Goal: Task Accomplishment & Management: Manage account settings

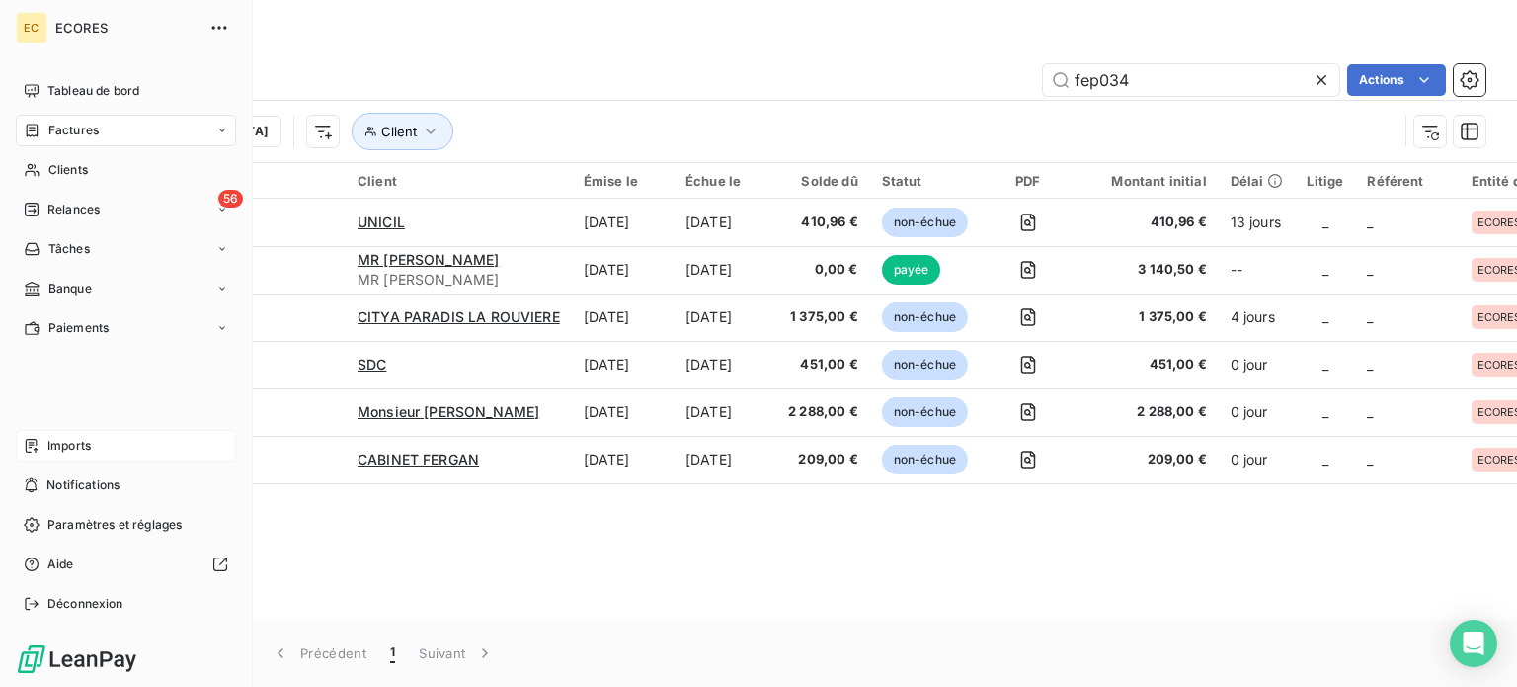
click at [63, 452] on span "Imports" at bounding box center [68, 446] width 43 height 18
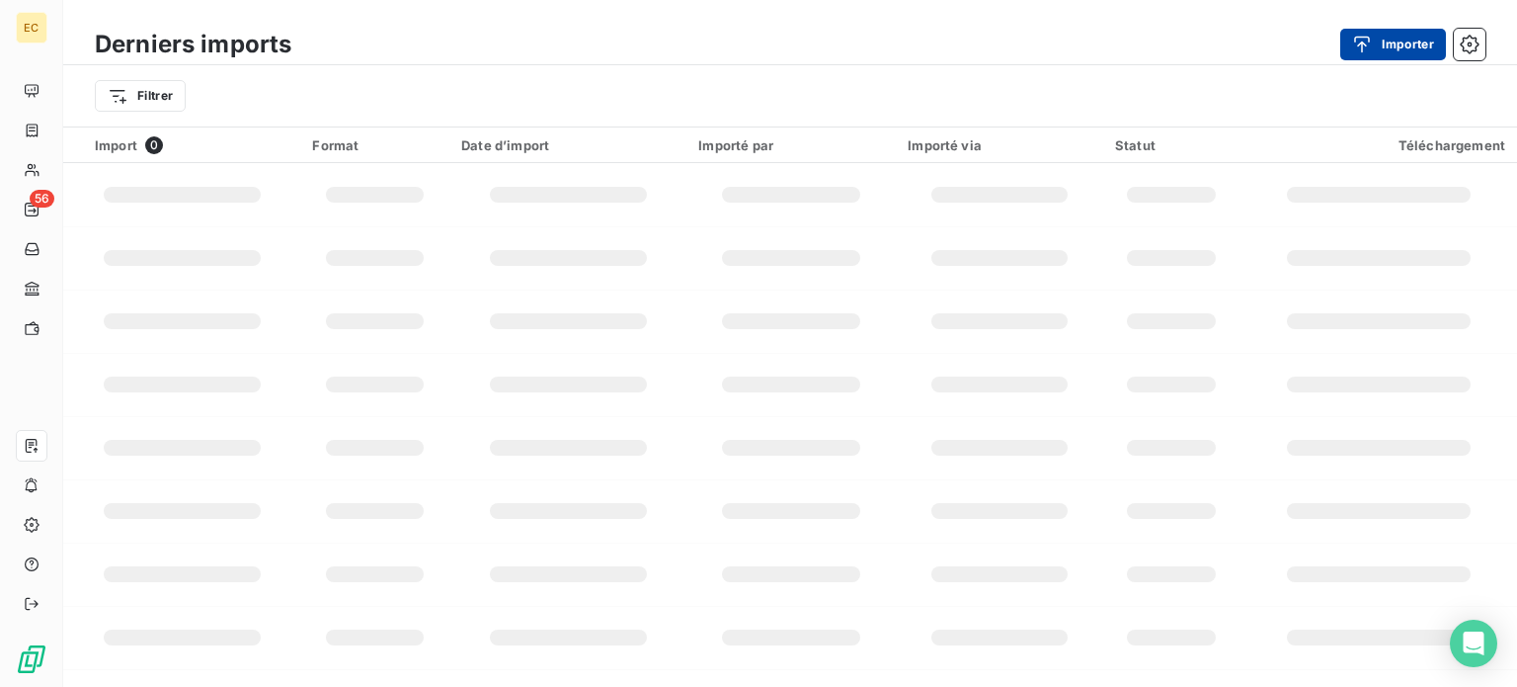
click at [1374, 54] on button "Importer" at bounding box center [1394, 45] width 106 height 32
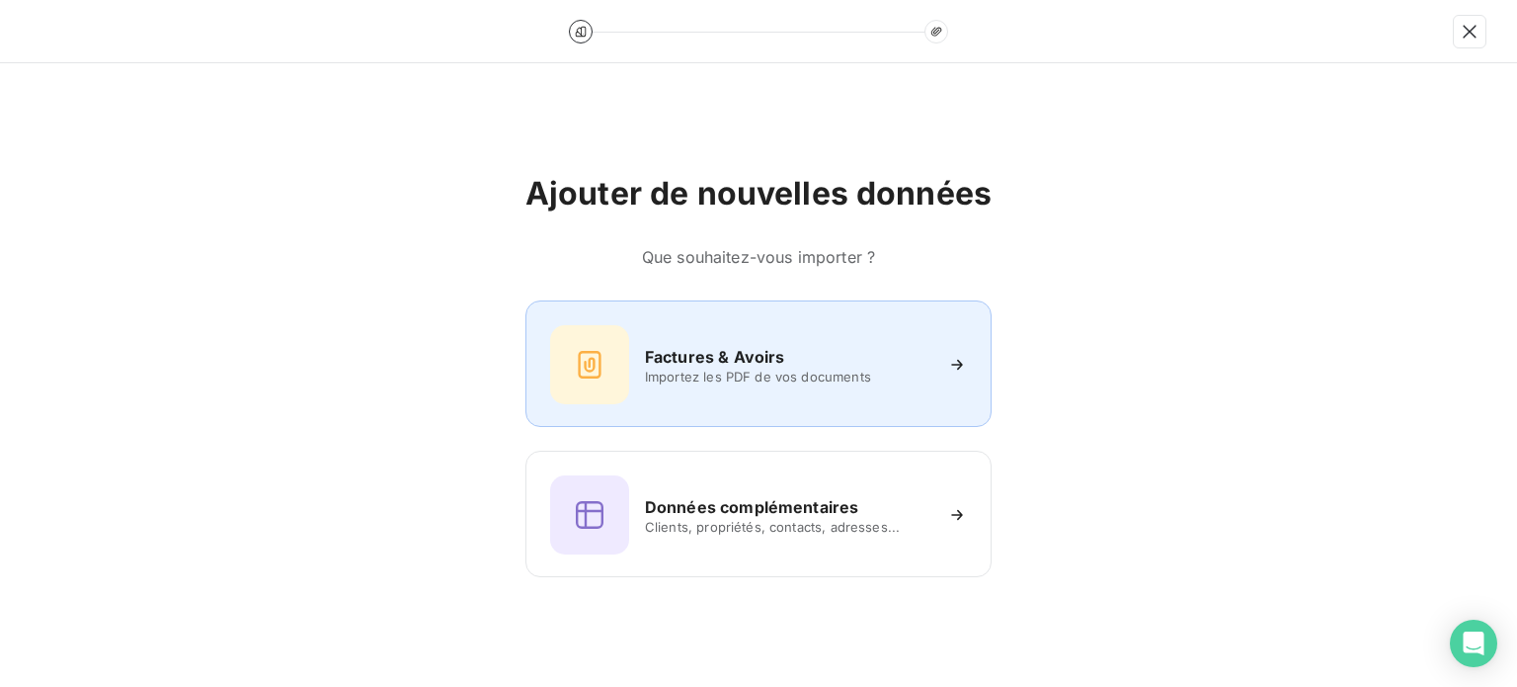
click at [765, 363] on h6 "Factures & Avoirs" at bounding box center [715, 357] width 140 height 24
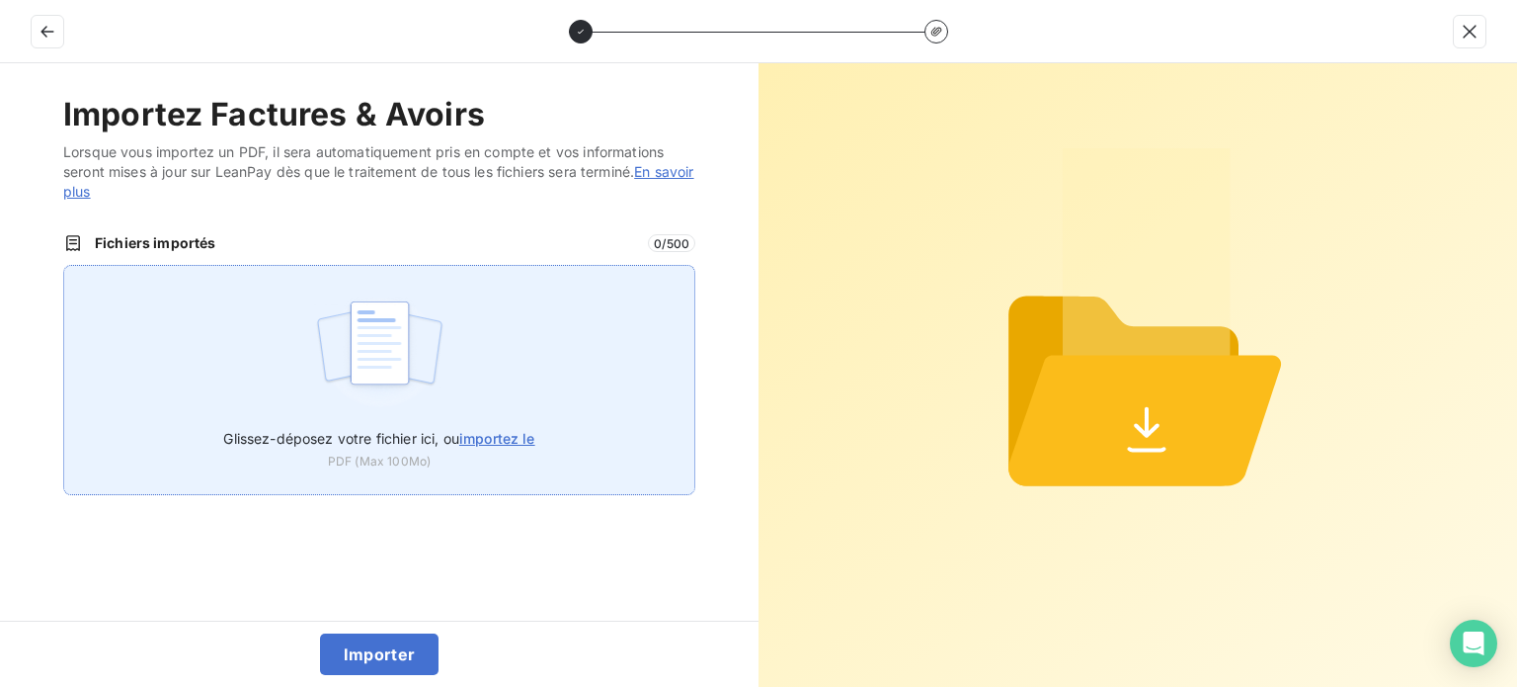
click at [503, 428] on label "Glissez-déposez votre fichier ici, ou importez le" at bounding box center [378, 434] width 311 height 37
click at [64, 266] on input "Glissez-déposez votre fichier ici, ou importez le" at bounding box center [63, 265] width 1 height 1
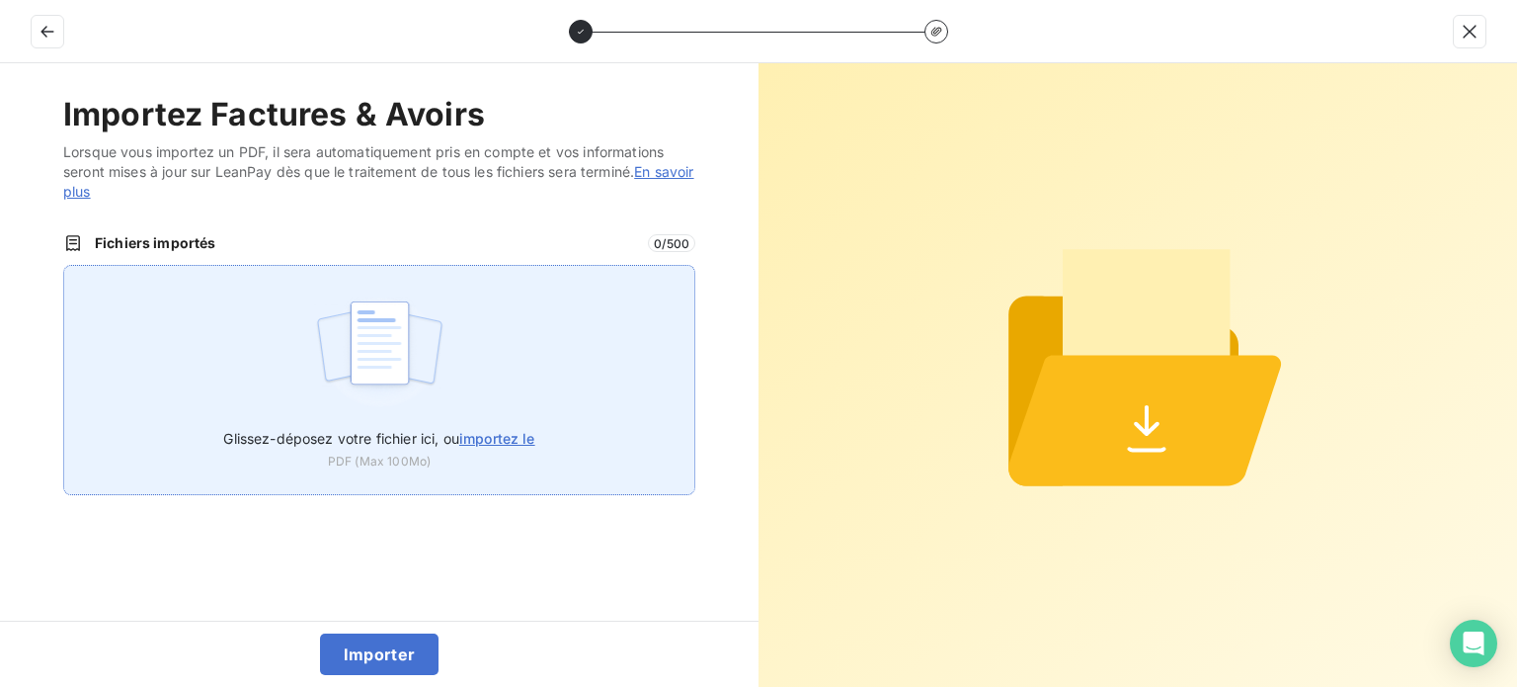
type input "C:\fakepath\FEP0348.pdf"
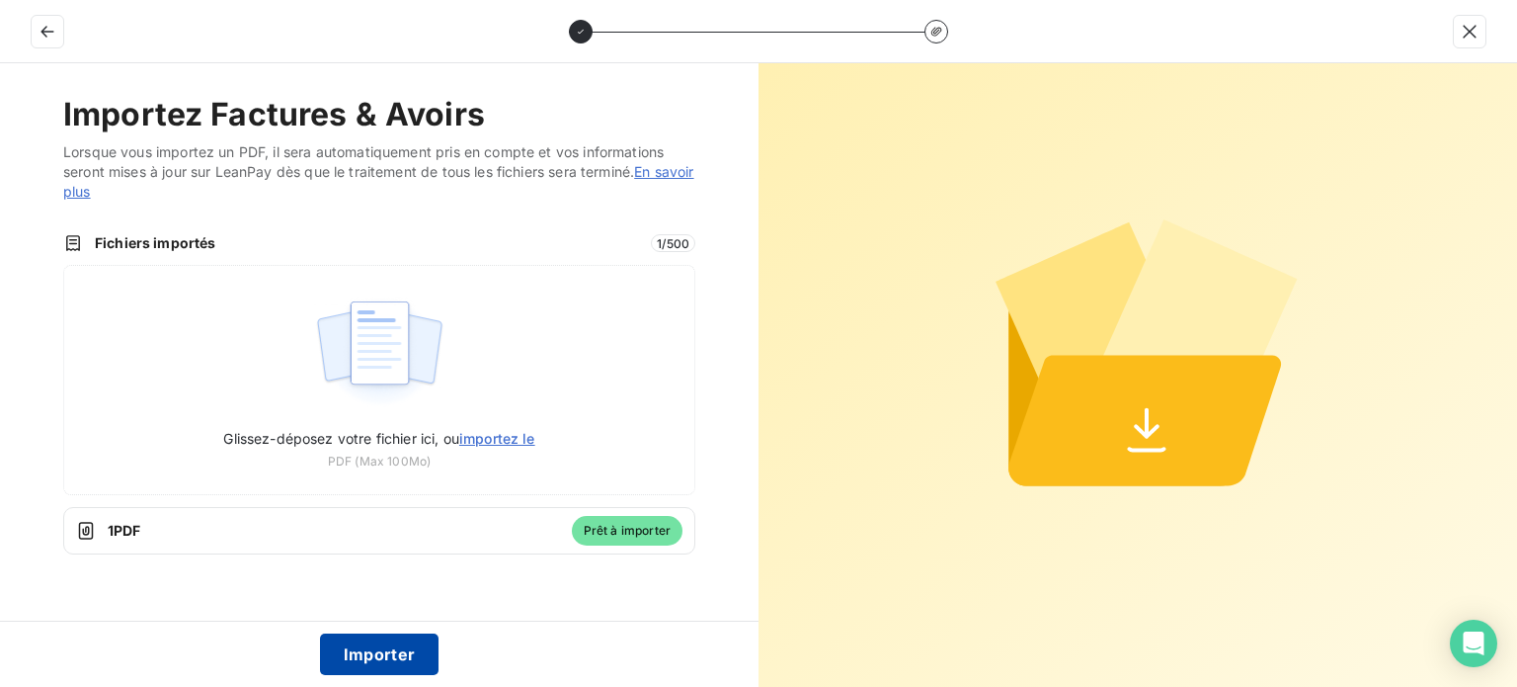
click at [391, 651] on button "Importer" at bounding box center [380, 653] width 120 height 41
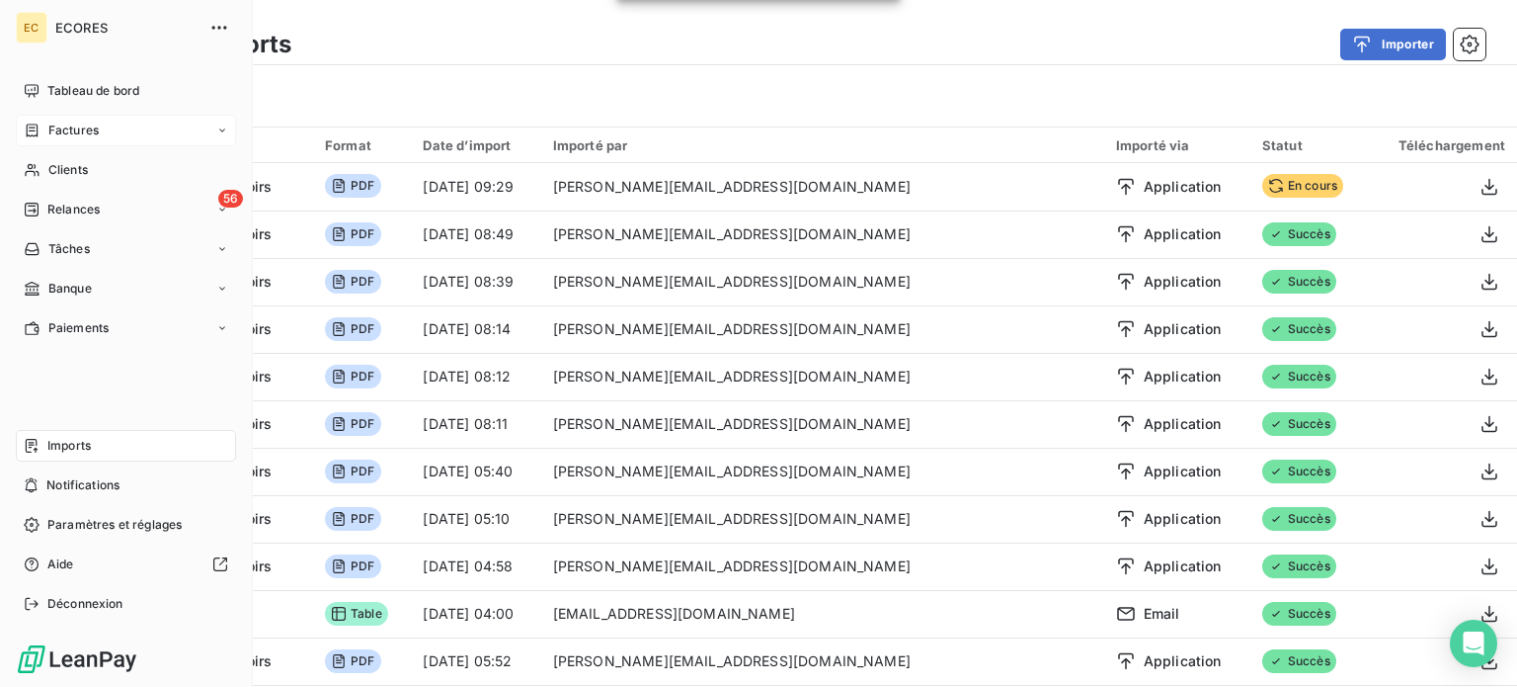
click at [52, 125] on span "Factures" at bounding box center [73, 131] width 50 height 18
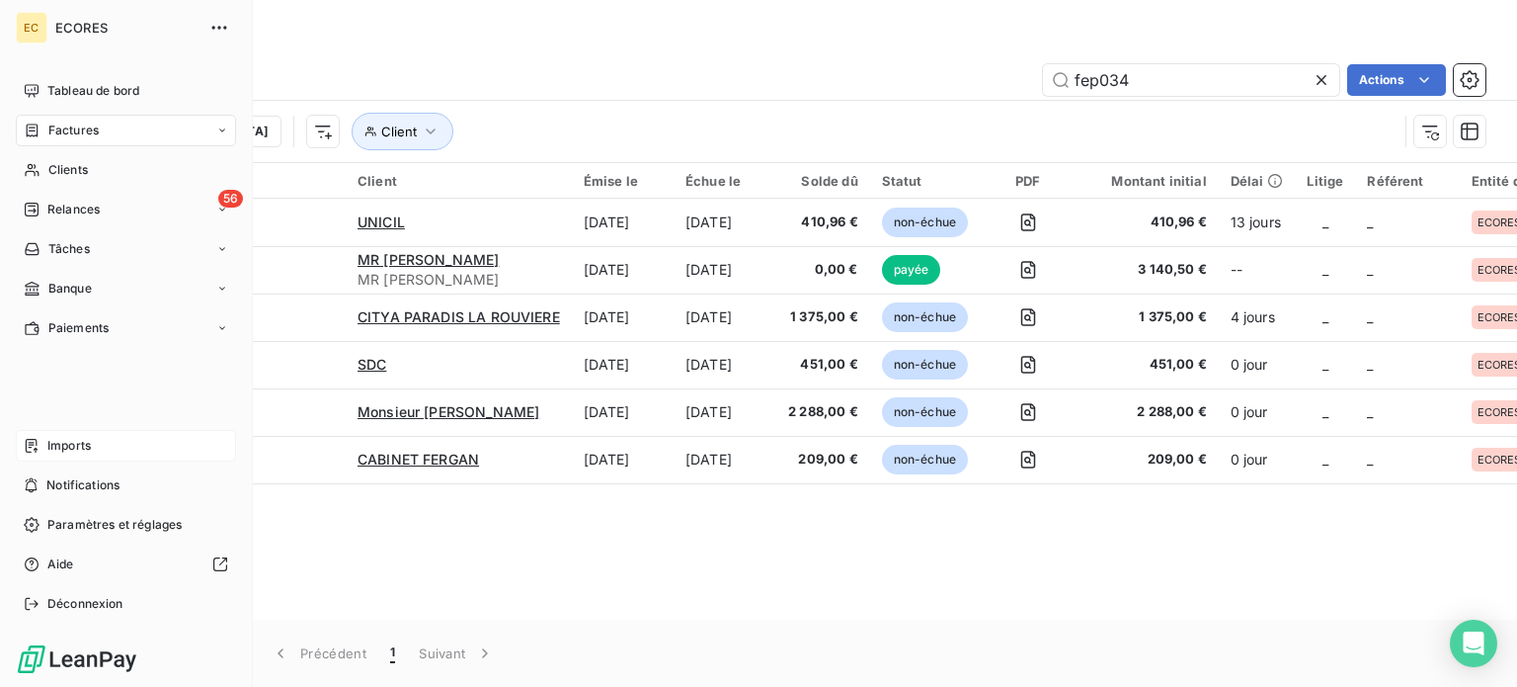
click at [75, 444] on span "Imports" at bounding box center [68, 446] width 43 height 18
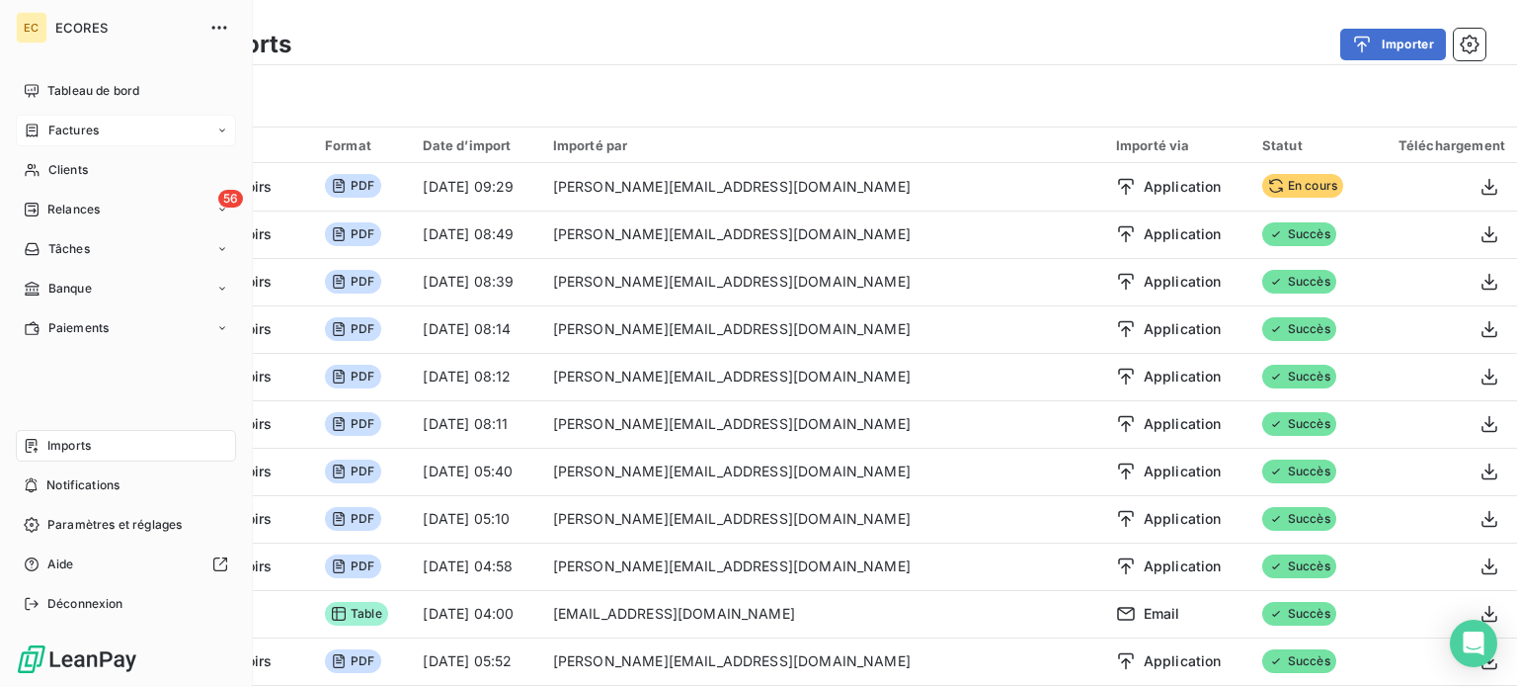
click at [60, 131] on span "Factures" at bounding box center [73, 131] width 50 height 18
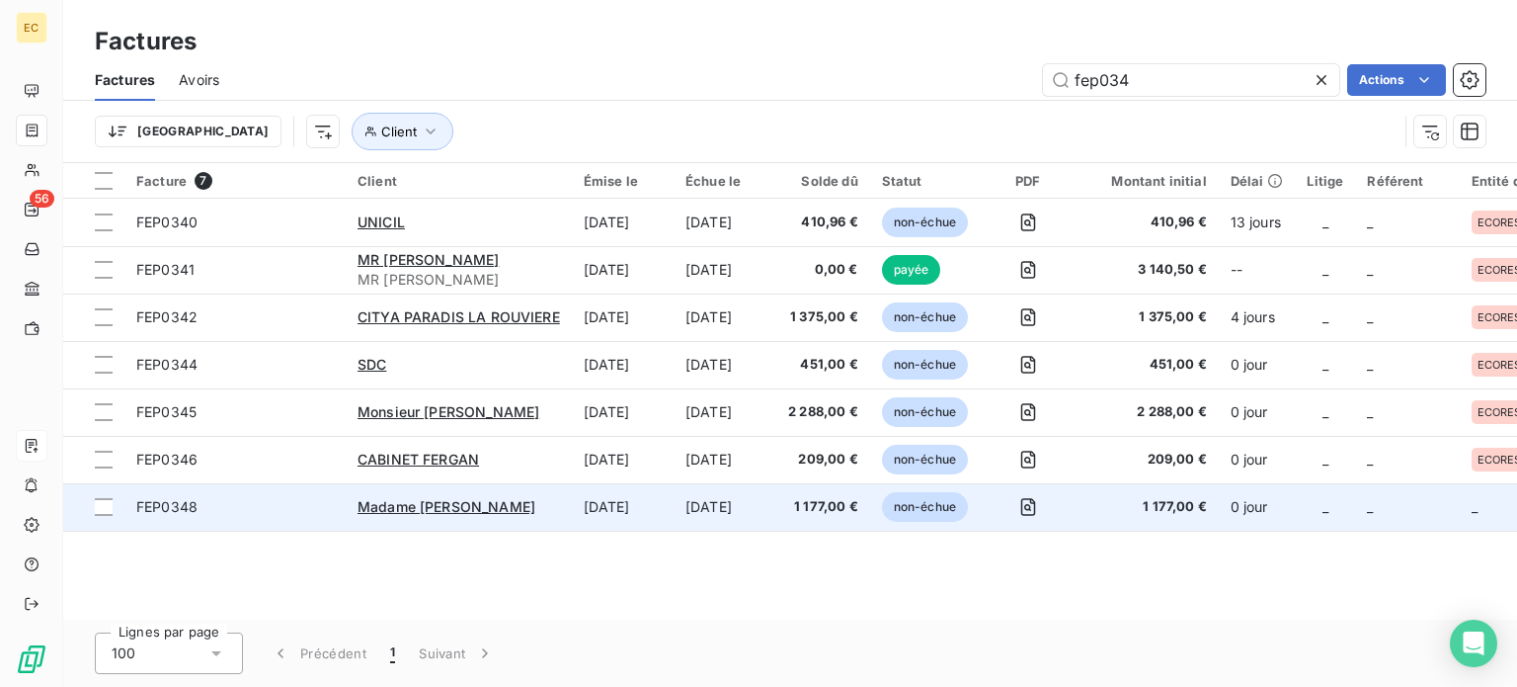
click at [290, 505] on span "FEP0348" at bounding box center [235, 507] width 198 height 20
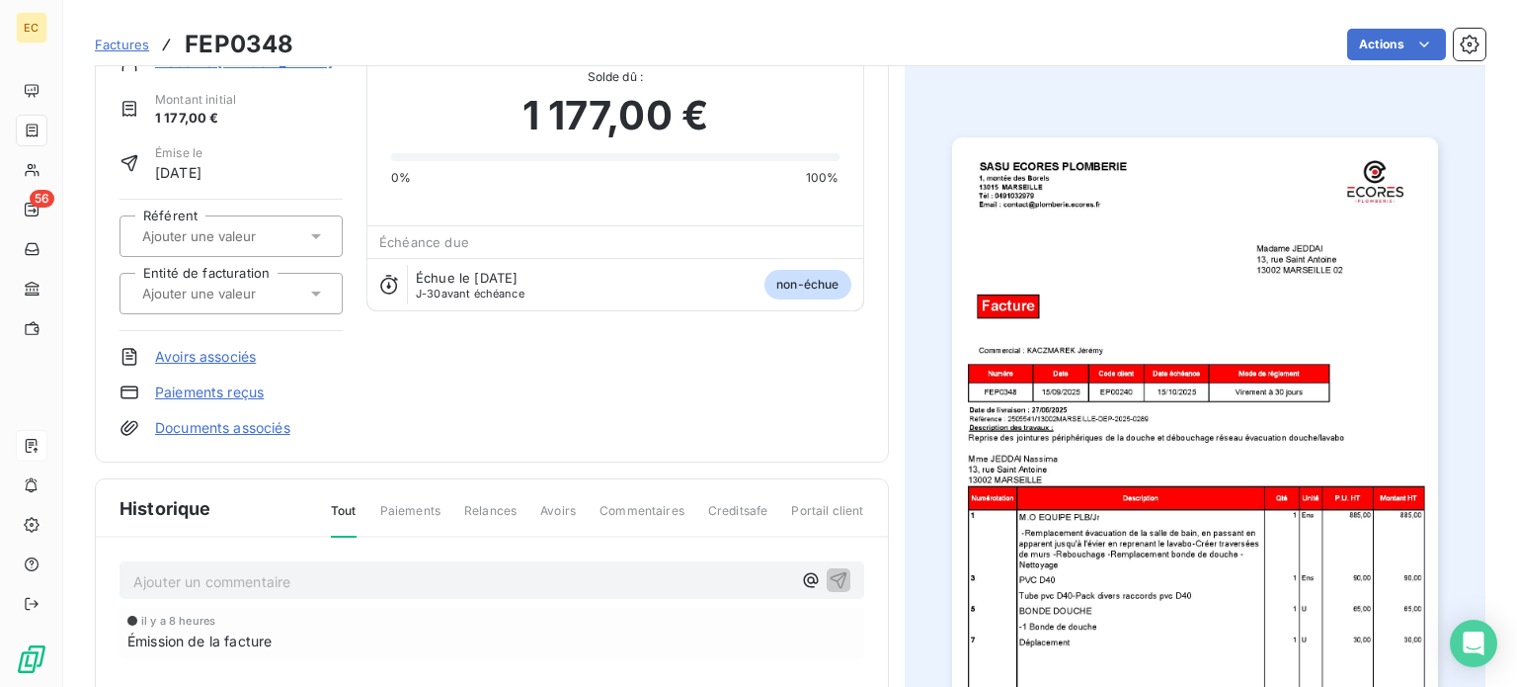
scroll to position [99, 0]
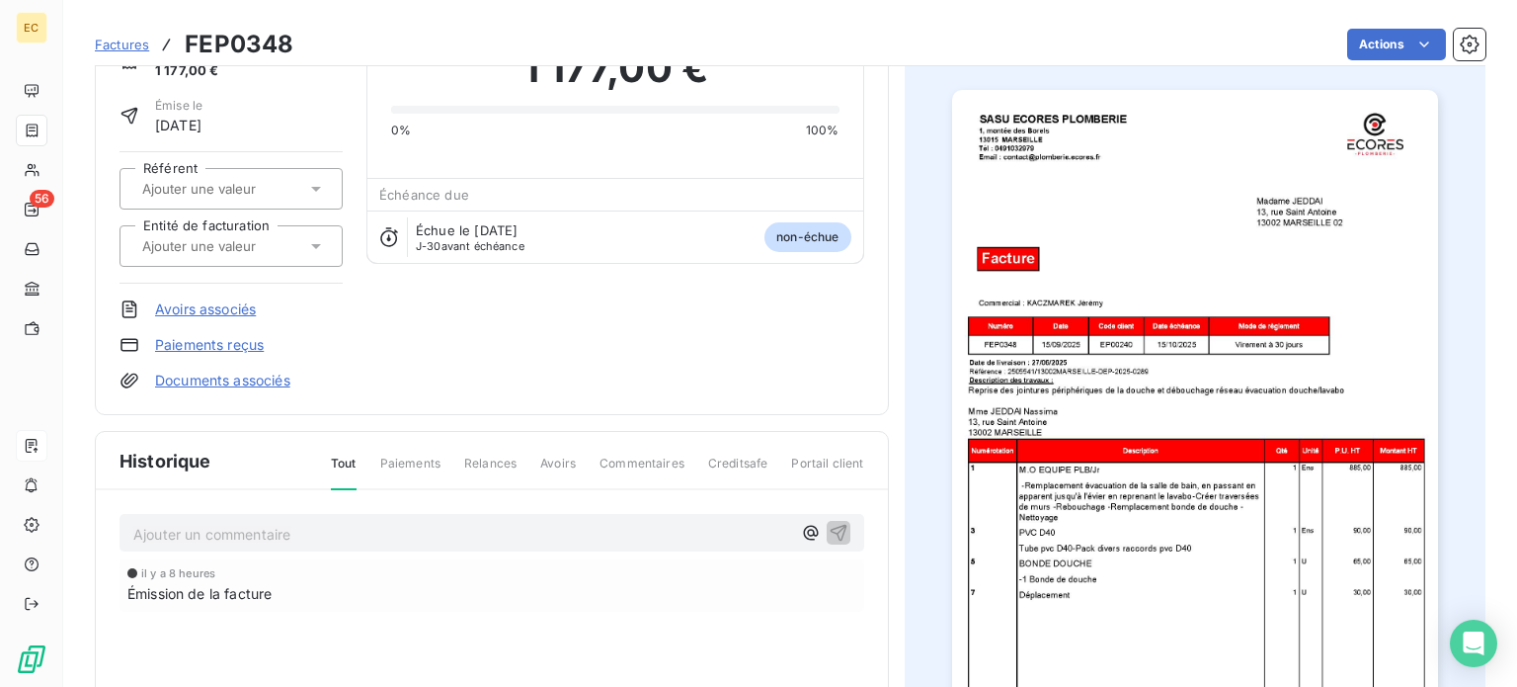
click at [311, 244] on icon at bounding box center [316, 246] width 20 height 20
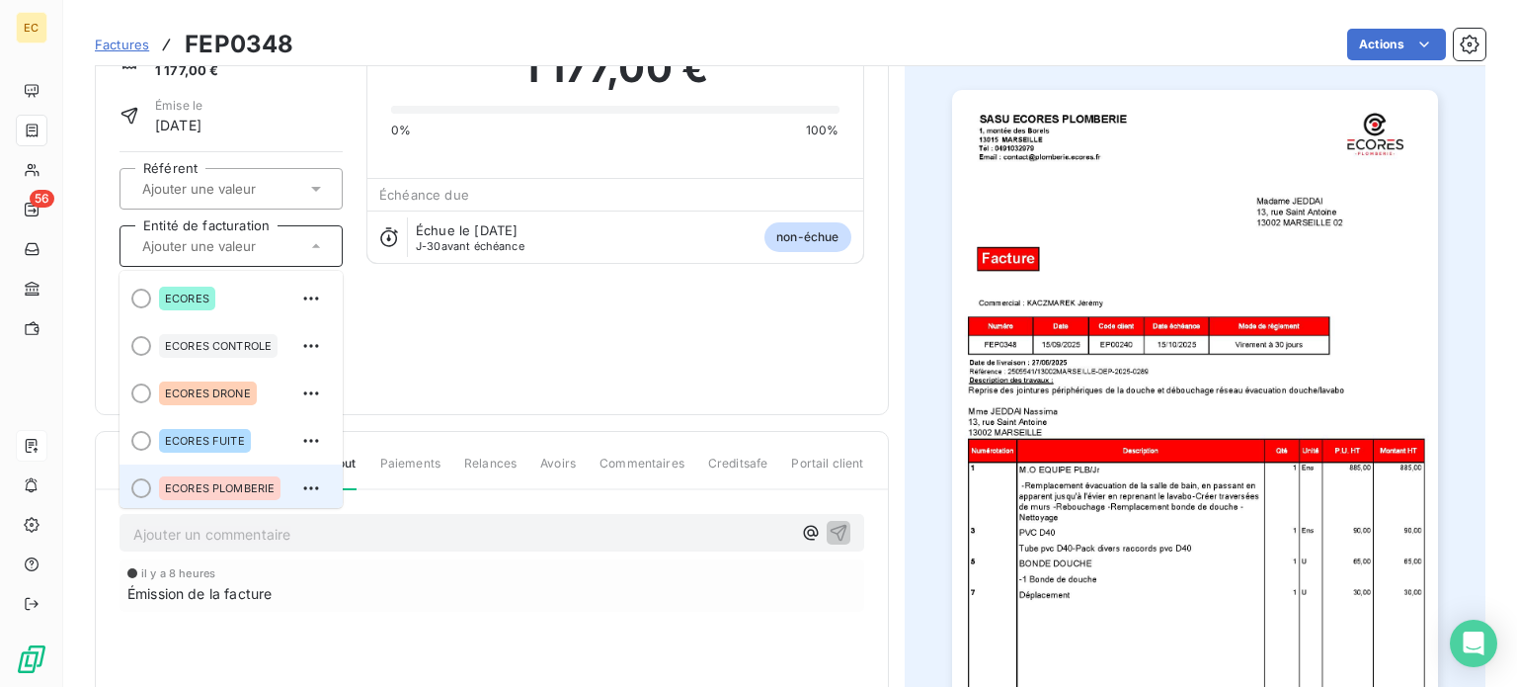
scroll to position [4, 0]
click at [236, 489] on div "ECORES PLOMBERIE" at bounding box center [220, 484] width 122 height 24
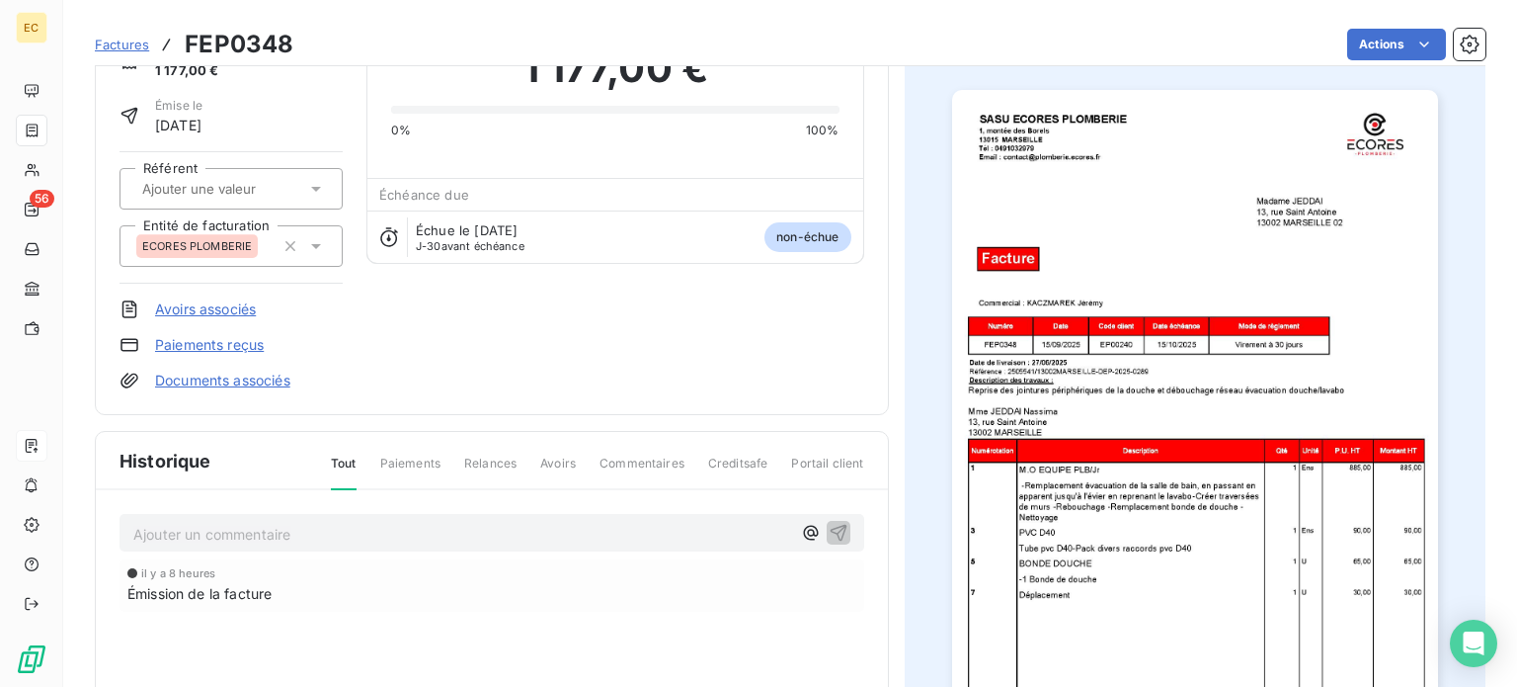
click at [256, 378] on link "Documents associés" at bounding box center [222, 380] width 135 height 20
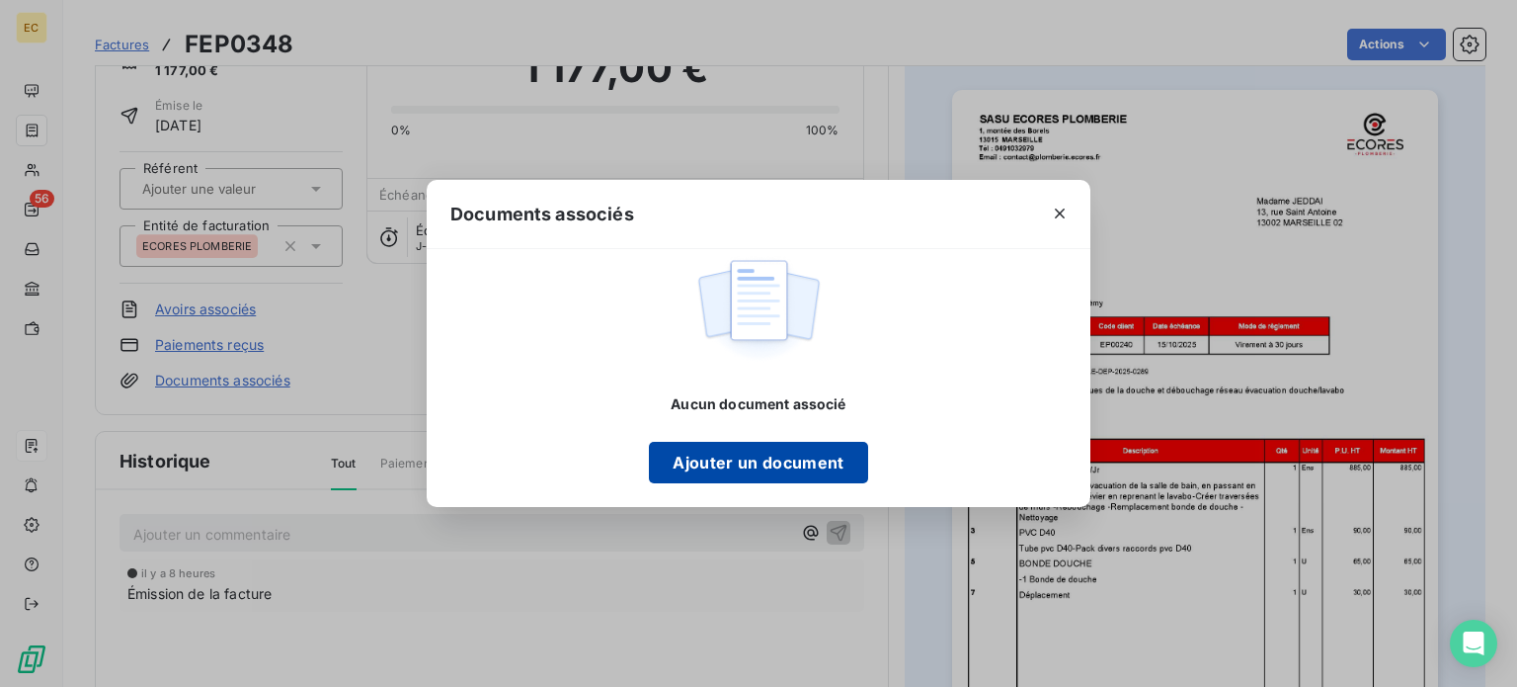
click at [727, 466] on button "Ajouter un document" at bounding box center [758, 462] width 218 height 41
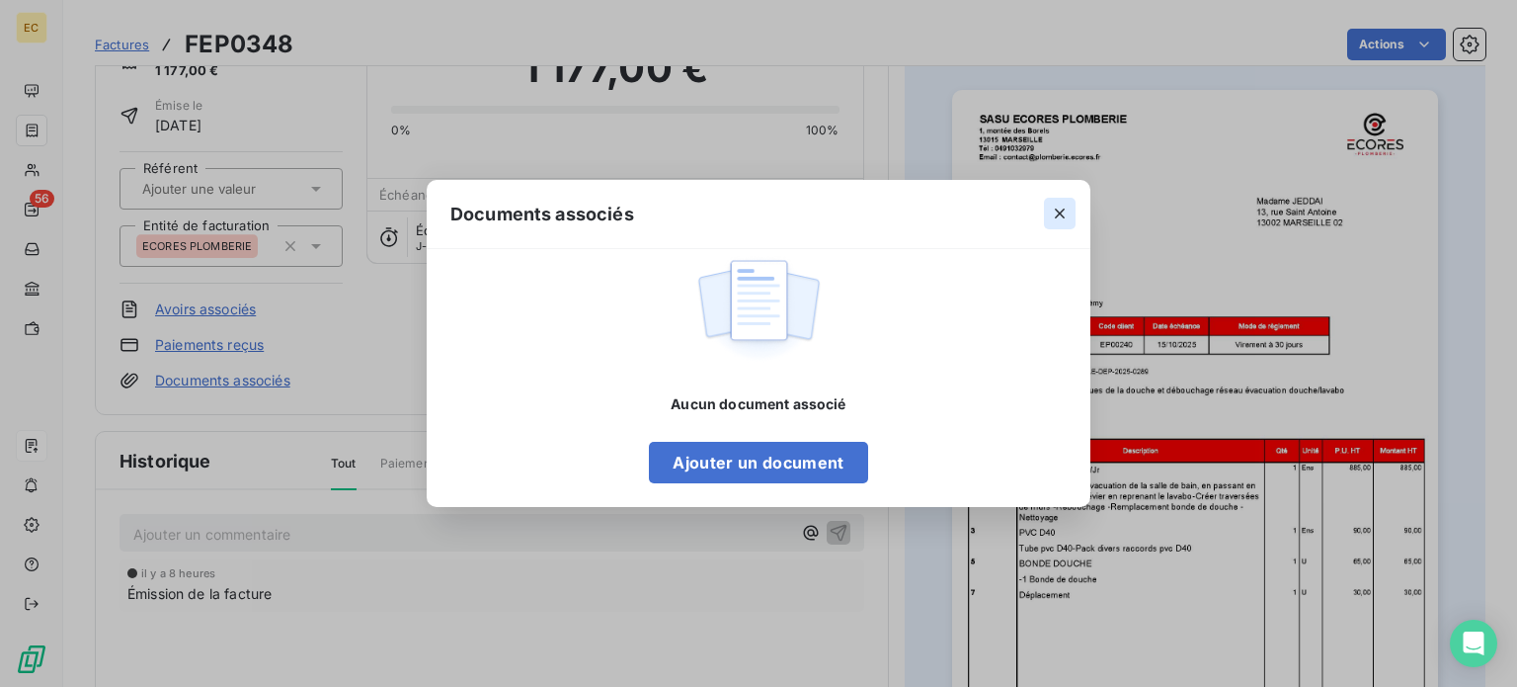
click at [1058, 216] on icon "button" at bounding box center [1060, 213] width 20 height 20
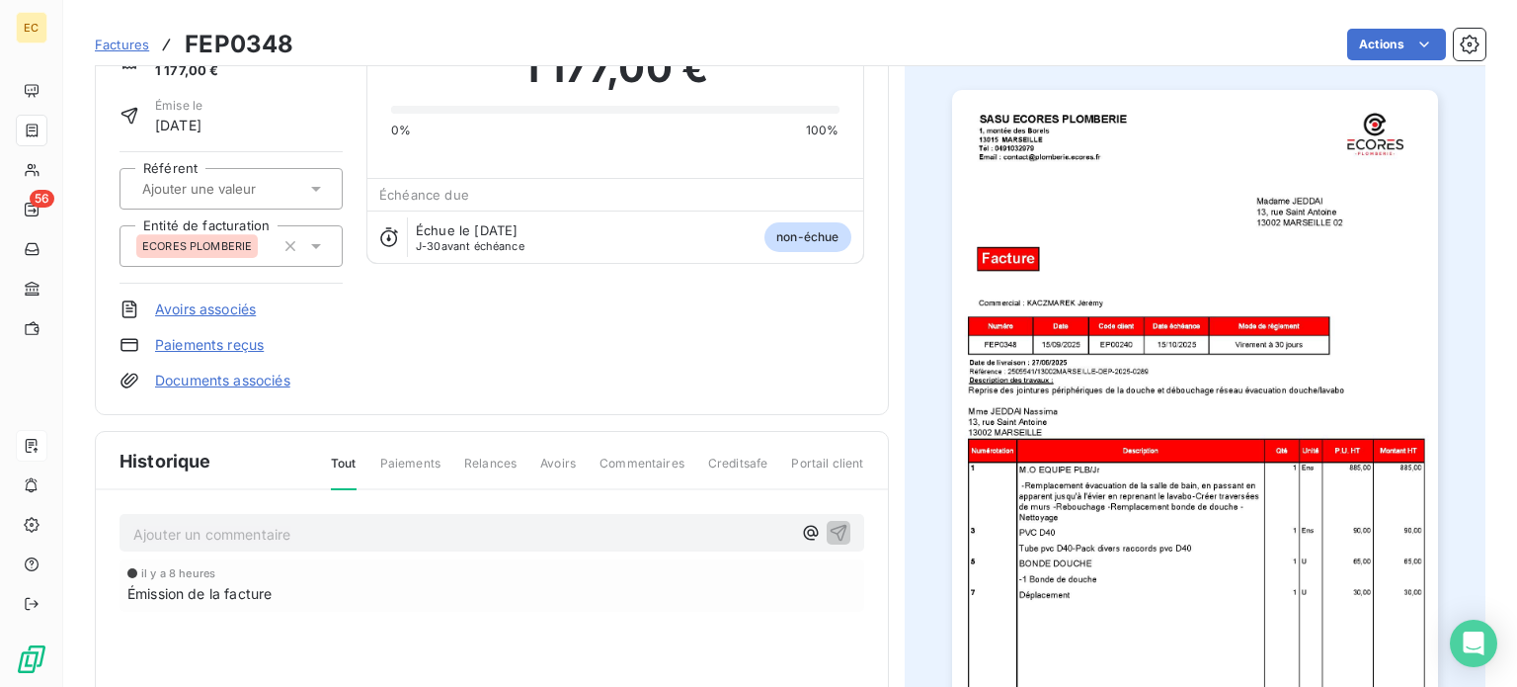
click at [194, 378] on link "Documents associés" at bounding box center [222, 380] width 135 height 20
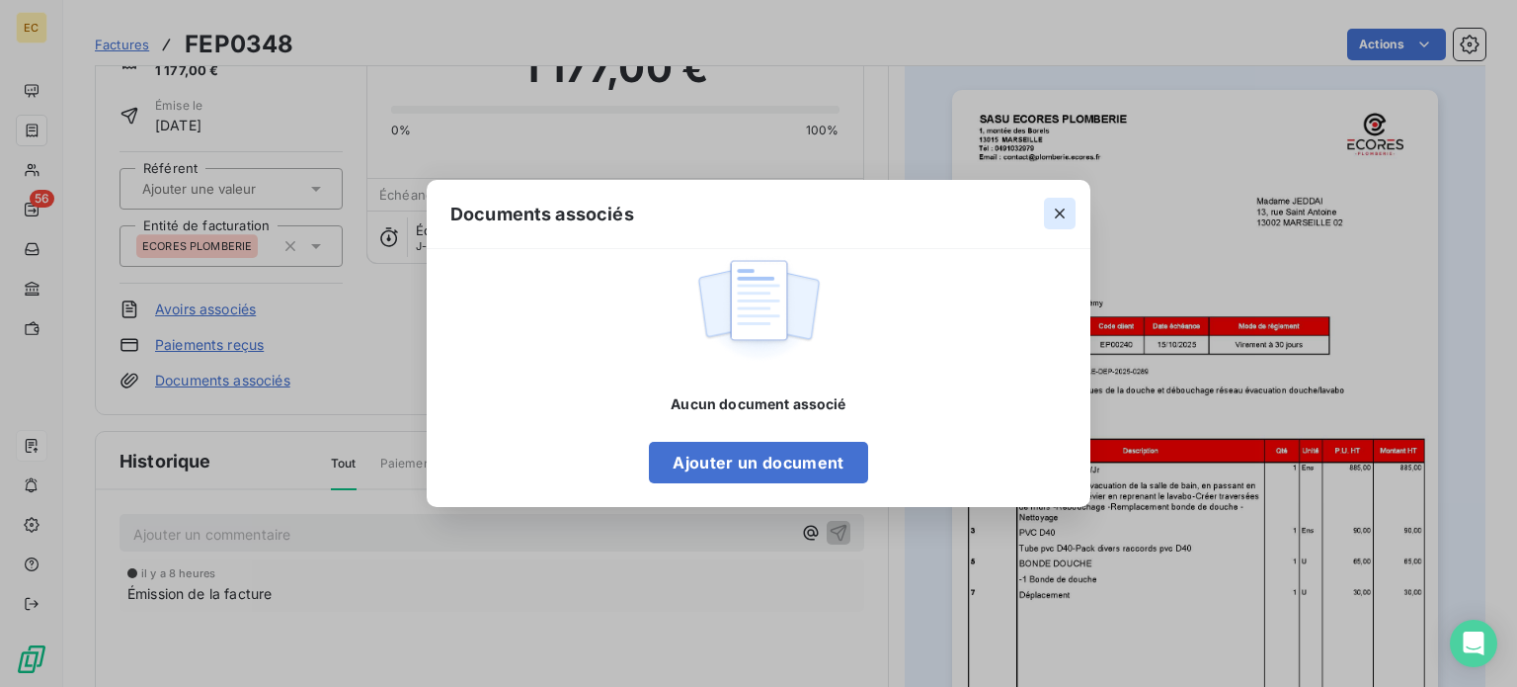
click at [1059, 211] on icon "button" at bounding box center [1060, 213] width 20 height 20
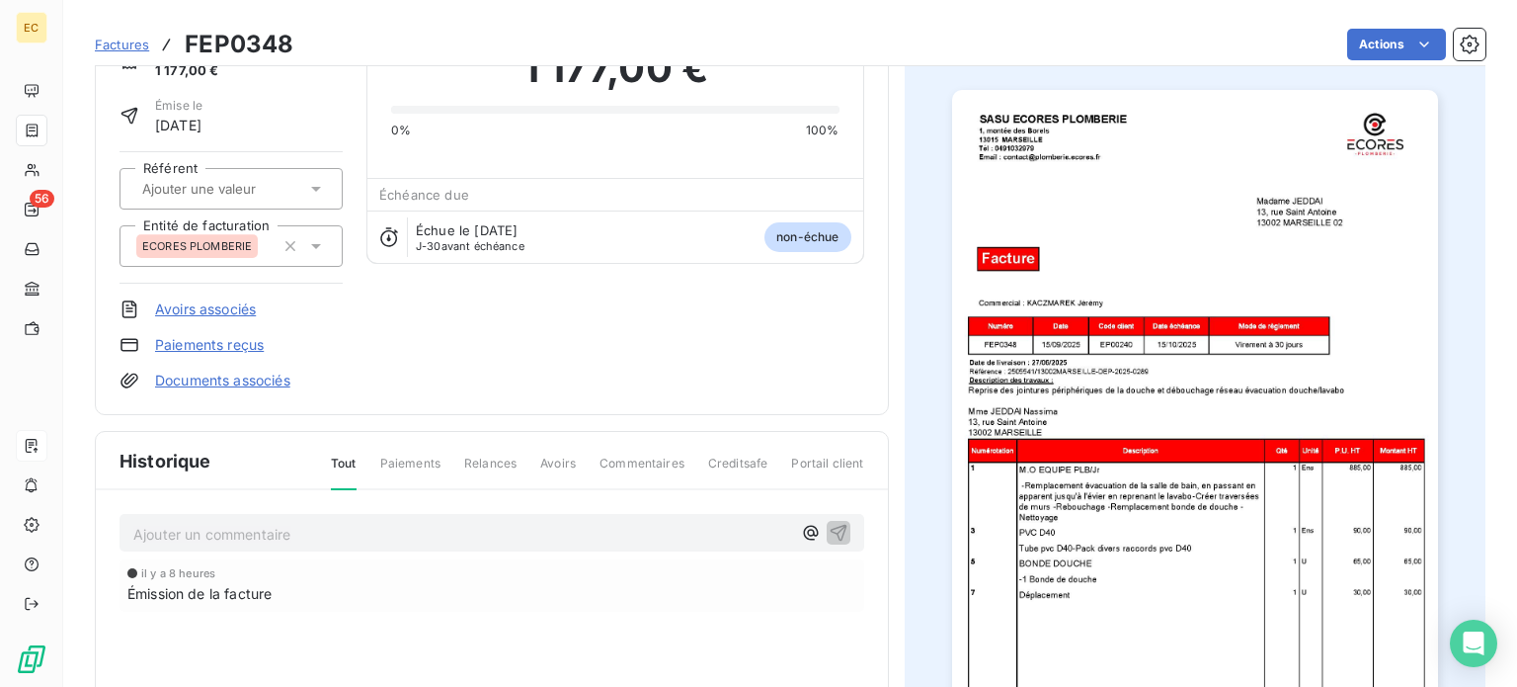
click at [255, 380] on link "Documents associés" at bounding box center [222, 380] width 135 height 20
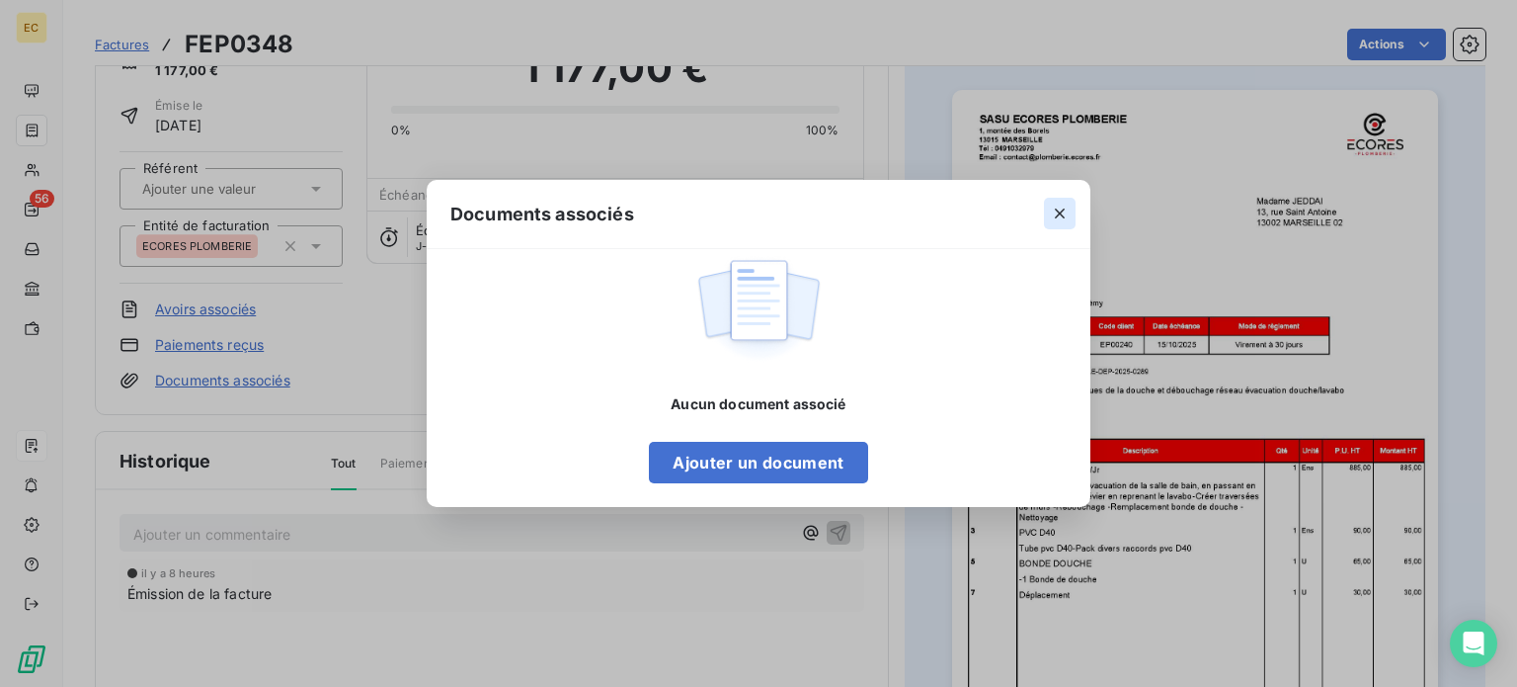
click at [1061, 213] on icon "button" at bounding box center [1060, 213] width 20 height 20
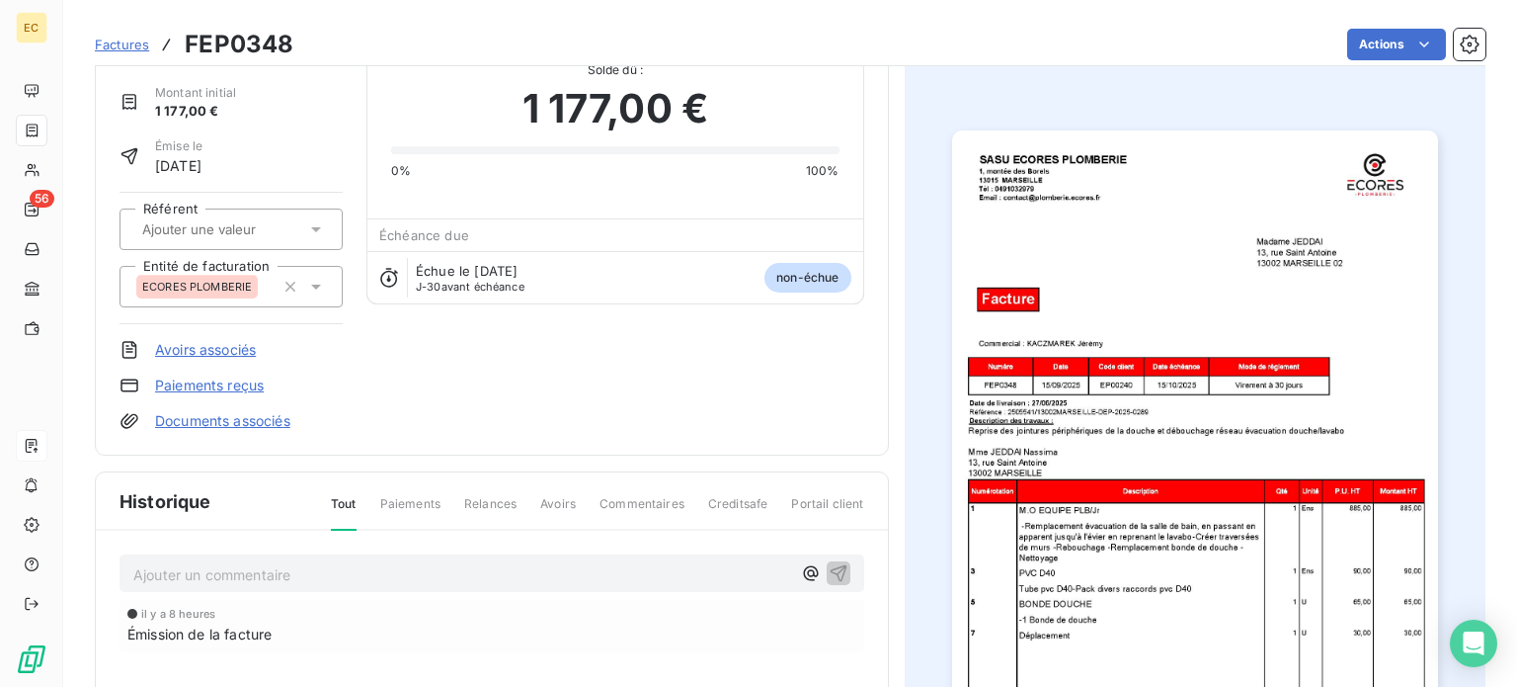
scroll to position [36, 0]
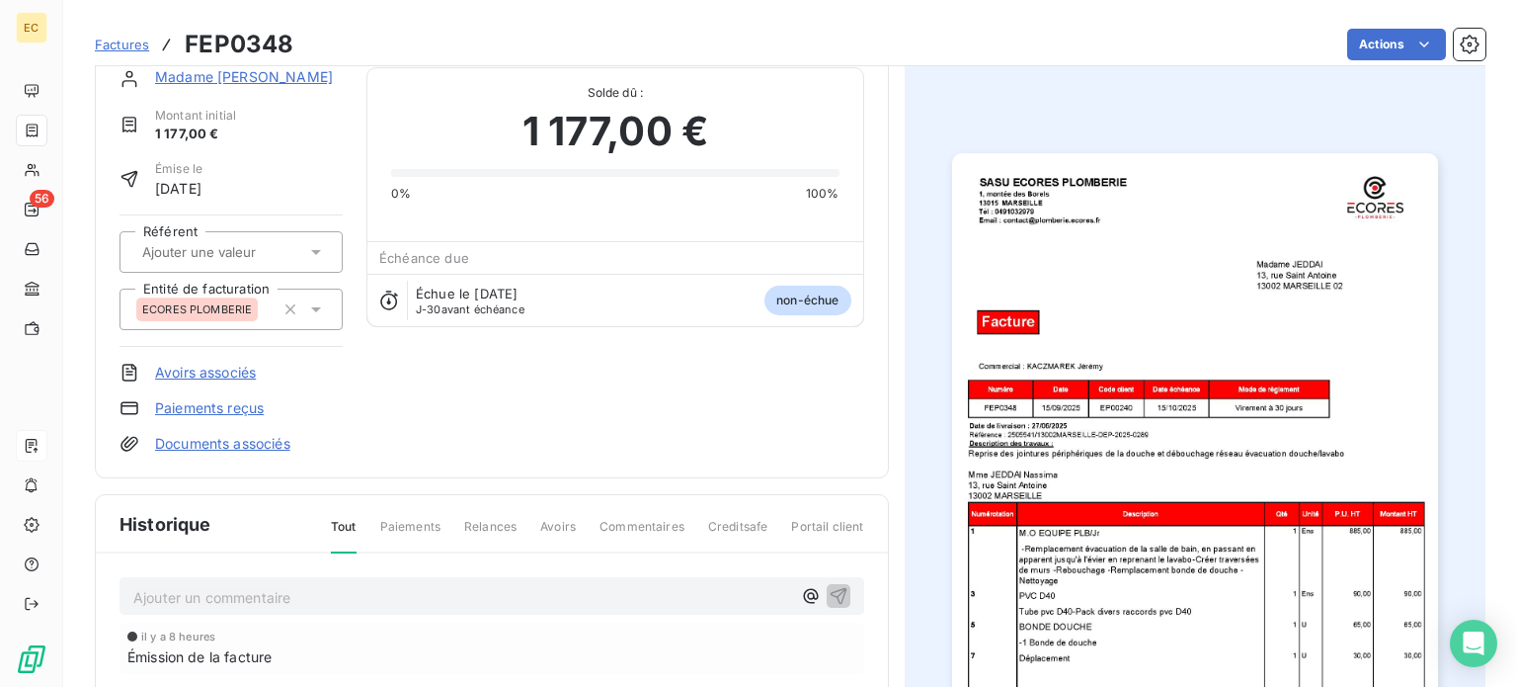
click at [209, 442] on link "Documents associés" at bounding box center [222, 444] width 135 height 20
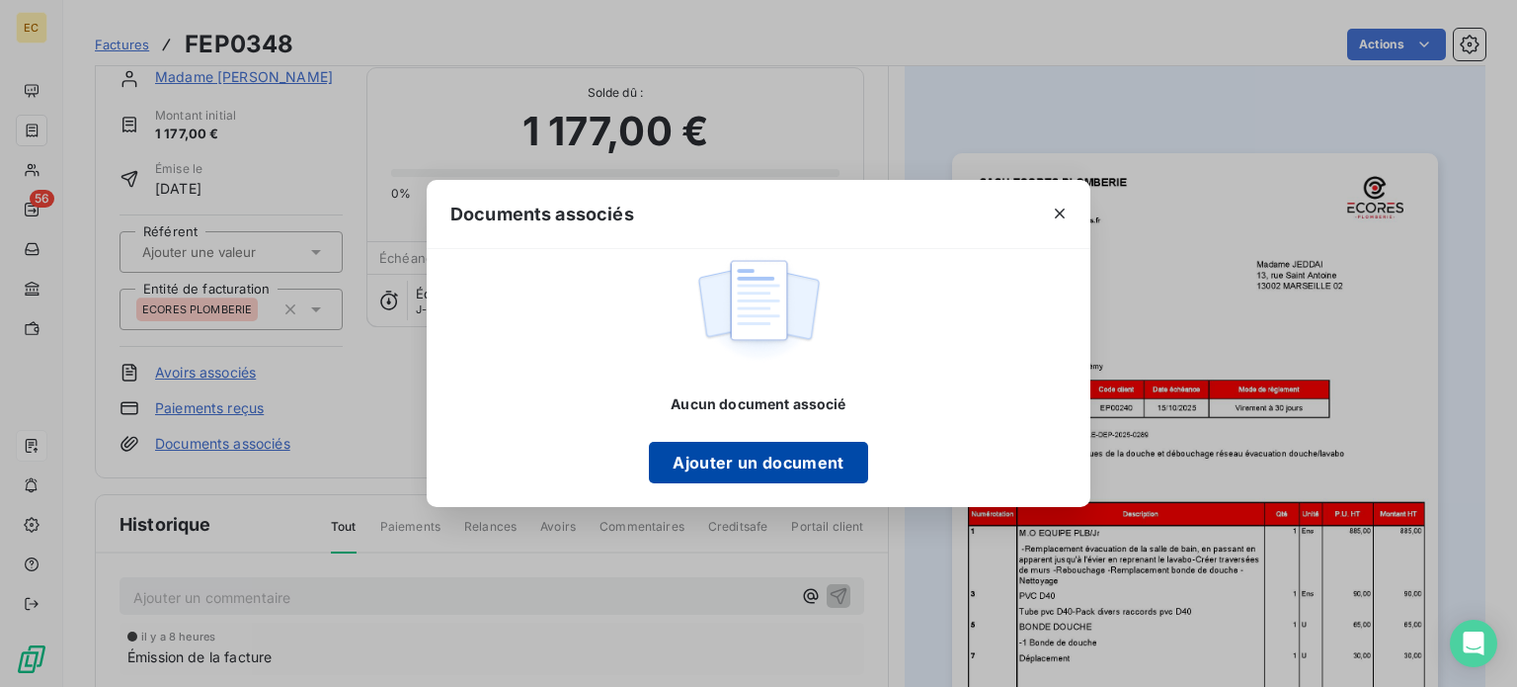
click at [693, 473] on button "Ajouter un document" at bounding box center [758, 462] width 218 height 41
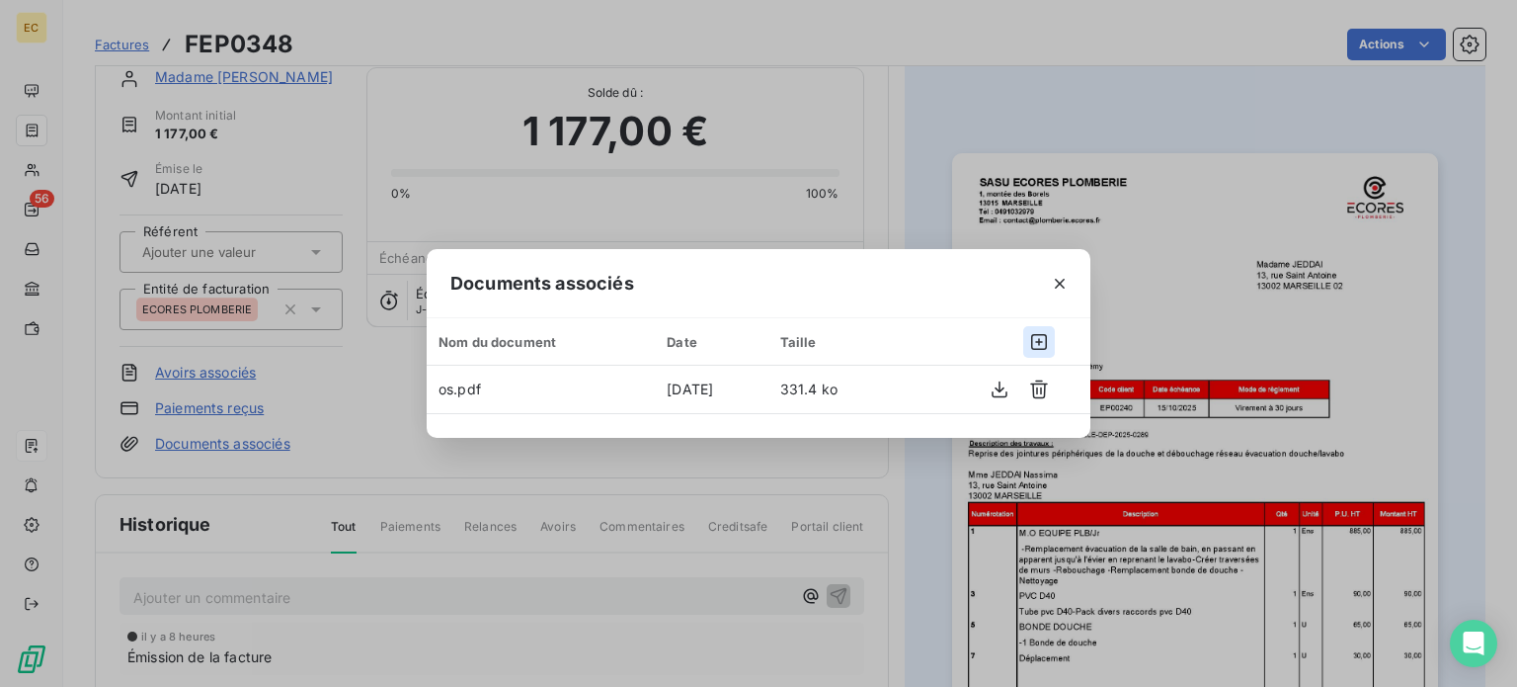
click at [1042, 342] on icon "button" at bounding box center [1039, 342] width 16 height 16
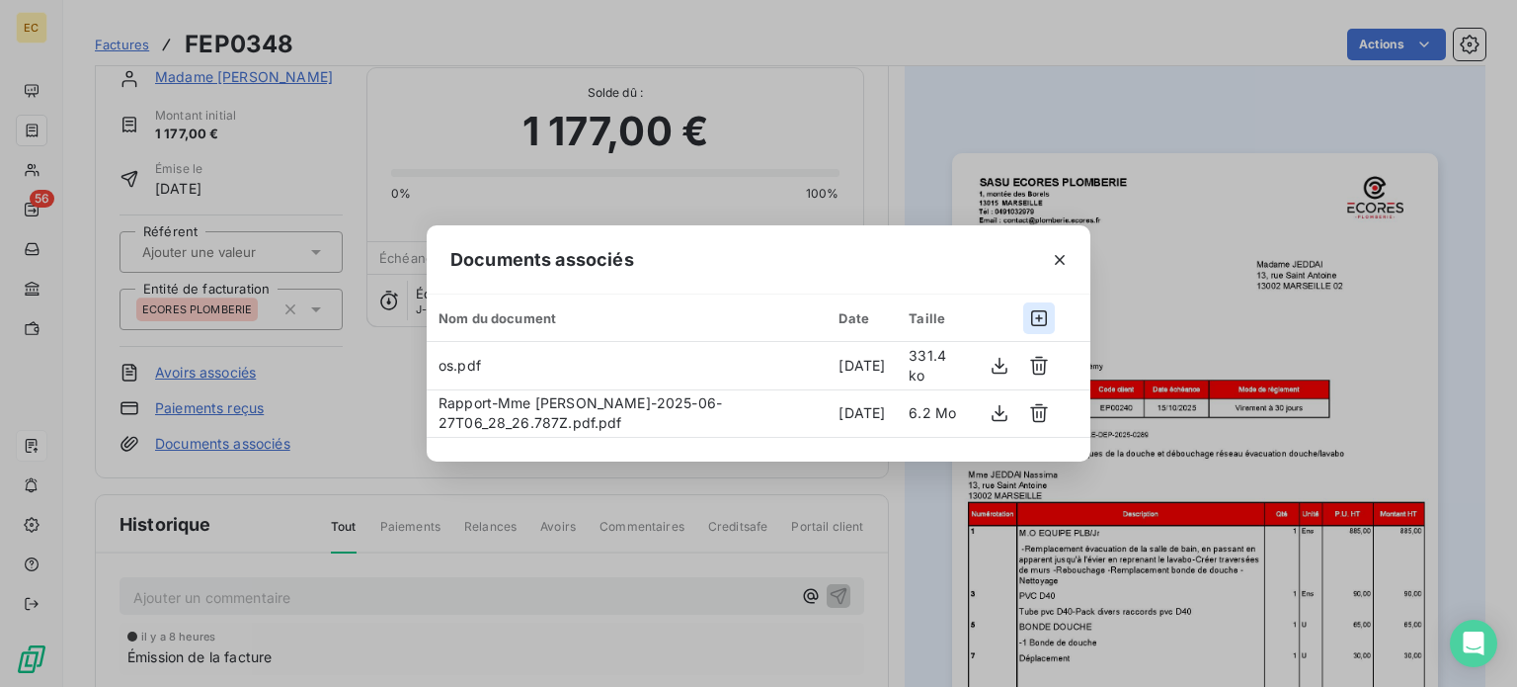
click at [1034, 319] on icon "button" at bounding box center [1039, 318] width 20 height 20
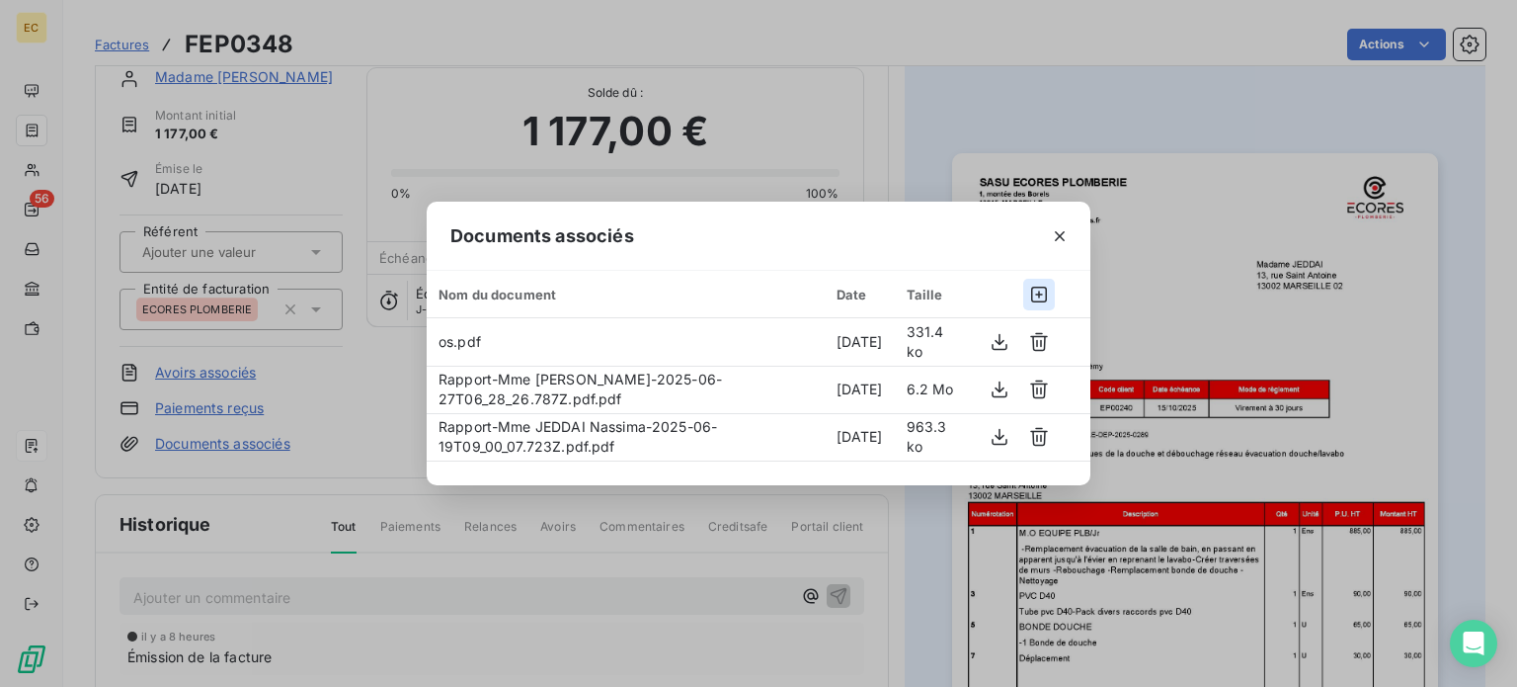
click at [1042, 295] on icon "button" at bounding box center [1039, 295] width 20 height 20
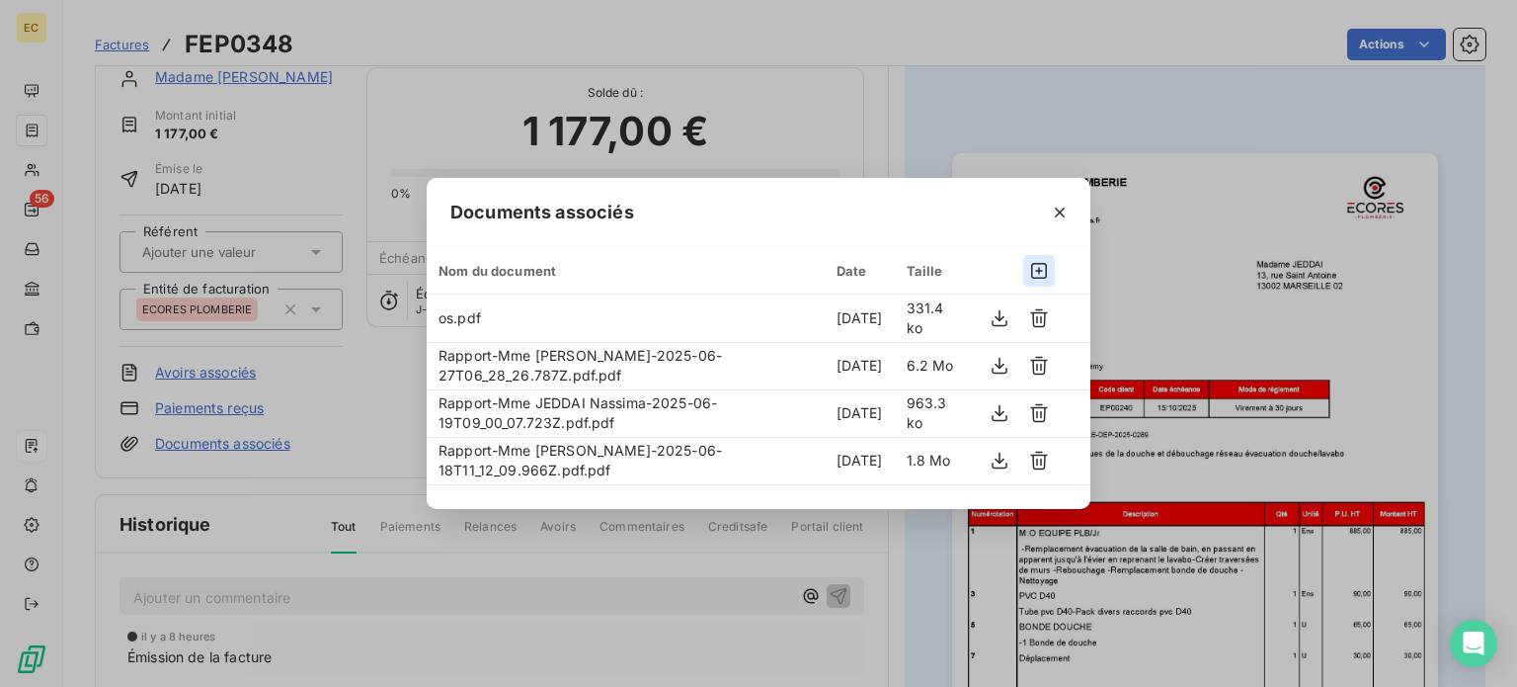
click at [1038, 268] on icon "button" at bounding box center [1039, 271] width 20 height 20
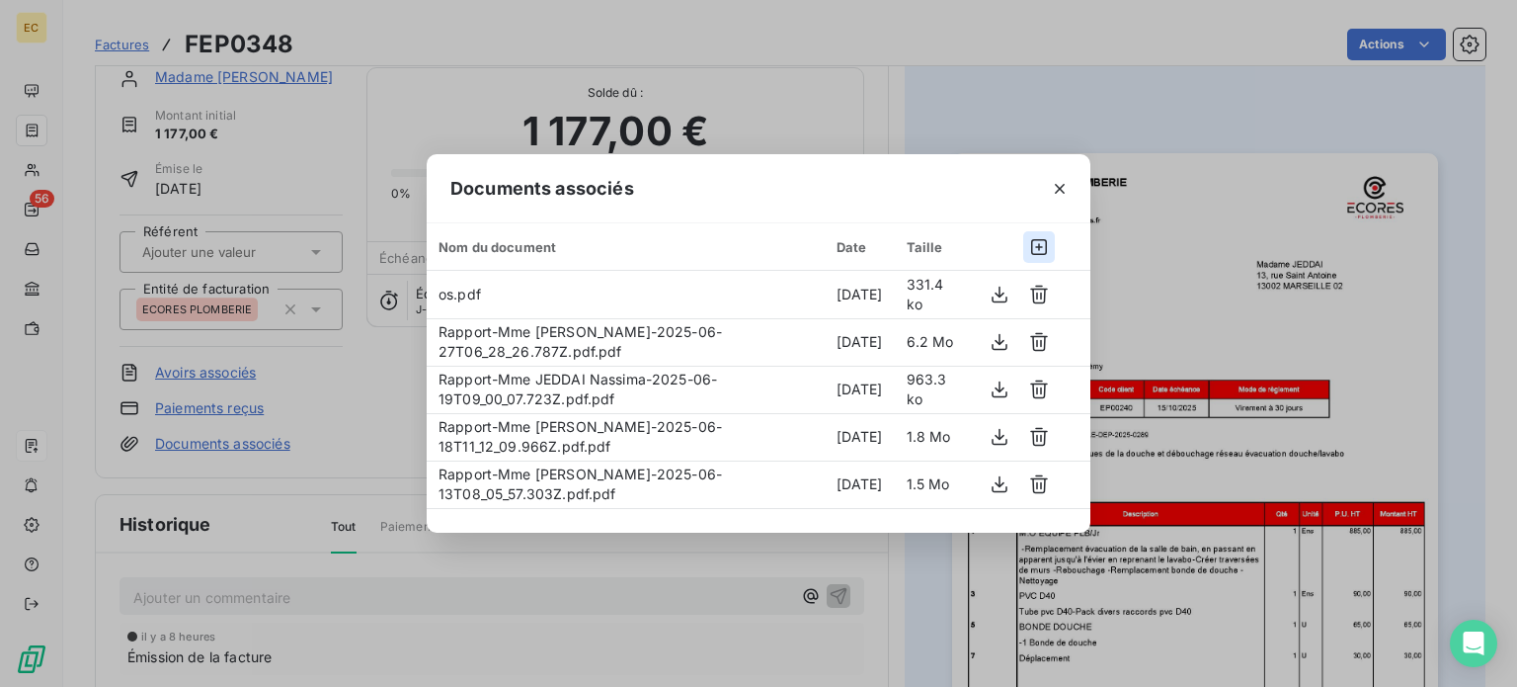
click at [1034, 246] on icon "button" at bounding box center [1039, 247] width 20 height 20
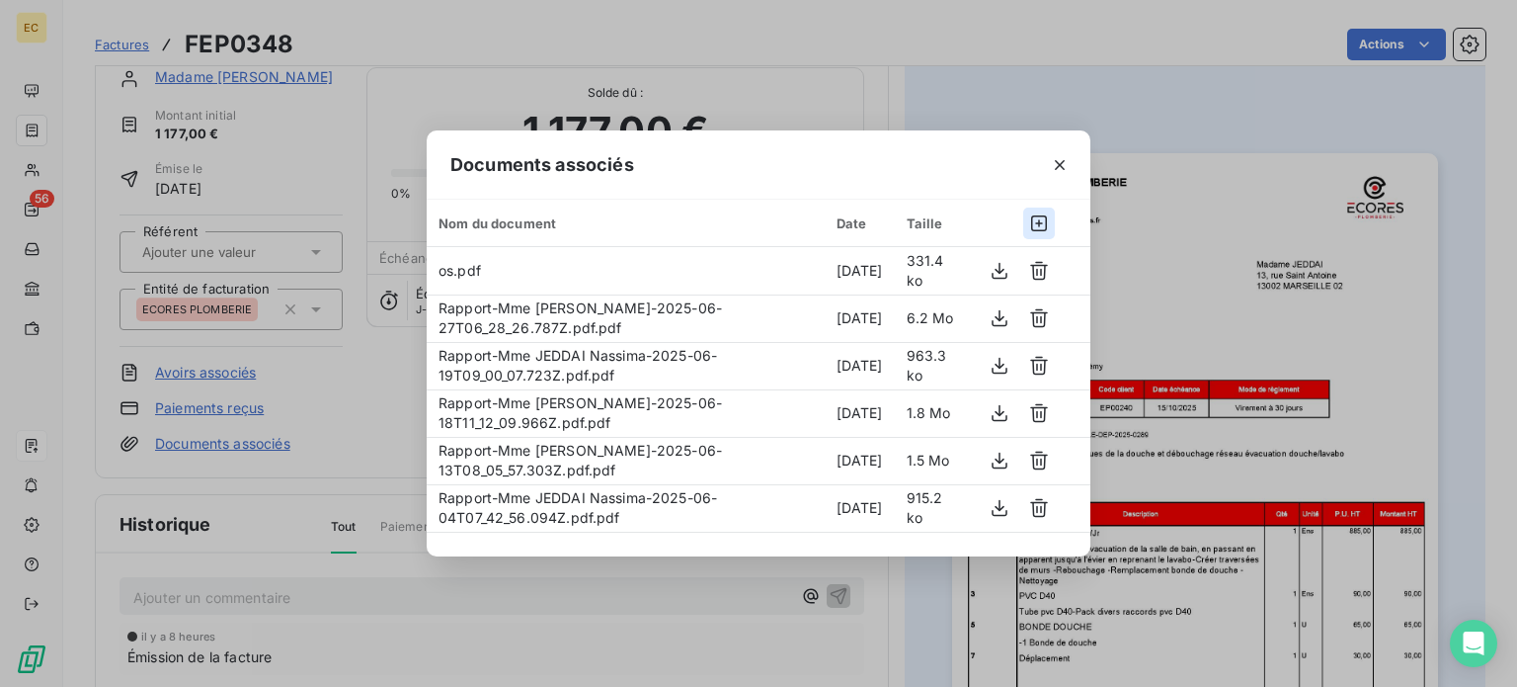
click at [1034, 224] on icon "button" at bounding box center [1039, 223] width 20 height 20
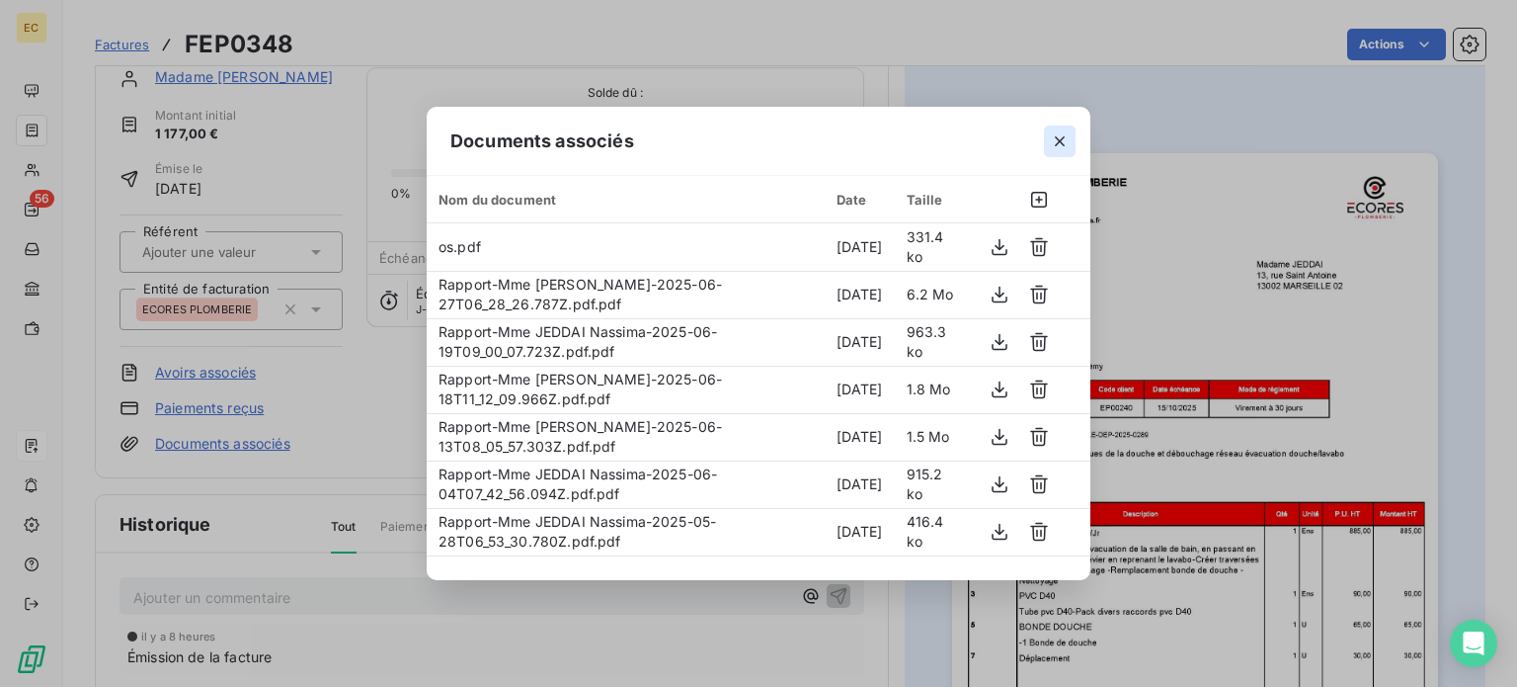
click at [1059, 133] on icon "button" at bounding box center [1060, 141] width 20 height 20
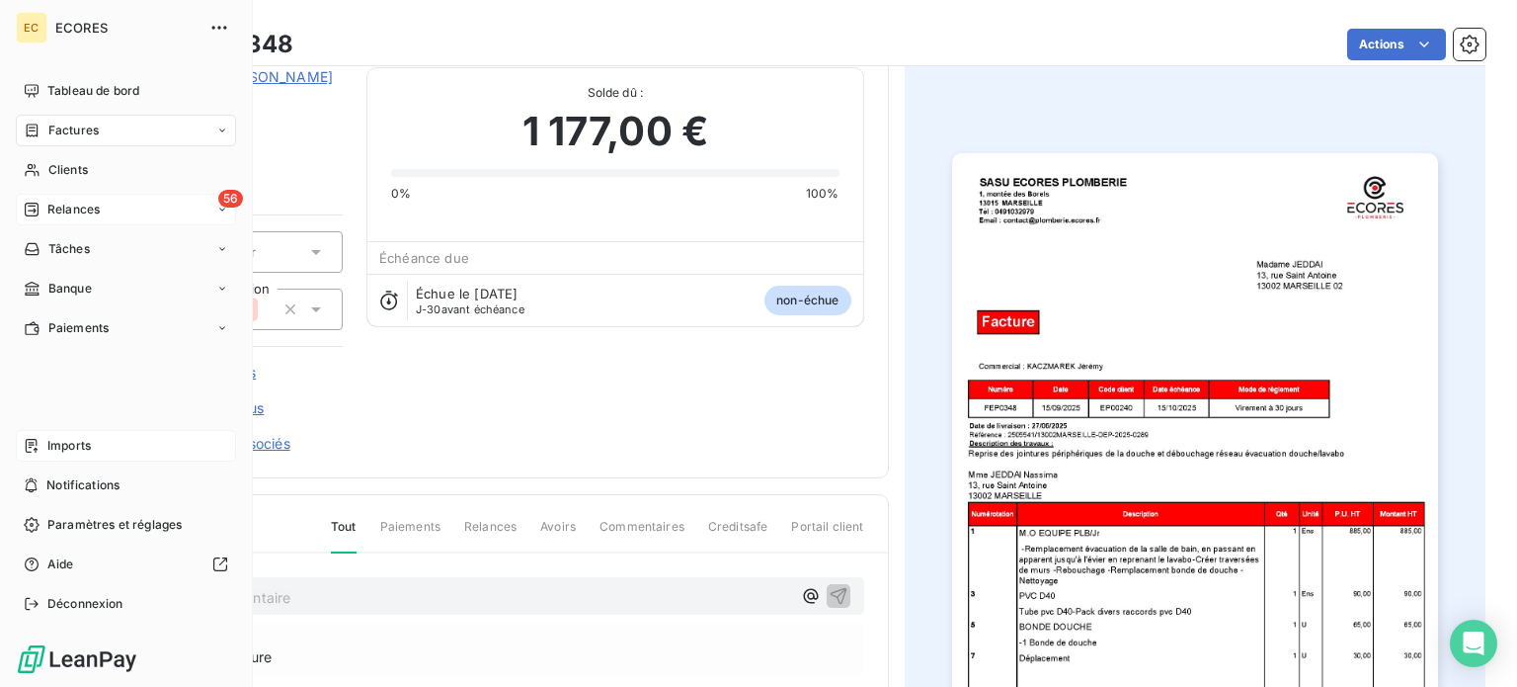
click at [58, 201] on span "Relances" at bounding box center [73, 210] width 52 height 18
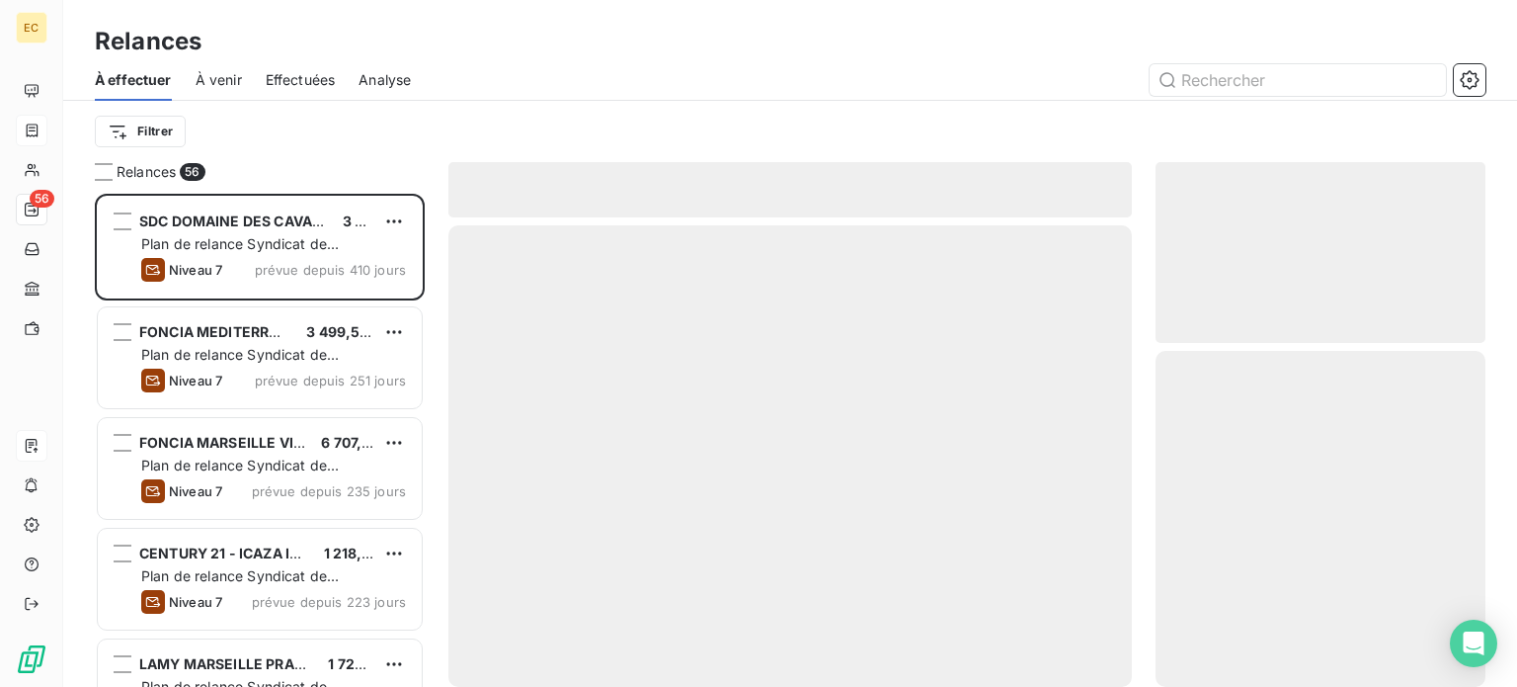
scroll to position [478, 314]
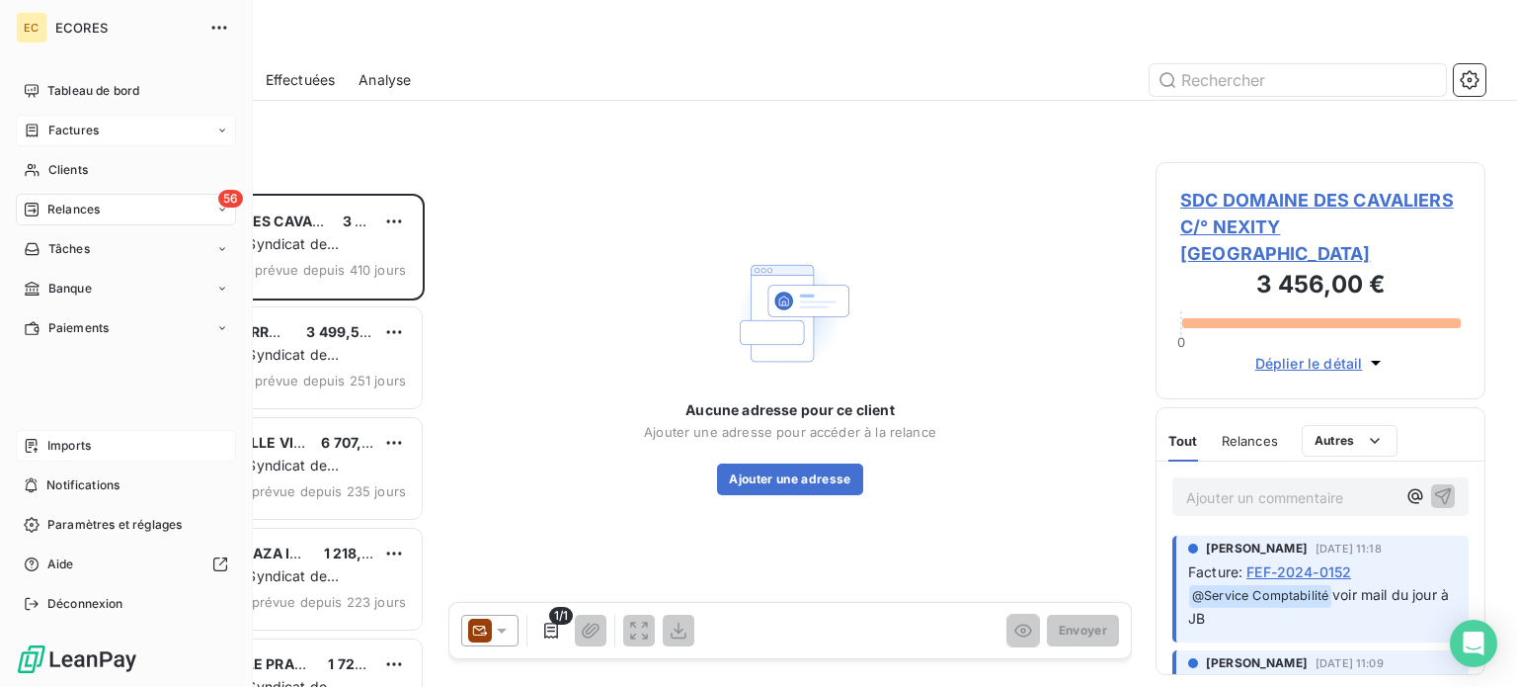
click at [75, 126] on span "Factures" at bounding box center [73, 131] width 50 height 18
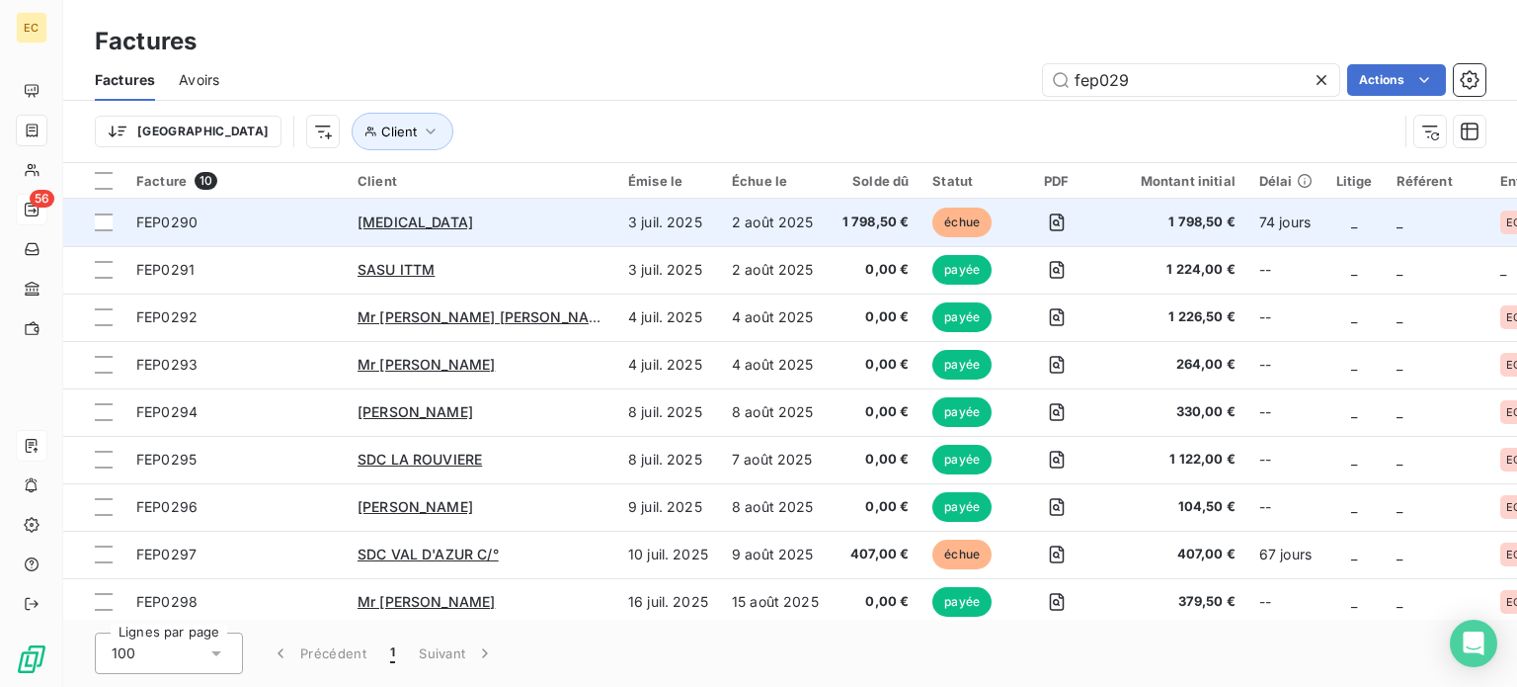
type input "fep029"
click at [273, 217] on span "FEP0290" at bounding box center [235, 222] width 198 height 20
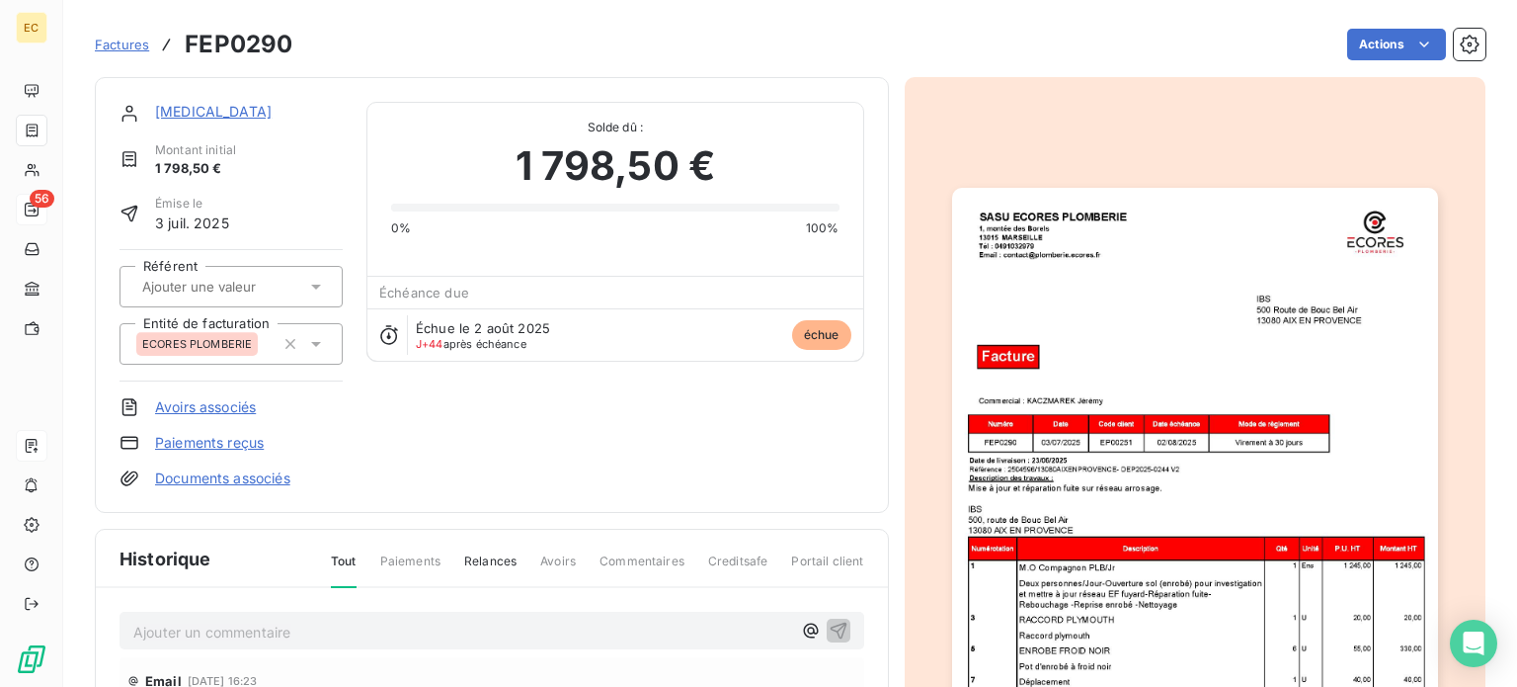
click at [208, 446] on link "Paiements reçus" at bounding box center [209, 443] width 109 height 20
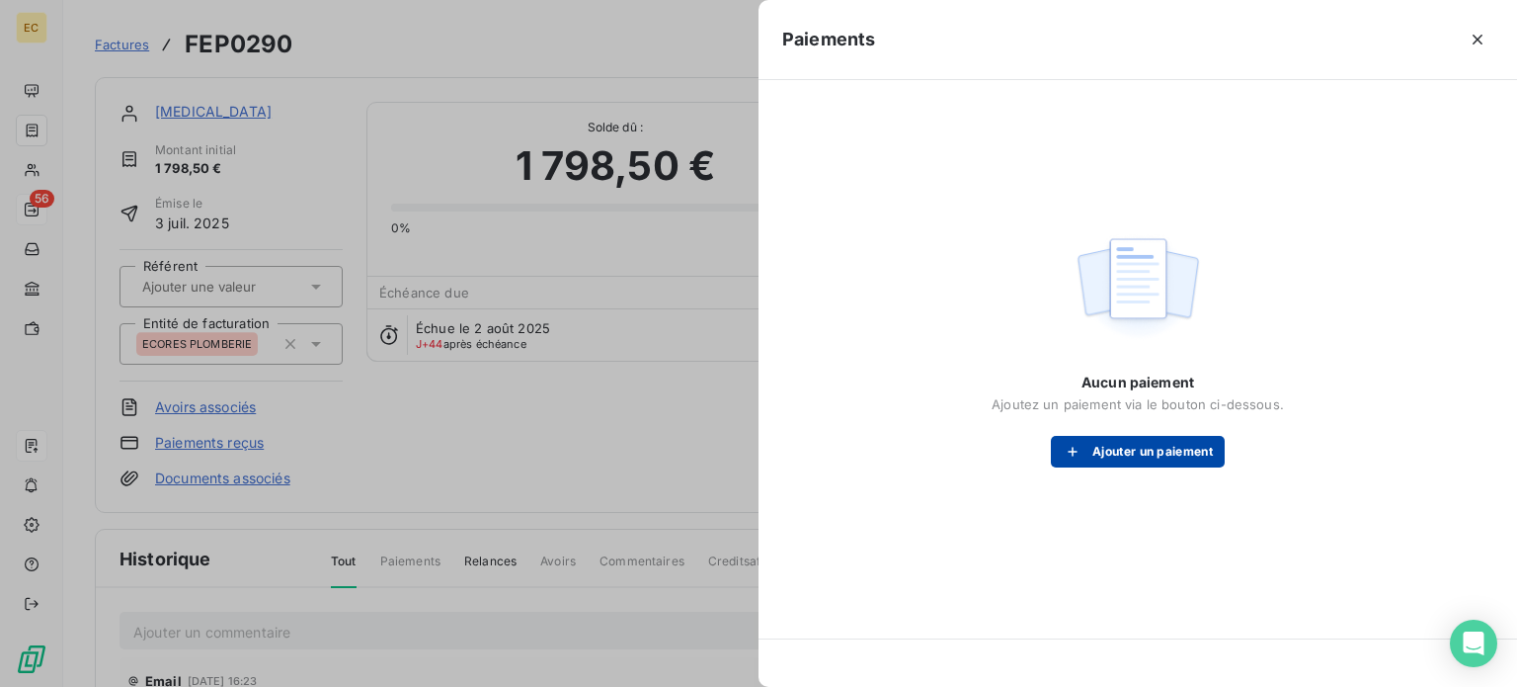
click at [1076, 453] on icon "button" at bounding box center [1073, 452] width 20 height 20
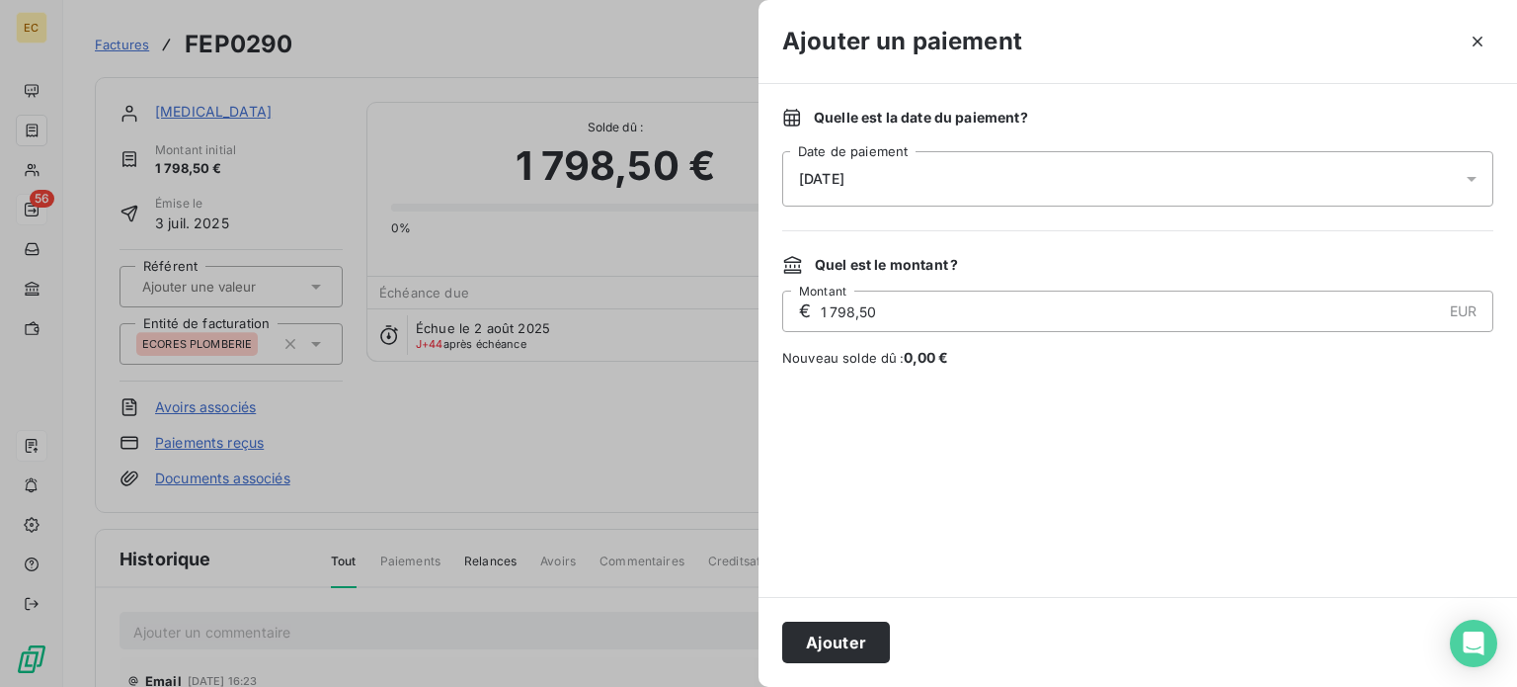
drag, startPoint x: 828, startPoint y: 645, endPoint x: 822, endPoint y: 599, distance: 46.8
click at [828, 641] on button "Ajouter" at bounding box center [836, 641] width 108 height 41
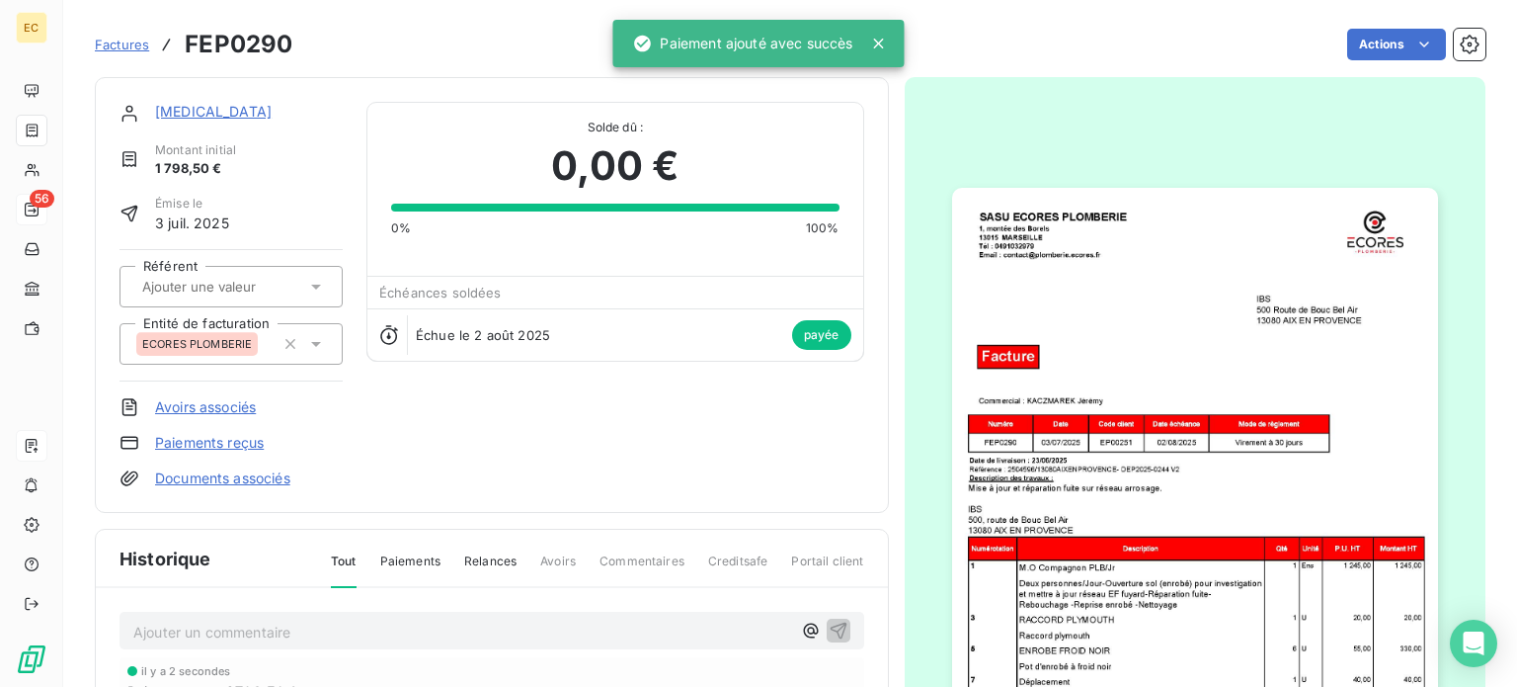
click at [118, 46] on span "Factures" at bounding box center [122, 45] width 54 height 16
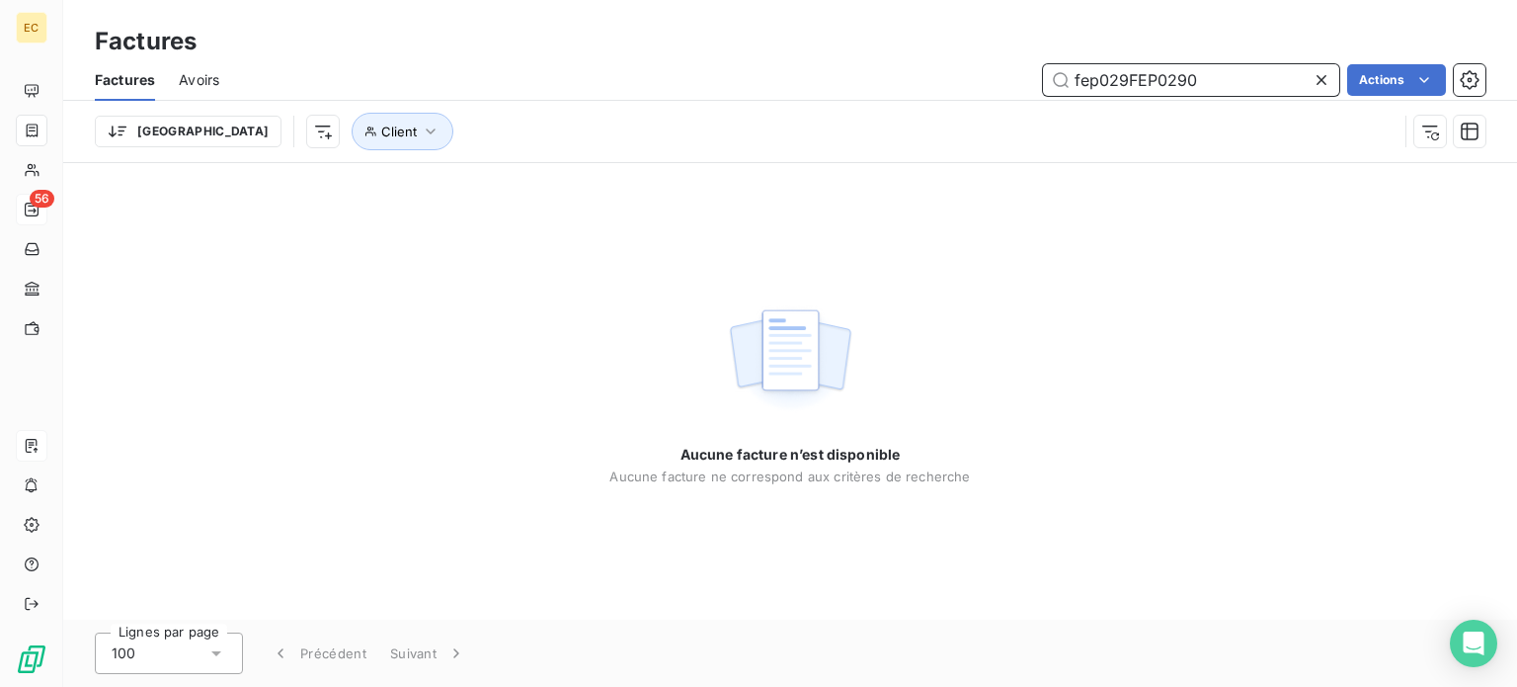
click at [1202, 85] on input "fep029FEP0290" at bounding box center [1191, 80] width 296 height 32
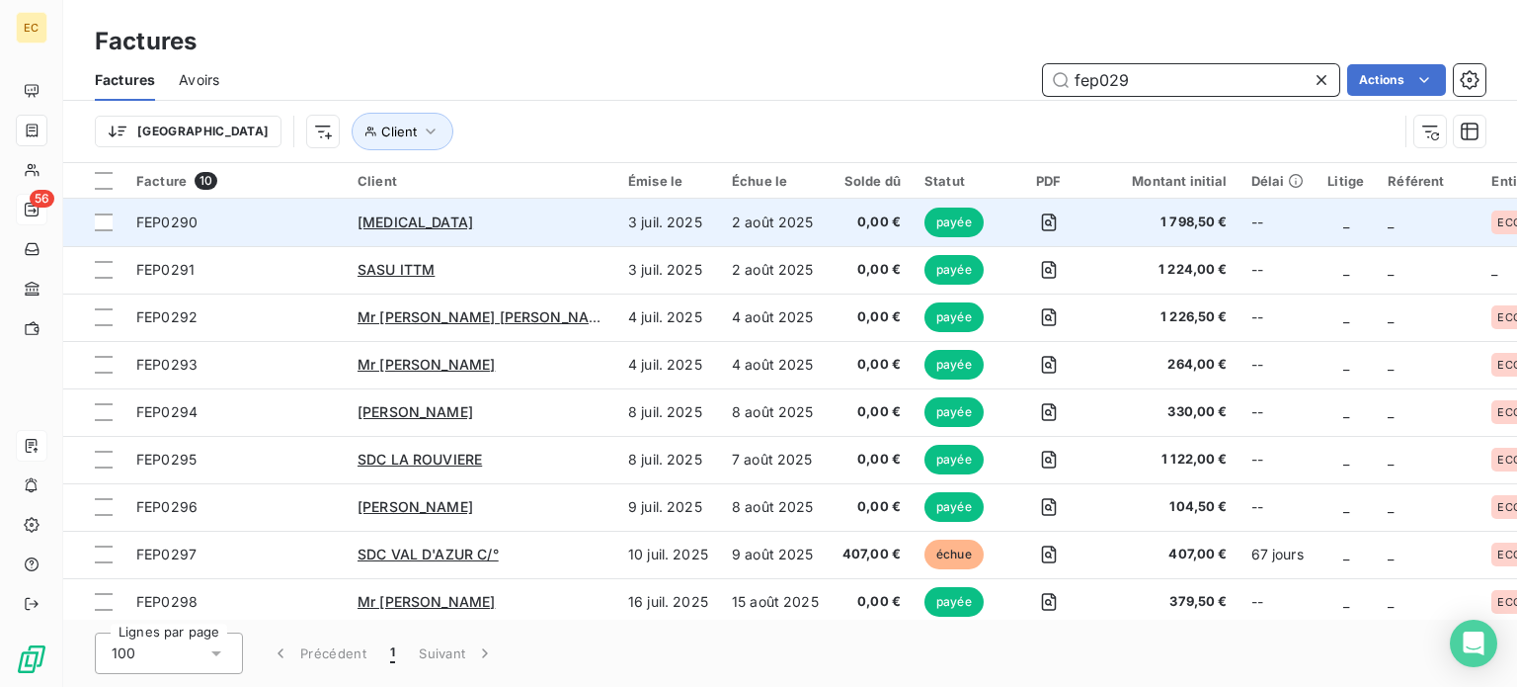
type input "fep029"
click at [253, 233] on td "FEP0290" at bounding box center [234, 222] width 221 height 47
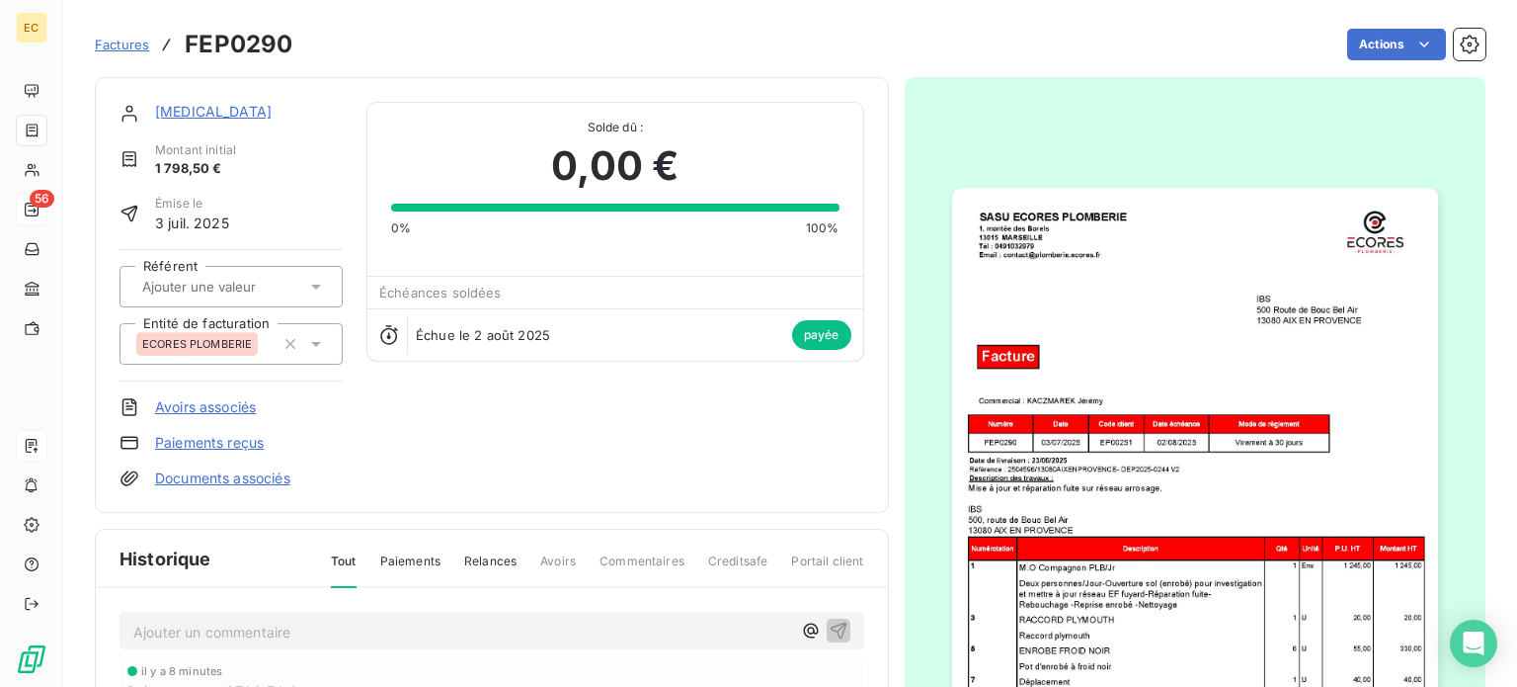
click at [121, 47] on span "Factures" at bounding box center [122, 45] width 54 height 16
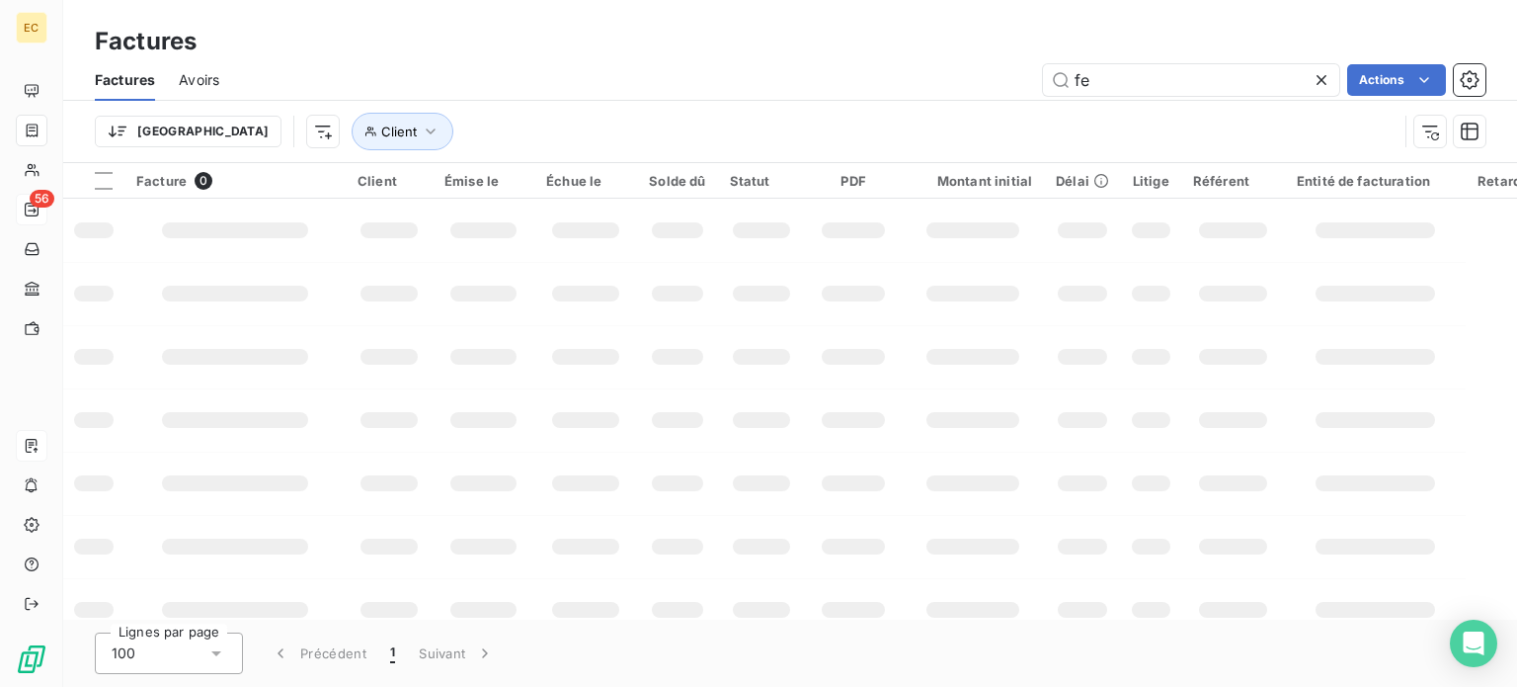
type input "f"
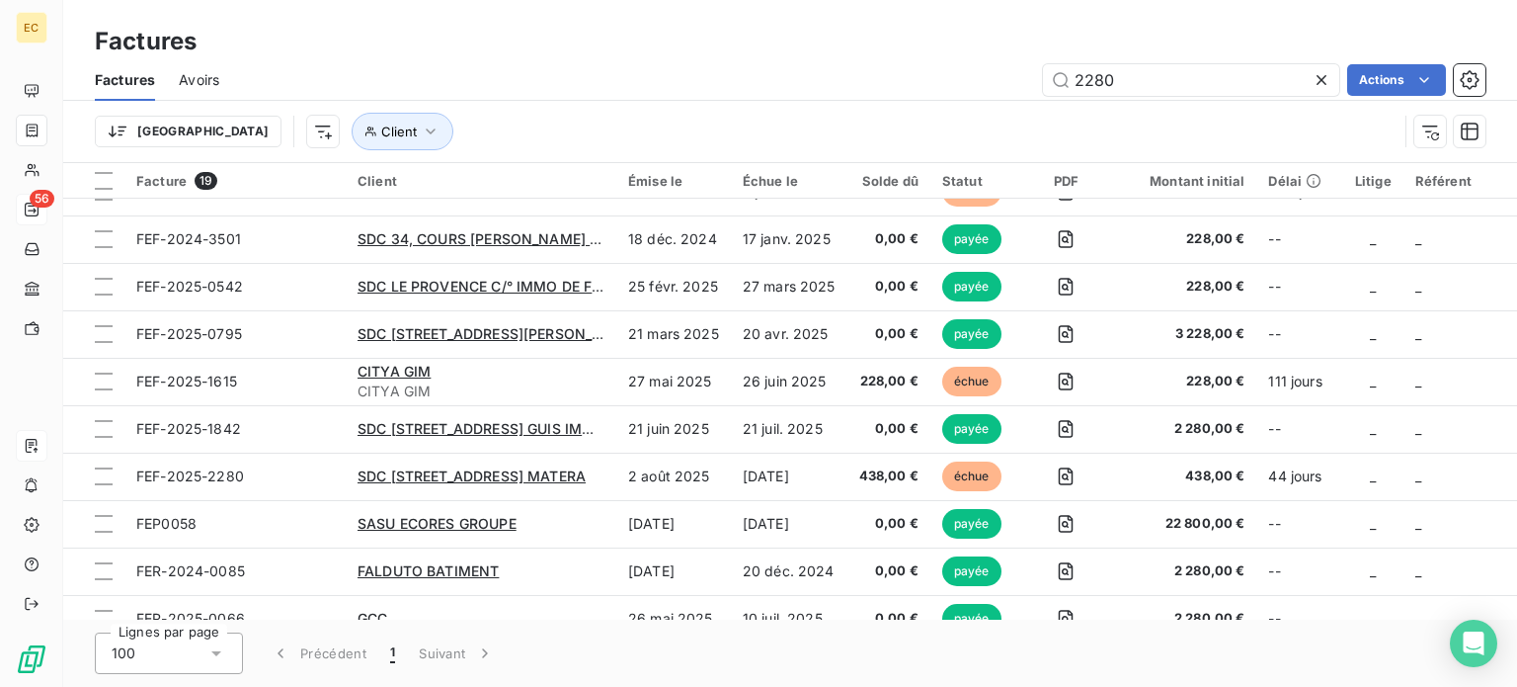
scroll to position [488, 0]
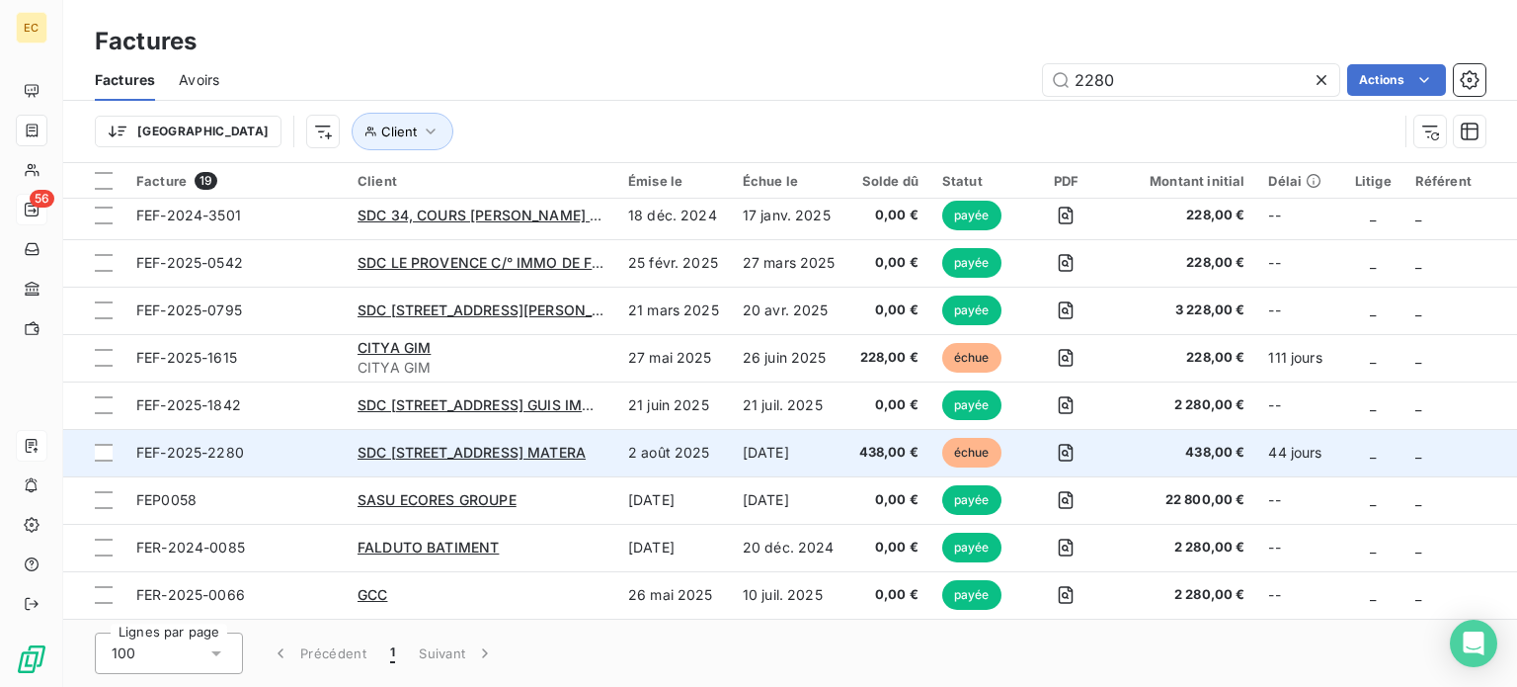
type input "2280"
click at [292, 446] on span "FEF-2025-2280" at bounding box center [235, 453] width 198 height 20
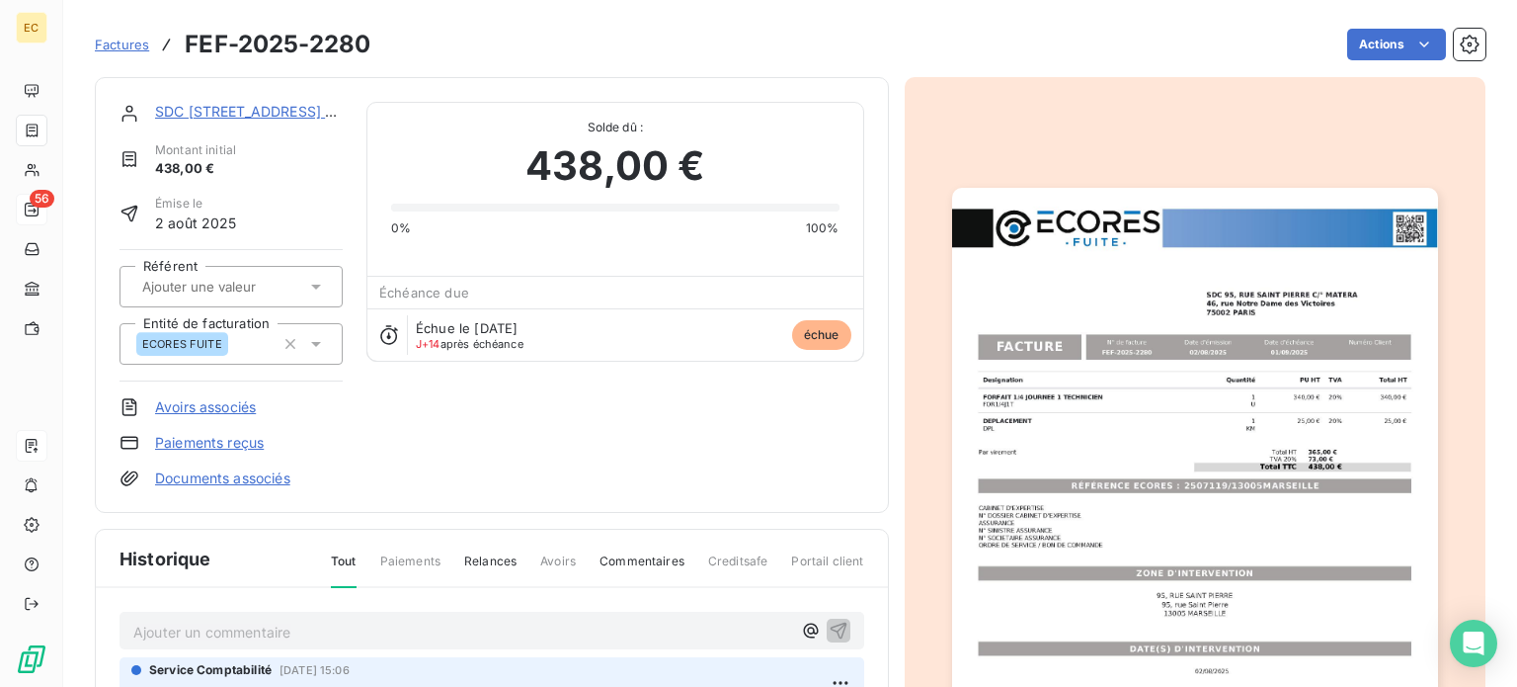
click at [175, 440] on link "Paiements reçus" at bounding box center [209, 443] width 109 height 20
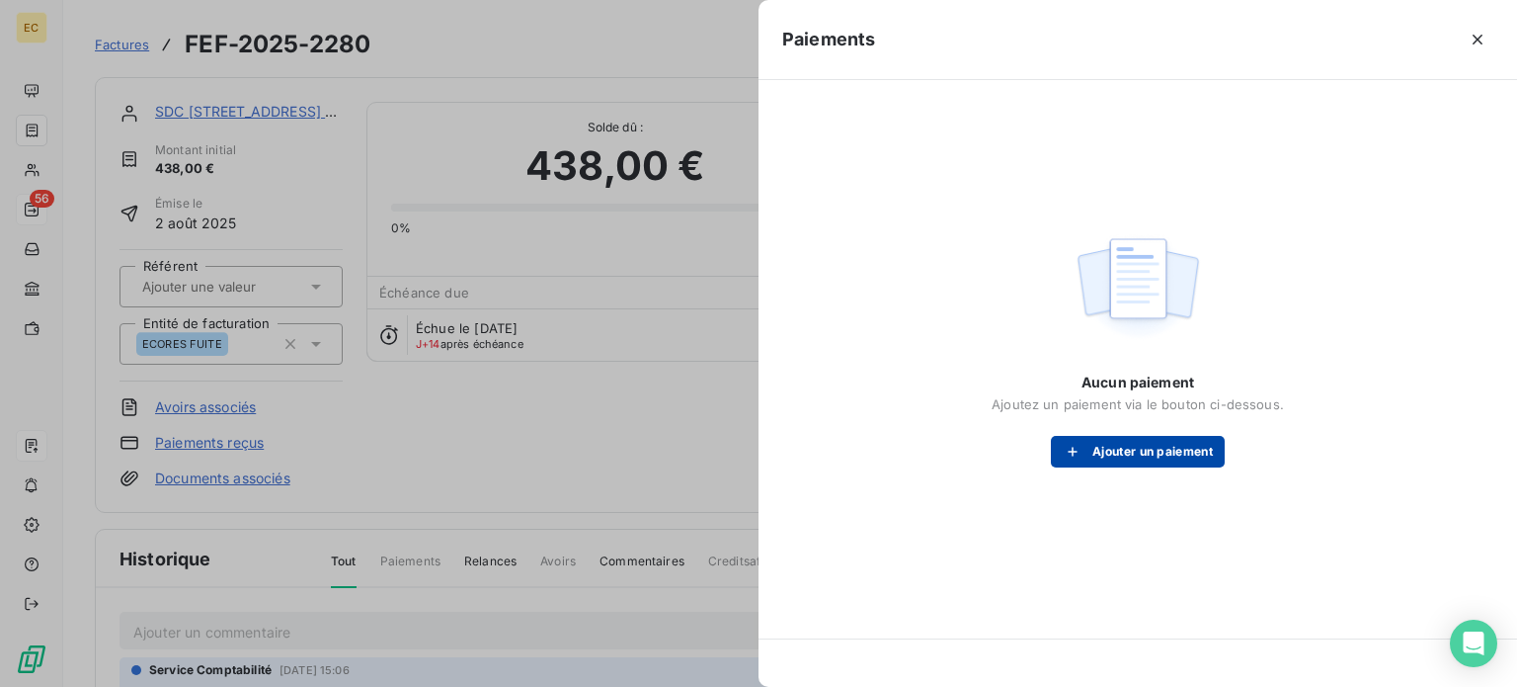
click at [1116, 446] on button "Ajouter un paiement" at bounding box center [1138, 452] width 174 height 32
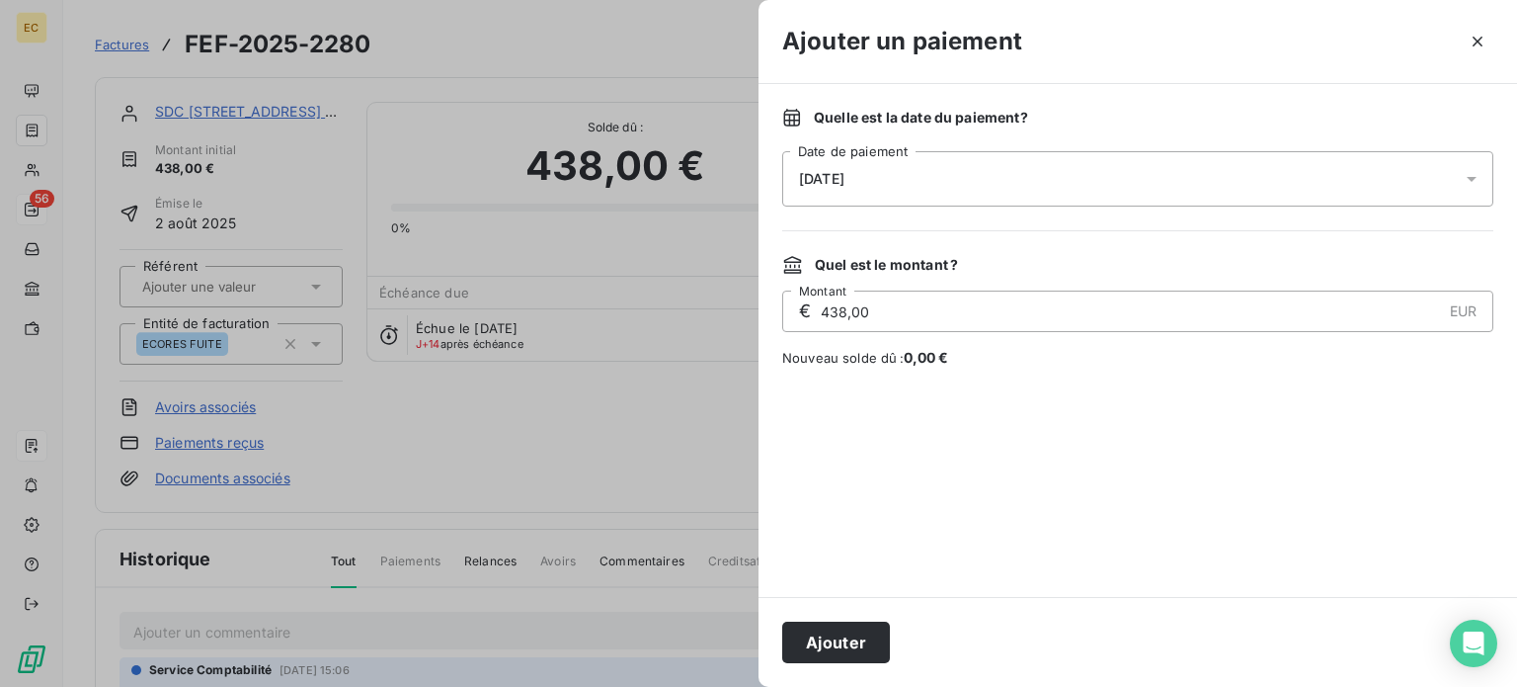
click at [891, 181] on div "[DATE]" at bounding box center [1137, 178] width 711 height 55
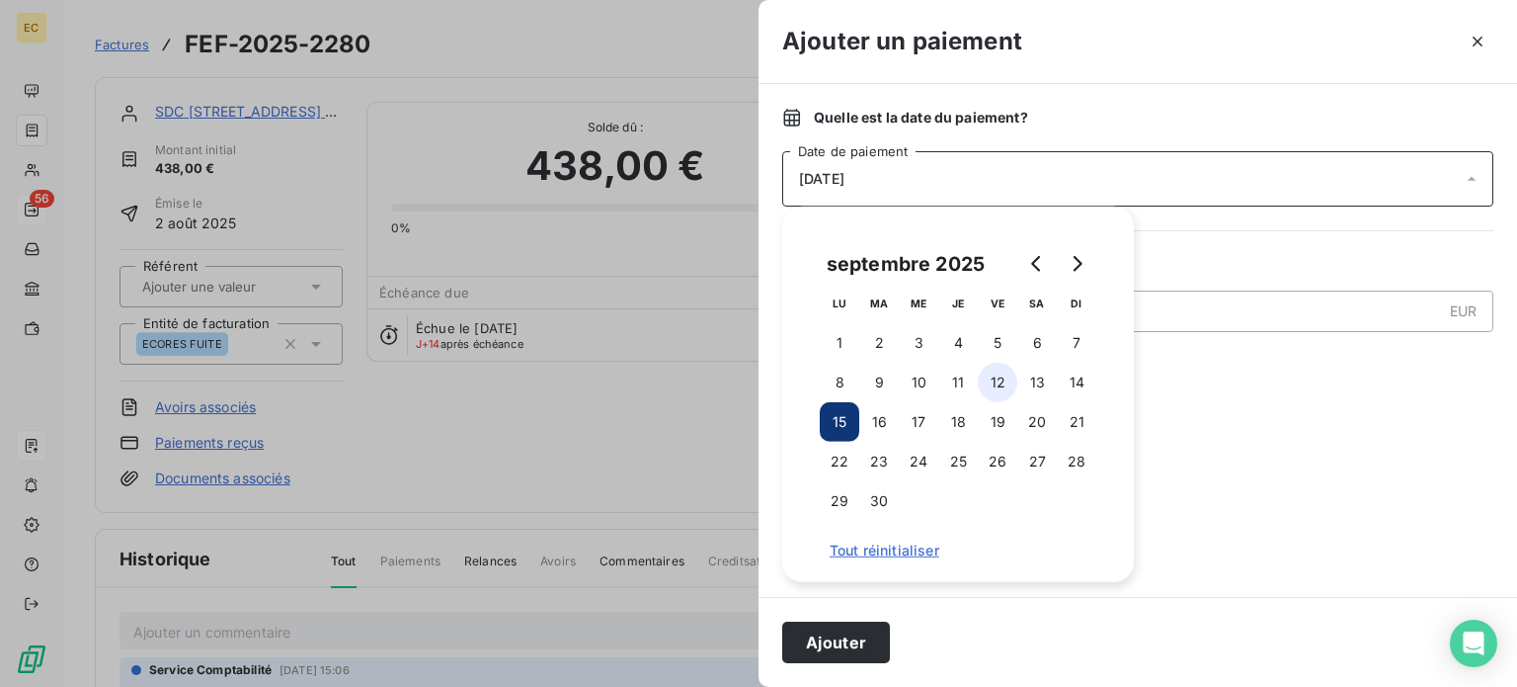
click at [988, 384] on button "12" at bounding box center [998, 383] width 40 height 40
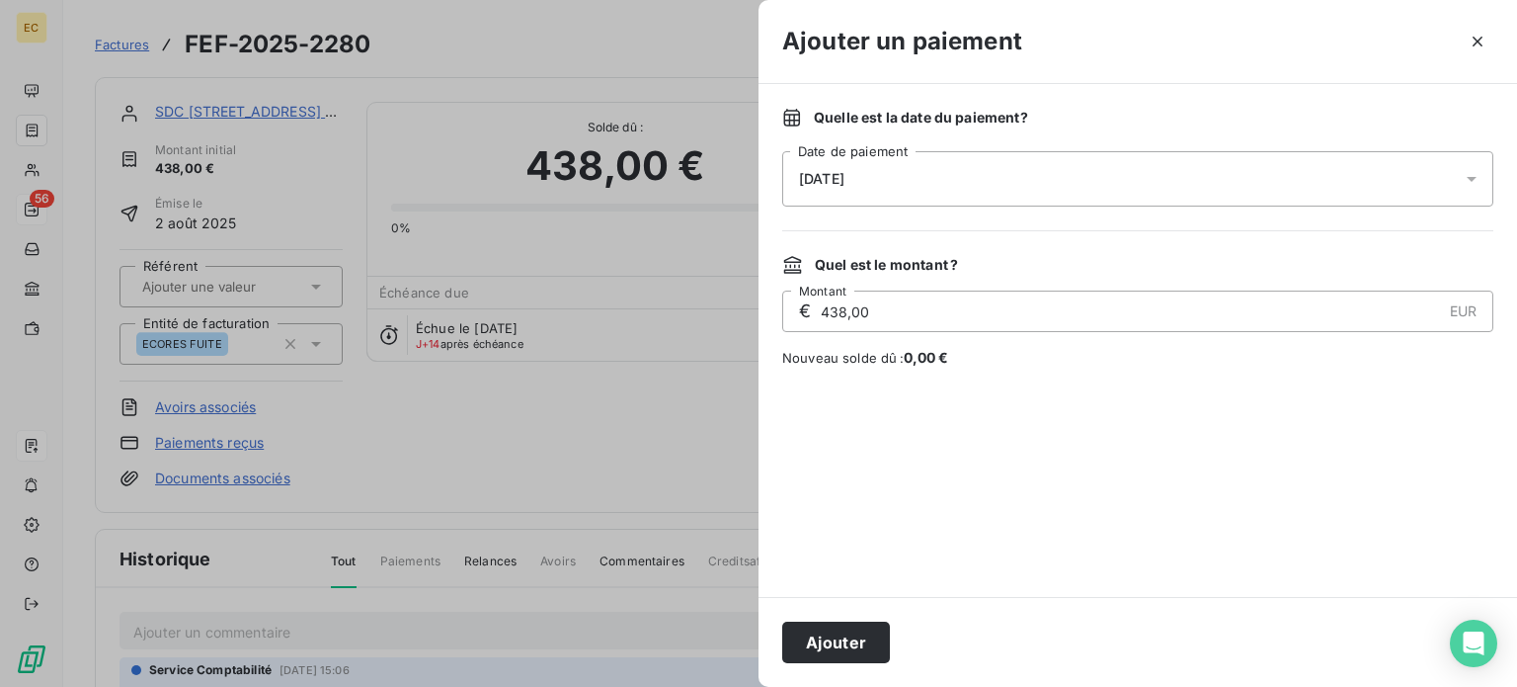
drag, startPoint x: 844, startPoint y: 656, endPoint x: 903, endPoint y: 512, distance: 155.9
click at [844, 655] on button "Ajouter" at bounding box center [836, 641] width 108 height 41
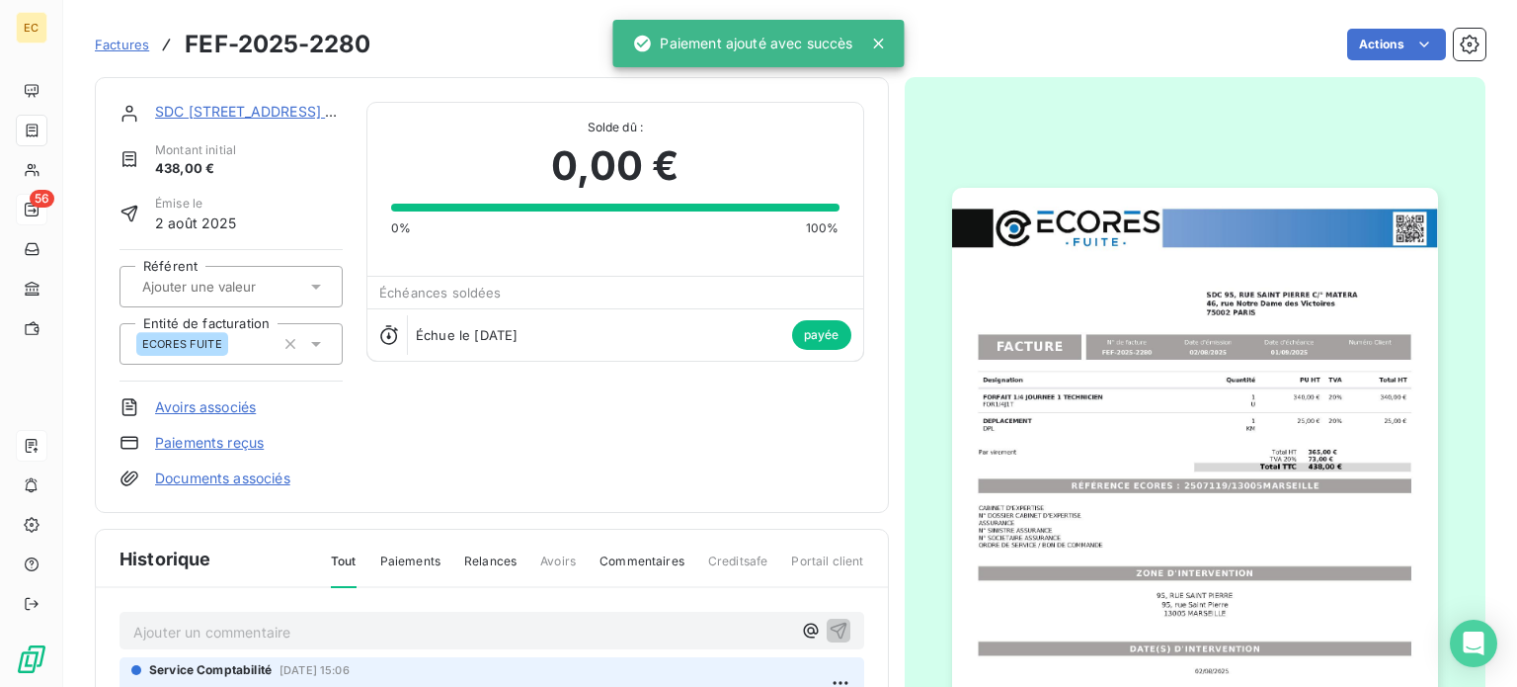
click at [115, 42] on span "Factures" at bounding box center [122, 45] width 54 height 16
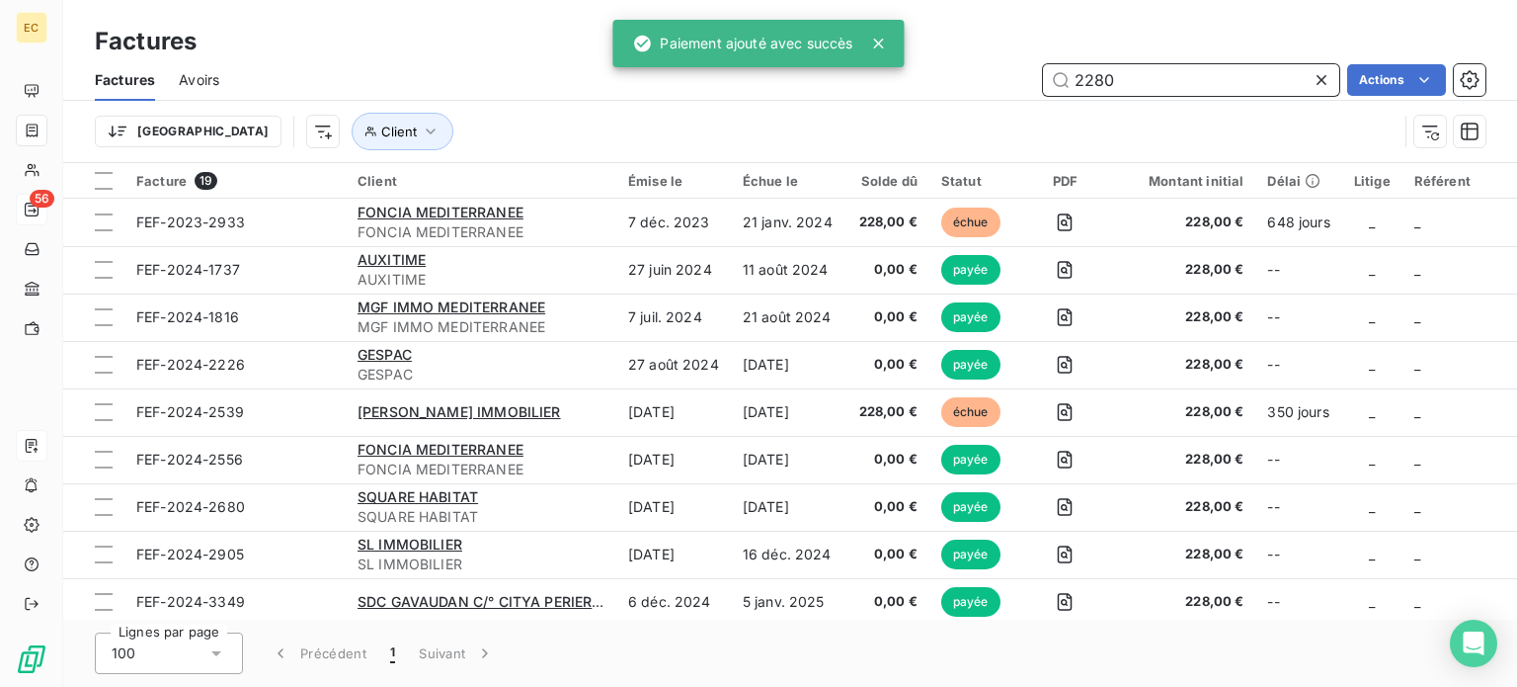
drag, startPoint x: 1117, startPoint y: 71, endPoint x: 1087, endPoint y: 74, distance: 30.8
click at [1087, 74] on input "2280" at bounding box center [1191, 80] width 296 height 32
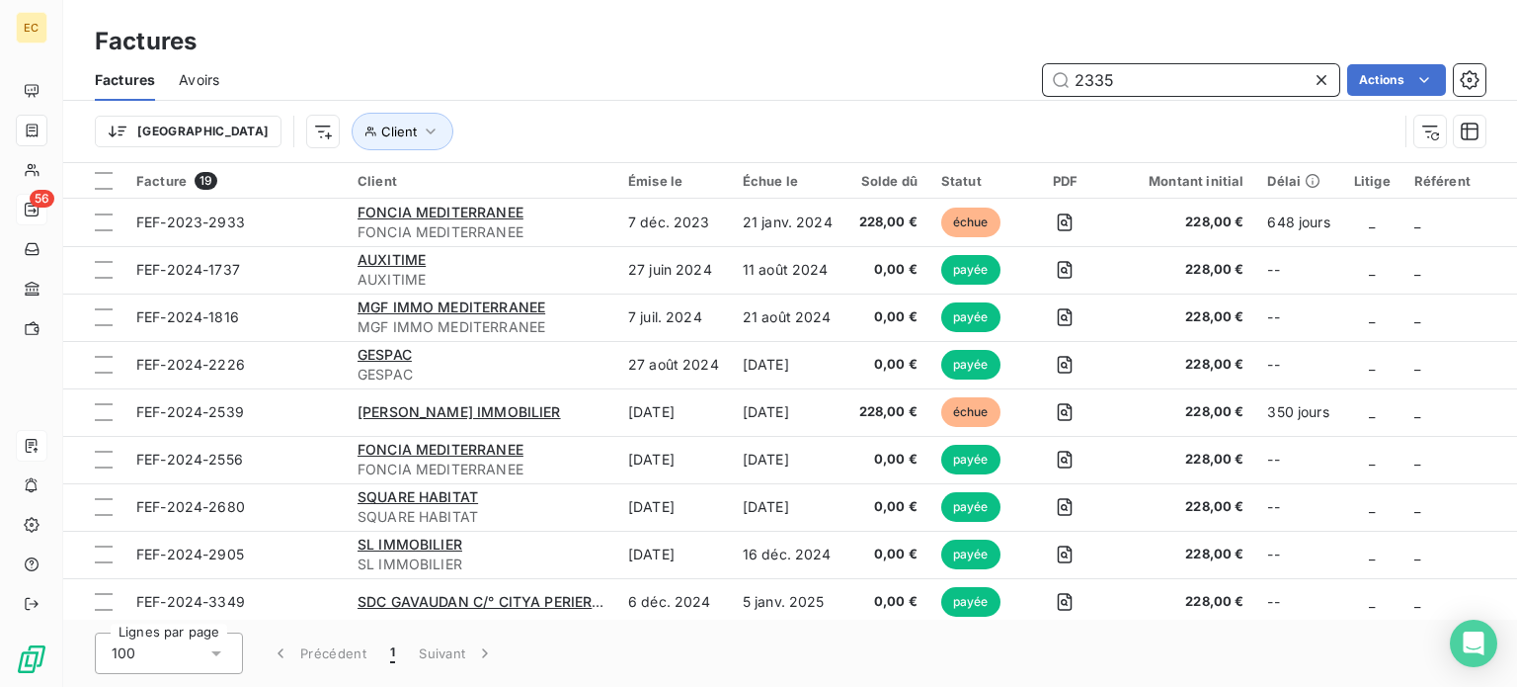
type input "2335"
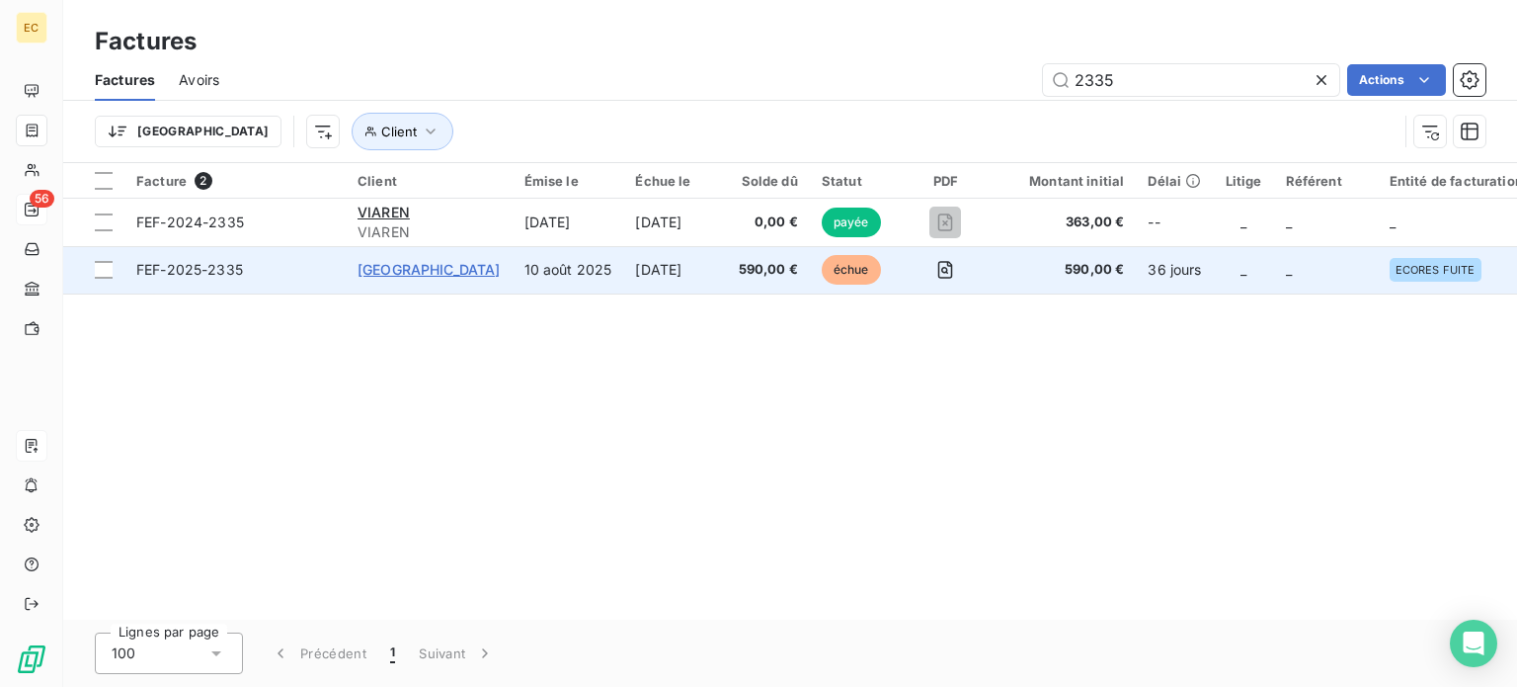
click at [435, 276] on span "[GEOGRAPHIC_DATA]" at bounding box center [429, 269] width 143 height 17
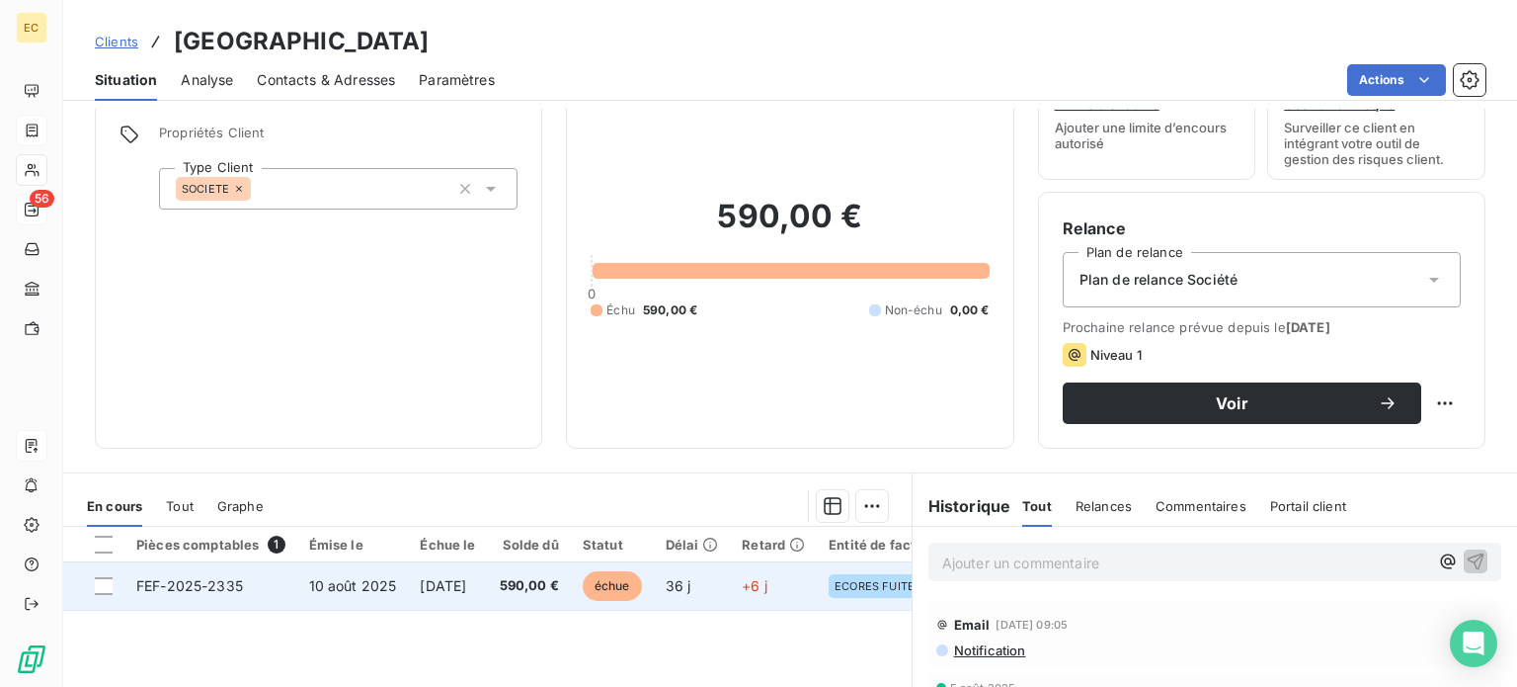
scroll to position [198, 0]
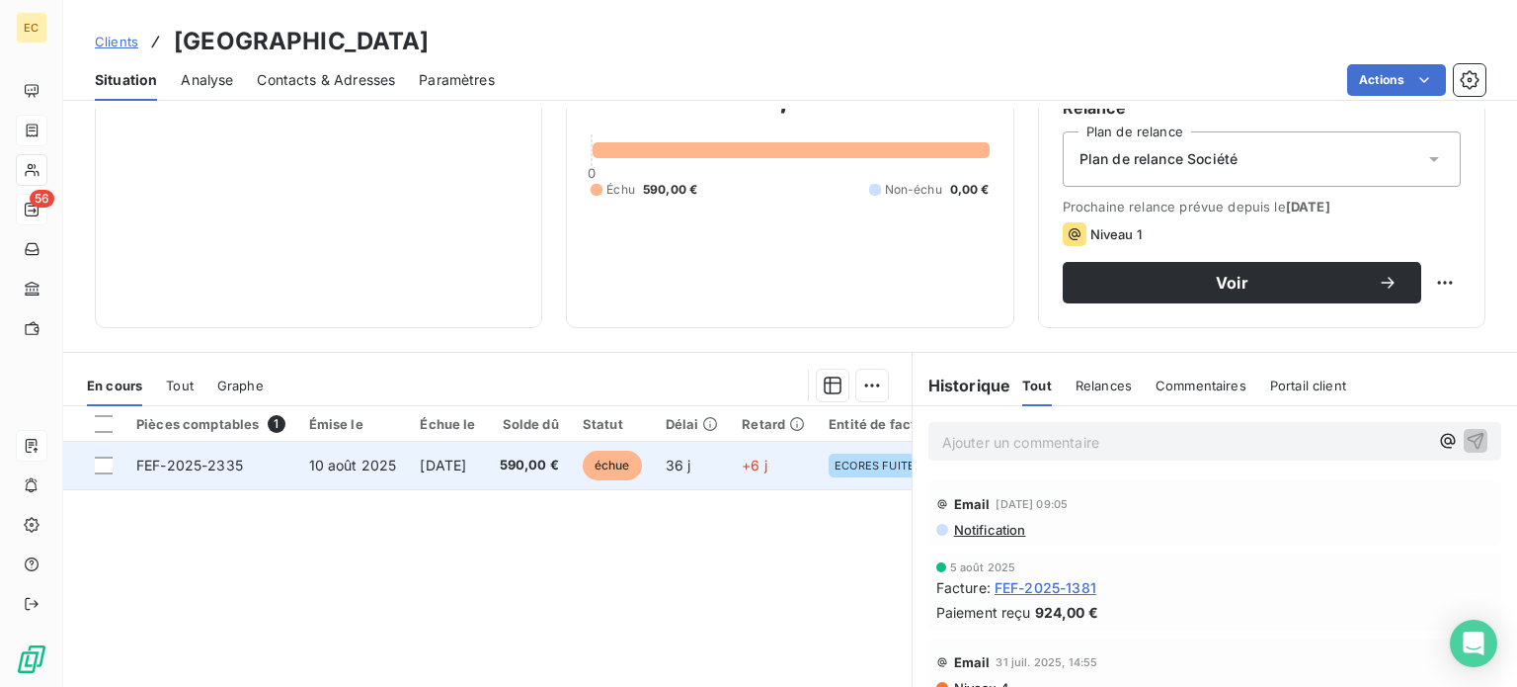
click at [249, 462] on td "FEF-2025-2335" at bounding box center [210, 465] width 173 height 47
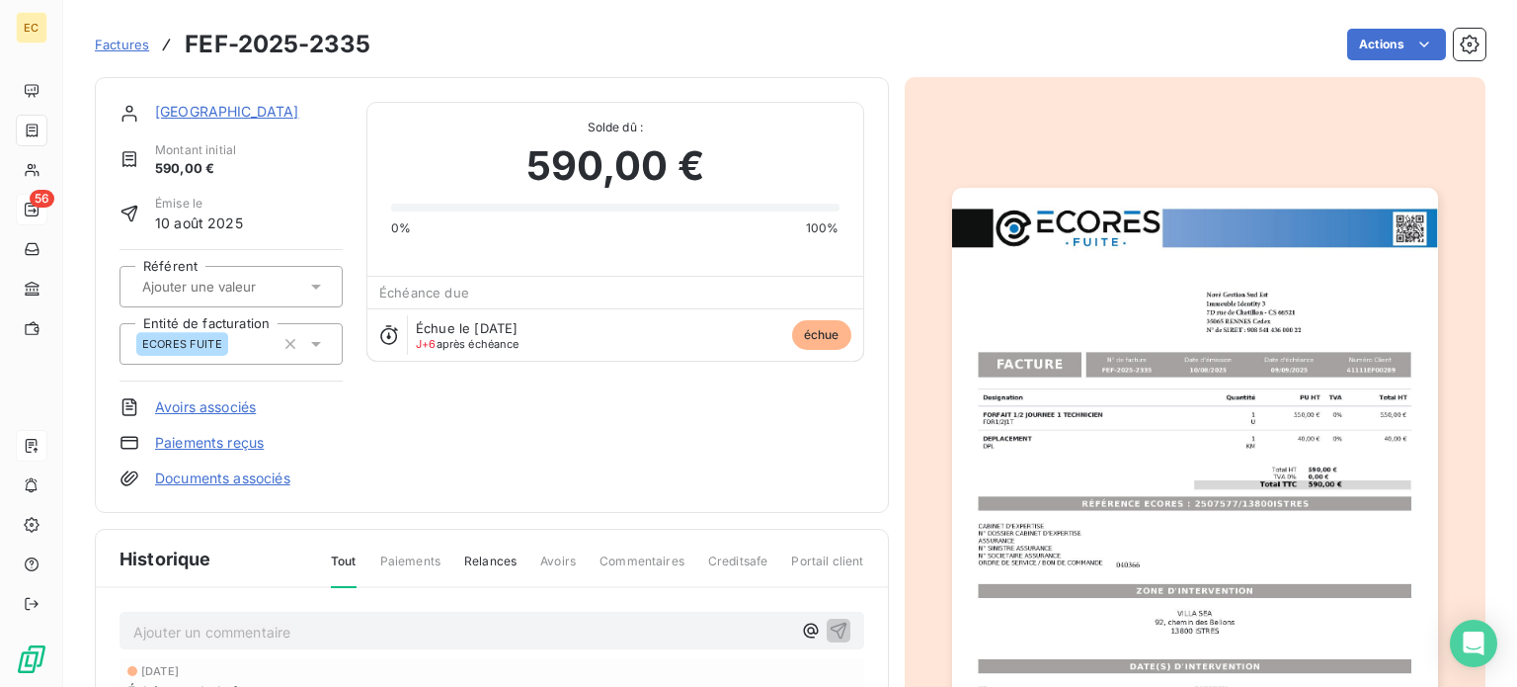
click at [227, 441] on link "Paiements reçus" at bounding box center [209, 443] width 109 height 20
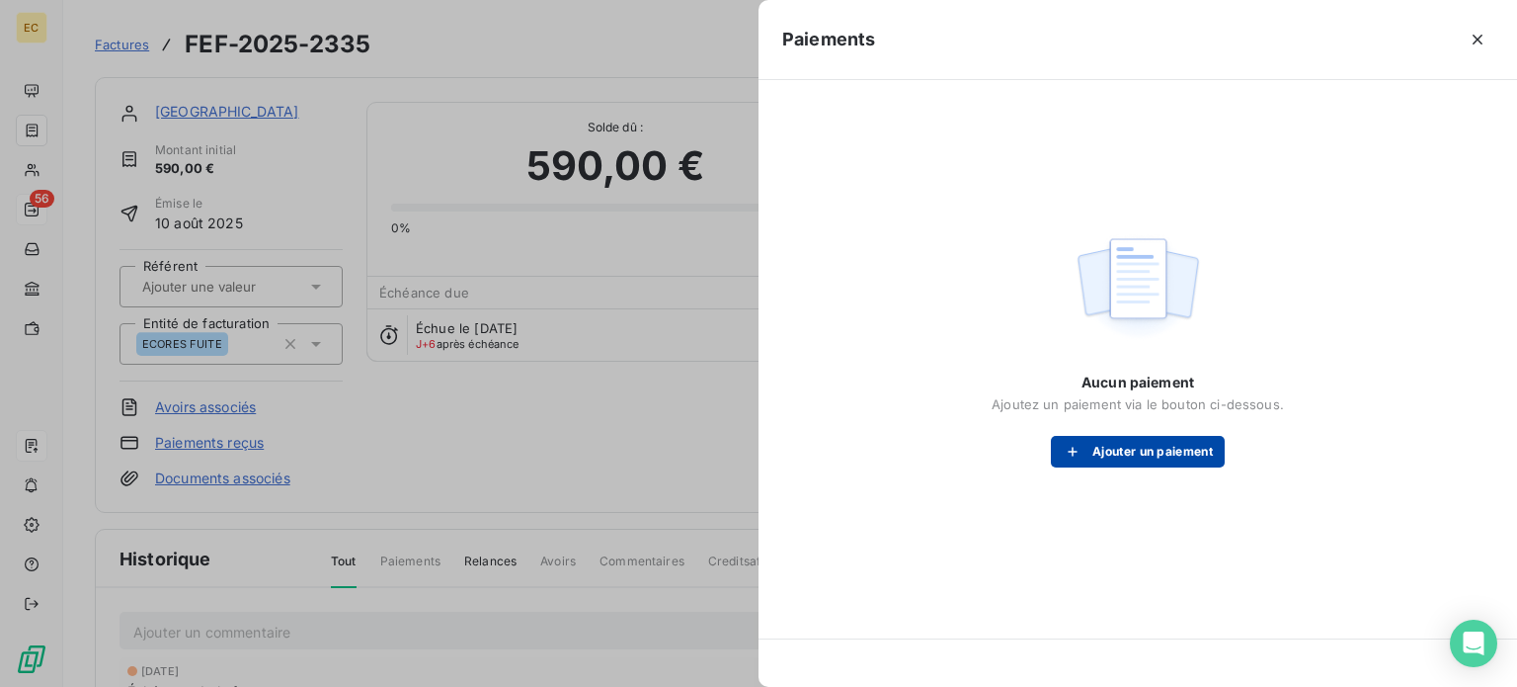
click at [1138, 439] on button "Ajouter un paiement" at bounding box center [1138, 452] width 174 height 32
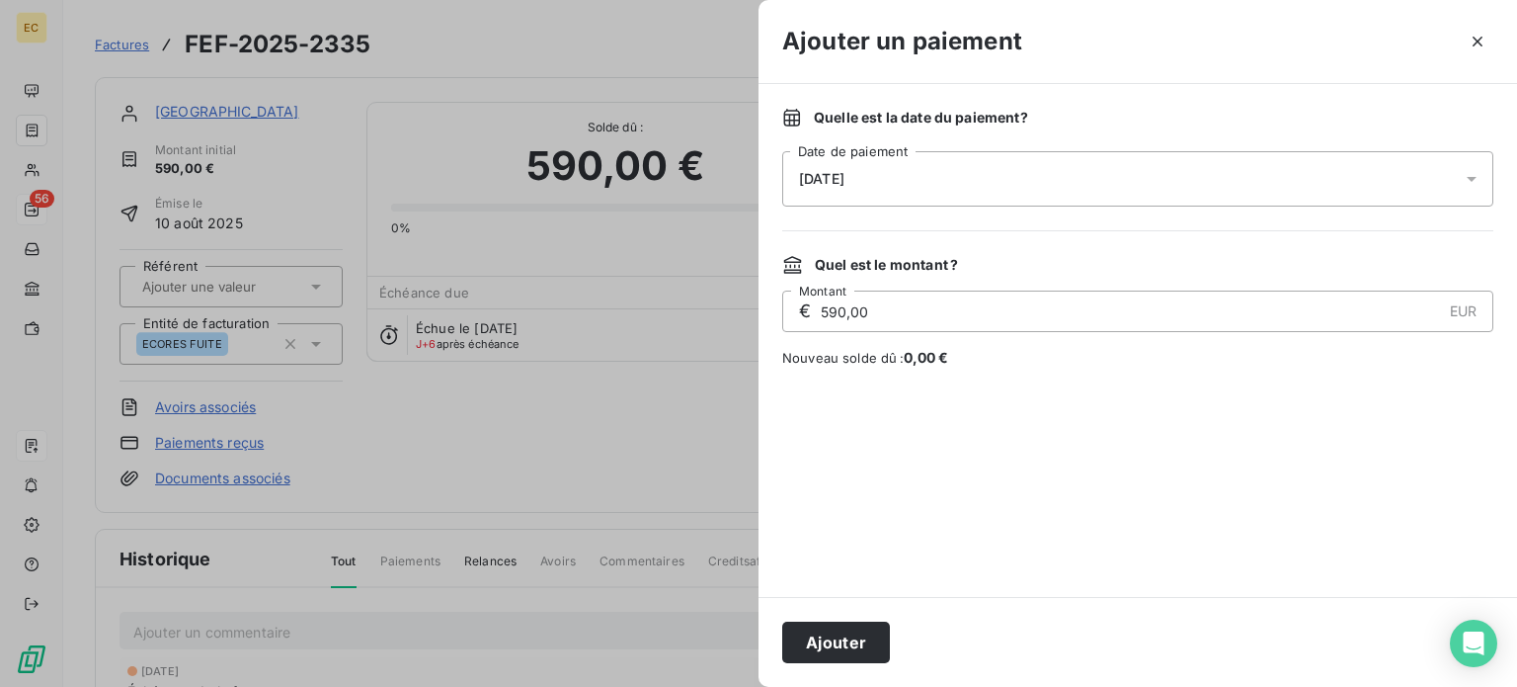
click at [936, 172] on div "[DATE]" at bounding box center [1137, 178] width 711 height 55
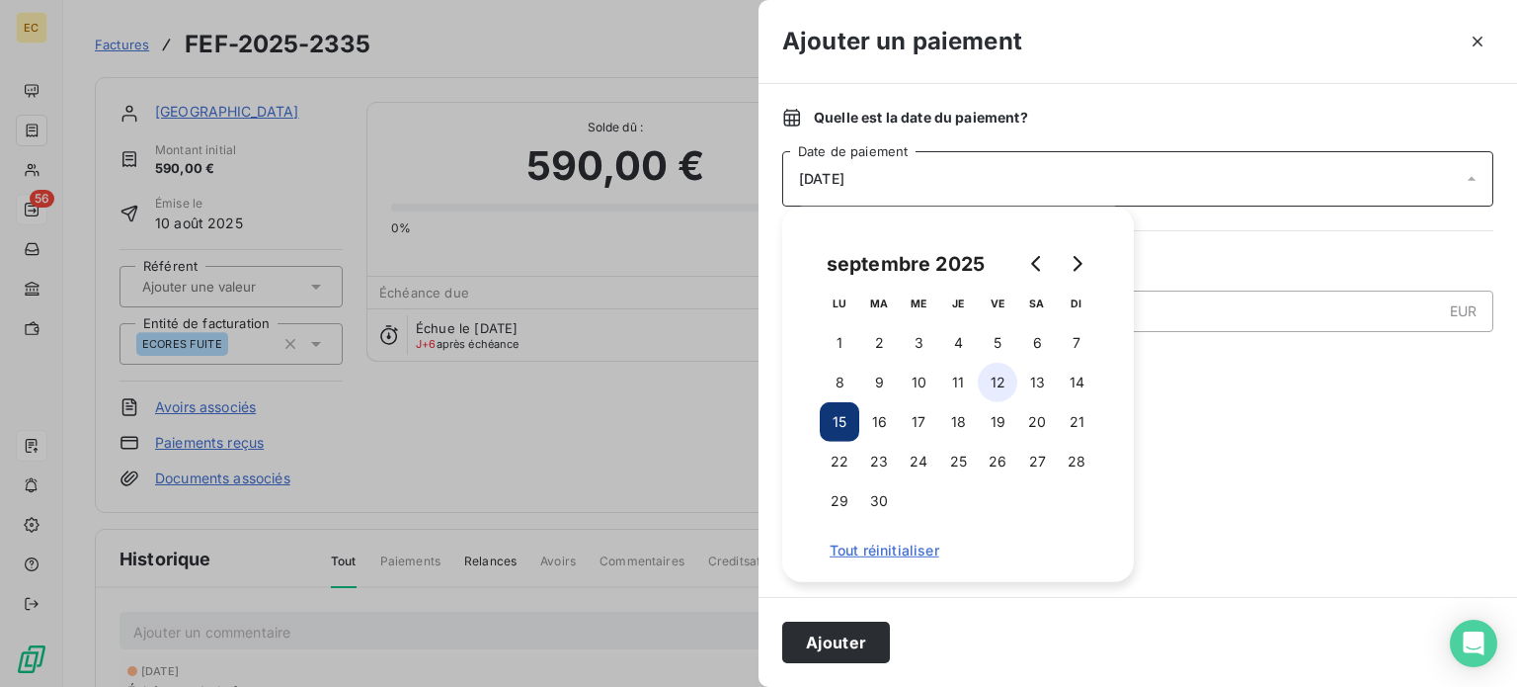
click at [990, 379] on button "12" at bounding box center [998, 383] width 40 height 40
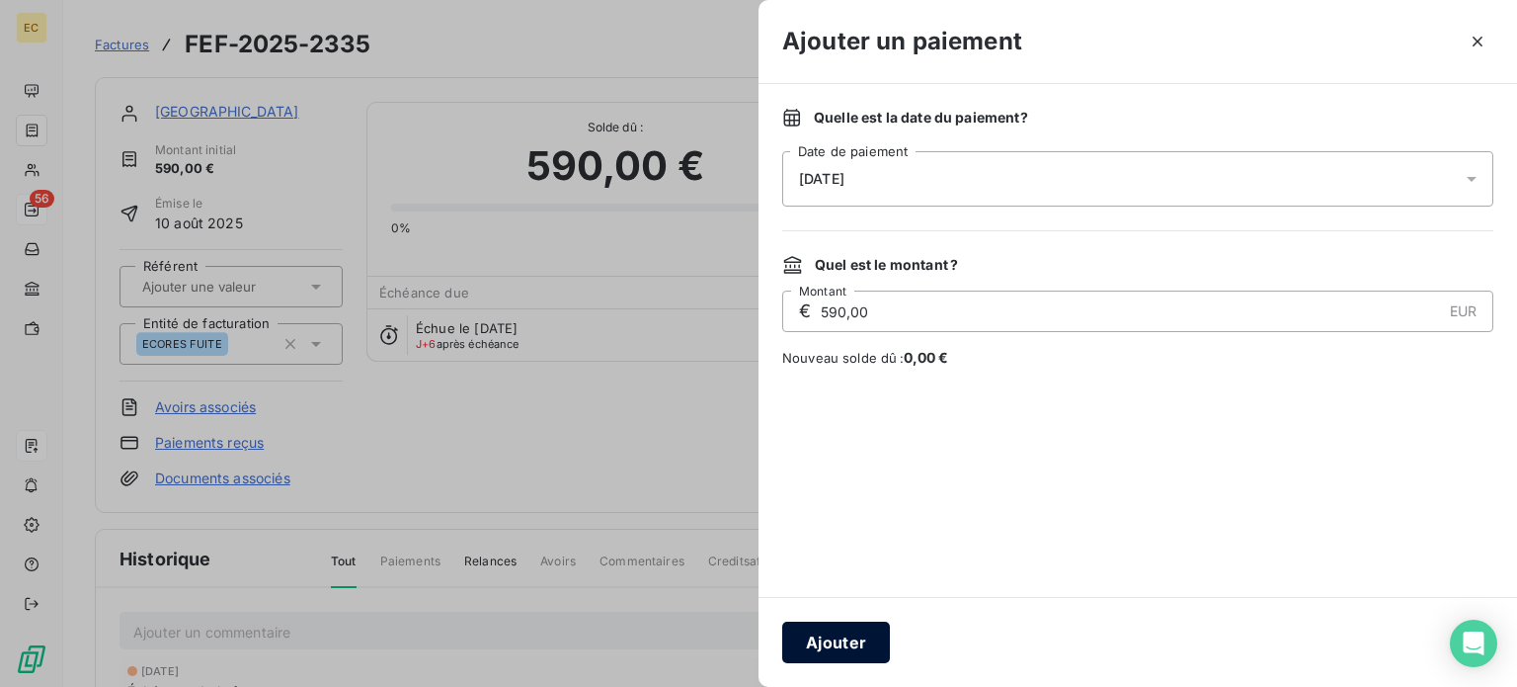
click at [852, 628] on button "Ajouter" at bounding box center [836, 641] width 108 height 41
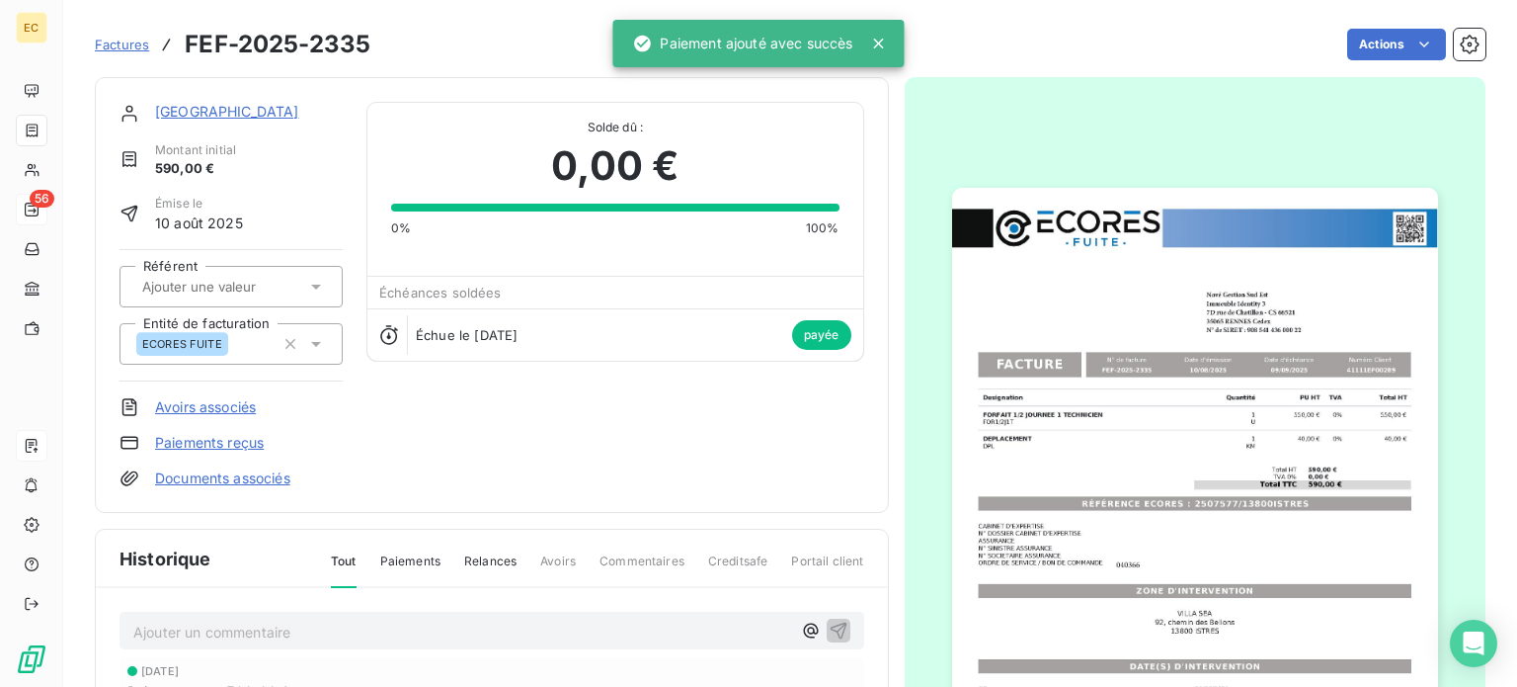
click at [129, 41] on span "Factures" at bounding box center [122, 45] width 54 height 16
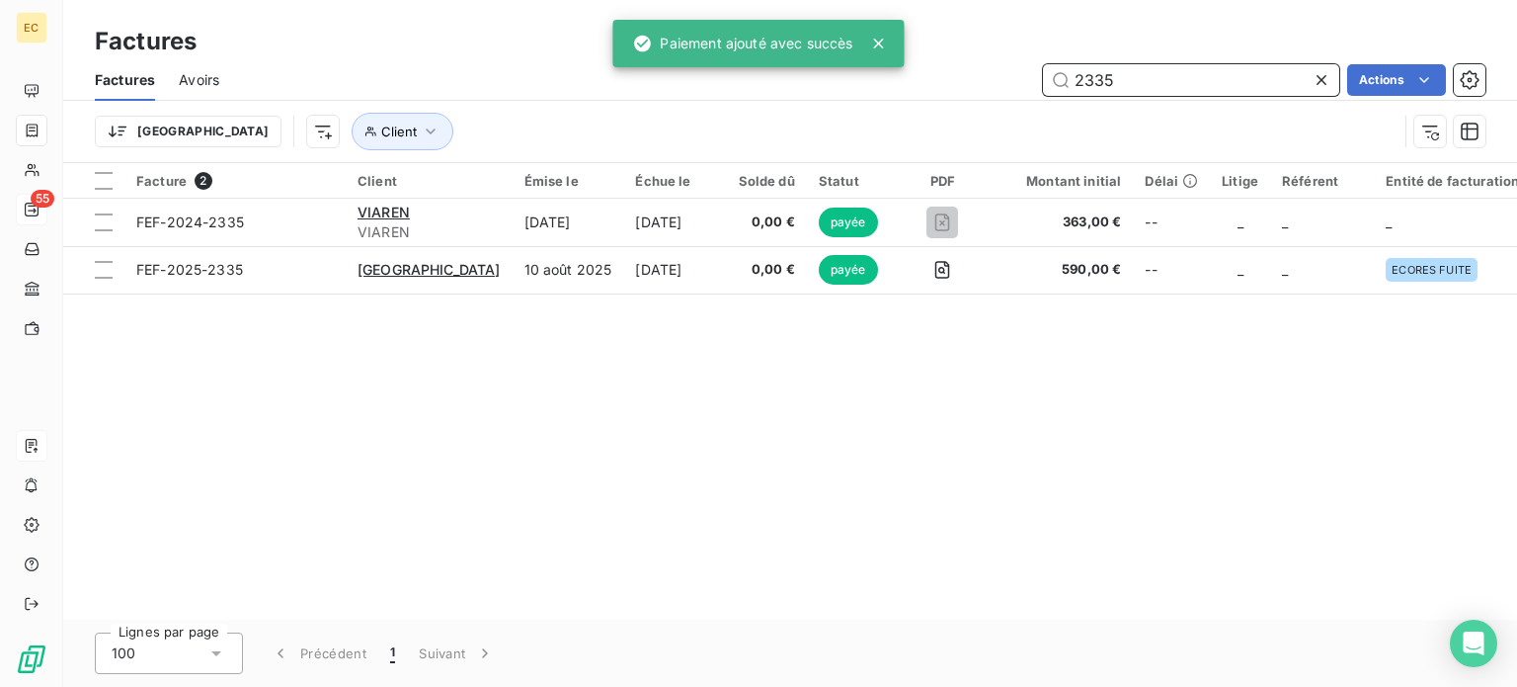
drag, startPoint x: 1124, startPoint y: 74, endPoint x: 1071, endPoint y: 80, distance: 53.7
click at [1071, 80] on input "2335" at bounding box center [1191, 80] width 296 height 32
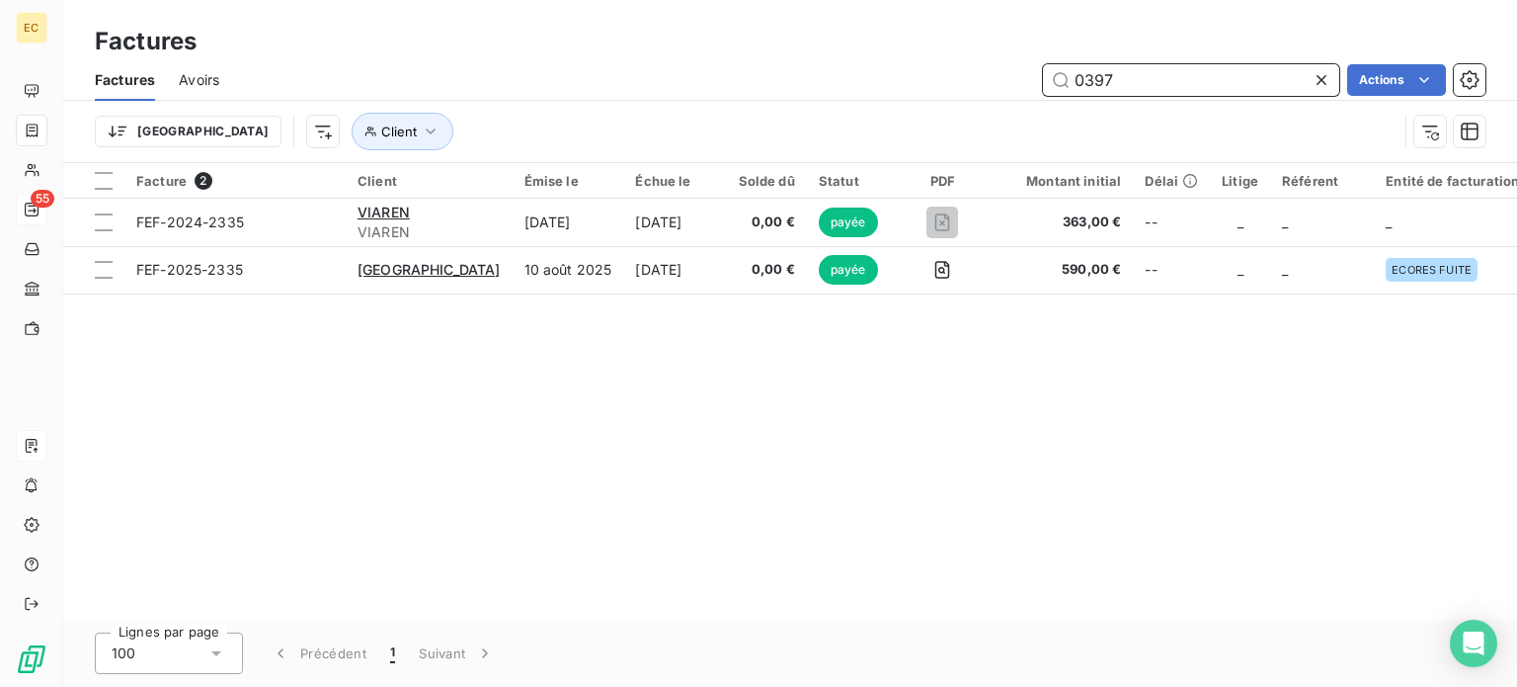
type input "0397"
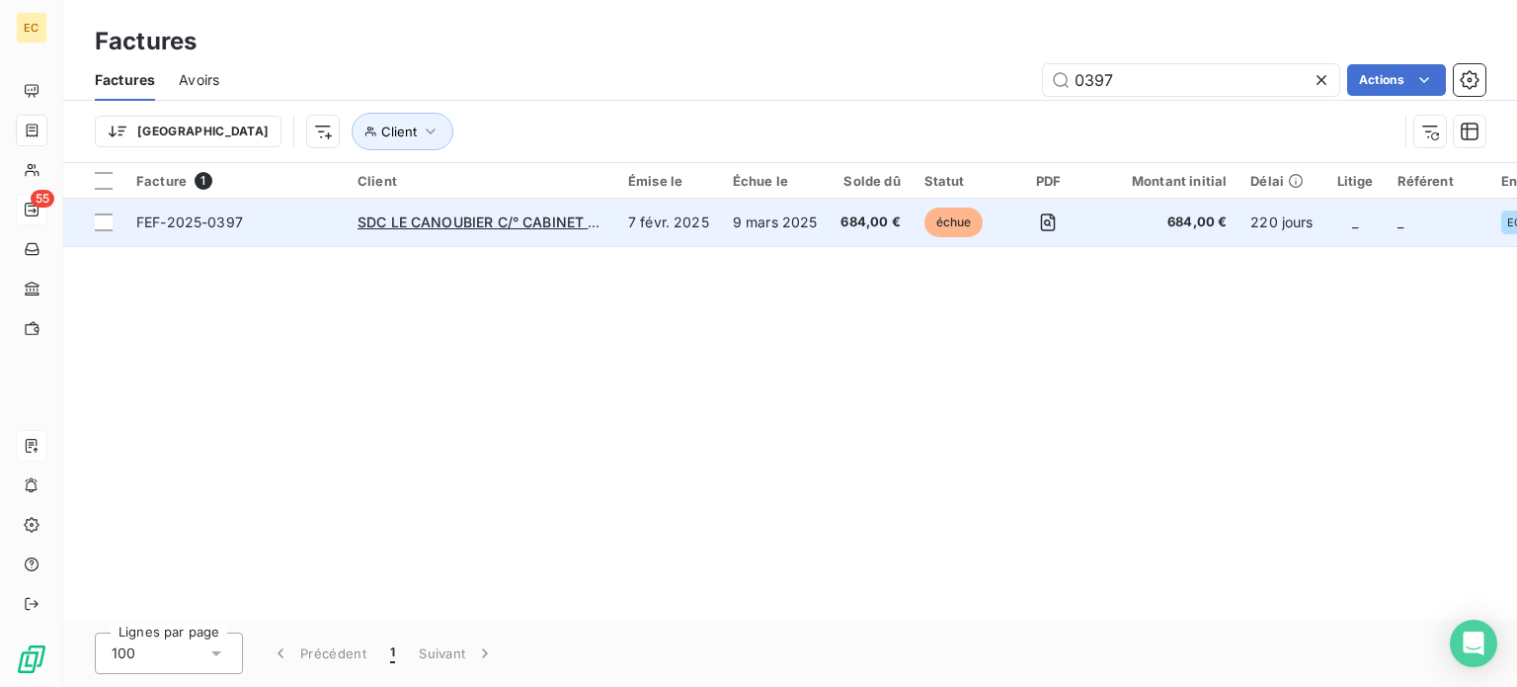
click at [304, 232] on td "FEF-2025-0397" at bounding box center [234, 222] width 221 height 47
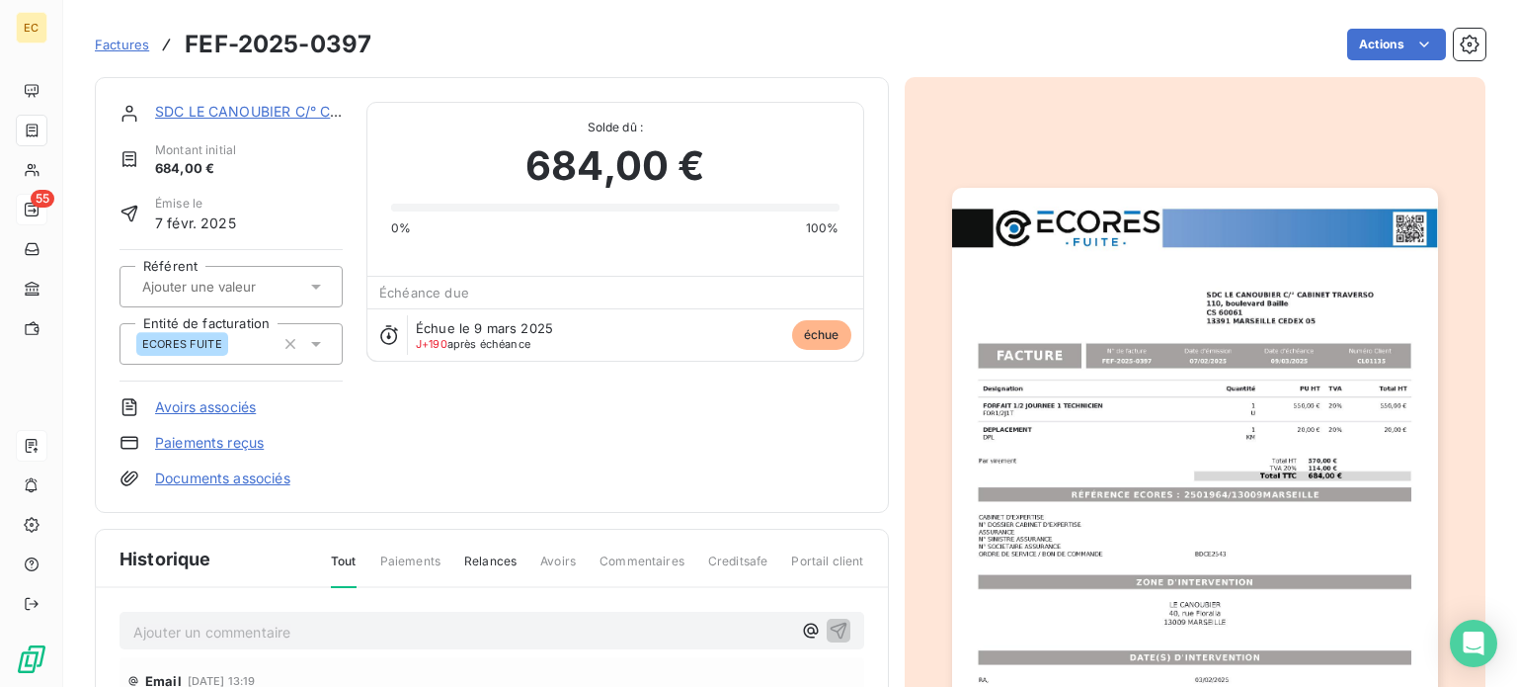
click at [198, 439] on link "Paiements reçus" at bounding box center [209, 443] width 109 height 20
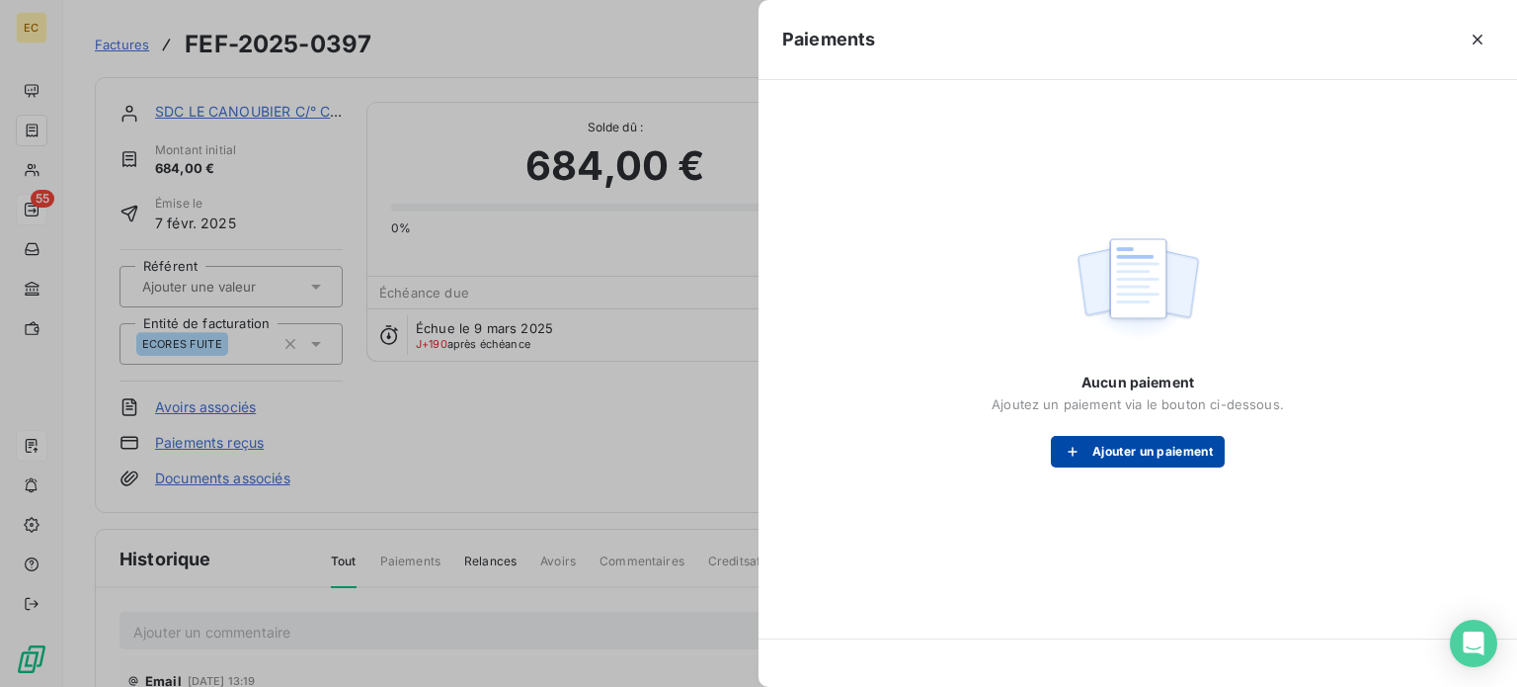
click at [1110, 460] on button "Ajouter un paiement" at bounding box center [1138, 452] width 174 height 32
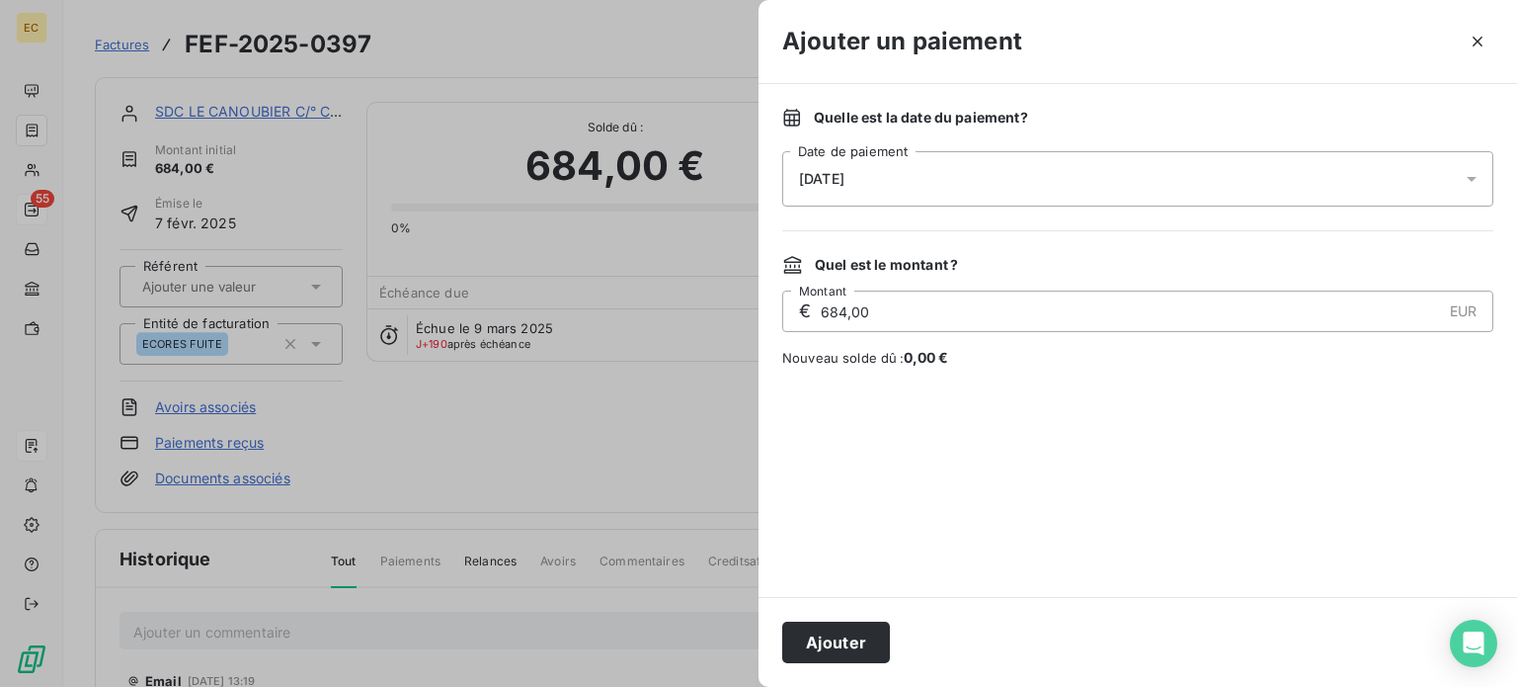
click at [968, 174] on div "[DATE]" at bounding box center [1137, 178] width 711 height 55
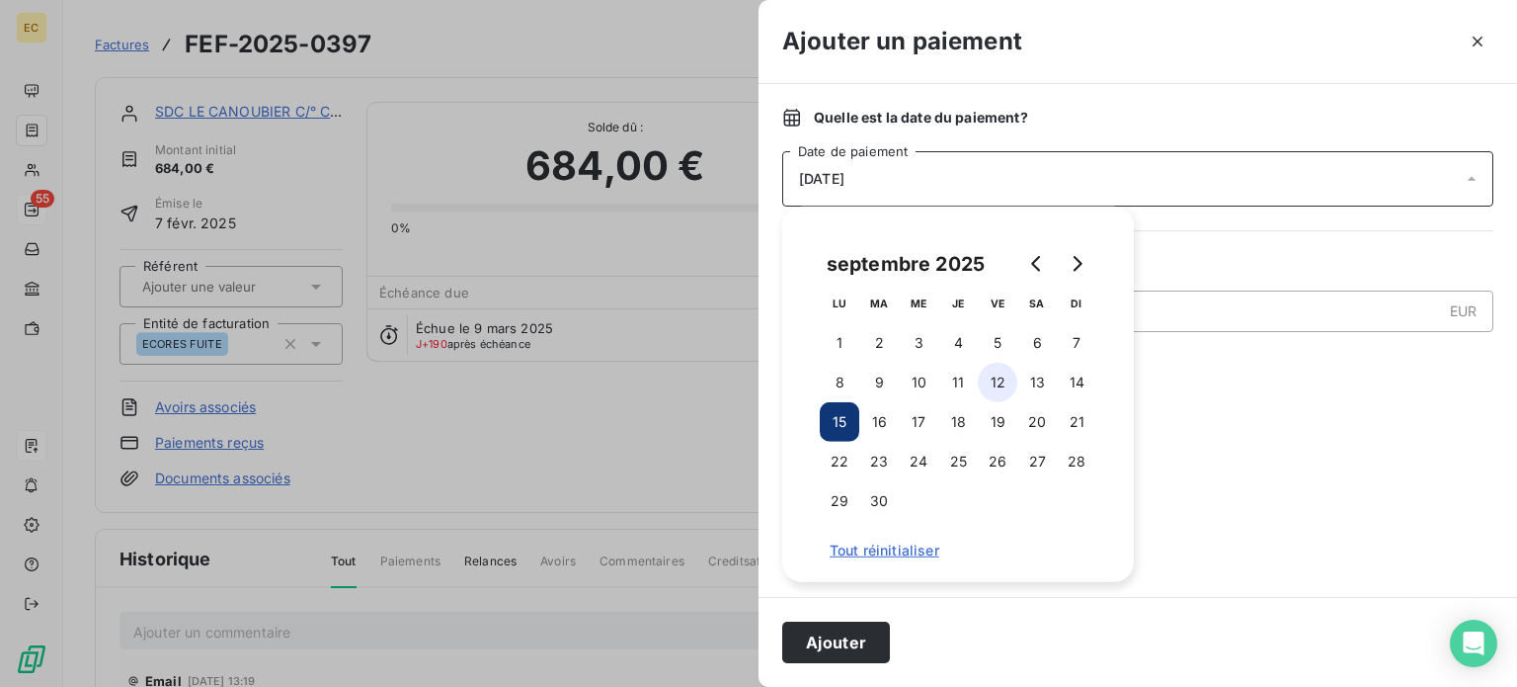
click at [992, 381] on button "12" at bounding box center [998, 383] width 40 height 40
drag, startPoint x: 863, startPoint y: 645, endPoint x: 858, endPoint y: 615, distance: 30.0
click at [862, 646] on button "Ajouter" at bounding box center [836, 641] width 108 height 41
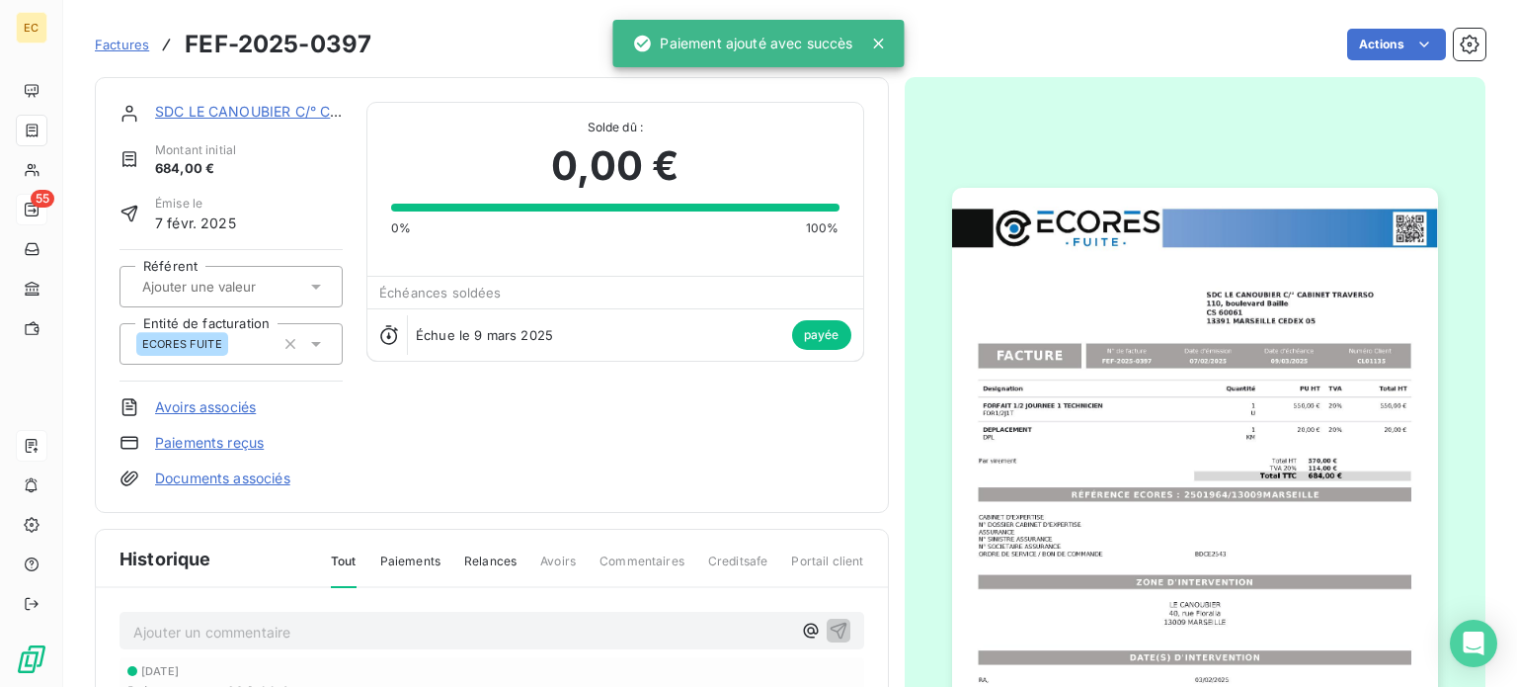
click at [112, 48] on span "Factures" at bounding box center [122, 45] width 54 height 16
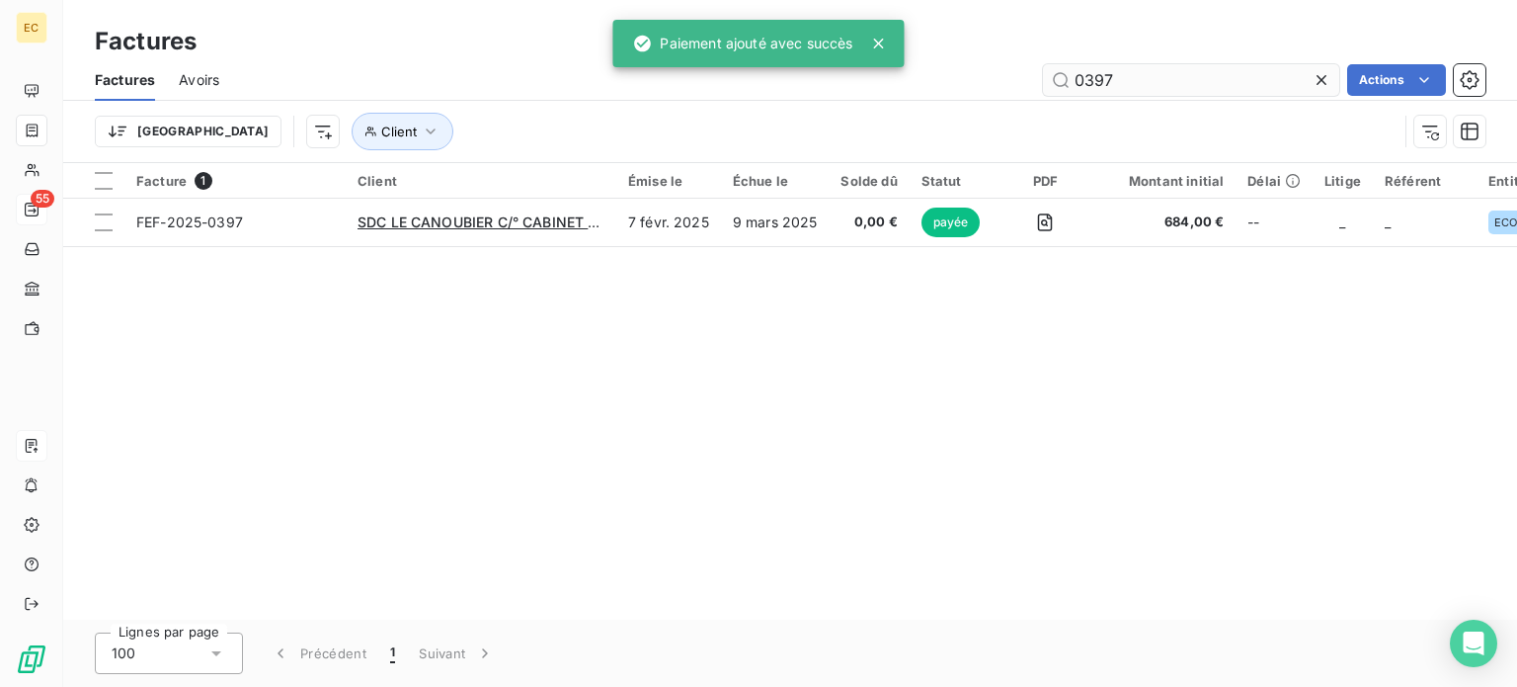
drag, startPoint x: 1125, startPoint y: 84, endPoint x: 1091, endPoint y: 78, distance: 35.1
click at [1086, 81] on input "0397" at bounding box center [1191, 80] width 296 height 32
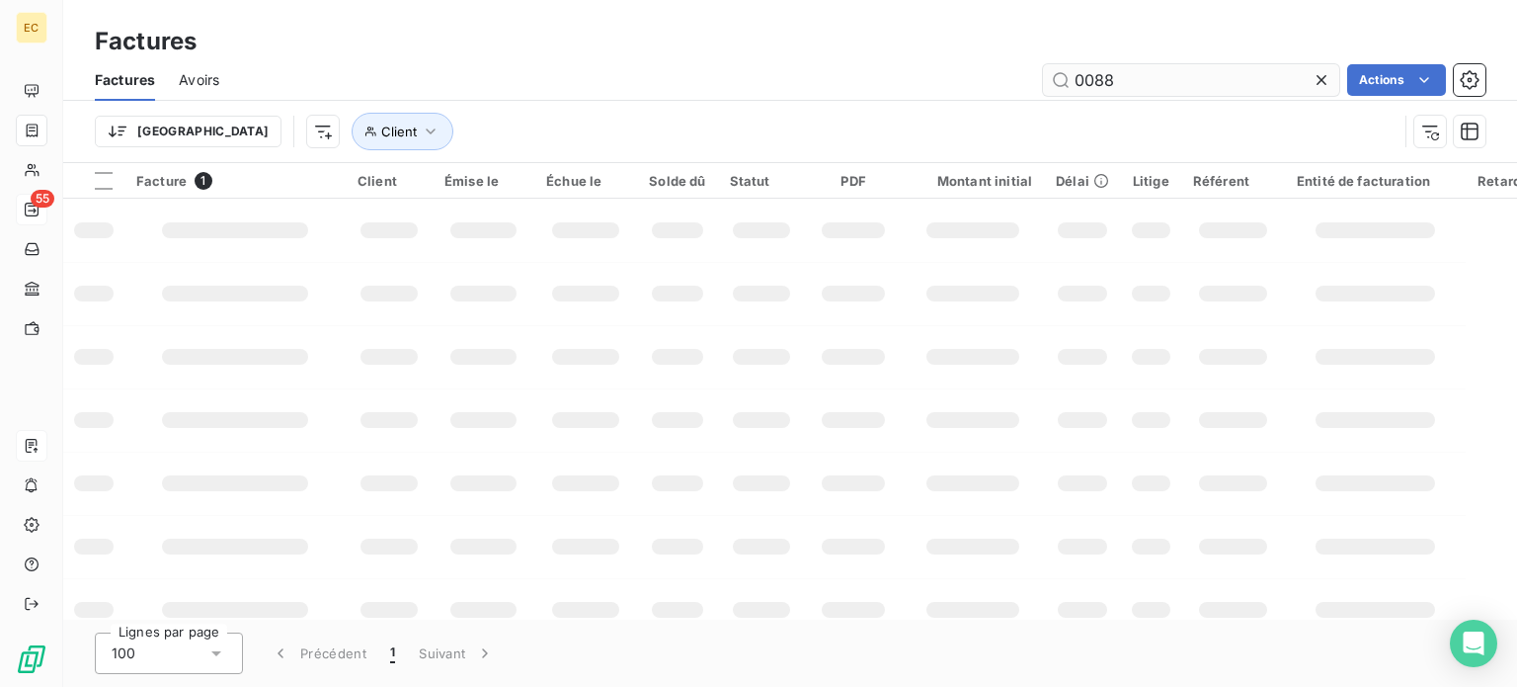
type input "0088"
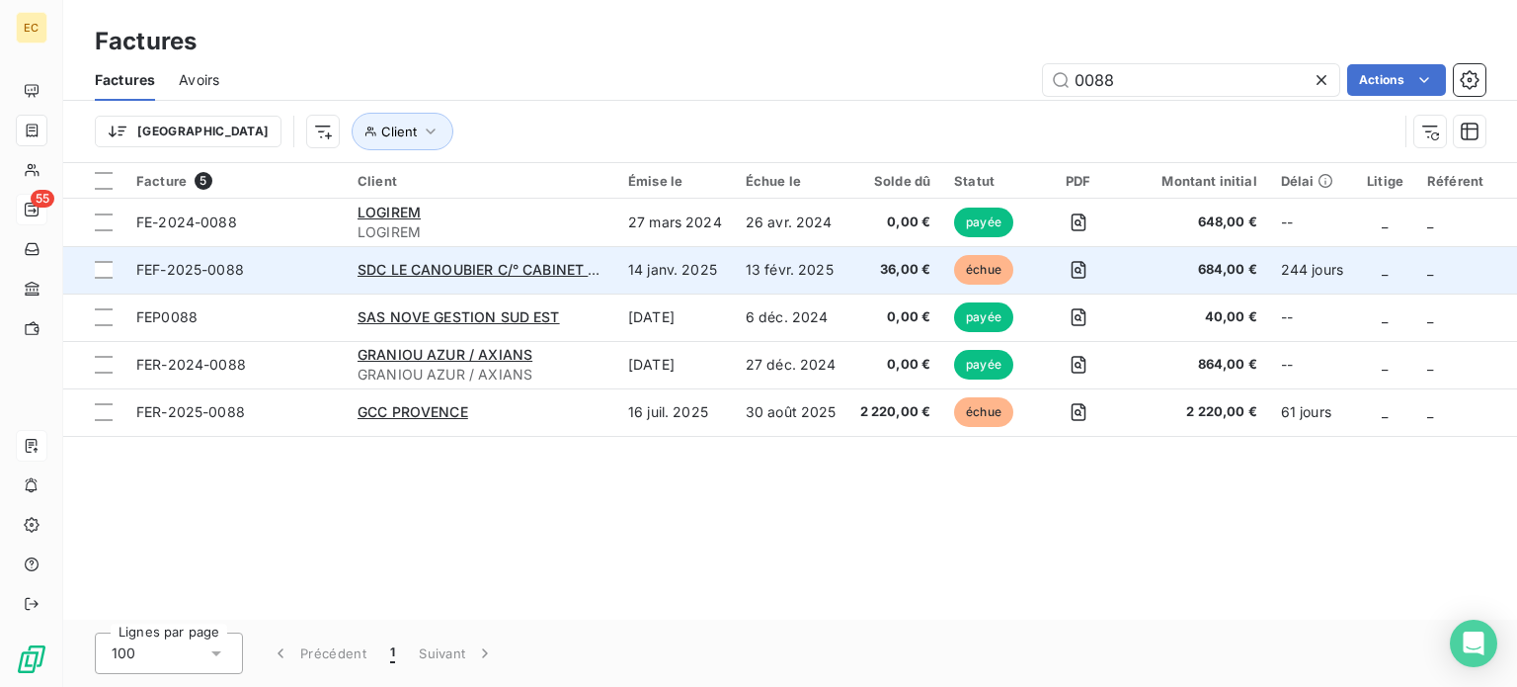
click at [265, 284] on td "FEF-2025-0088" at bounding box center [234, 269] width 221 height 47
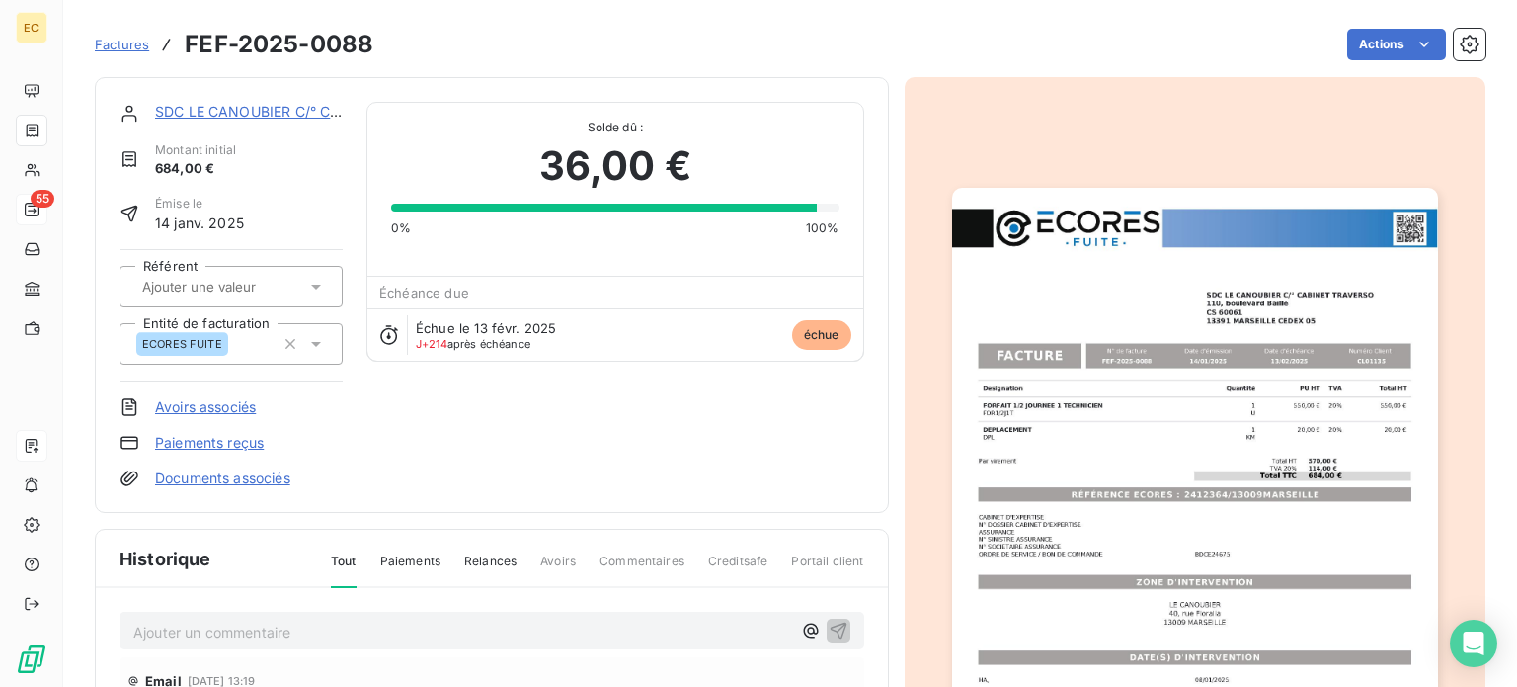
click at [212, 439] on link "Paiements reçus" at bounding box center [209, 443] width 109 height 20
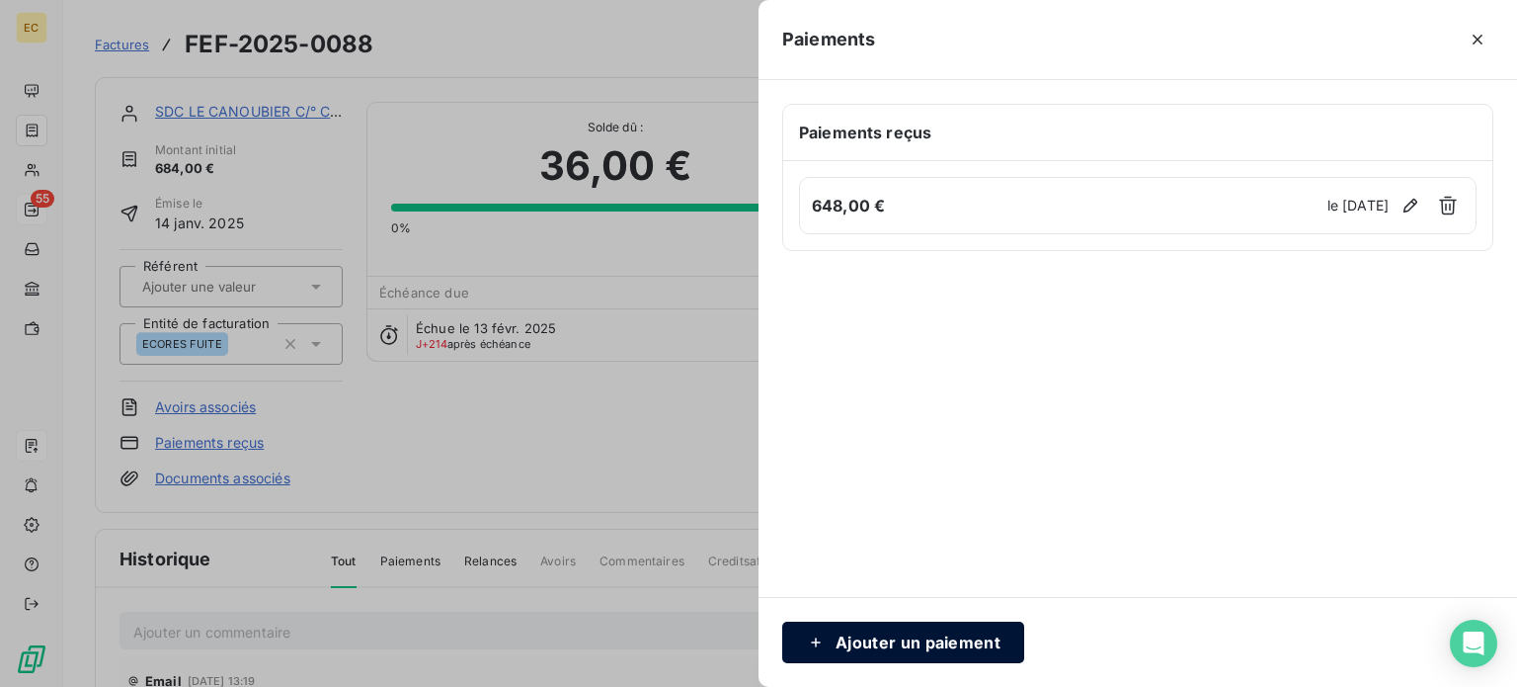
click at [901, 643] on button "Ajouter un paiement" at bounding box center [903, 641] width 242 height 41
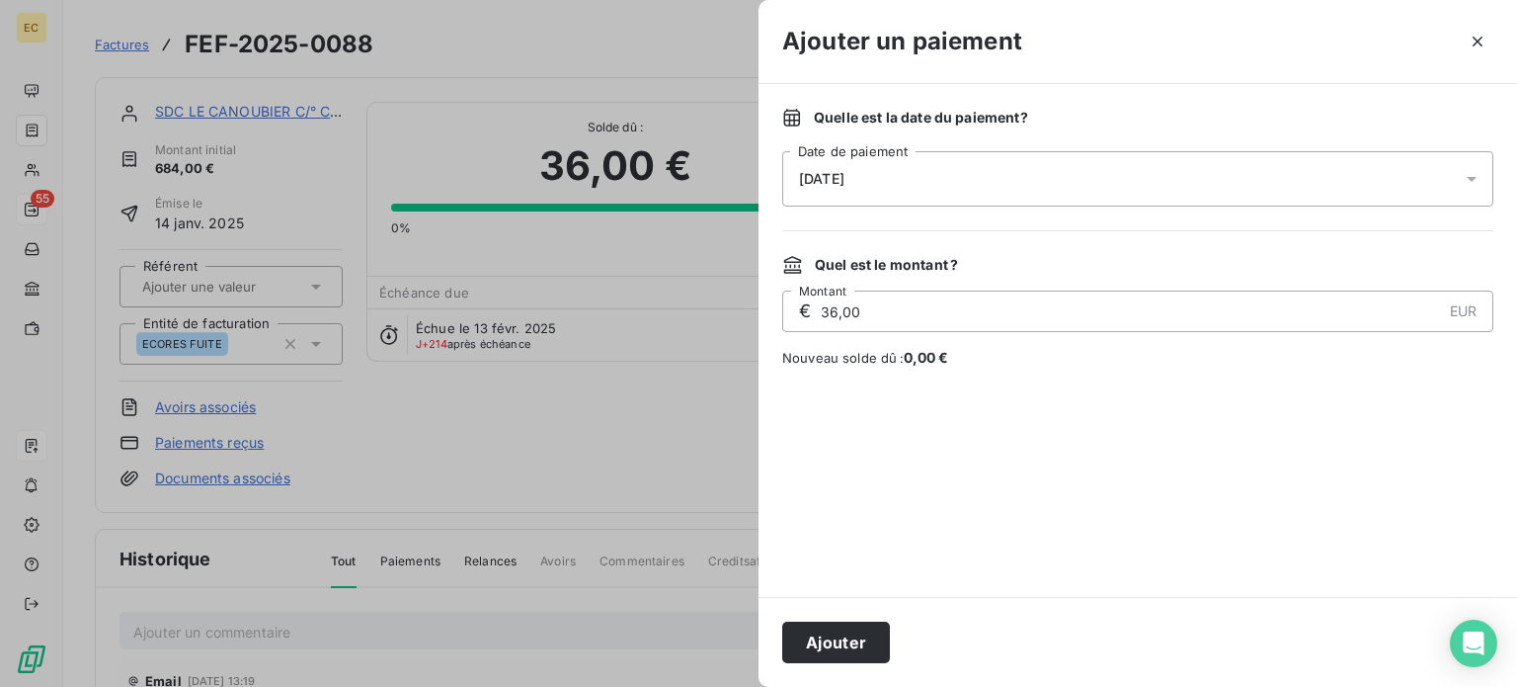
click at [845, 181] on span "[DATE]" at bounding box center [821, 179] width 45 height 16
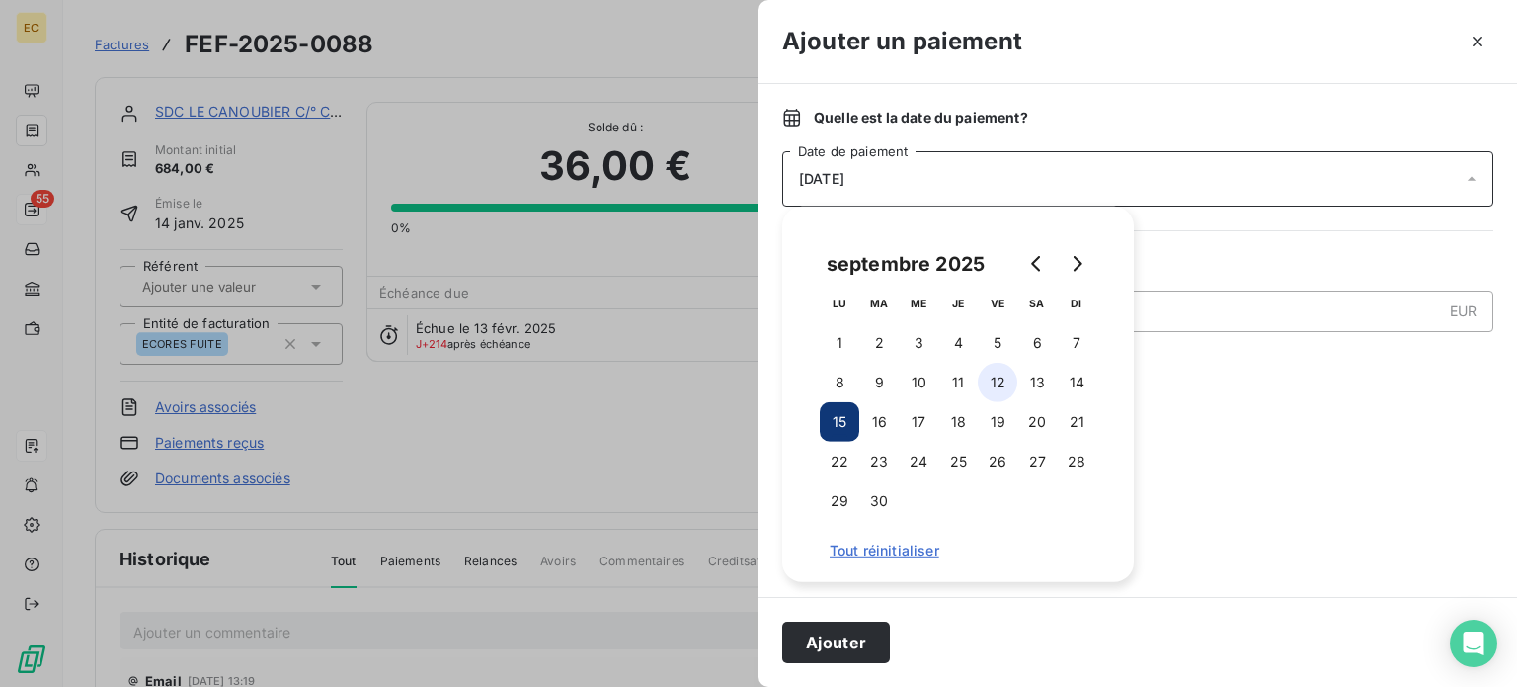
click at [986, 387] on button "12" at bounding box center [998, 383] width 40 height 40
click at [840, 628] on button "Ajouter" at bounding box center [836, 641] width 108 height 41
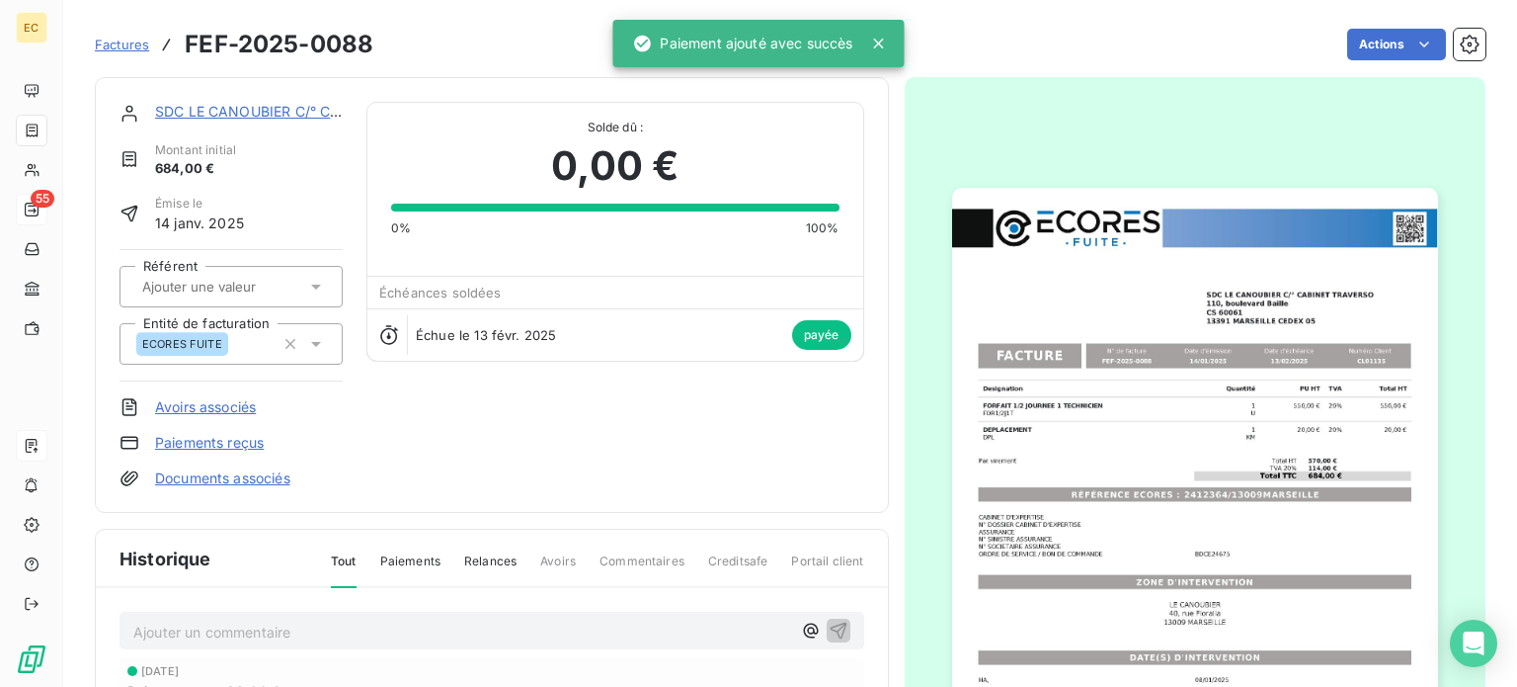
click at [126, 42] on span "Factures" at bounding box center [122, 45] width 54 height 16
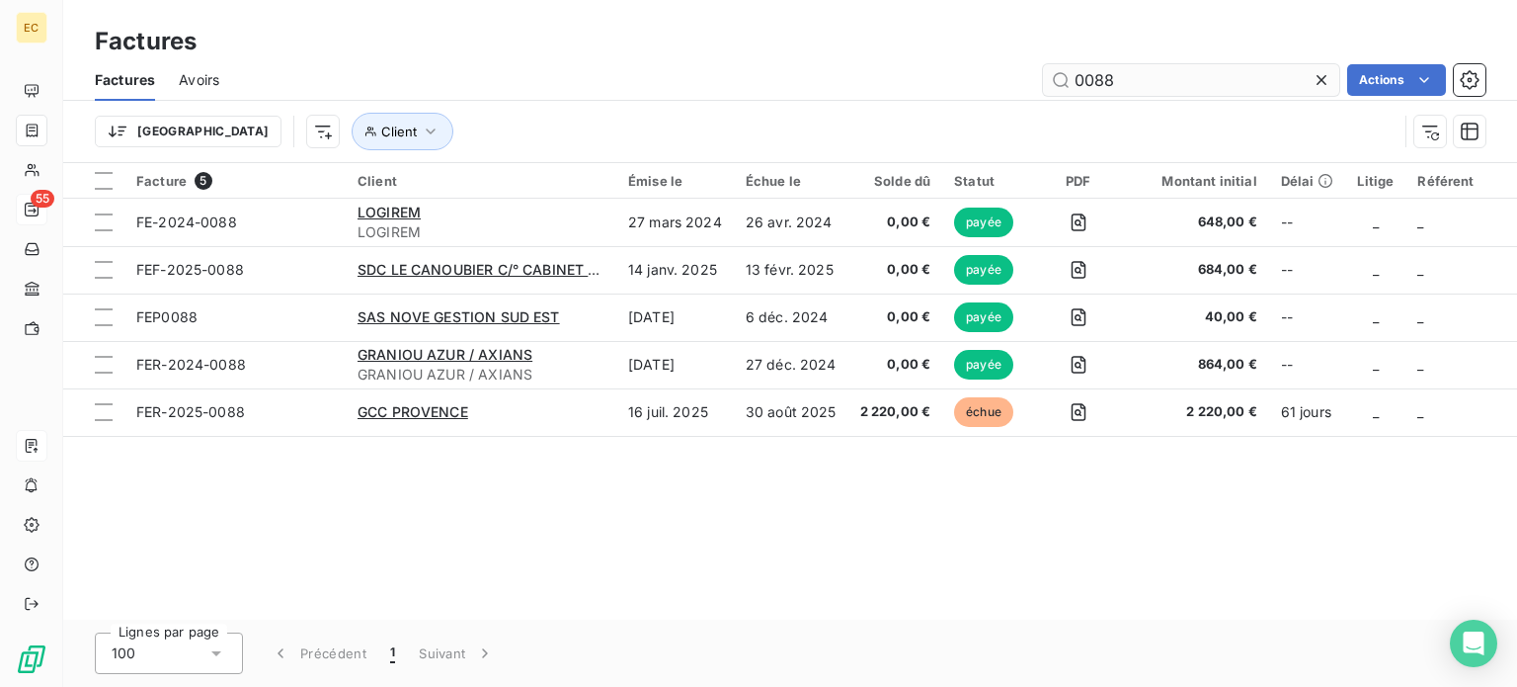
drag, startPoint x: 1110, startPoint y: 84, endPoint x: 1087, endPoint y: 79, distance: 24.2
click at [1087, 79] on input "0088" at bounding box center [1191, 80] width 296 height 32
type input "0362"
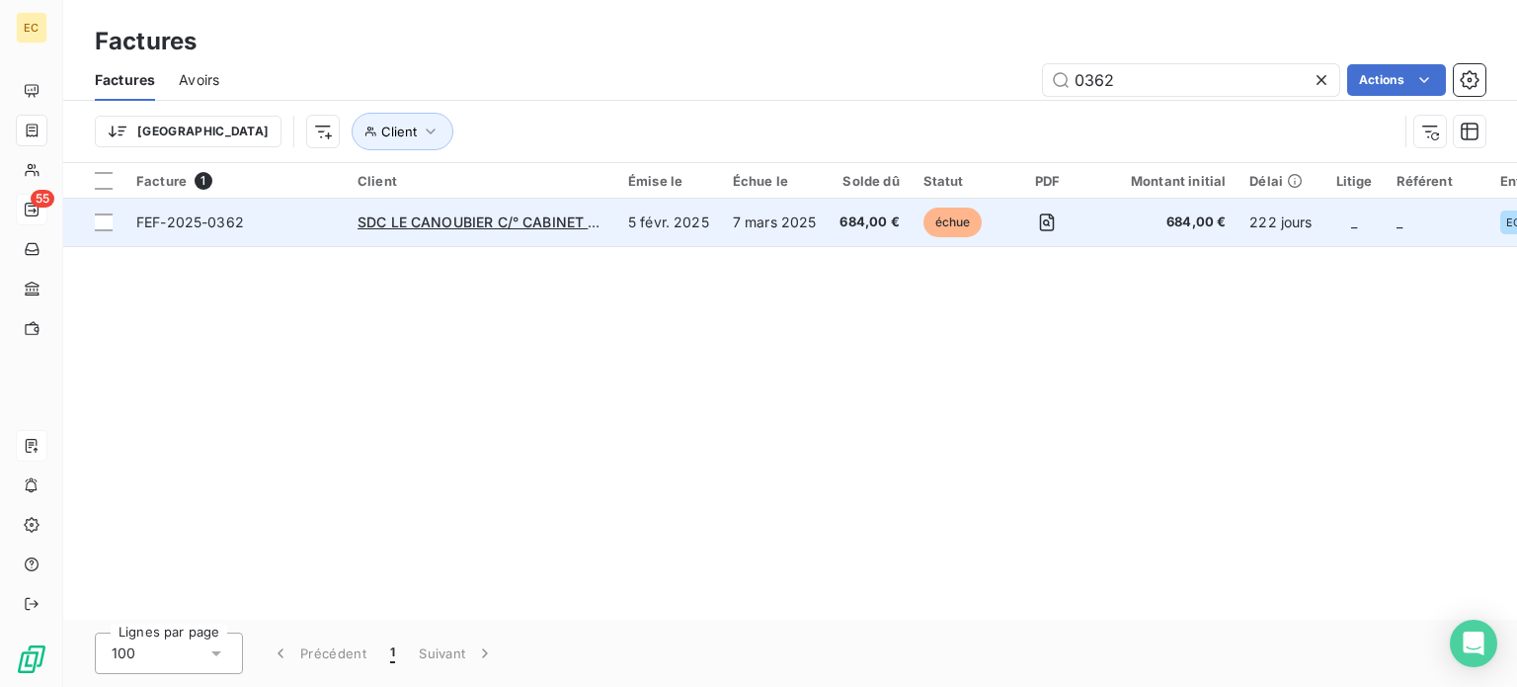
click at [332, 226] on span "FEF-2025-0362" at bounding box center [235, 222] width 198 height 20
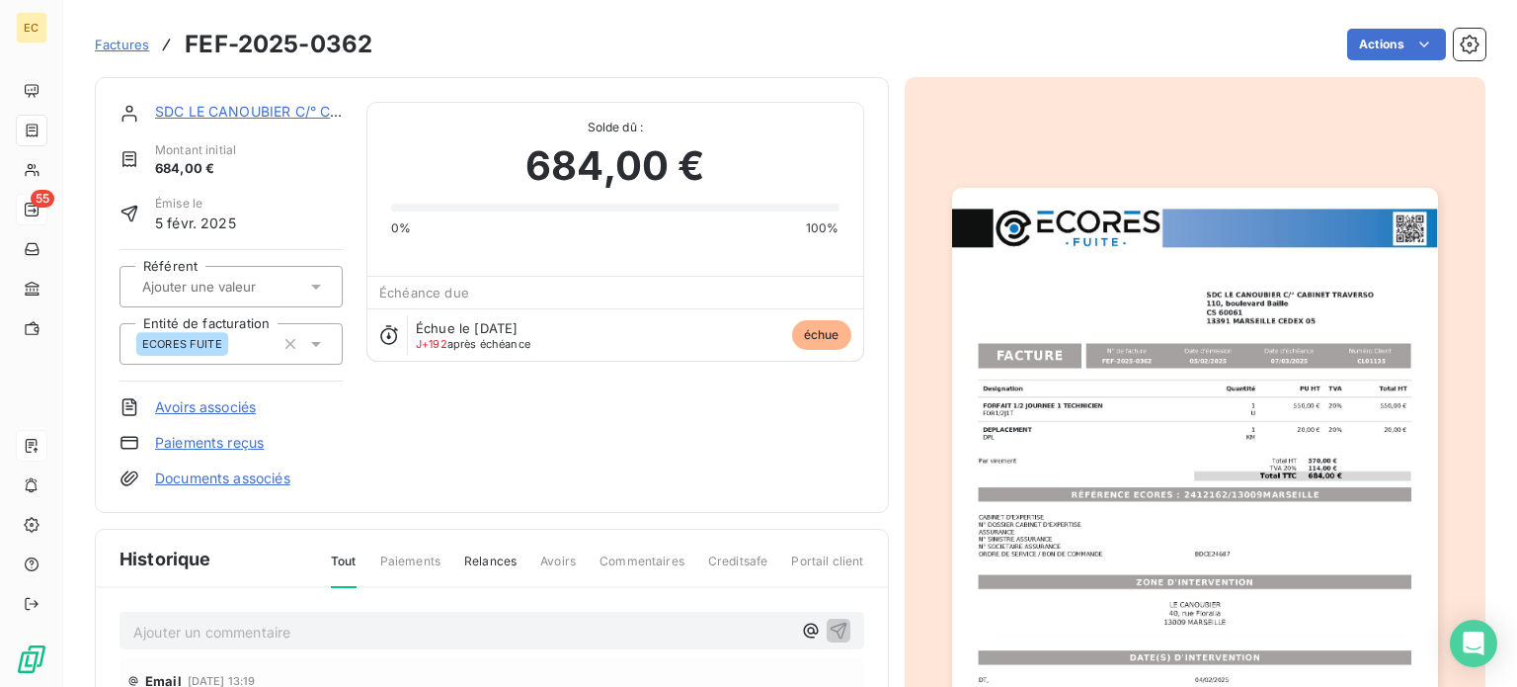
click at [204, 442] on link "Paiements reçus" at bounding box center [209, 443] width 109 height 20
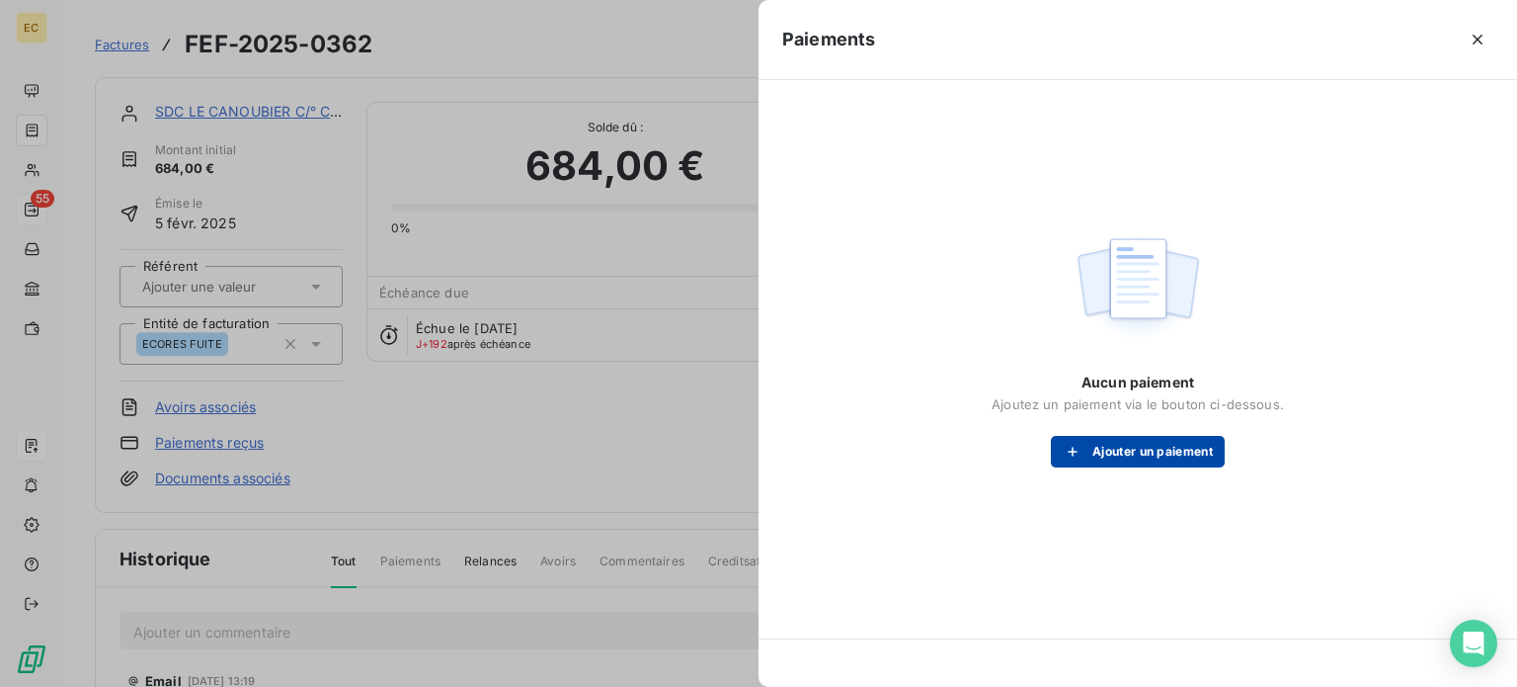
click at [1091, 449] on button "Ajouter un paiement" at bounding box center [1138, 452] width 174 height 32
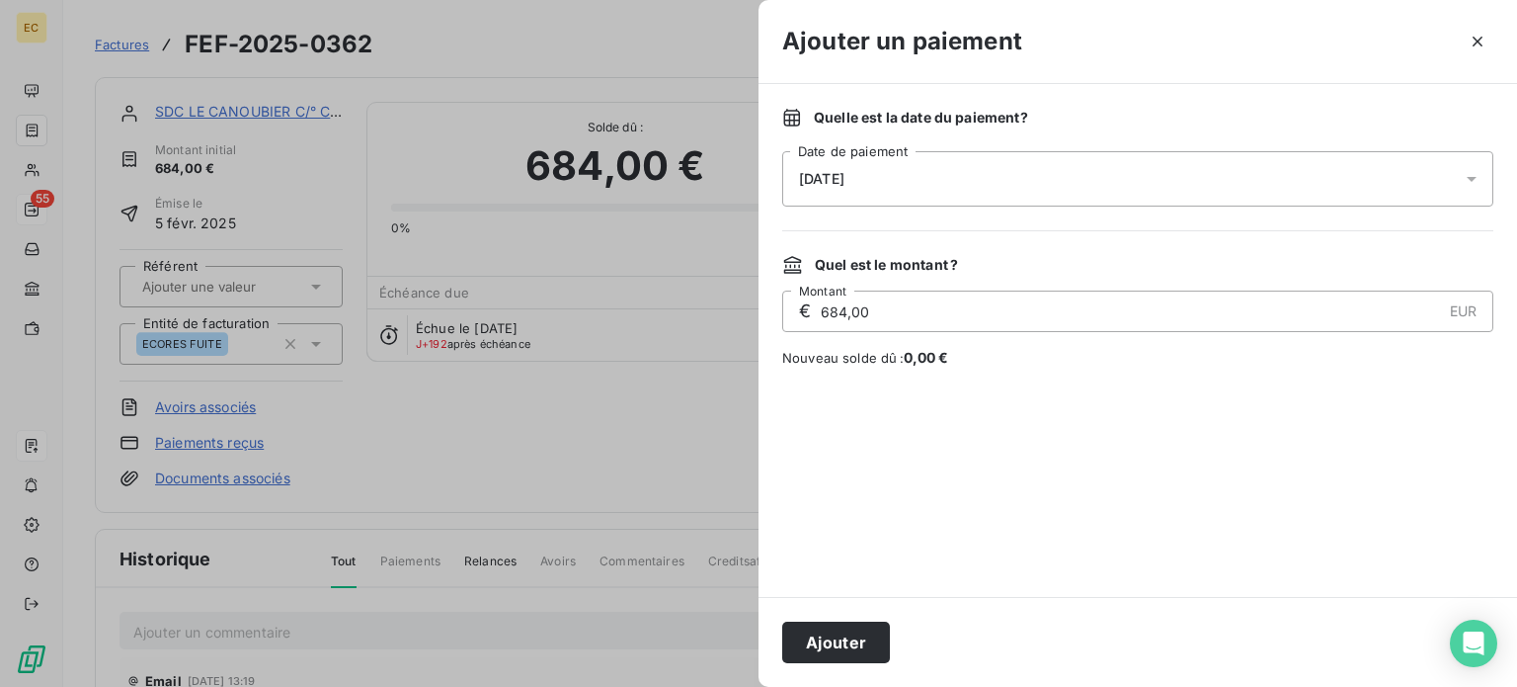
click at [1000, 181] on div "[DATE]" at bounding box center [1137, 178] width 711 height 55
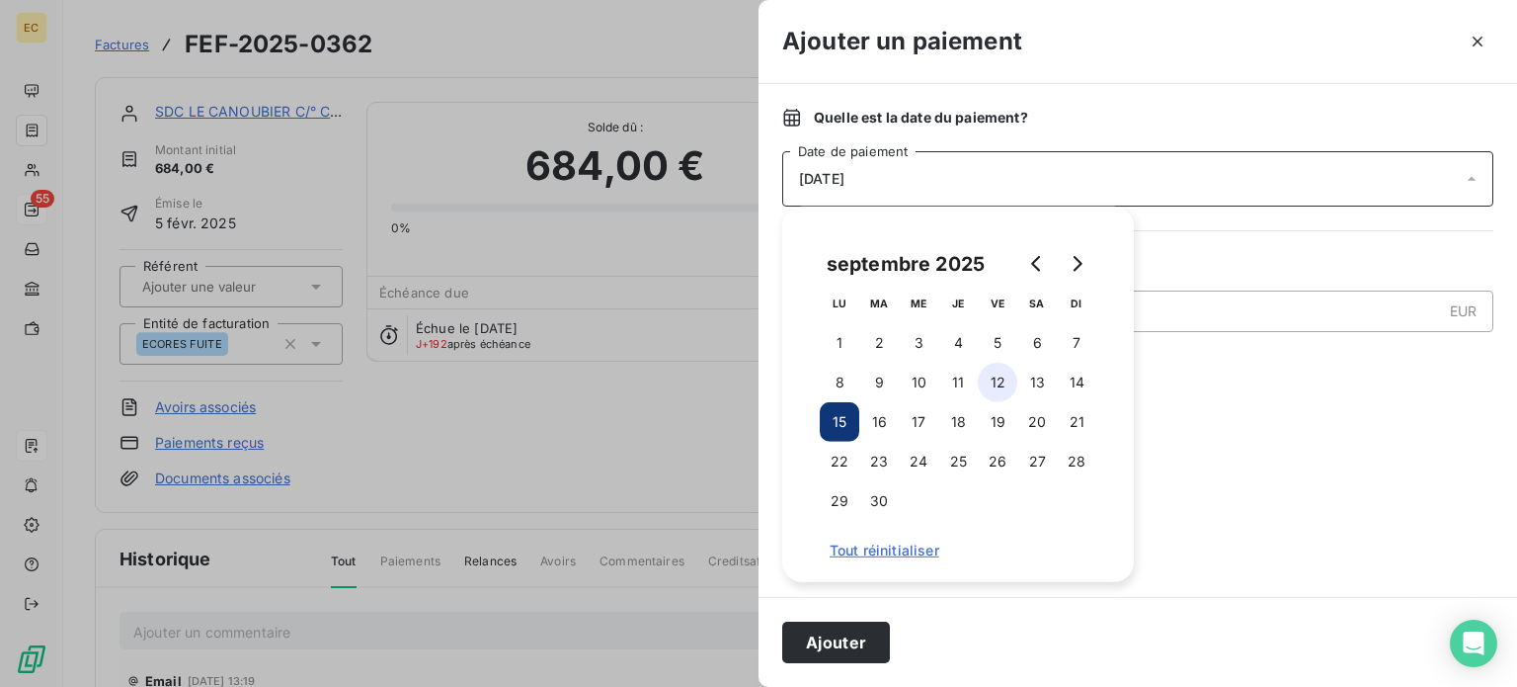
click at [992, 375] on button "12" at bounding box center [998, 383] width 40 height 40
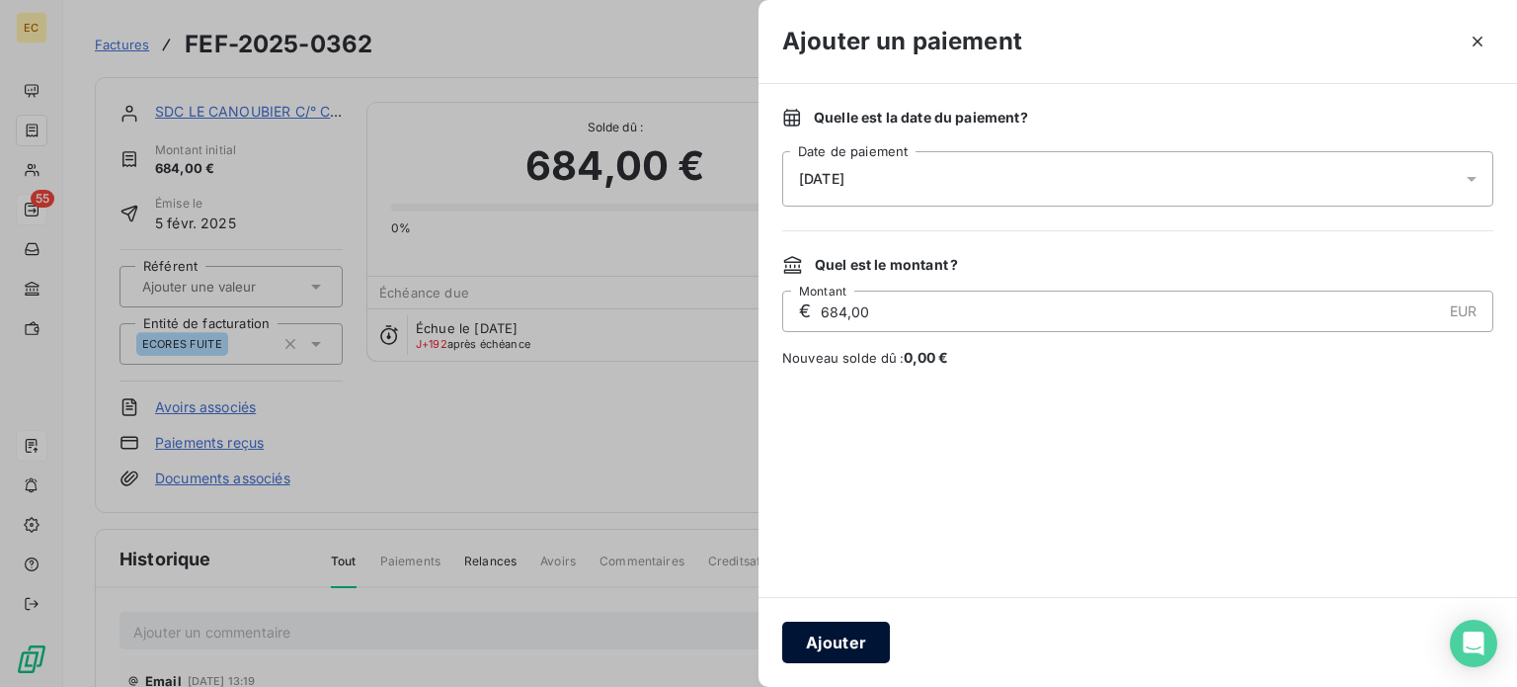
click at [814, 643] on button "Ajouter" at bounding box center [836, 641] width 108 height 41
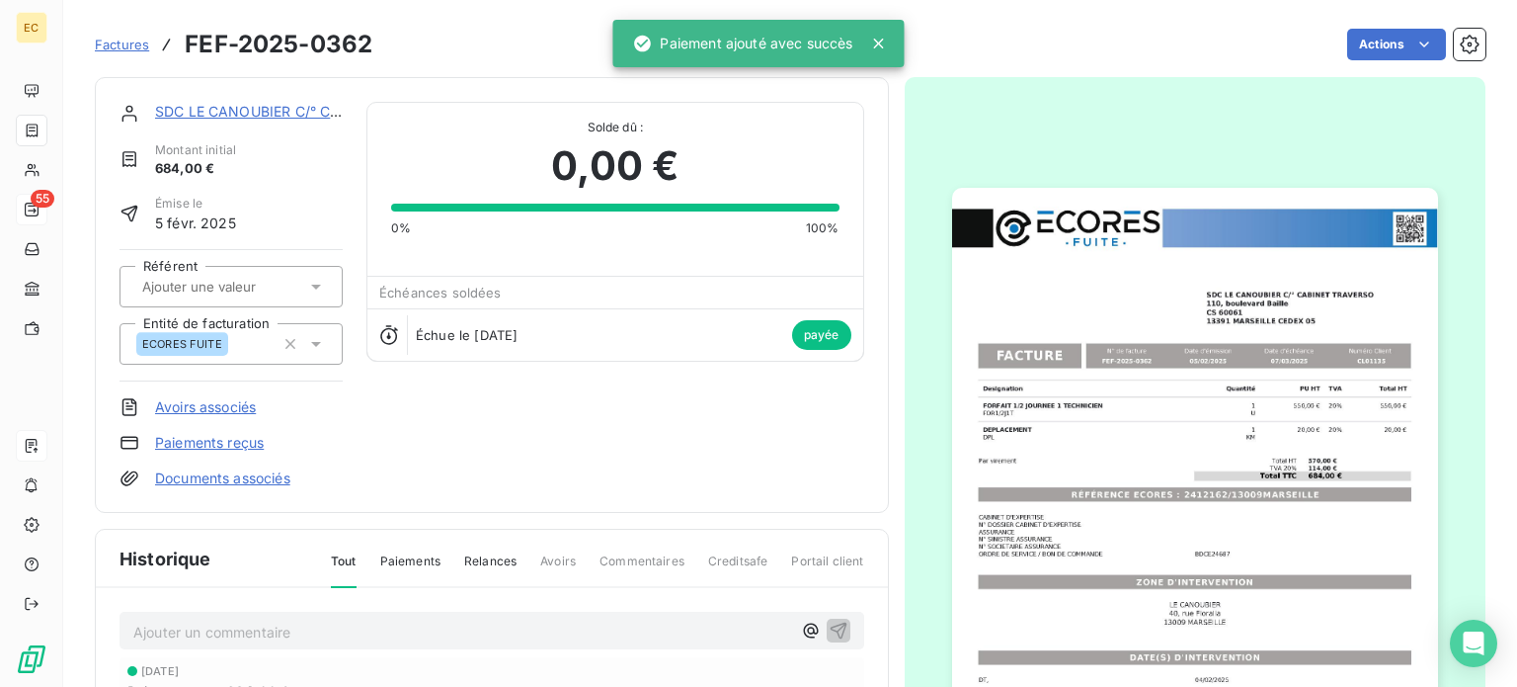
click at [111, 46] on span "Factures" at bounding box center [122, 45] width 54 height 16
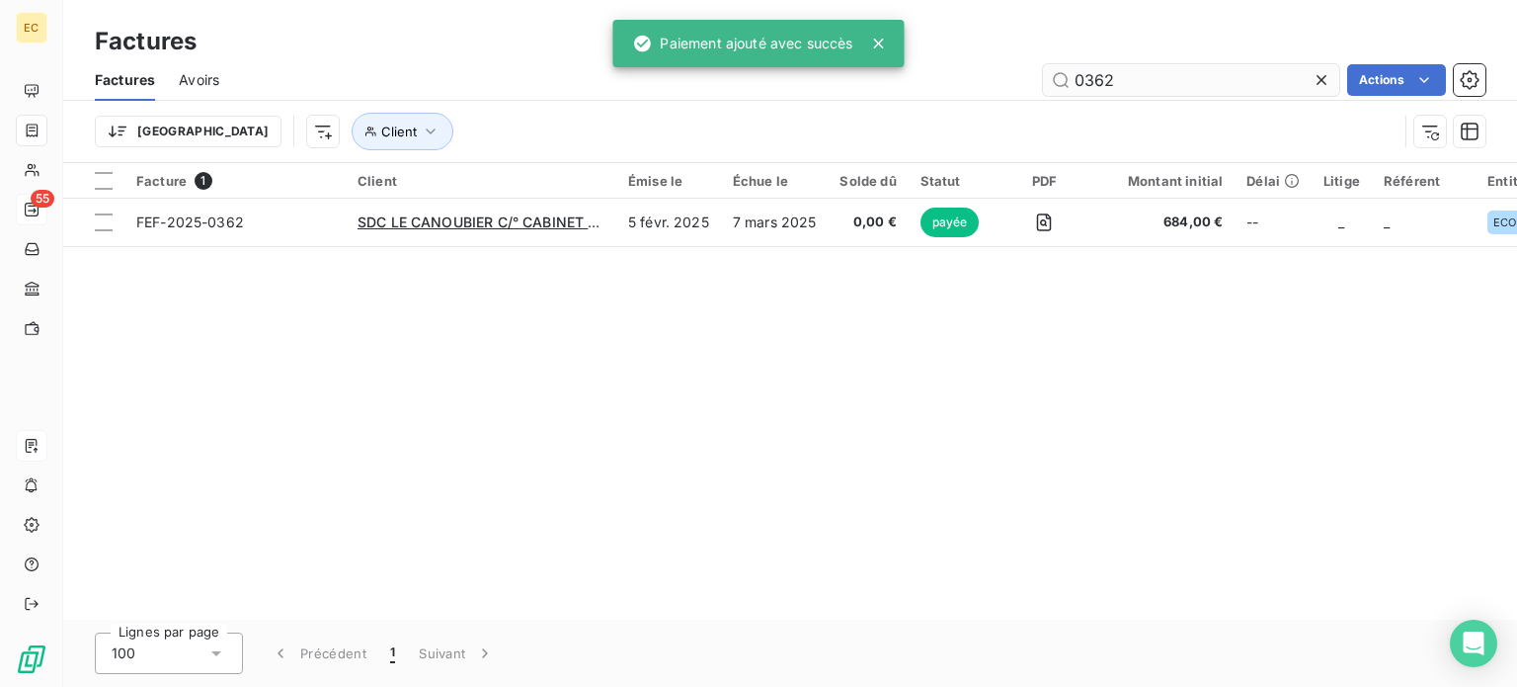
drag, startPoint x: 1117, startPoint y: 80, endPoint x: 1097, endPoint y: 74, distance: 21.6
click at [1097, 74] on input "0362" at bounding box center [1191, 80] width 296 height 32
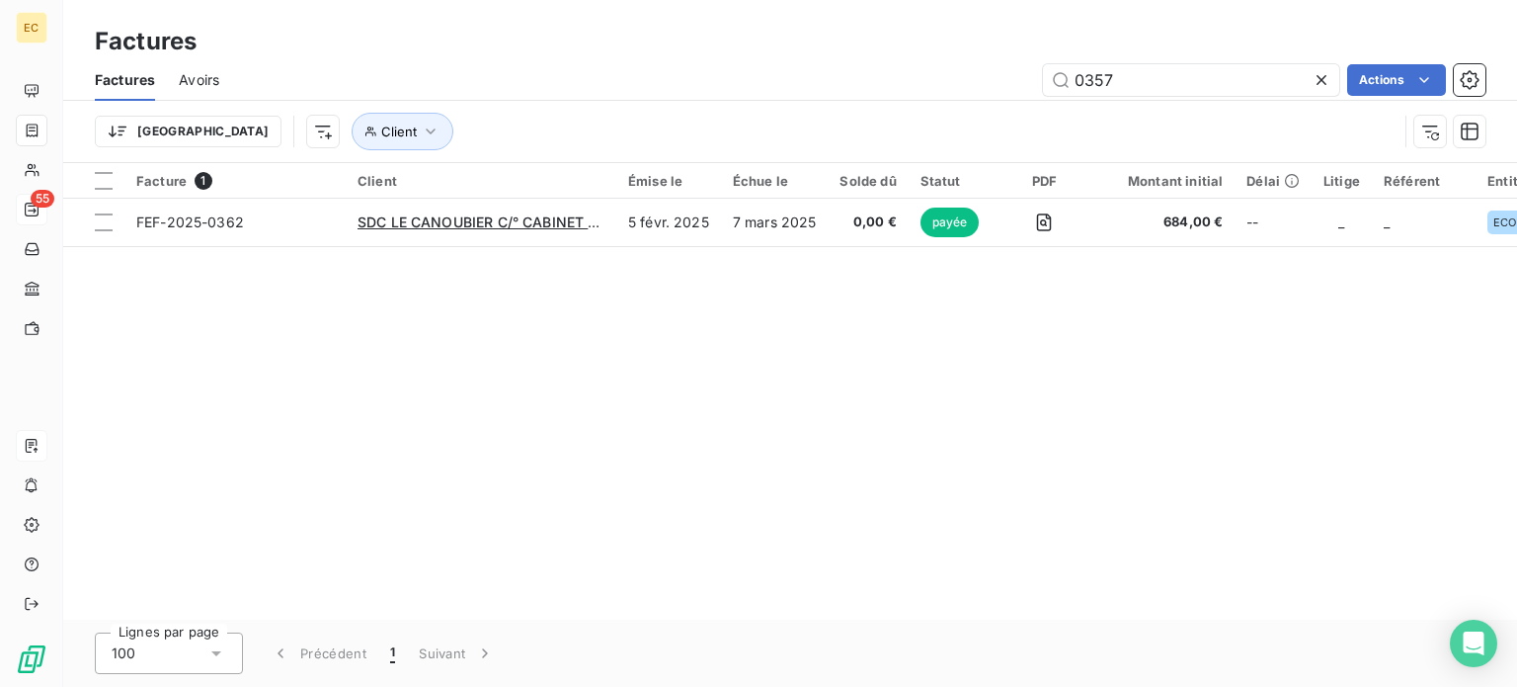
type input "0357"
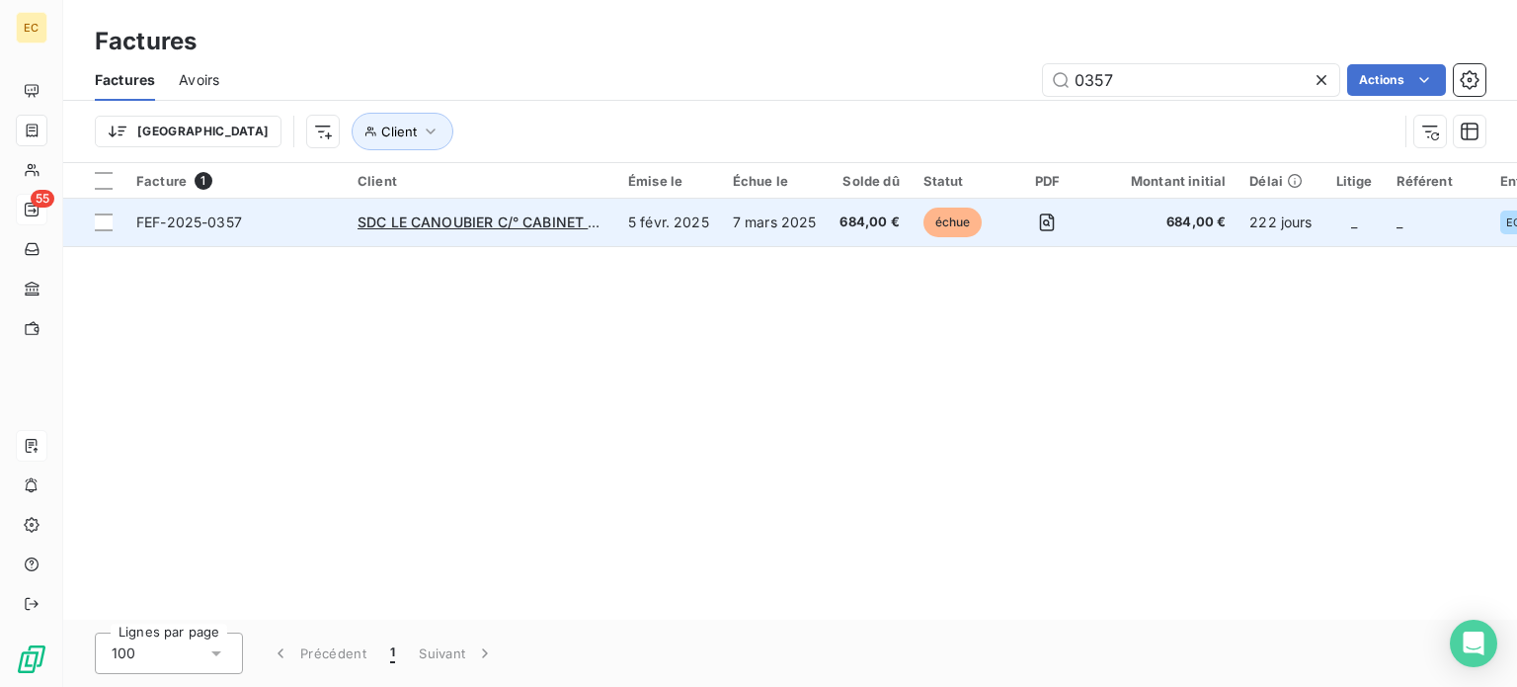
click at [326, 229] on span "FEF-2025-0357" at bounding box center [235, 222] width 198 height 20
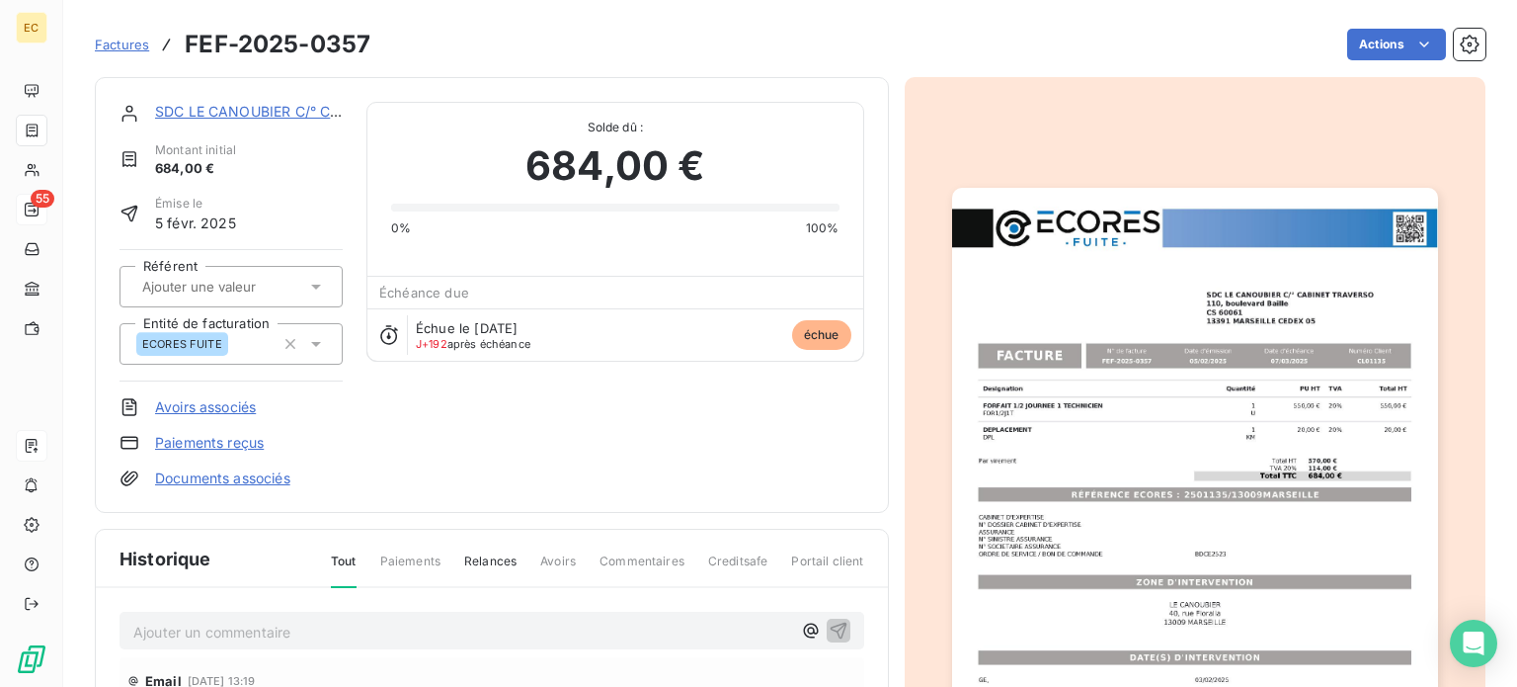
click at [209, 448] on link "Paiements reçus" at bounding box center [209, 443] width 109 height 20
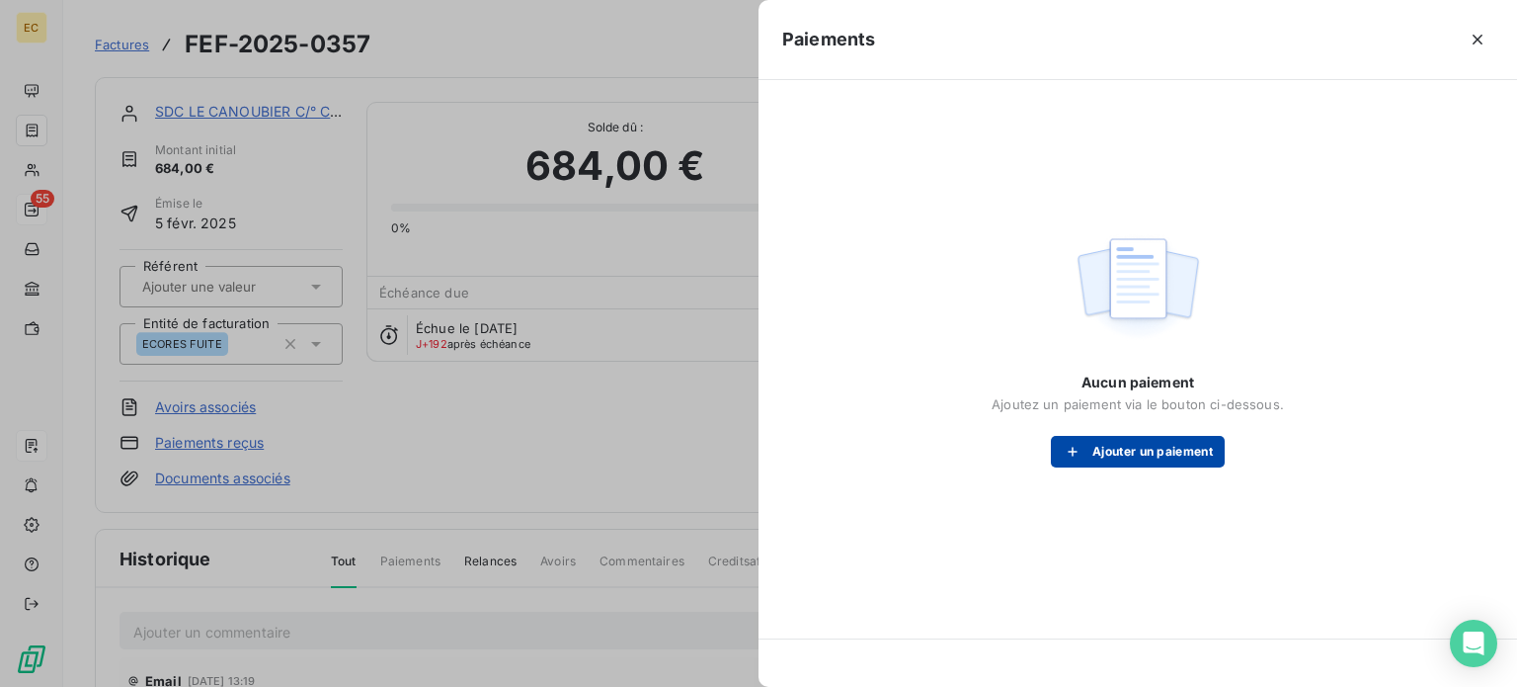
click at [1079, 455] on icon "button" at bounding box center [1073, 452] width 20 height 20
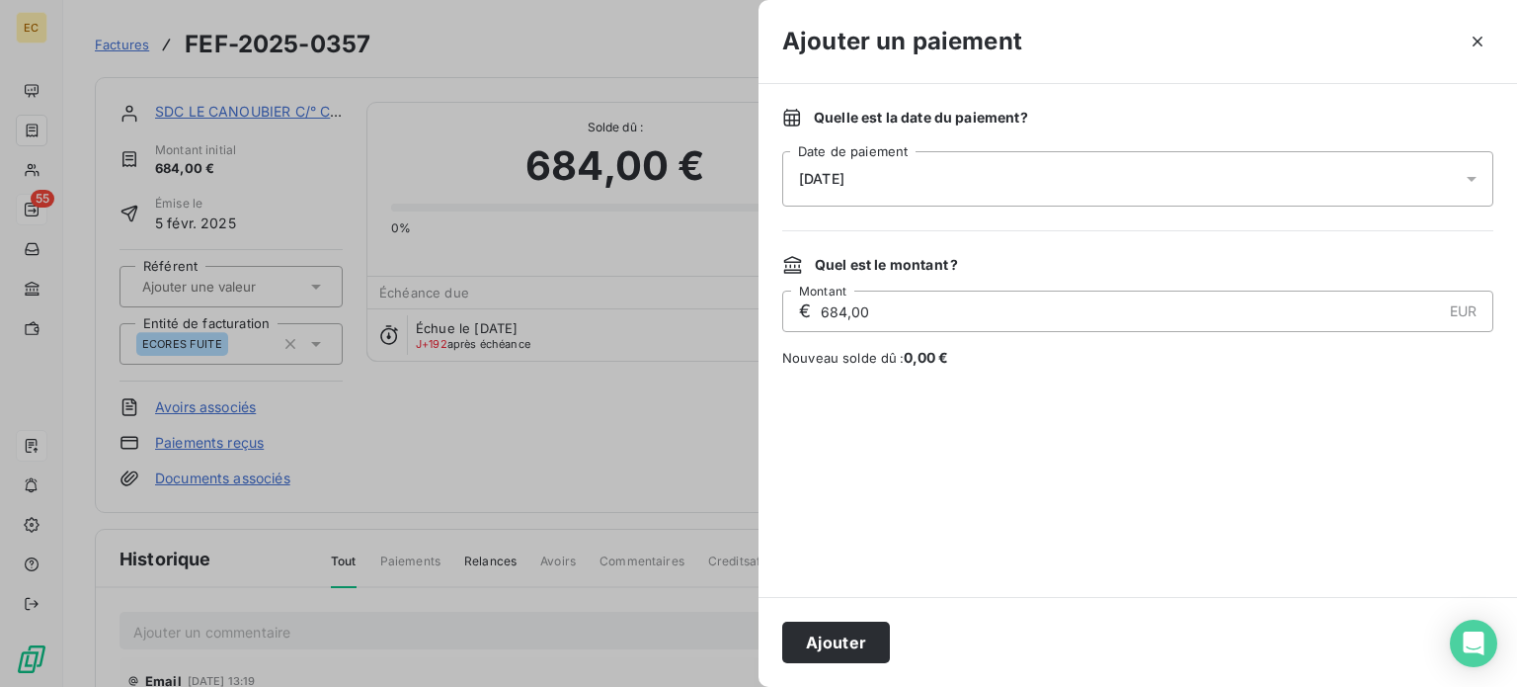
click at [855, 163] on div "[DATE]" at bounding box center [1137, 178] width 711 height 55
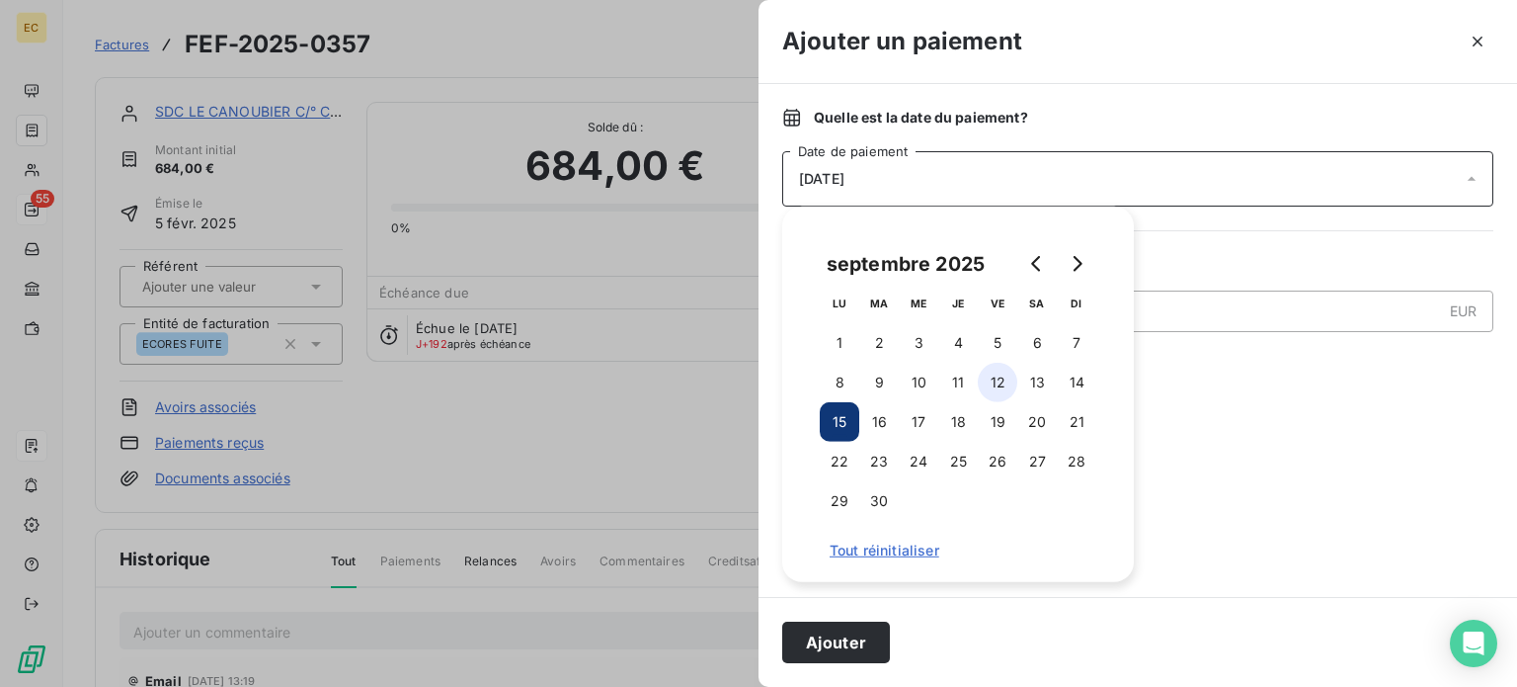
click at [1002, 383] on button "12" at bounding box center [998, 383] width 40 height 40
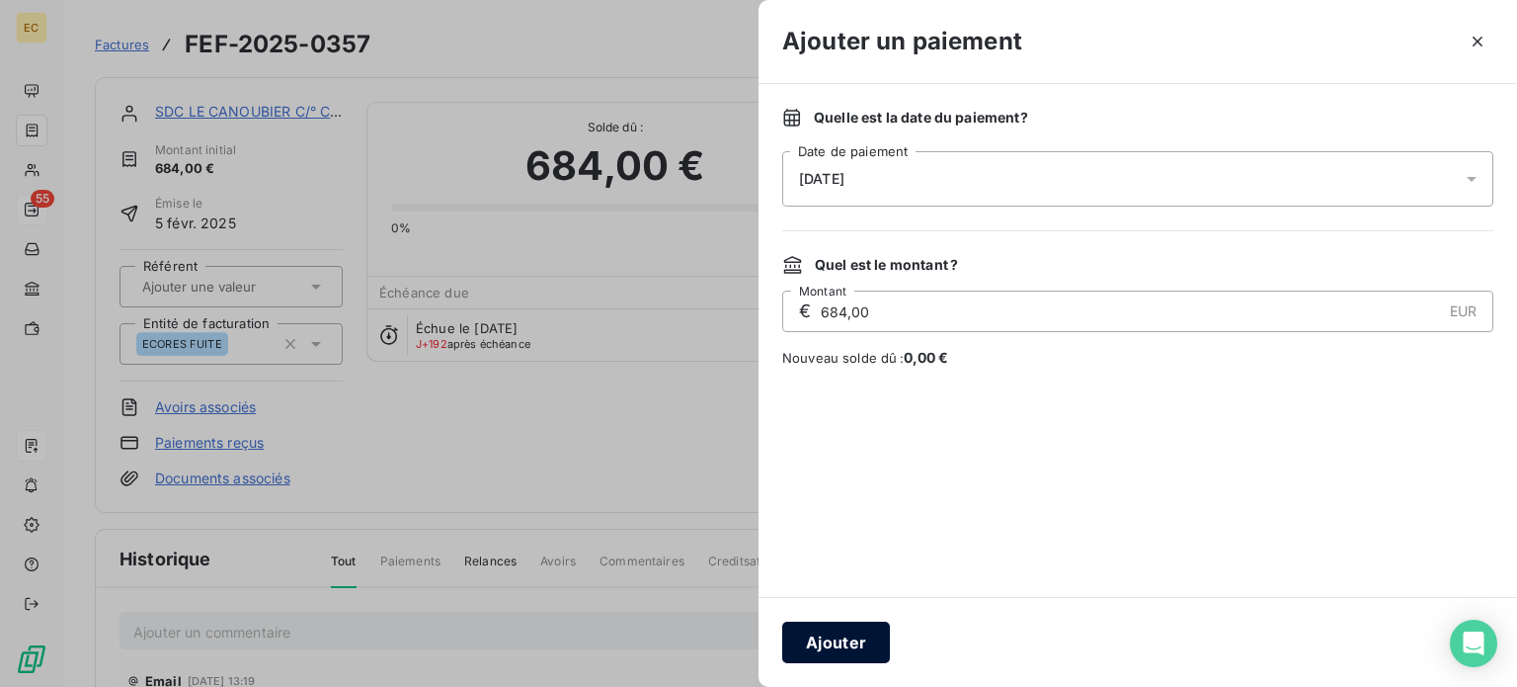
click at [854, 640] on button "Ajouter" at bounding box center [836, 641] width 108 height 41
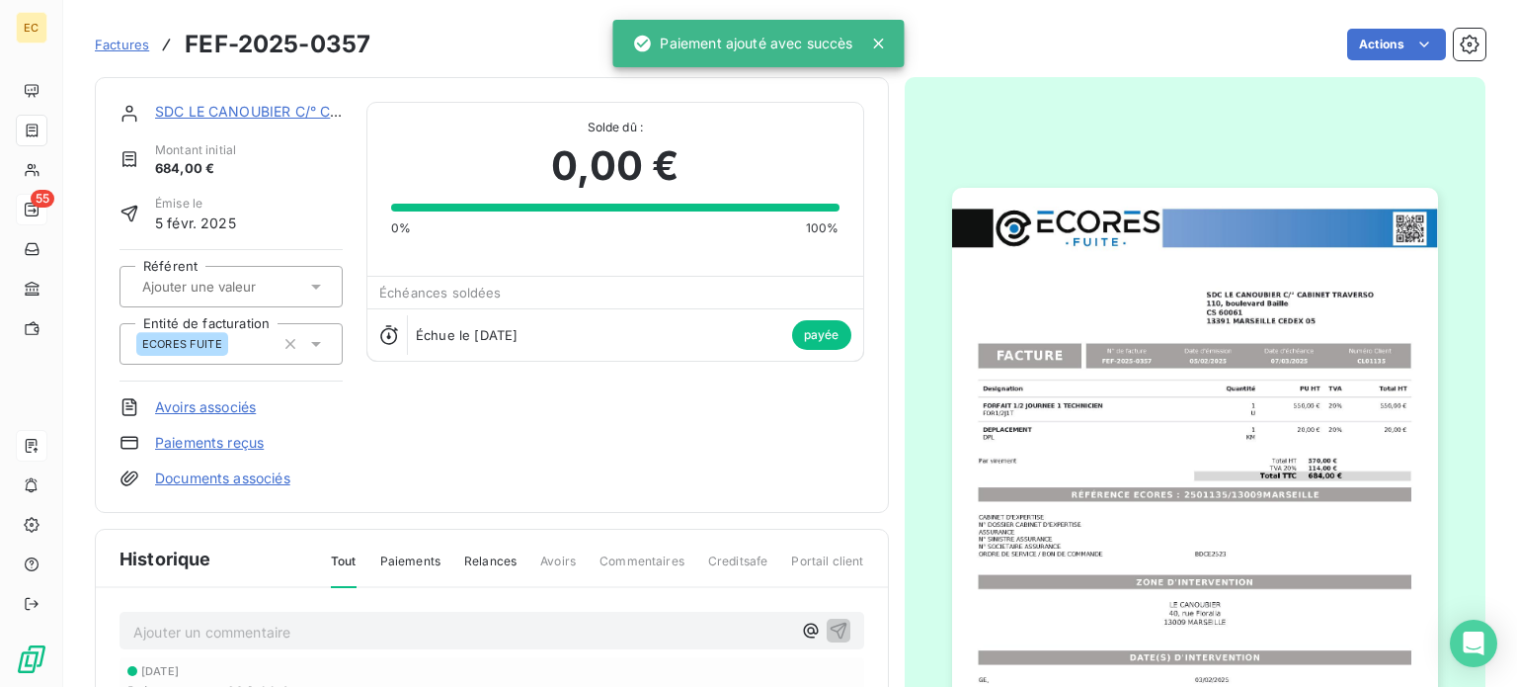
click at [123, 51] on span "Factures" at bounding box center [122, 45] width 54 height 16
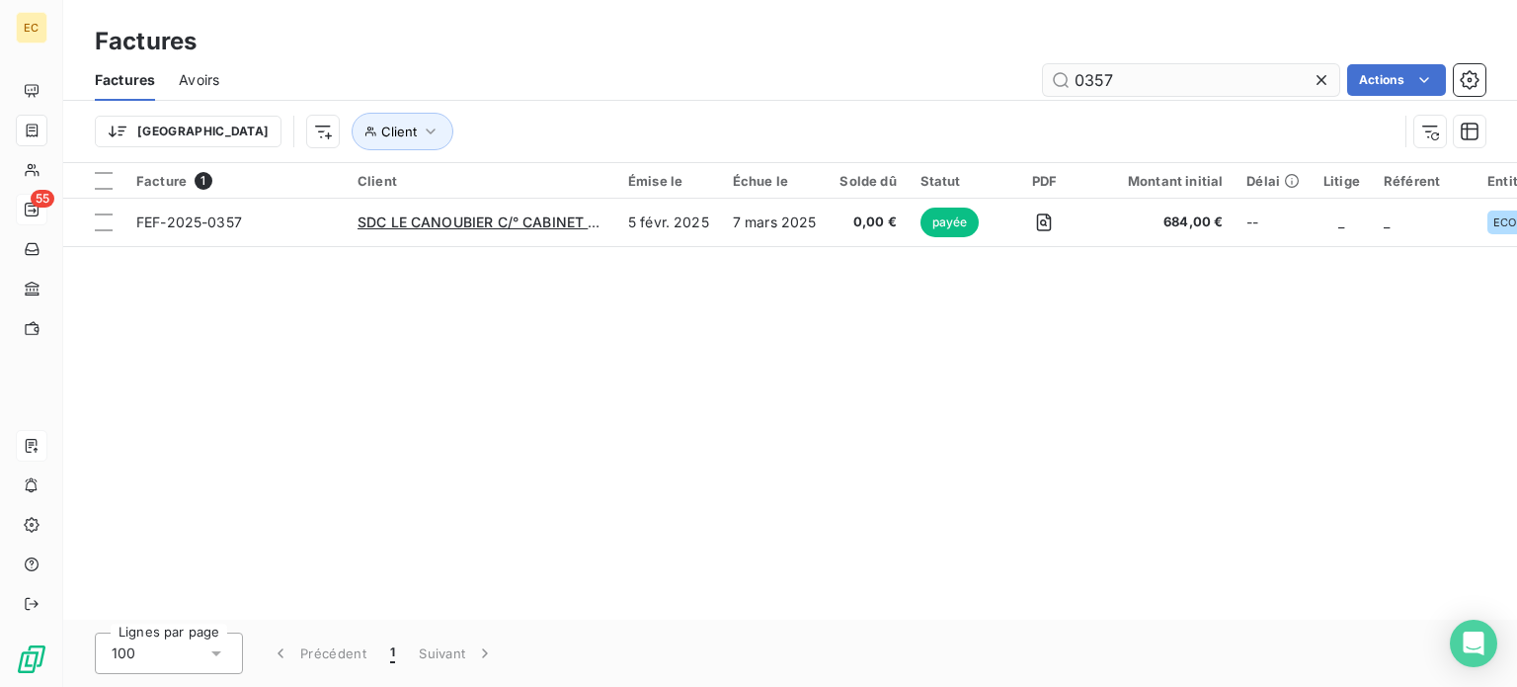
drag, startPoint x: 1122, startPoint y: 74, endPoint x: 1087, endPoint y: 83, distance: 36.7
click at [1087, 83] on input "0357" at bounding box center [1191, 80] width 296 height 32
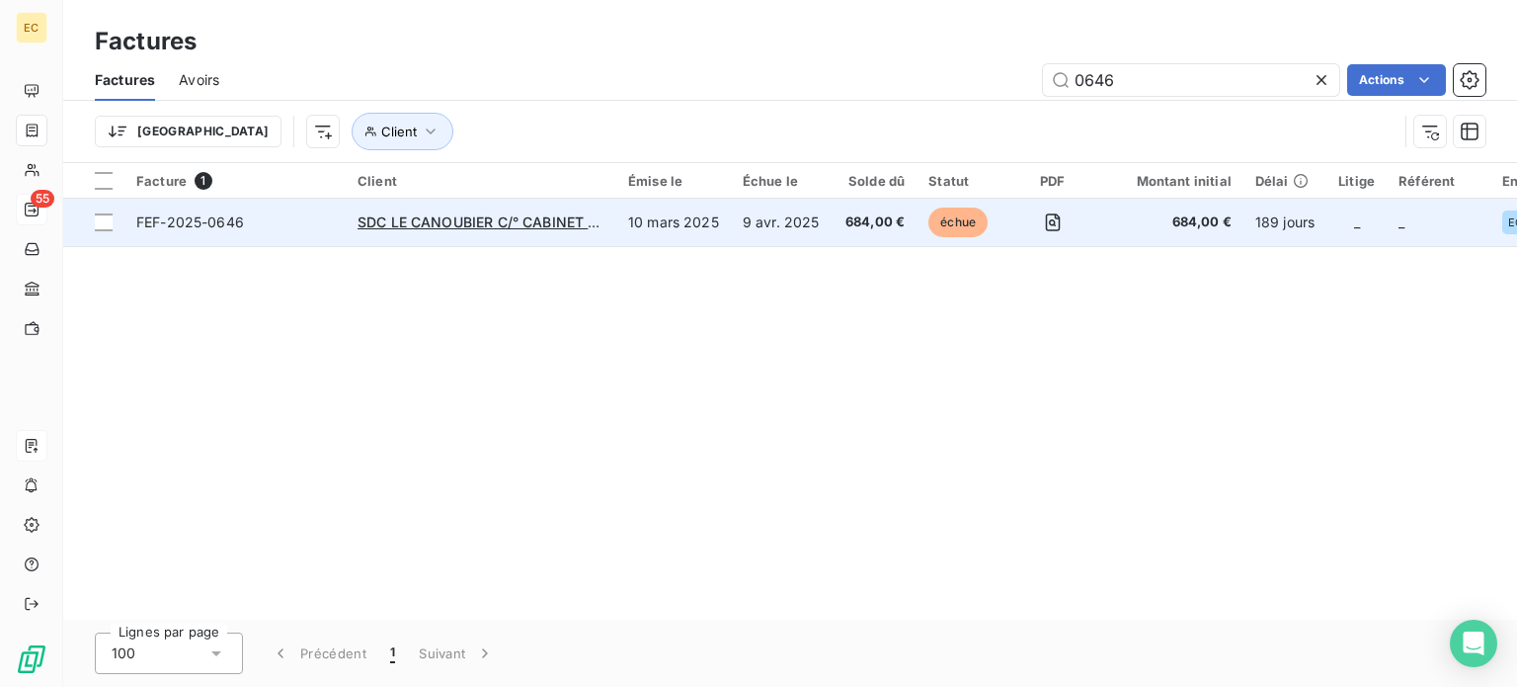
type input "0646"
click at [300, 222] on span "FEF-2025-0646" at bounding box center [235, 222] width 198 height 20
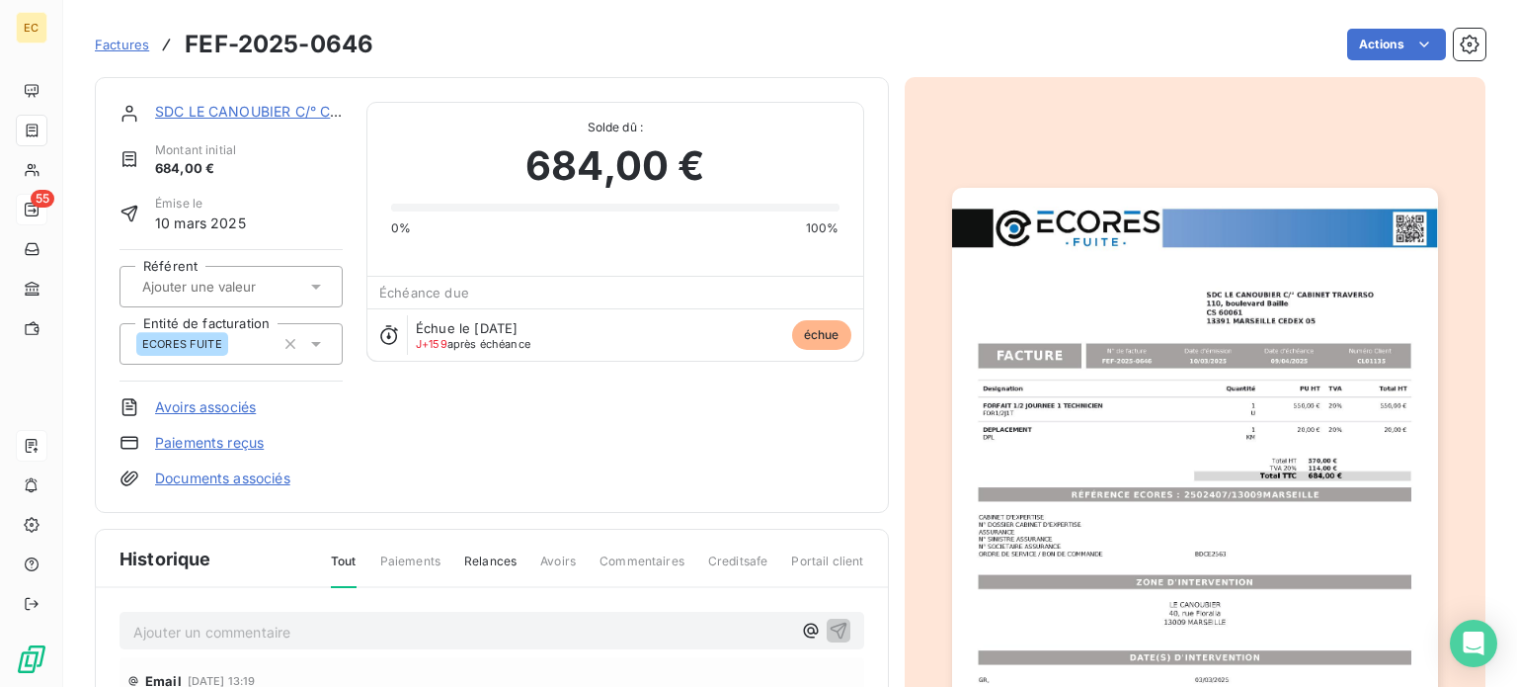
click at [248, 445] on link "Paiements reçus" at bounding box center [209, 443] width 109 height 20
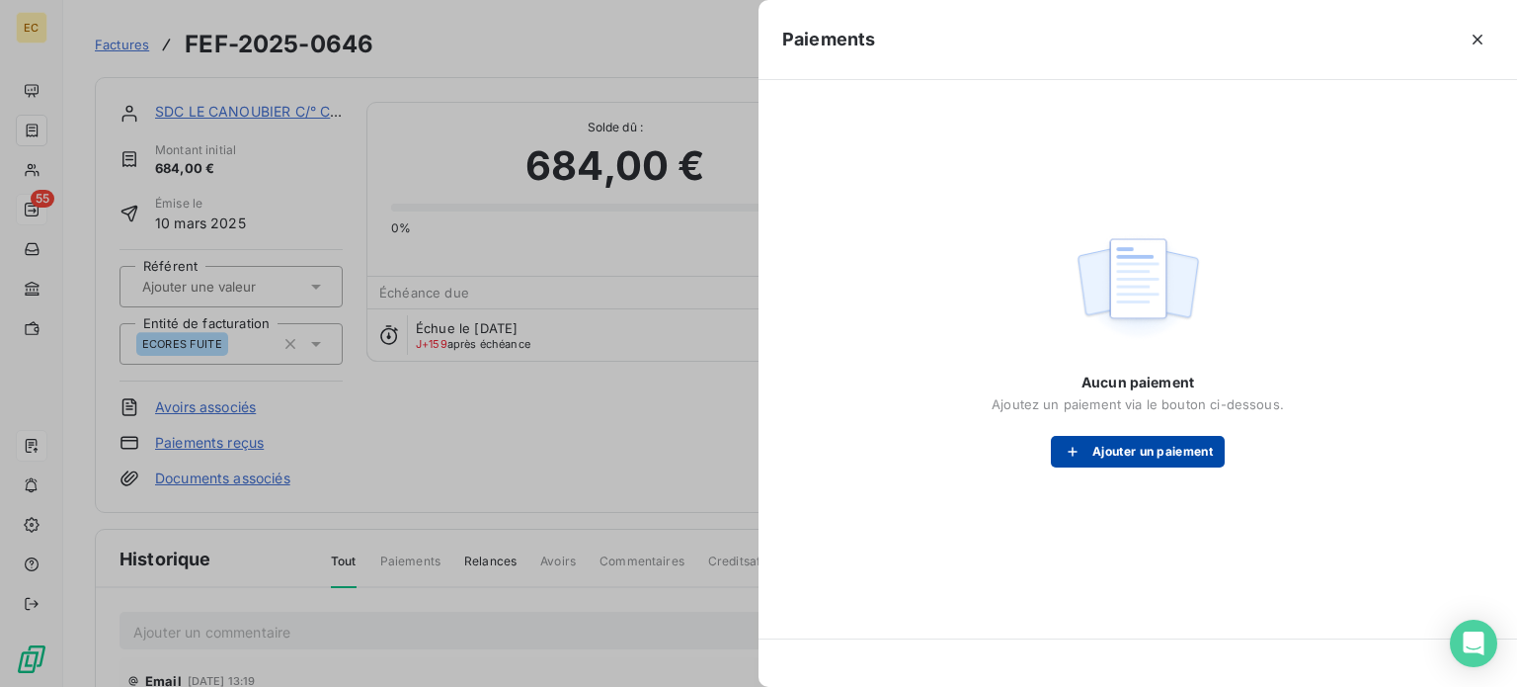
click at [1087, 449] on div "button" at bounding box center [1078, 452] width 30 height 20
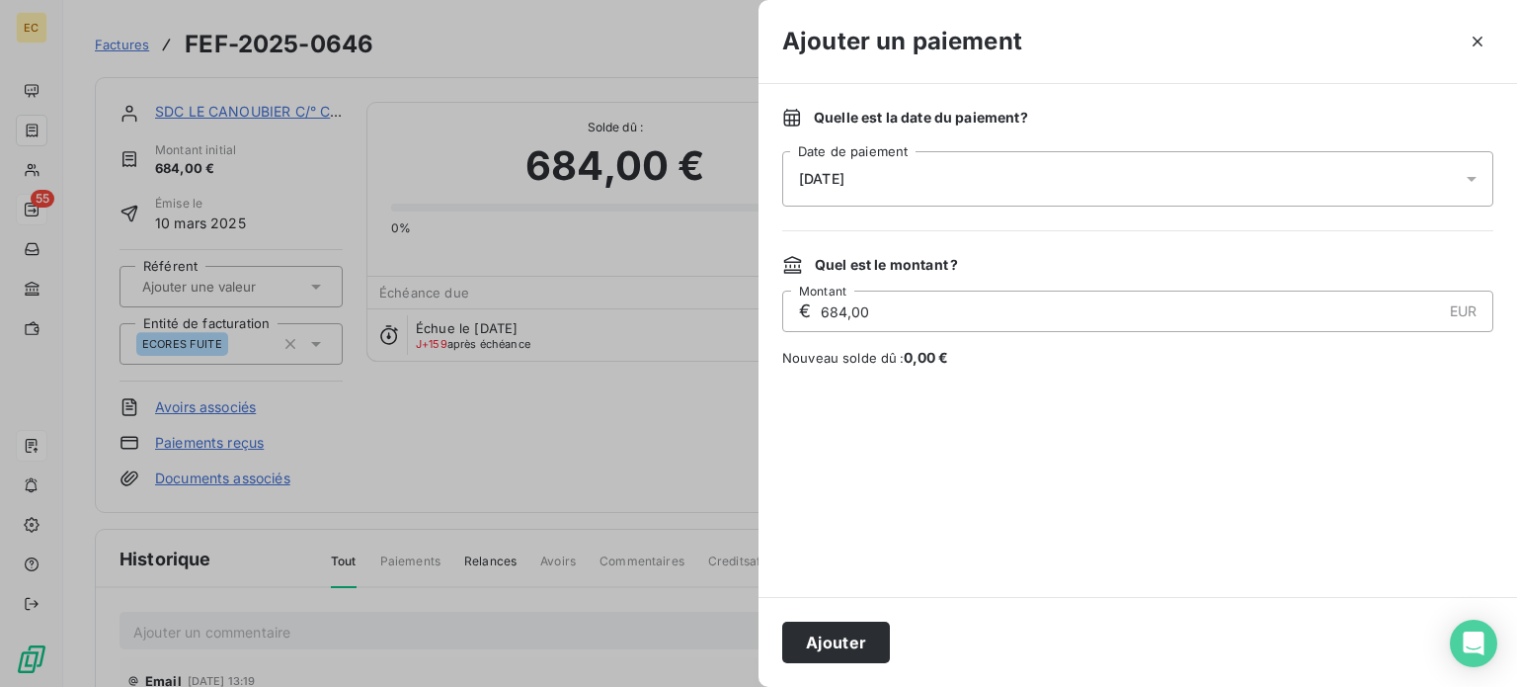
click at [856, 188] on div "[DATE]" at bounding box center [1137, 178] width 711 height 55
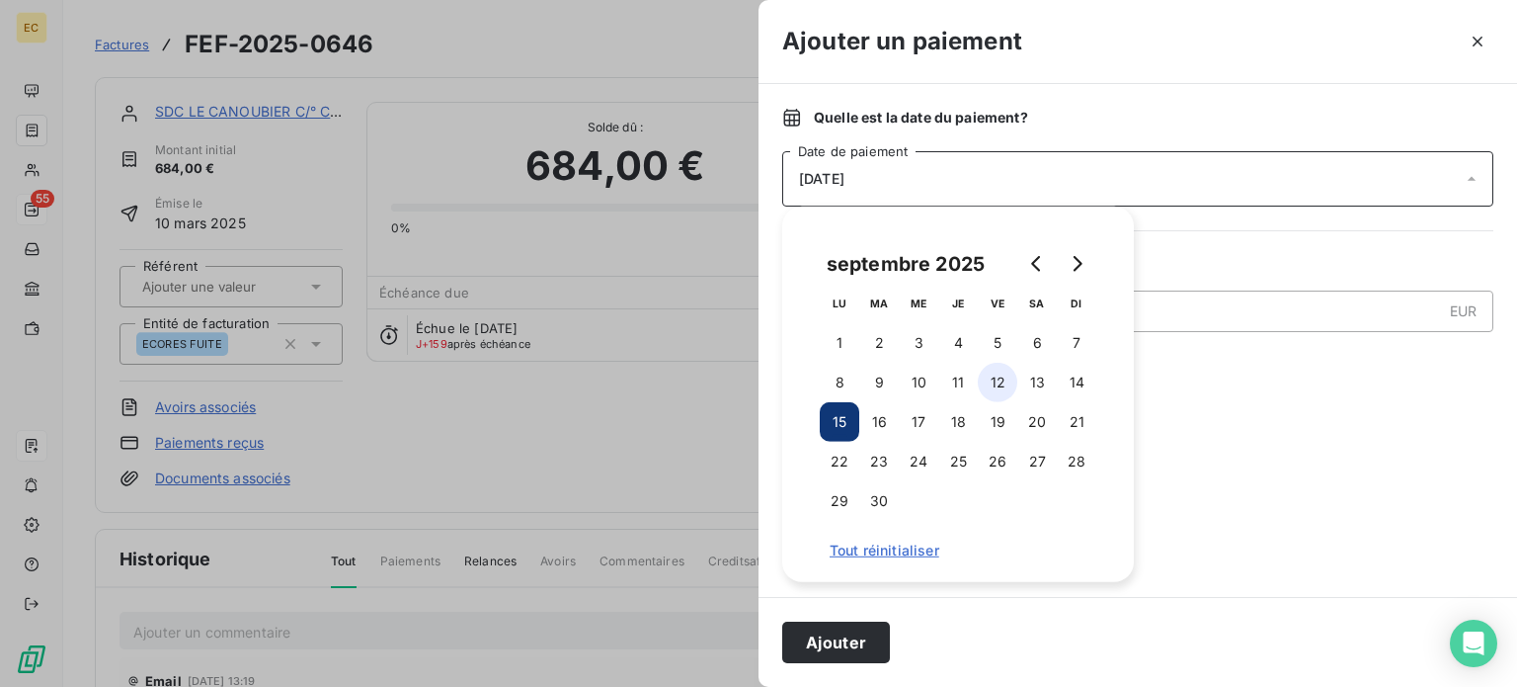
click at [994, 383] on button "12" at bounding box center [998, 383] width 40 height 40
drag, startPoint x: 861, startPoint y: 647, endPoint x: 768, endPoint y: 485, distance: 187.2
click at [858, 641] on button "Ajouter" at bounding box center [836, 641] width 108 height 41
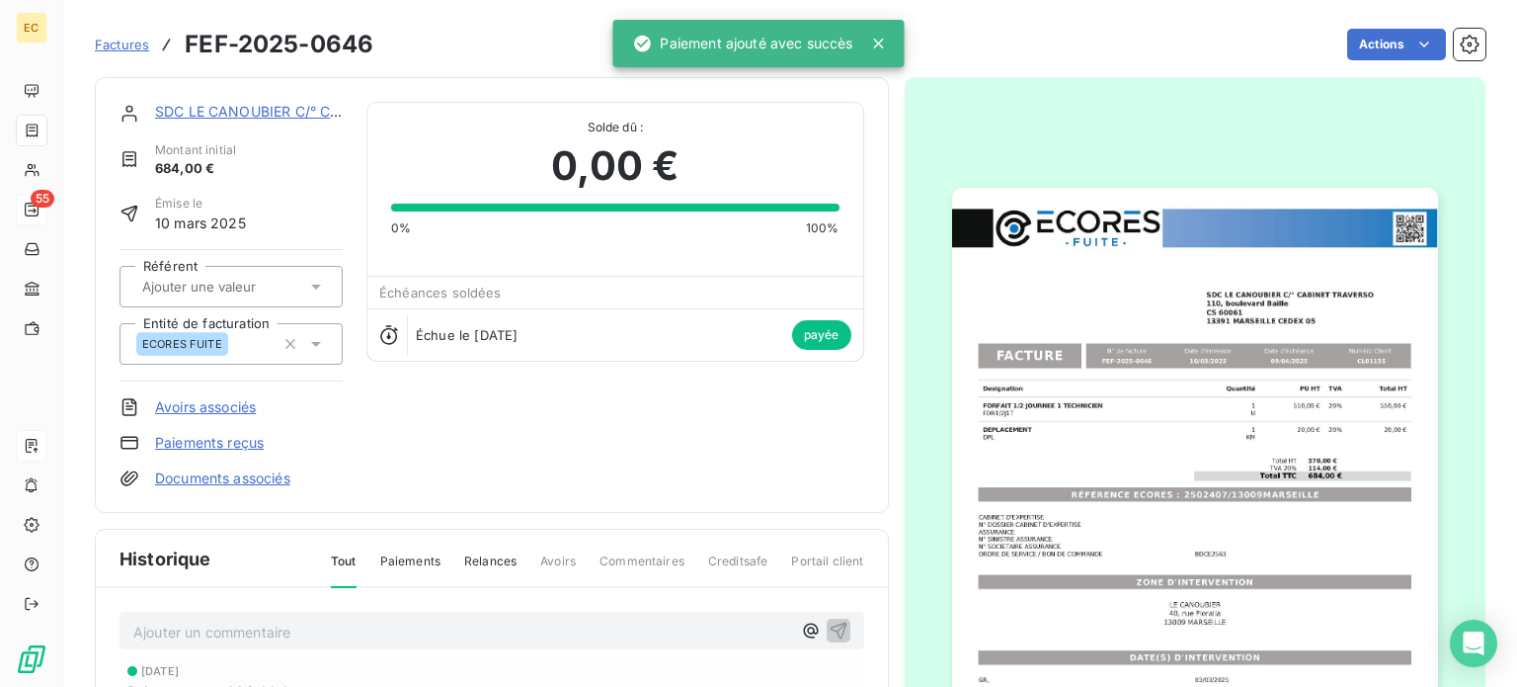
click at [118, 41] on span "Factures" at bounding box center [122, 45] width 54 height 16
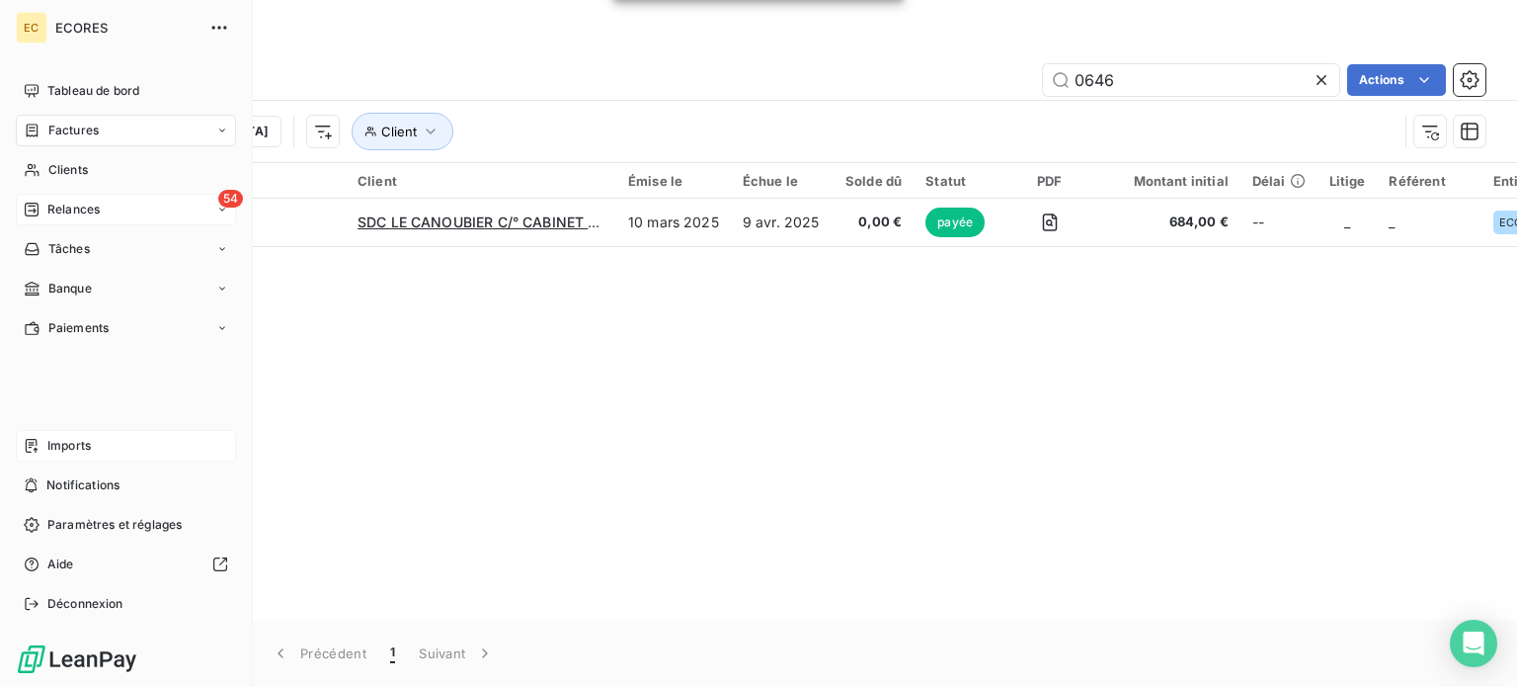
click at [73, 205] on span "Relances" at bounding box center [73, 210] width 52 height 18
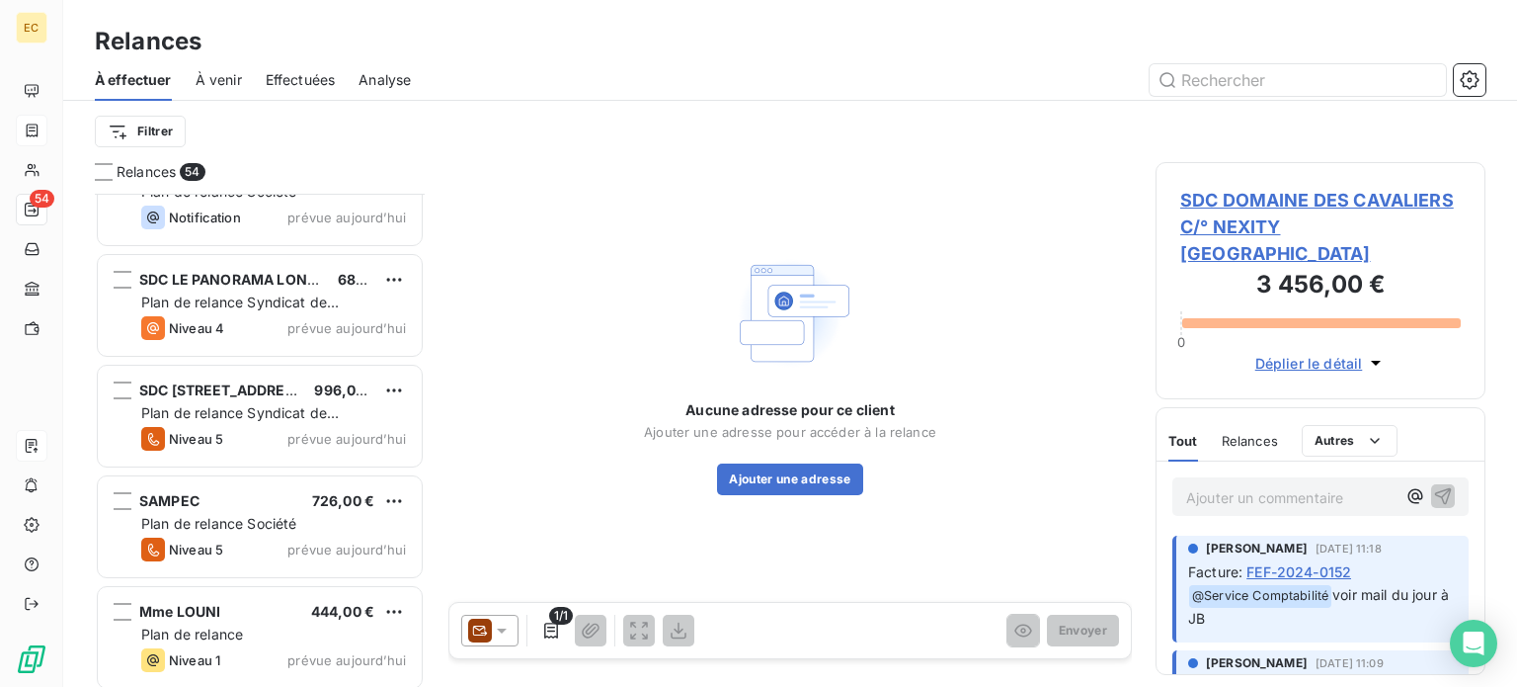
scroll to position [5482, 0]
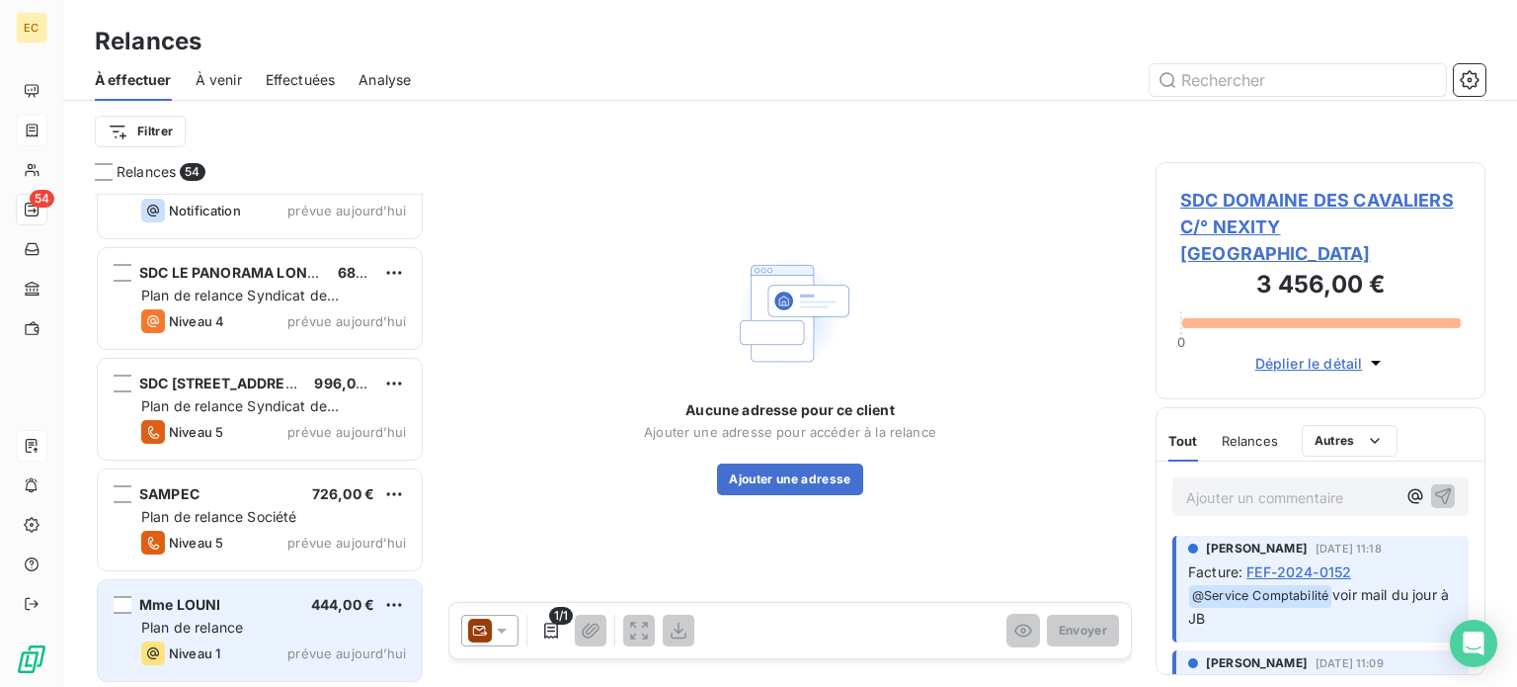
click at [232, 614] on div "Mme LOUNI 444,00 € Plan de relance Niveau 1 prévue [DATE]" at bounding box center [260, 630] width 324 height 101
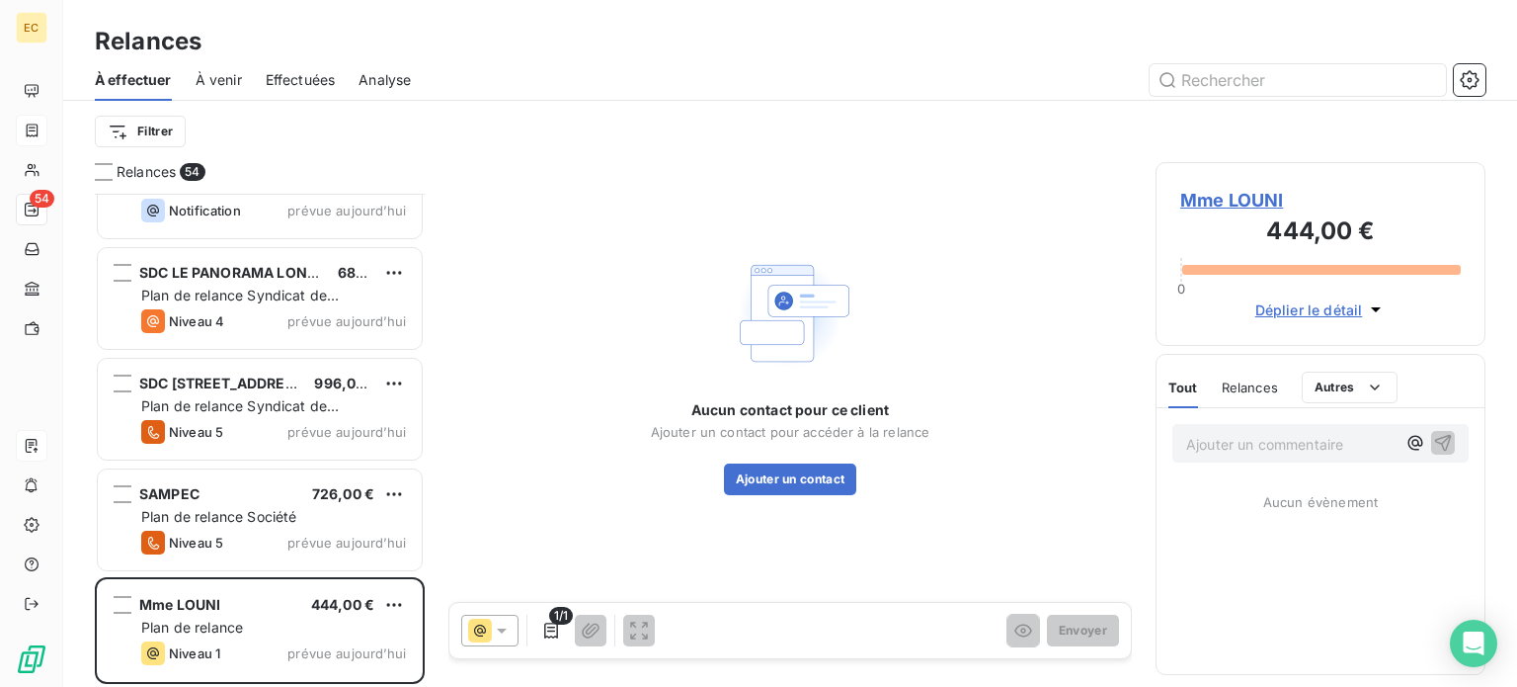
click at [1237, 201] on span "Mme LOUNI" at bounding box center [1320, 200] width 281 height 27
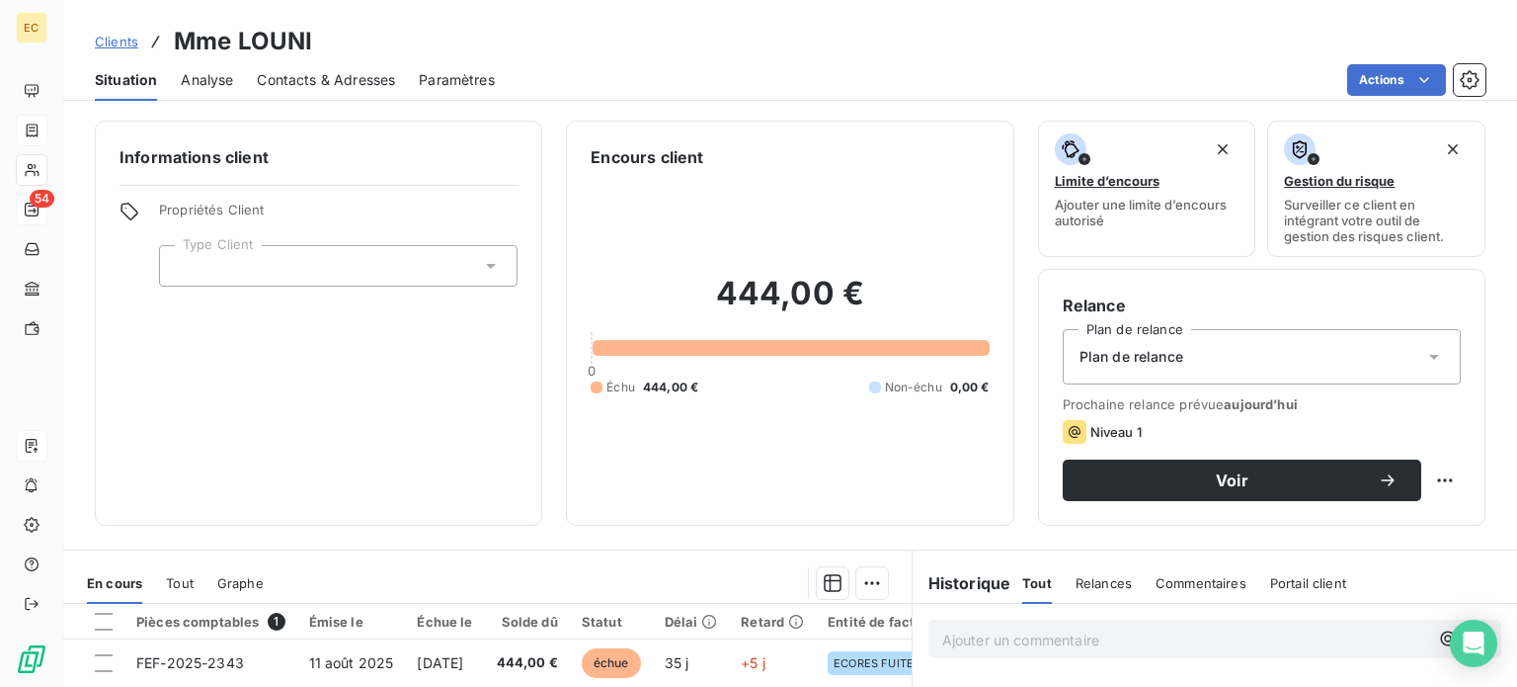
scroll to position [198, 0]
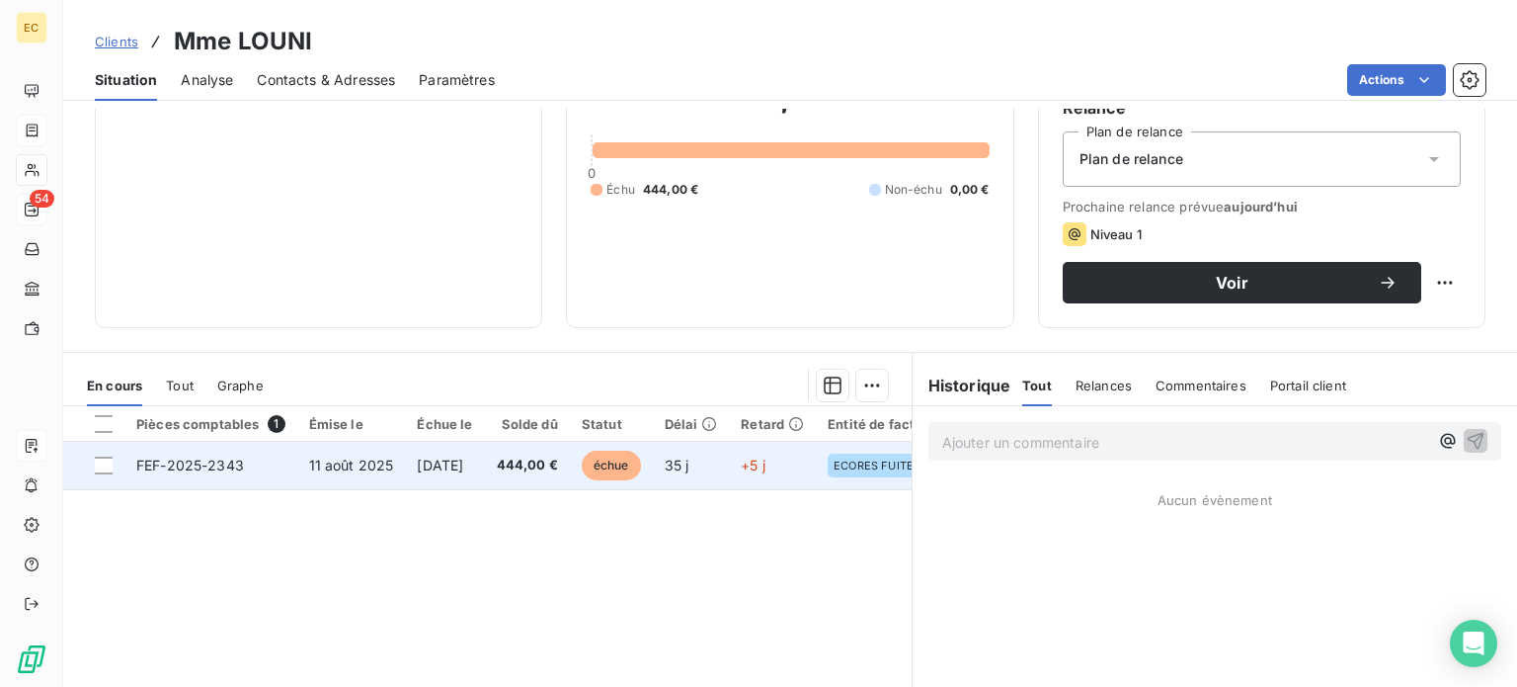
click at [405, 470] on td "[DATE]" at bounding box center [444, 465] width 79 height 47
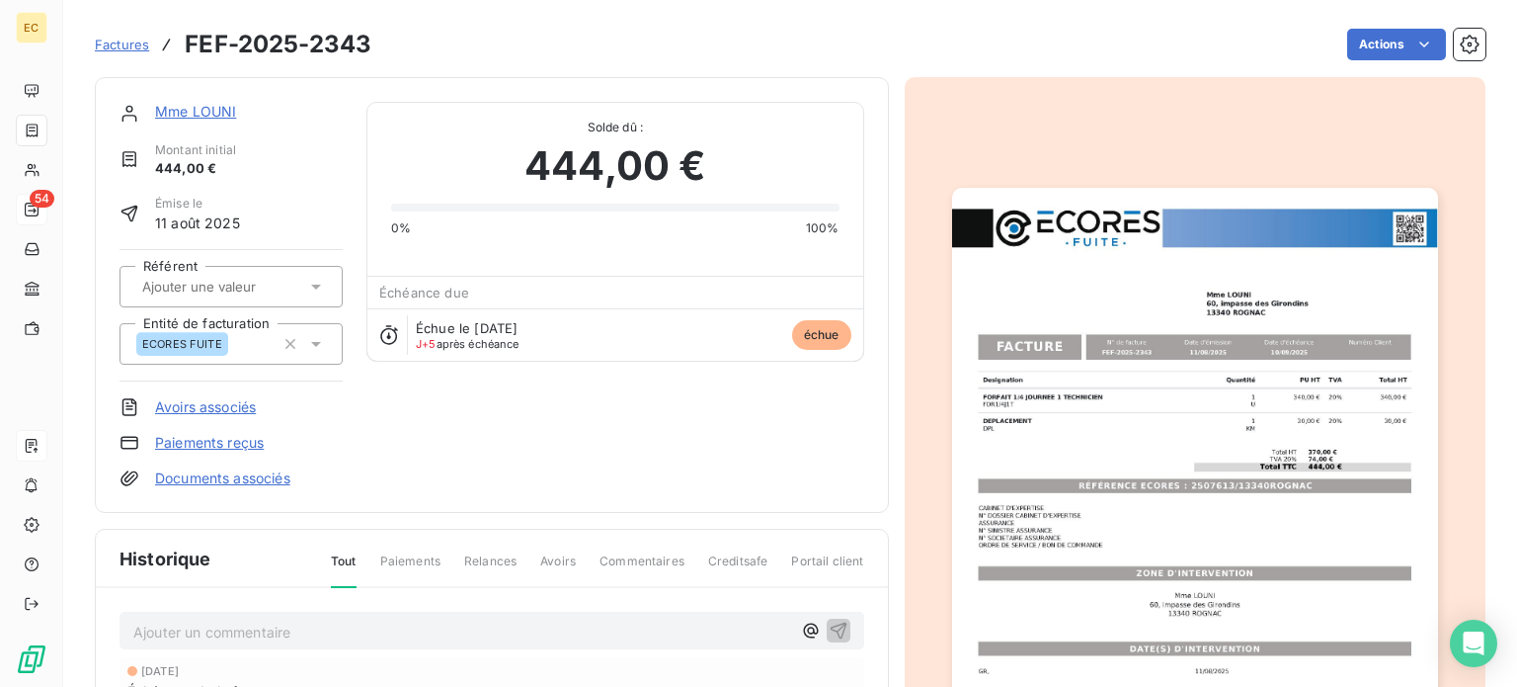
scroll to position [2, 0]
click at [1096, 485] on img "button" at bounding box center [1195, 530] width 486 height 687
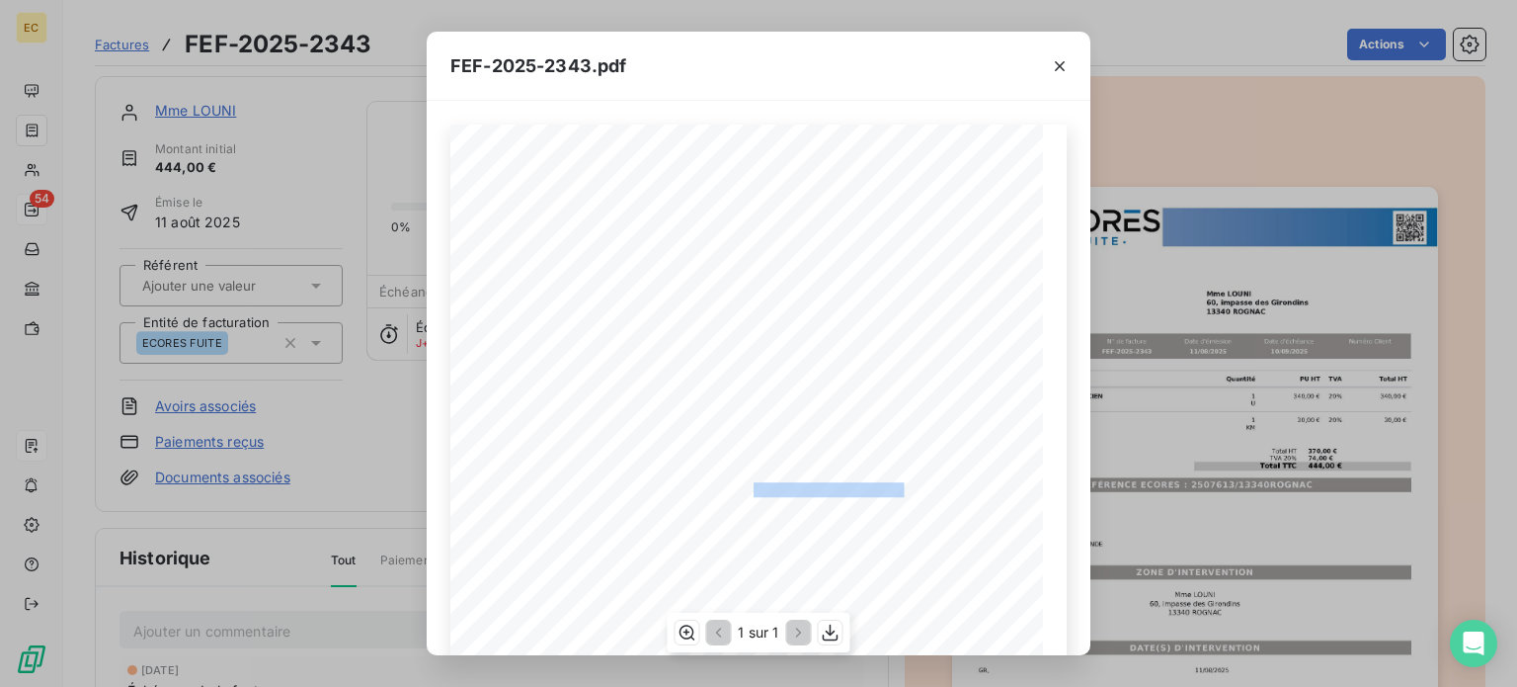
drag, startPoint x: 893, startPoint y: 484, endPoint x: 745, endPoint y: 484, distance: 148.2
click at [745, 484] on span "RÉFÉRENCE ECORES : 2507613/13340ROGNAC" at bounding box center [759, 487] width 287 height 10
copy span "2507613/13340ROGNAC"
click at [1055, 67] on icon "button" at bounding box center [1060, 66] width 20 height 20
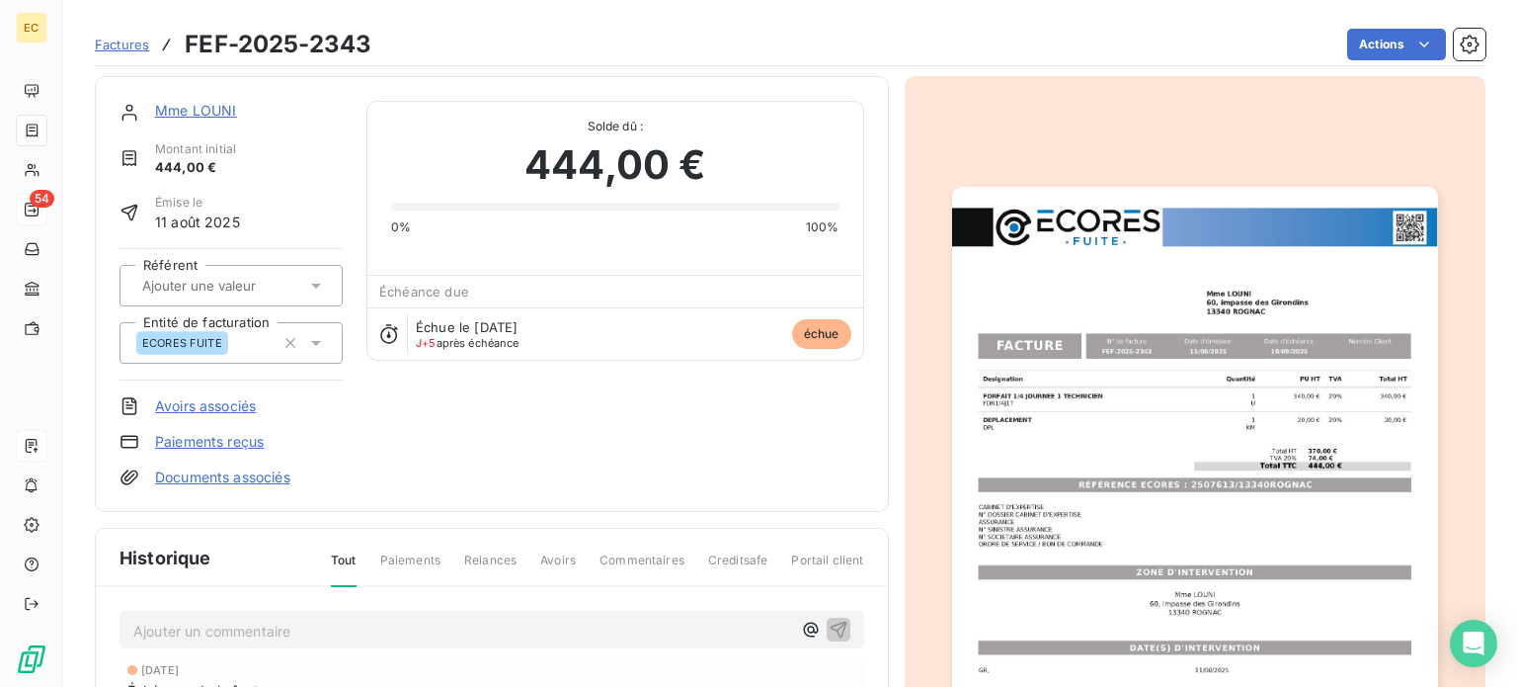
click at [174, 115] on link "Mme LOUNI" at bounding box center [195, 110] width 81 height 17
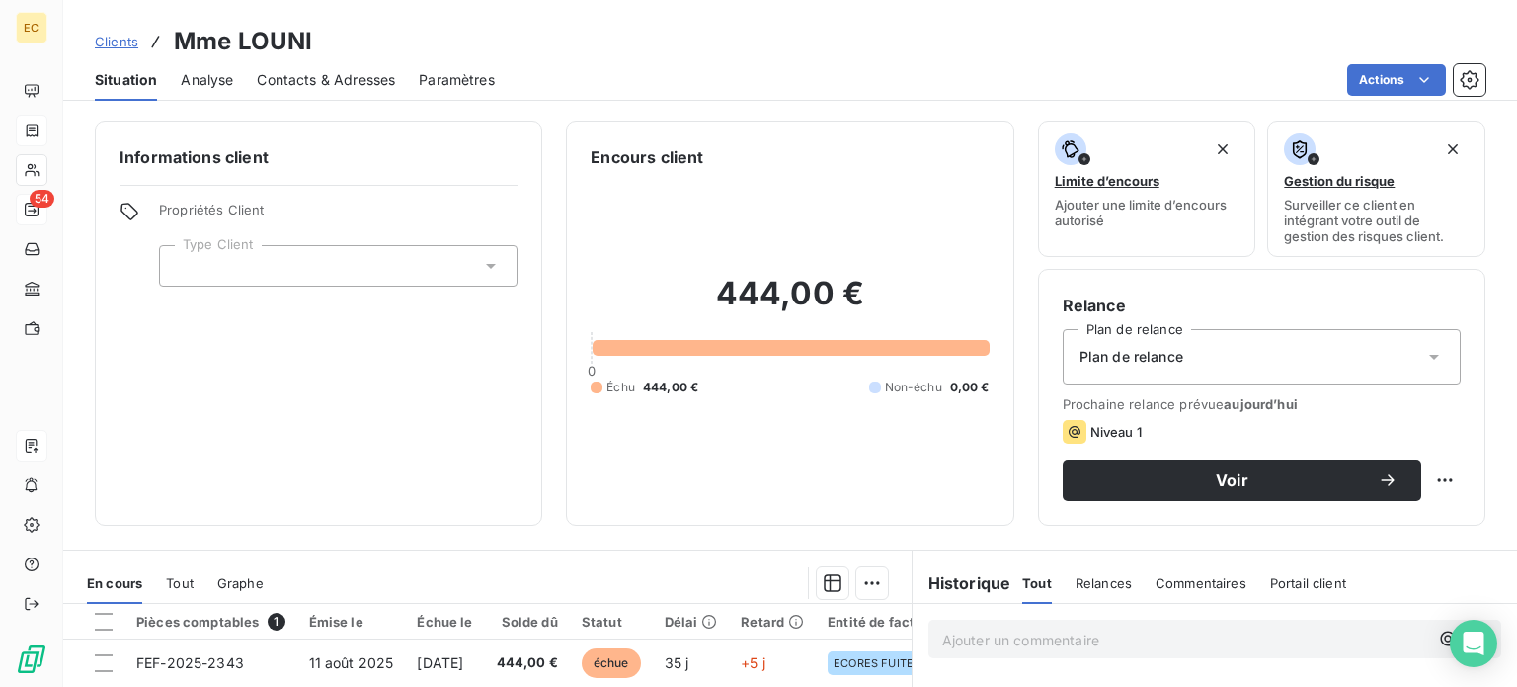
click at [486, 266] on icon at bounding box center [491, 266] width 10 height 5
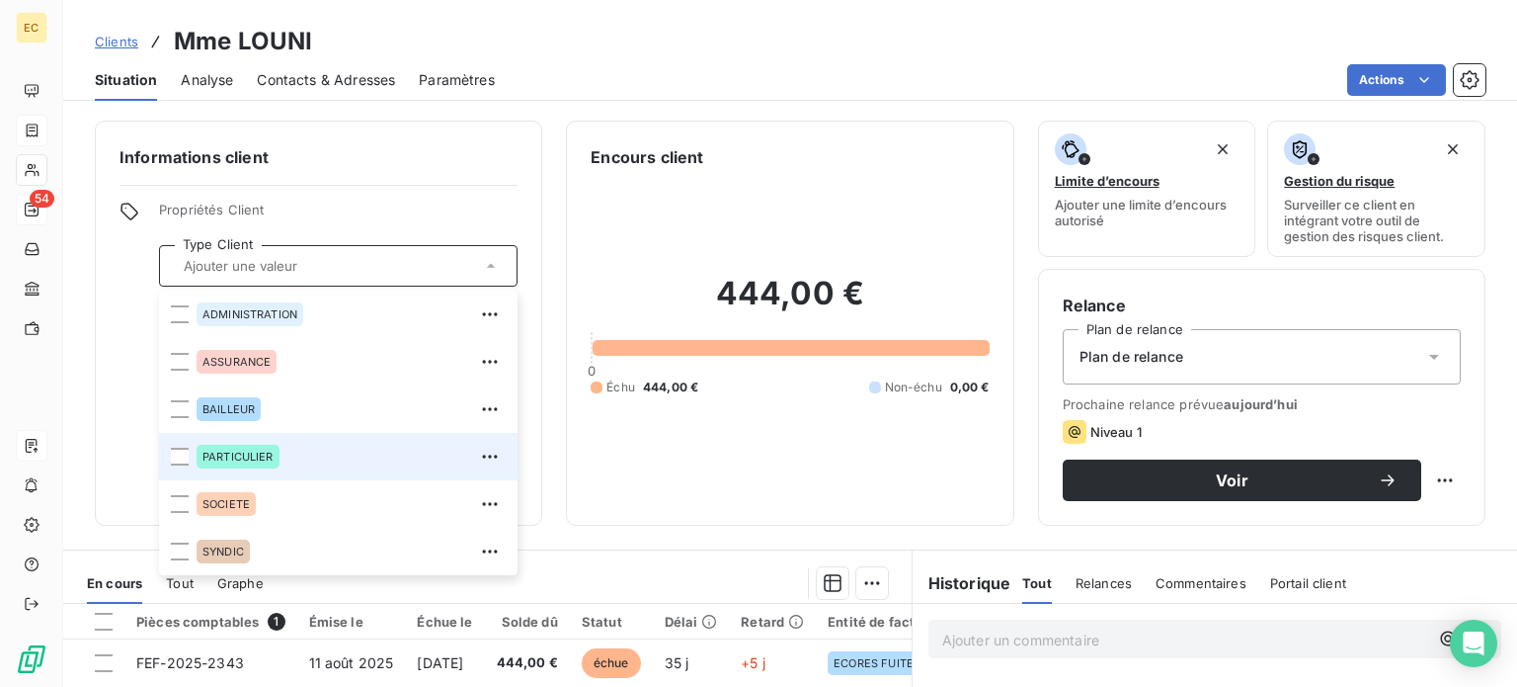
click at [291, 458] on div "PARTICULIER" at bounding box center [351, 457] width 309 height 32
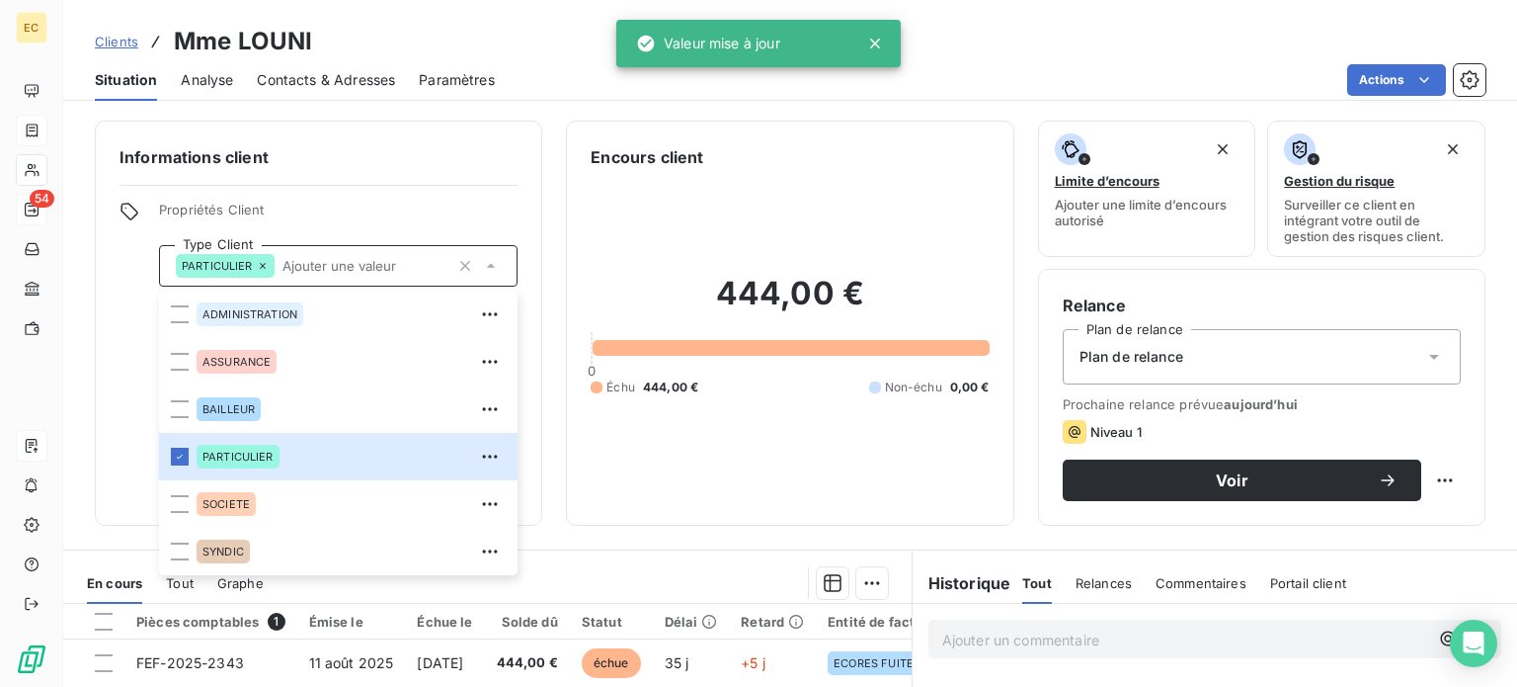
click at [343, 84] on span "Contacts & Adresses" at bounding box center [326, 80] width 138 height 20
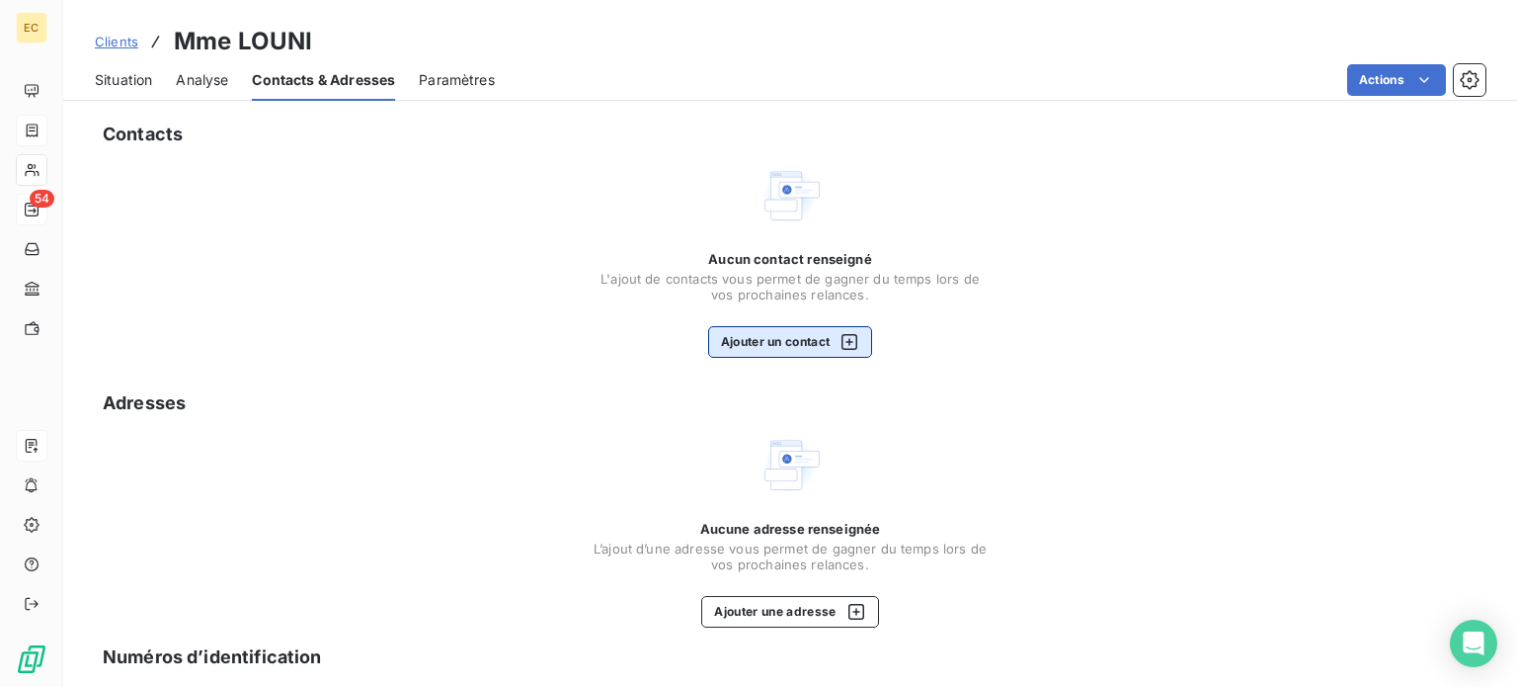
click at [778, 343] on button "Ajouter un contact" at bounding box center [790, 342] width 165 height 32
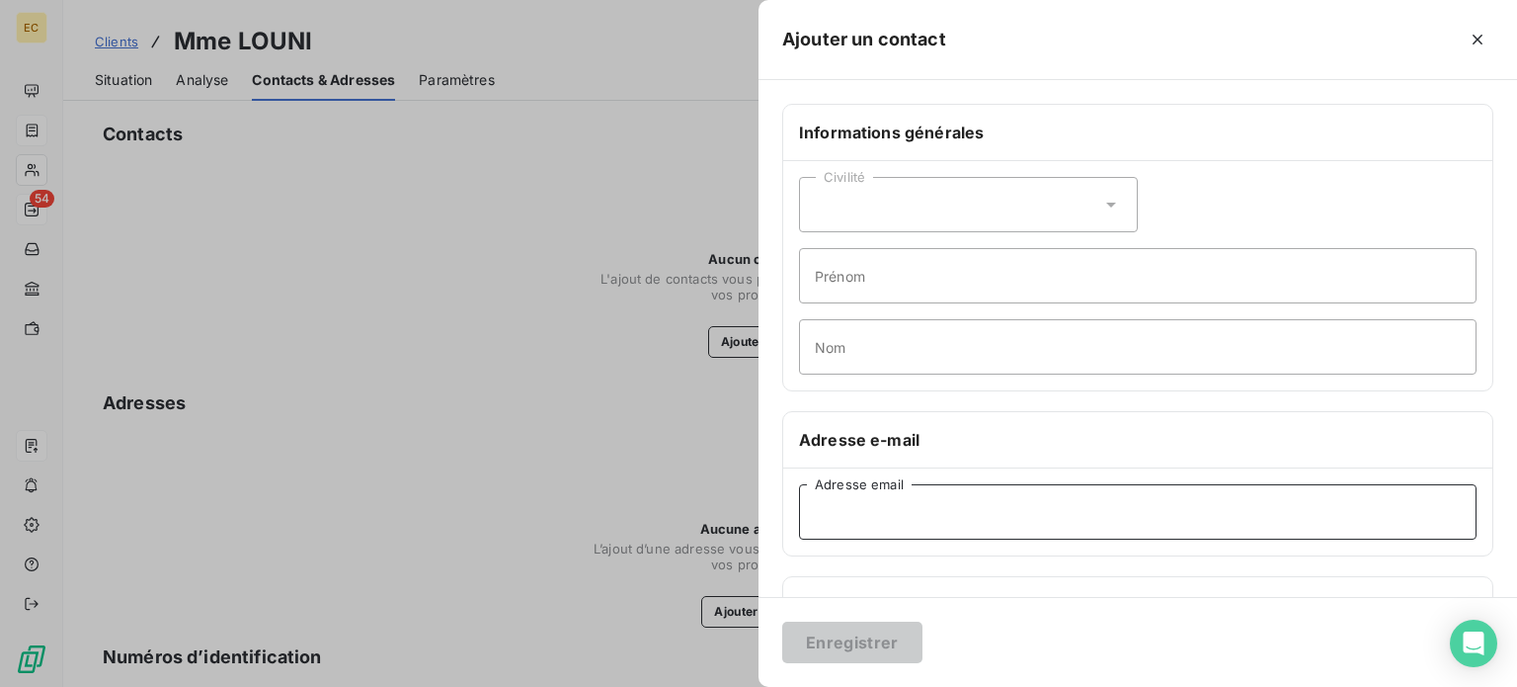
paste input "[EMAIL_ADDRESS][DOMAIN_NAME]"
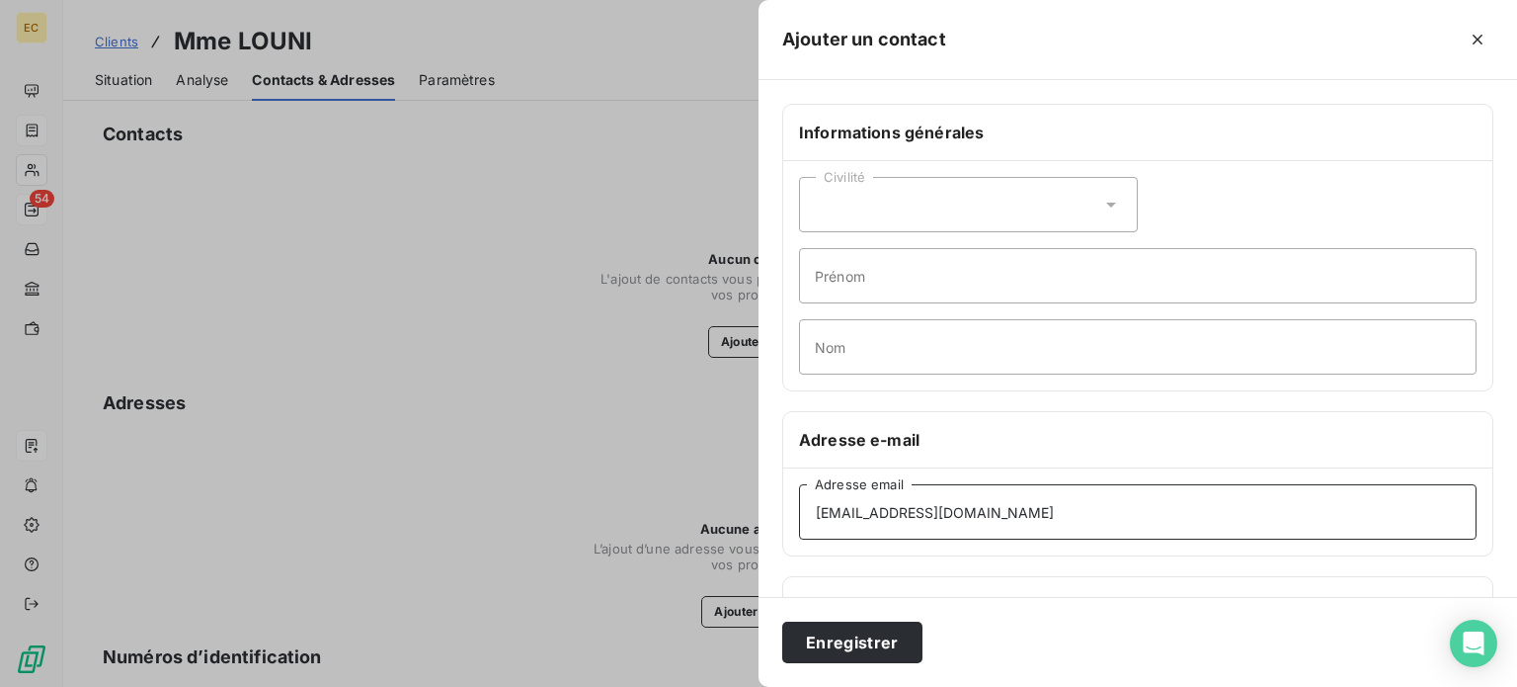
type input "[EMAIL_ADDRESS][DOMAIN_NAME]"
click at [847, 210] on div "Civilité" at bounding box center [968, 204] width 339 height 55
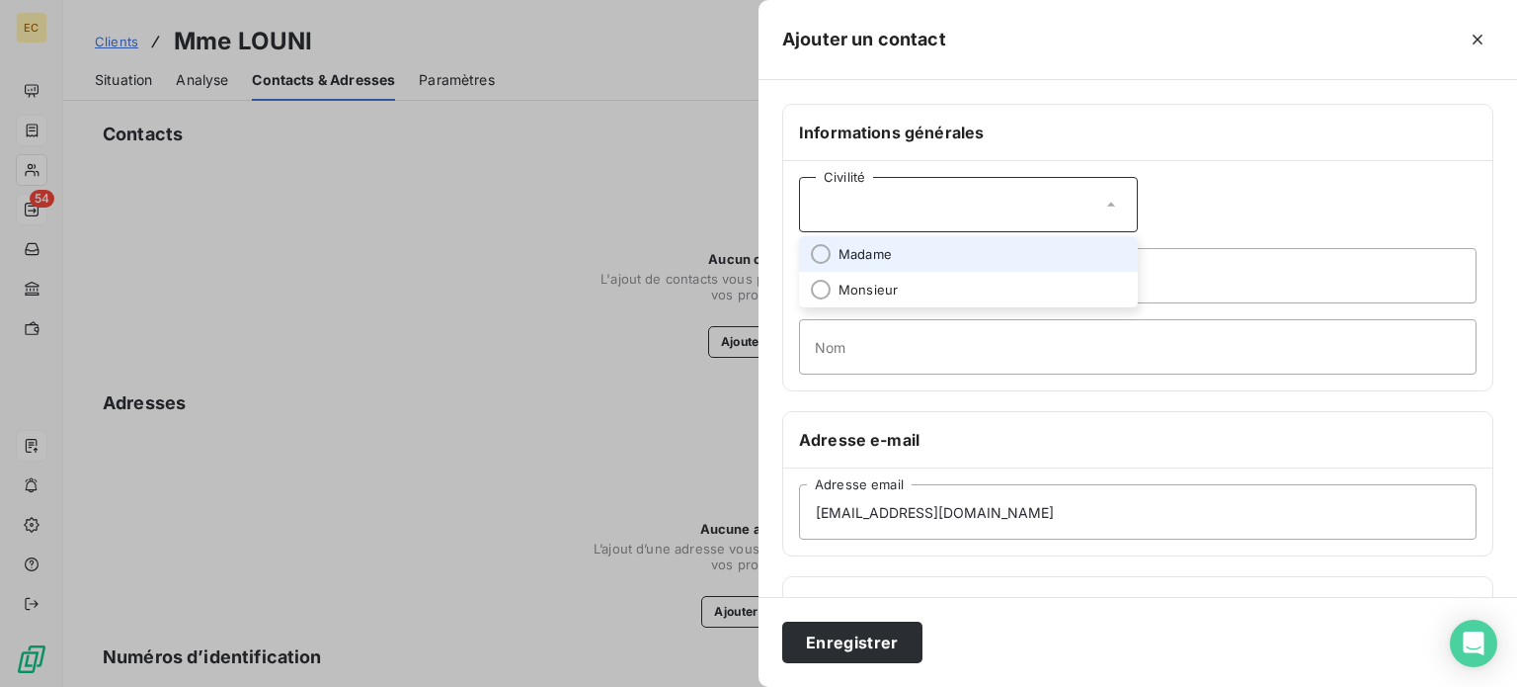
click at [867, 252] on span "Madame" at bounding box center [865, 254] width 53 height 19
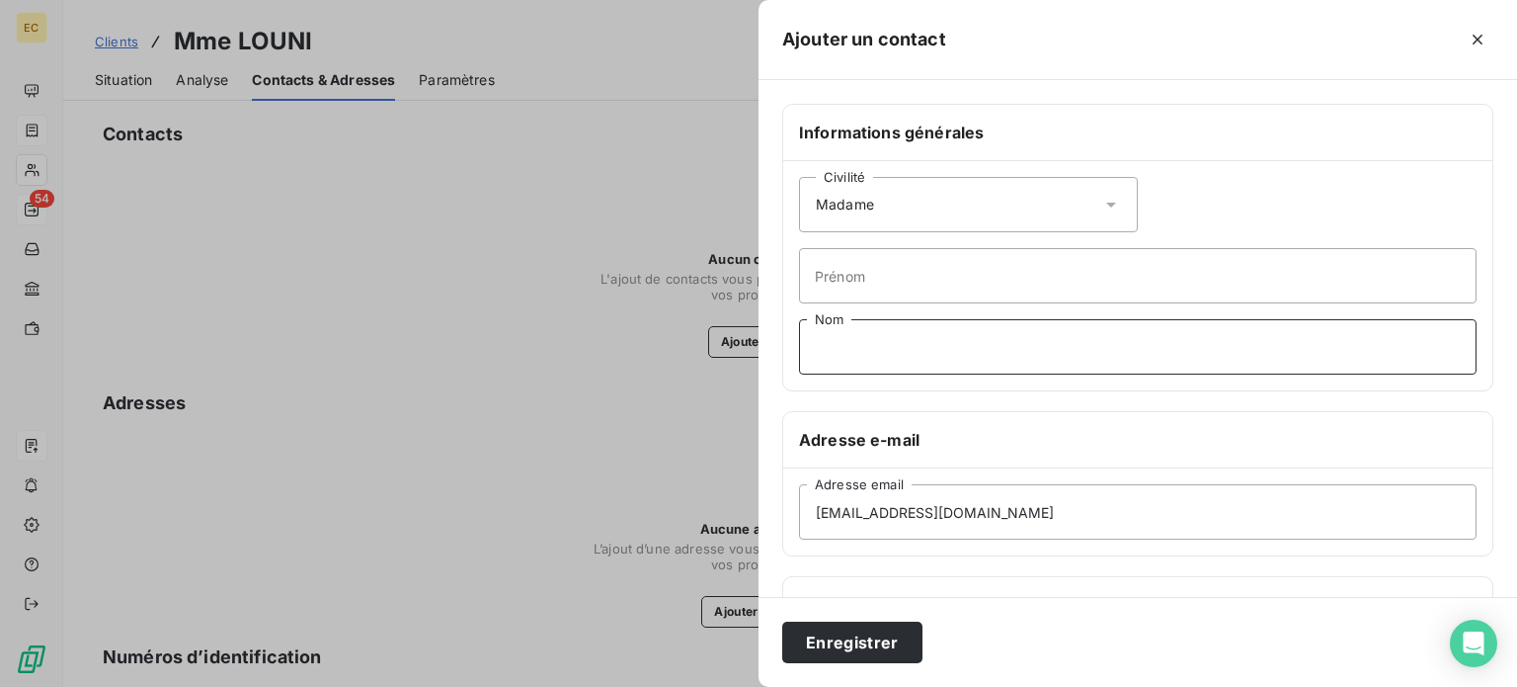
click at [820, 350] on input "Nom" at bounding box center [1138, 346] width 678 height 55
type input "LOUNI"
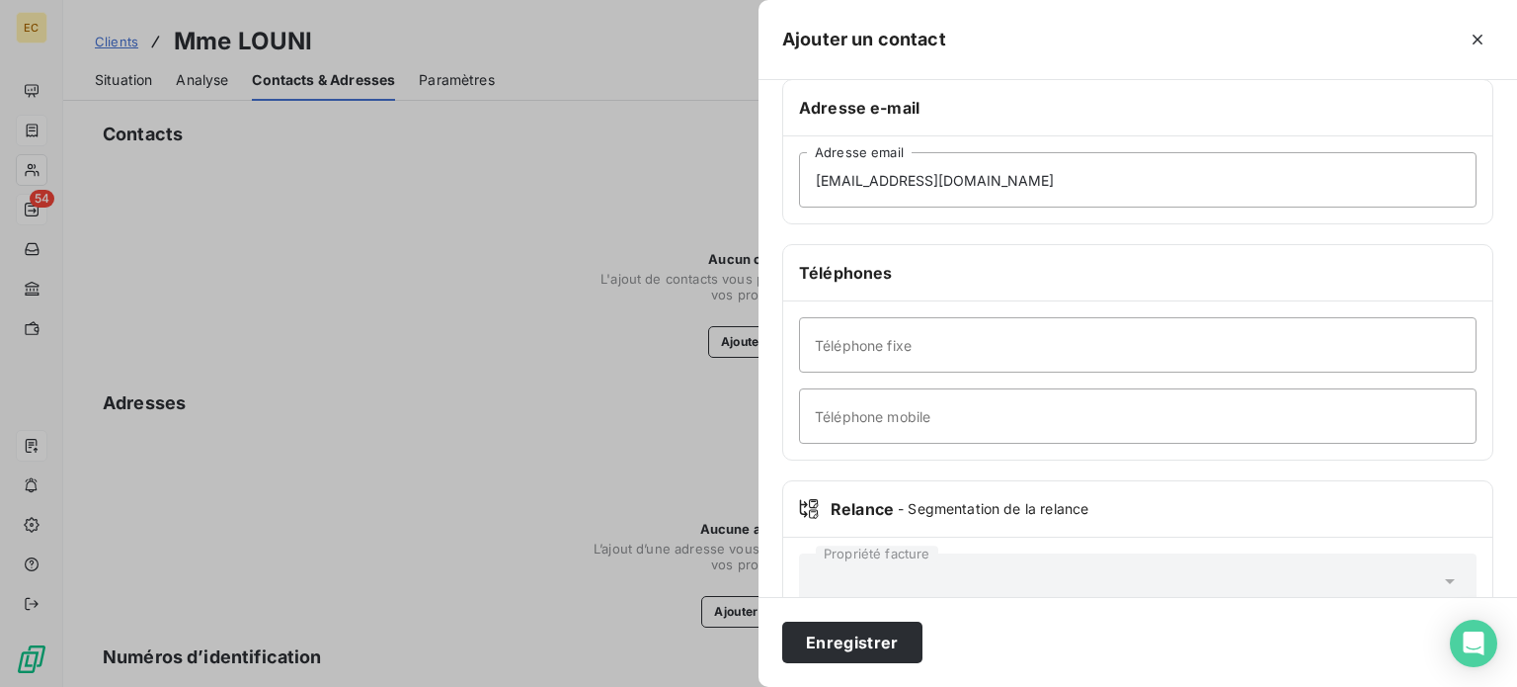
scroll to position [380, 0]
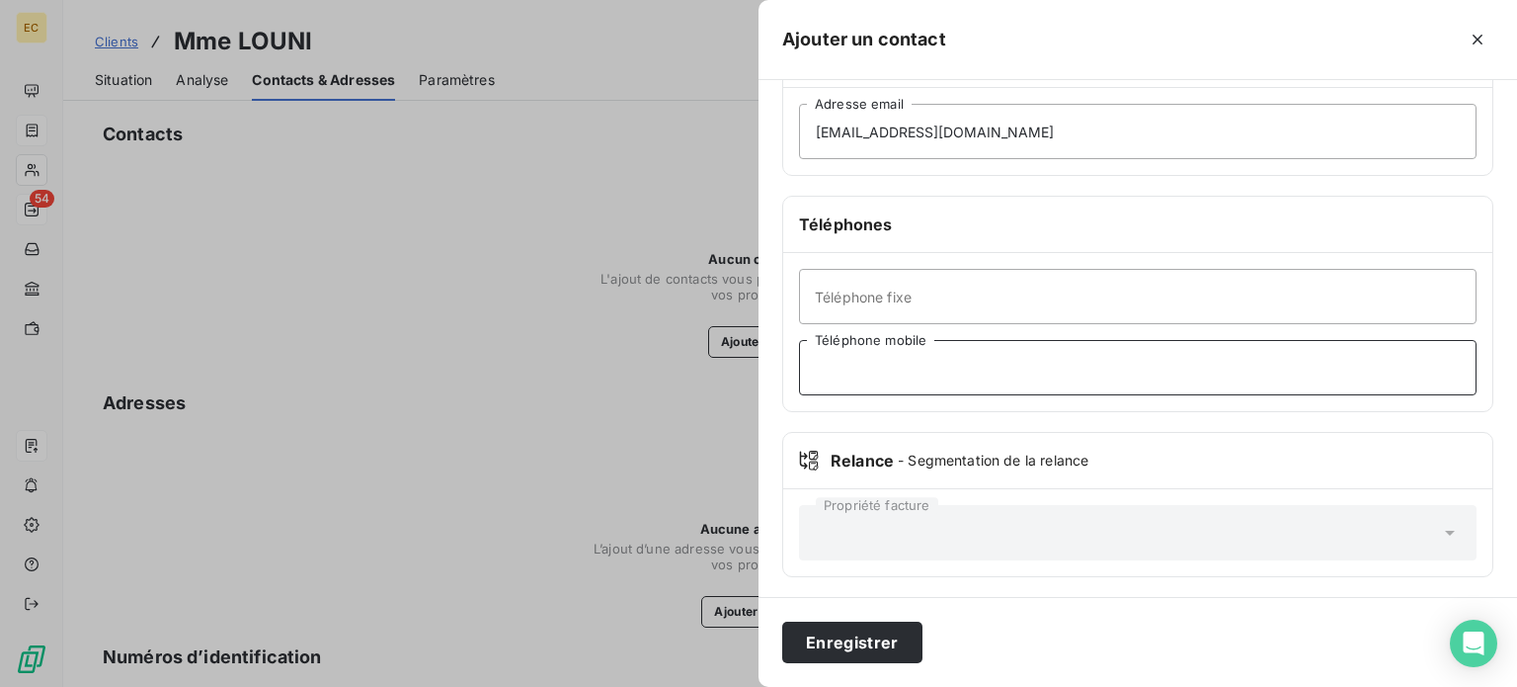
paste input "0628528583"
type input "0628528583"
click at [885, 631] on button "Enregistrer" at bounding box center [852, 641] width 140 height 41
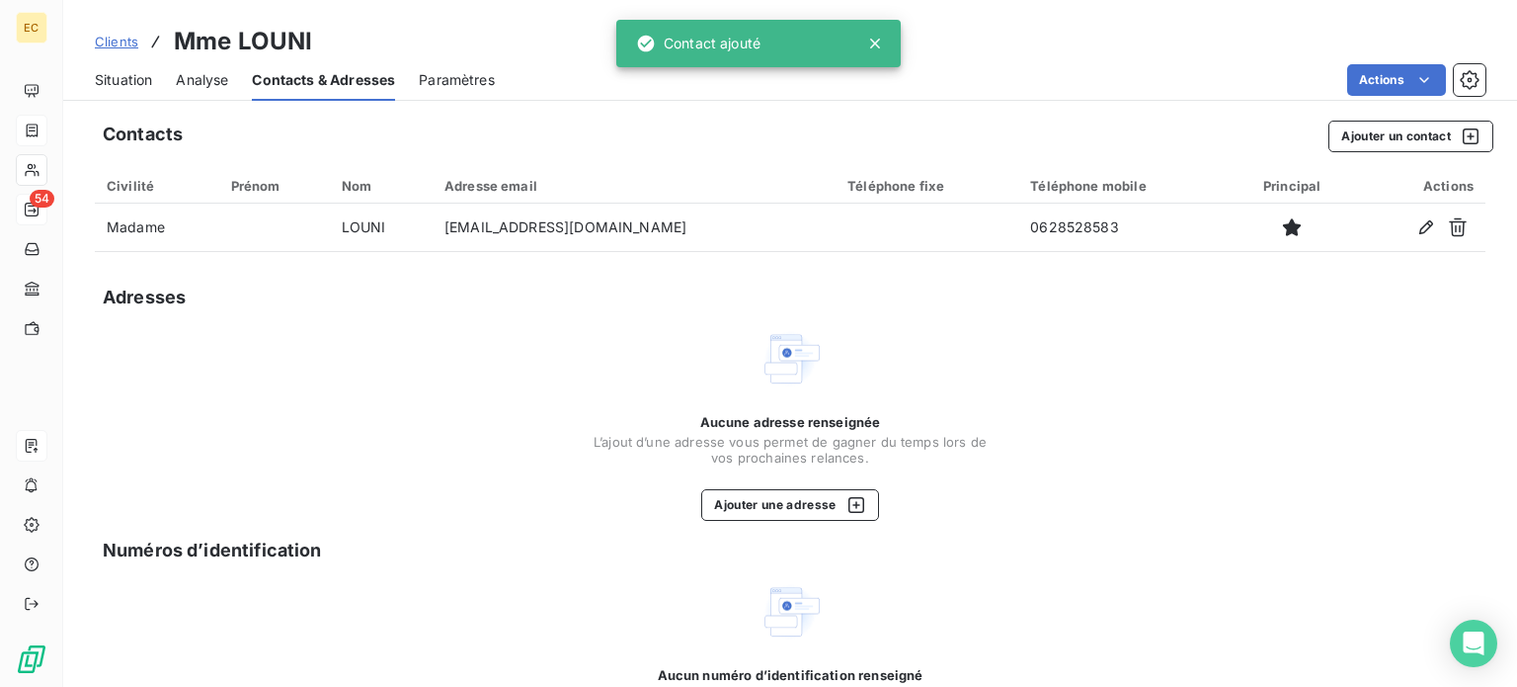
click at [111, 81] on span "Situation" at bounding box center [123, 80] width 57 height 20
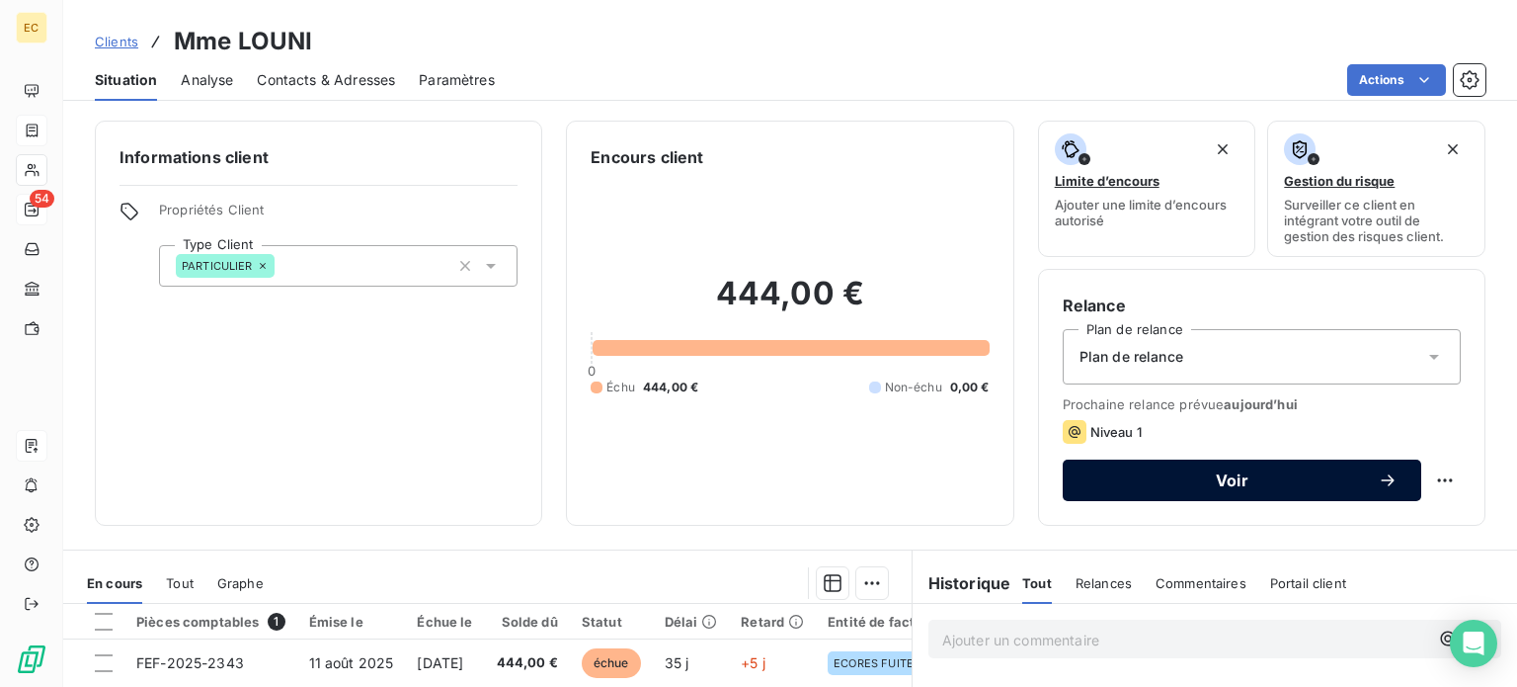
click at [1179, 485] on span "Voir" at bounding box center [1232, 480] width 291 height 16
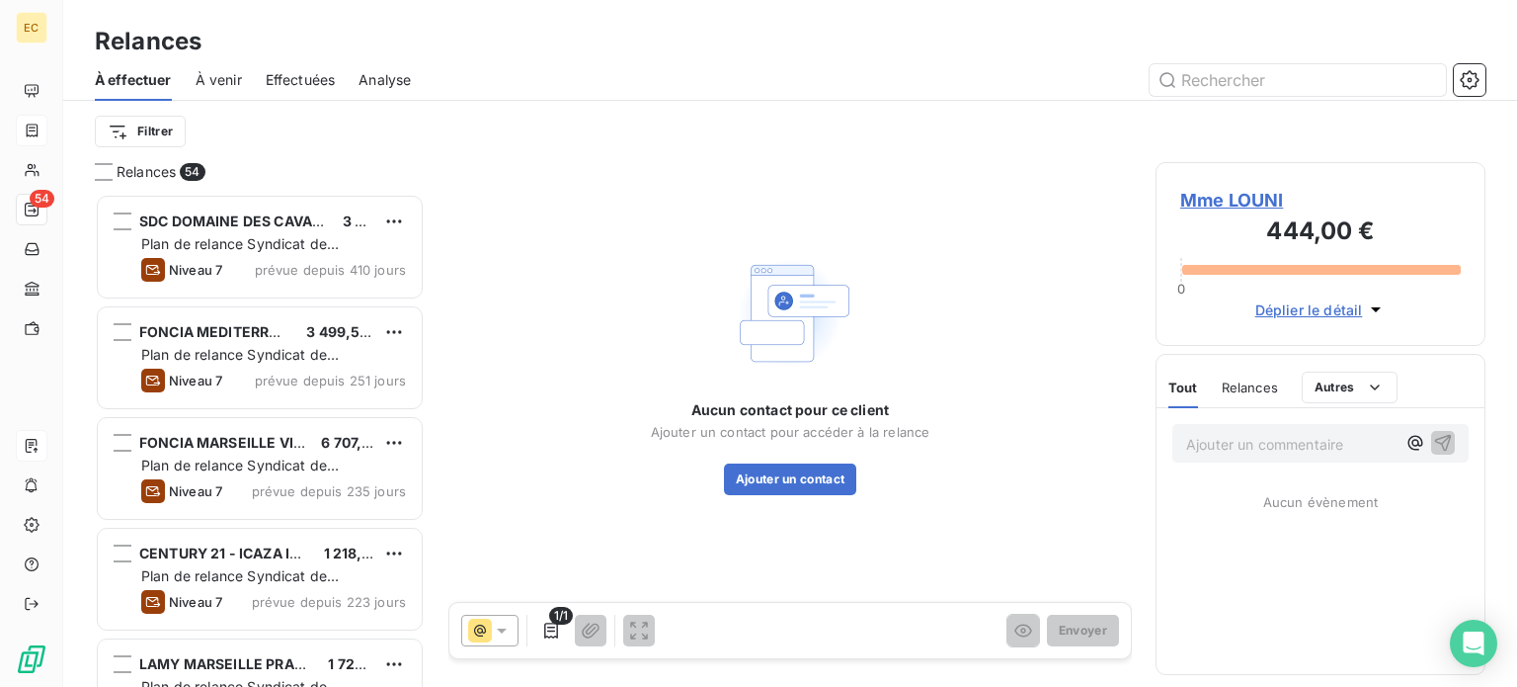
scroll to position [478, 314]
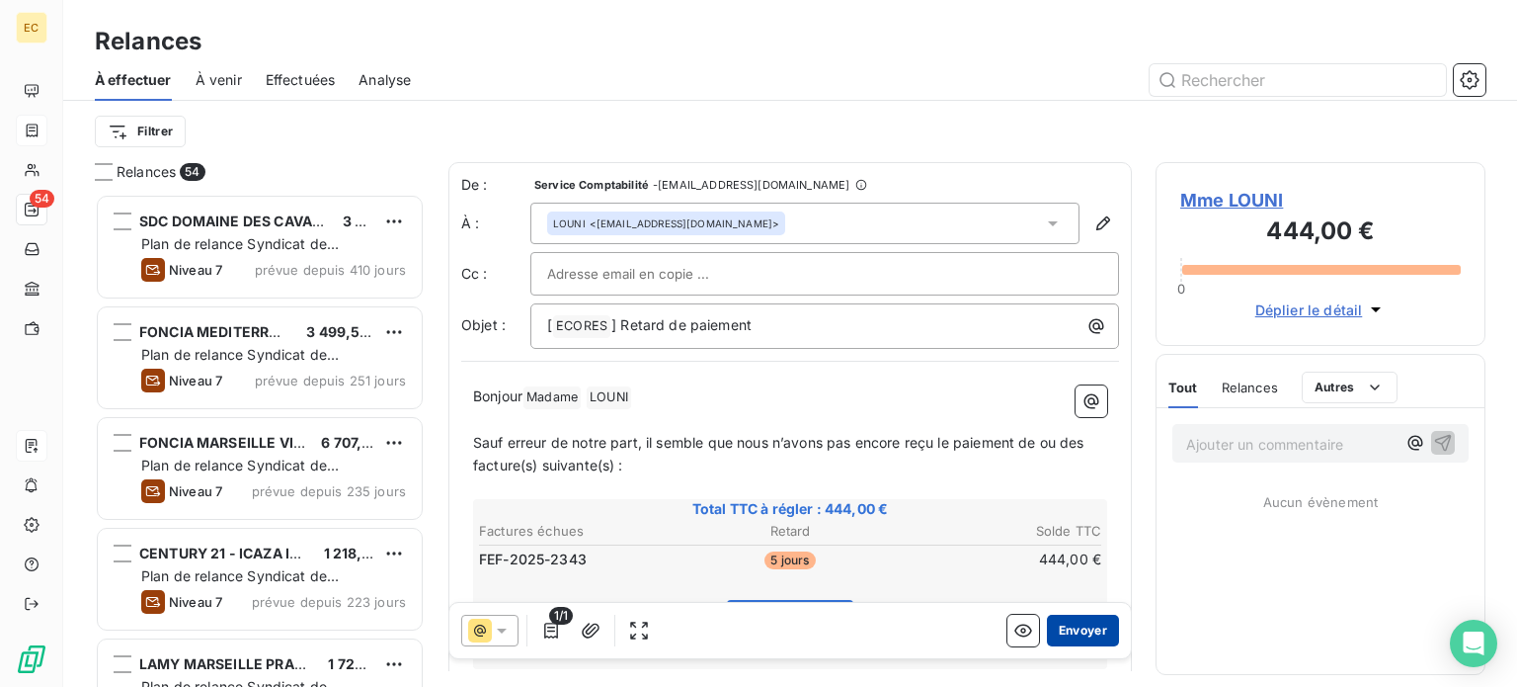
click at [1074, 626] on button "Envoyer" at bounding box center [1083, 630] width 72 height 32
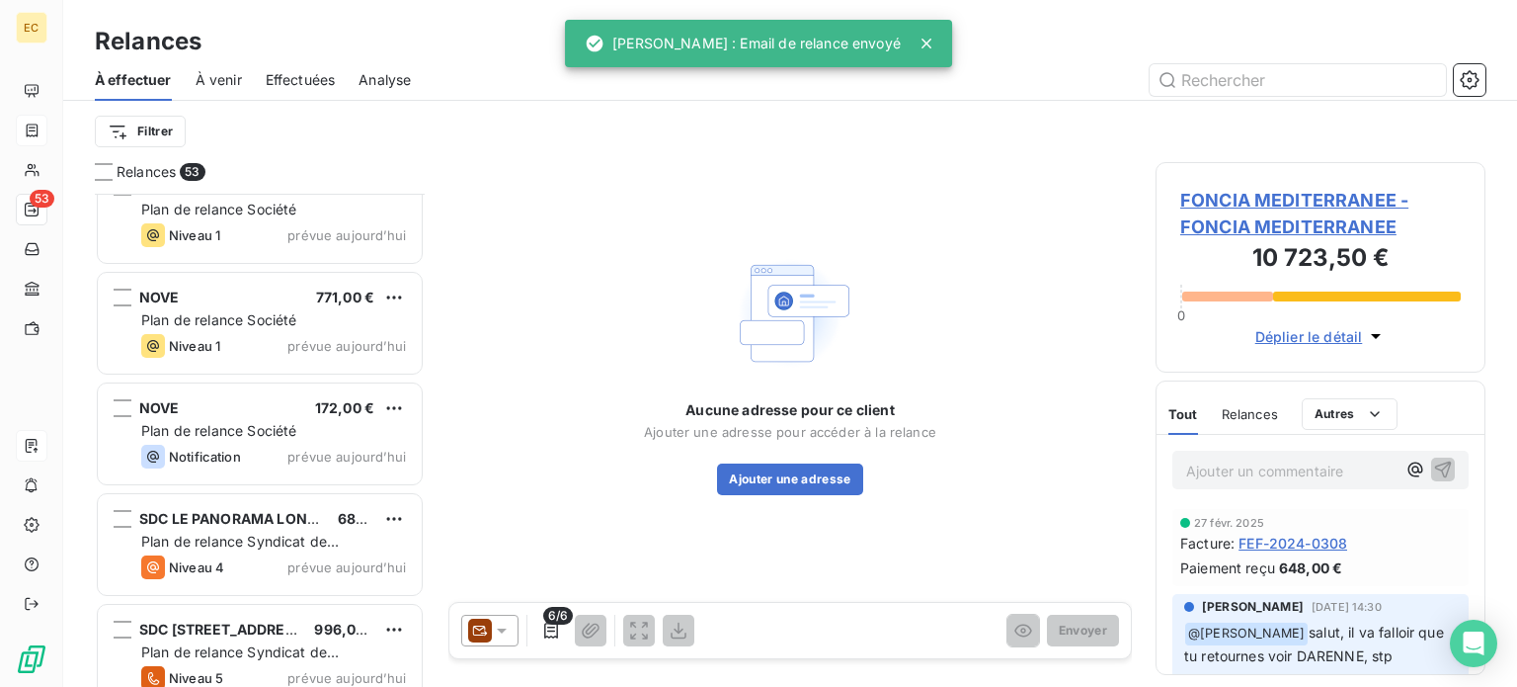
scroll to position [5371, 0]
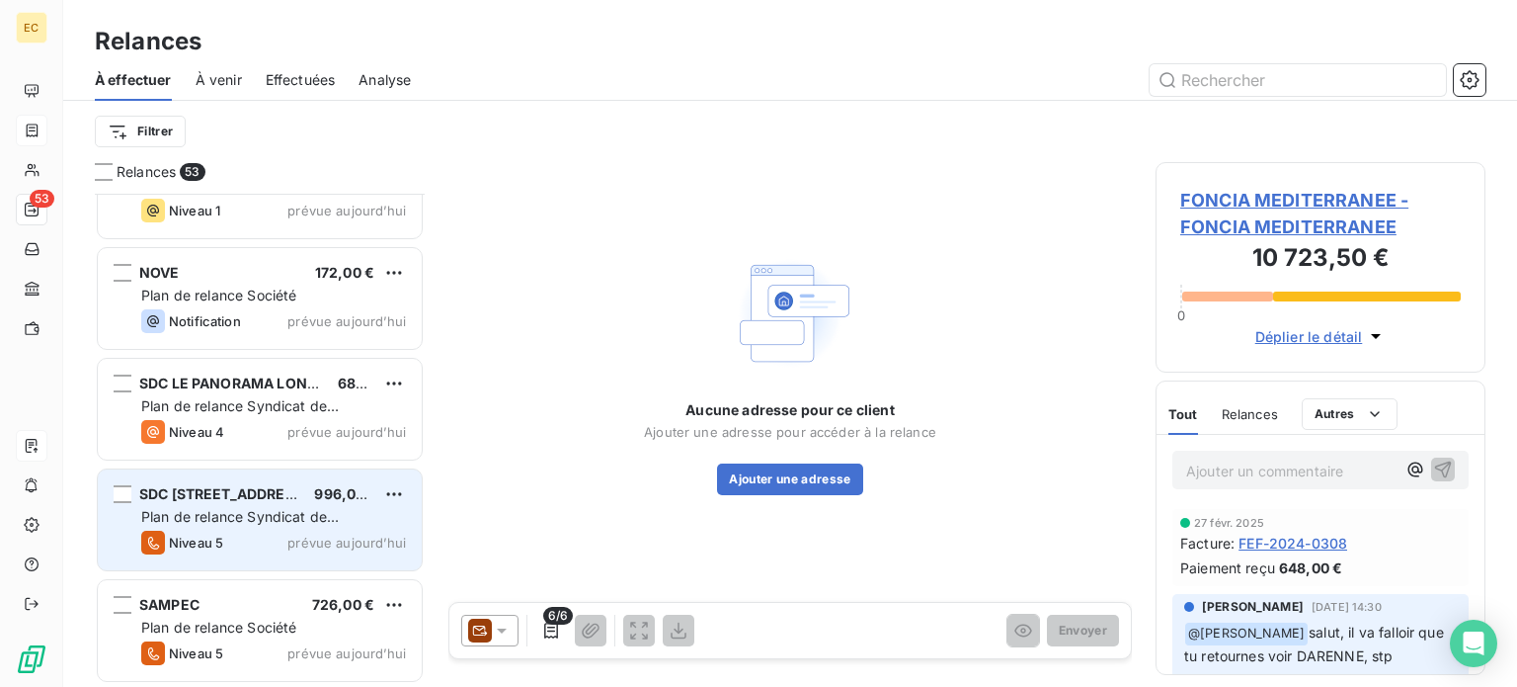
click at [213, 525] on div "Plan de relance Syndicat de copropriété" at bounding box center [273, 517] width 265 height 20
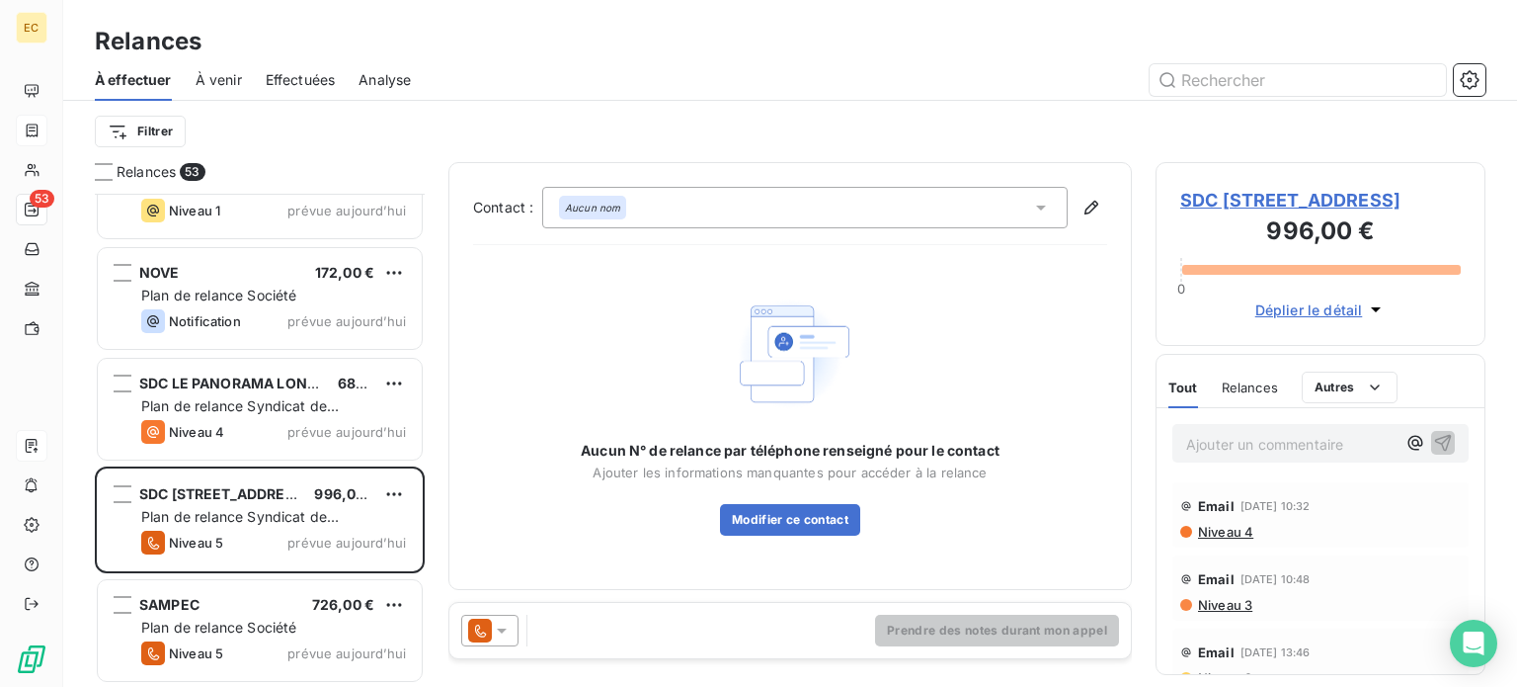
click at [1241, 213] on span "SDC [STREET_ADDRESS]" at bounding box center [1320, 200] width 281 height 27
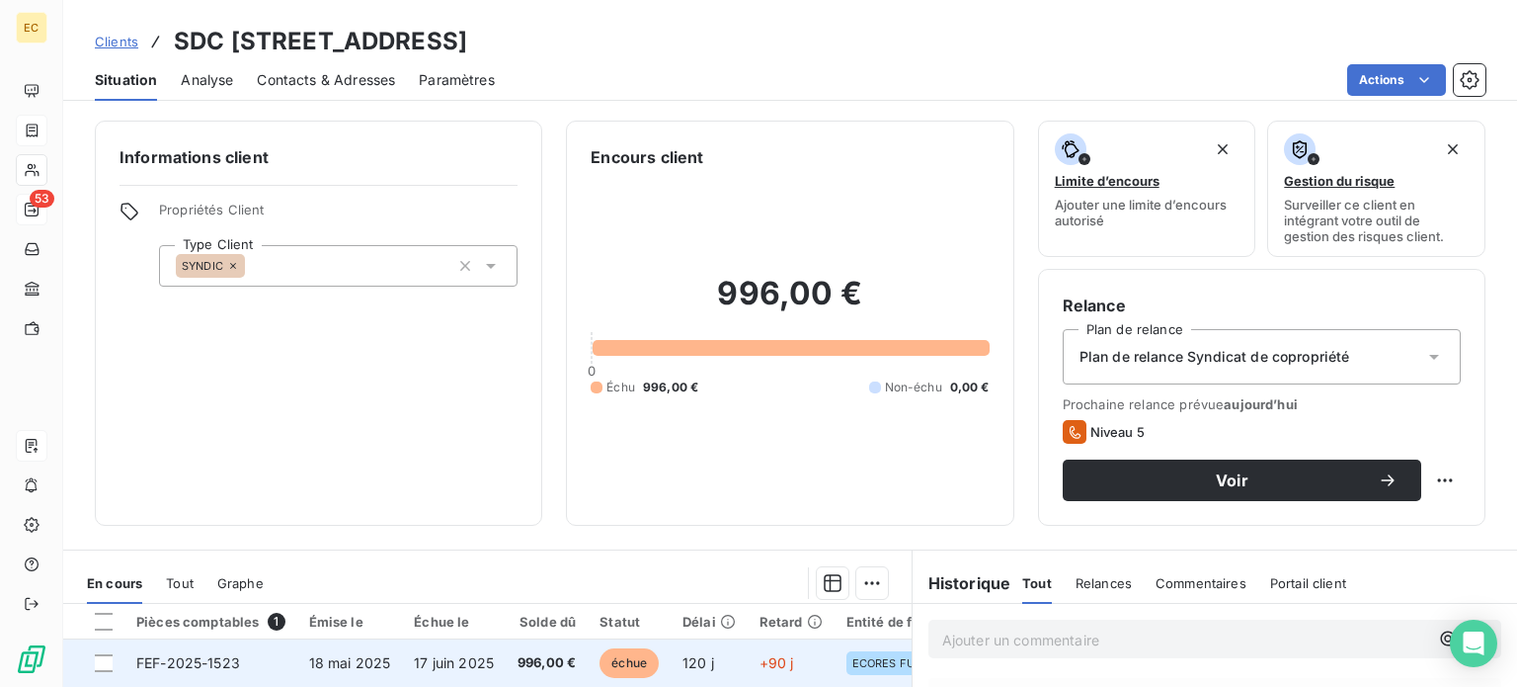
click at [429, 651] on td "17 juin 2025" at bounding box center [454, 662] width 104 height 47
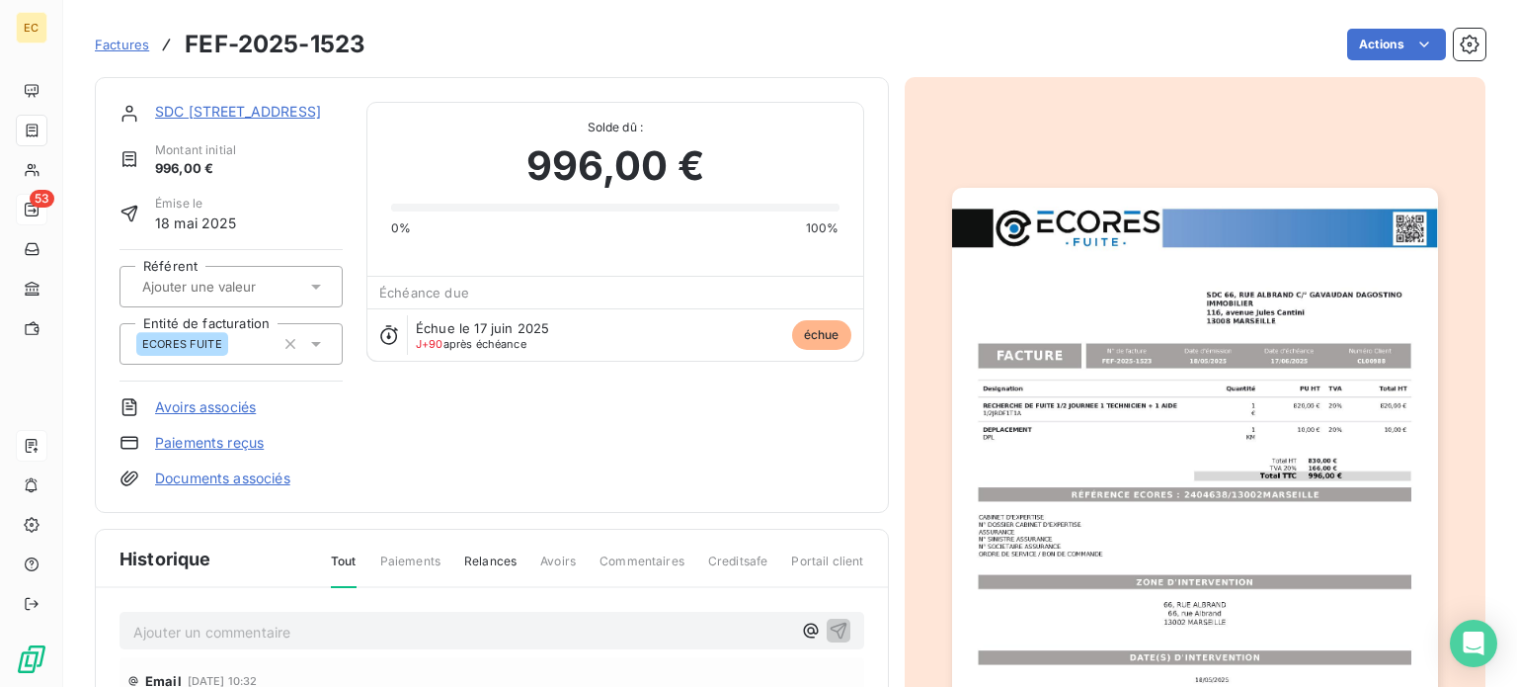
click at [1150, 397] on img "button" at bounding box center [1195, 531] width 486 height 687
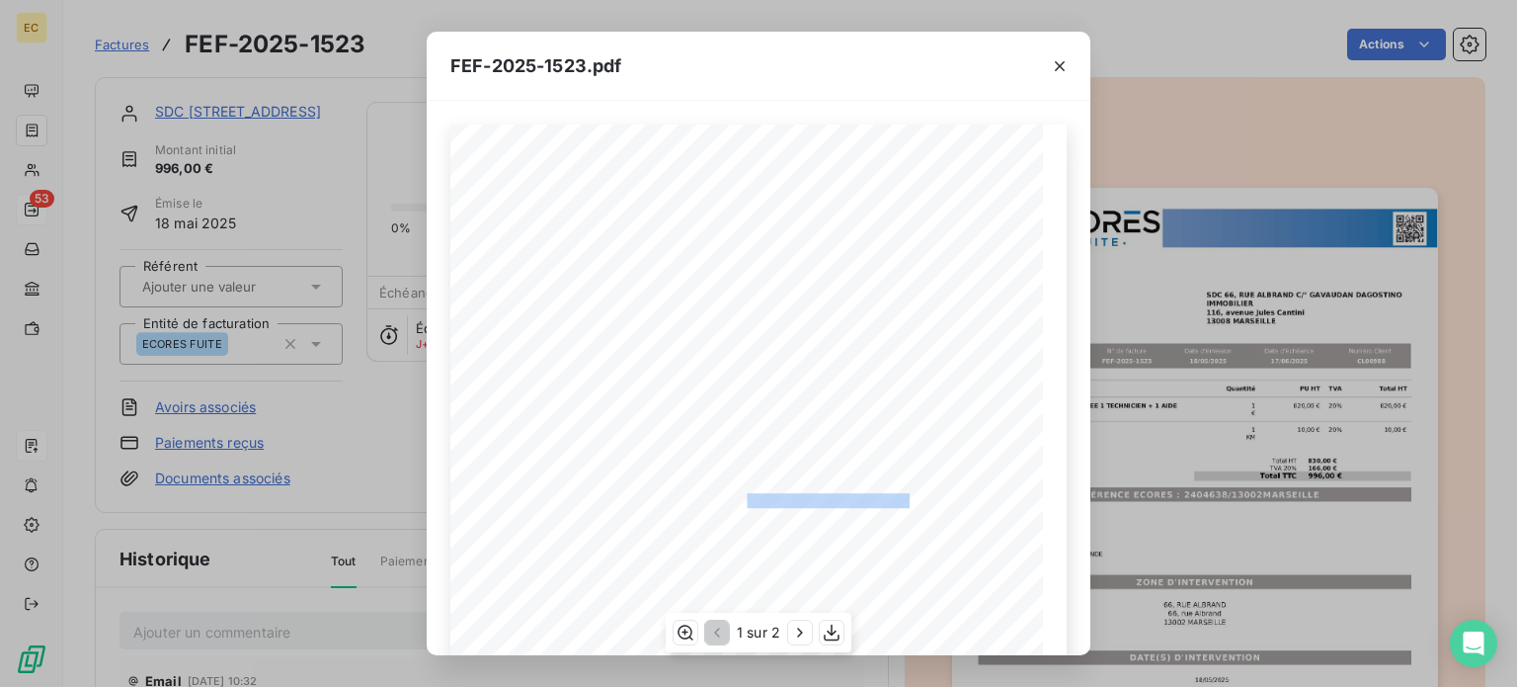
drag, startPoint x: 900, startPoint y: 501, endPoint x: 739, endPoint y: 497, distance: 161.1
click at [739, 497] on span "RÉFÉRENCE ECORES : 2404638/13002MARSEILLE" at bounding box center [759, 498] width 302 height 10
copy span "2404638/13002MARSEILLE"
click at [1060, 70] on icon "button" at bounding box center [1060, 66] width 20 height 20
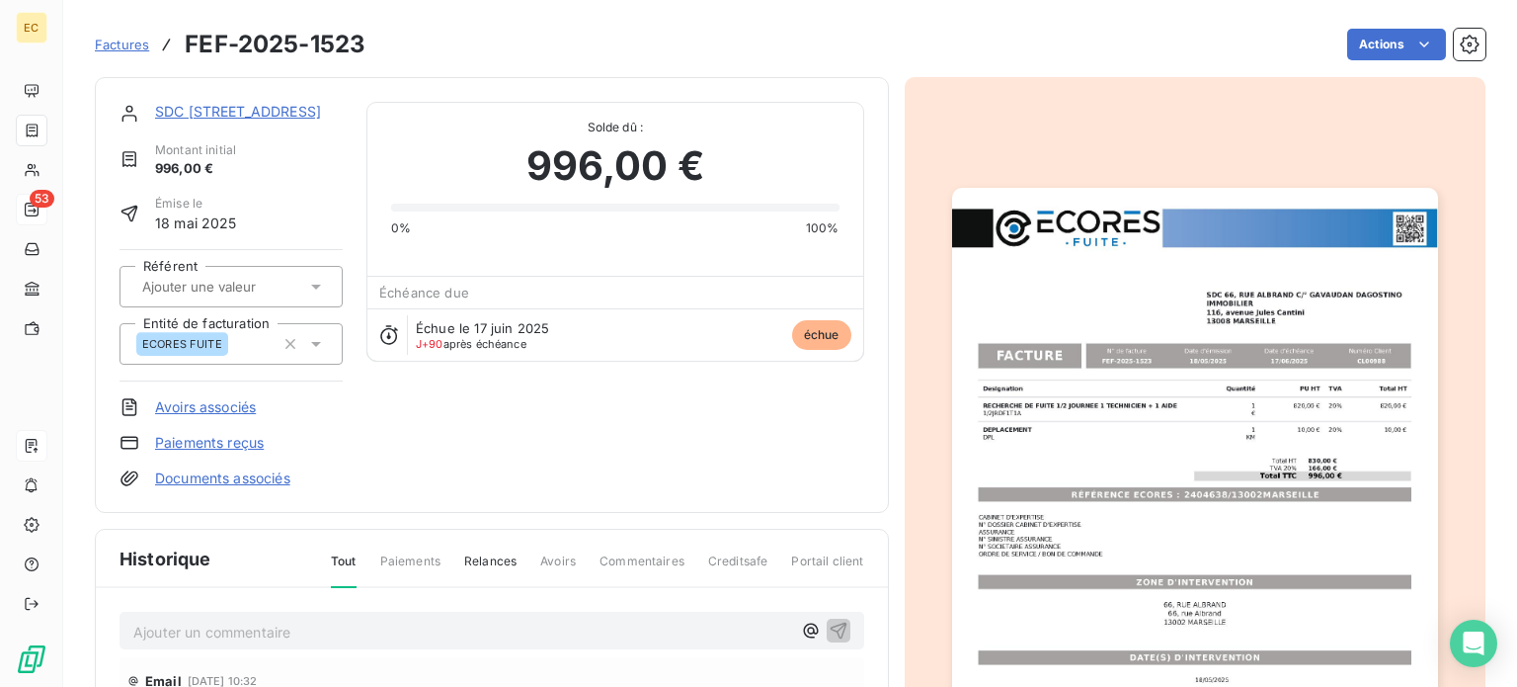
click at [120, 46] on span "Factures" at bounding box center [122, 45] width 54 height 16
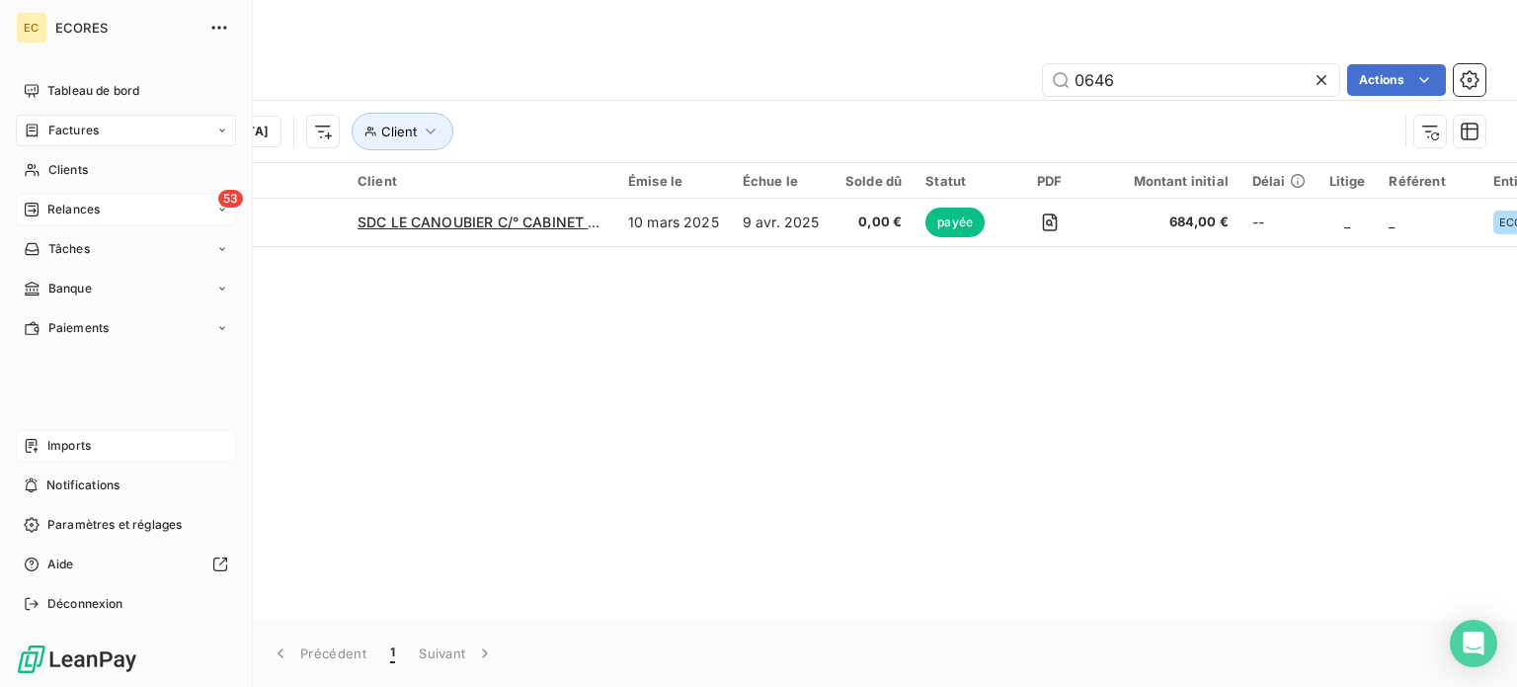
click at [56, 204] on span "Relances" at bounding box center [73, 210] width 52 height 18
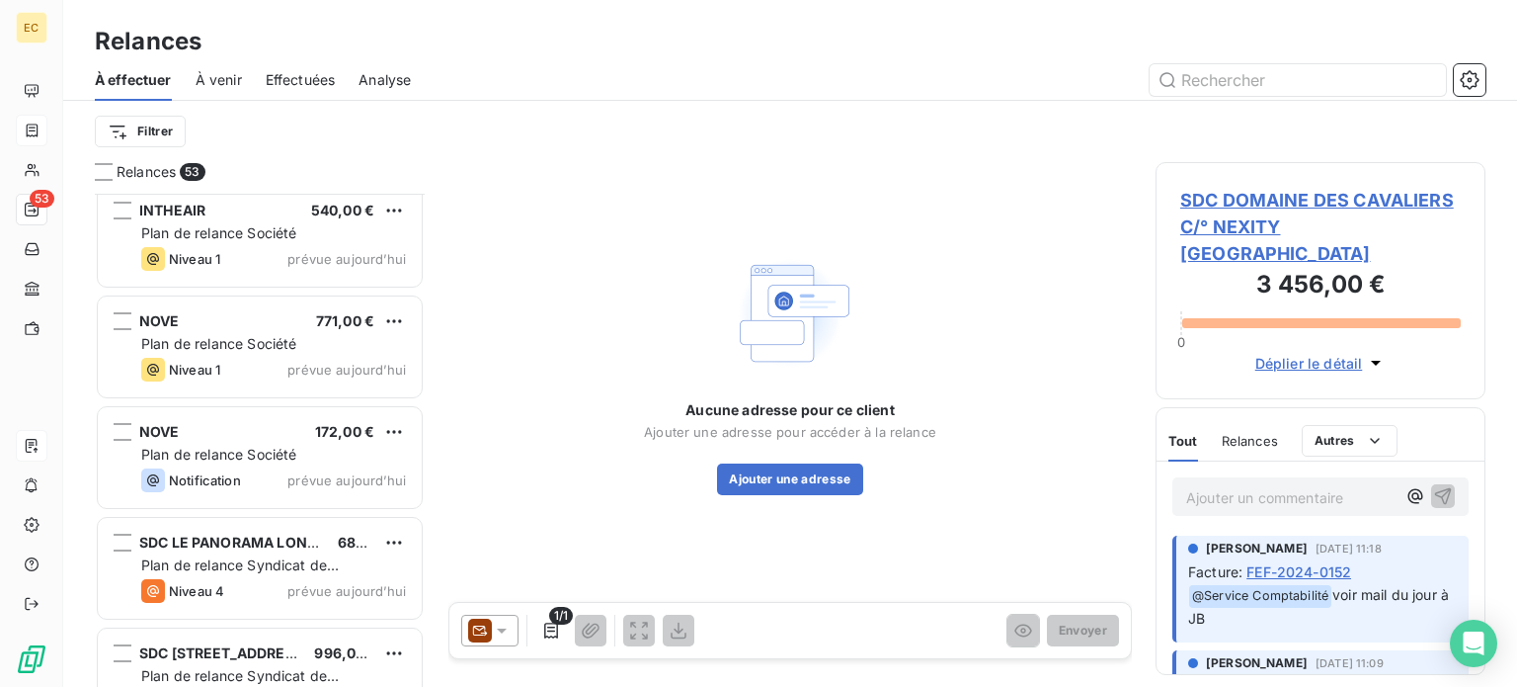
scroll to position [5371, 0]
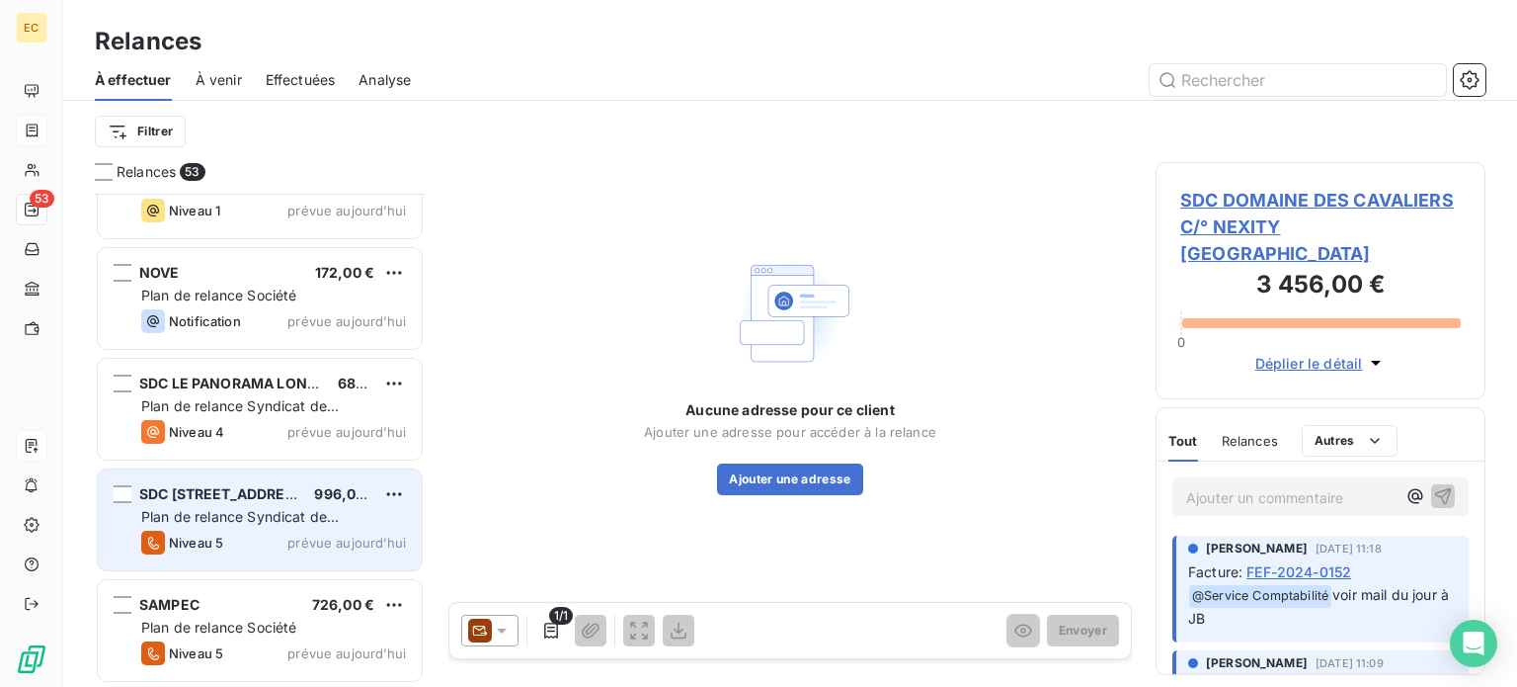
click at [195, 504] on div "SDC [STREET_ADDRESS] € Plan de relance Syndicat de copropriété Niveau 5 prévue …" at bounding box center [260, 519] width 324 height 101
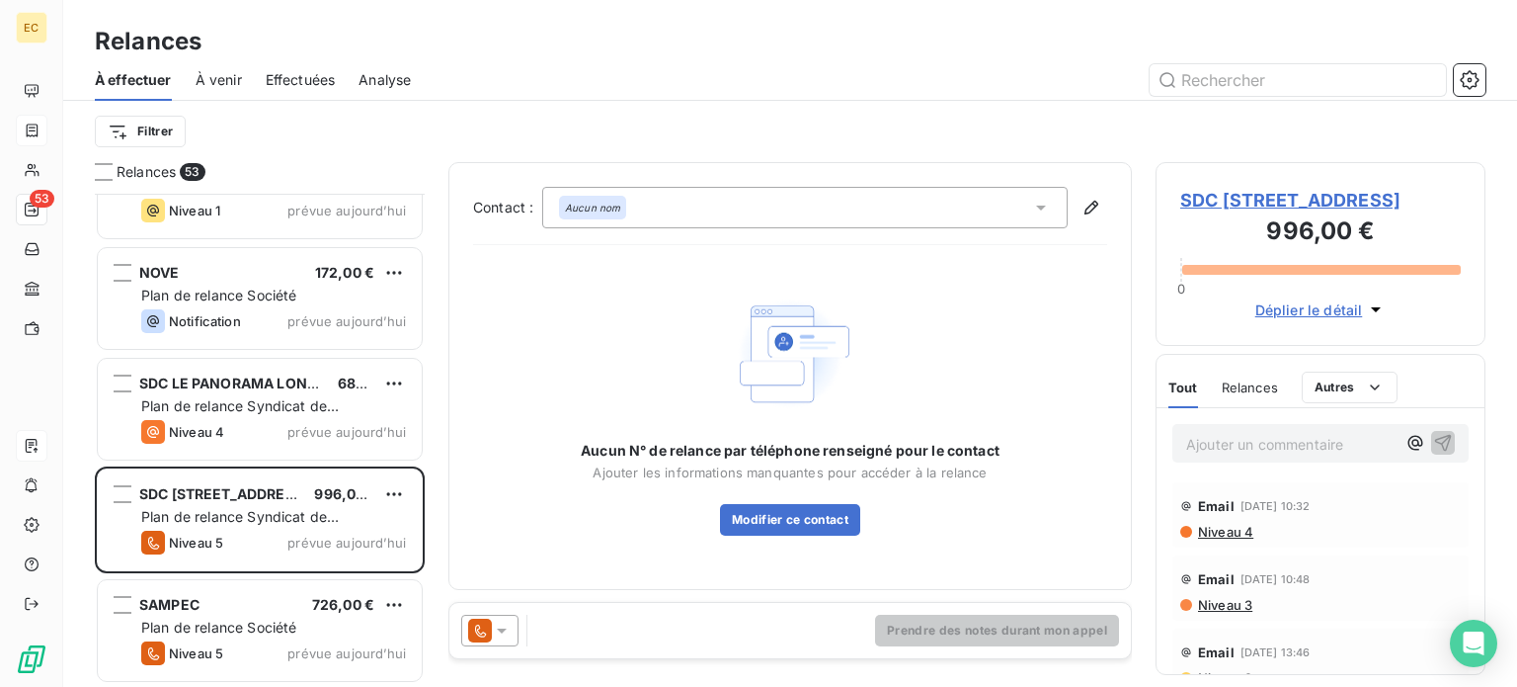
click at [1271, 213] on span "SDC [STREET_ADDRESS]" at bounding box center [1320, 200] width 281 height 27
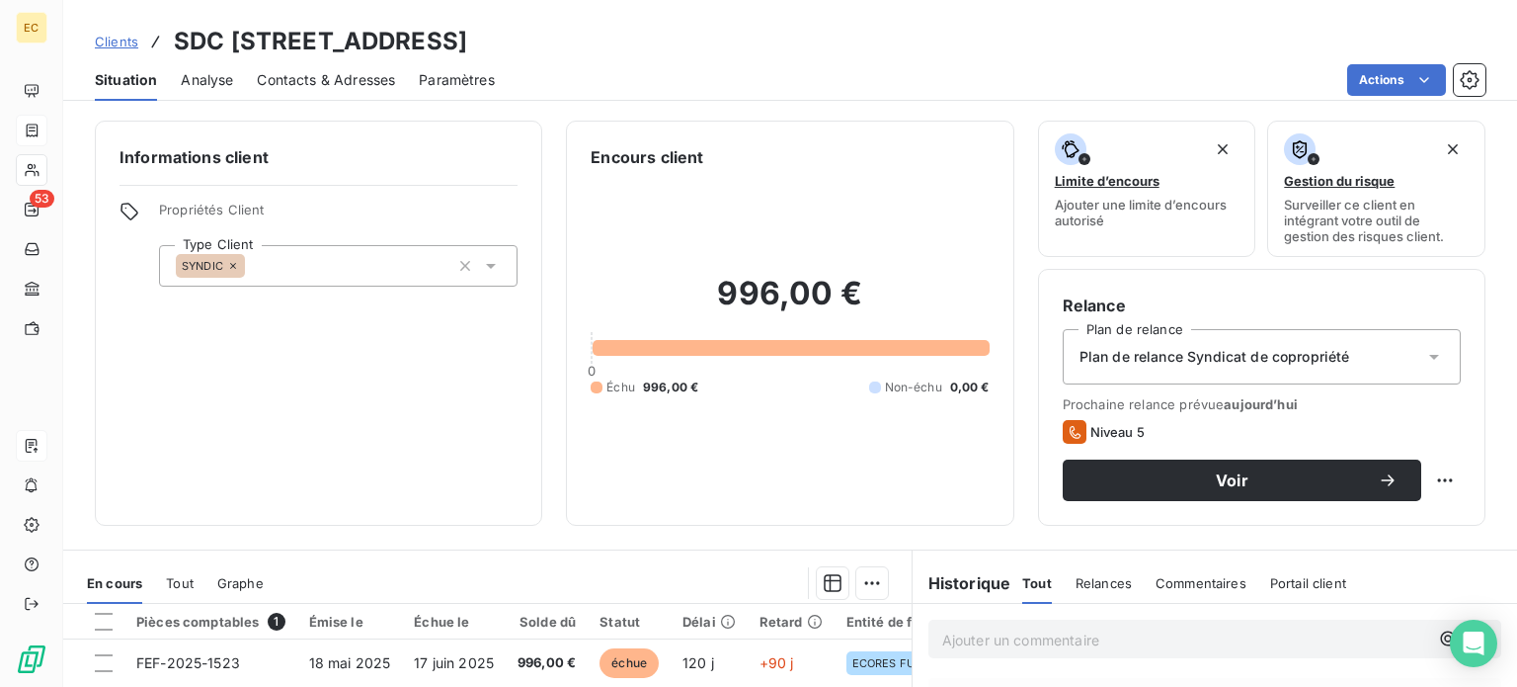
click at [332, 82] on span "Contacts & Adresses" at bounding box center [326, 80] width 138 height 20
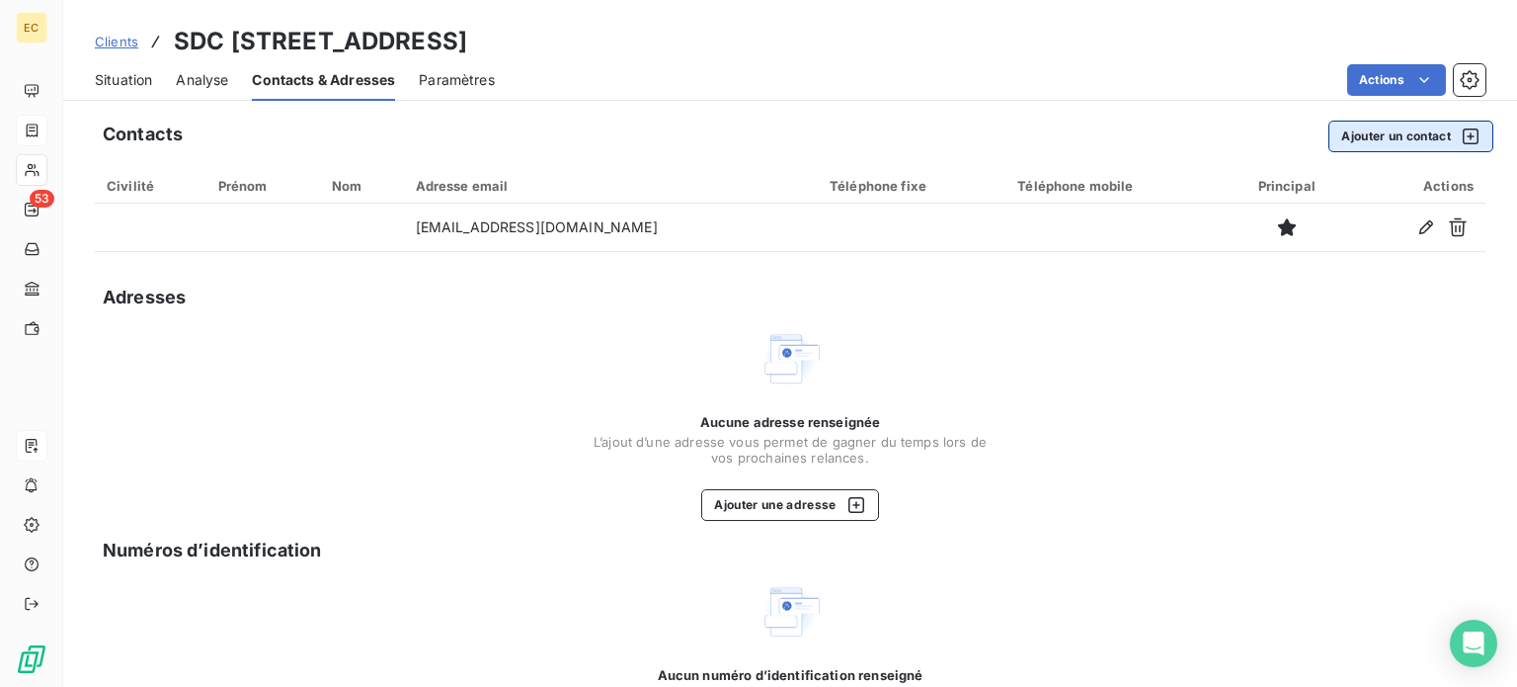
click at [1345, 141] on button "Ajouter un contact" at bounding box center [1411, 137] width 165 height 32
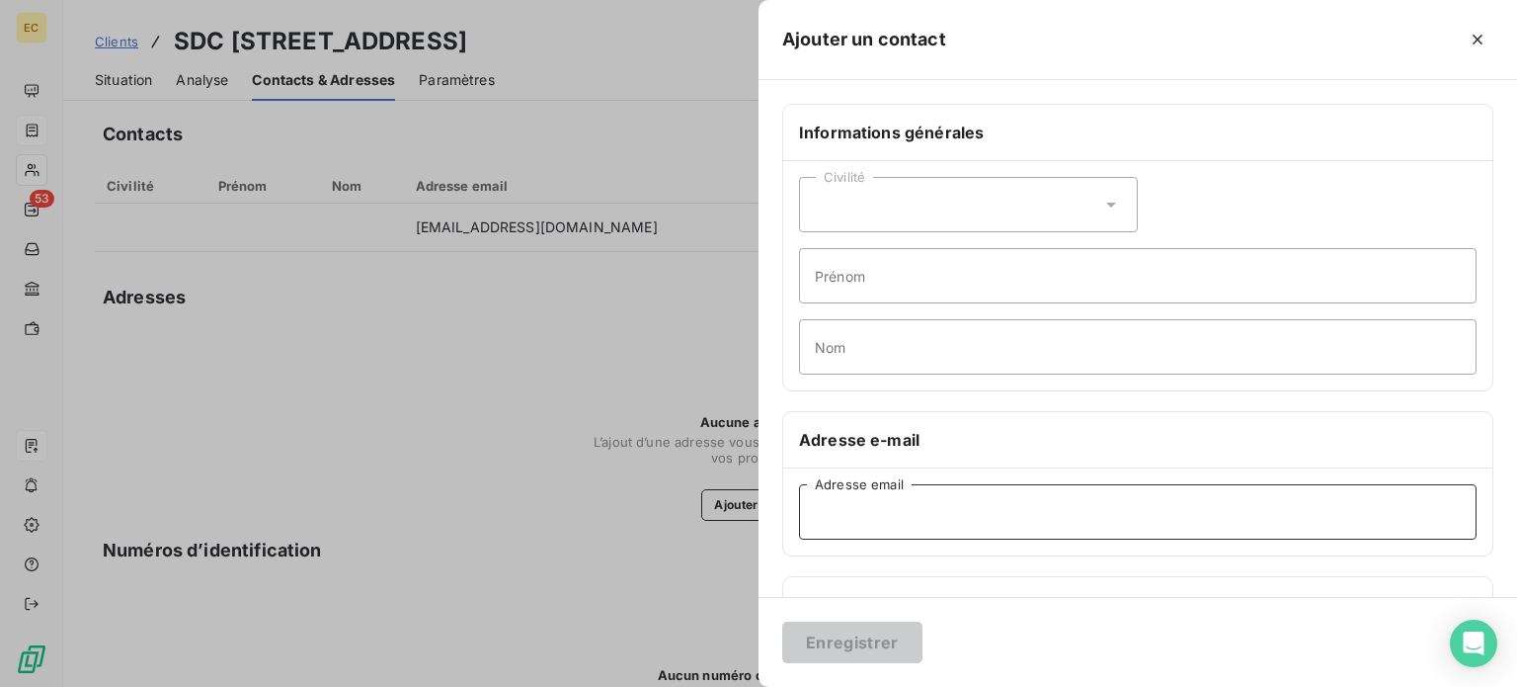
paste input "[EMAIL_ADDRESS][DOMAIN_NAME]"
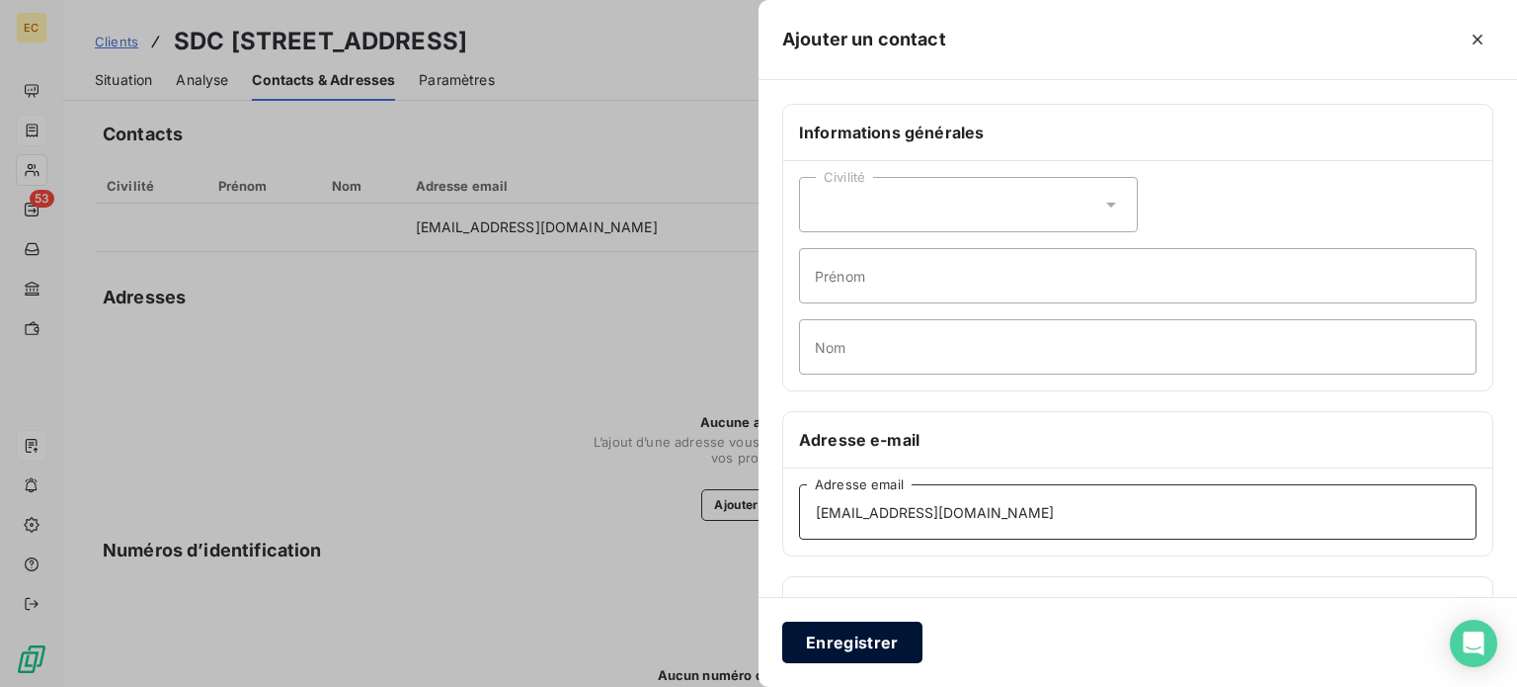
type input "[EMAIL_ADDRESS][DOMAIN_NAME]"
click at [865, 643] on button "Enregistrer" at bounding box center [852, 641] width 140 height 41
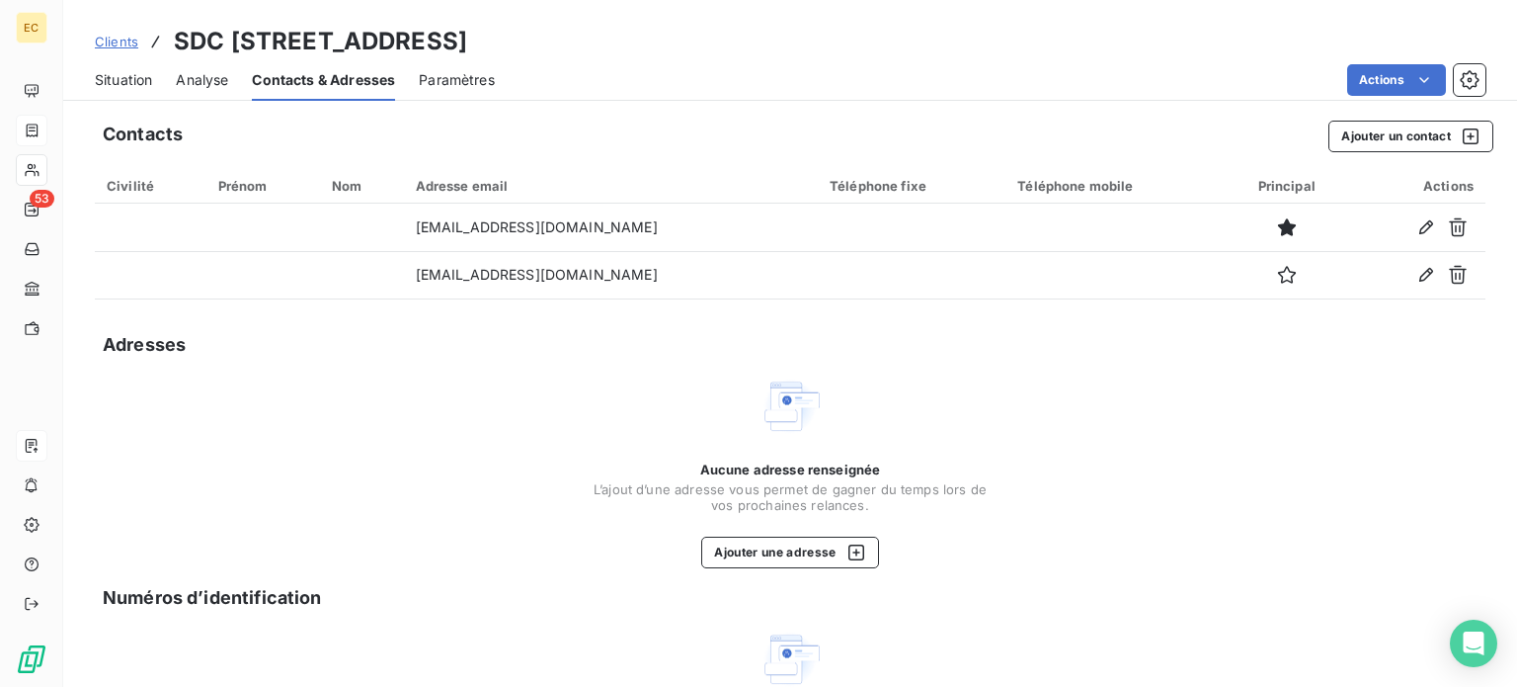
click at [131, 79] on span "Situation" at bounding box center [123, 80] width 57 height 20
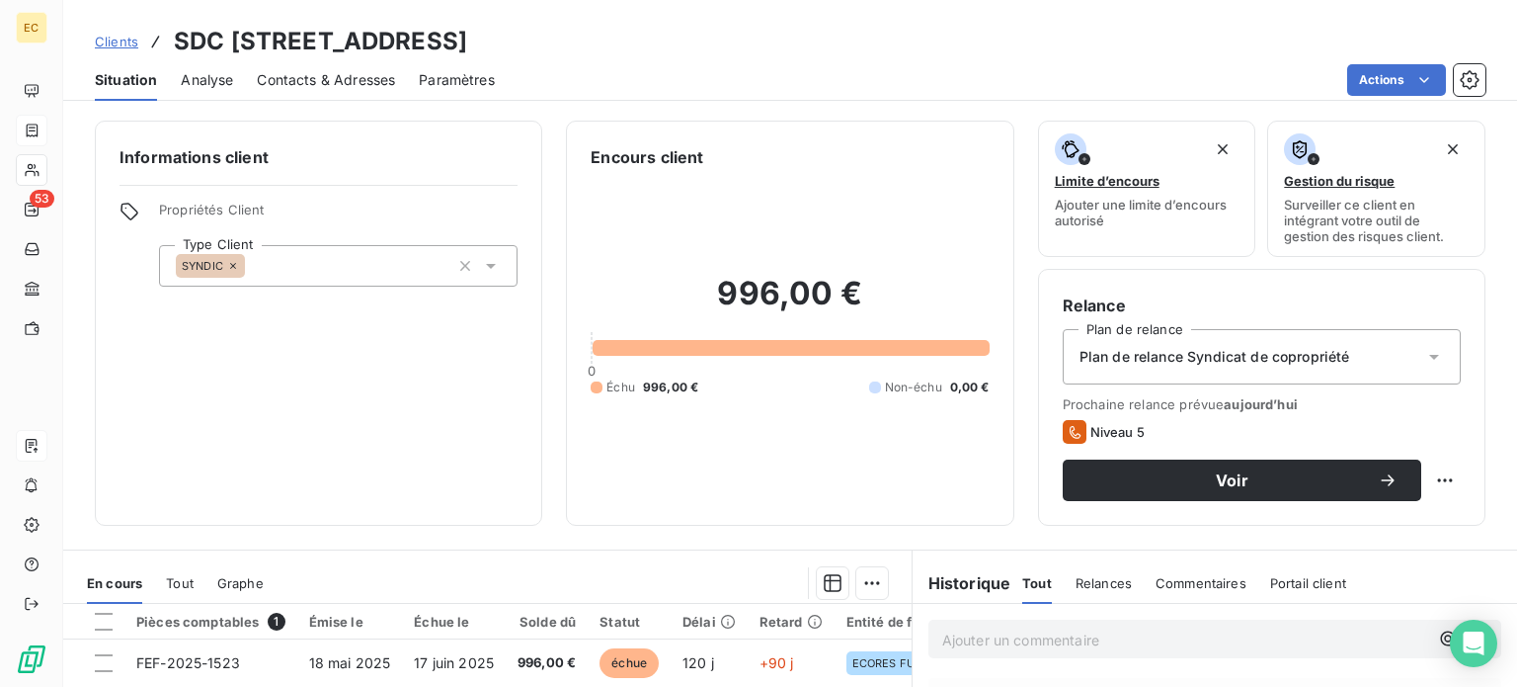
drag, startPoint x: 317, startPoint y: 74, endPoint x: 317, endPoint y: 87, distance: 12.8
click at [317, 85] on div "Contacts & Adresses" at bounding box center [326, 79] width 138 height 41
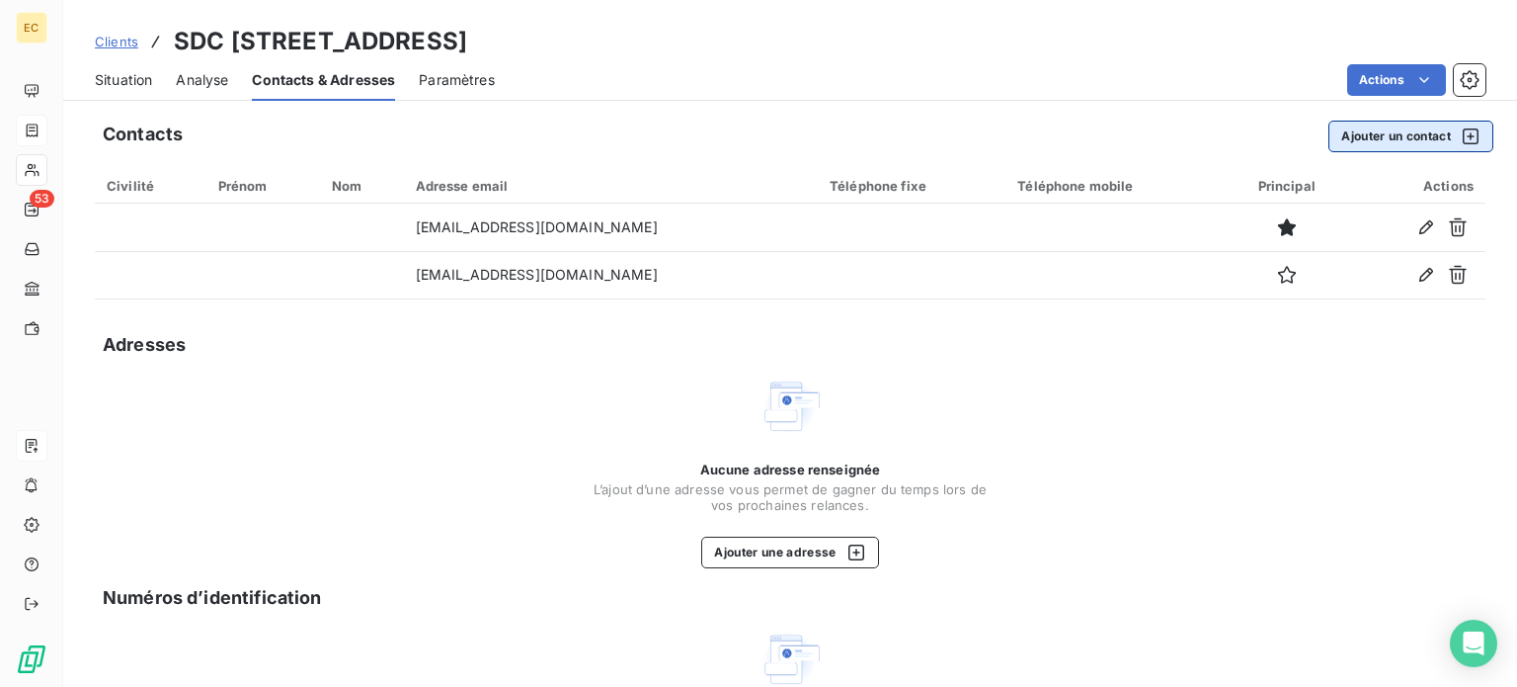
click at [1384, 141] on button "Ajouter un contact" at bounding box center [1411, 137] width 165 height 32
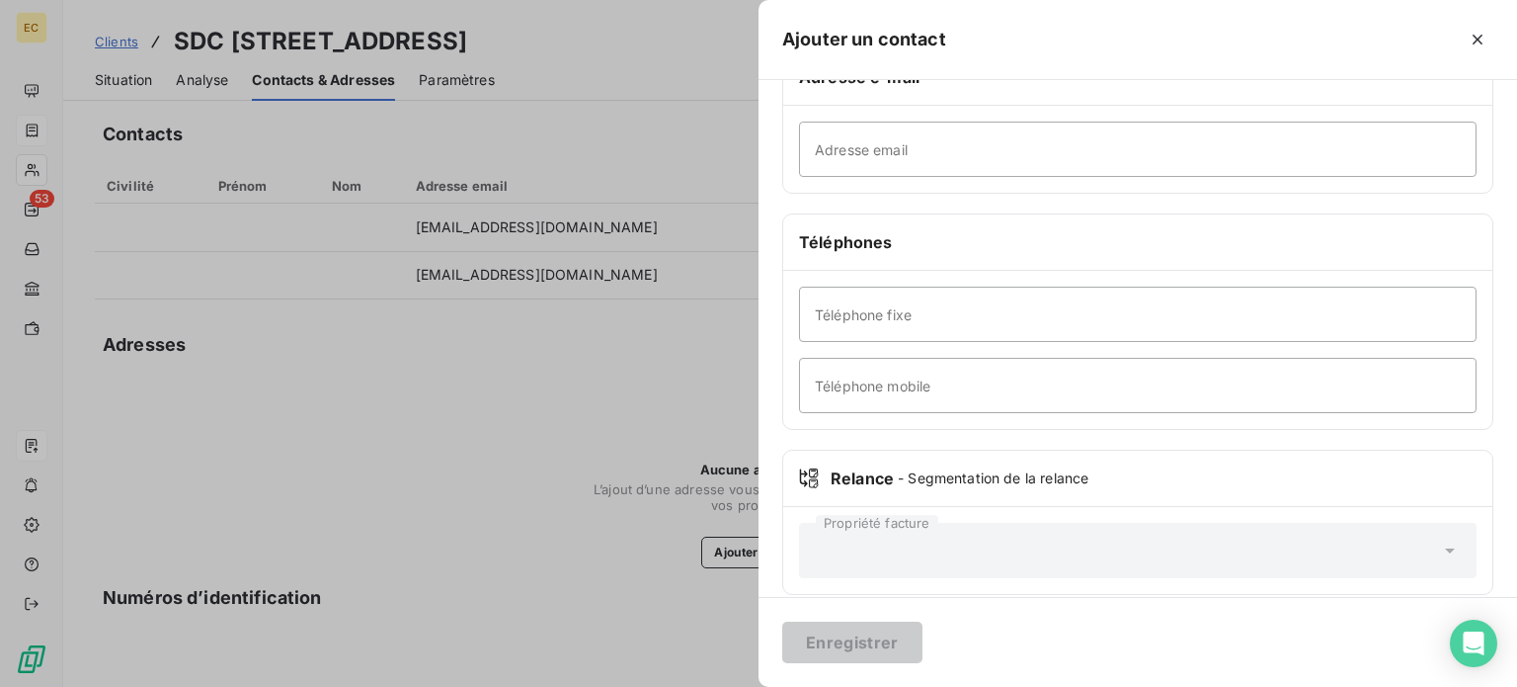
scroll to position [380, 0]
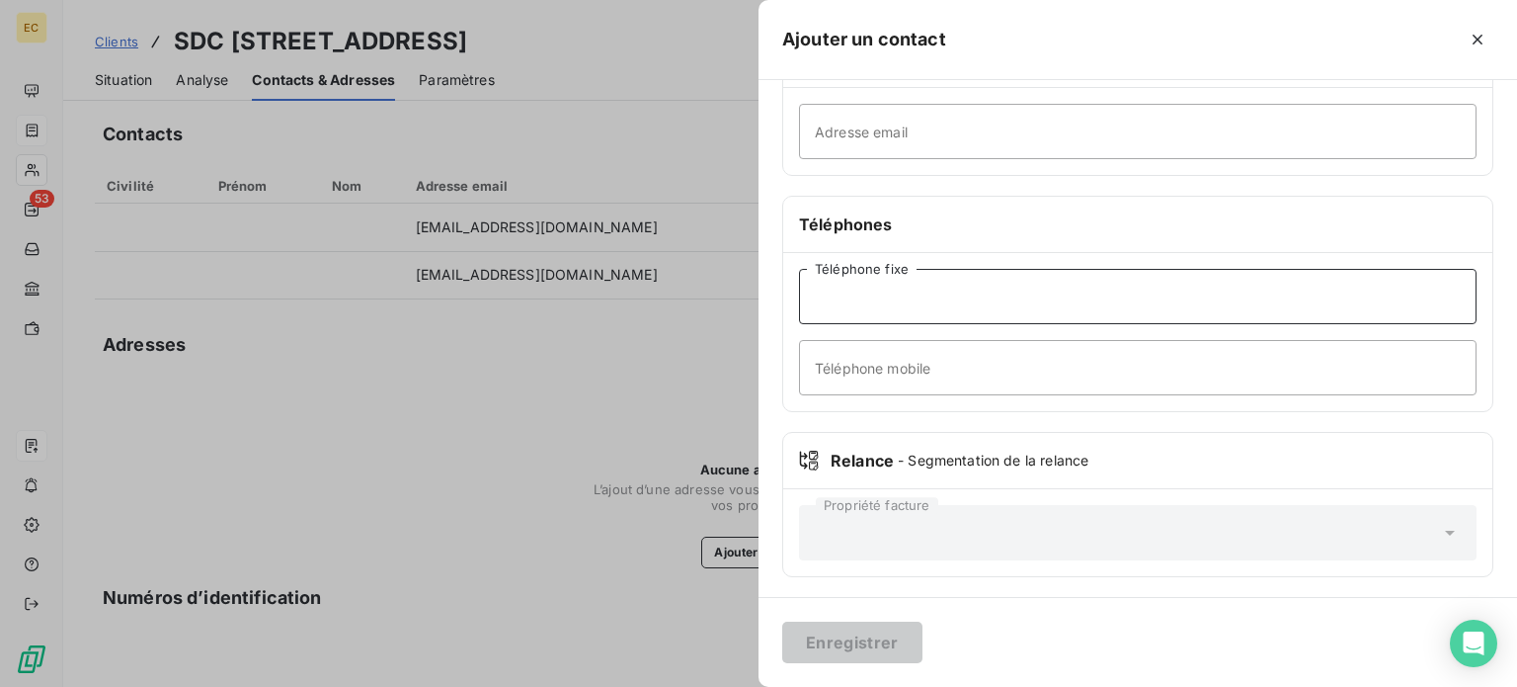
paste input "04 91 15 15 15"
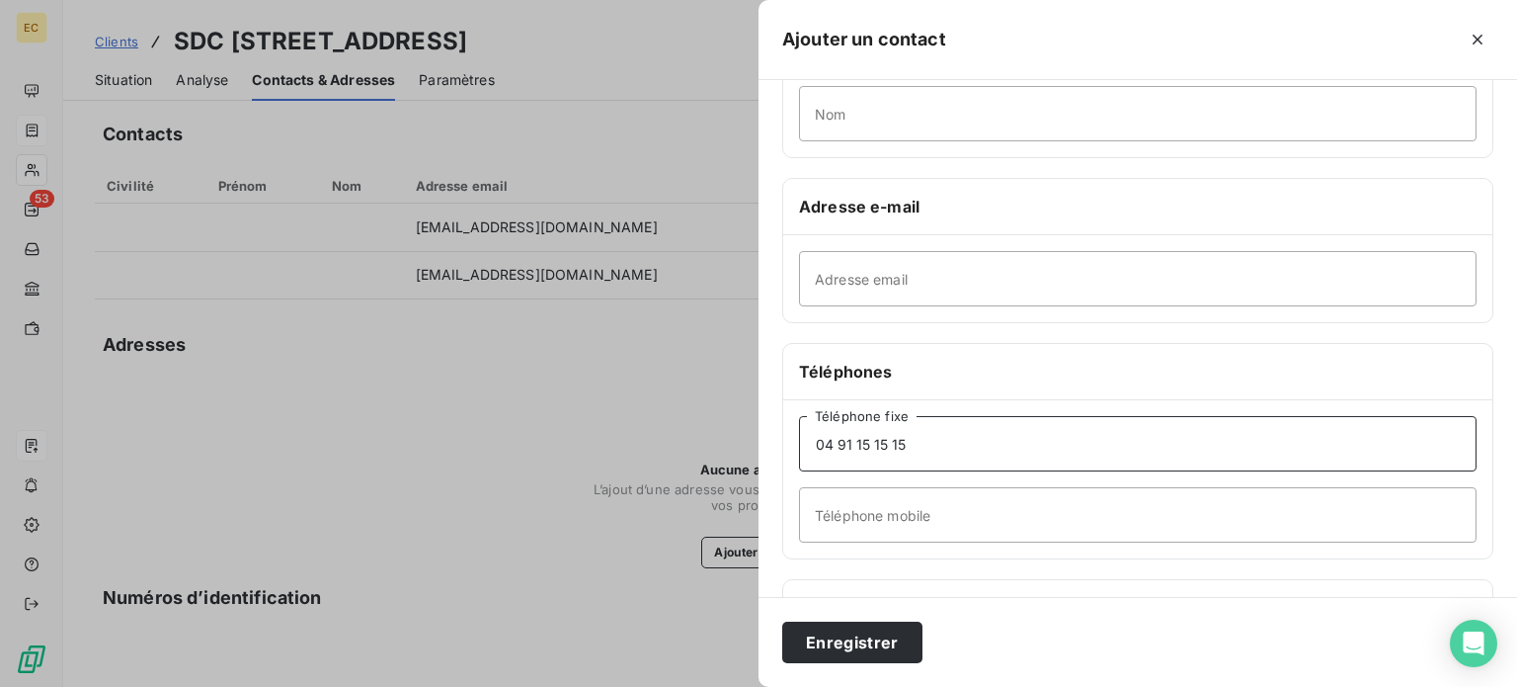
scroll to position [0, 0]
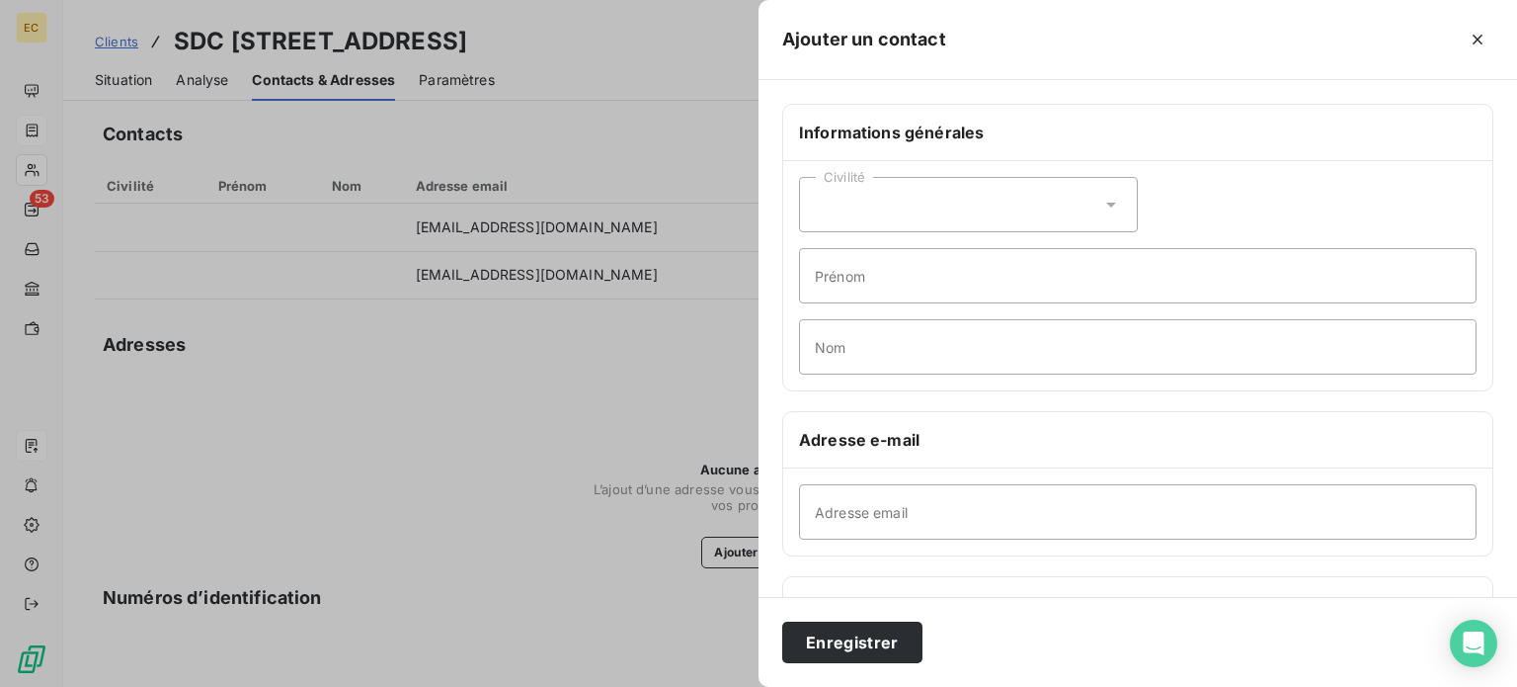
type input "04 91 15 15 15"
click at [899, 200] on div "Civilité" at bounding box center [968, 204] width 339 height 55
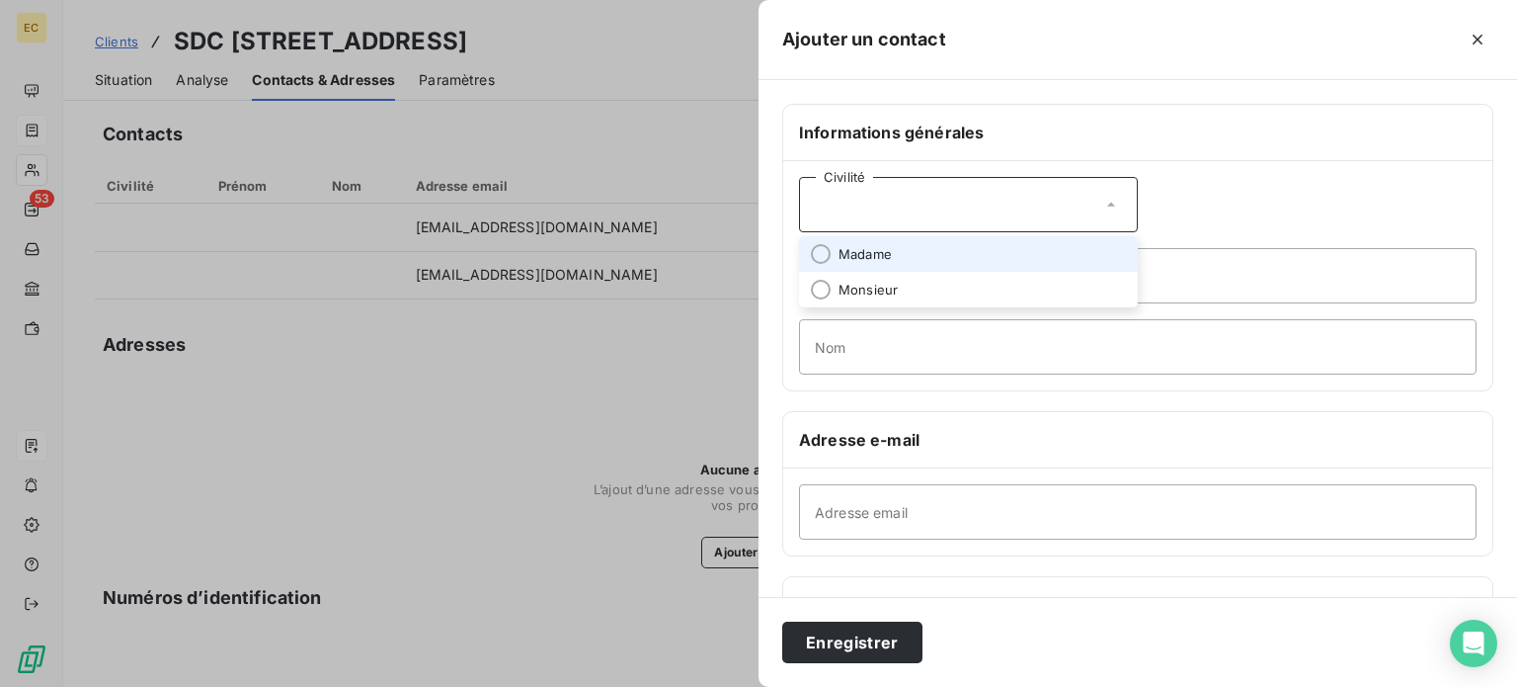
click at [912, 252] on li "Madame" at bounding box center [968, 254] width 339 height 36
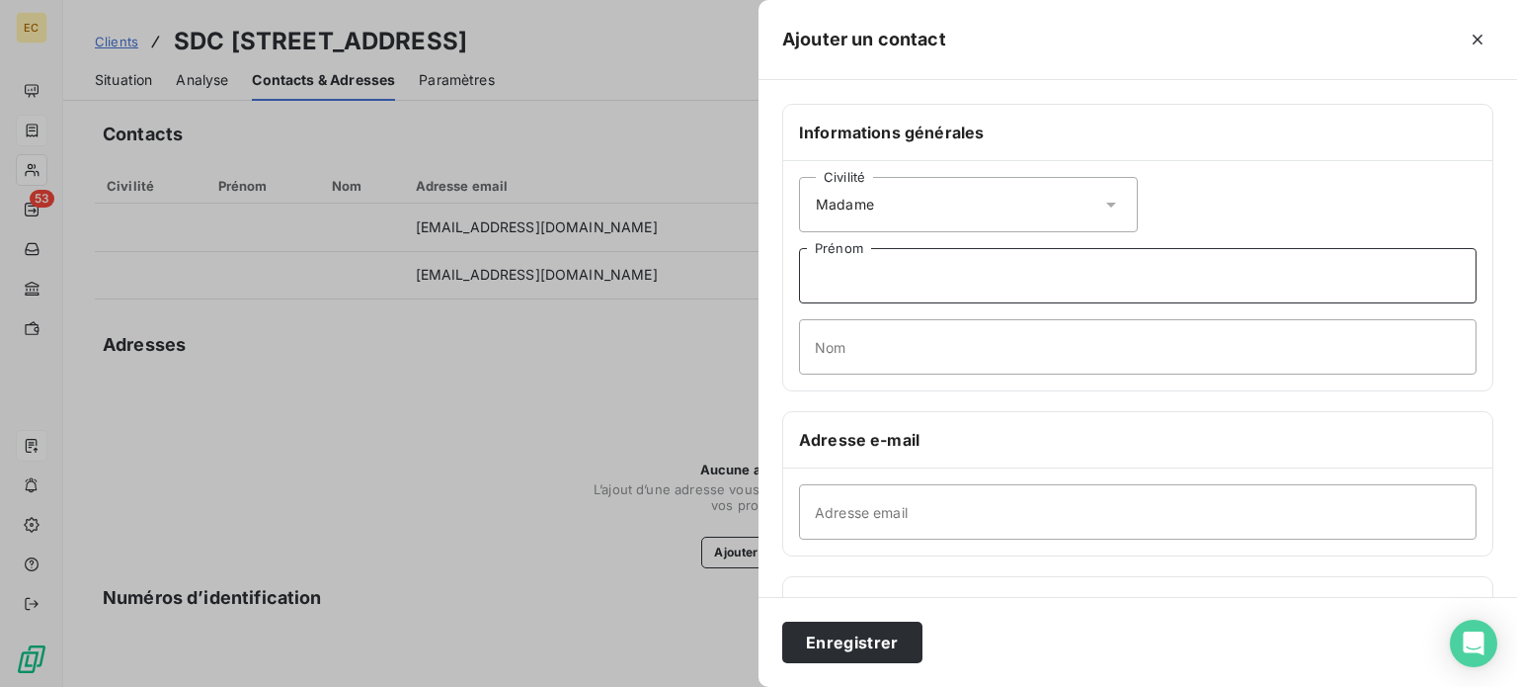
click at [865, 265] on input "Prénom" at bounding box center [1138, 275] width 678 height 55
type input "[PERSON_NAME]"
click at [849, 347] on input "Nom" at bounding box center [1138, 346] width 678 height 55
type input "TRIGANO"
paste input "[PERSON_NAME][EMAIL_ADDRESS][DOMAIN_NAME]"
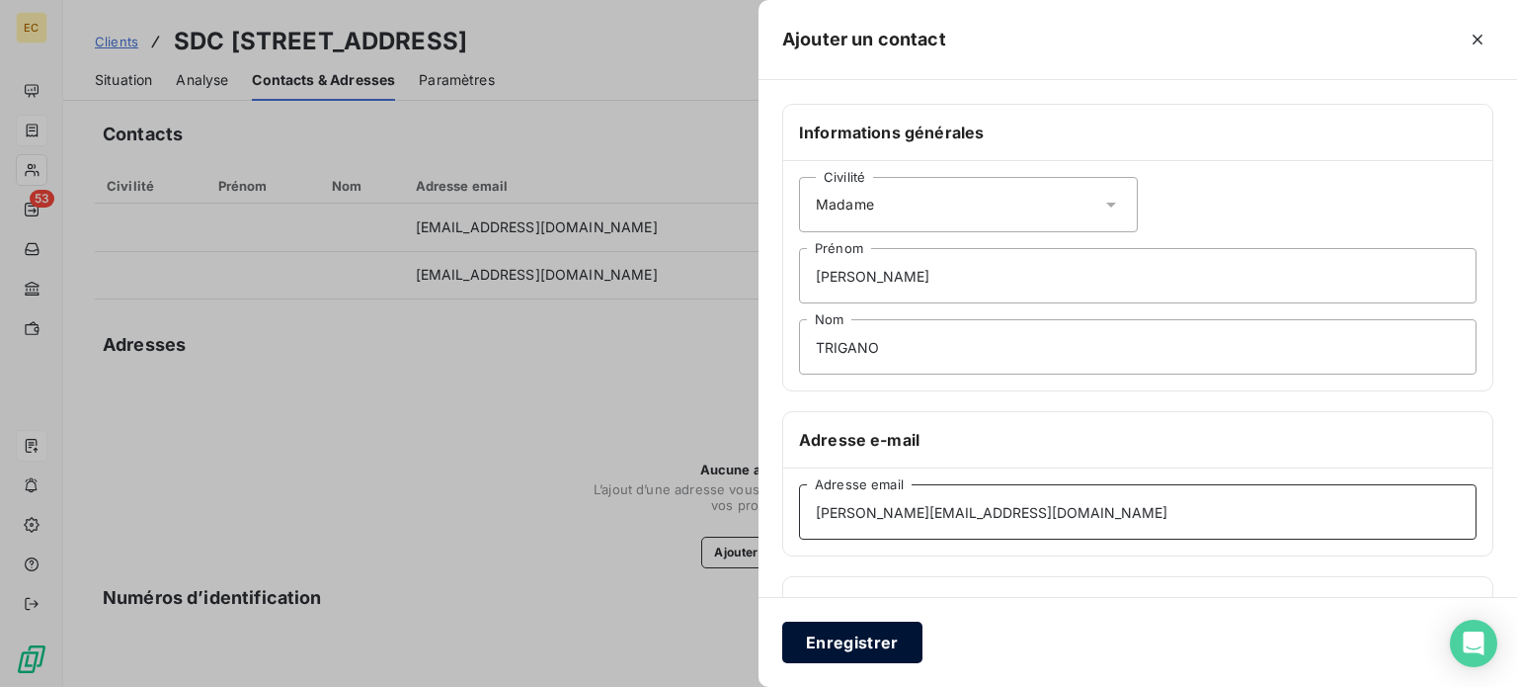
type input "[PERSON_NAME][EMAIL_ADDRESS][DOMAIN_NAME]"
click at [859, 640] on button "Enregistrer" at bounding box center [852, 641] width 140 height 41
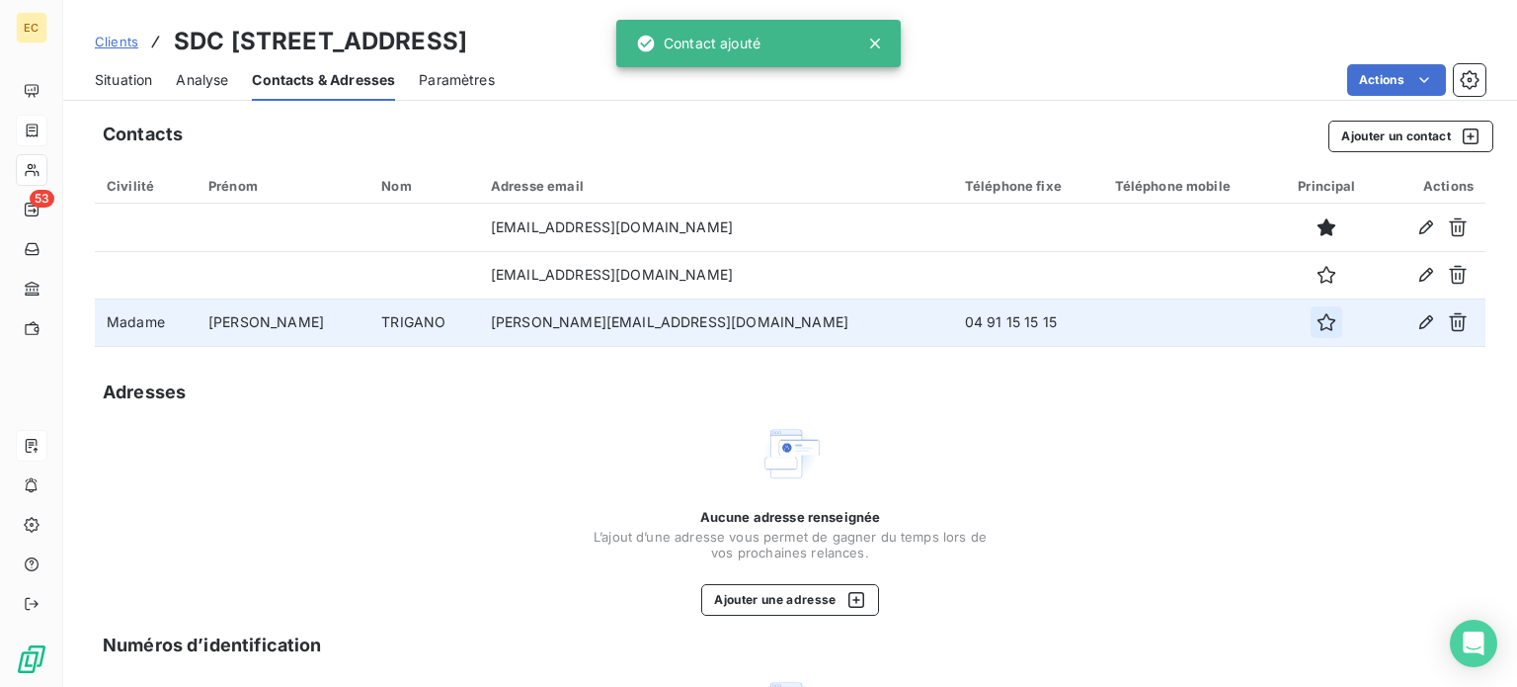
click at [1317, 323] on icon "button" at bounding box center [1327, 322] width 20 height 20
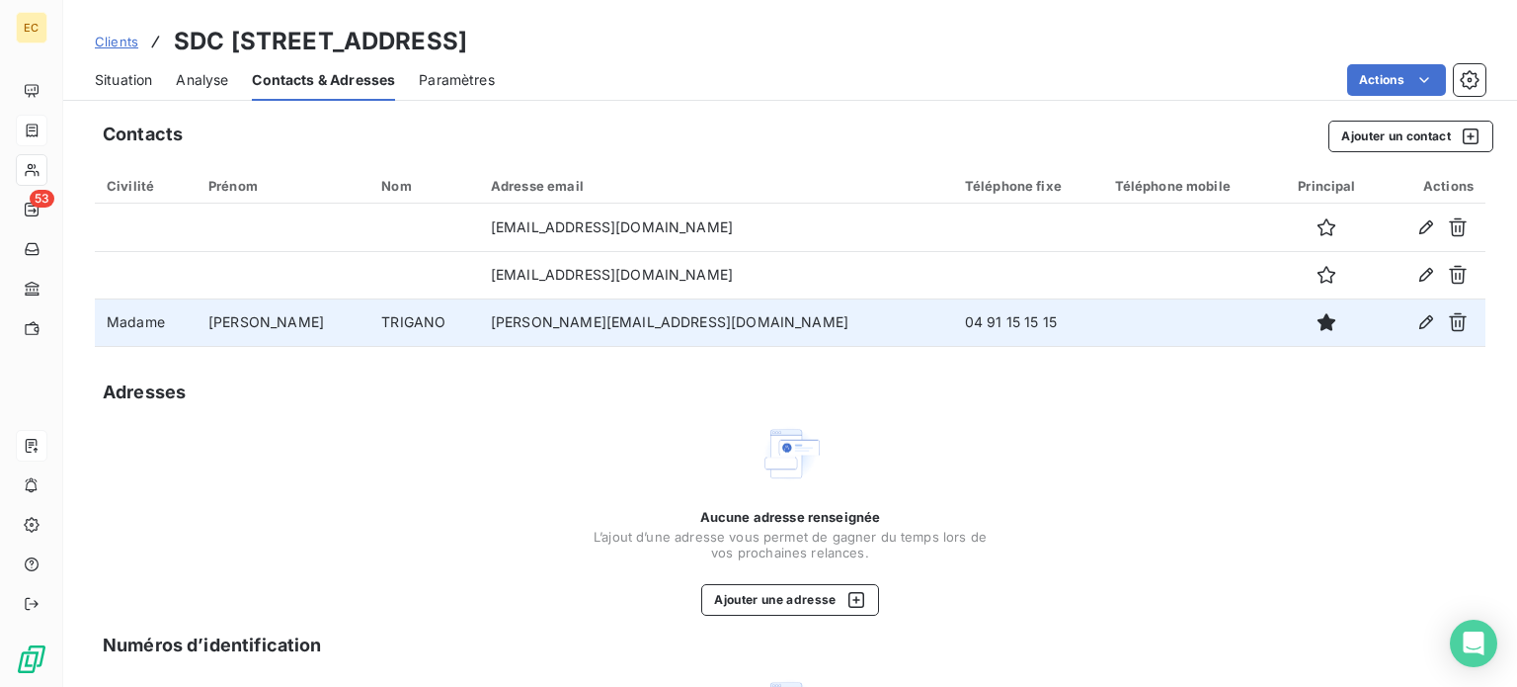
click at [132, 82] on span "Situation" at bounding box center [123, 80] width 57 height 20
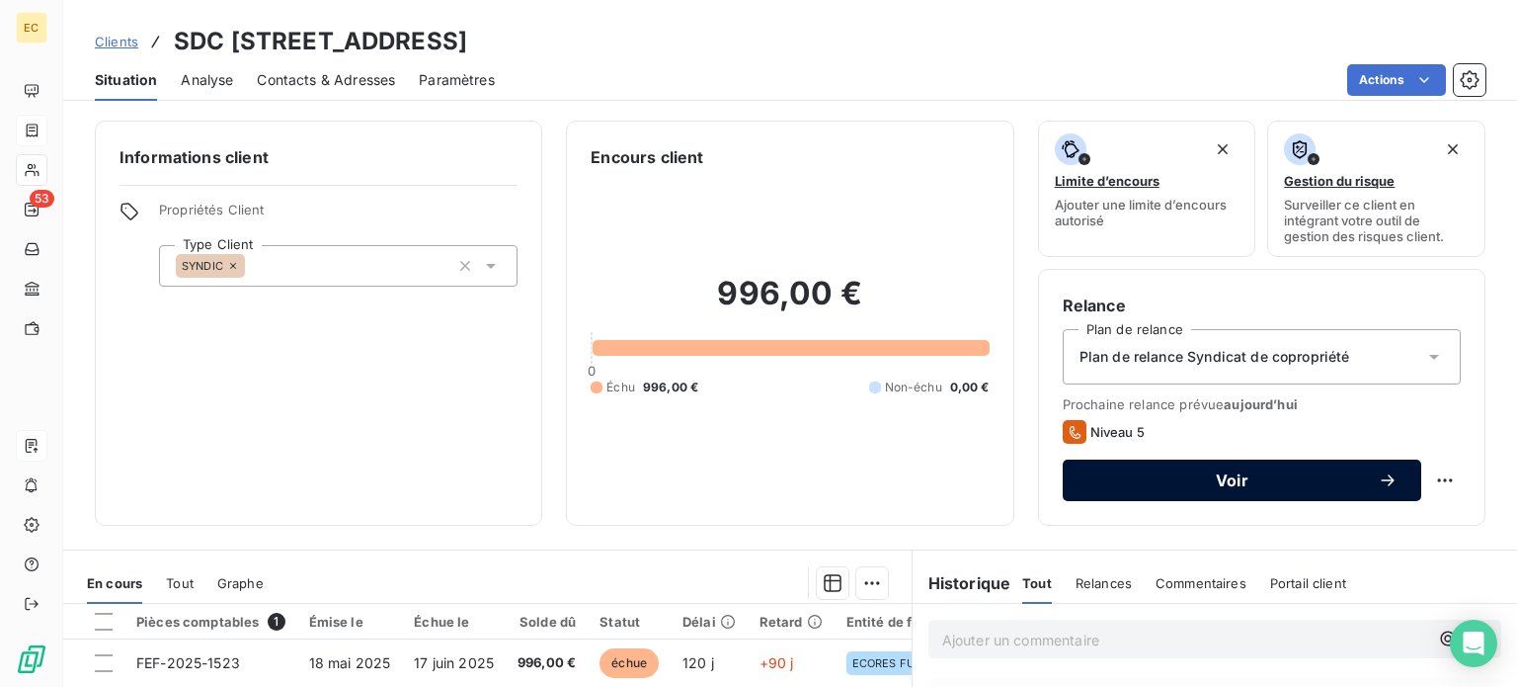
click at [1145, 476] on span "Voir" at bounding box center [1232, 480] width 291 height 16
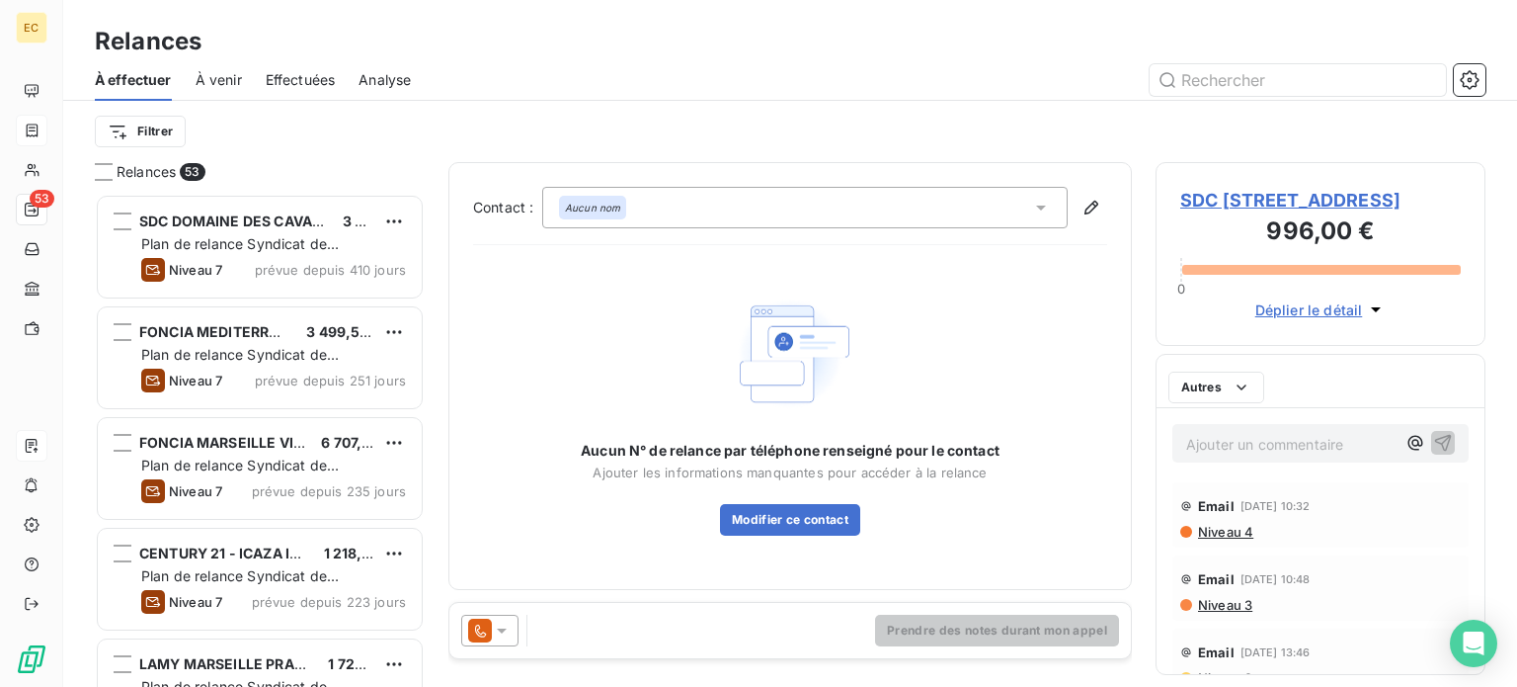
scroll to position [478, 314]
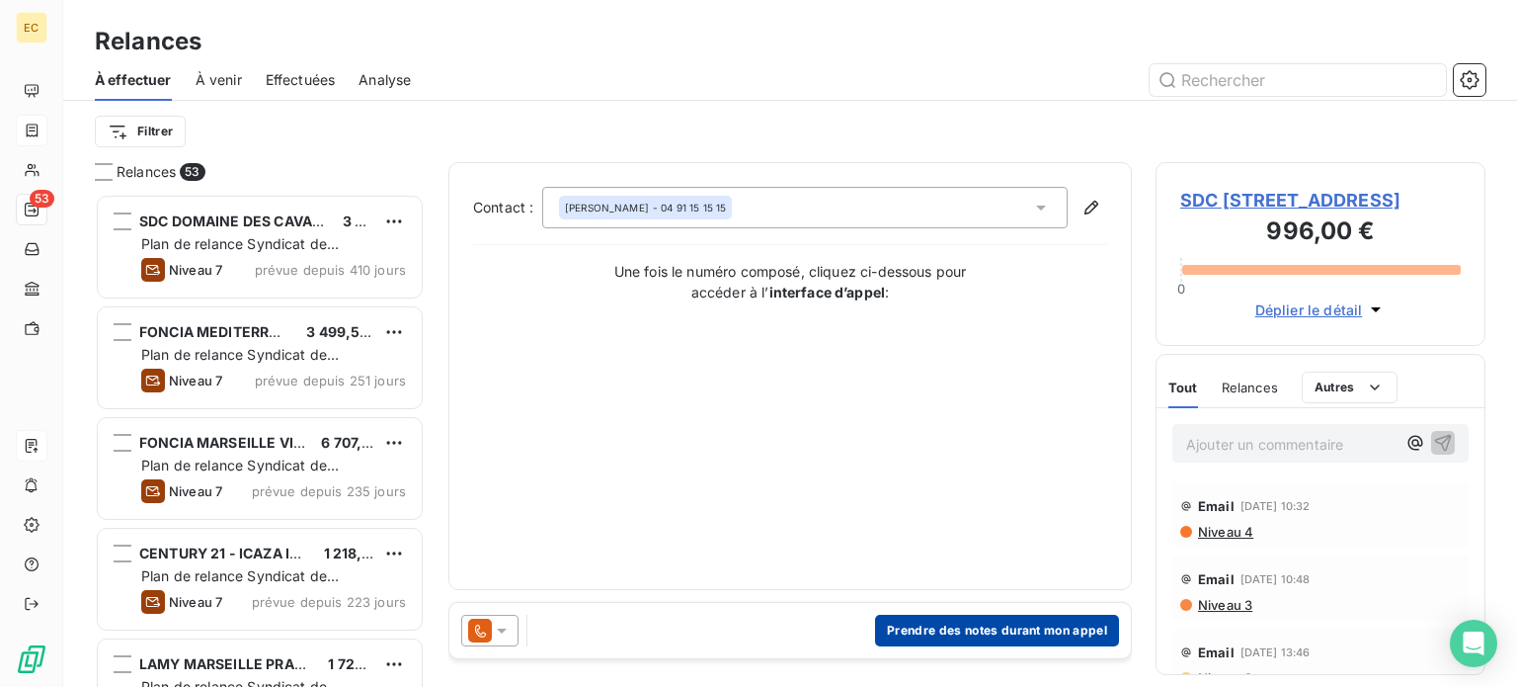
click at [980, 633] on button "Prendre des notes durant mon appel" at bounding box center [997, 630] width 244 height 32
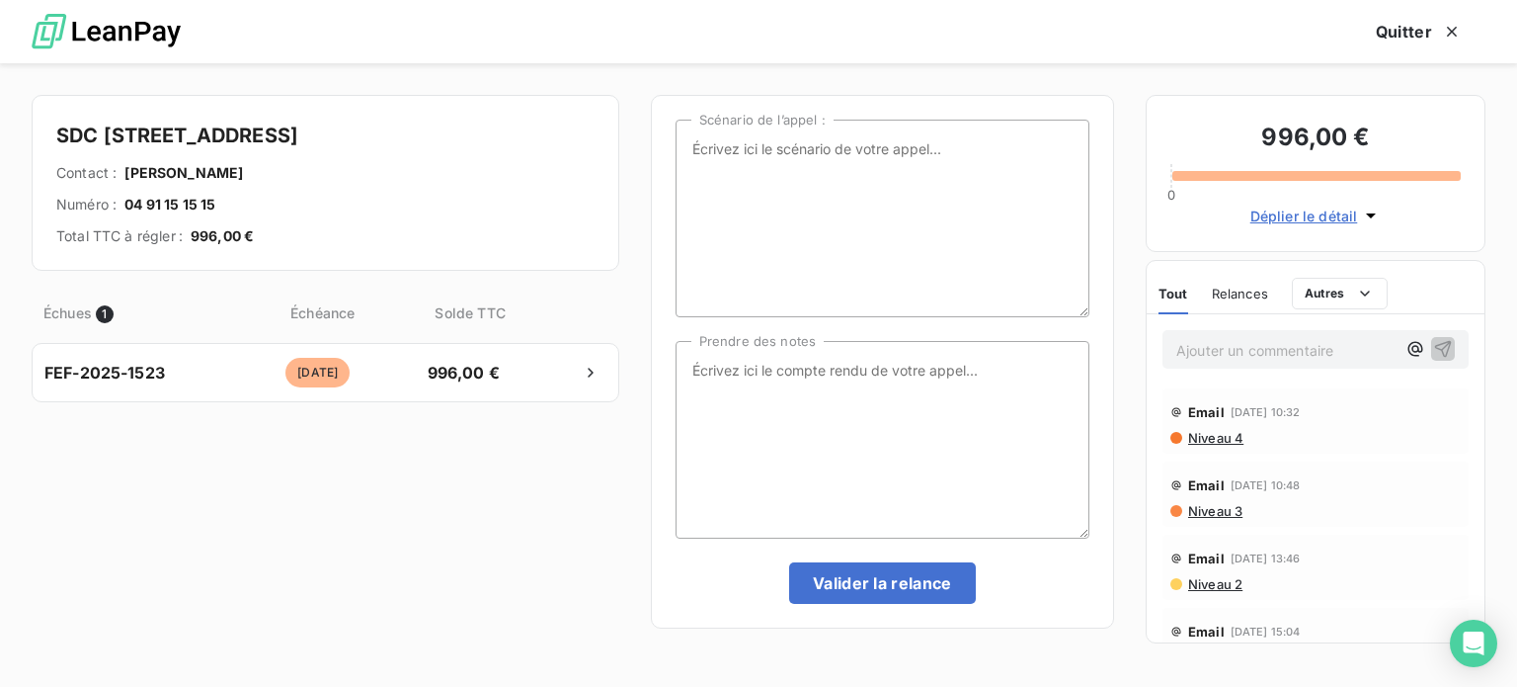
click at [1212, 436] on span "Niveau 4" at bounding box center [1214, 438] width 57 height 16
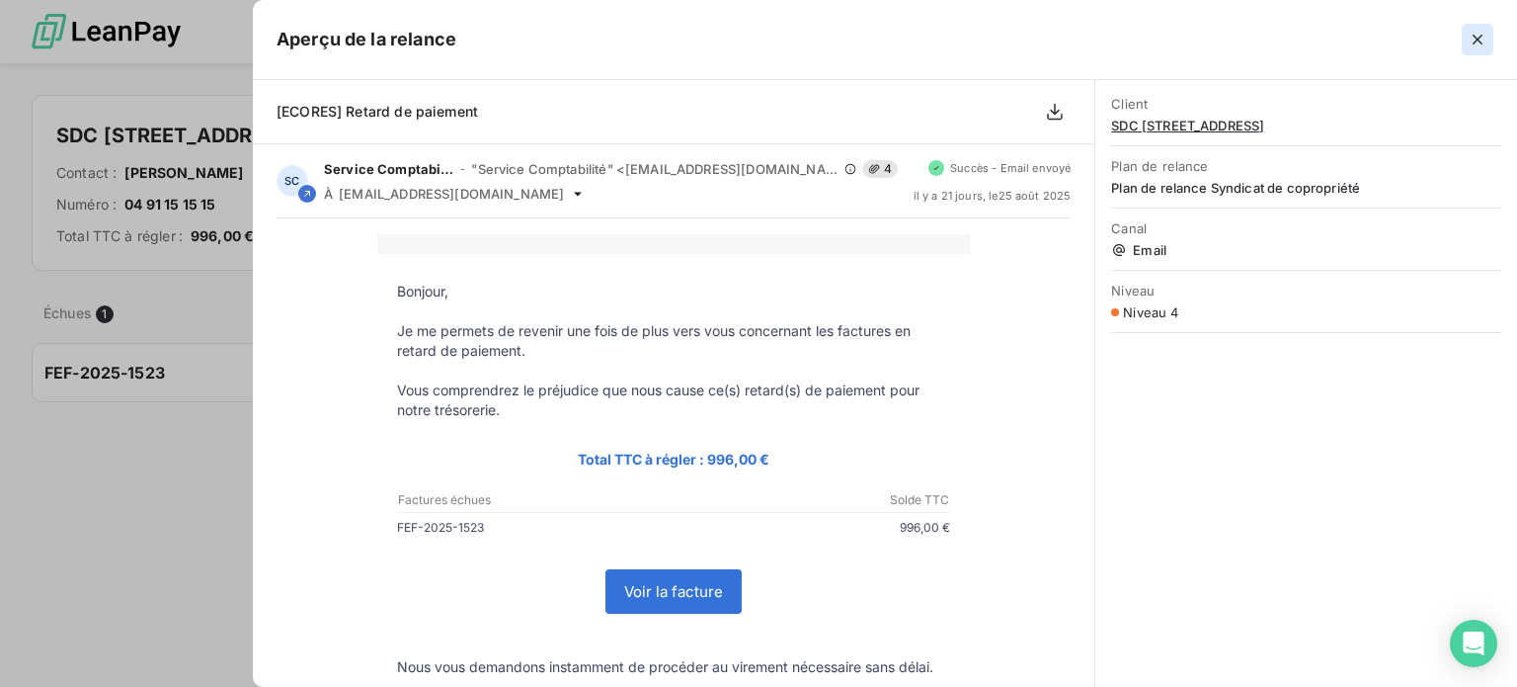
click at [1480, 40] on icon "button" at bounding box center [1478, 40] width 20 height 20
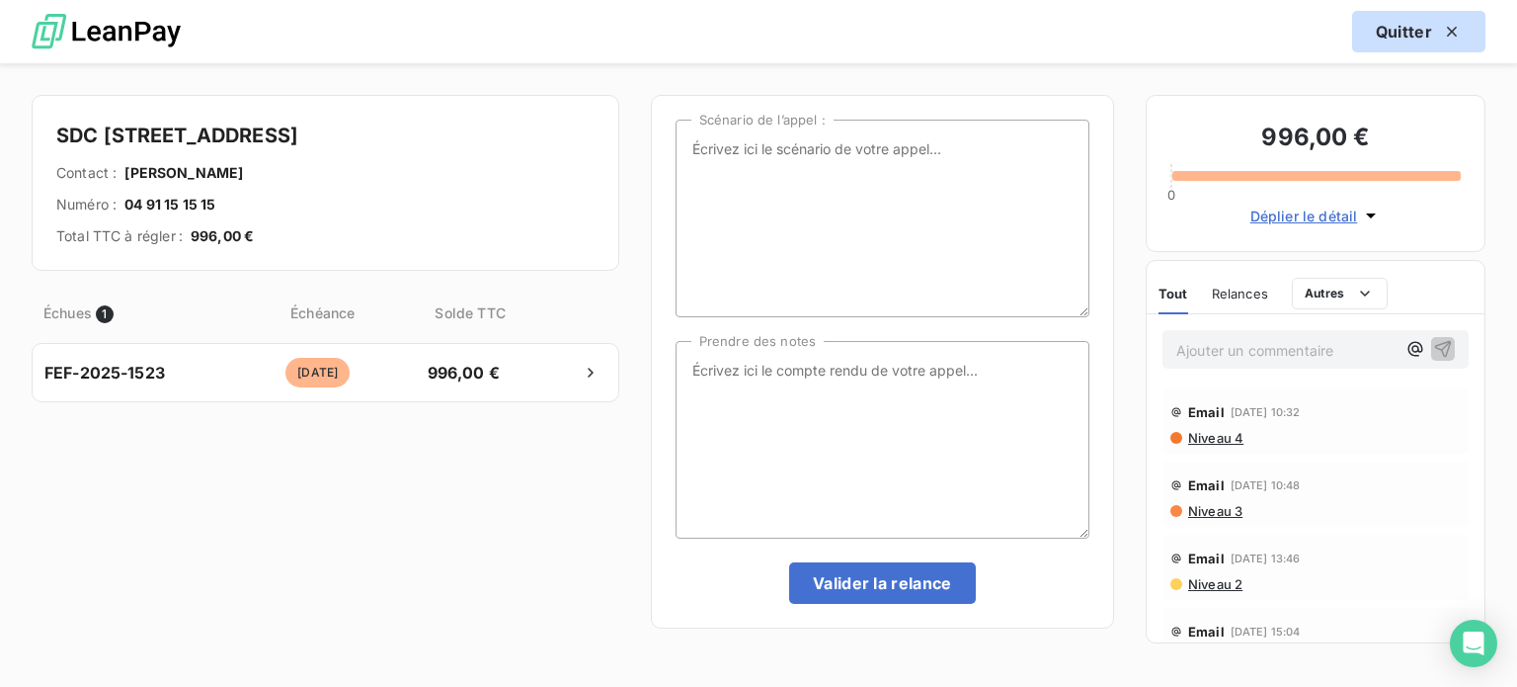
click at [1454, 31] on icon "button" at bounding box center [1452, 32] width 10 height 10
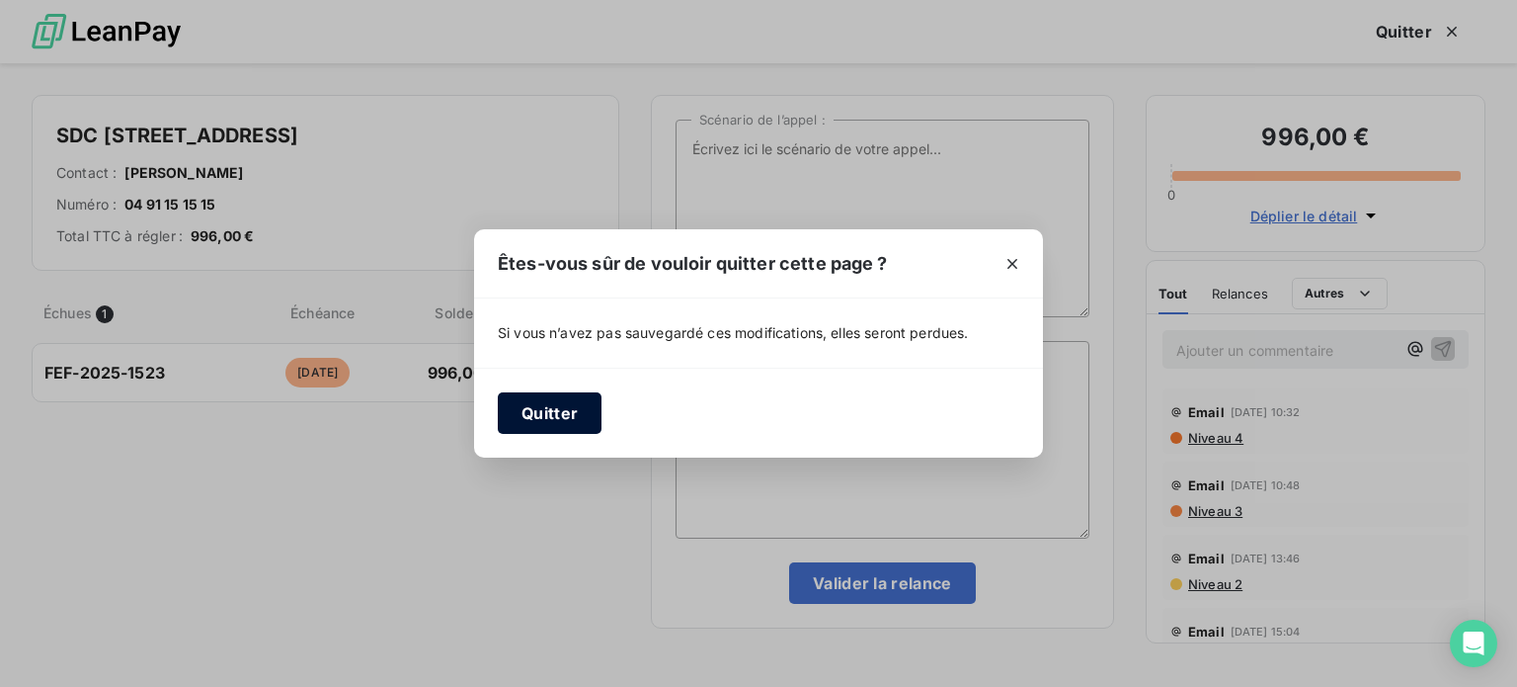
click at [541, 419] on button "Quitter" at bounding box center [550, 412] width 104 height 41
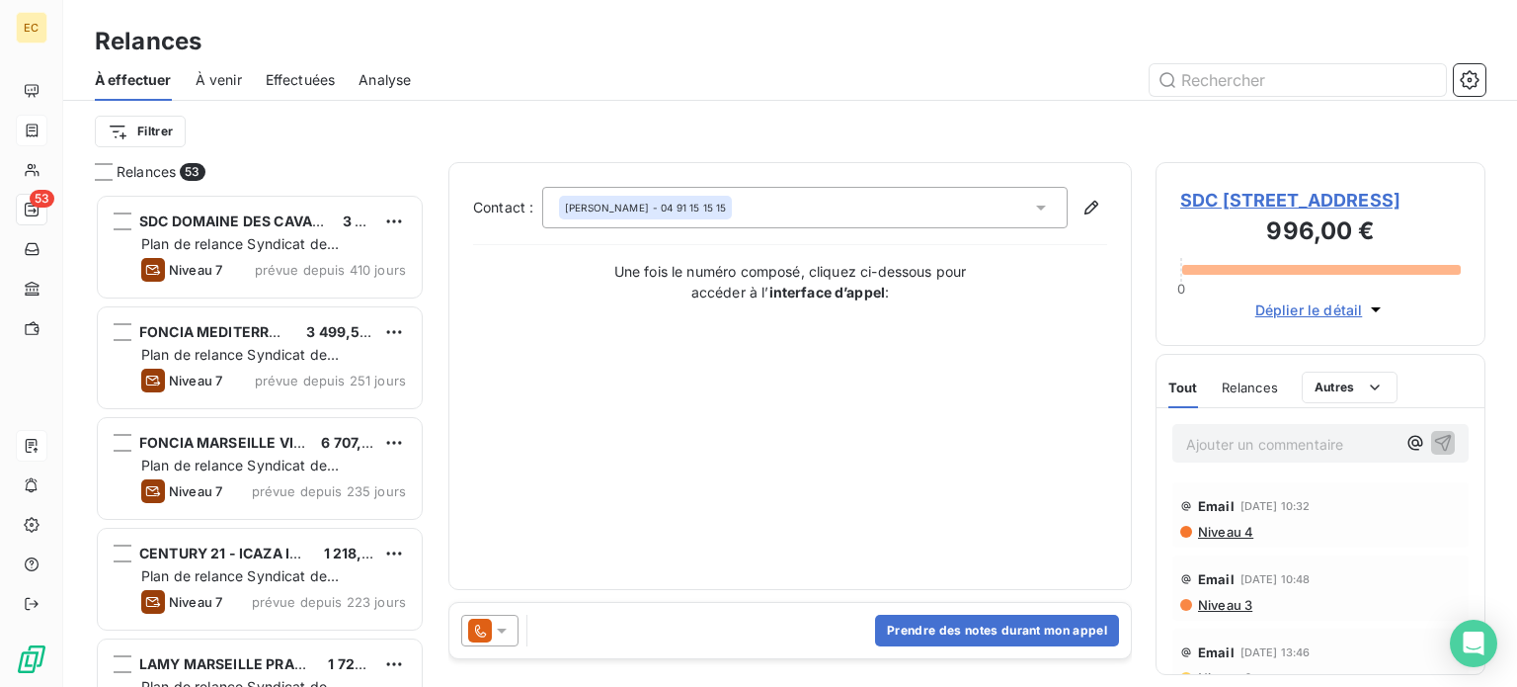
click at [504, 631] on icon at bounding box center [502, 630] width 20 height 20
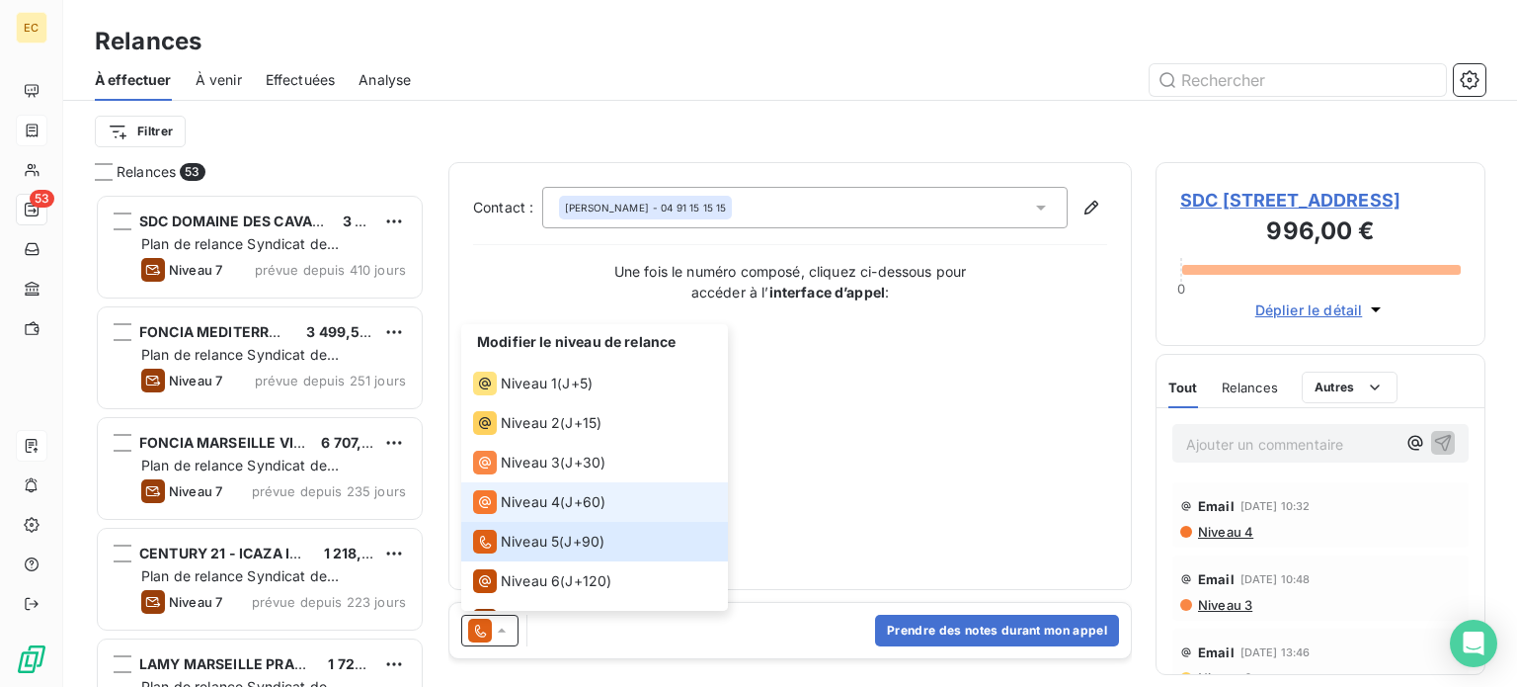
click at [529, 511] on span "Niveau 4" at bounding box center [530, 502] width 59 height 20
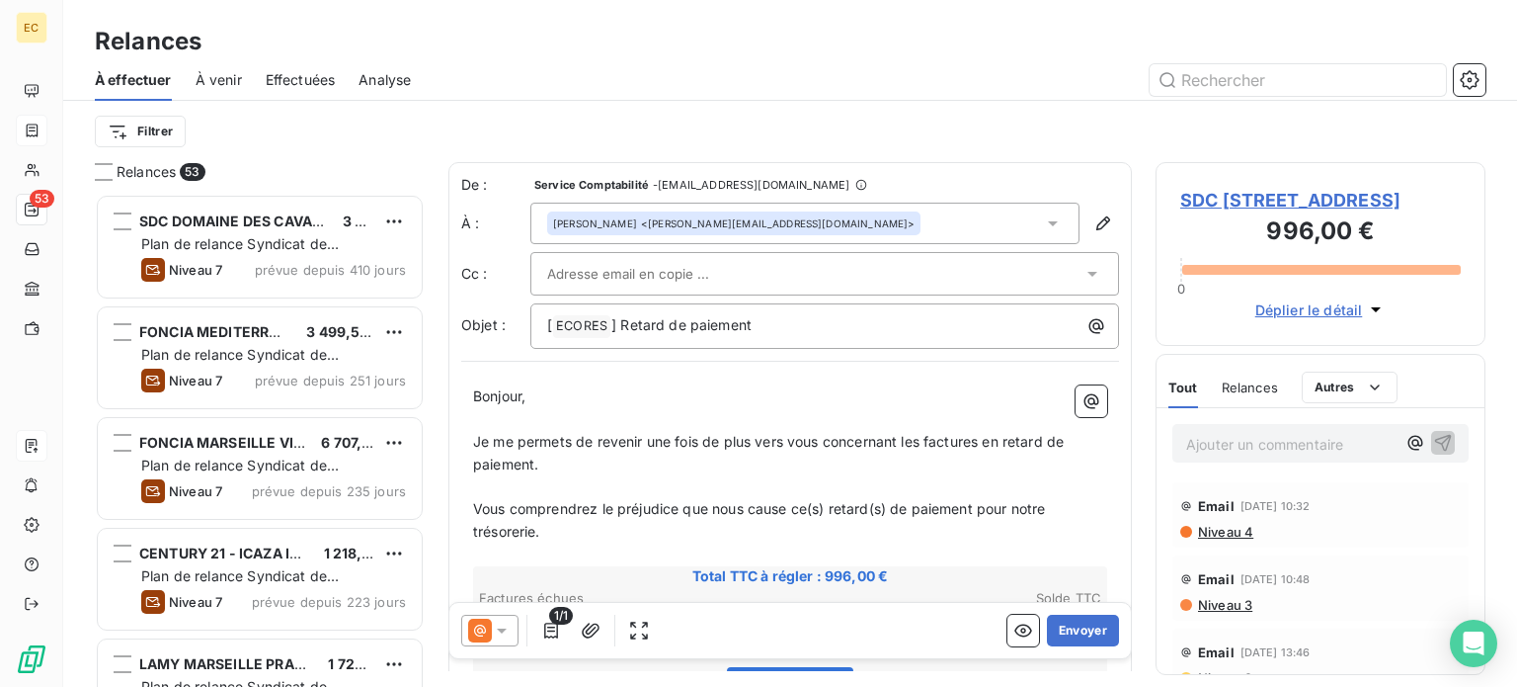
click at [719, 268] on input "text" at bounding box center [653, 274] width 212 height 30
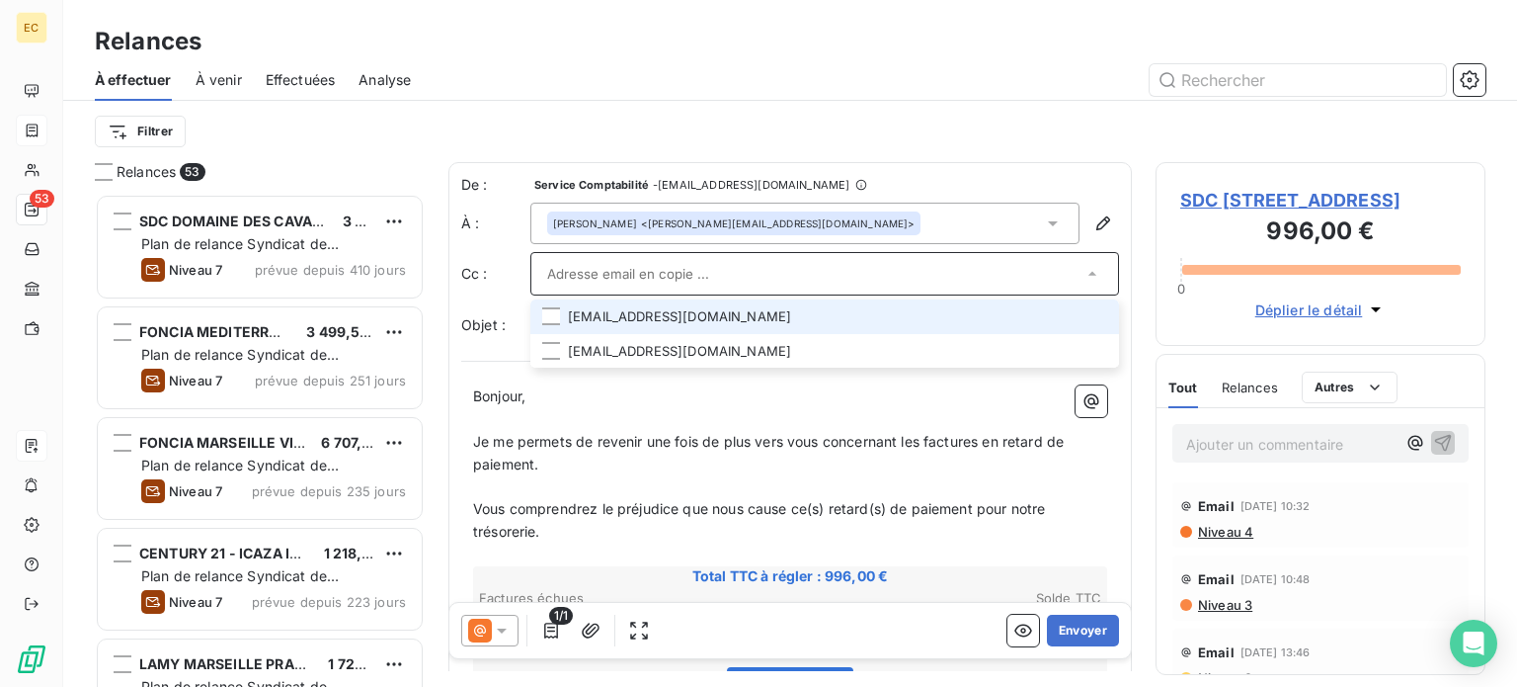
paste input "[EMAIL_ADDRESS][DOMAIN_NAME]"
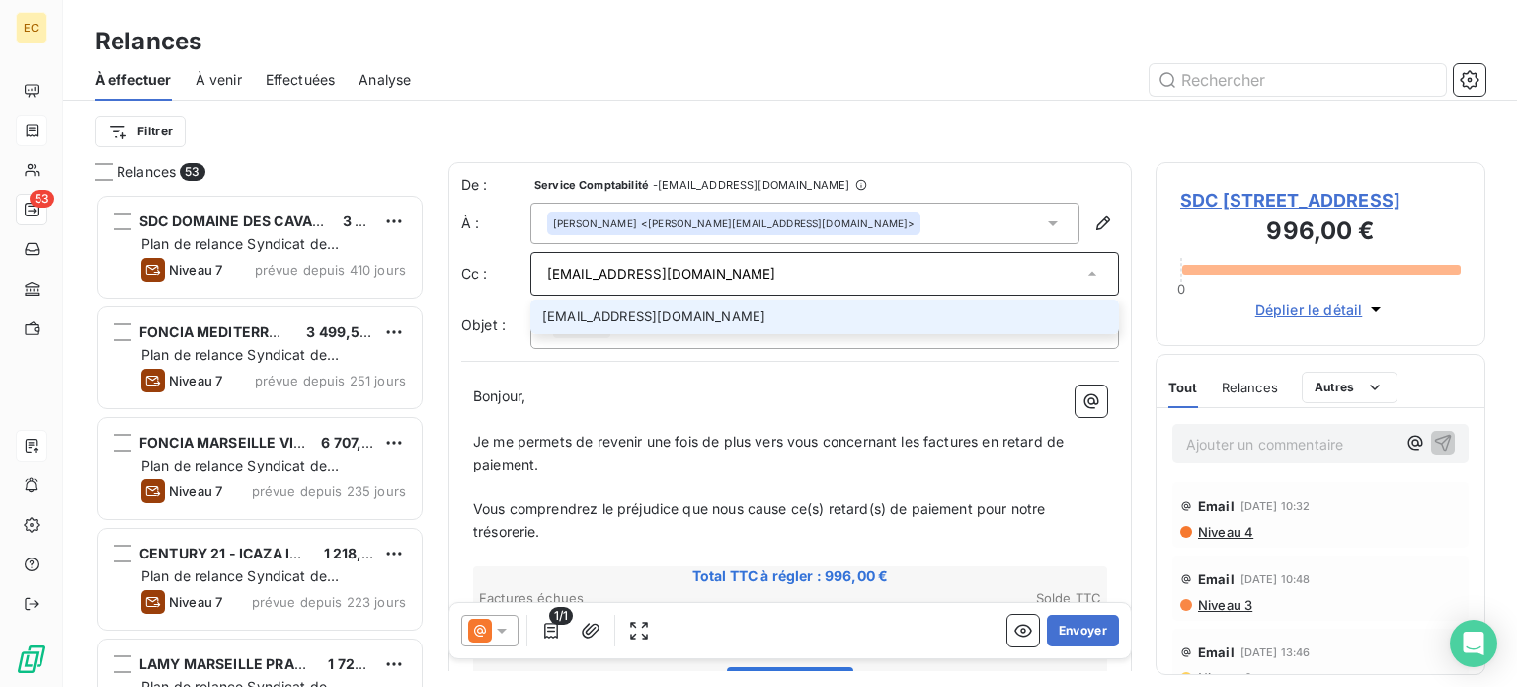
type input "[EMAIL_ADDRESS][DOMAIN_NAME]"
click at [692, 323] on li "[EMAIL_ADDRESS][DOMAIN_NAME]" at bounding box center [824, 316] width 589 height 35
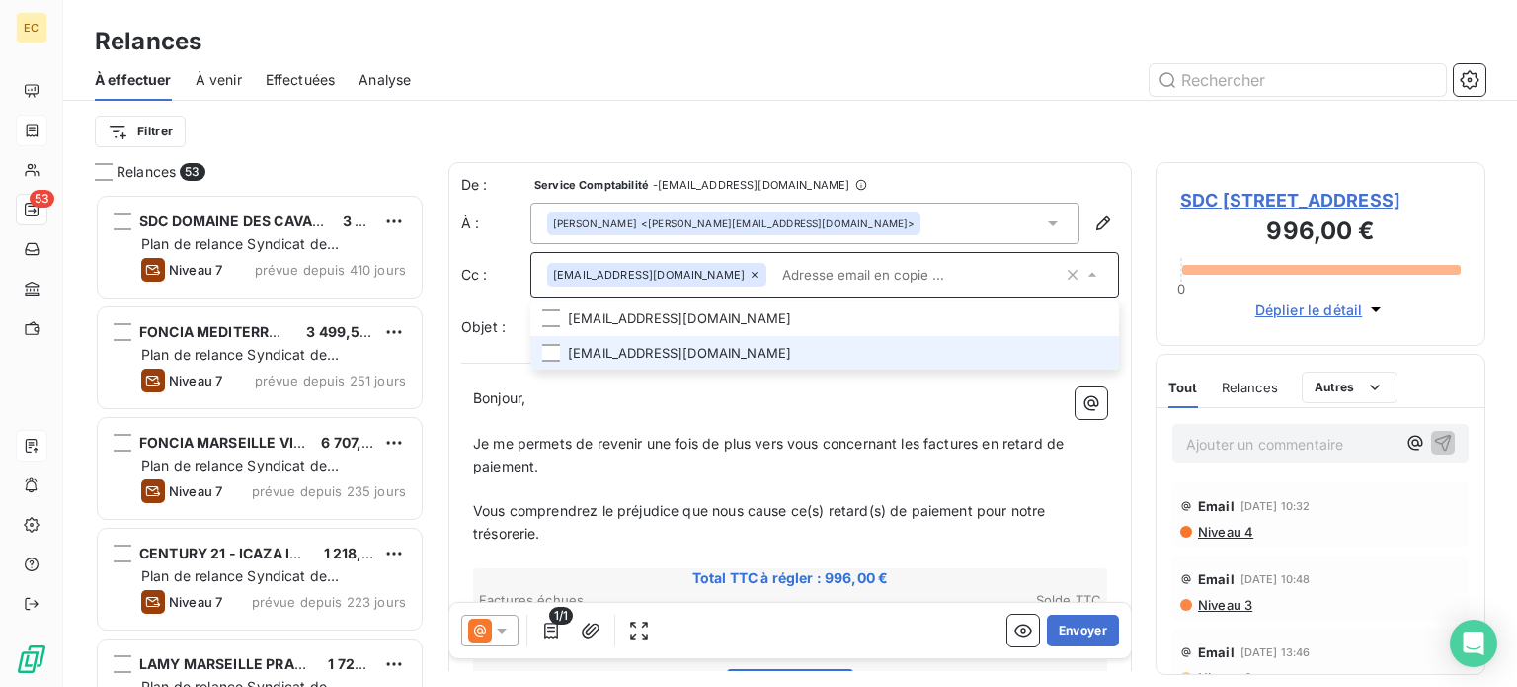
click at [752, 354] on li "[EMAIL_ADDRESS][DOMAIN_NAME]" at bounding box center [824, 353] width 589 height 35
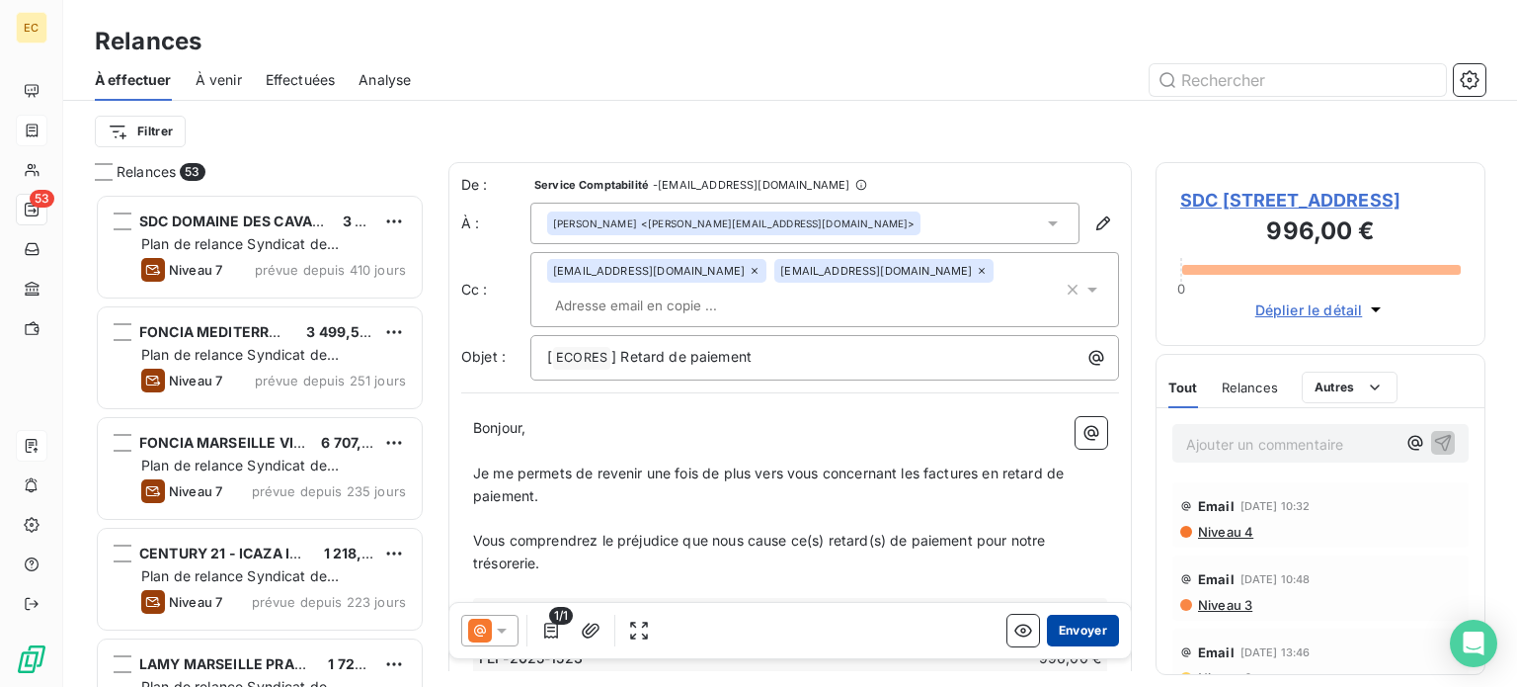
click at [1075, 635] on button "Envoyer" at bounding box center [1083, 630] width 72 height 32
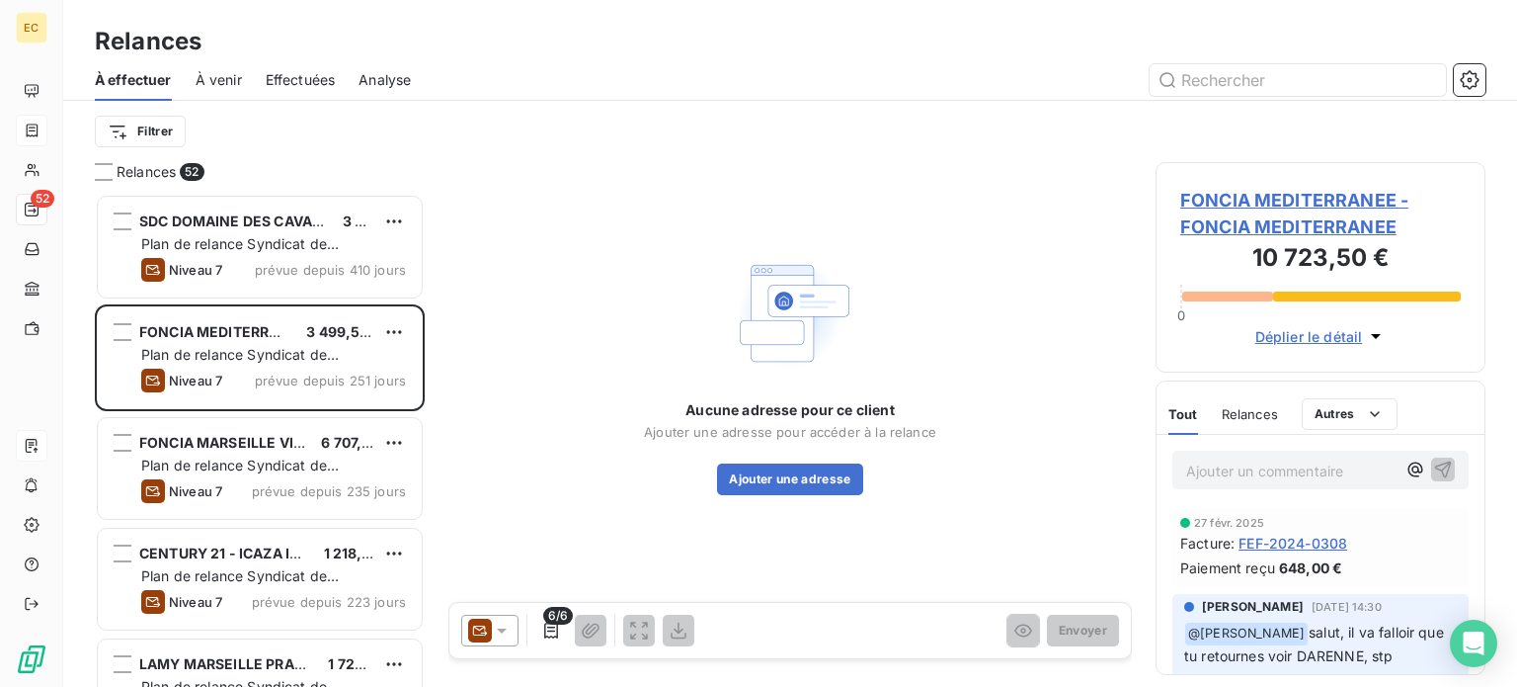
click at [297, 81] on span "Effectuées" at bounding box center [301, 80] width 70 height 20
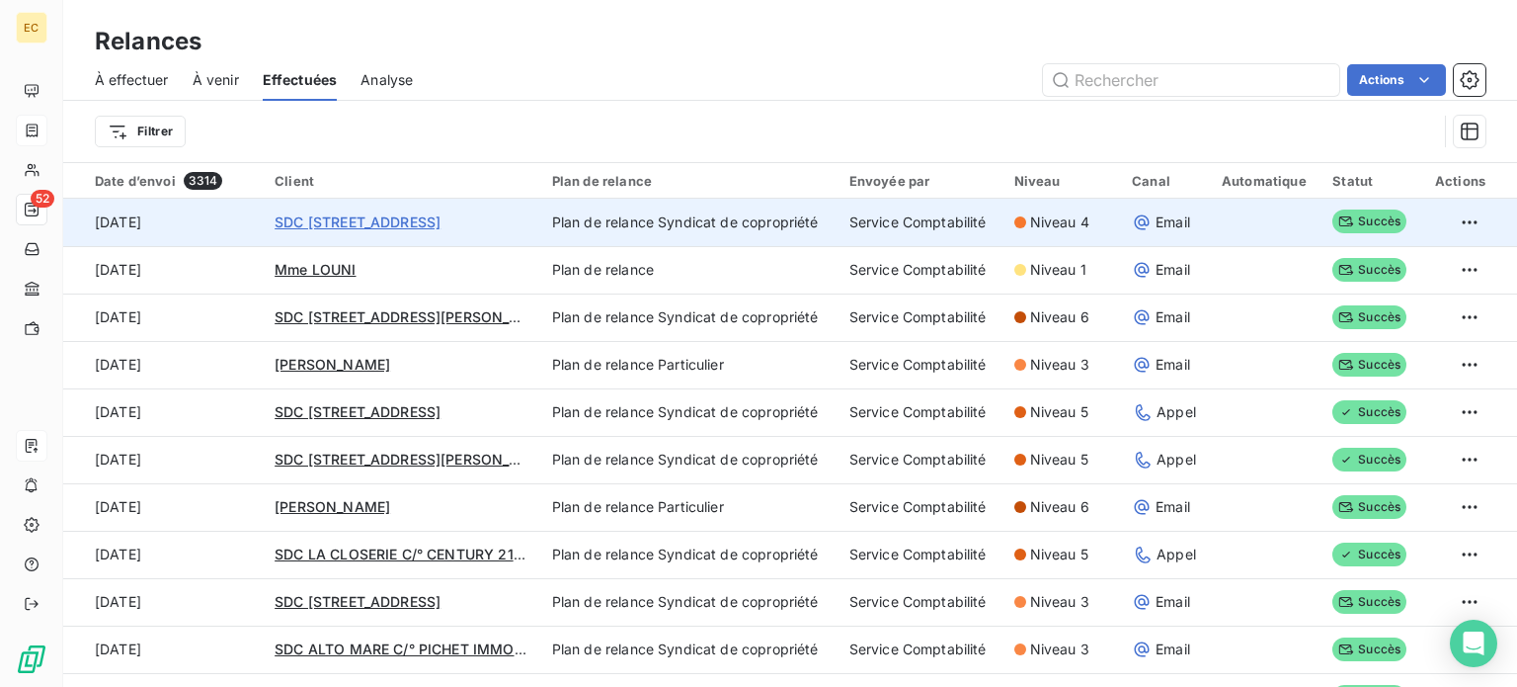
click at [384, 224] on span "SDC [STREET_ADDRESS]" at bounding box center [358, 221] width 166 height 17
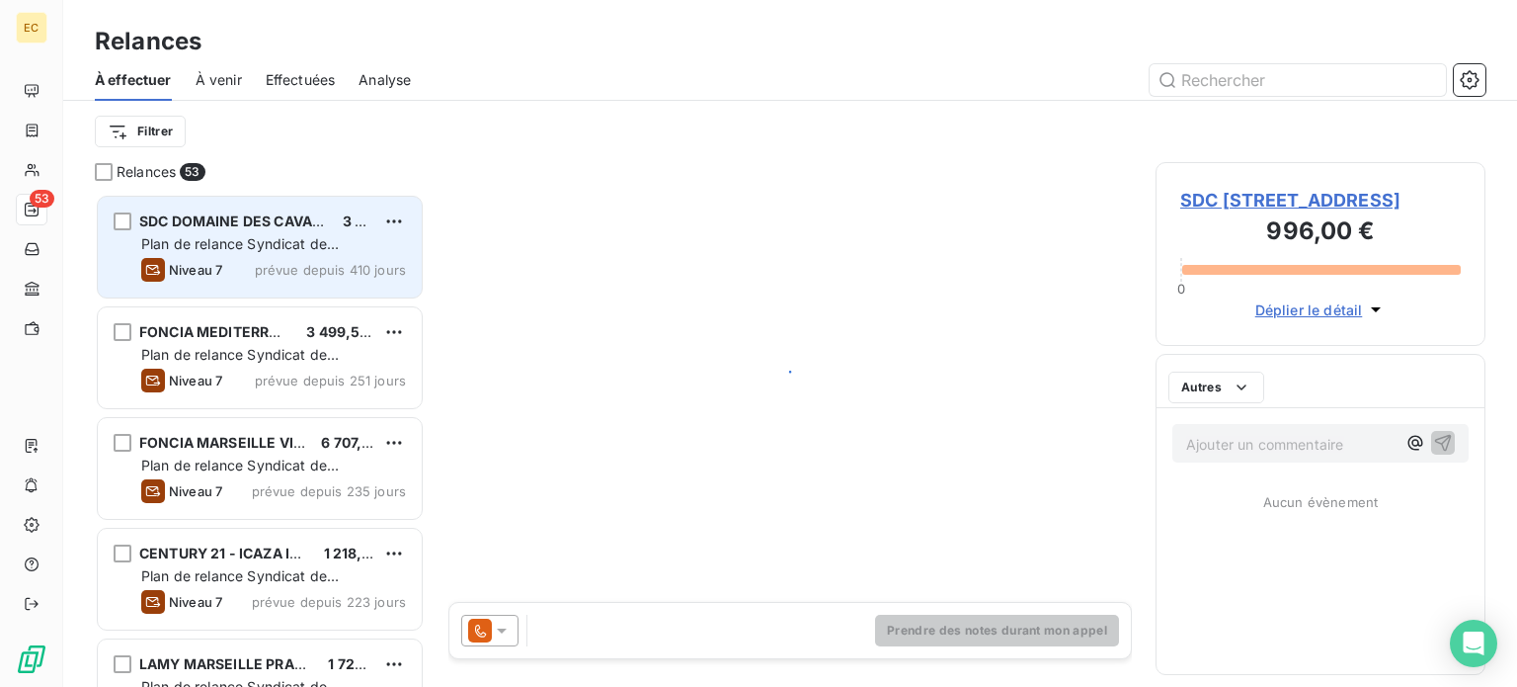
scroll to position [478, 314]
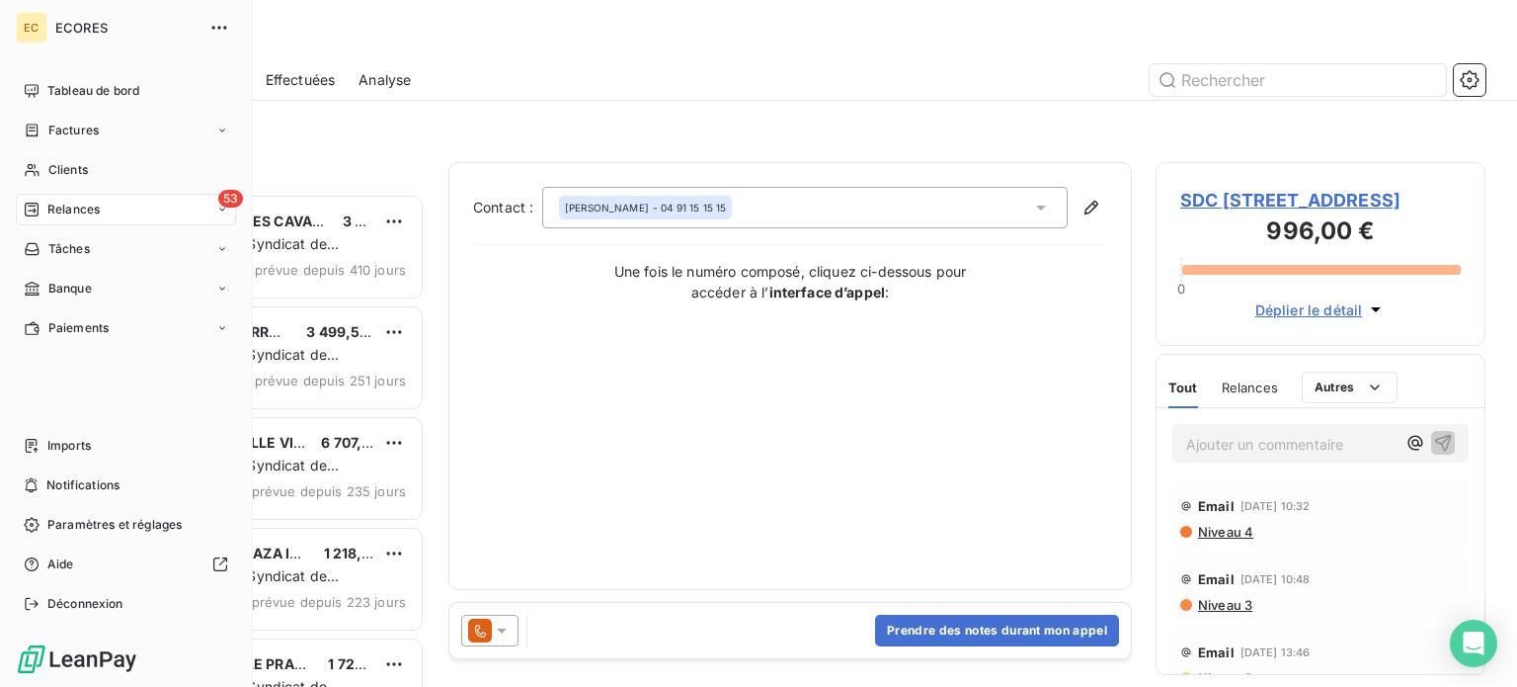
click at [59, 207] on span "Relances" at bounding box center [73, 210] width 52 height 18
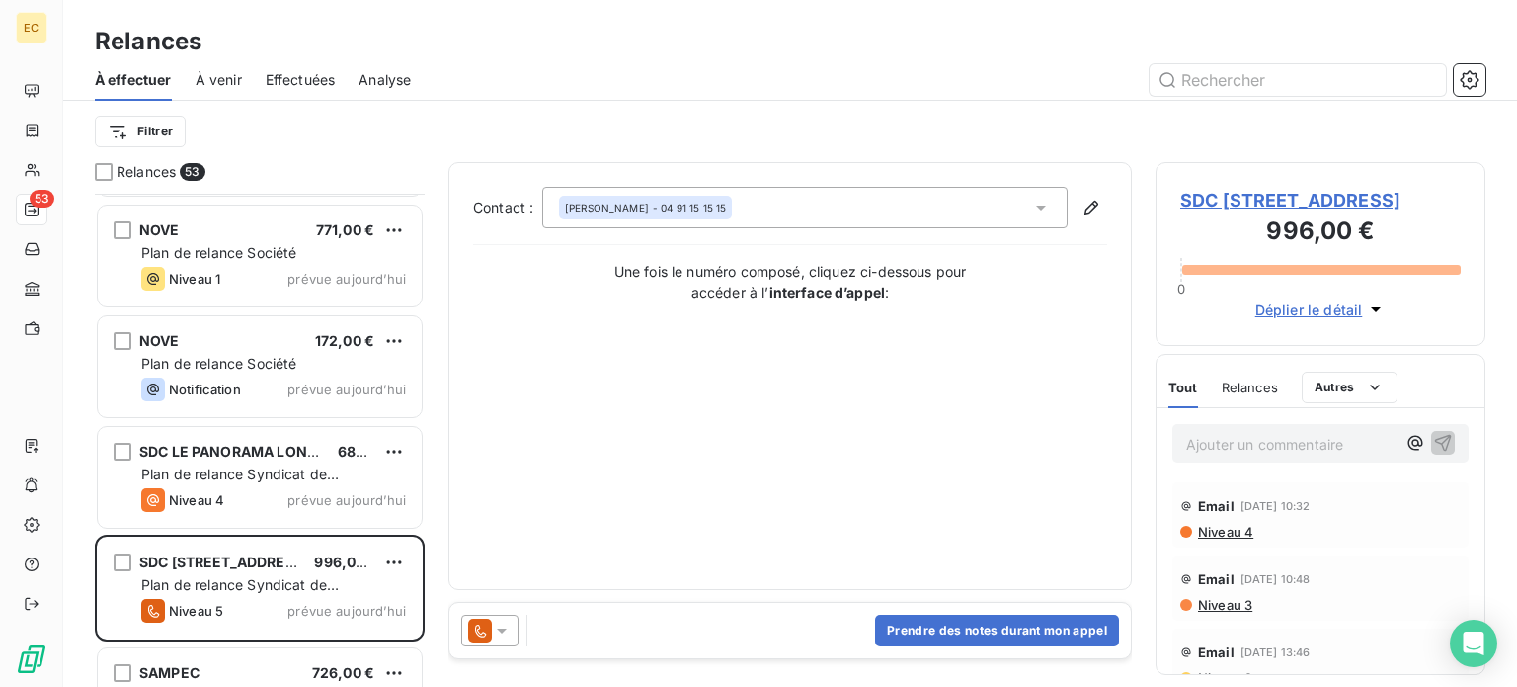
scroll to position [5334, 0]
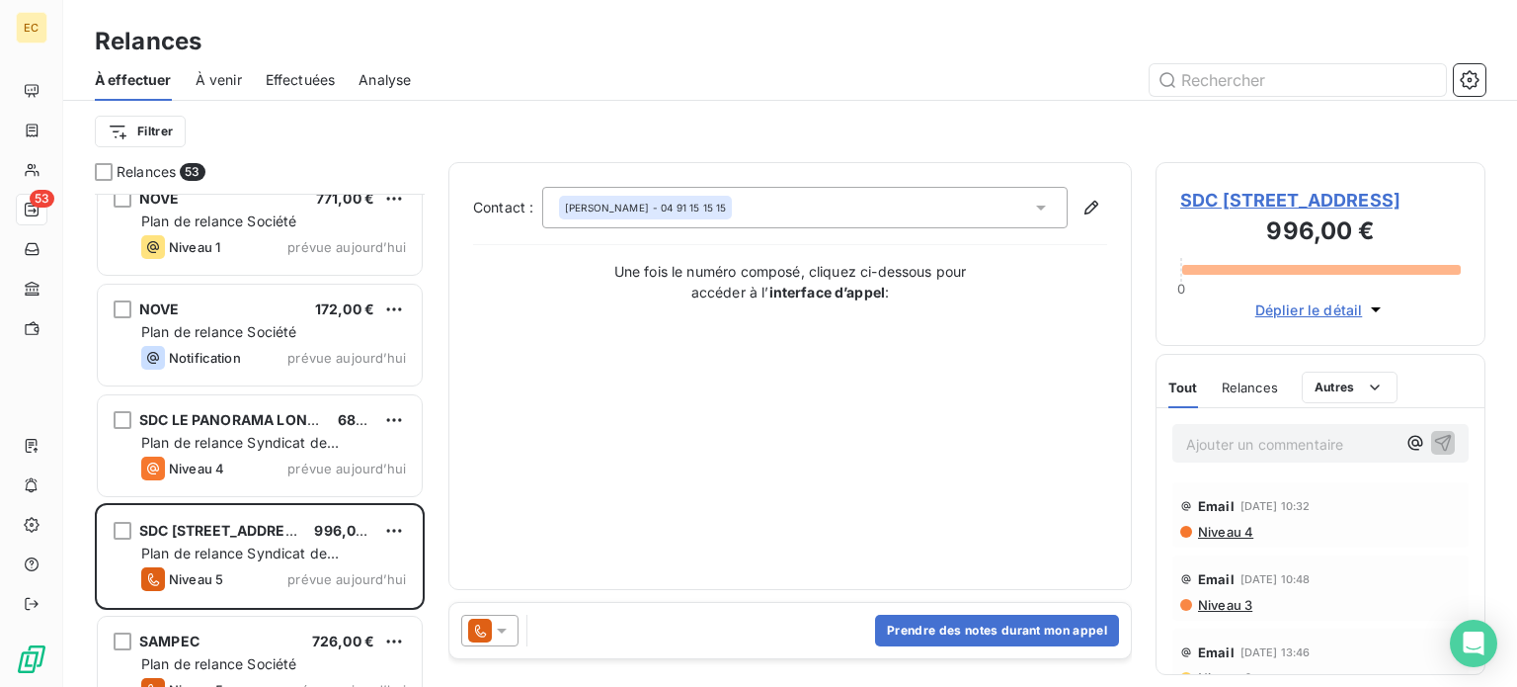
click at [324, 436] on span "Plan de relance Syndicat de copropriété" at bounding box center [240, 452] width 198 height 37
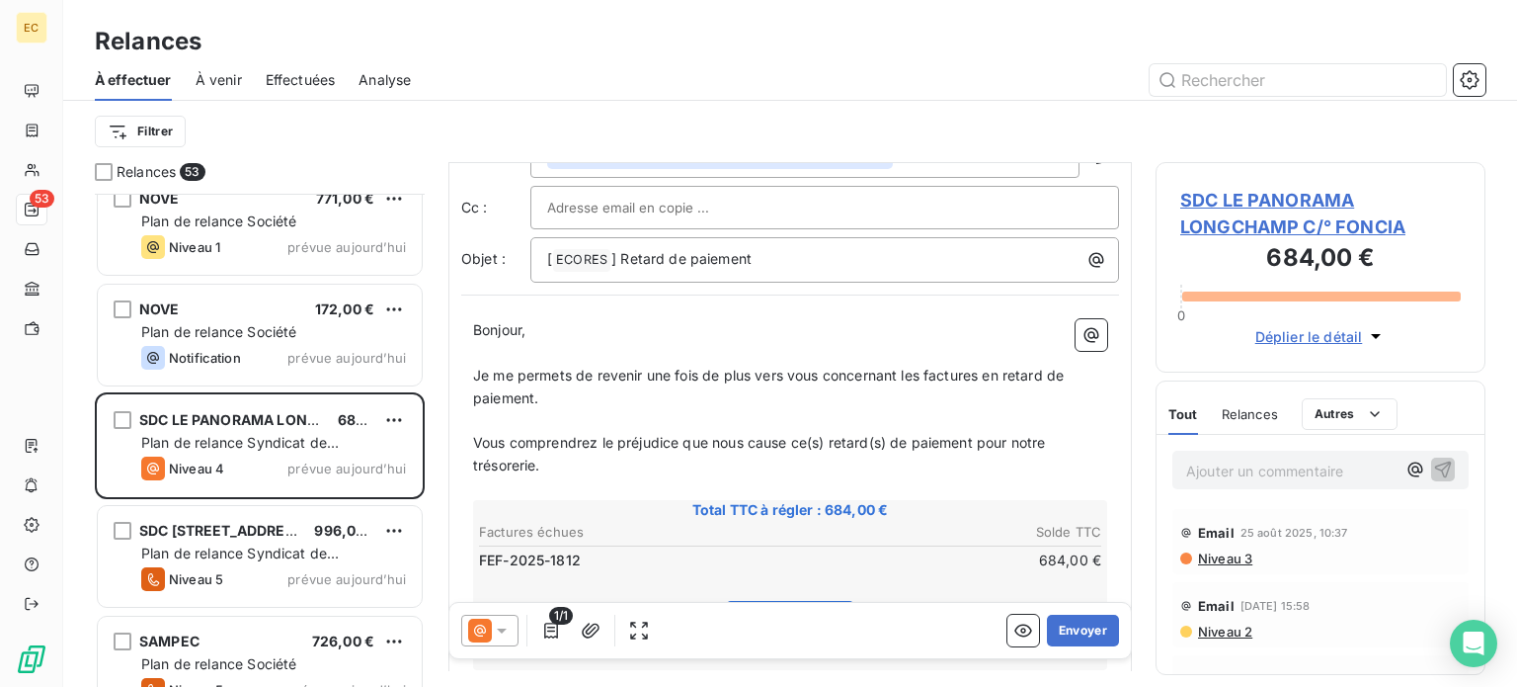
scroll to position [198, 0]
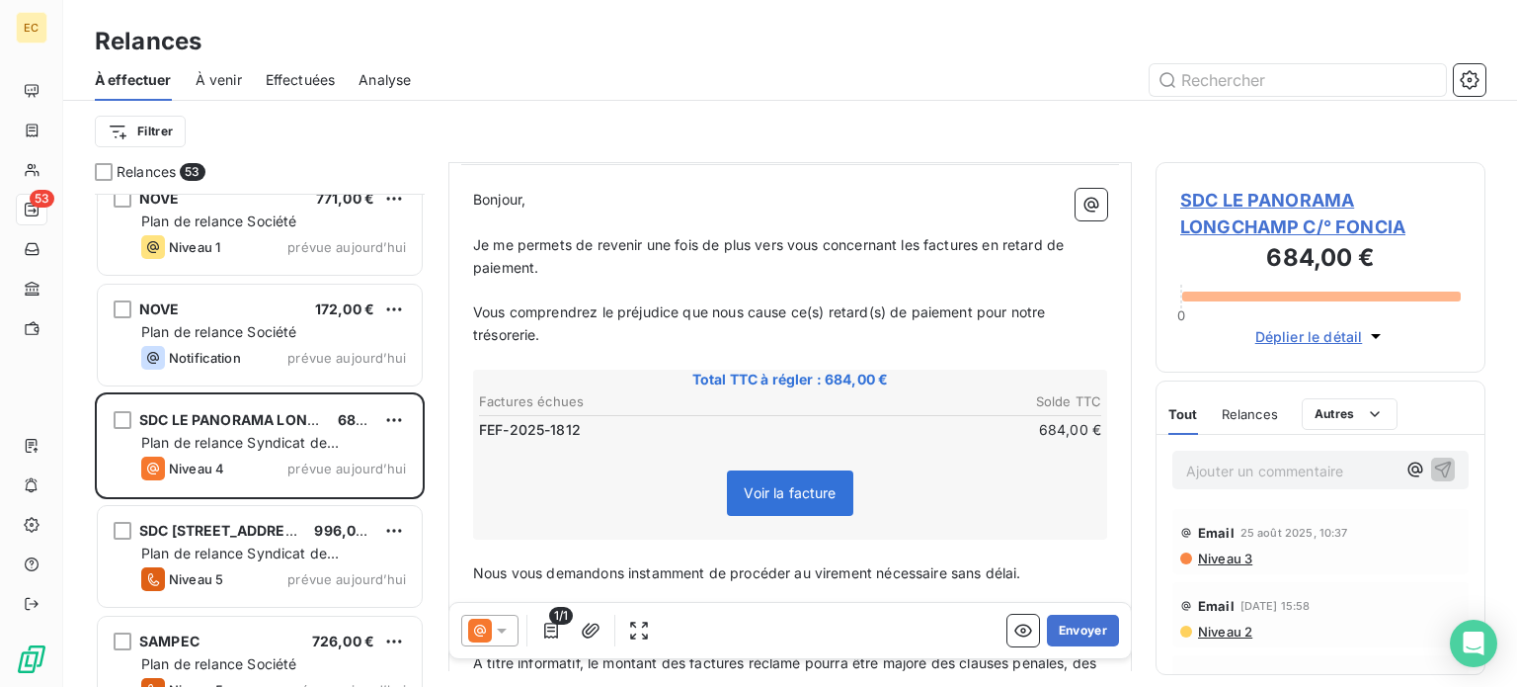
click at [1248, 225] on span "SDC LE PANORAMA LONGCHAMP C/° FONCIA" at bounding box center [1320, 213] width 281 height 53
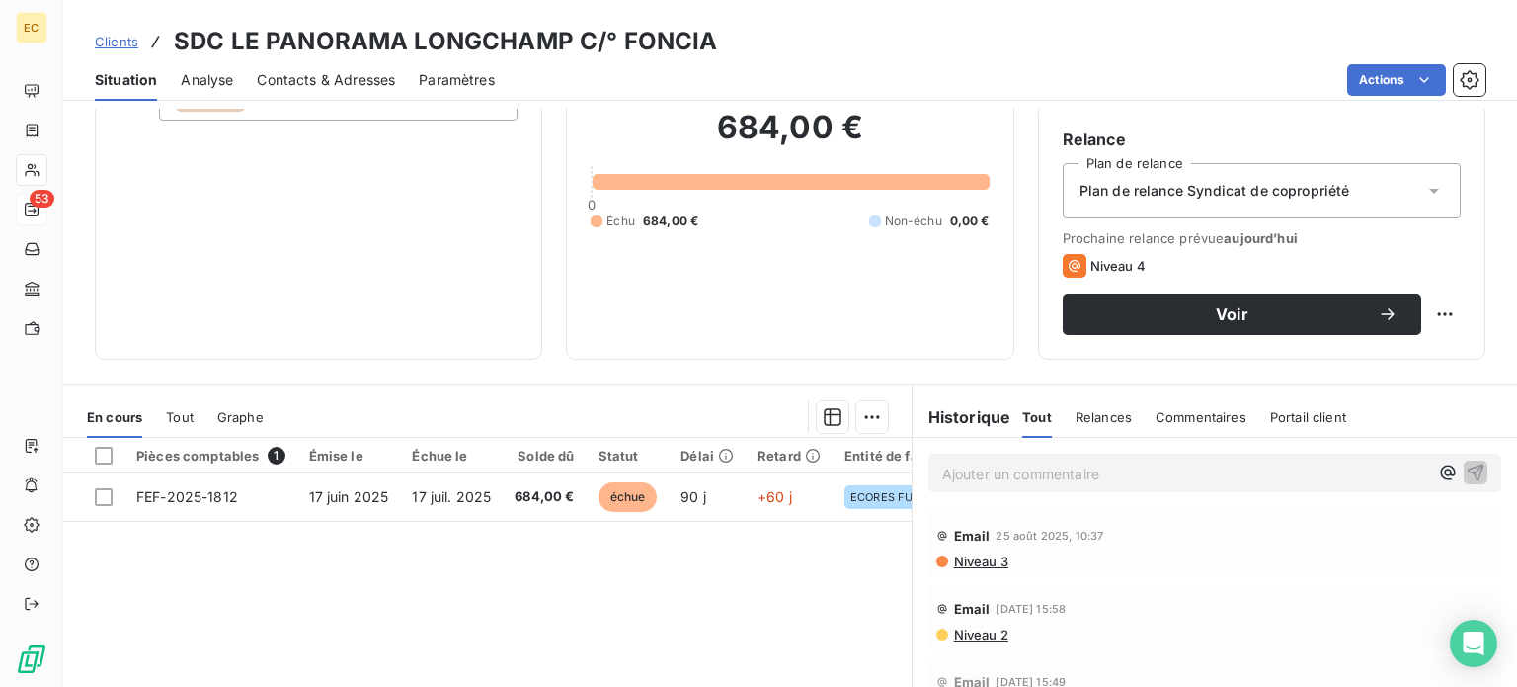
scroll to position [198, 0]
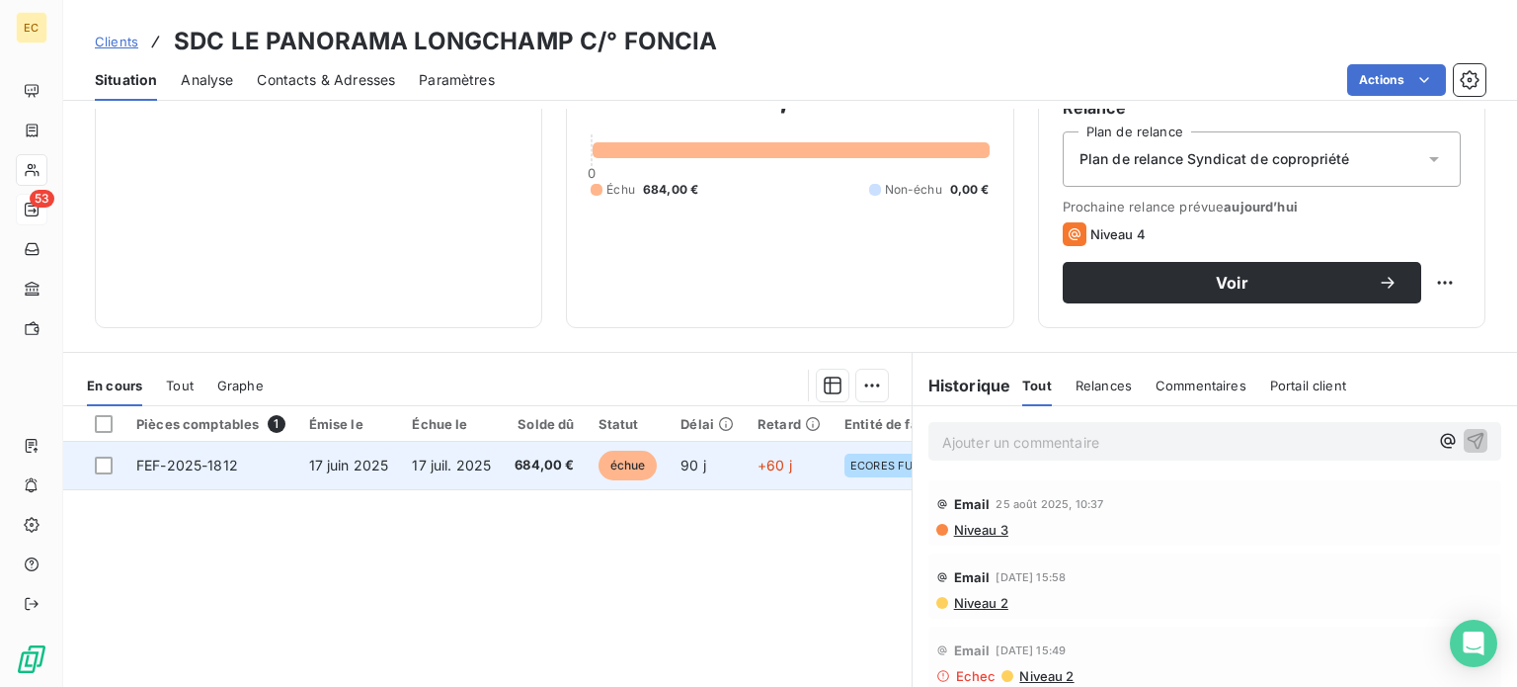
click at [375, 470] on span "17 juin 2025" at bounding box center [349, 464] width 80 height 17
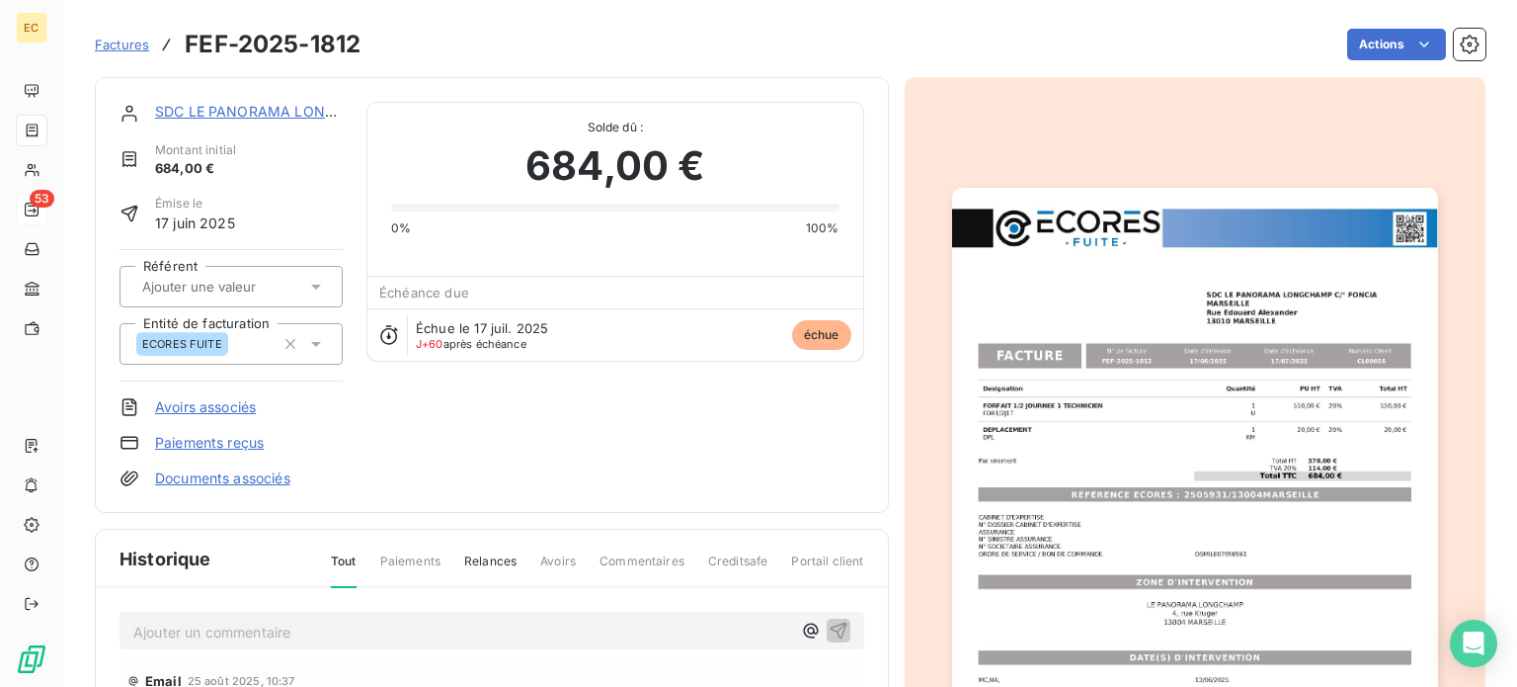
click at [1194, 402] on img "button" at bounding box center [1195, 531] width 486 height 687
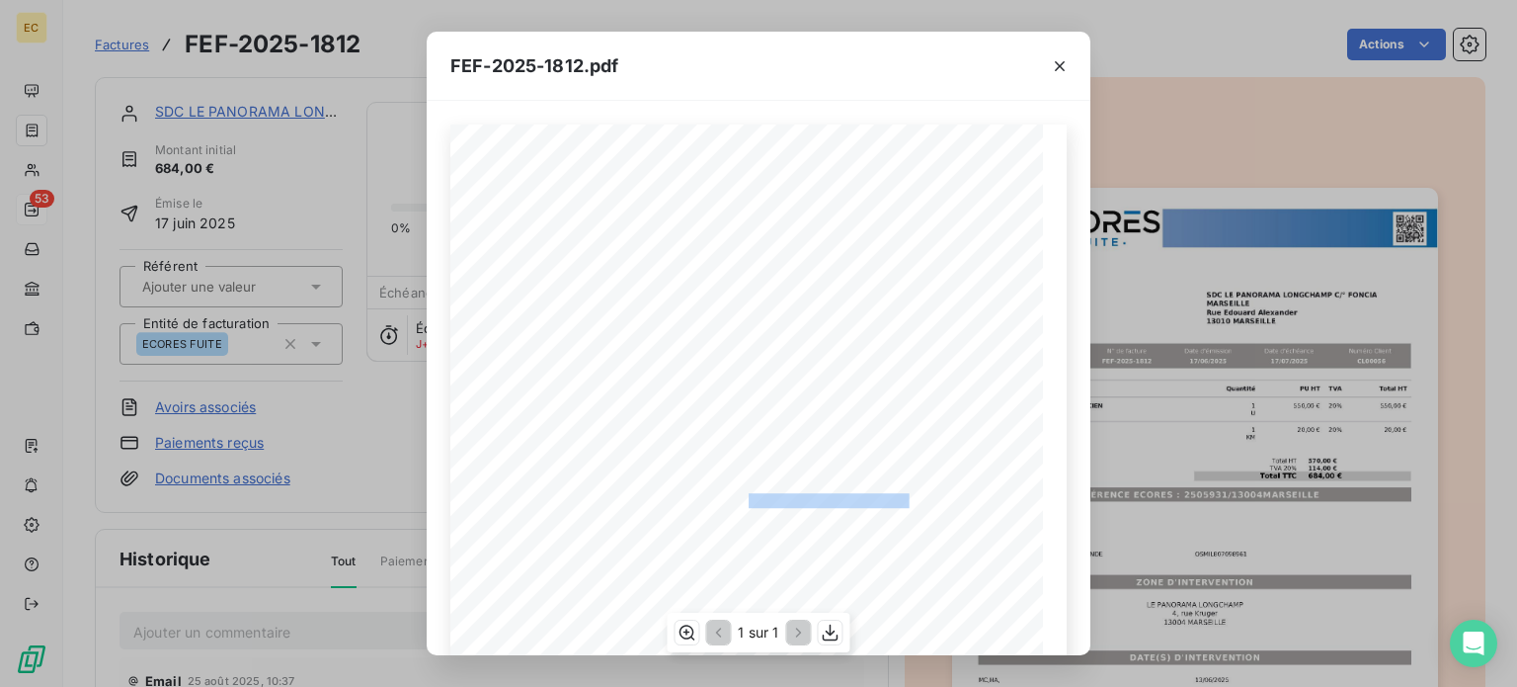
drag, startPoint x: 902, startPoint y: 499, endPoint x: 742, endPoint y: 500, distance: 160.0
click at [742, 500] on span "RÉFÉRENCE ECORES : 2505931/13004MARSEILLE" at bounding box center [759, 498] width 302 height 10
copy span "2505931/13004MARSEILLE"
click at [1060, 68] on icon "button" at bounding box center [1060, 66] width 20 height 20
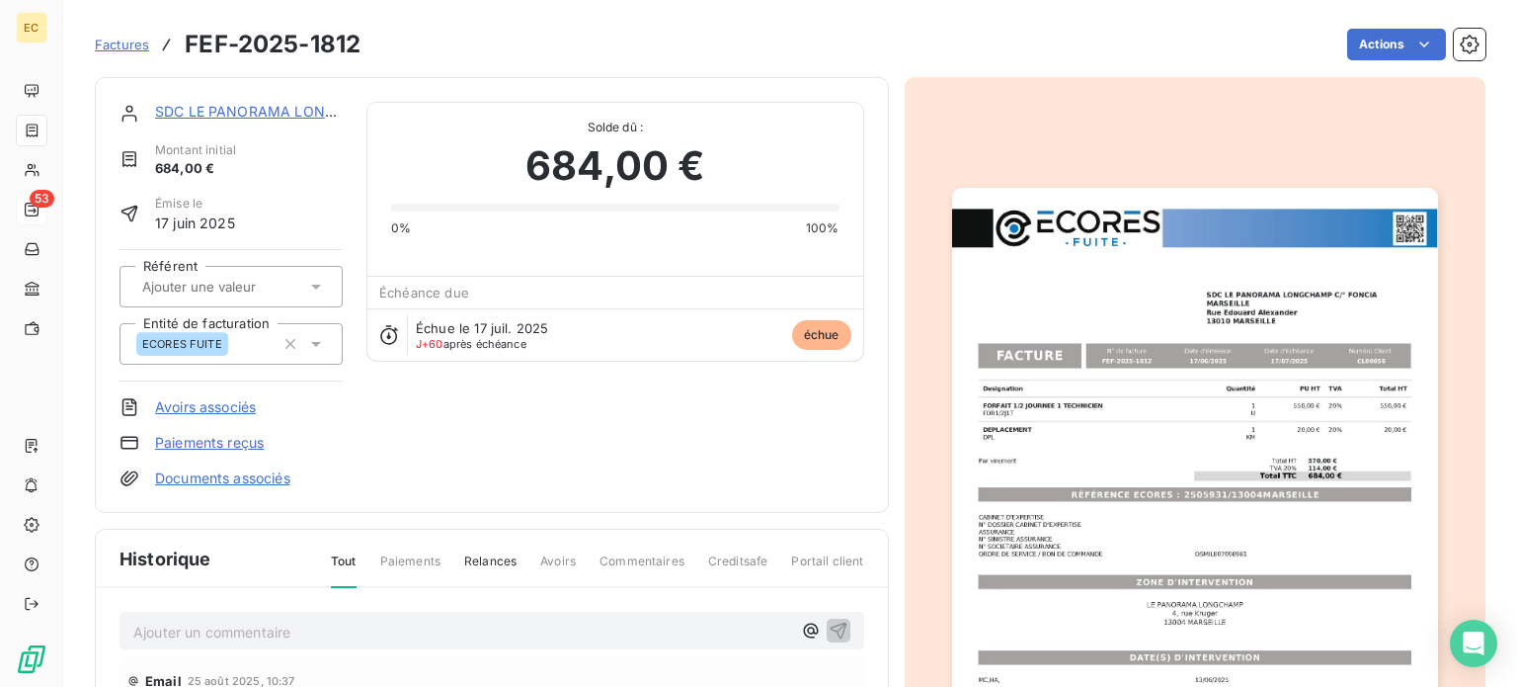
click at [228, 118] on link "SDC LE PANORAMA LONGCHAMP C/° FONCIA" at bounding box center [312, 111] width 315 height 17
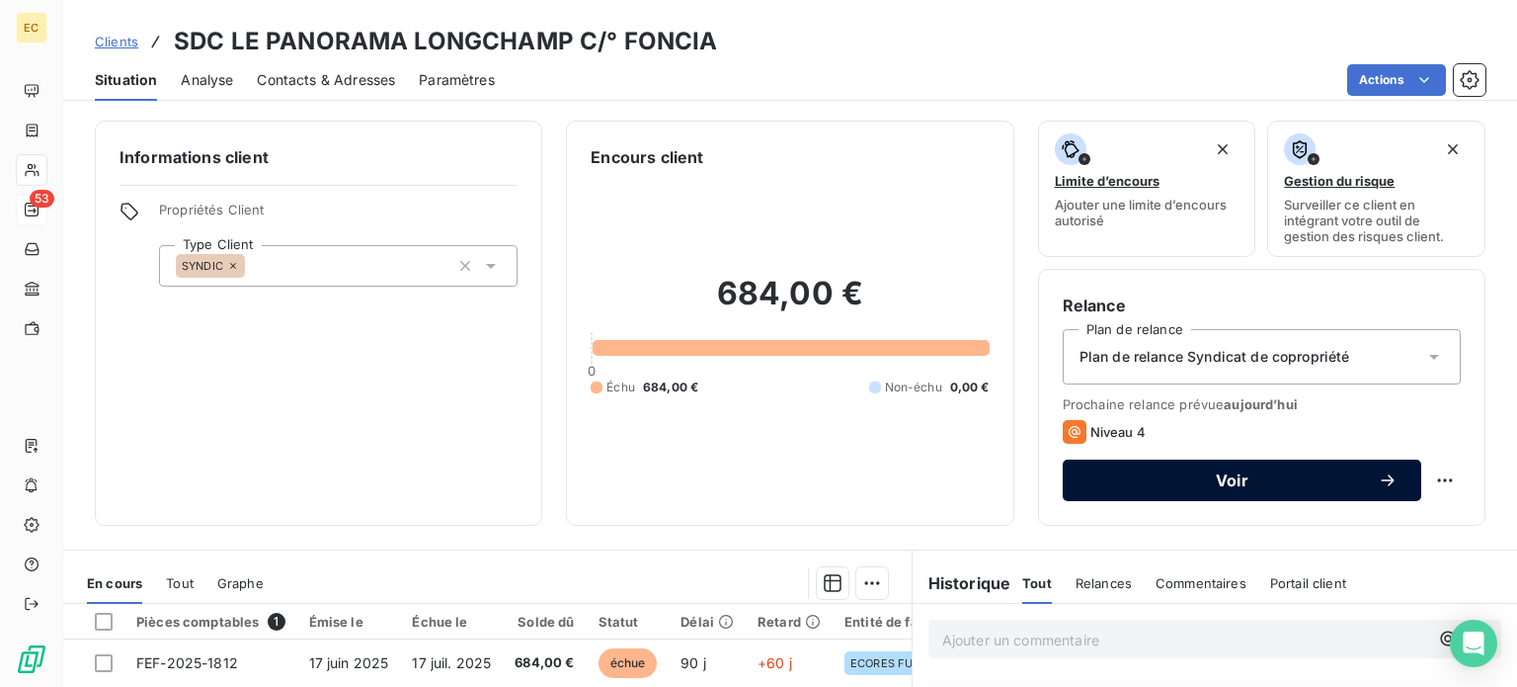
click at [1169, 481] on span "Voir" at bounding box center [1232, 480] width 291 height 16
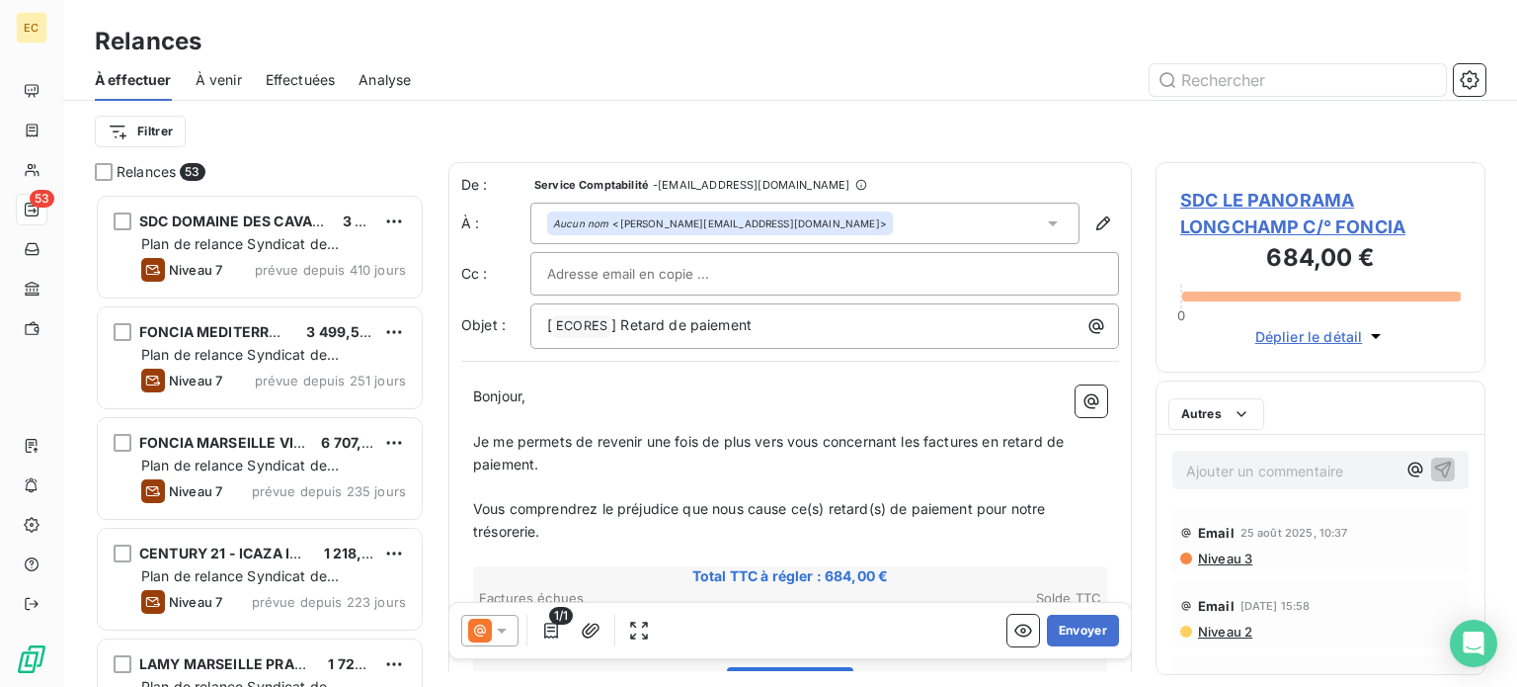
scroll to position [478, 314]
click at [649, 267] on input "text" at bounding box center [653, 274] width 212 height 30
click at [636, 270] on input "text" at bounding box center [653, 274] width 212 height 30
paste input "hugo.aimmeur@foncia.com"
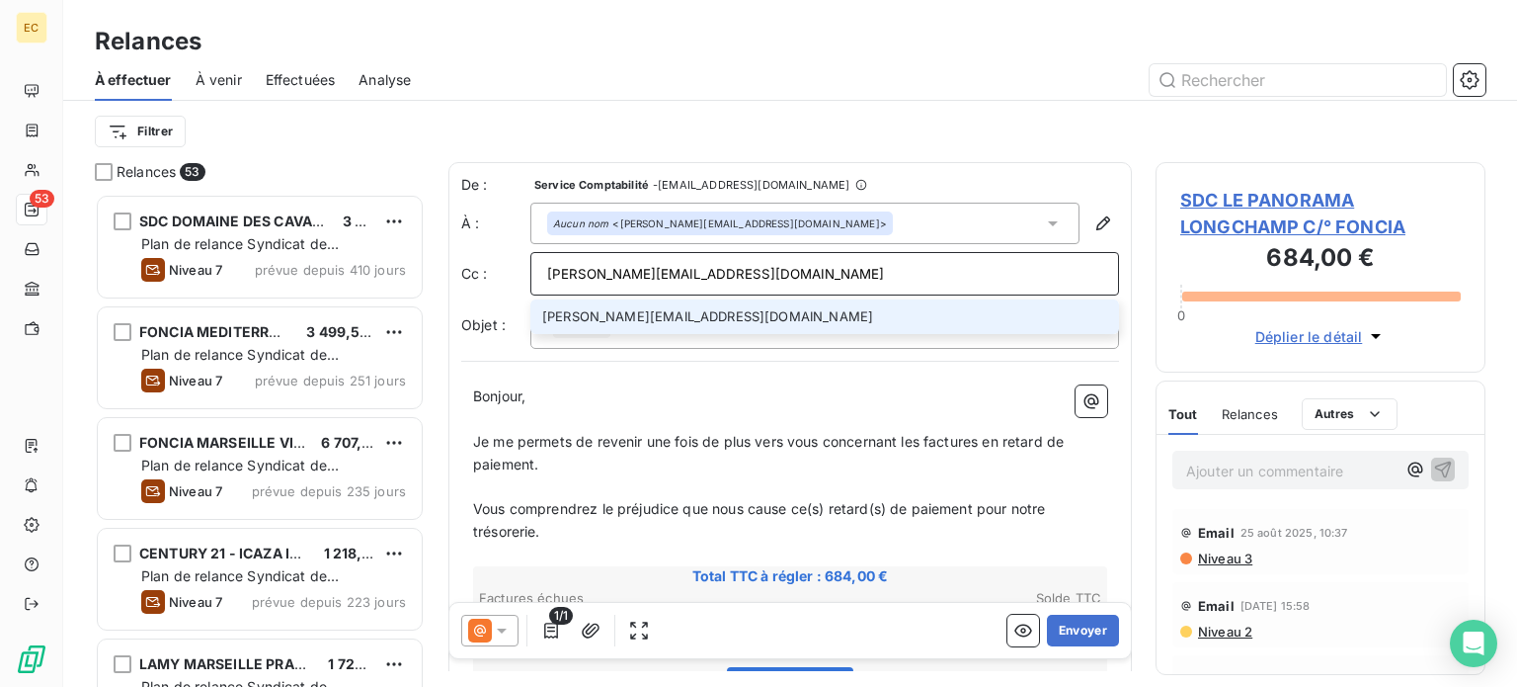
type input "hugo.aimmeur@foncia.com"
click at [684, 319] on li "hugo.aimmeur@foncia.com" at bounding box center [824, 316] width 589 height 35
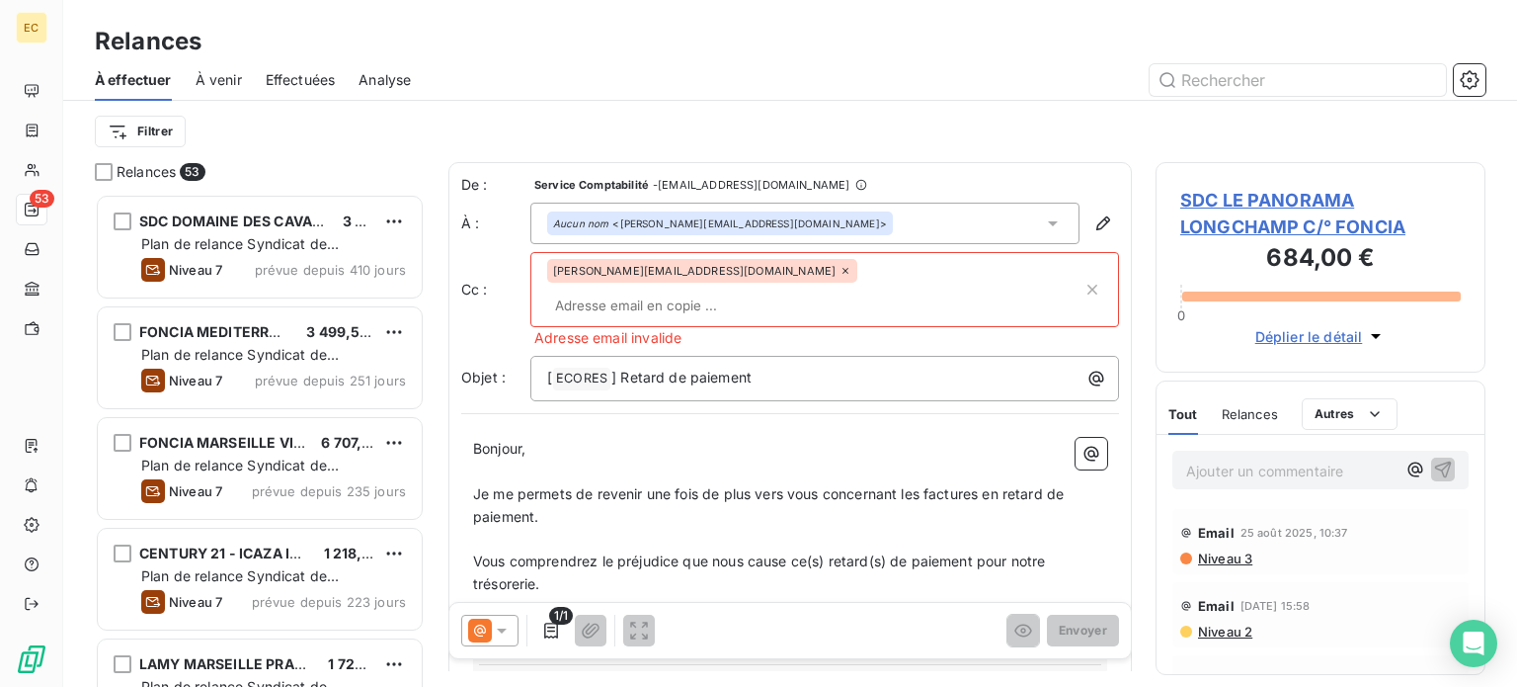
click at [581, 277] on span "hugo.aimmeur@foncia.com" at bounding box center [694, 271] width 283 height 12
click at [840, 274] on icon at bounding box center [846, 271] width 12 height 12
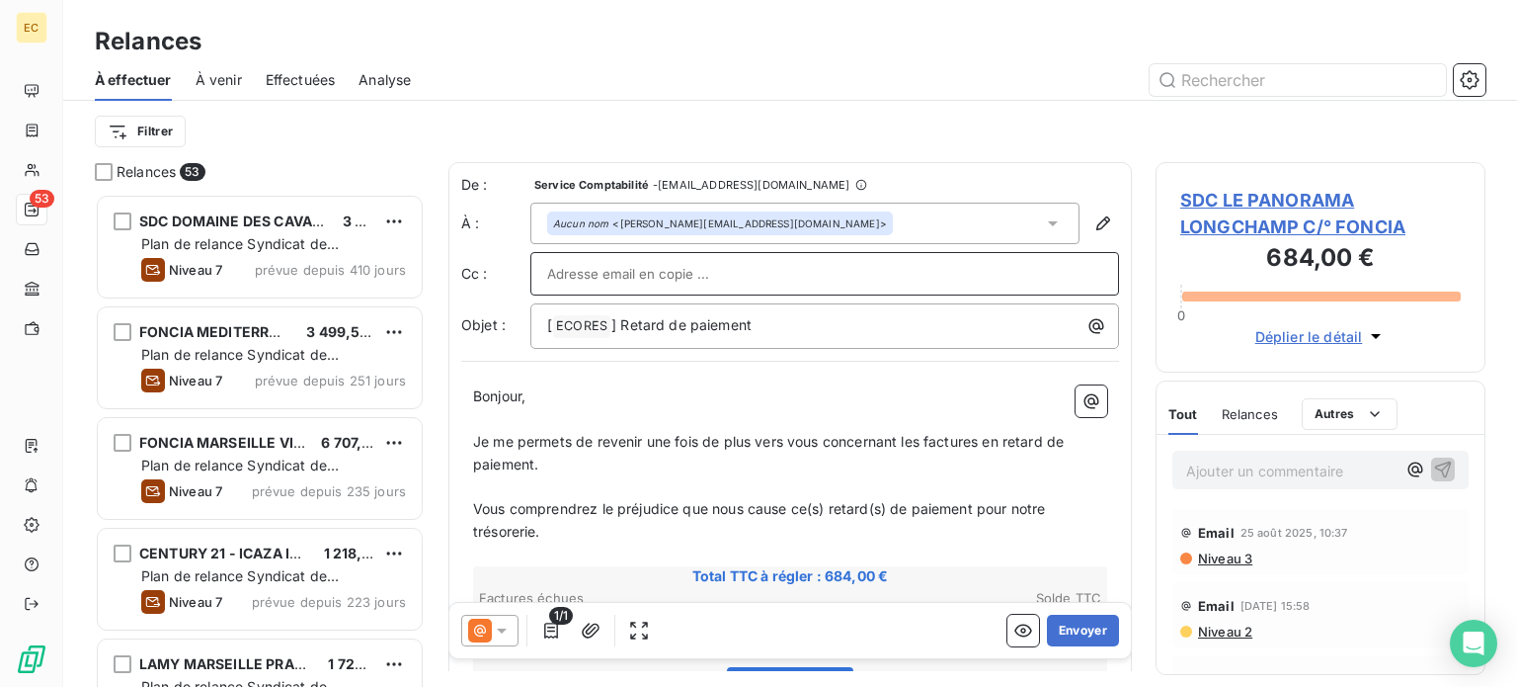
paste input "hugo.aimmeur@foncia.com"
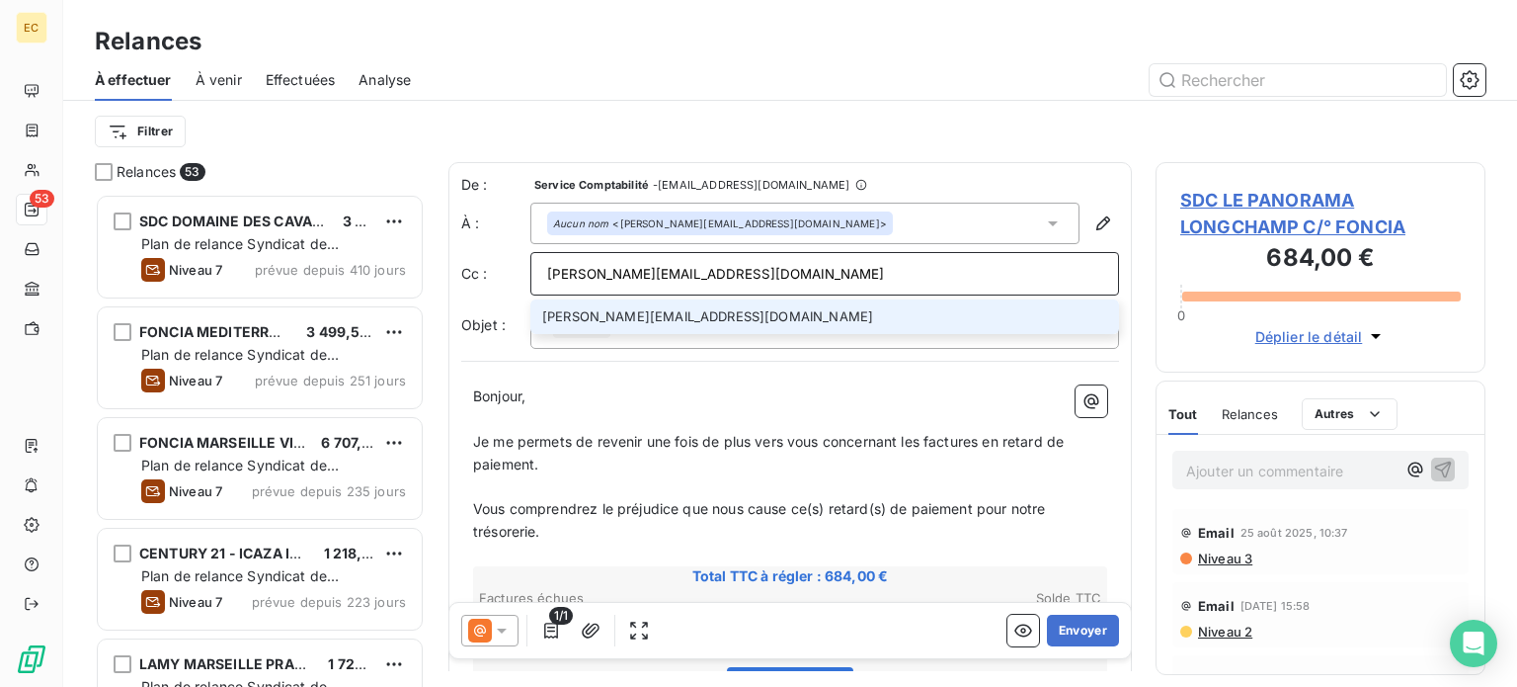
click at [583, 270] on input "hugo.aimmeur@foncia.com" at bounding box center [824, 274] width 555 height 30
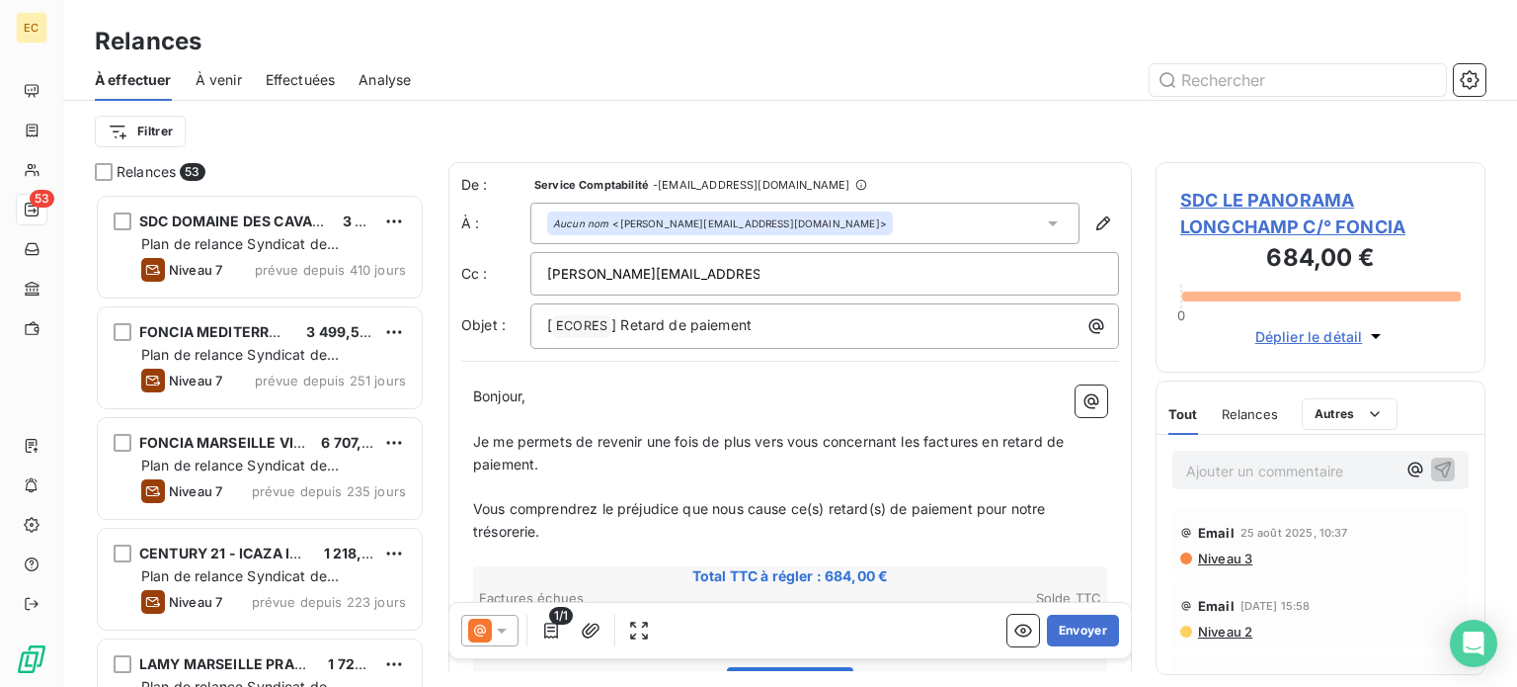
click at [583, 270] on input "hugo.aimmeur@foncia.com" at bounding box center [653, 274] width 212 height 30
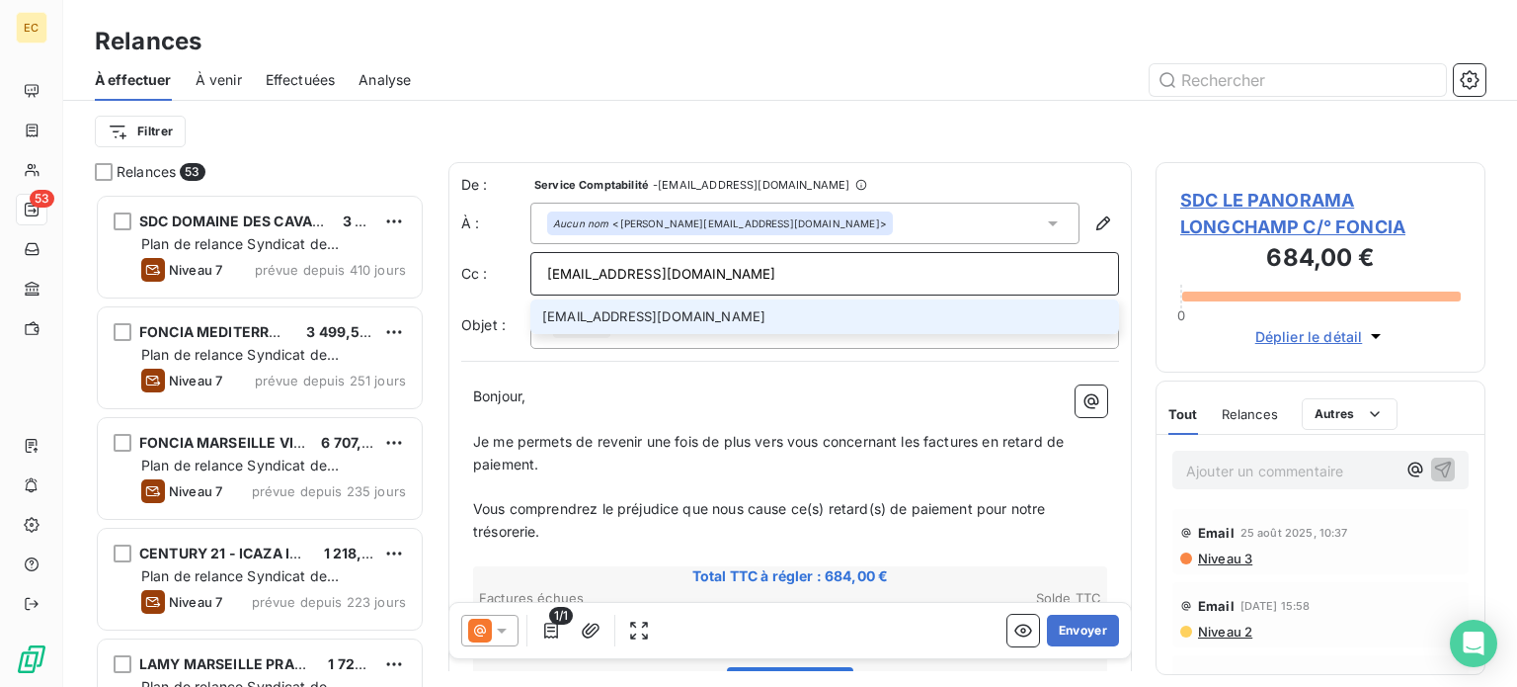
type input "haimmeur@foncia.com"
click at [801, 319] on li "haimmeur@foncia.com" at bounding box center [824, 316] width 589 height 35
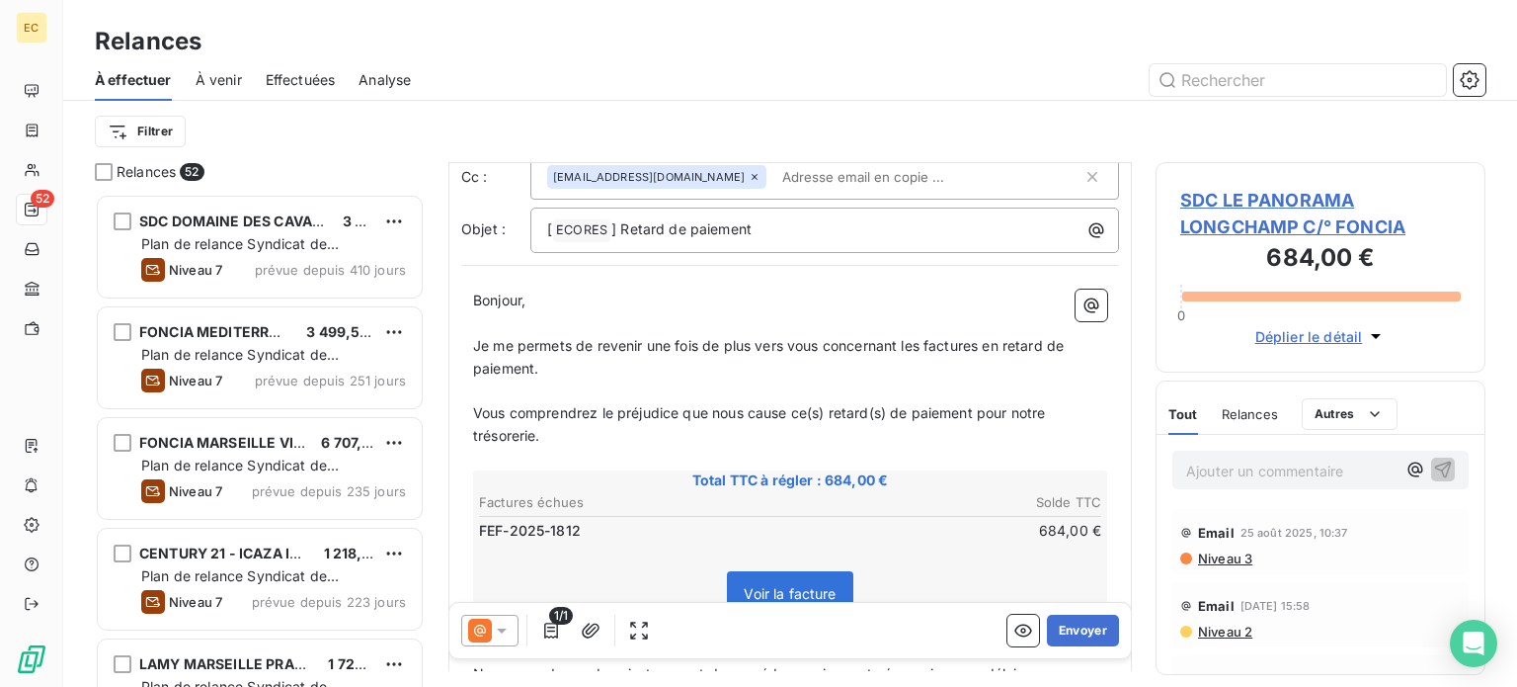
scroll to position [0, 0]
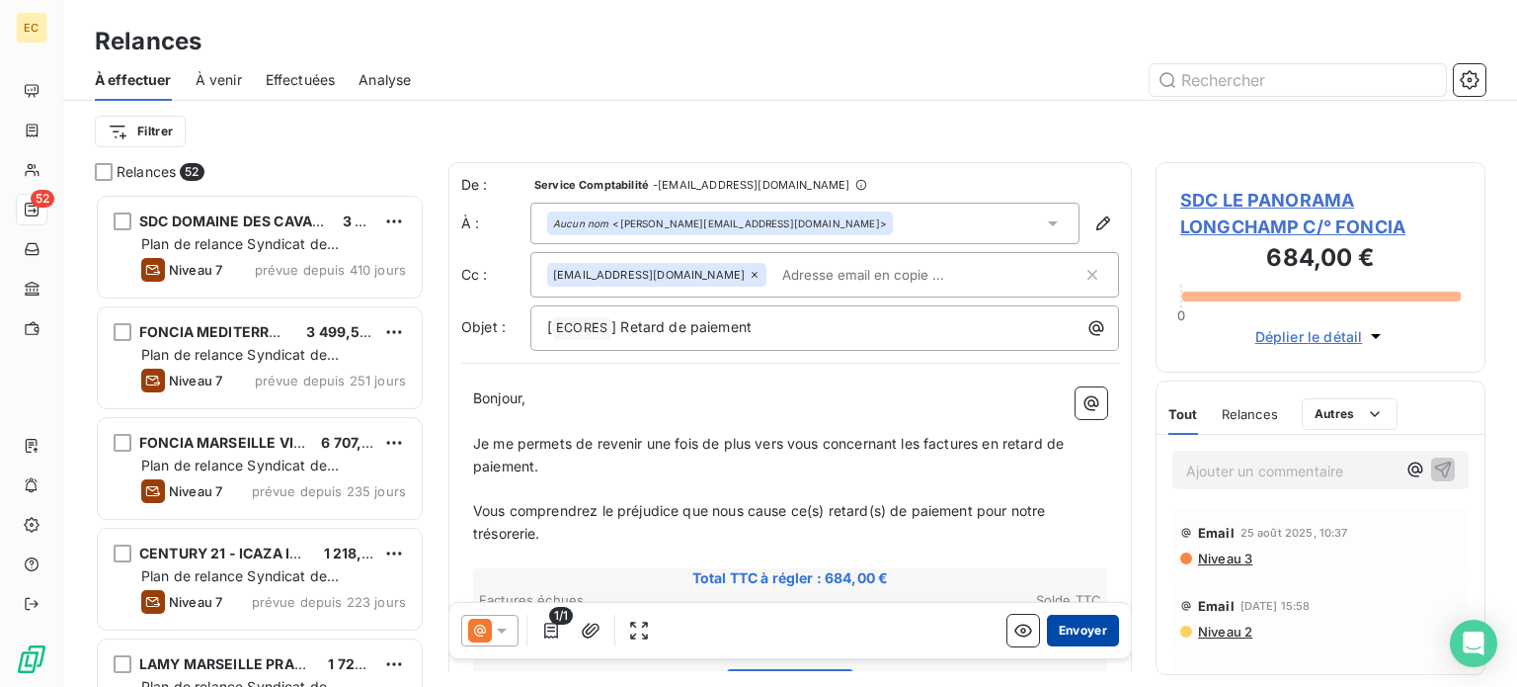
click at [1061, 627] on button "Envoyer" at bounding box center [1083, 630] width 72 height 32
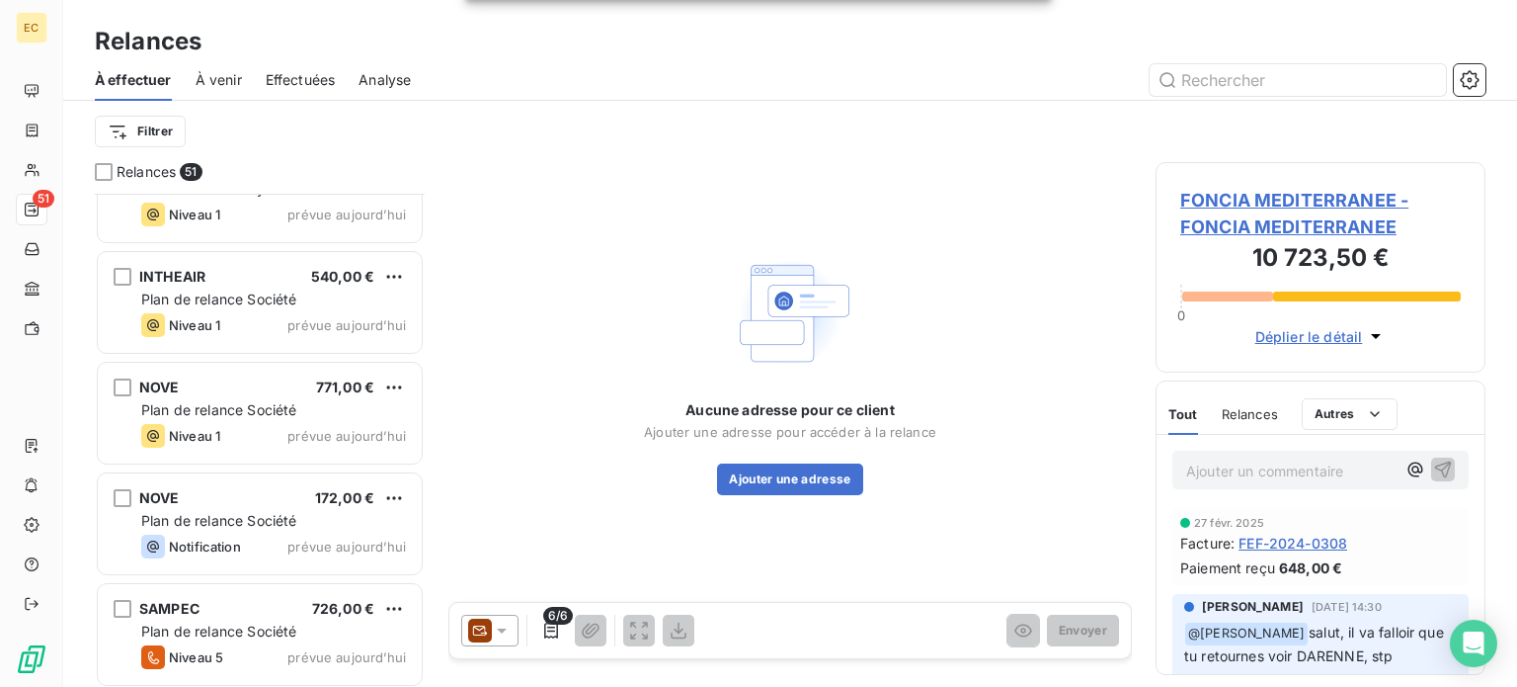
scroll to position [5150, 0]
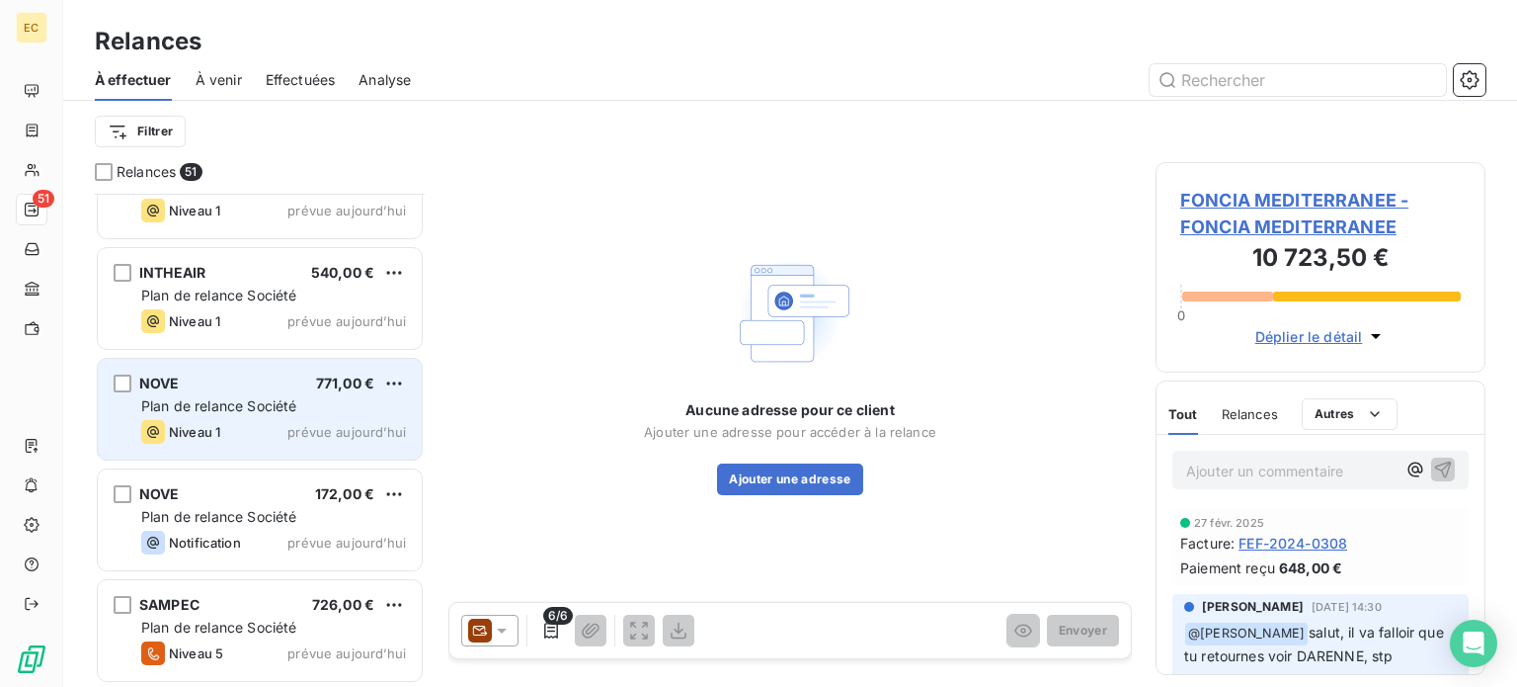
click at [271, 417] on div "NOVE 771,00 € Plan de relance Société Niveau 1 prévue aujourd’hui" at bounding box center [260, 409] width 324 height 101
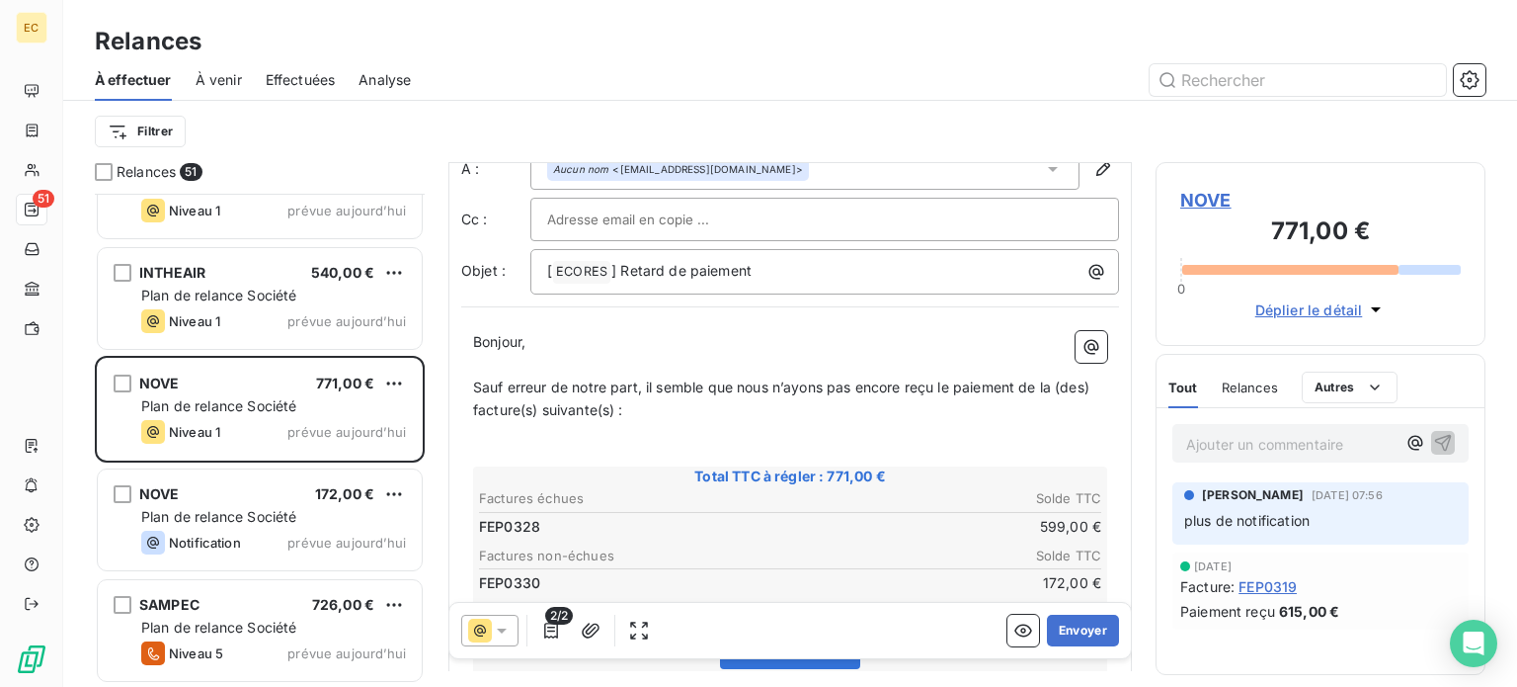
scroll to position [99, 0]
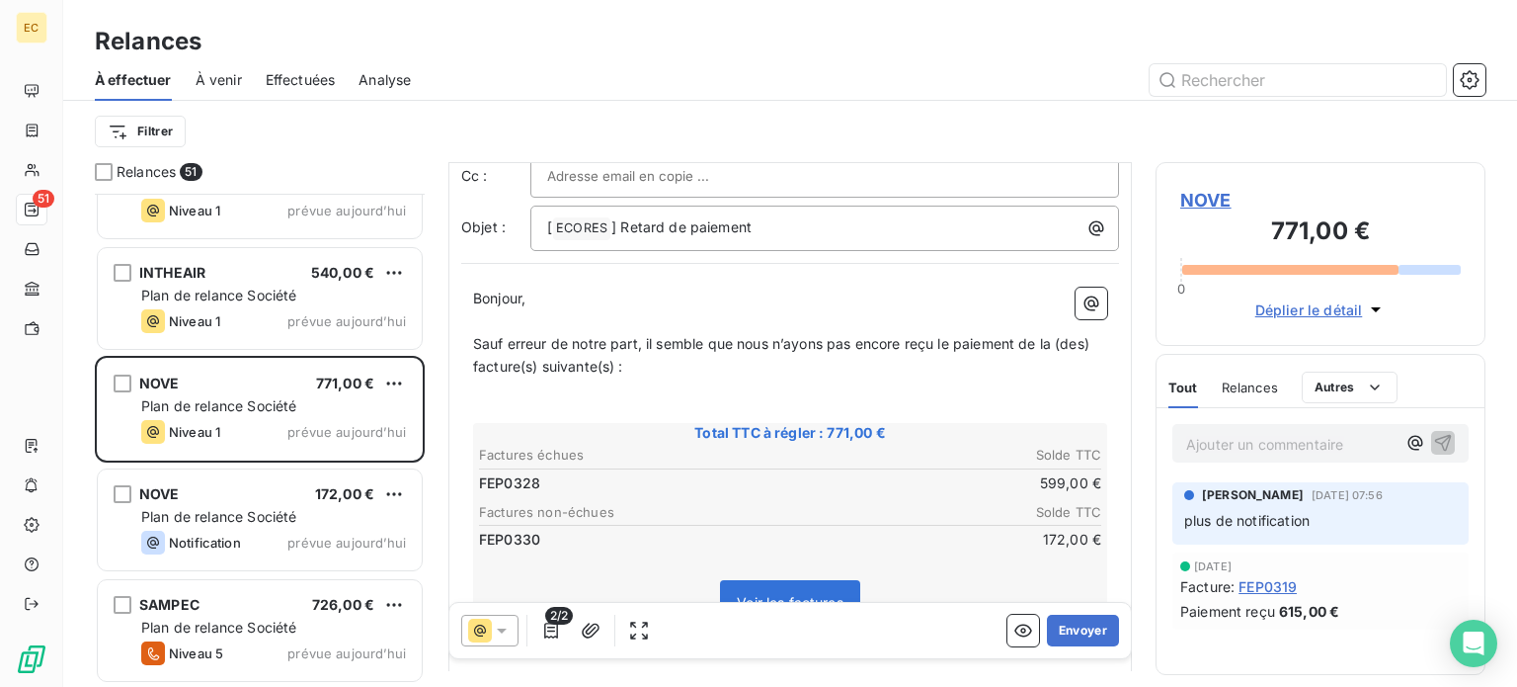
click at [1199, 203] on span "NOVE" at bounding box center [1320, 200] width 281 height 27
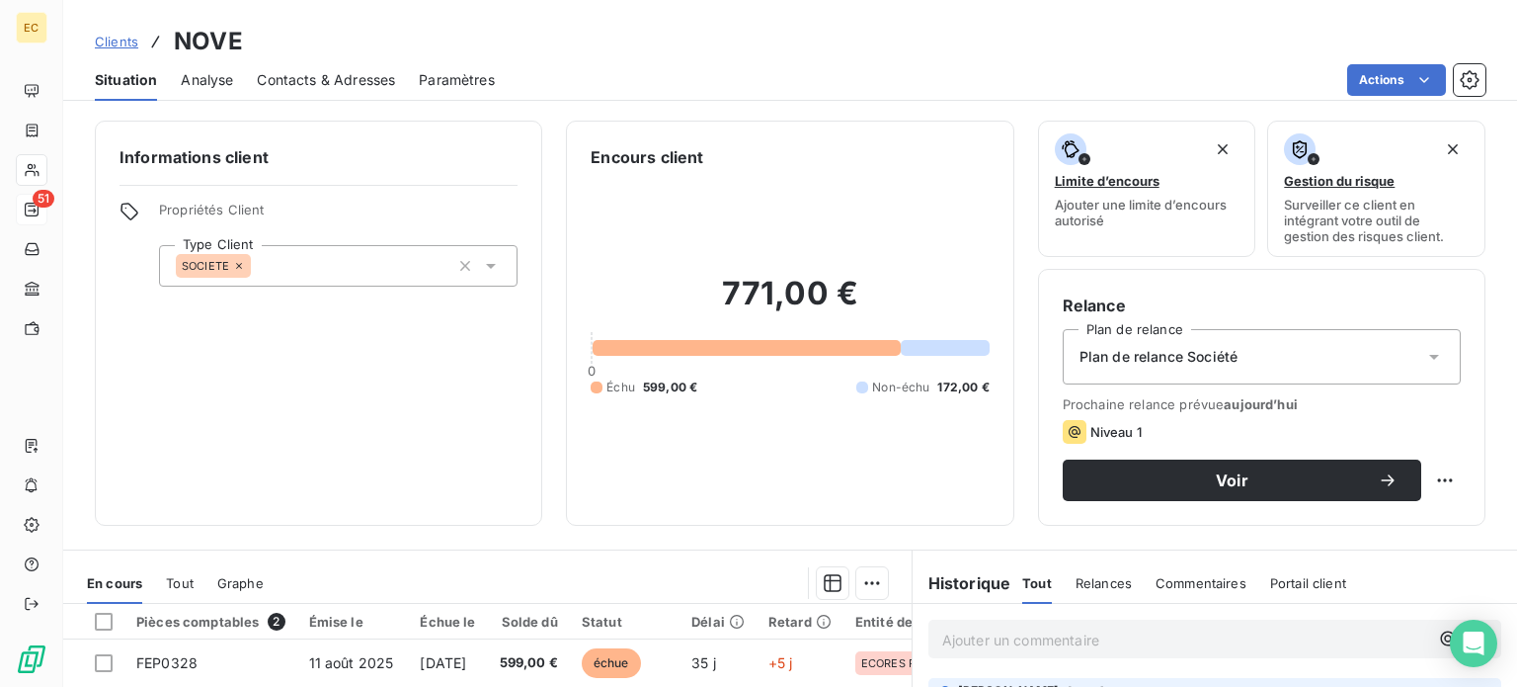
click at [1424, 355] on icon at bounding box center [1434, 357] width 20 height 20
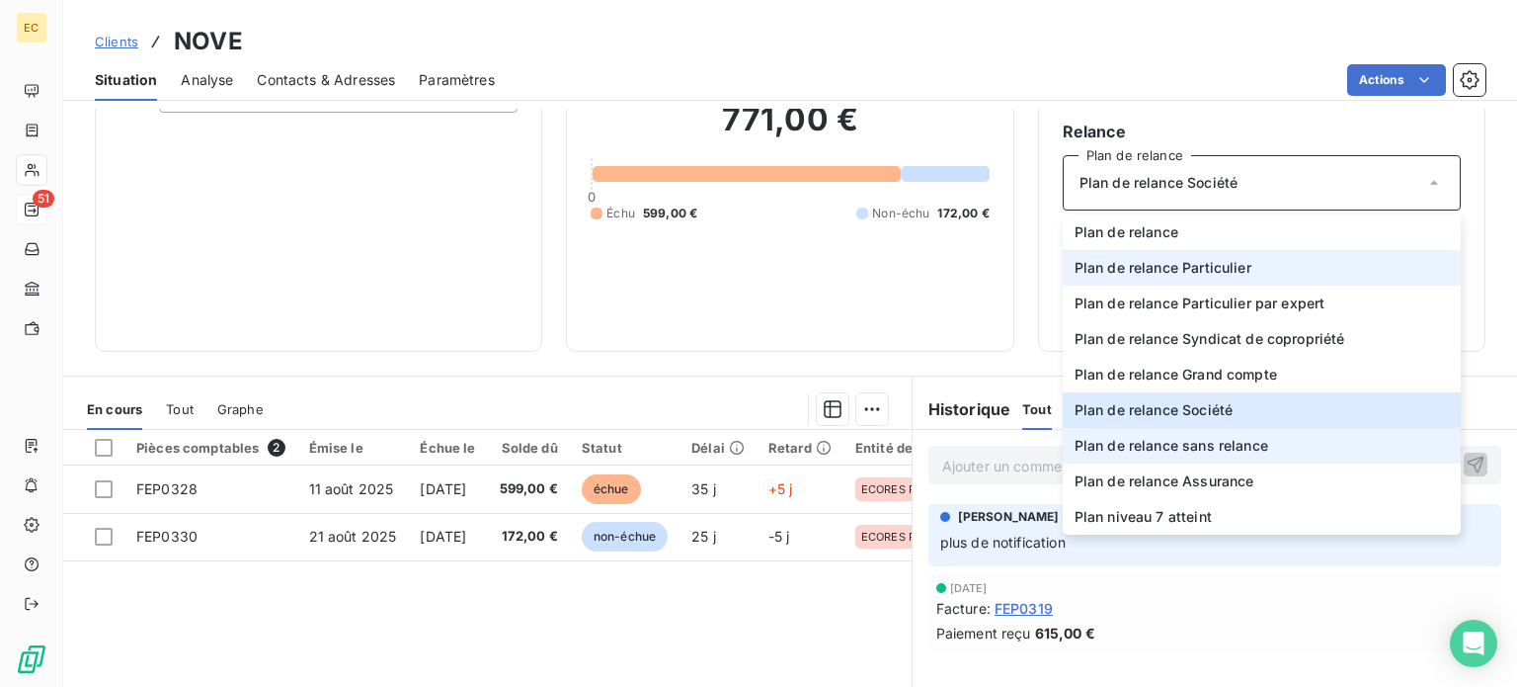
scroll to position [198, 0]
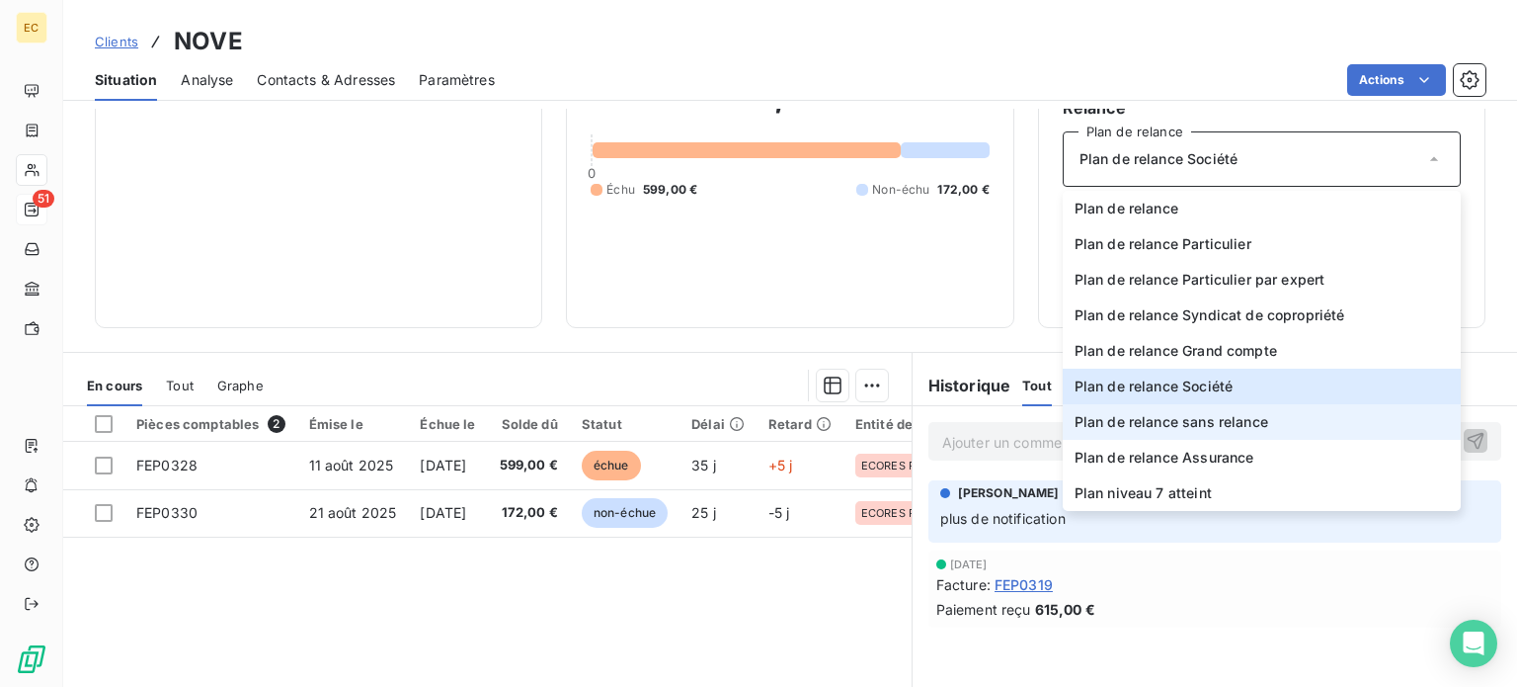
click at [1254, 421] on span "Plan de relance sans relance" at bounding box center [1172, 422] width 194 height 20
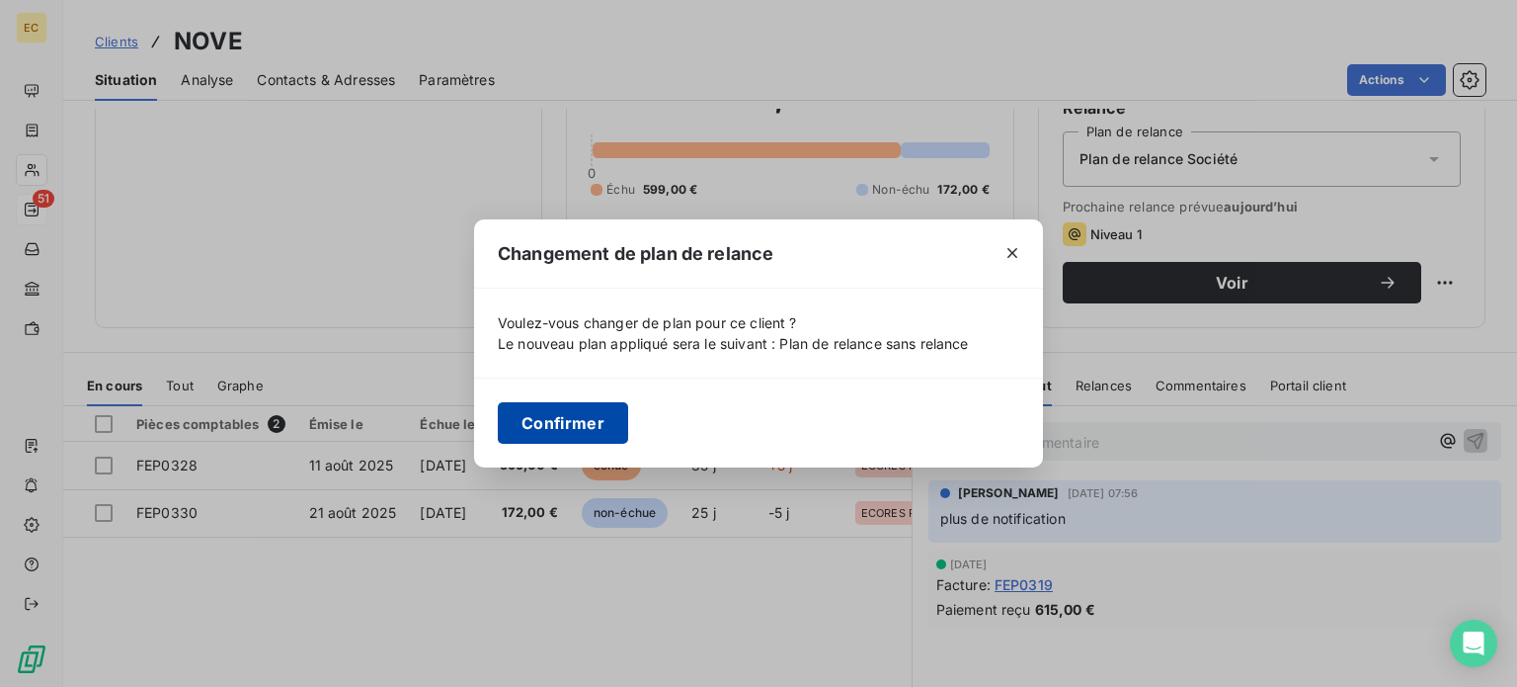
click at [521, 420] on button "Confirmer" at bounding box center [563, 422] width 130 height 41
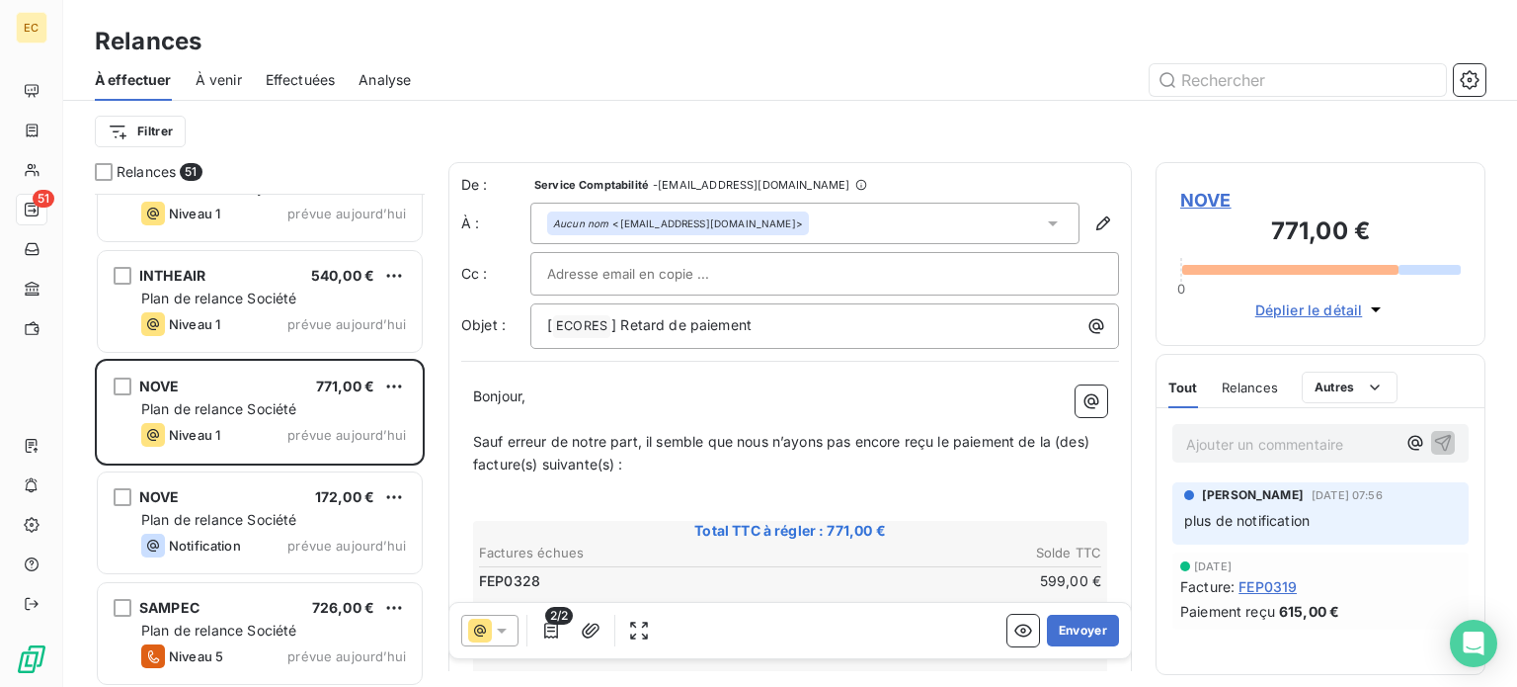
scroll to position [5150, 0]
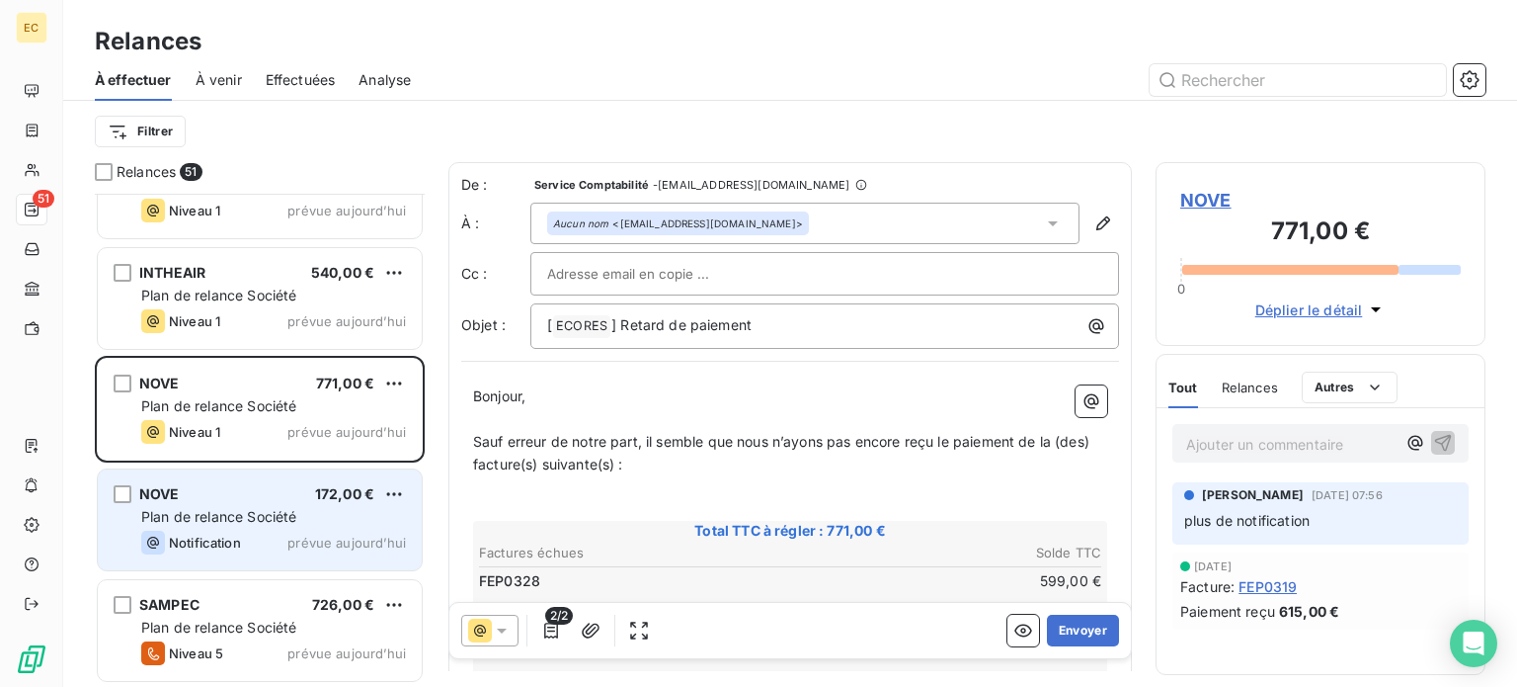
click at [261, 515] on span "Plan de relance Société" at bounding box center [218, 516] width 155 height 17
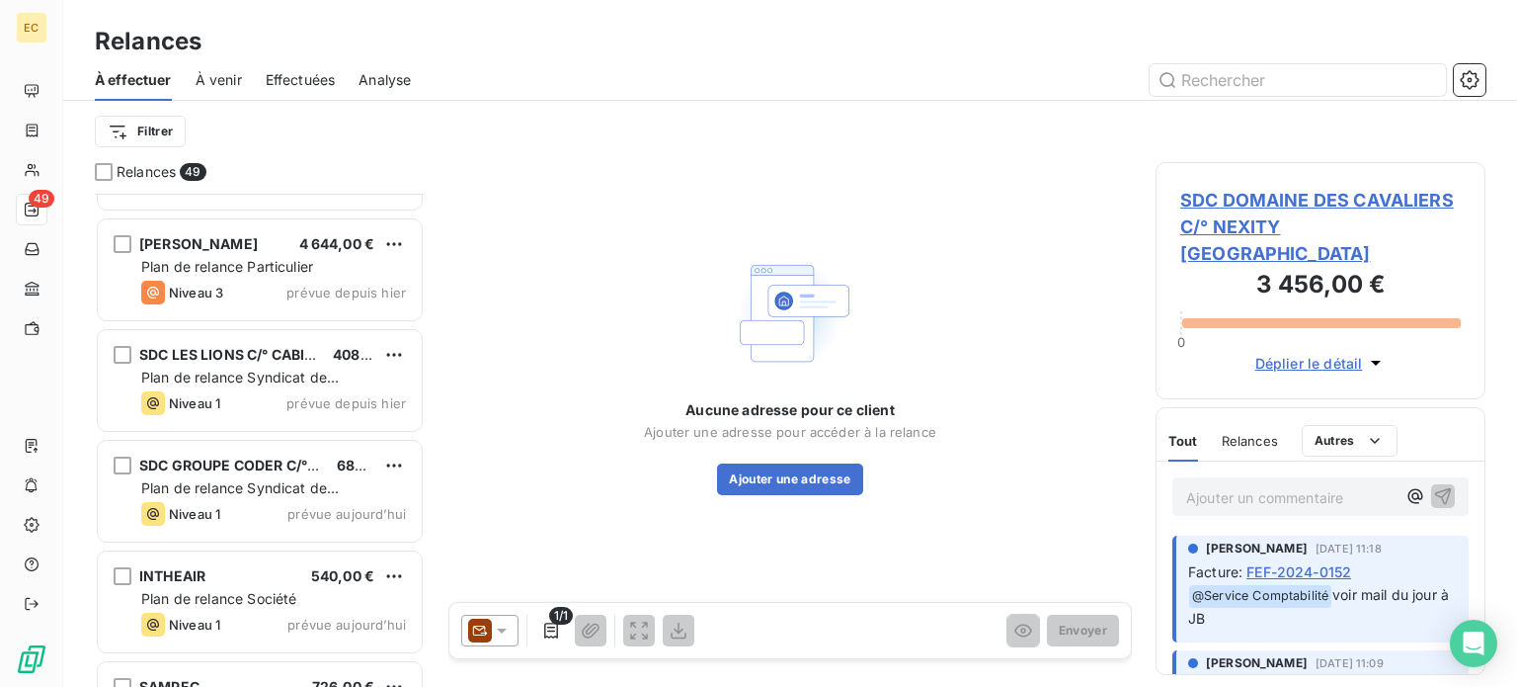
scroll to position [4928, 0]
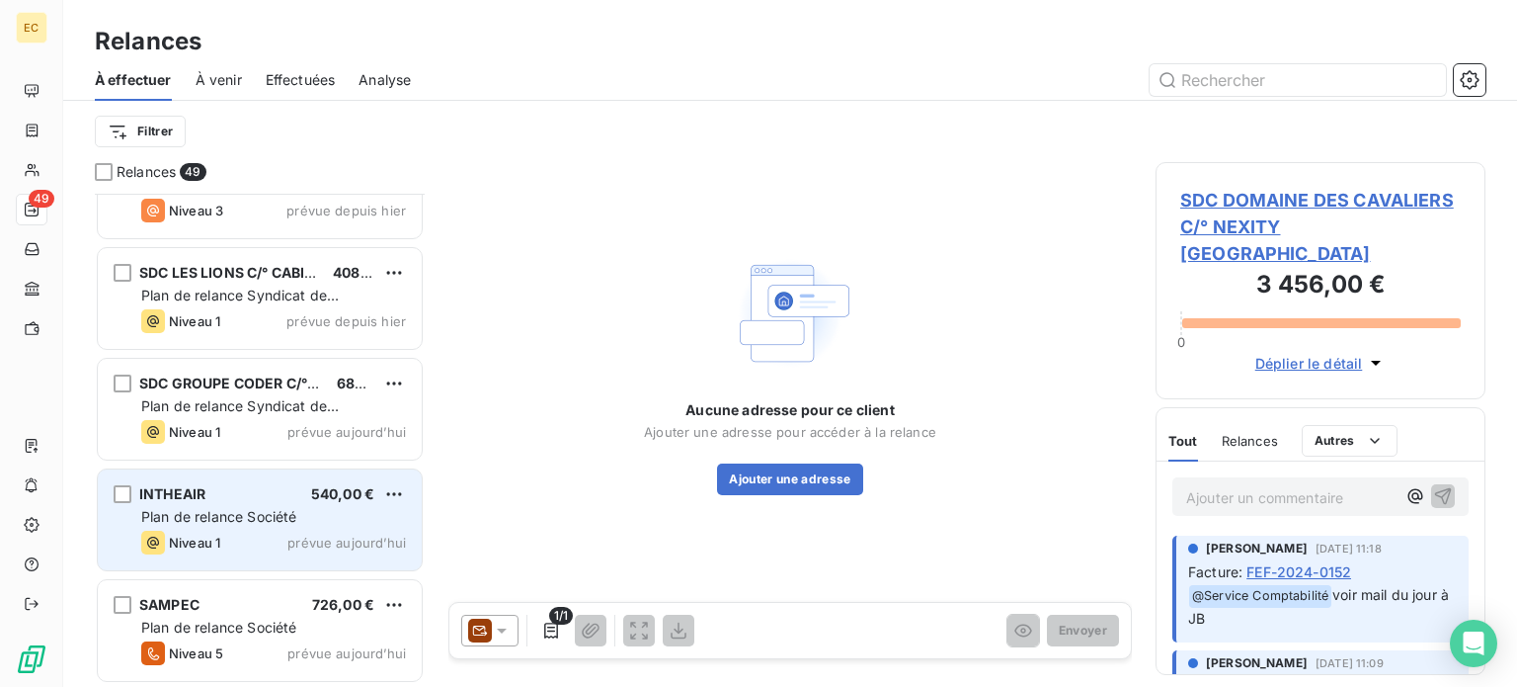
click at [220, 514] on span "Plan de relance Société" at bounding box center [218, 516] width 155 height 17
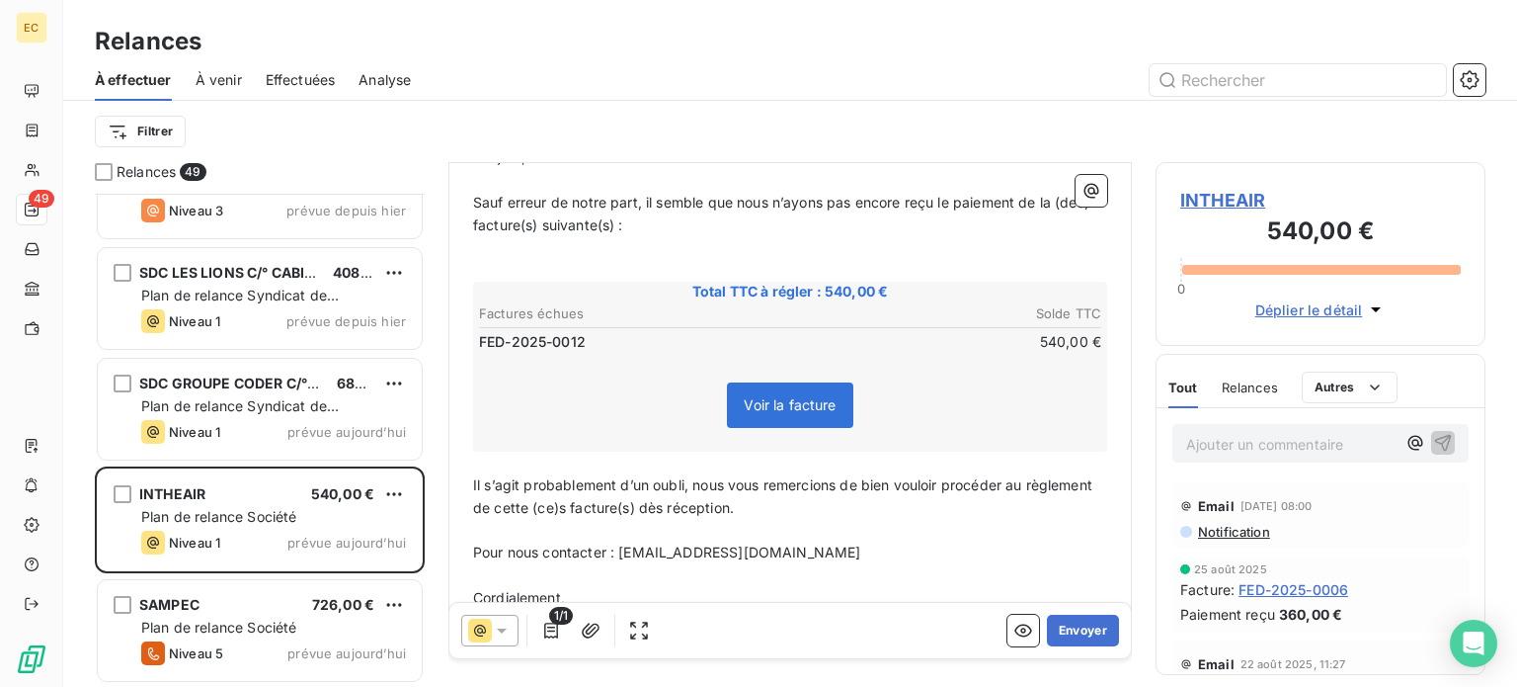
scroll to position [296, 0]
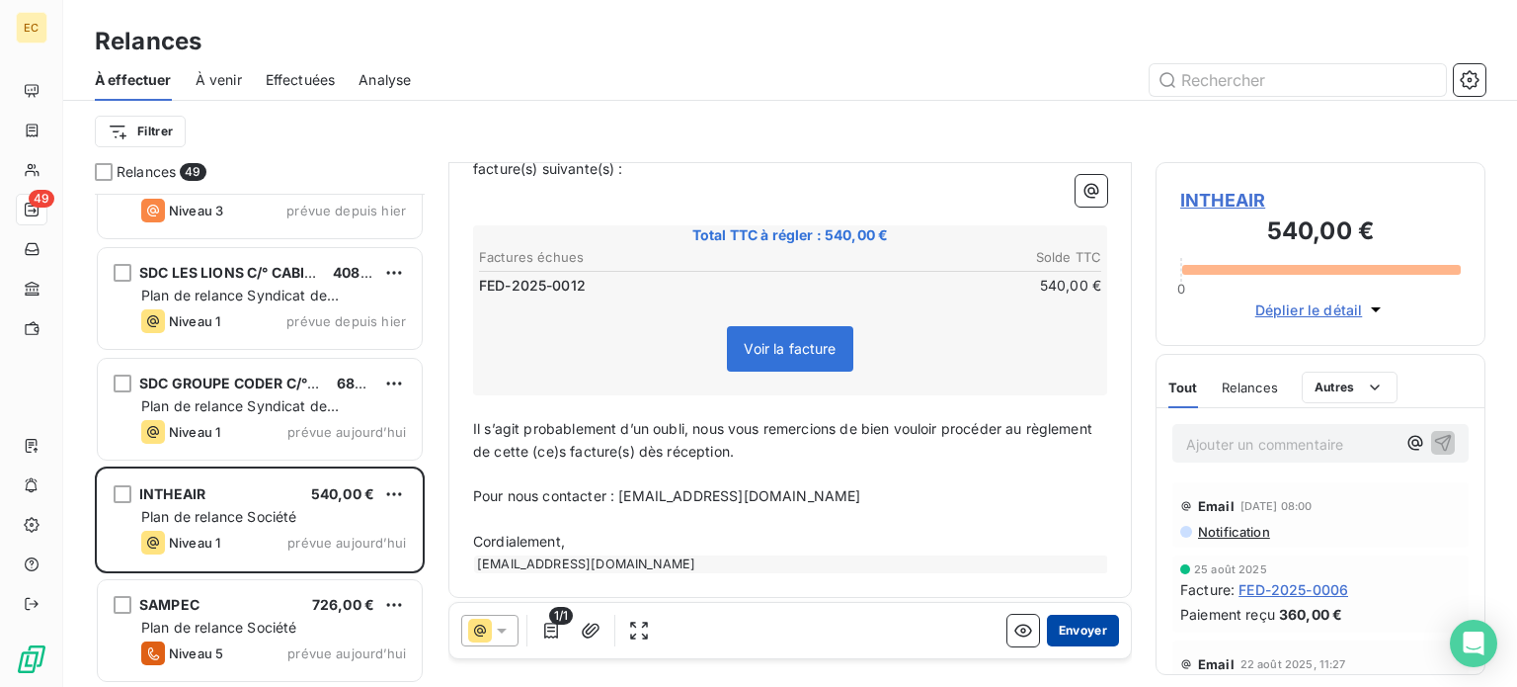
click at [1063, 622] on button "Envoyer" at bounding box center [1083, 630] width 72 height 32
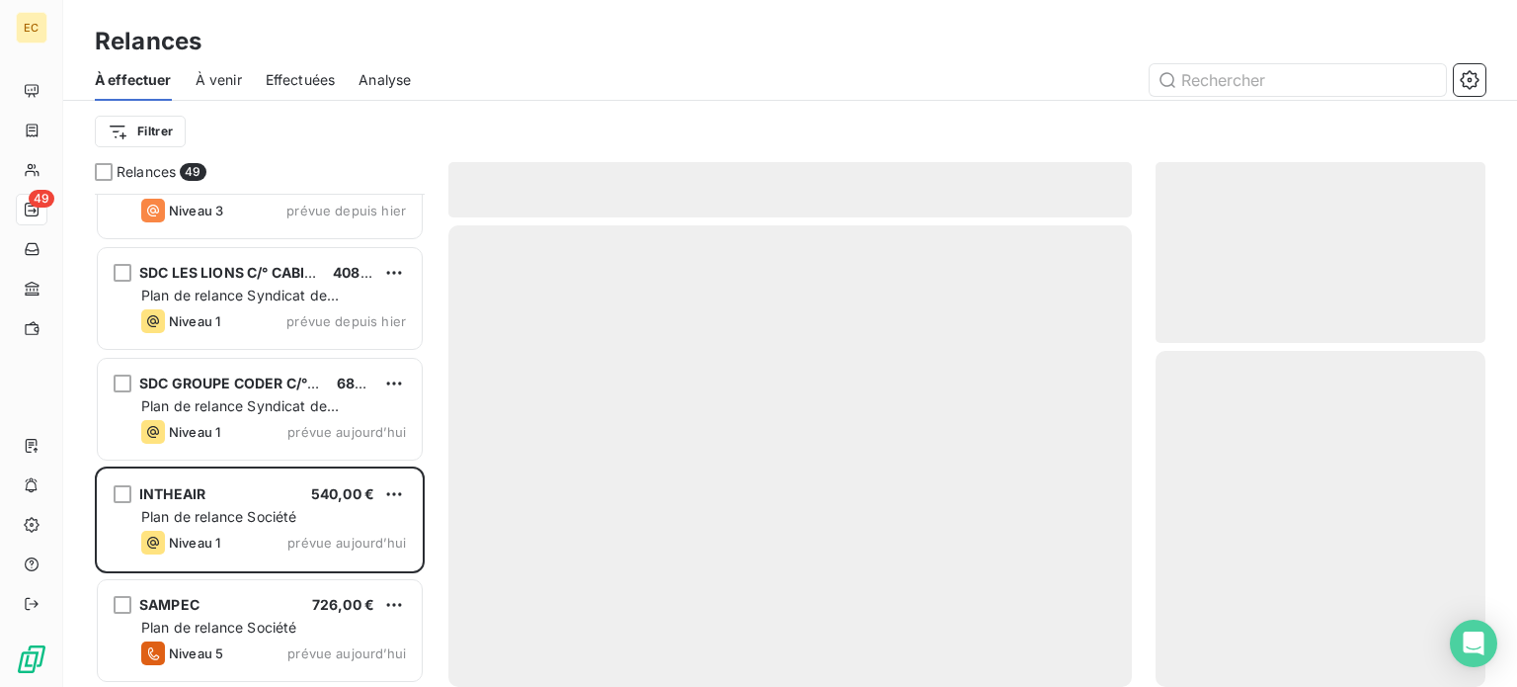
scroll to position [4817, 0]
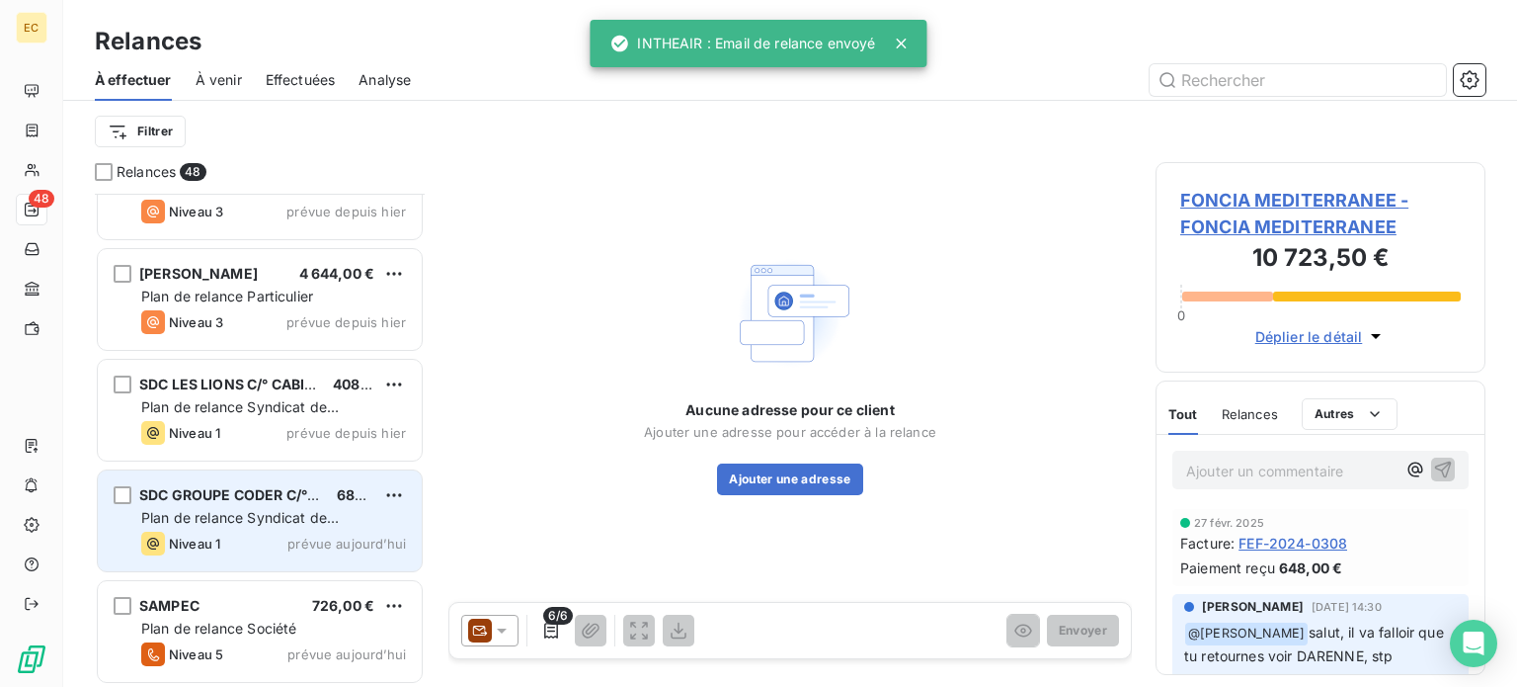
click at [241, 523] on span "Plan de relance Syndicat de copropriété" at bounding box center [240, 527] width 198 height 37
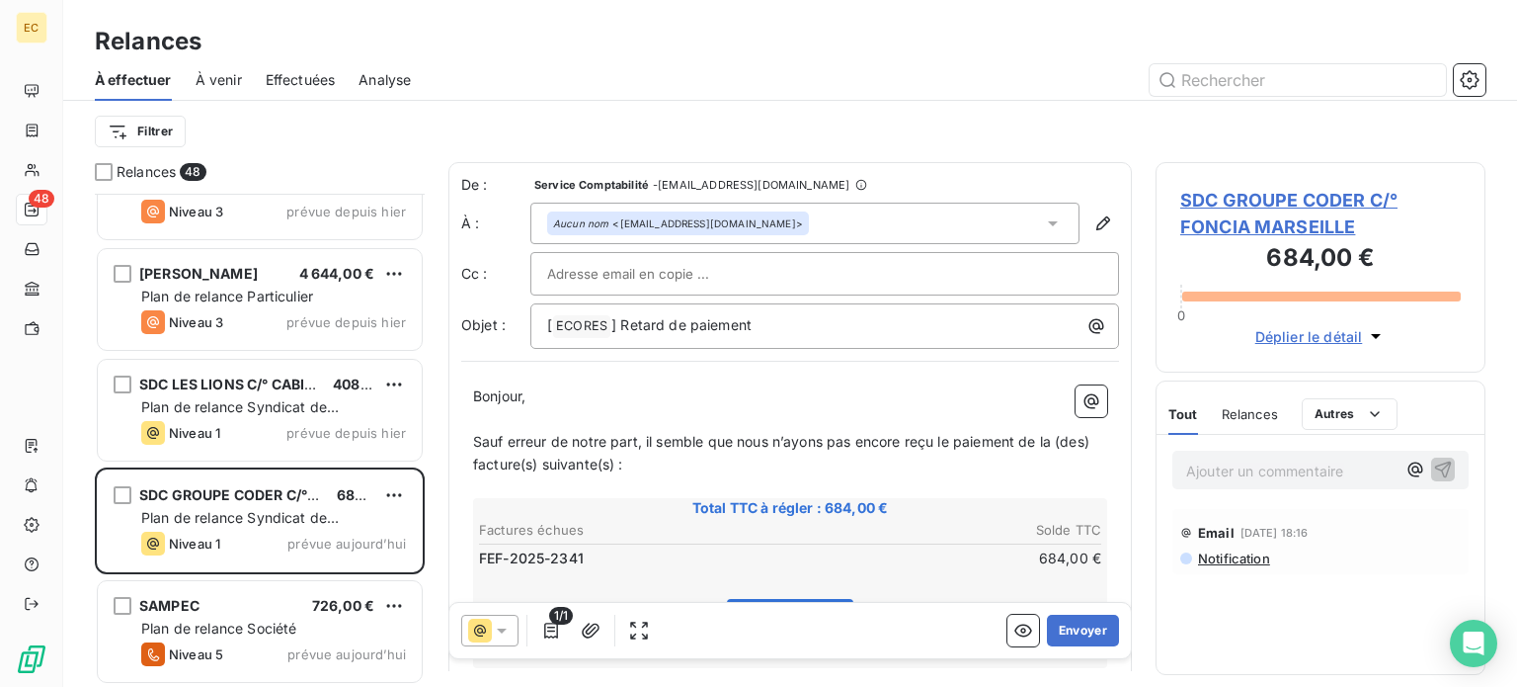
click at [1255, 214] on span "SDC GROUPE CODER C/° FONCIA MARSEILLE" at bounding box center [1320, 213] width 281 height 53
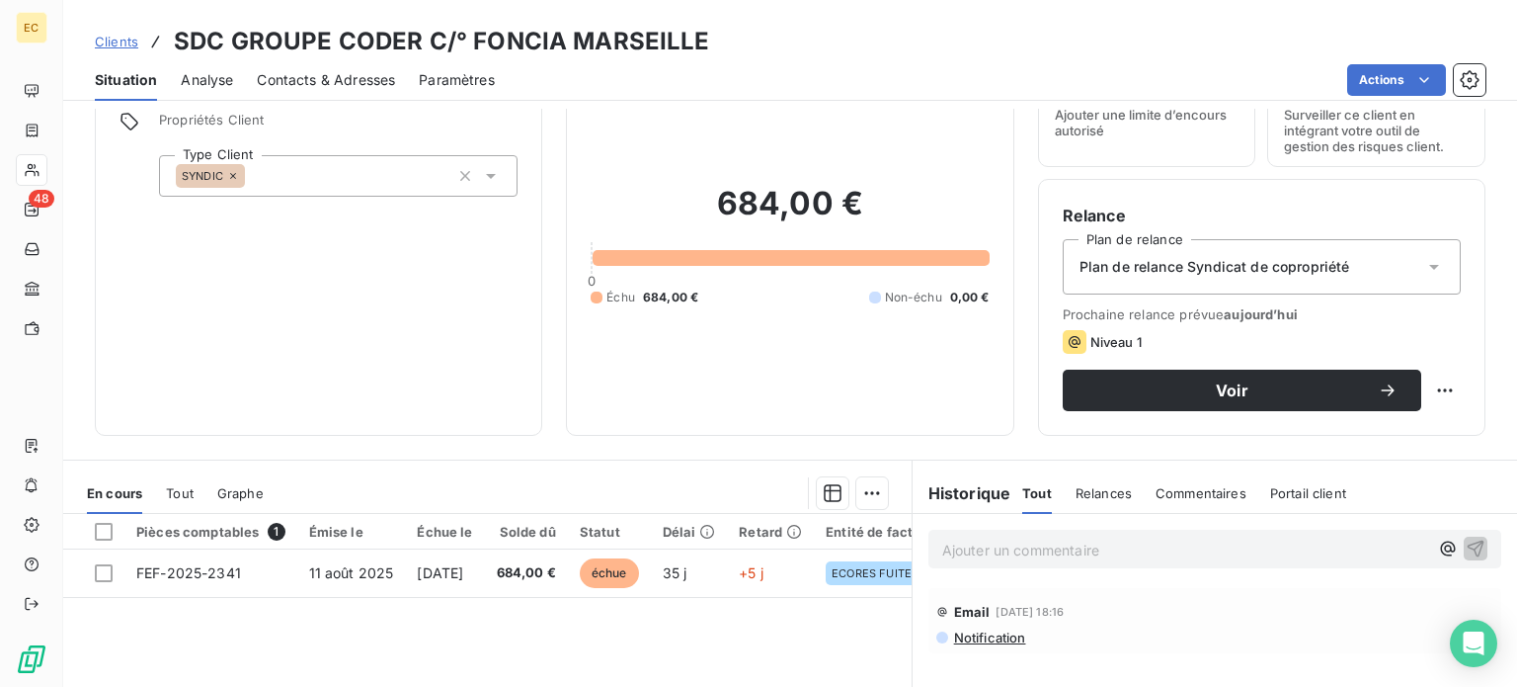
scroll to position [198, 0]
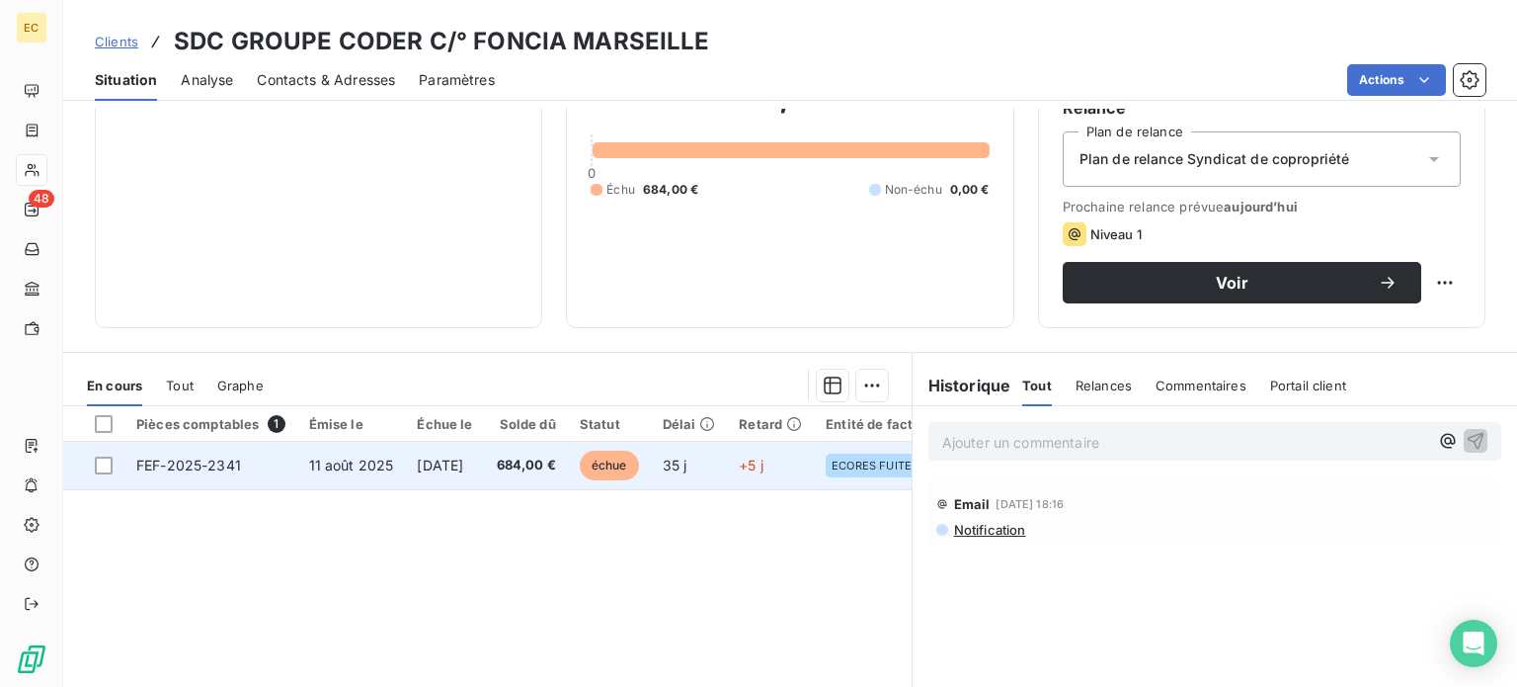
click at [424, 469] on span "[DATE]" at bounding box center [440, 464] width 46 height 17
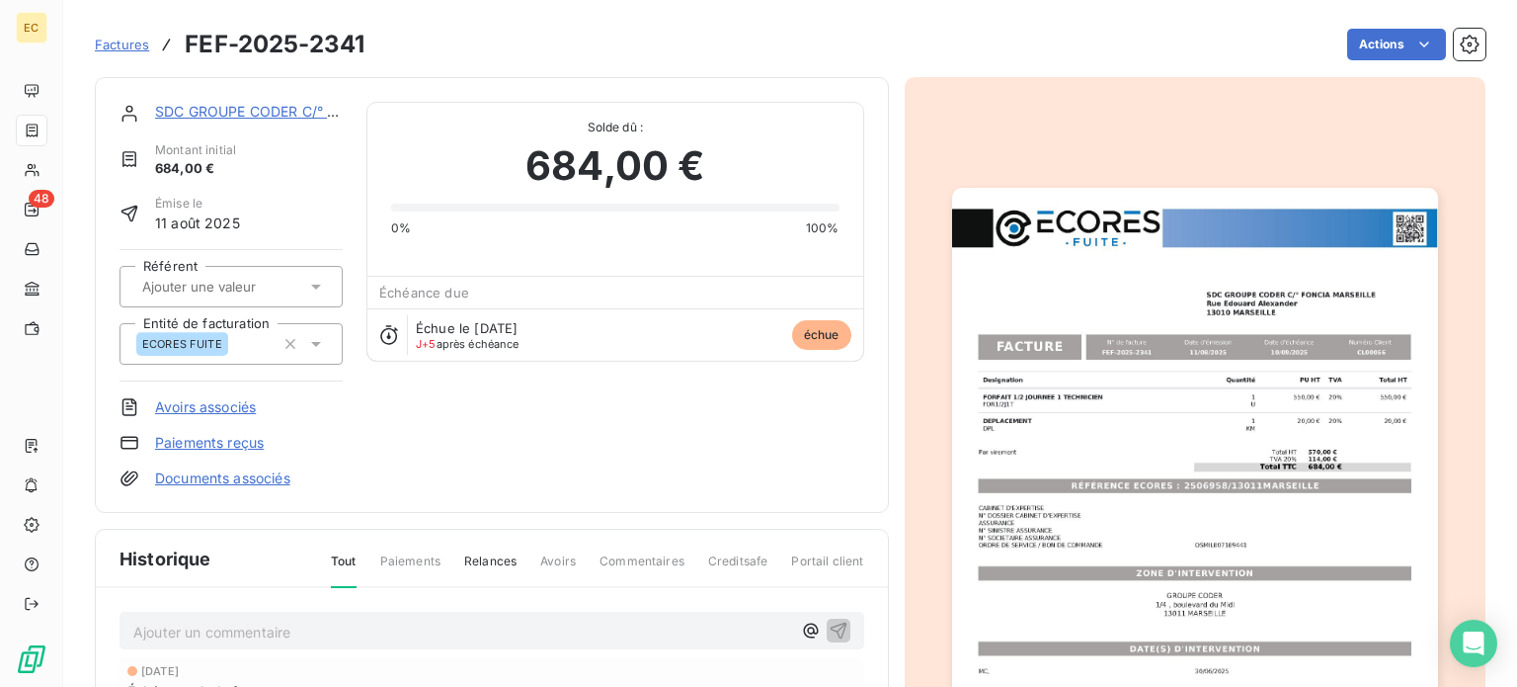
click at [1095, 485] on img "button" at bounding box center [1195, 531] width 486 height 687
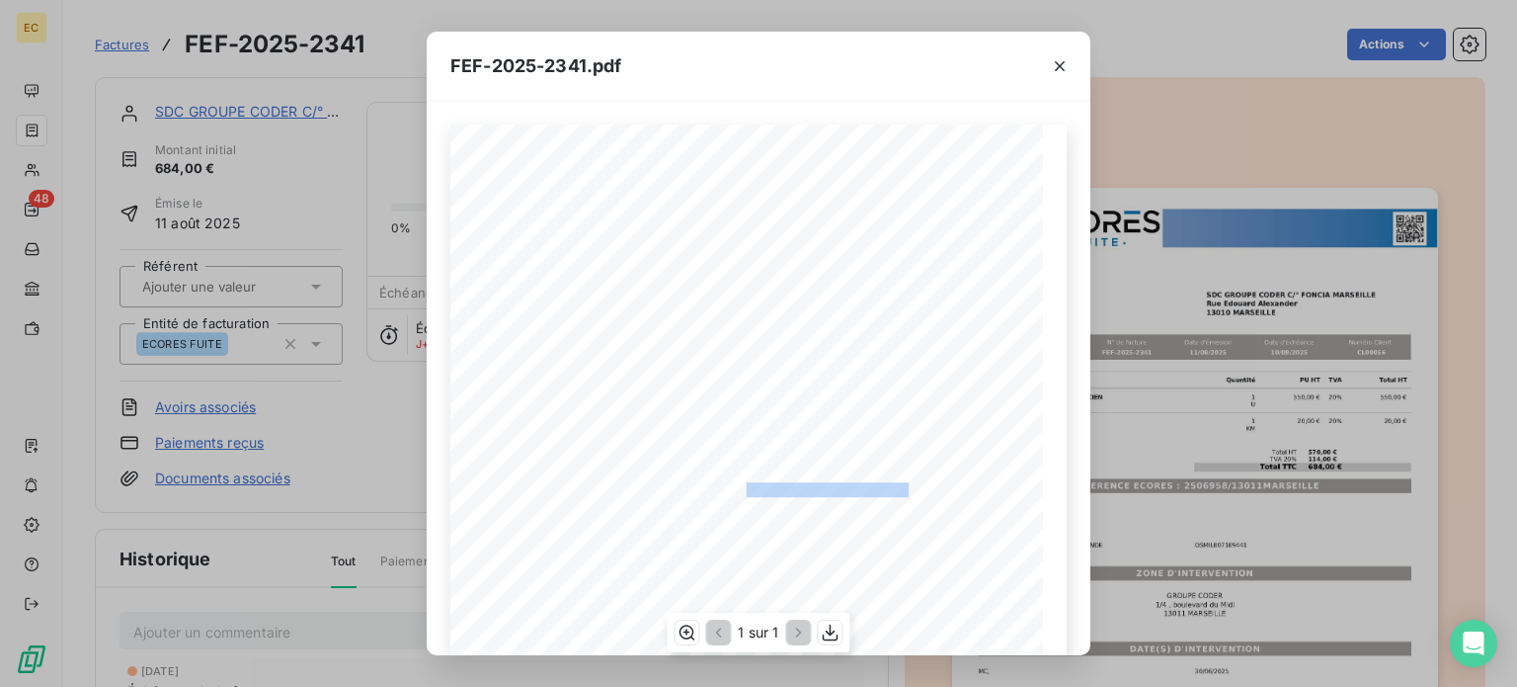
drag, startPoint x: 902, startPoint y: 489, endPoint x: 735, endPoint y: 485, distance: 167.0
click at [735, 485] on span "RÉFÉRENCE ECORES : 2506958/13011MARSEILLE" at bounding box center [758, 487] width 301 height 10
copy span "2506958/13011MARSEILLE"
click at [1060, 65] on icon "button" at bounding box center [1060, 66] width 10 height 10
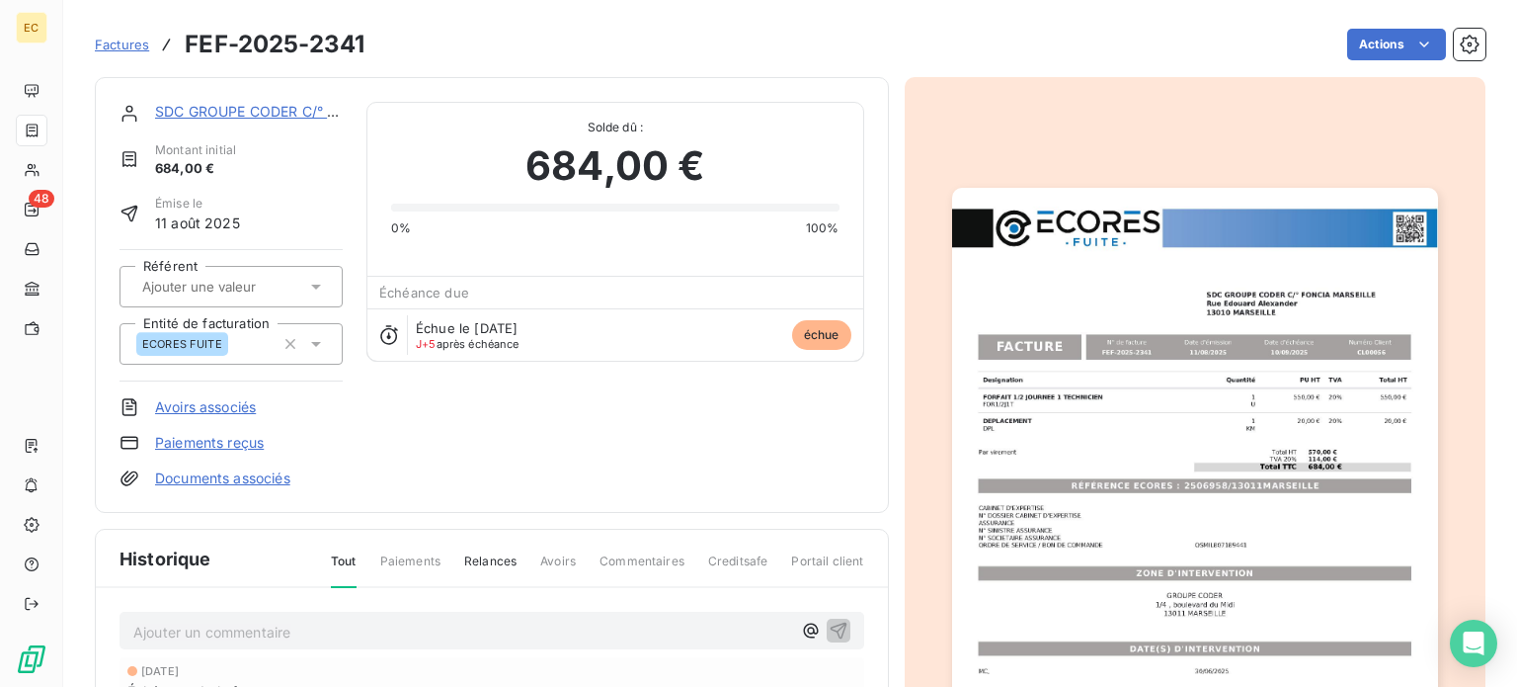
click at [270, 121] on div "SDC GROUPE CODER C/° FONCIA MARSEILLE" at bounding box center [249, 112] width 188 height 20
click at [271, 114] on link "SDC GROUPE CODER C/° FONCIA MARSEILLE" at bounding box center [309, 111] width 308 height 17
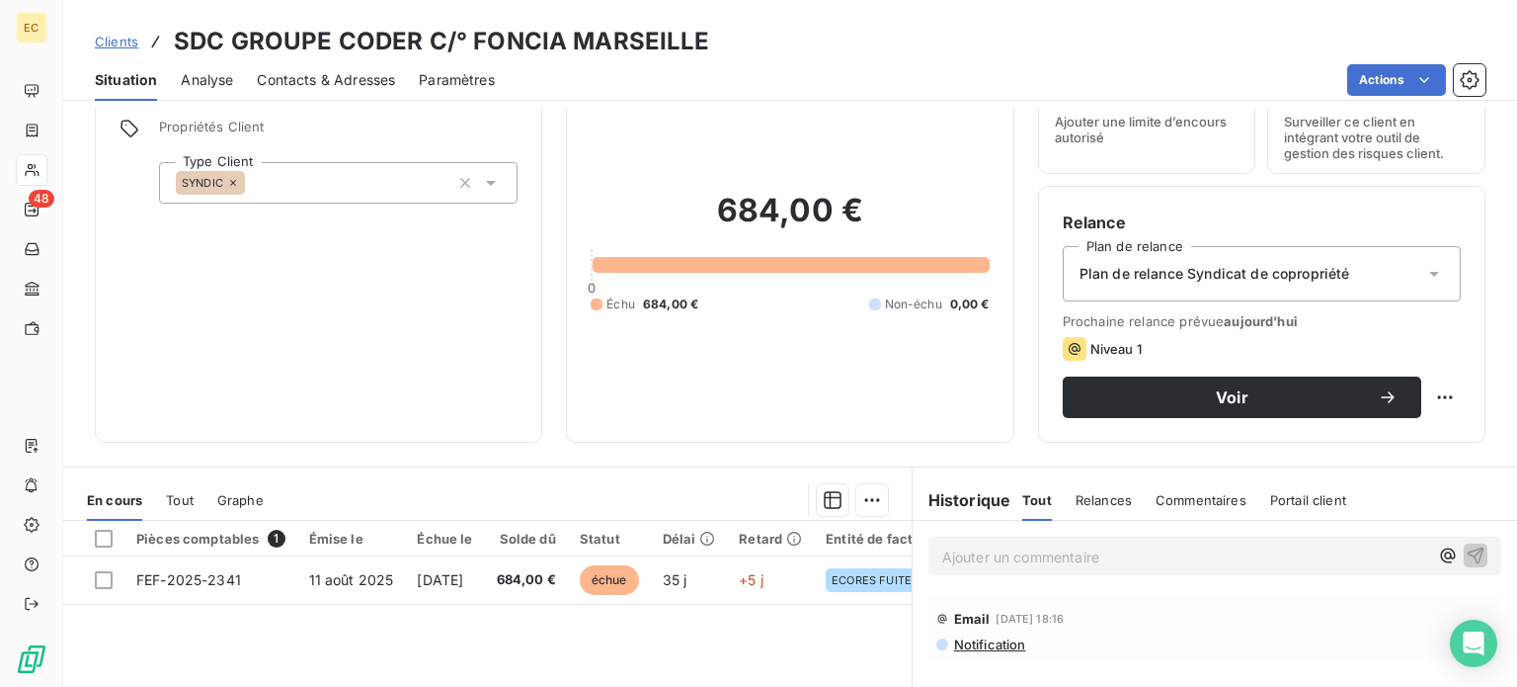
scroll to position [198, 0]
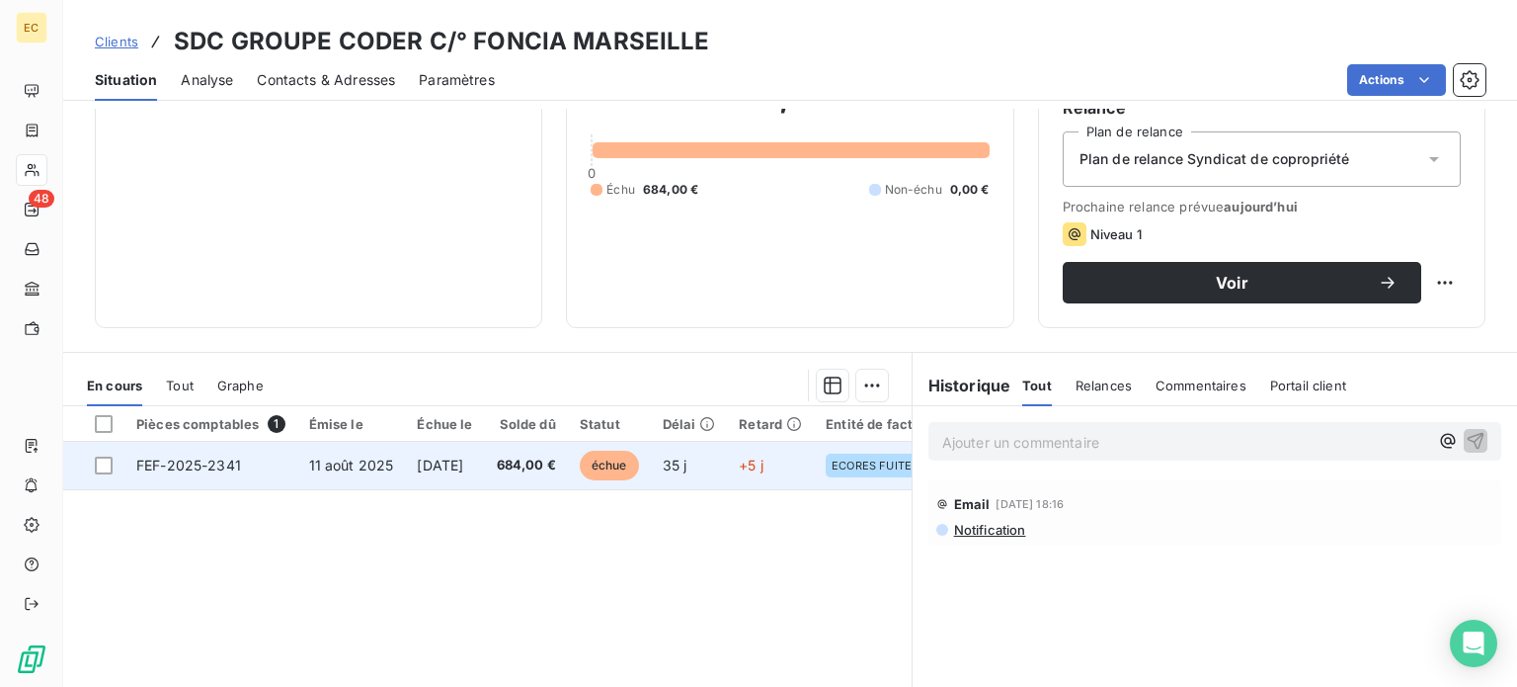
click at [380, 467] on span "11 août 2025" at bounding box center [351, 464] width 85 height 17
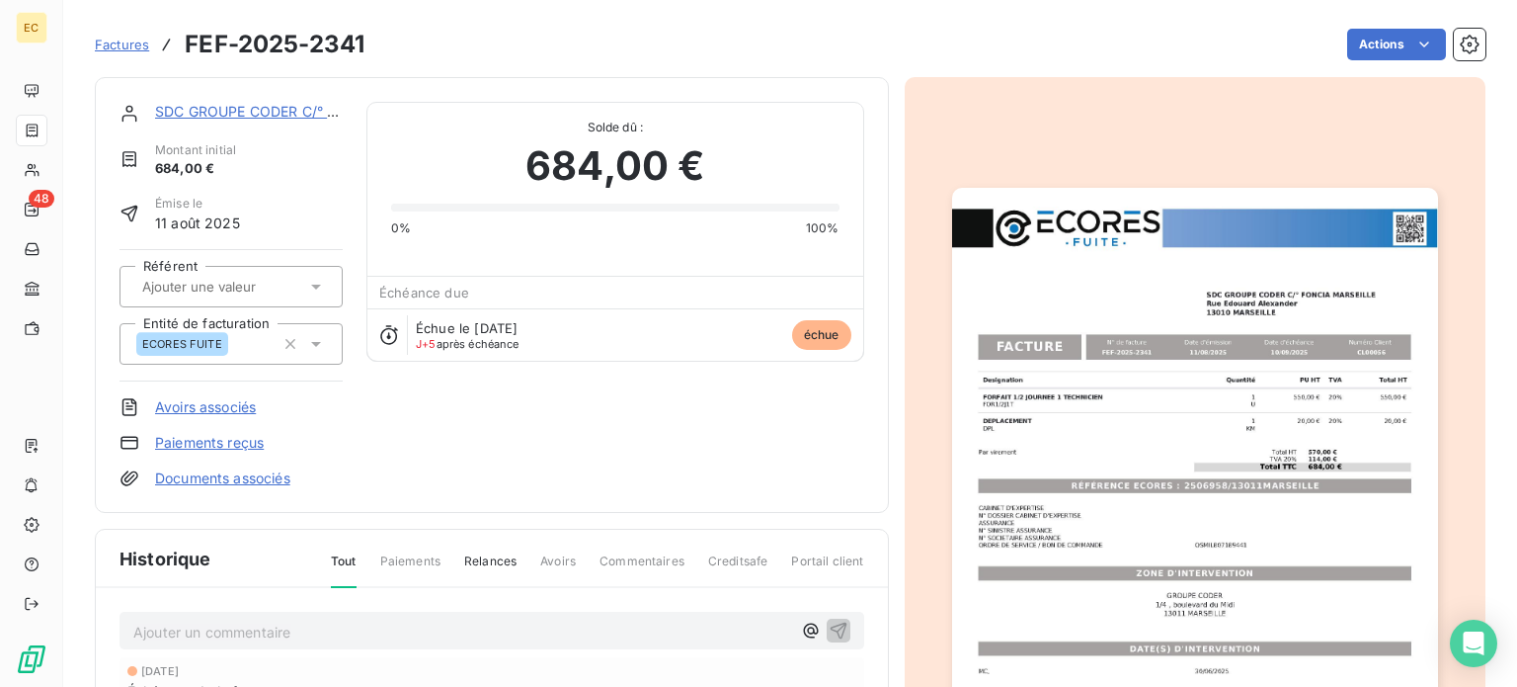
click at [237, 116] on link "SDC GROUPE CODER C/° FONCIA MARSEILLE" at bounding box center [309, 111] width 308 height 17
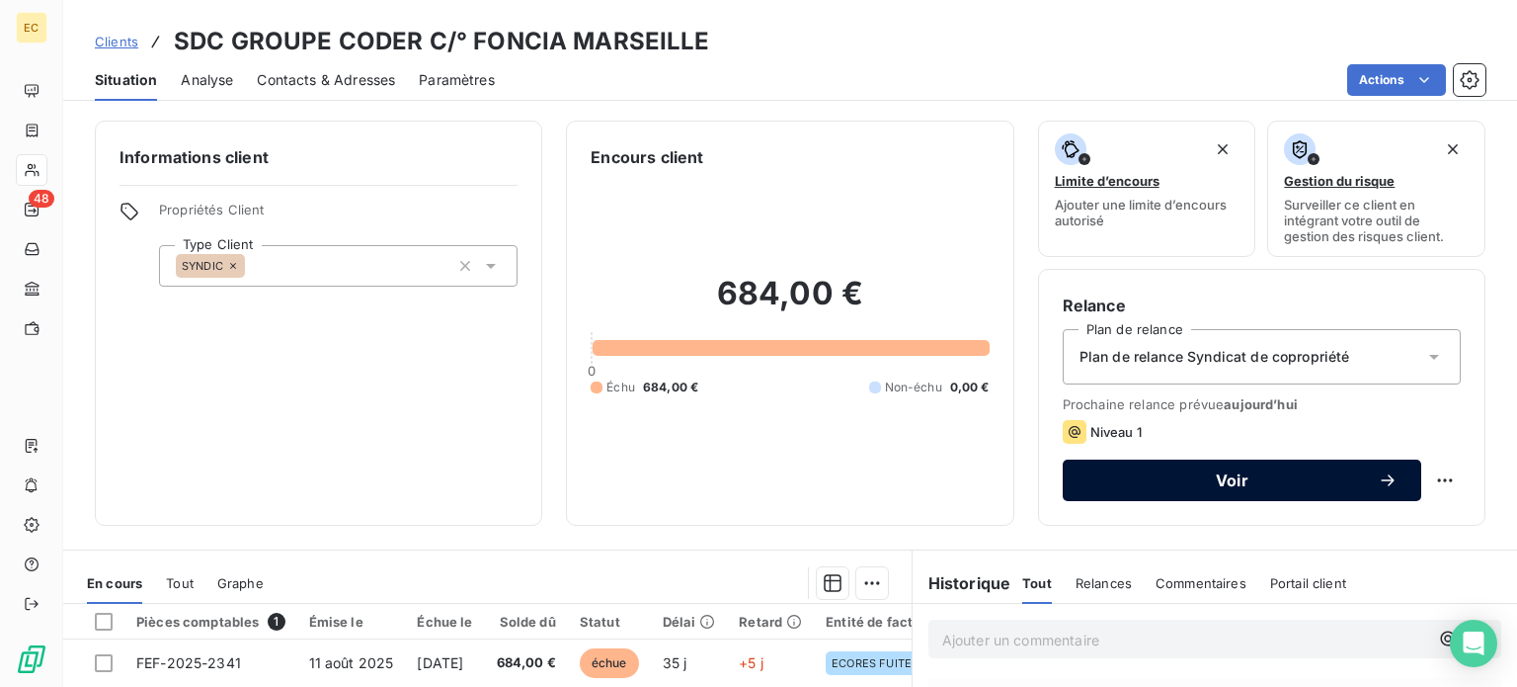
click at [1142, 475] on span "Voir" at bounding box center [1232, 480] width 291 height 16
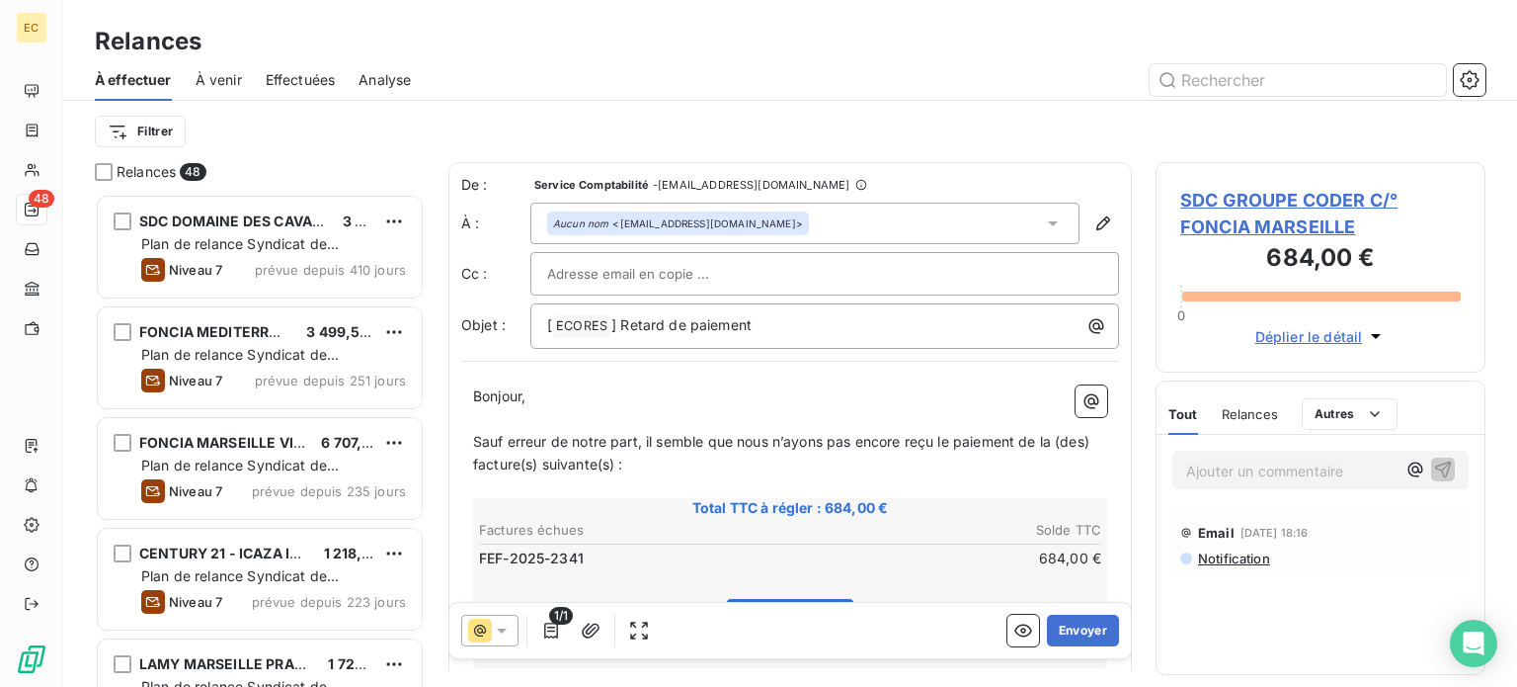
scroll to position [478, 314]
click at [648, 262] on input "text" at bounding box center [653, 274] width 212 height 30
paste input "andrine.valade@foncia.com"
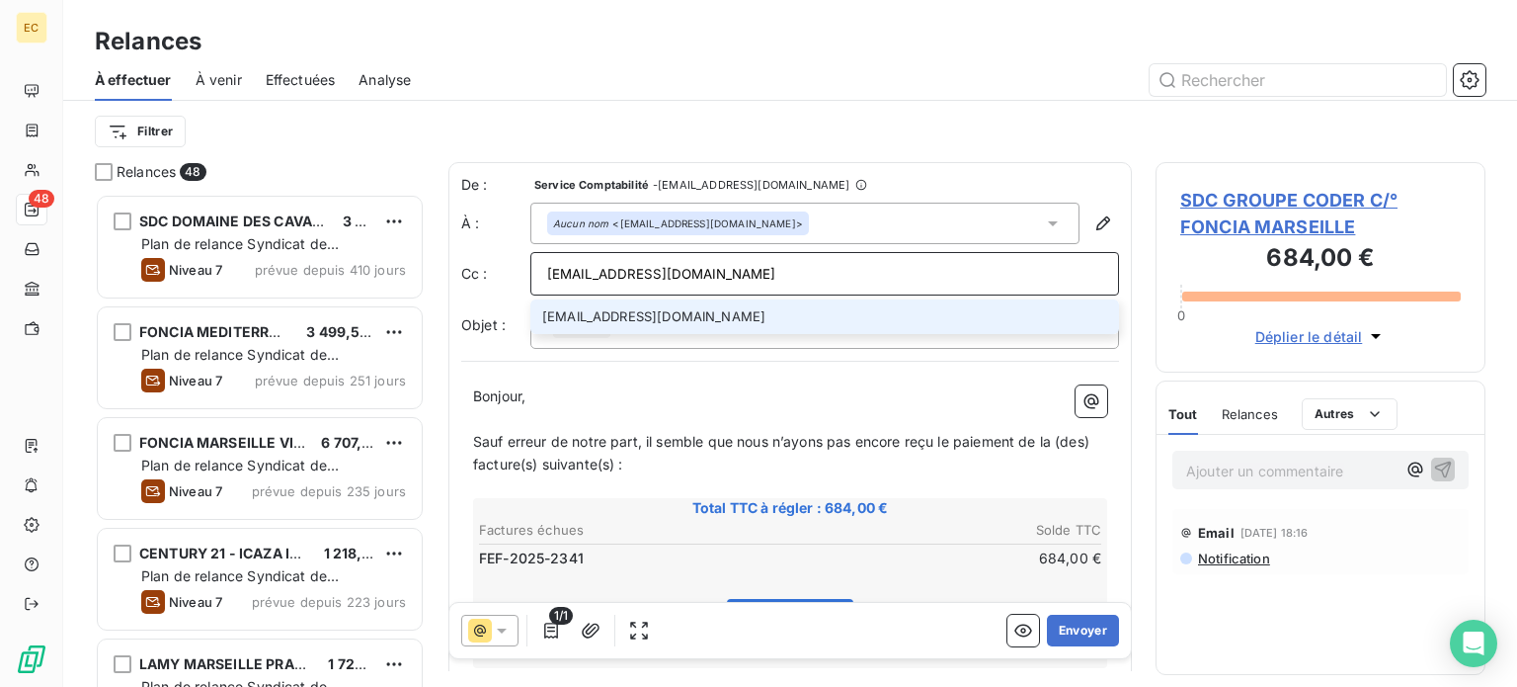
click at [597, 276] on input "andrine.valade@foncia.com" at bounding box center [824, 274] width 555 height 30
click at [601, 274] on input "andrine.valade@foncia.cOM" at bounding box center [824, 274] width 555 height 30
type input "Svalade@foncia.cOM"
click at [626, 311] on li "Svalade@foncia.cOM" at bounding box center [824, 316] width 589 height 35
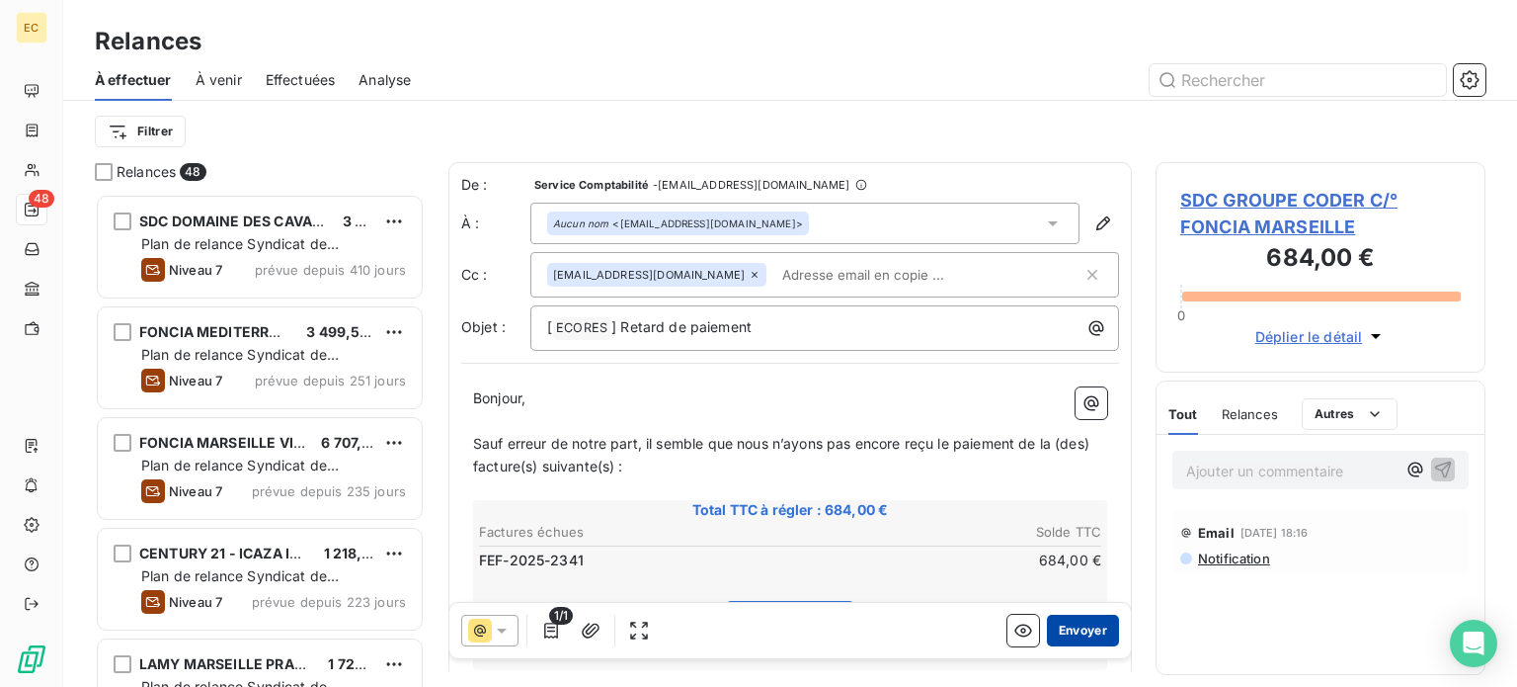
click at [1069, 636] on button "Envoyer" at bounding box center [1083, 630] width 72 height 32
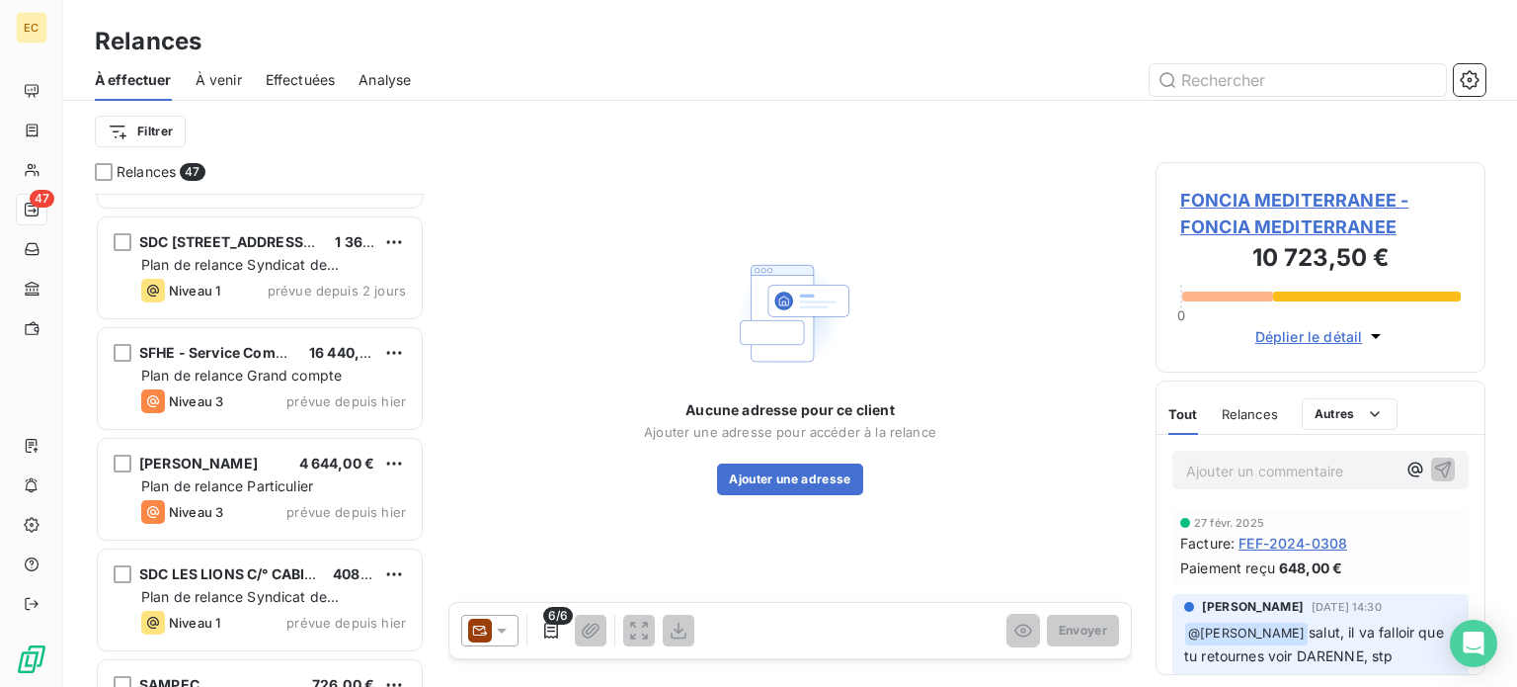
scroll to position [4707, 0]
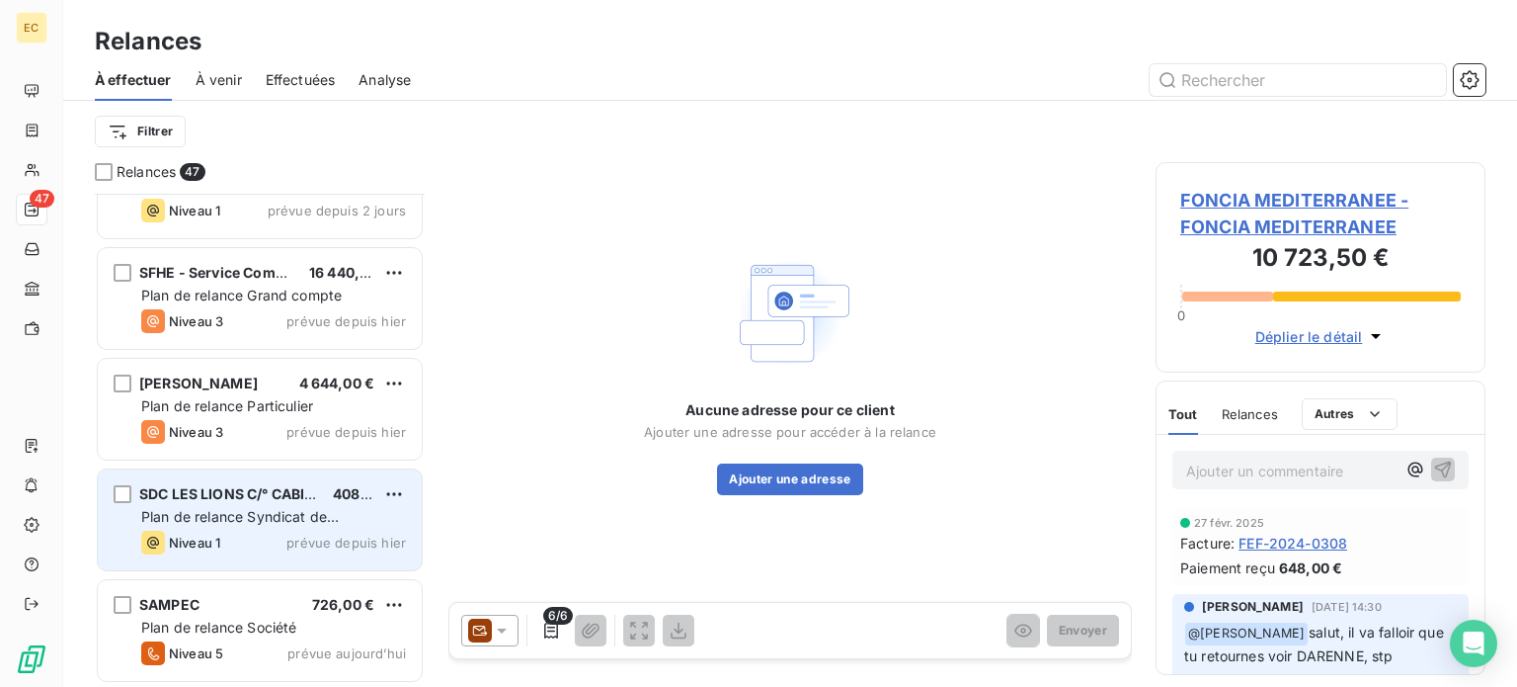
click at [267, 510] on span "Plan de relance Syndicat de copropriété" at bounding box center [240, 526] width 198 height 37
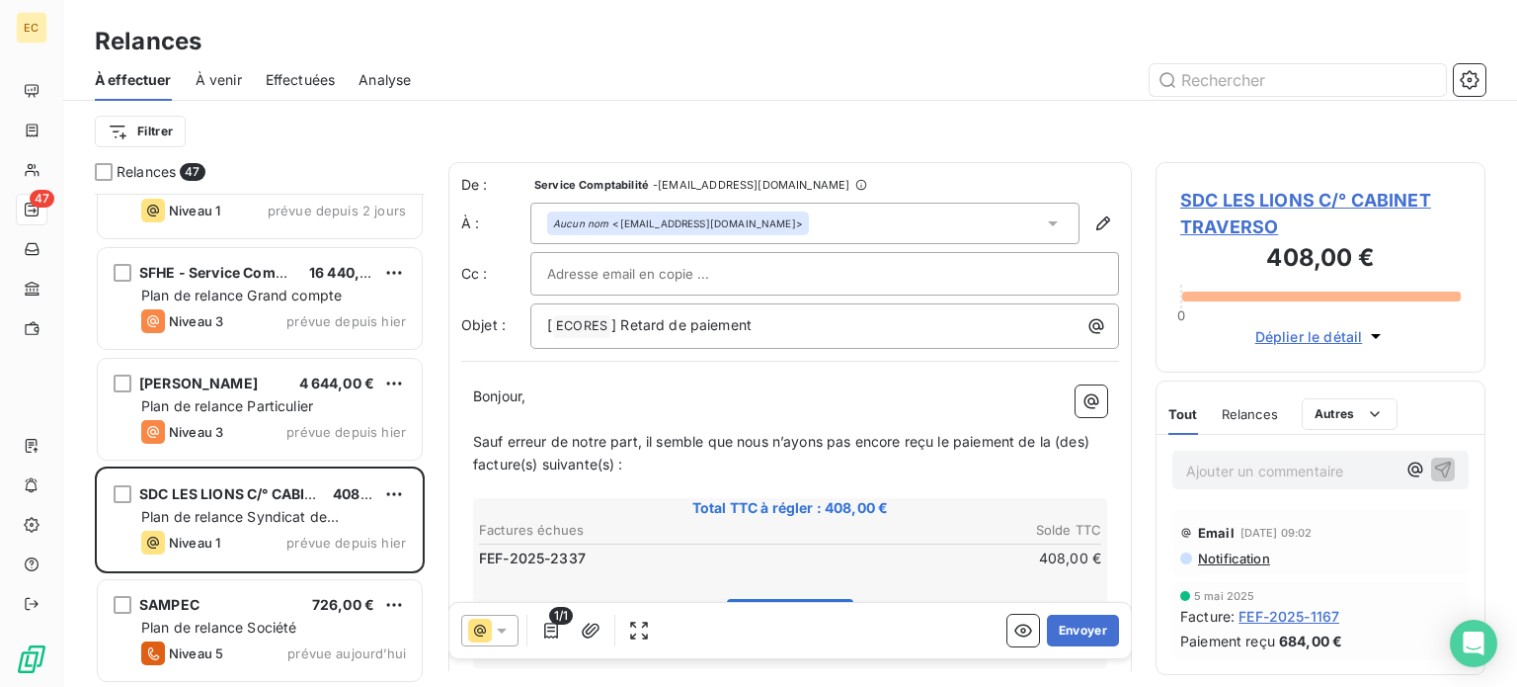
click at [1189, 224] on span "SDC LES LIONS C/° CABINET TRAVERSO" at bounding box center [1320, 213] width 281 height 53
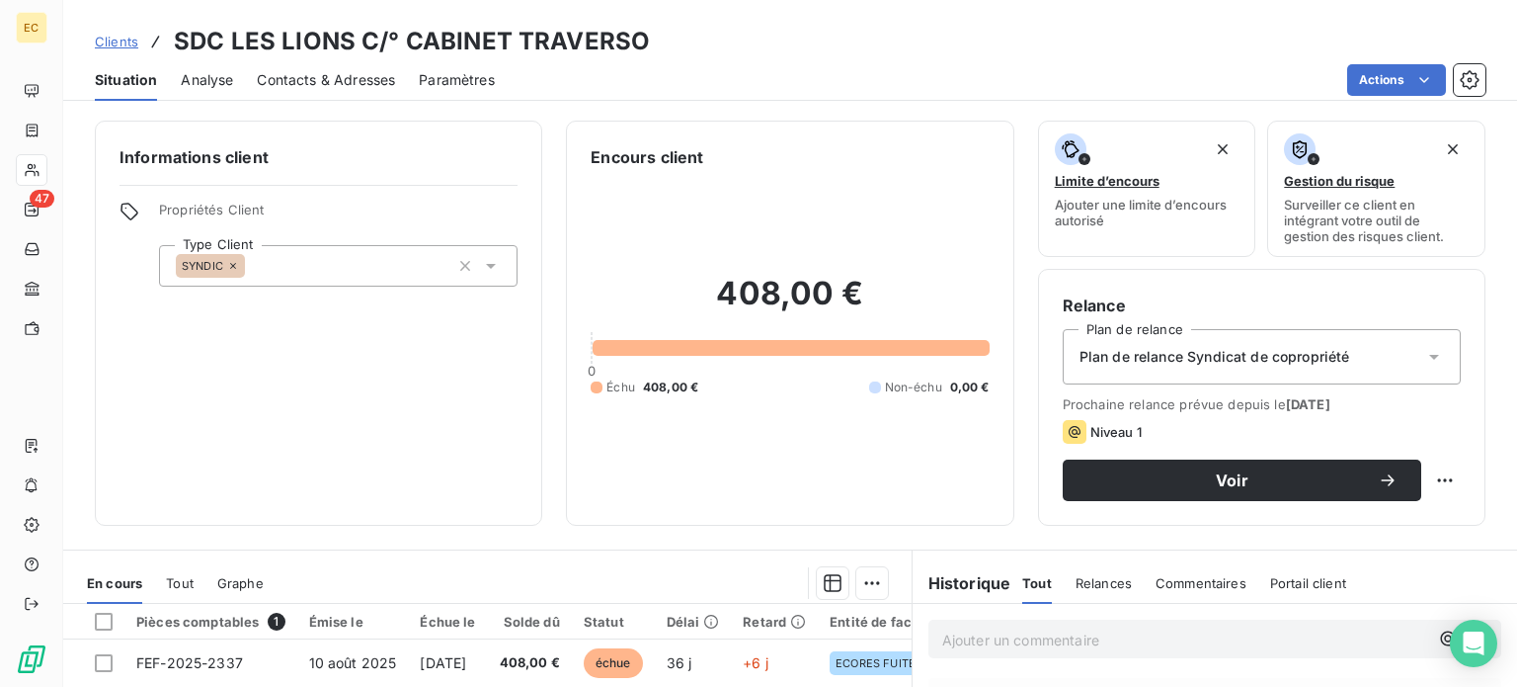
scroll to position [296, 0]
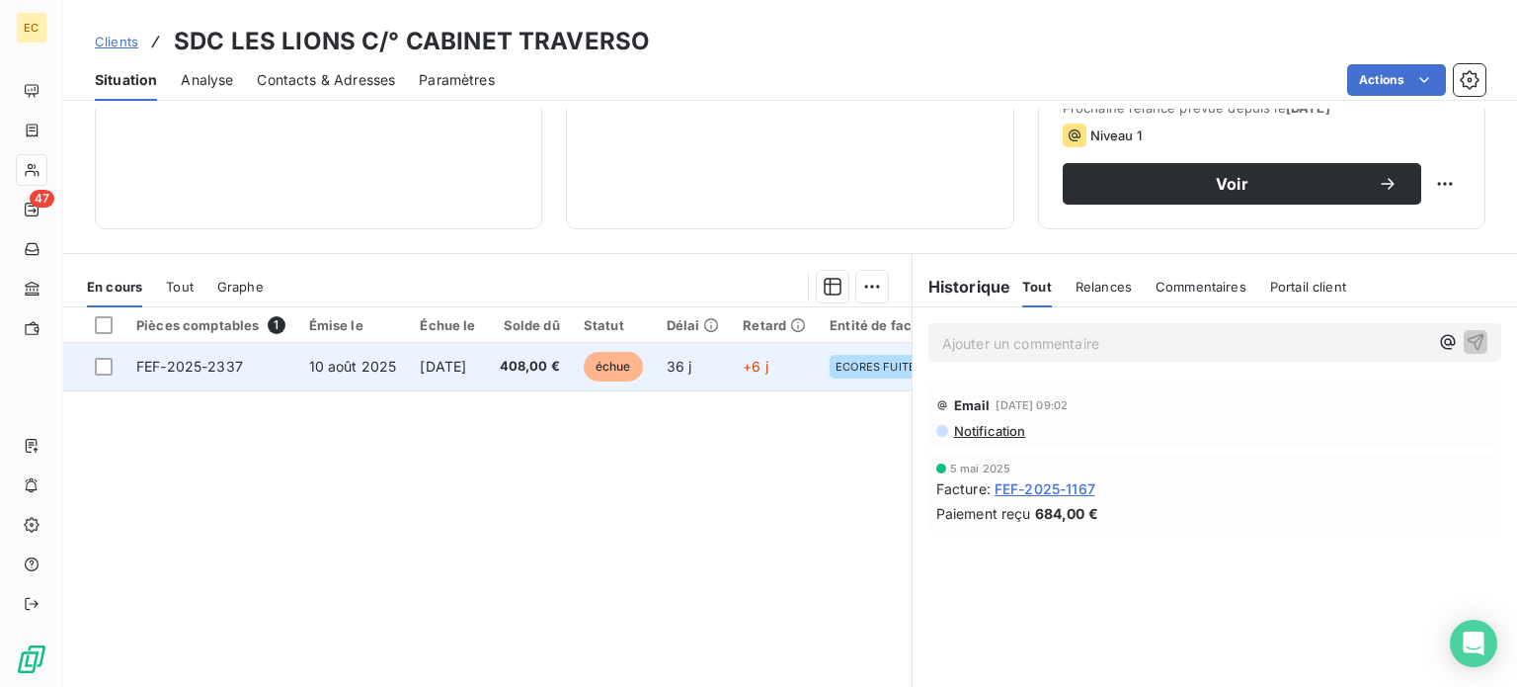
click at [397, 367] on td "10 août 2025" at bounding box center [353, 366] width 112 height 47
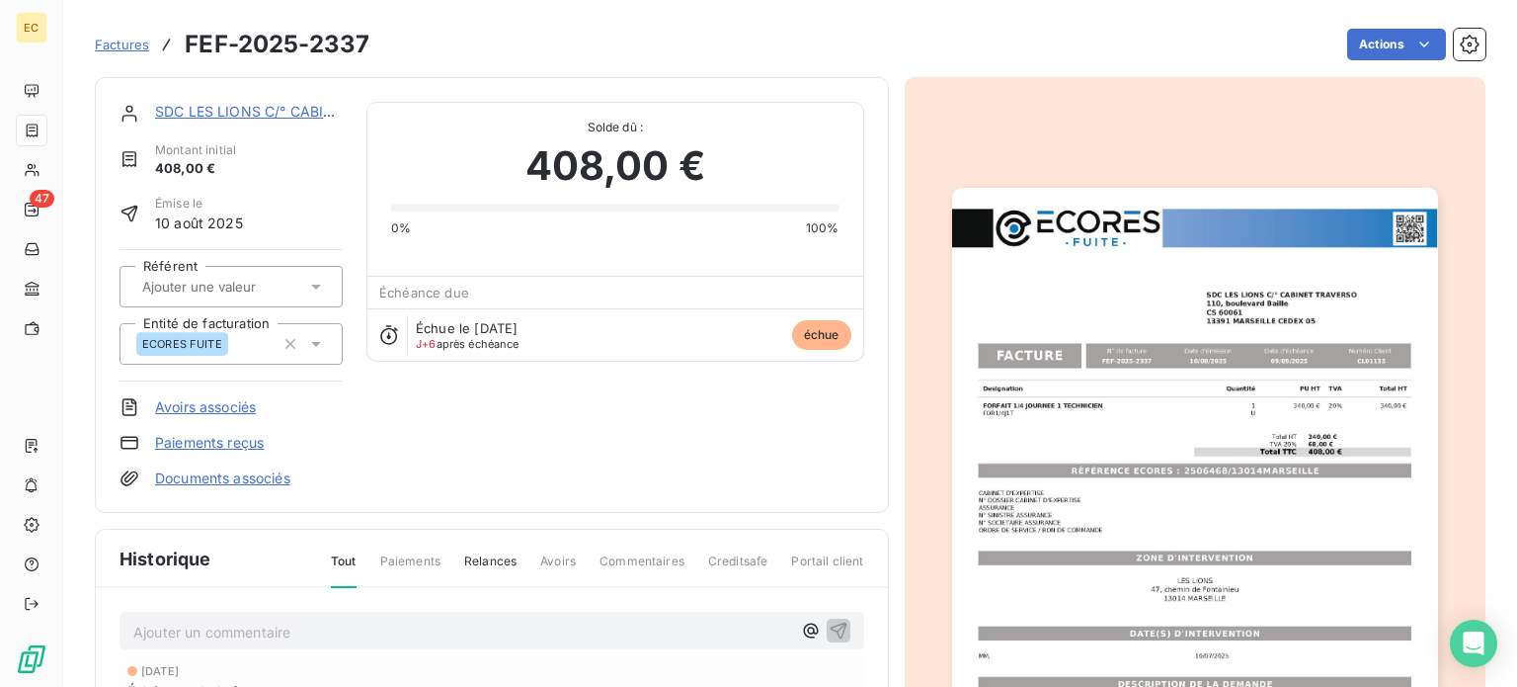
click at [1241, 462] on img "button" at bounding box center [1195, 531] width 486 height 687
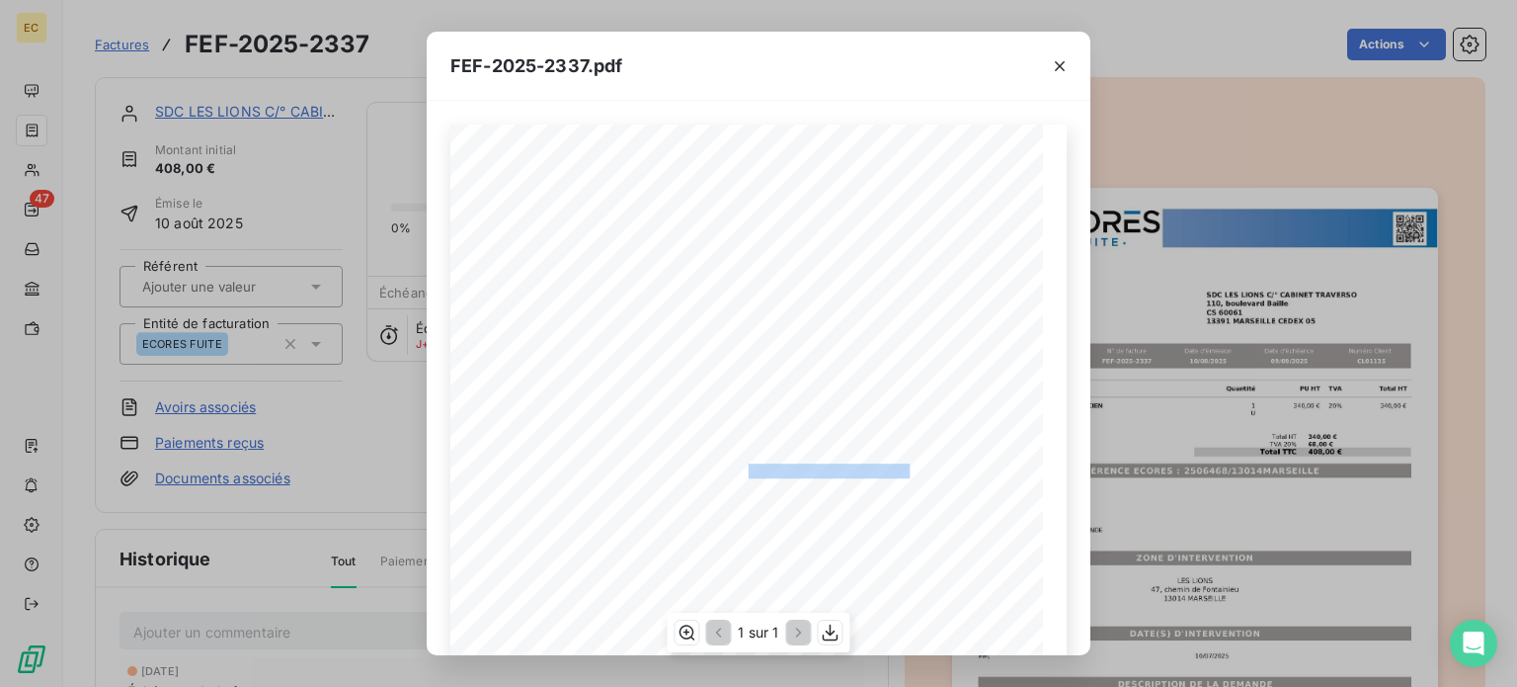
drag, startPoint x: 901, startPoint y: 465, endPoint x: 756, endPoint y: 475, distance: 145.6
click at [739, 473] on span "RÉFÉRENCE ECORES : 2506468/13014MARSEILLE" at bounding box center [759, 468] width 303 height 10
copy span "2506468/13014MARSEILLE"
click at [1056, 66] on icon "button" at bounding box center [1060, 66] width 20 height 20
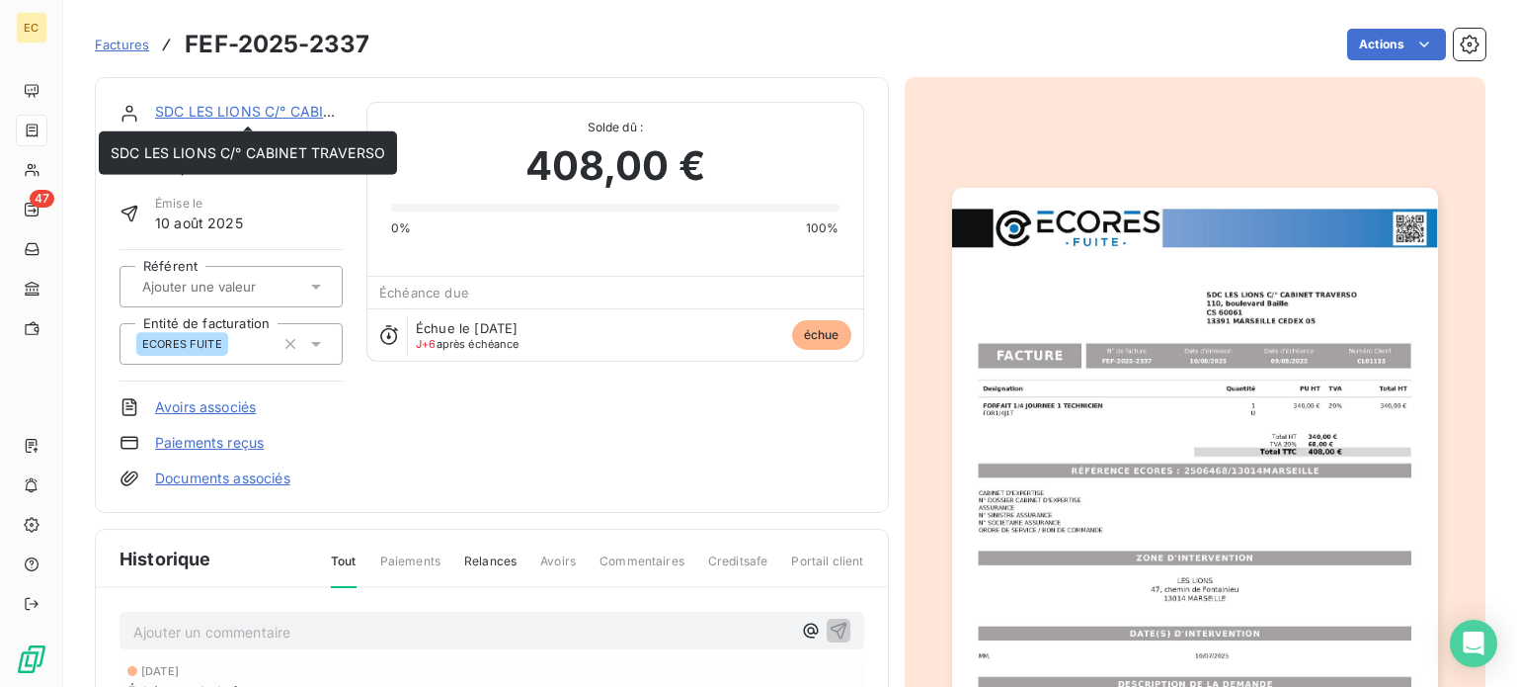
click at [201, 114] on link "SDC LES LIONS C/° CABINET TRAVERSO" at bounding box center [292, 111] width 275 height 17
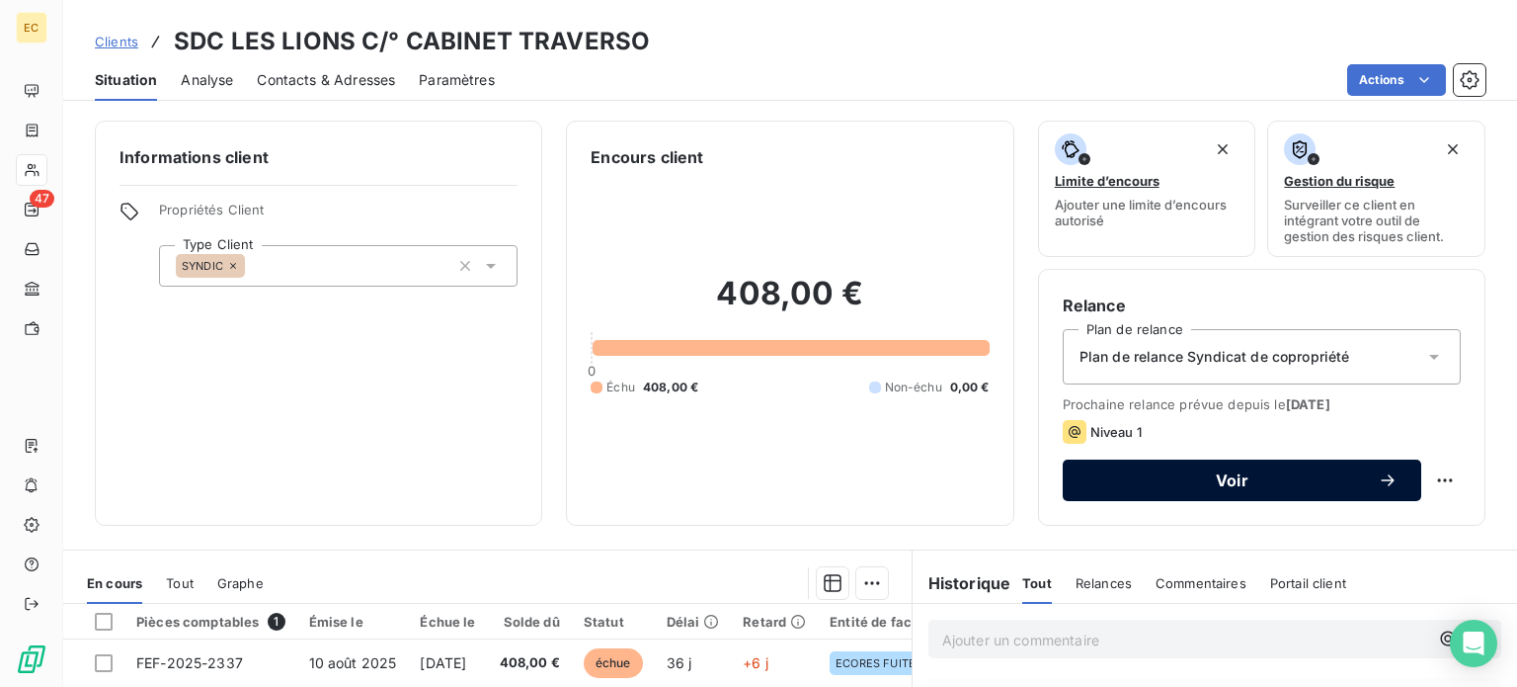
click at [1154, 490] on button "Voir" at bounding box center [1242, 479] width 359 height 41
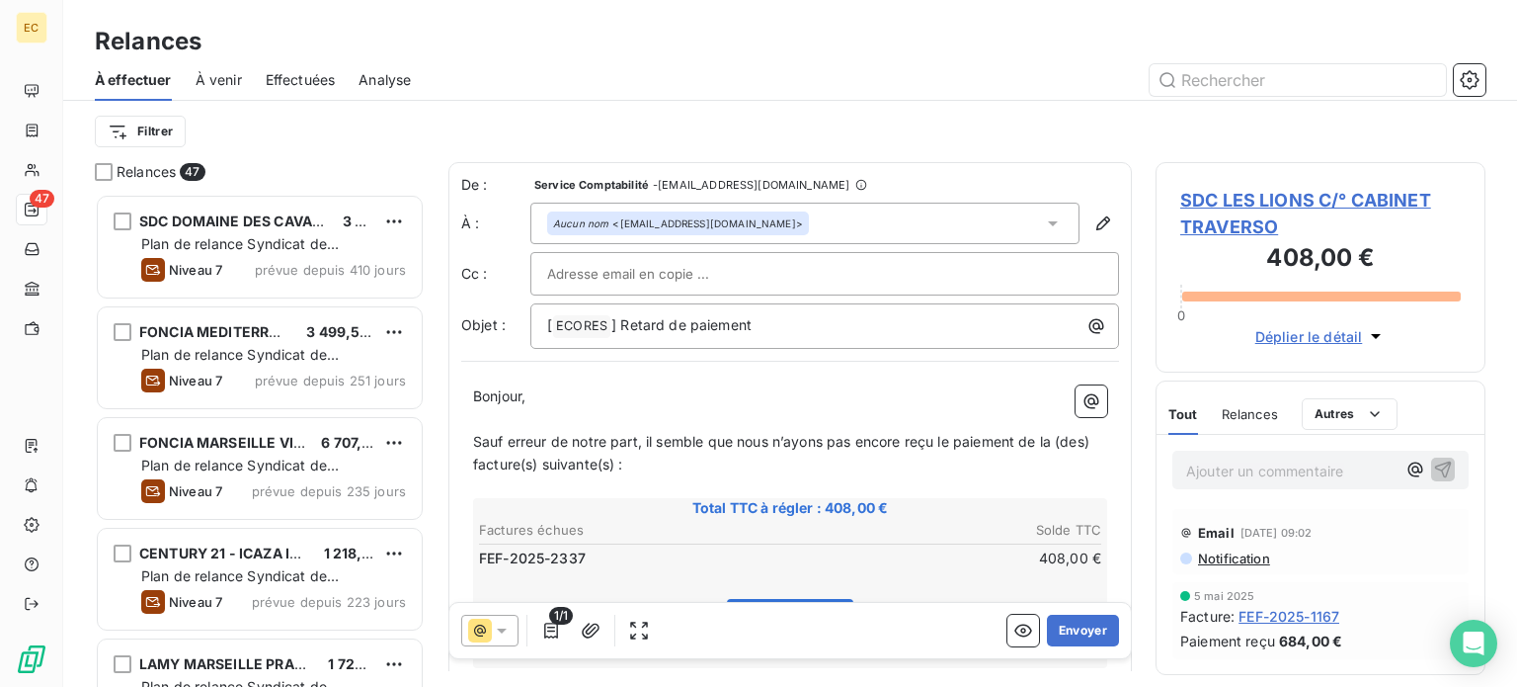
scroll to position [478, 314]
click at [1065, 633] on button "Envoyer" at bounding box center [1083, 630] width 72 height 32
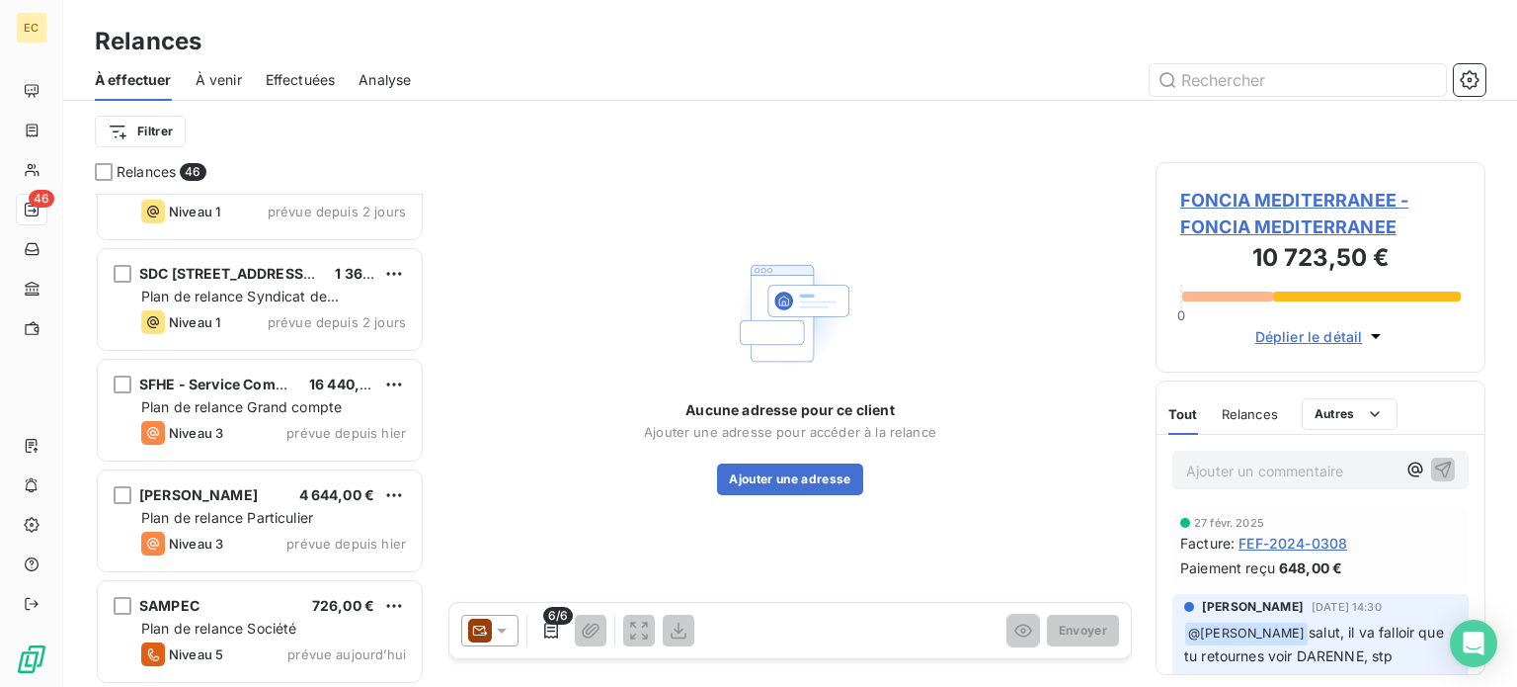
scroll to position [4597, 0]
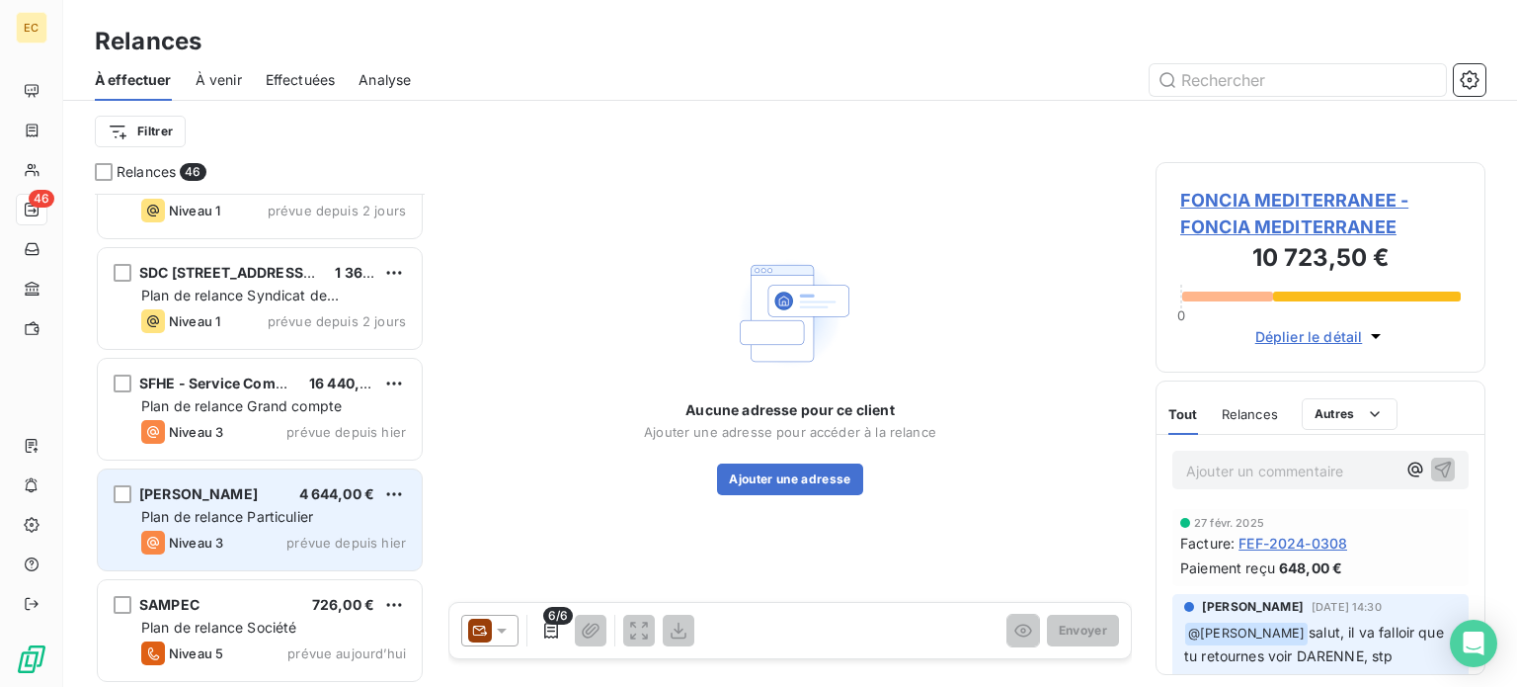
click at [202, 502] on div "[PERSON_NAME]" at bounding box center [198, 494] width 119 height 20
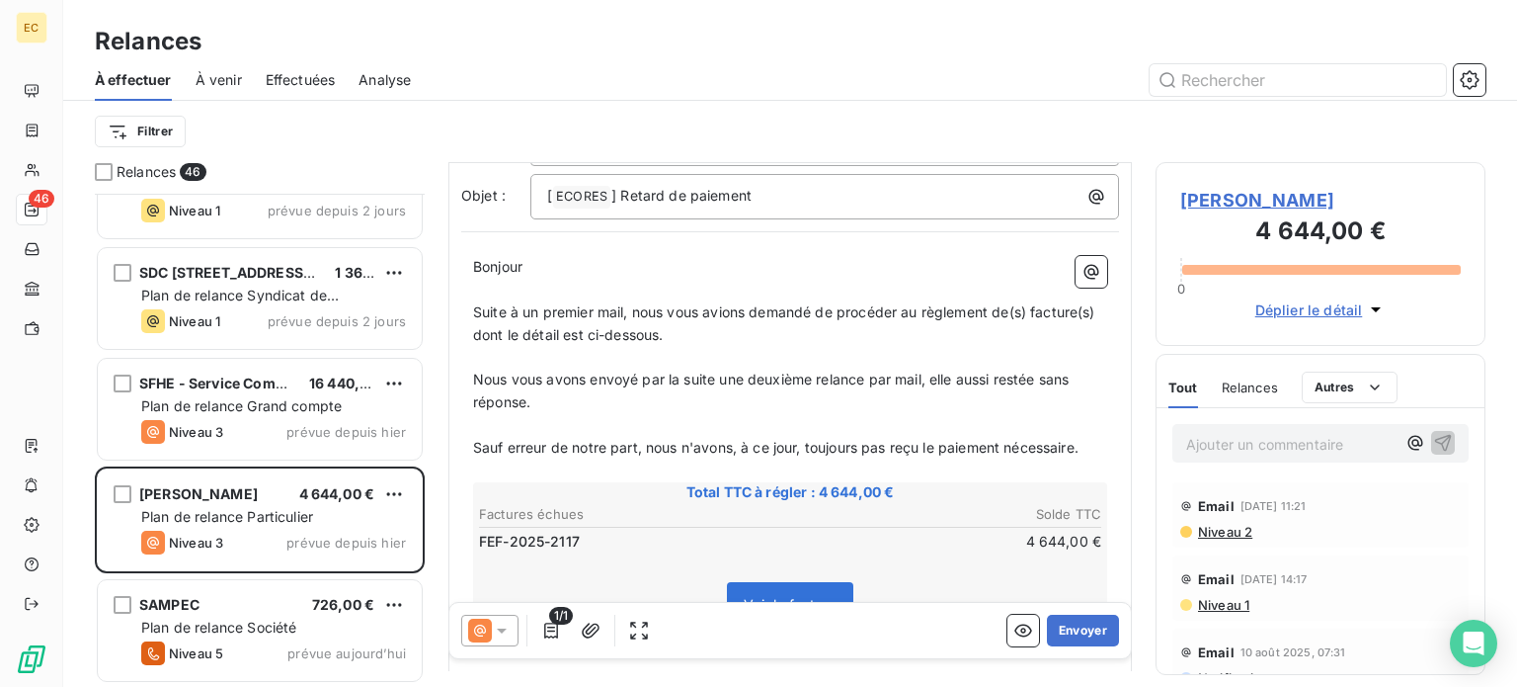
scroll to position [99, 0]
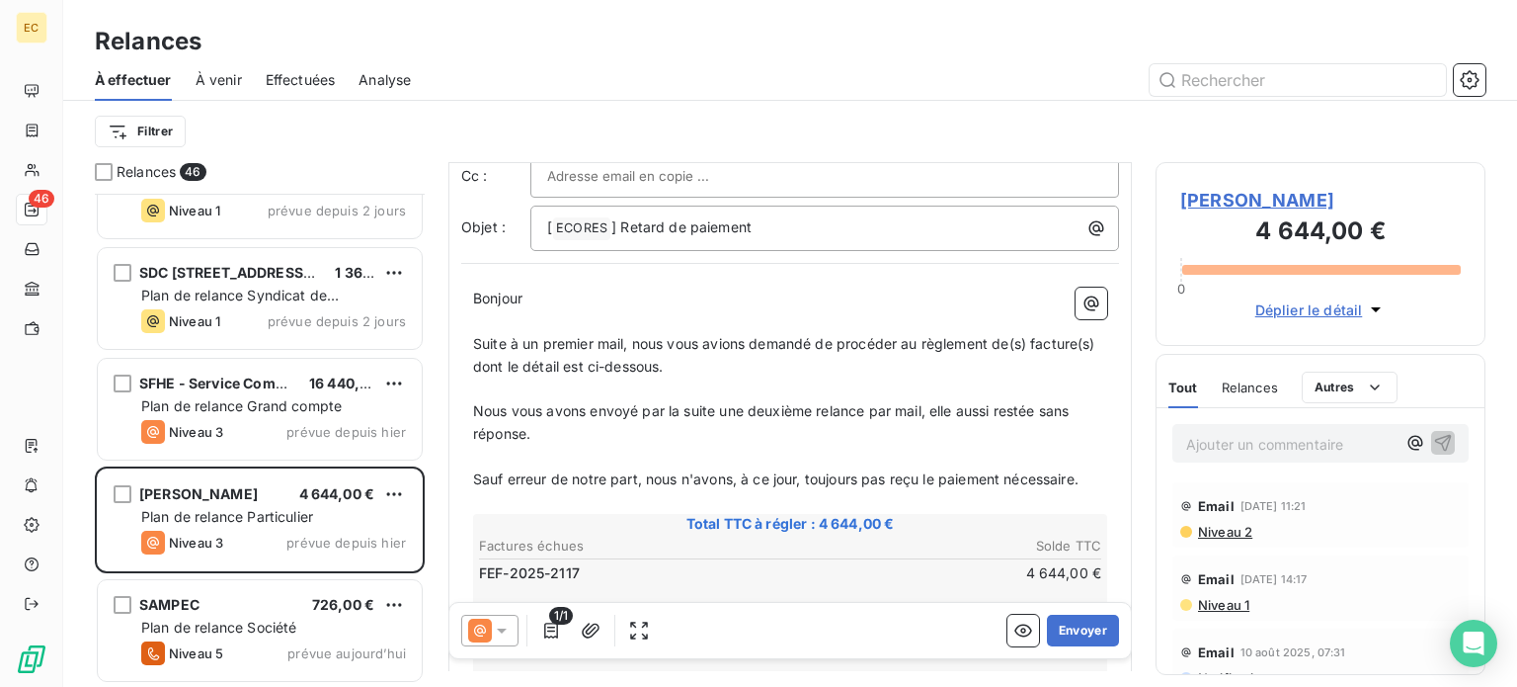
click at [1245, 201] on span "[PERSON_NAME]" at bounding box center [1320, 200] width 281 height 27
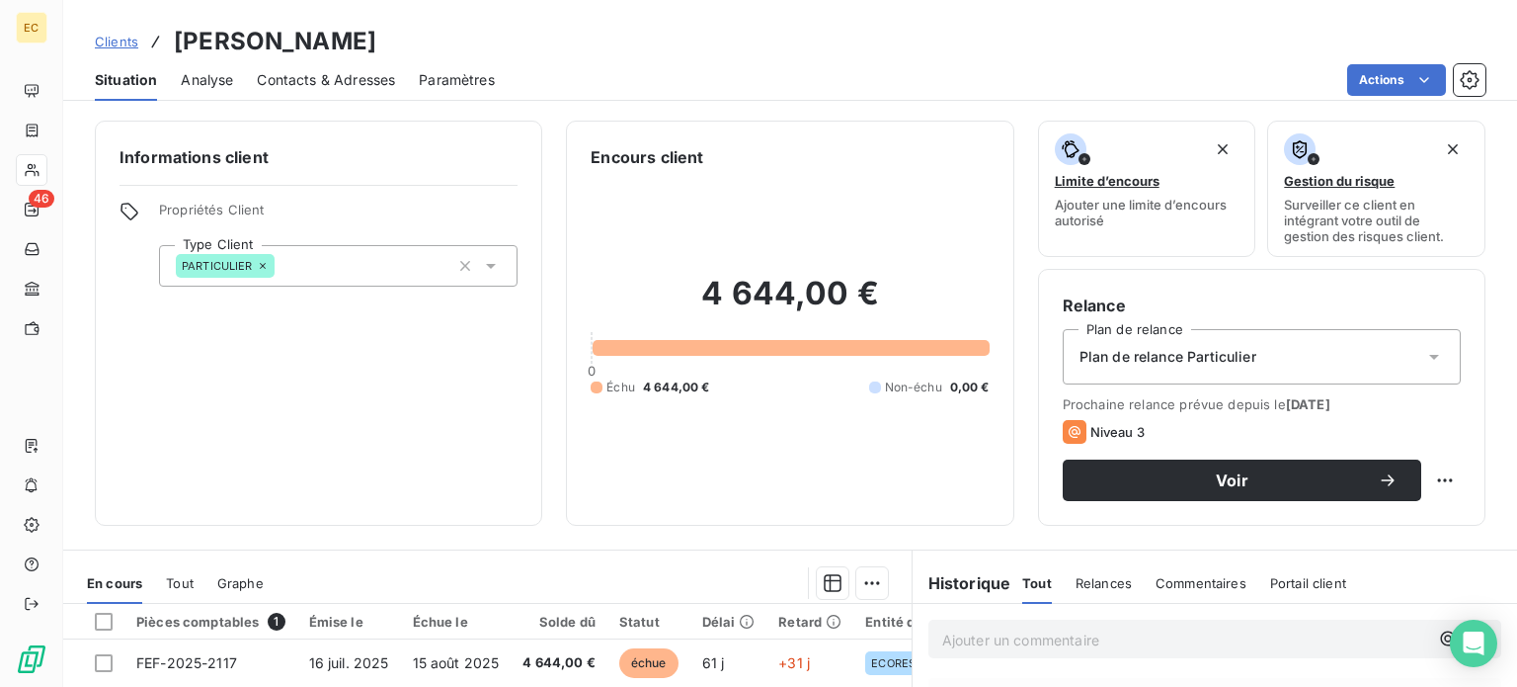
scroll to position [198, 0]
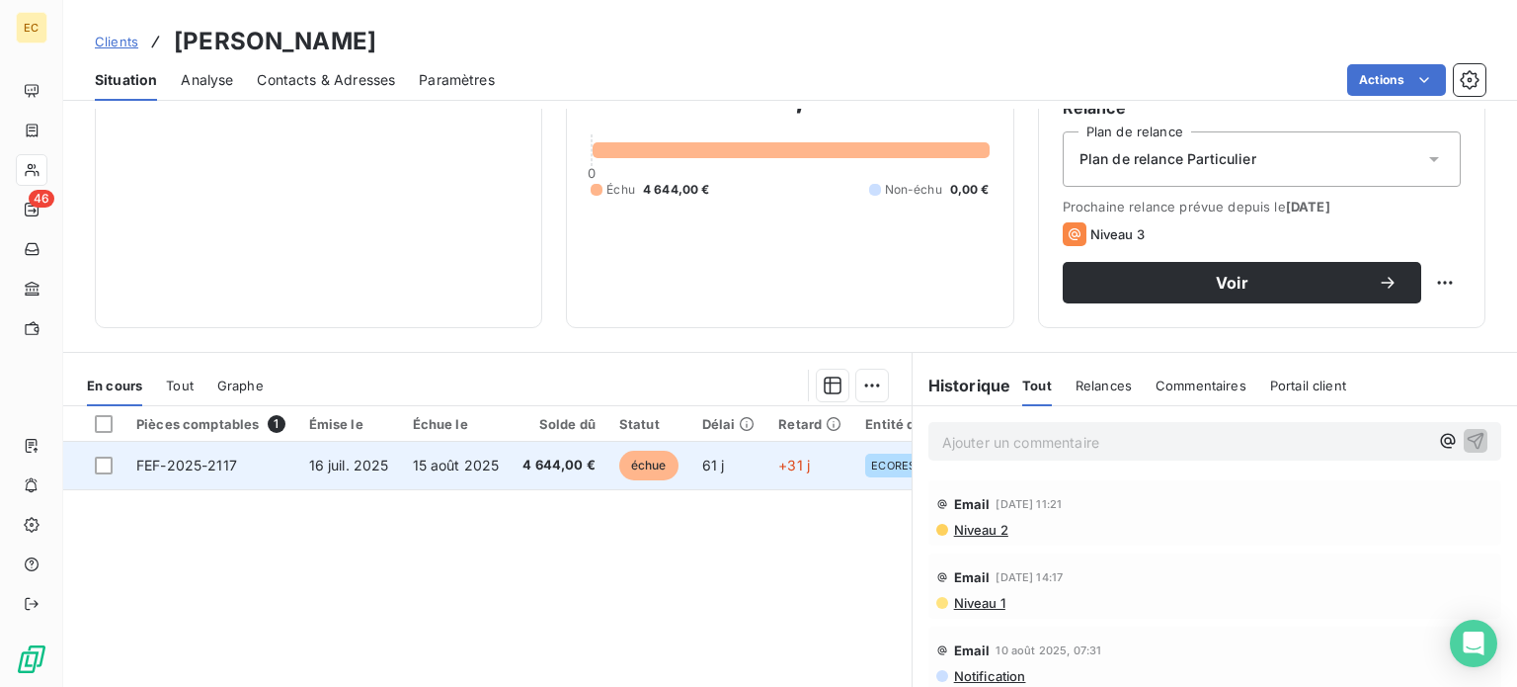
click at [312, 468] on span "16 juil. 2025" at bounding box center [349, 464] width 80 height 17
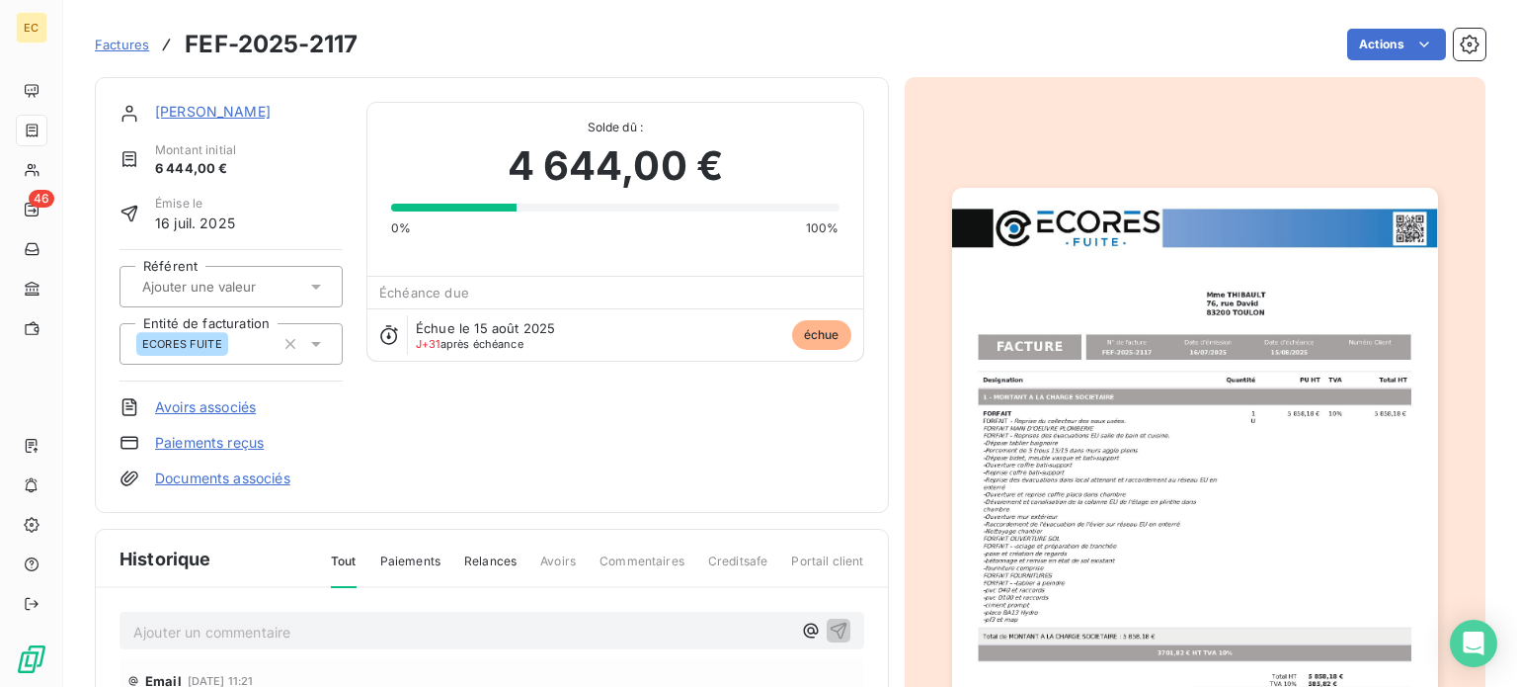
click at [1065, 457] on img "button" at bounding box center [1195, 531] width 486 height 687
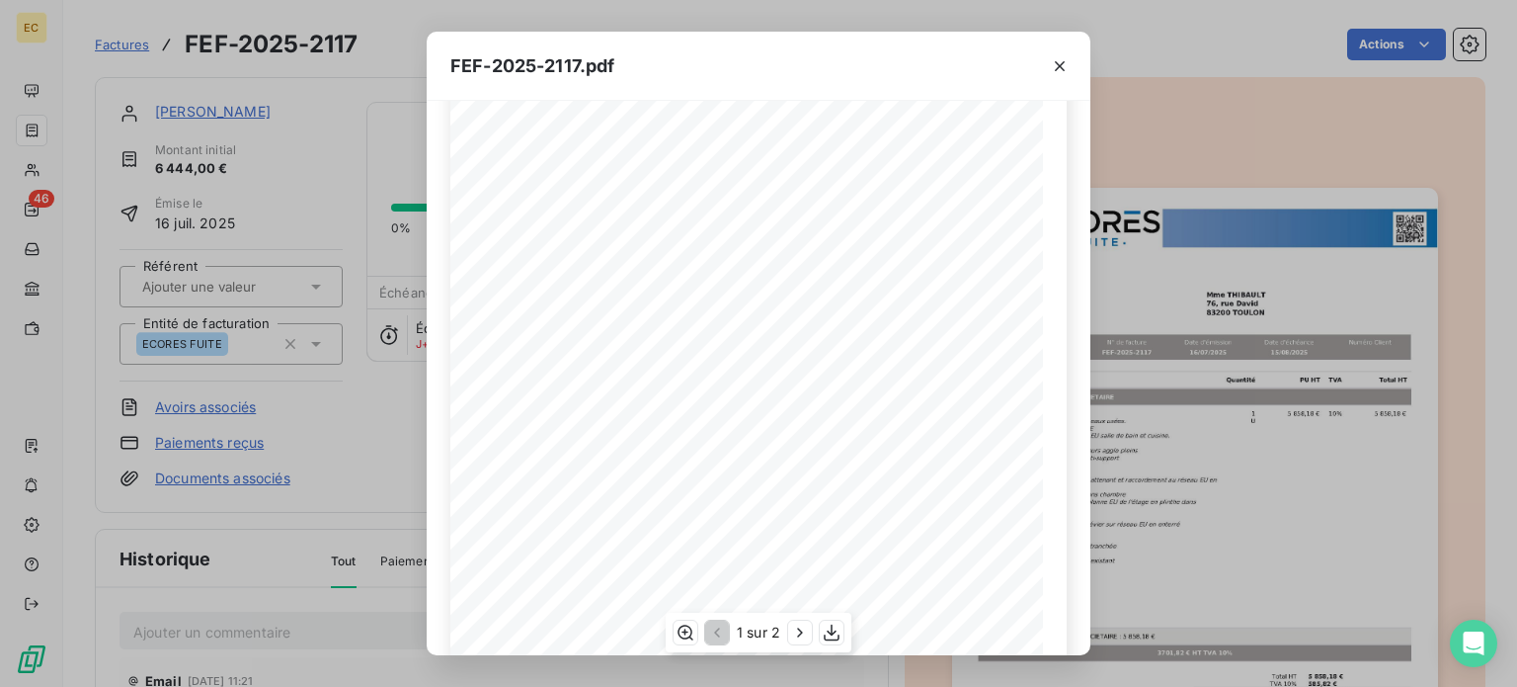
scroll to position [198, 0]
click at [803, 568] on div "Designation Quantité PU HT TVA Total HT 1 - MONTANT A LA CHARGE SOCIETAIRE FORF…" at bounding box center [758, 346] width 616 height 839
drag, startPoint x: 889, startPoint y: 429, endPoint x: 741, endPoint y: 429, distance: 148.2
click at [741, 429] on span "RÉFÉRENCE ECORES : 2401514/83200TOULON" at bounding box center [759, 430] width 285 height 10
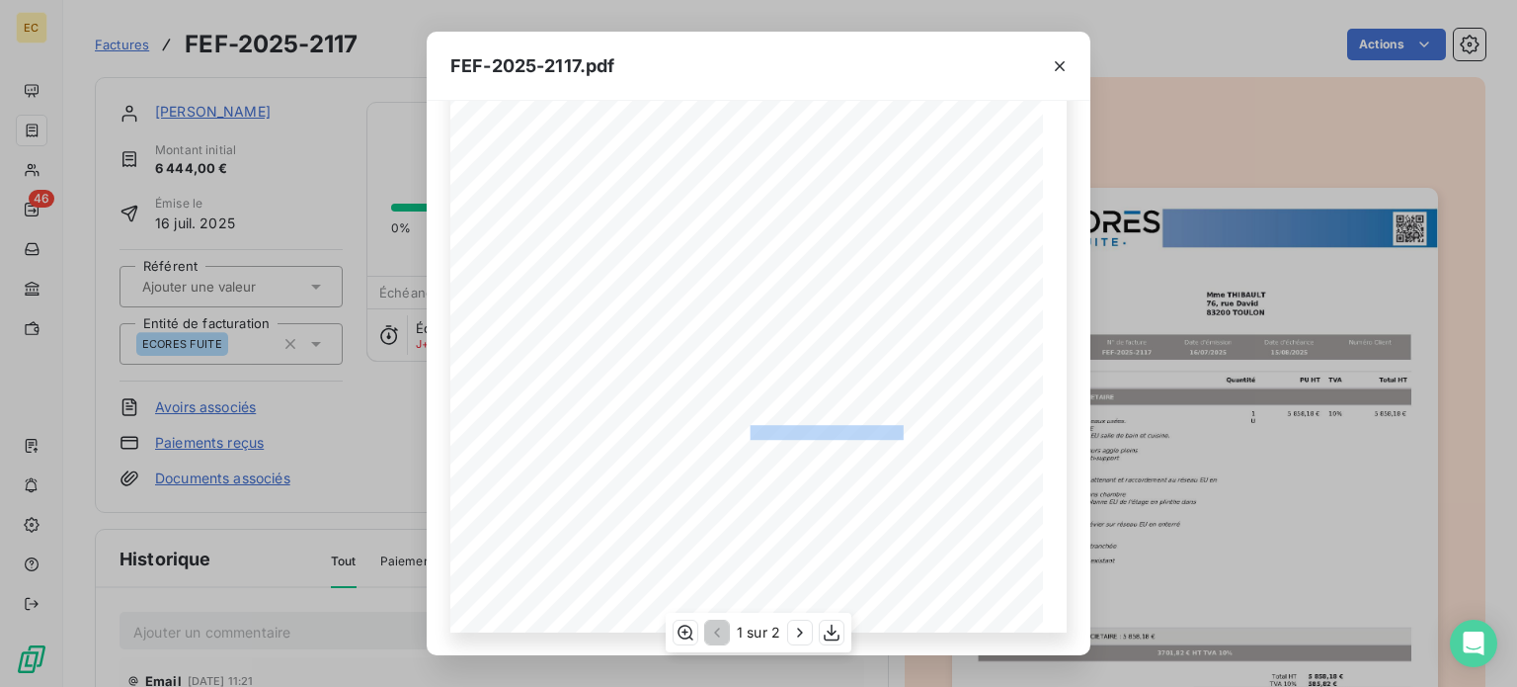
copy span ": 2401514/83200TOULON"
click at [1059, 66] on icon "button" at bounding box center [1060, 66] width 20 height 20
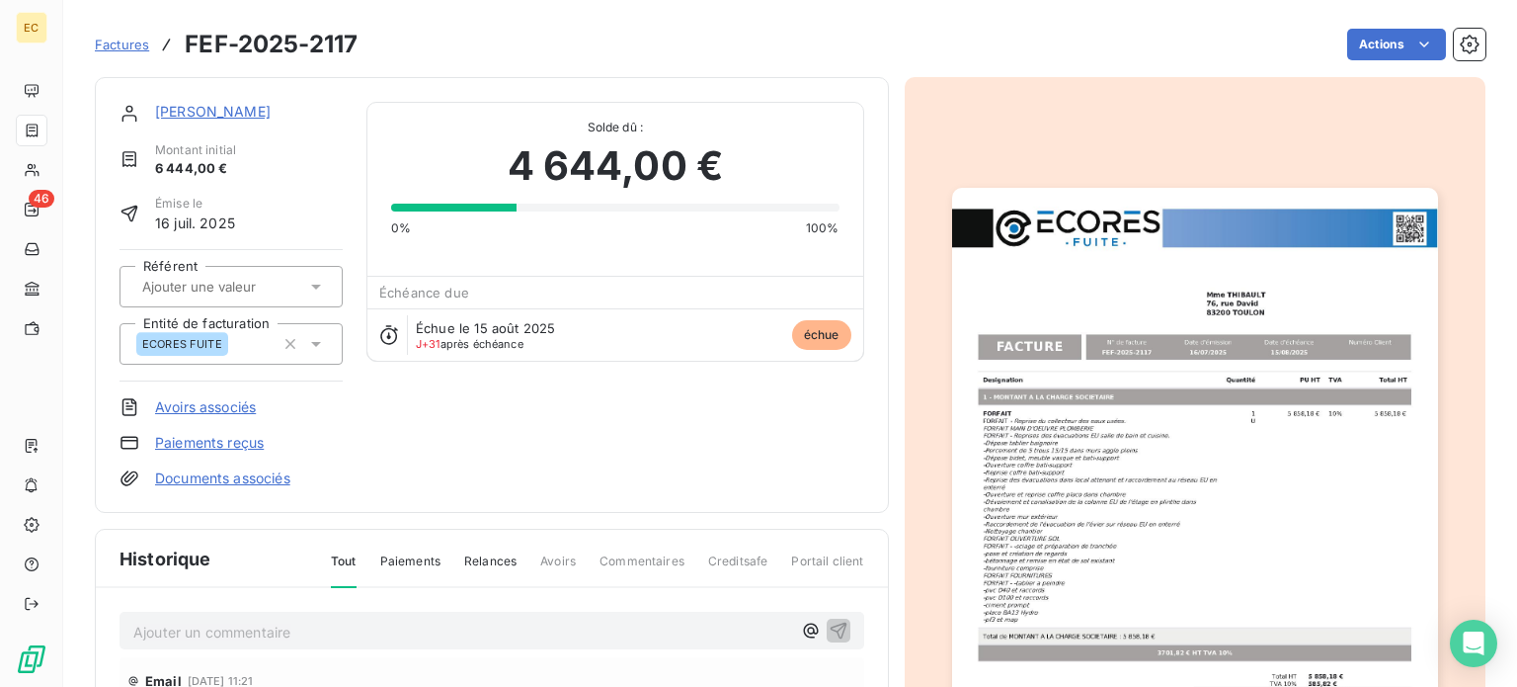
click at [212, 114] on link "[PERSON_NAME]" at bounding box center [213, 111] width 116 height 17
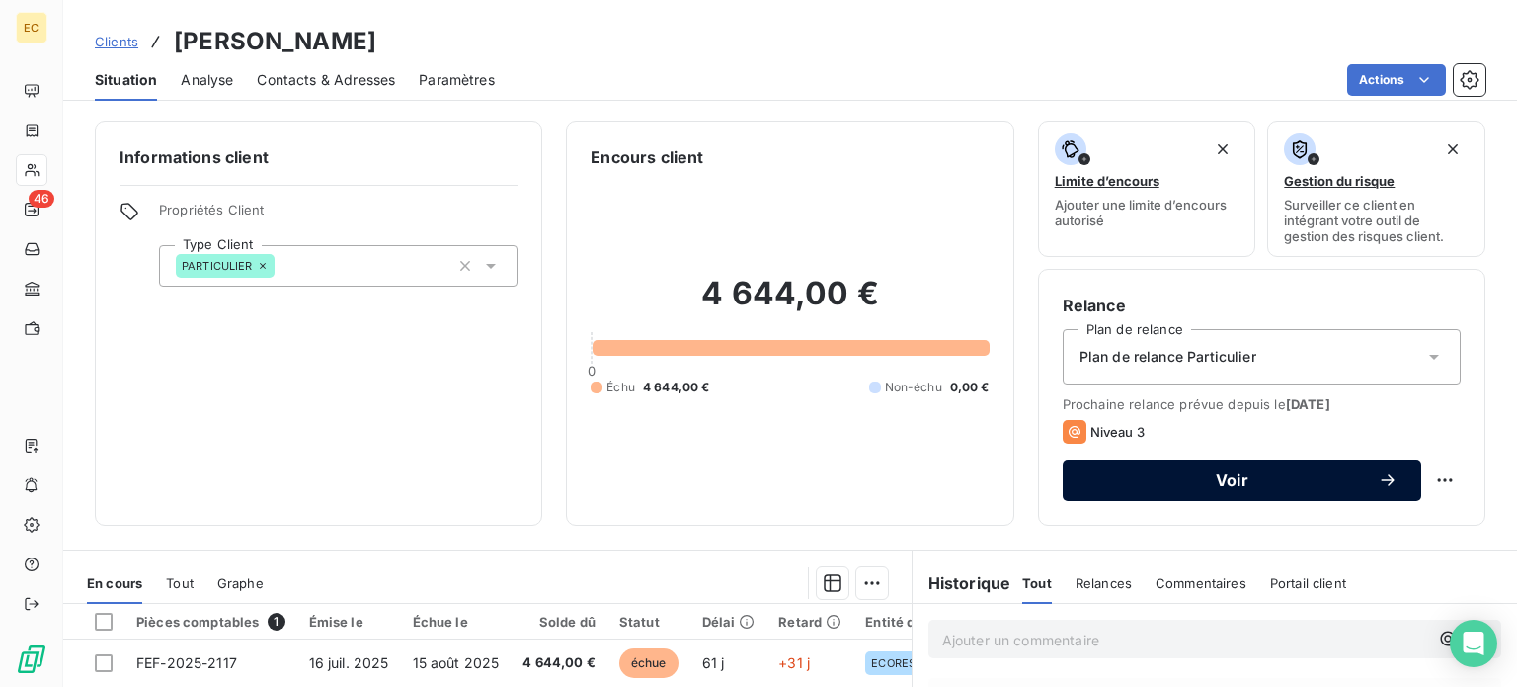
click at [1249, 473] on span "Voir" at bounding box center [1232, 480] width 291 height 16
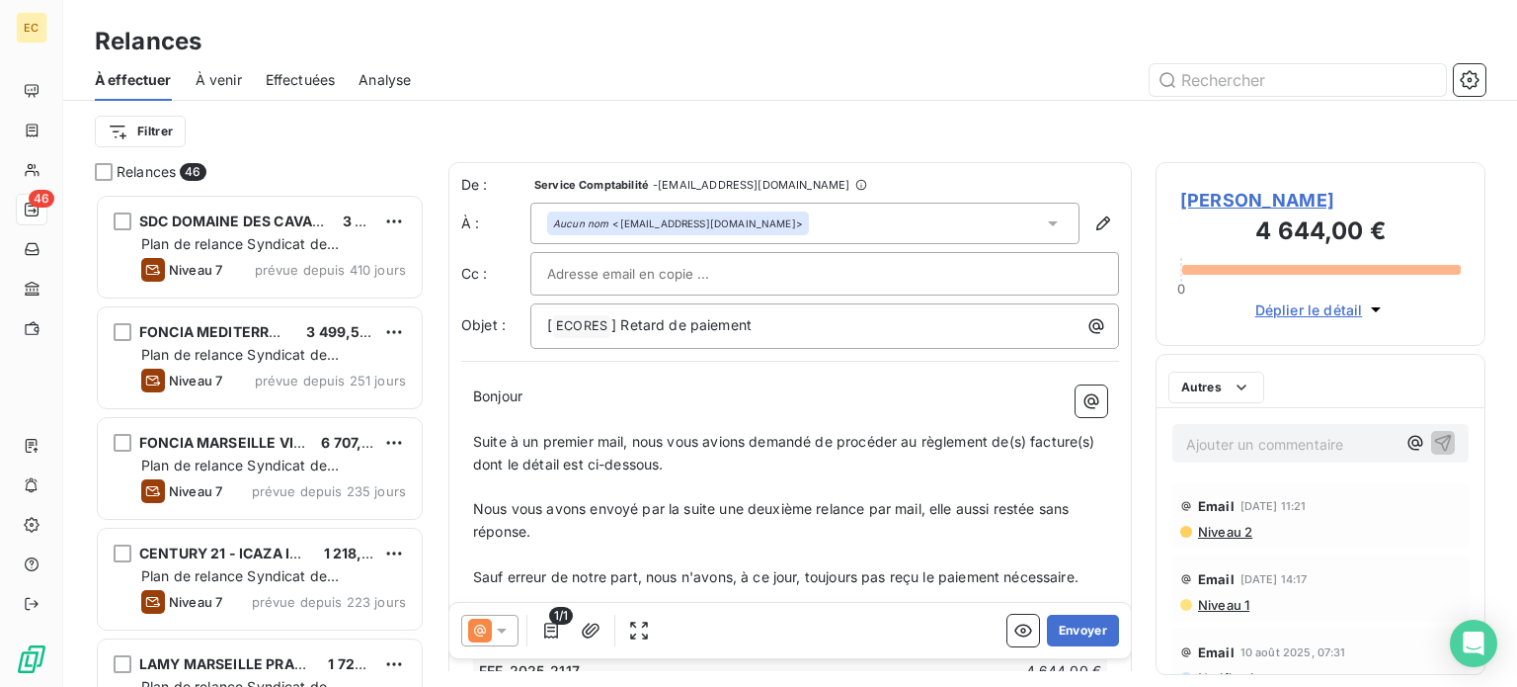
scroll to position [478, 314]
click at [1062, 633] on button "Envoyer" at bounding box center [1083, 630] width 72 height 32
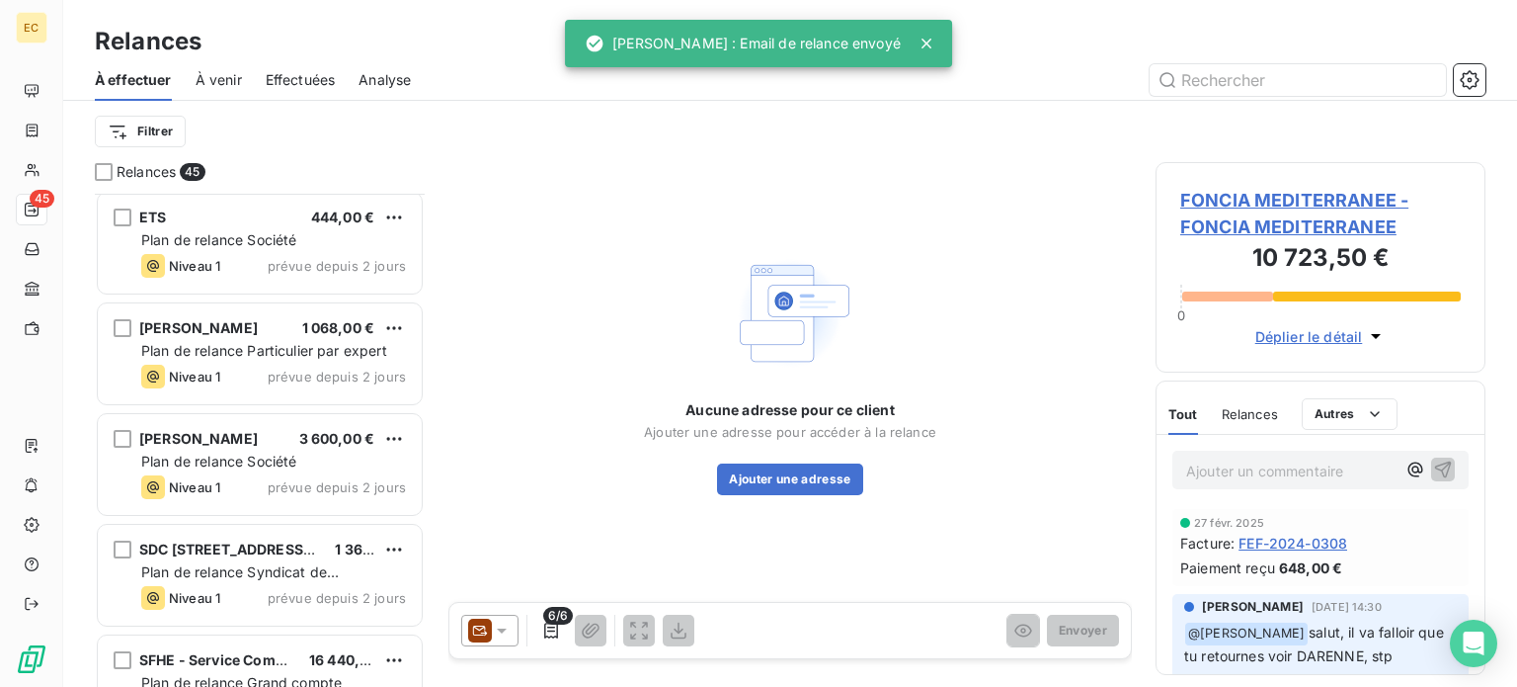
scroll to position [4486, 0]
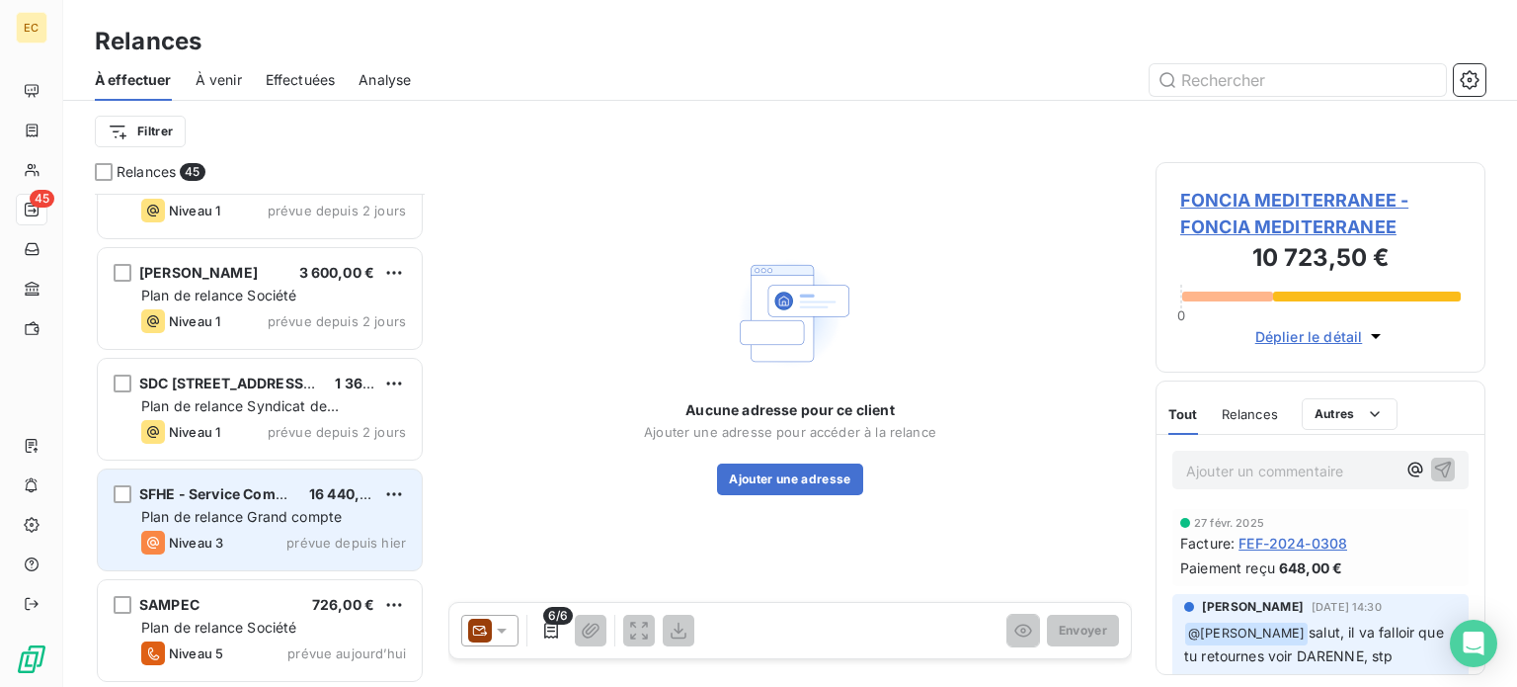
click at [220, 517] on span "Plan de relance Grand compte" at bounding box center [241, 516] width 201 height 17
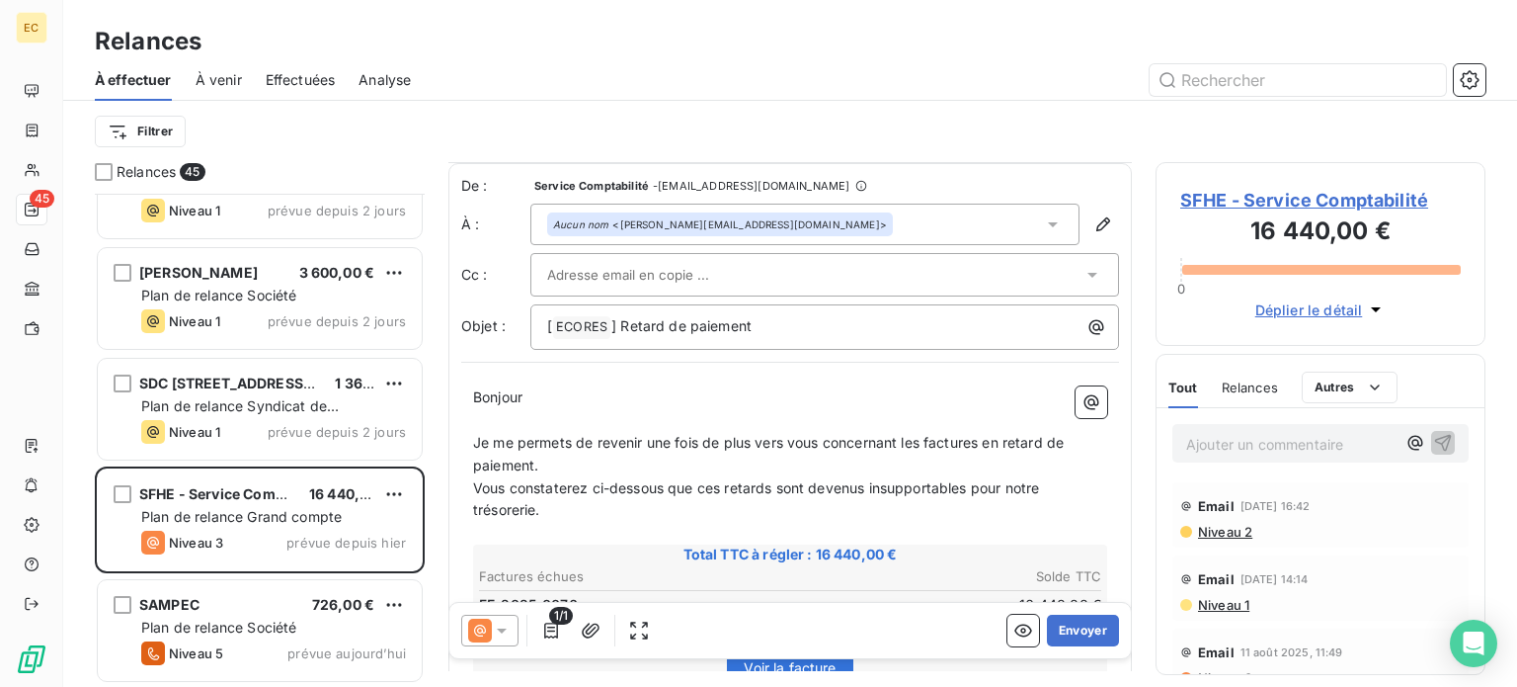
scroll to position [99, 0]
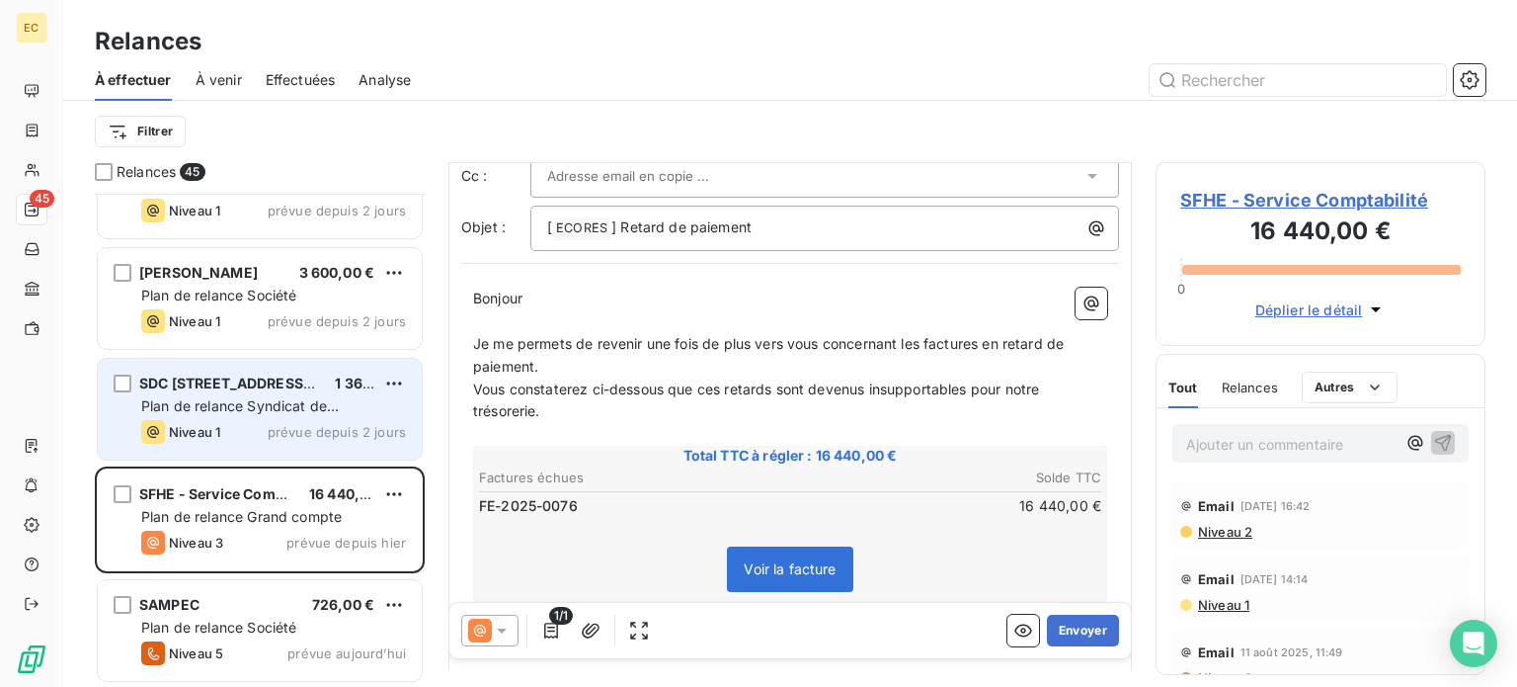
click at [211, 408] on span "Plan de relance Syndicat de copropriété" at bounding box center [240, 415] width 198 height 37
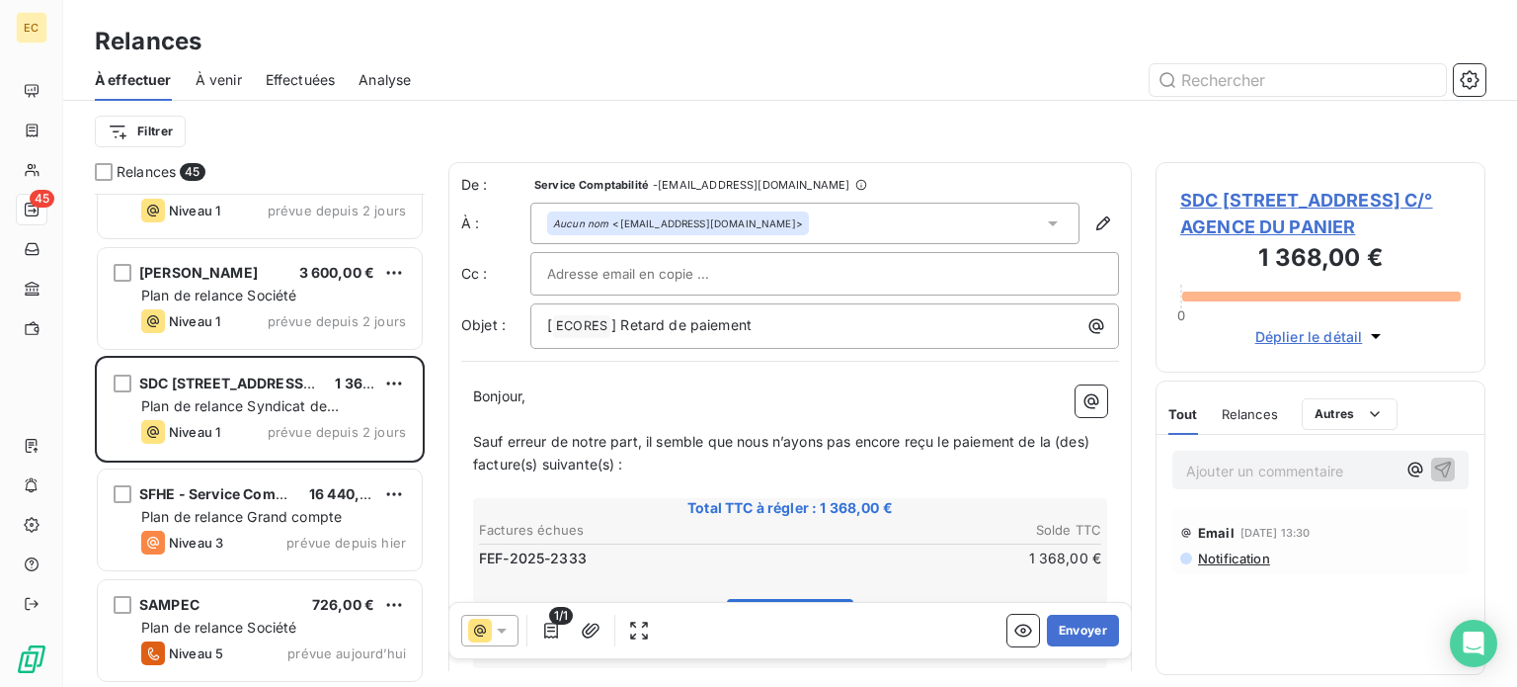
click at [1242, 231] on span "SDC [STREET_ADDRESS] C/° AGENCE DU PANIER" at bounding box center [1320, 213] width 281 height 53
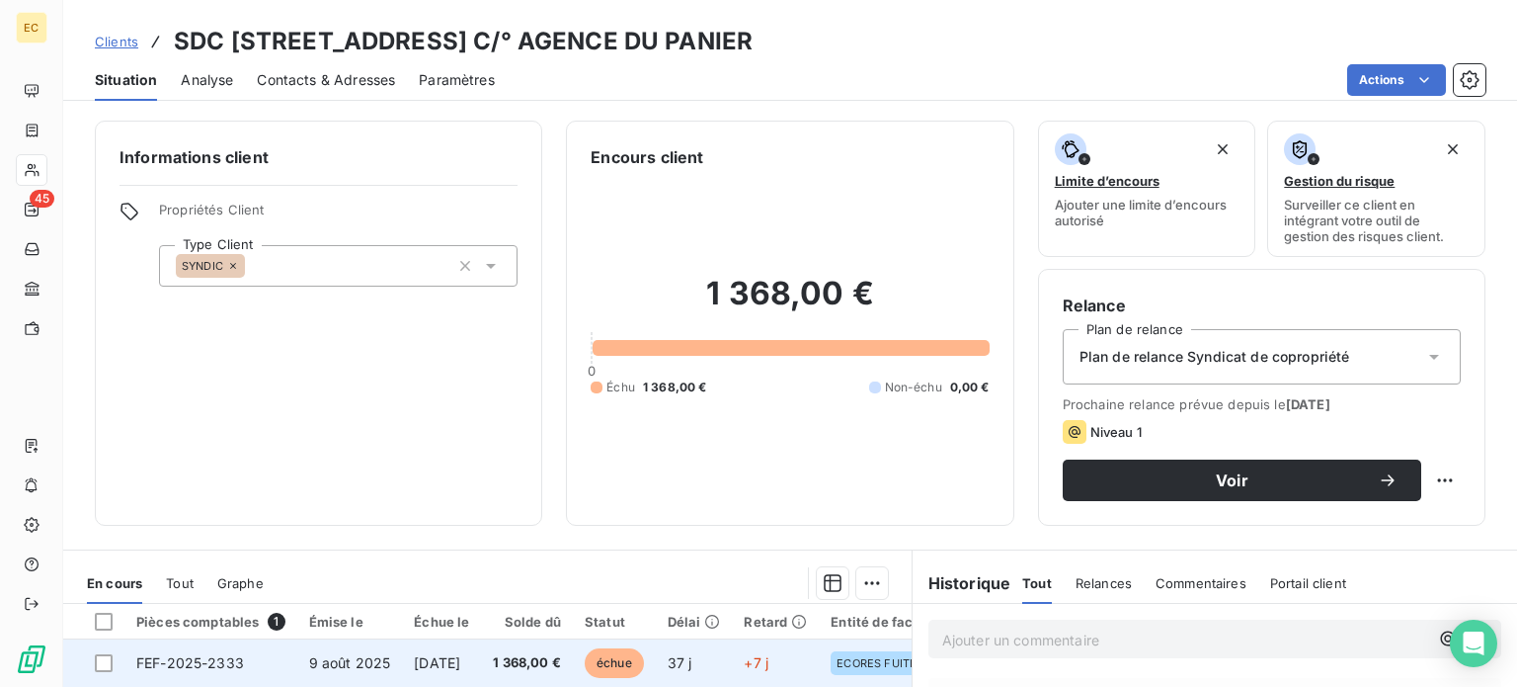
click at [421, 663] on span "[DATE]" at bounding box center [437, 662] width 46 height 17
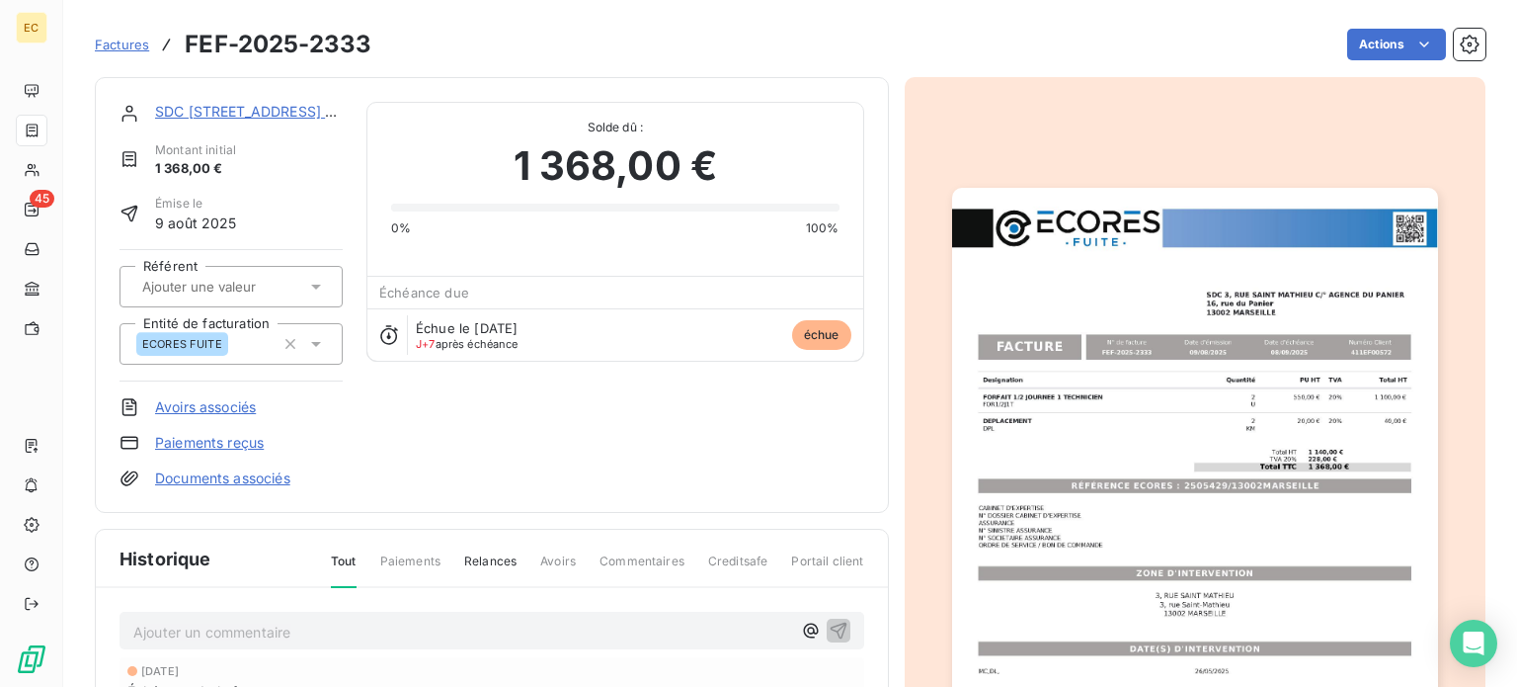
click at [1091, 442] on img "button" at bounding box center [1195, 531] width 486 height 687
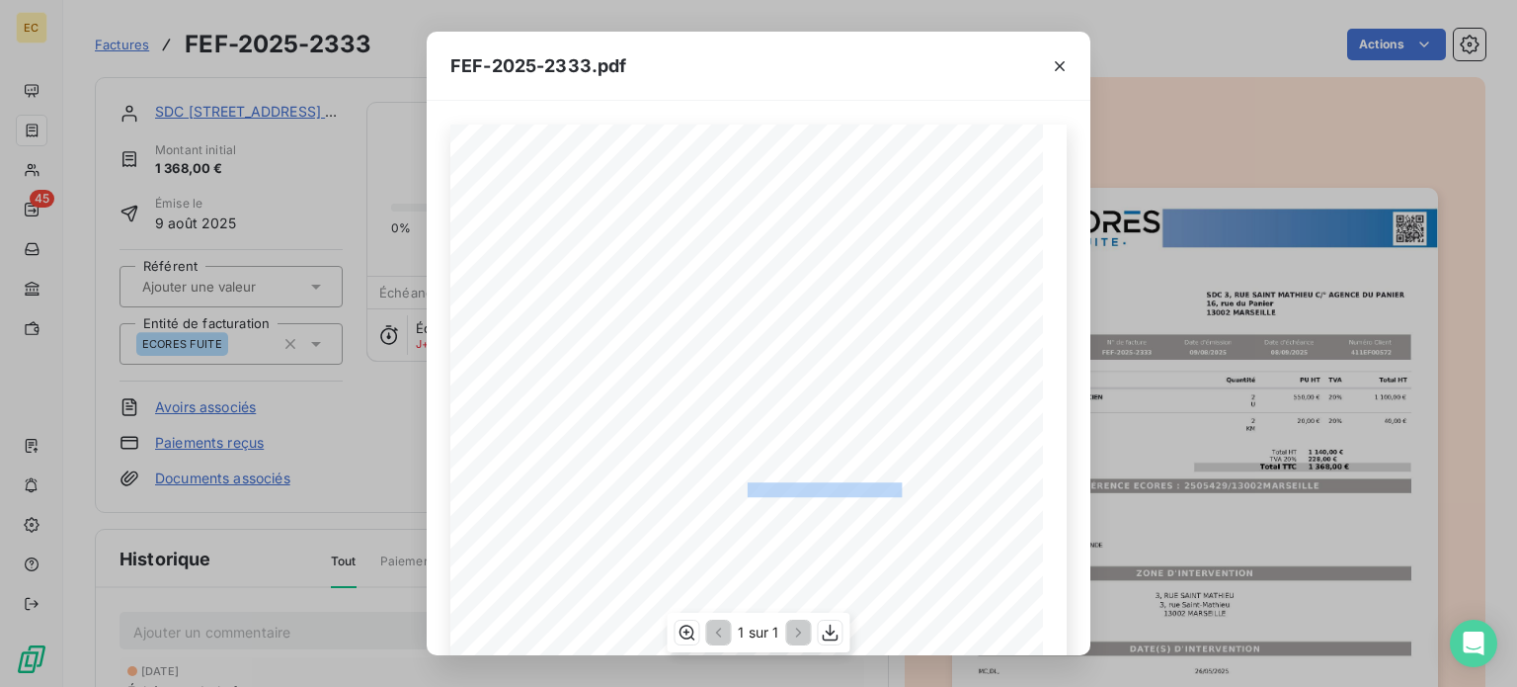
drag, startPoint x: 898, startPoint y: 485, endPoint x: 736, endPoint y: 493, distance: 162.2
click at [736, 492] on span "RÉFÉRENCE ECORES : 2505429/13002MARSEILLE" at bounding box center [759, 487] width 302 height 10
copy span "2505429/13002MARSEILL"
click at [1058, 68] on icon "button" at bounding box center [1060, 66] width 20 height 20
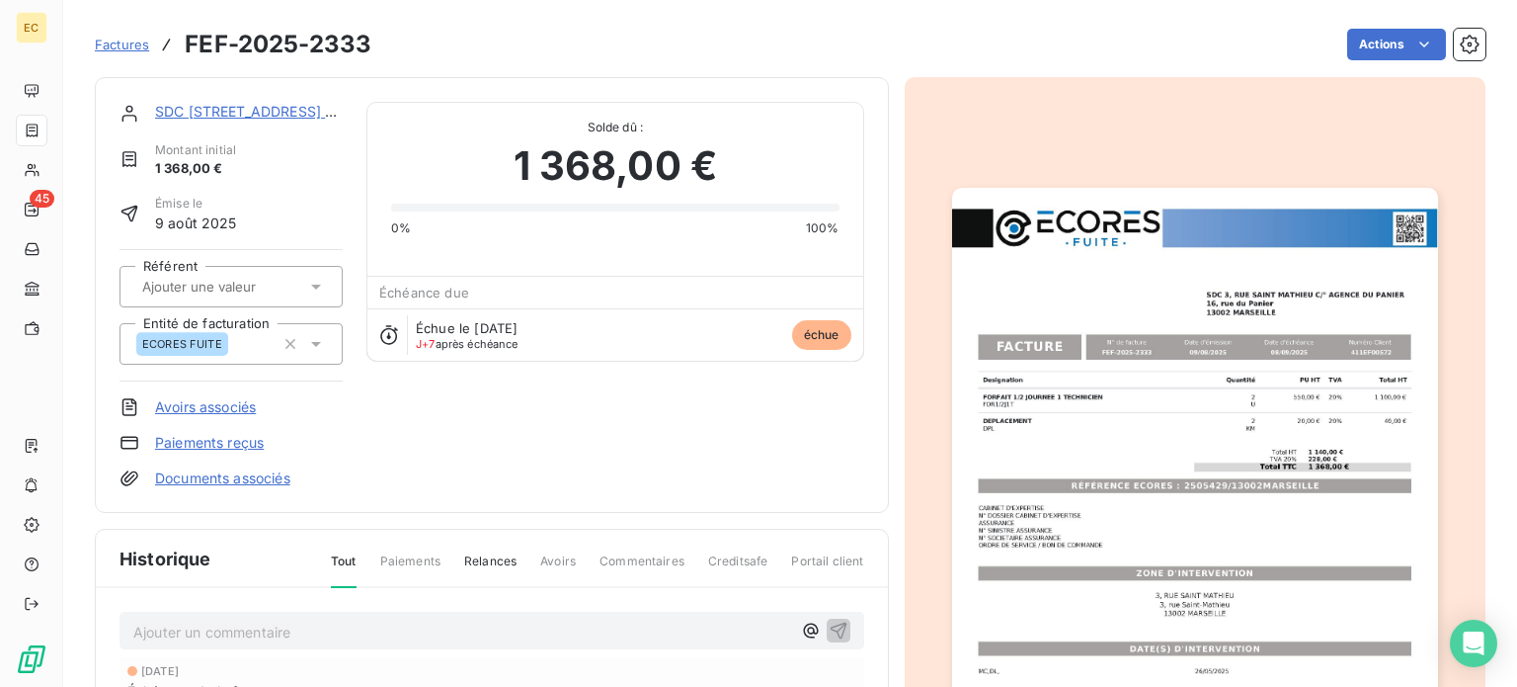
click at [269, 114] on link "SDC [STREET_ADDRESS] C/° AGENCE DU PANIER" at bounding box center [320, 111] width 331 height 17
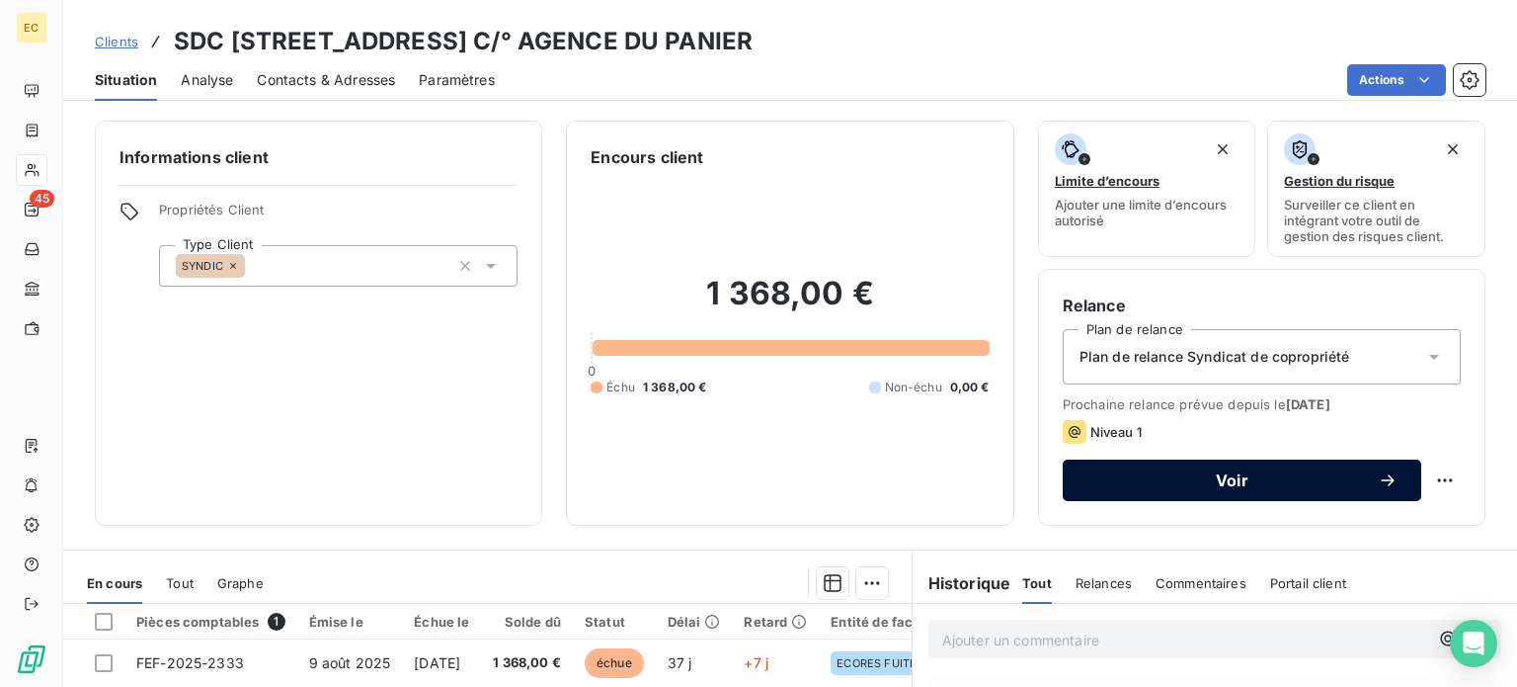
click at [1190, 493] on button "Voir" at bounding box center [1242, 479] width 359 height 41
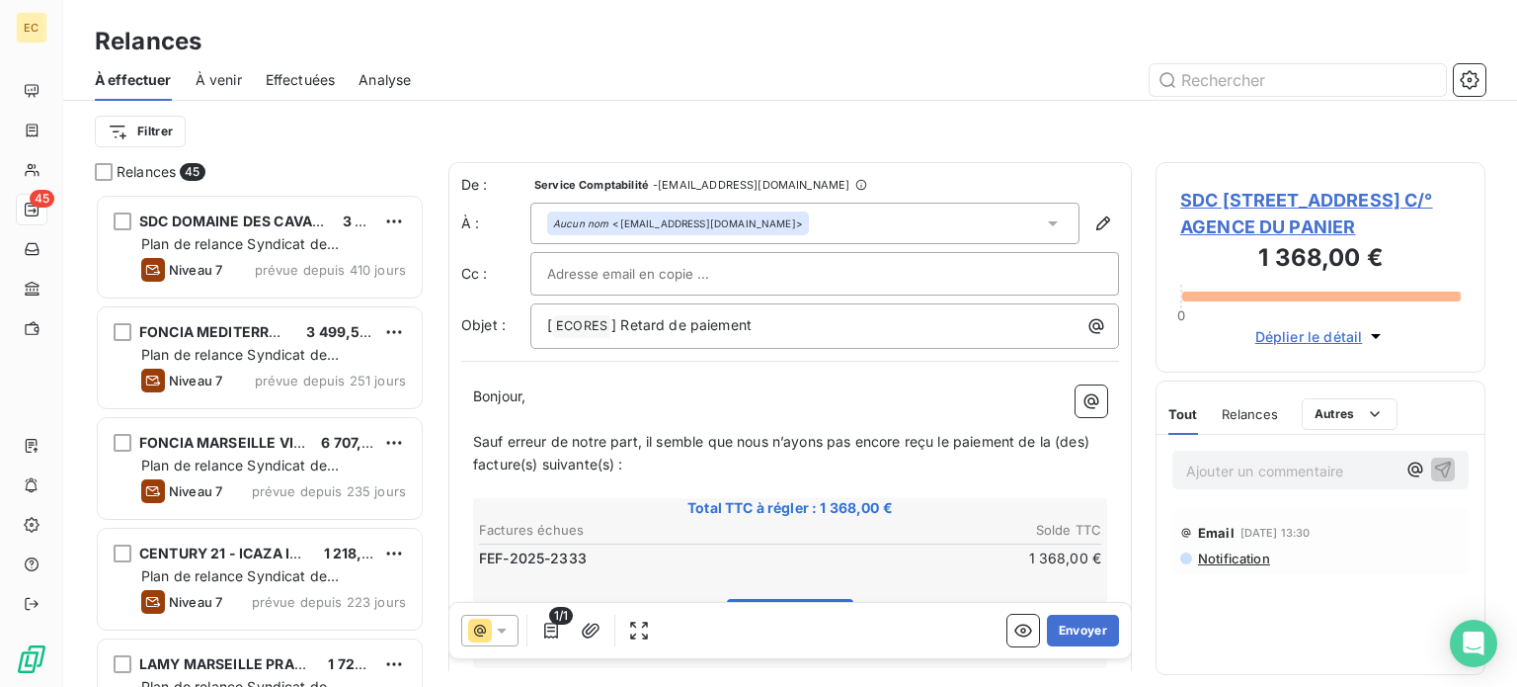
scroll to position [478, 314]
click at [499, 635] on icon at bounding box center [502, 630] width 20 height 20
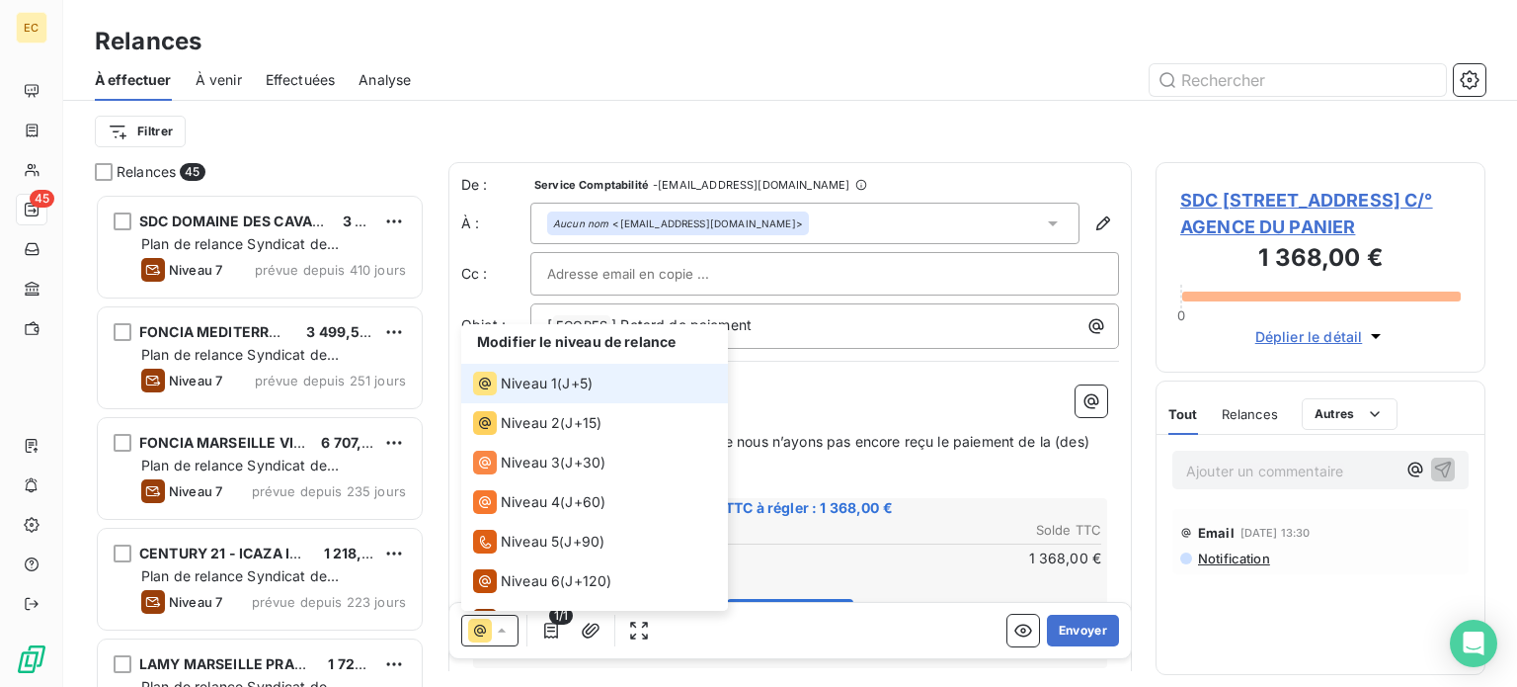
click at [499, 635] on icon at bounding box center [502, 630] width 20 height 20
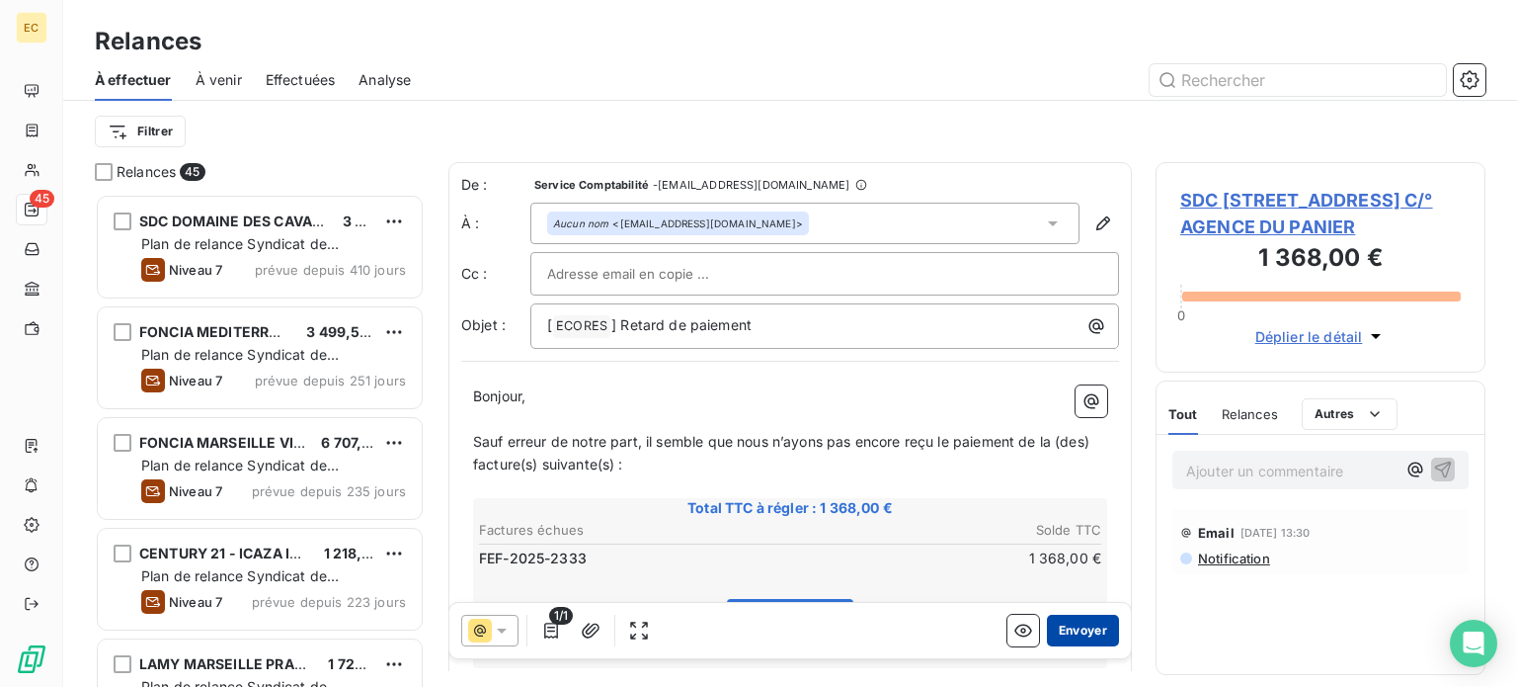
click at [1066, 630] on button "Envoyer" at bounding box center [1083, 630] width 72 height 32
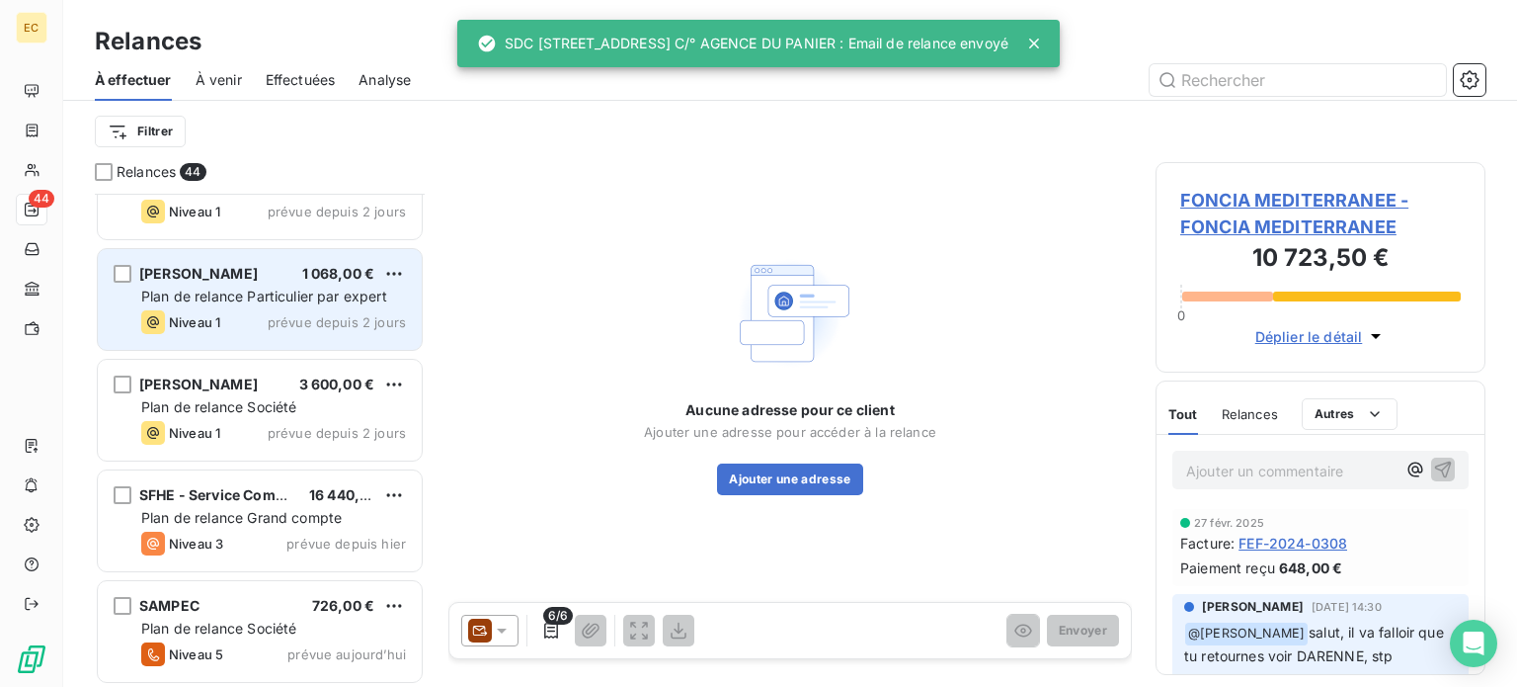
scroll to position [4375, 0]
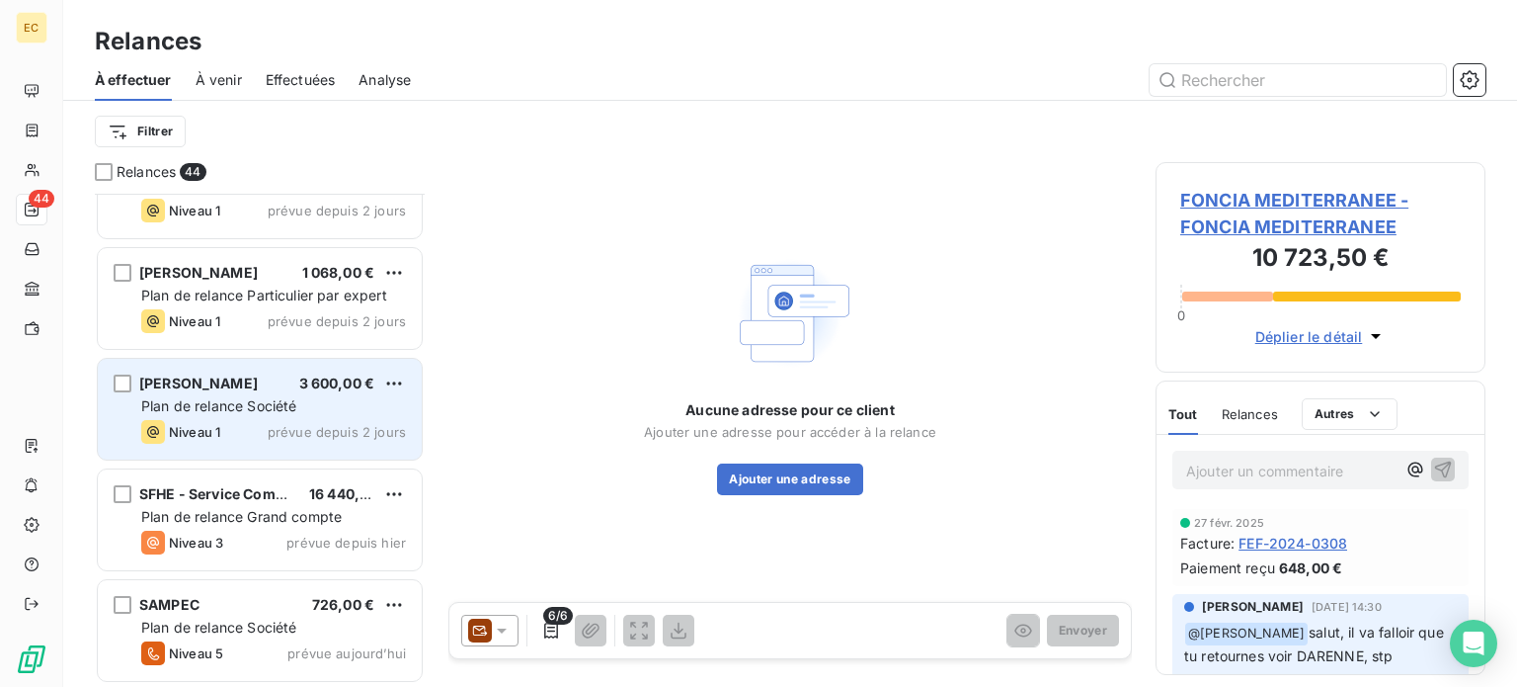
click at [212, 399] on span "Plan de relance Société" at bounding box center [218, 405] width 155 height 17
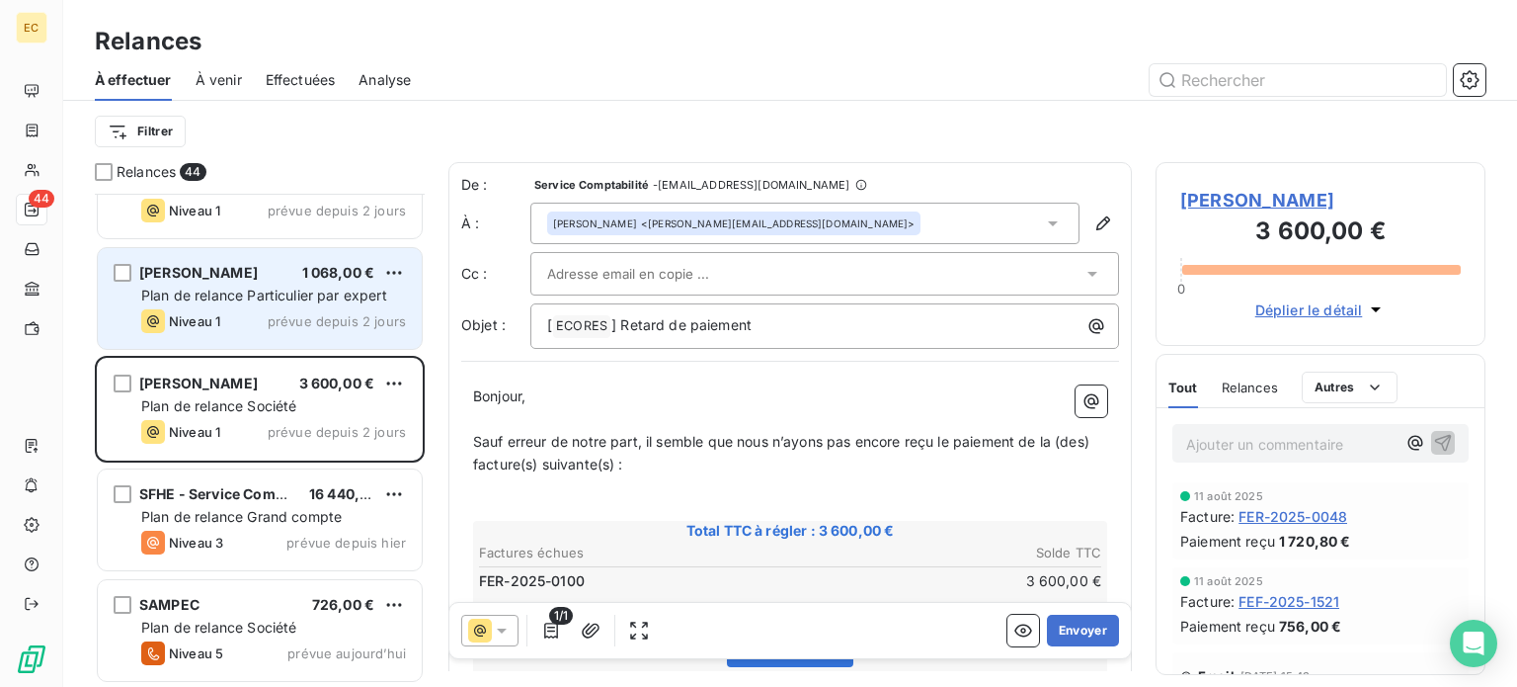
click at [219, 278] on span "[PERSON_NAME]" at bounding box center [198, 272] width 119 height 17
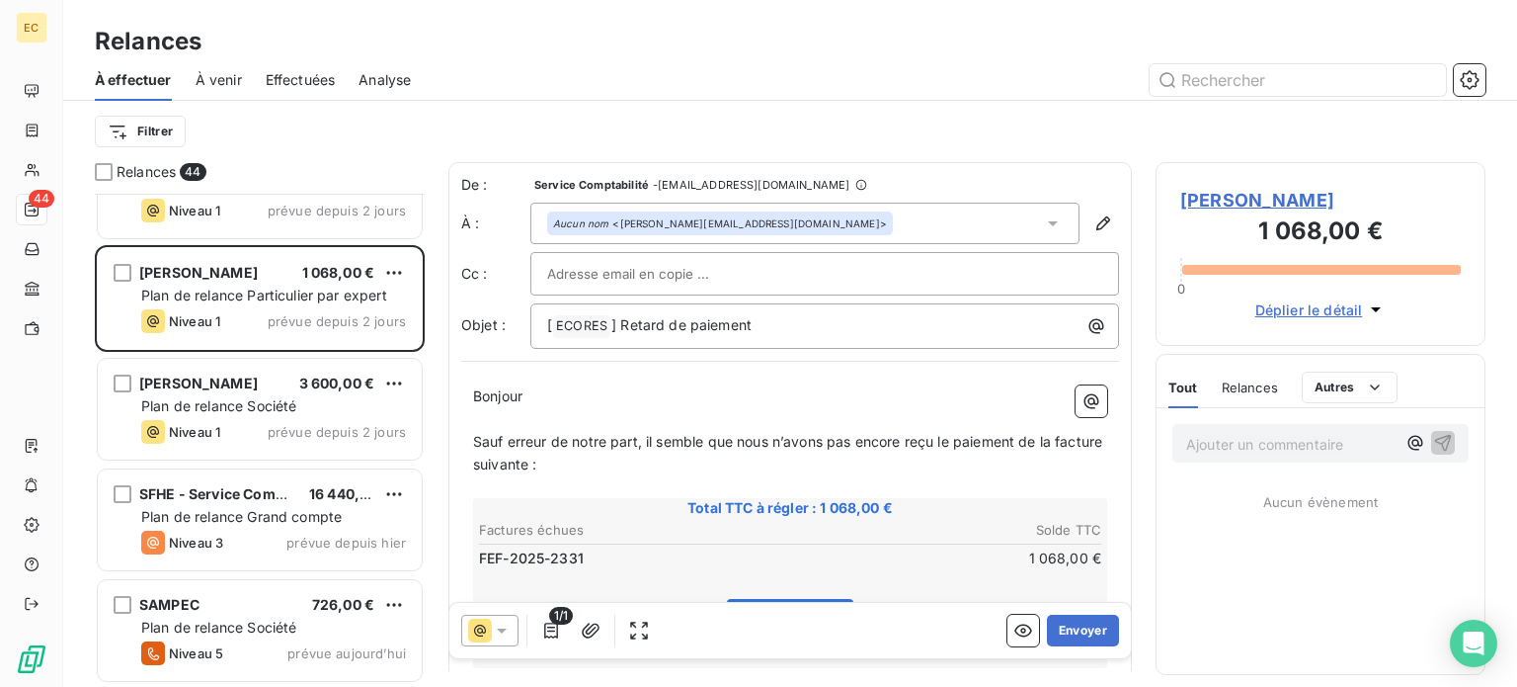
click at [1299, 202] on span "[PERSON_NAME]" at bounding box center [1320, 200] width 281 height 27
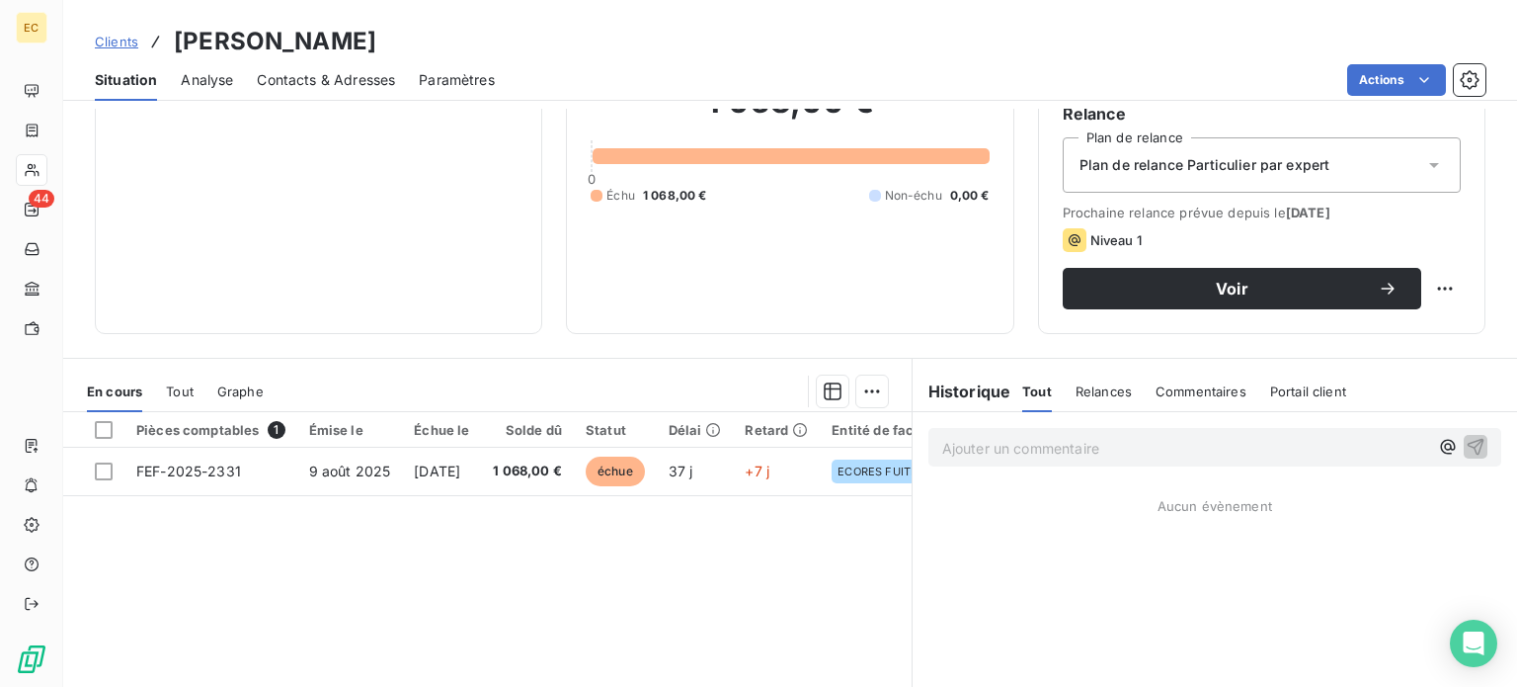
scroll to position [198, 0]
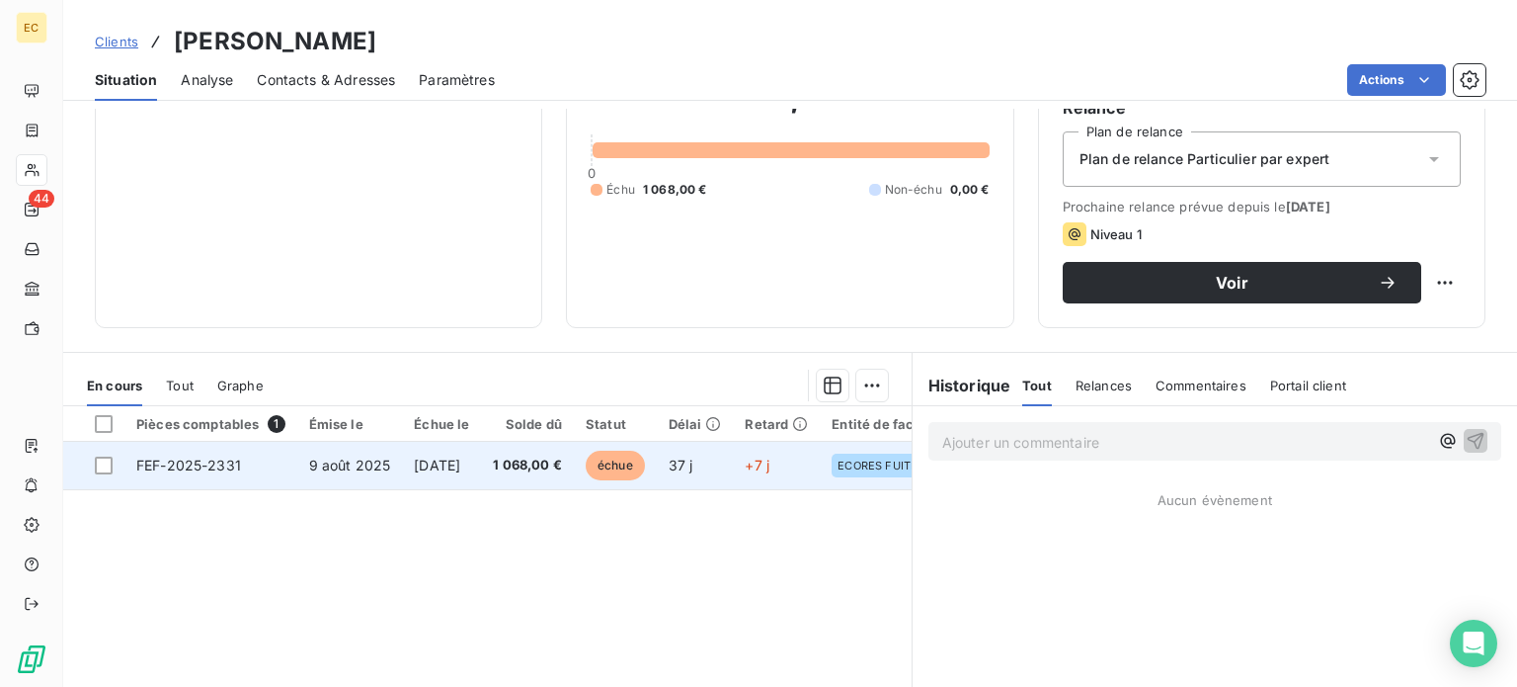
click at [415, 468] on span "[DATE]" at bounding box center [437, 464] width 46 height 17
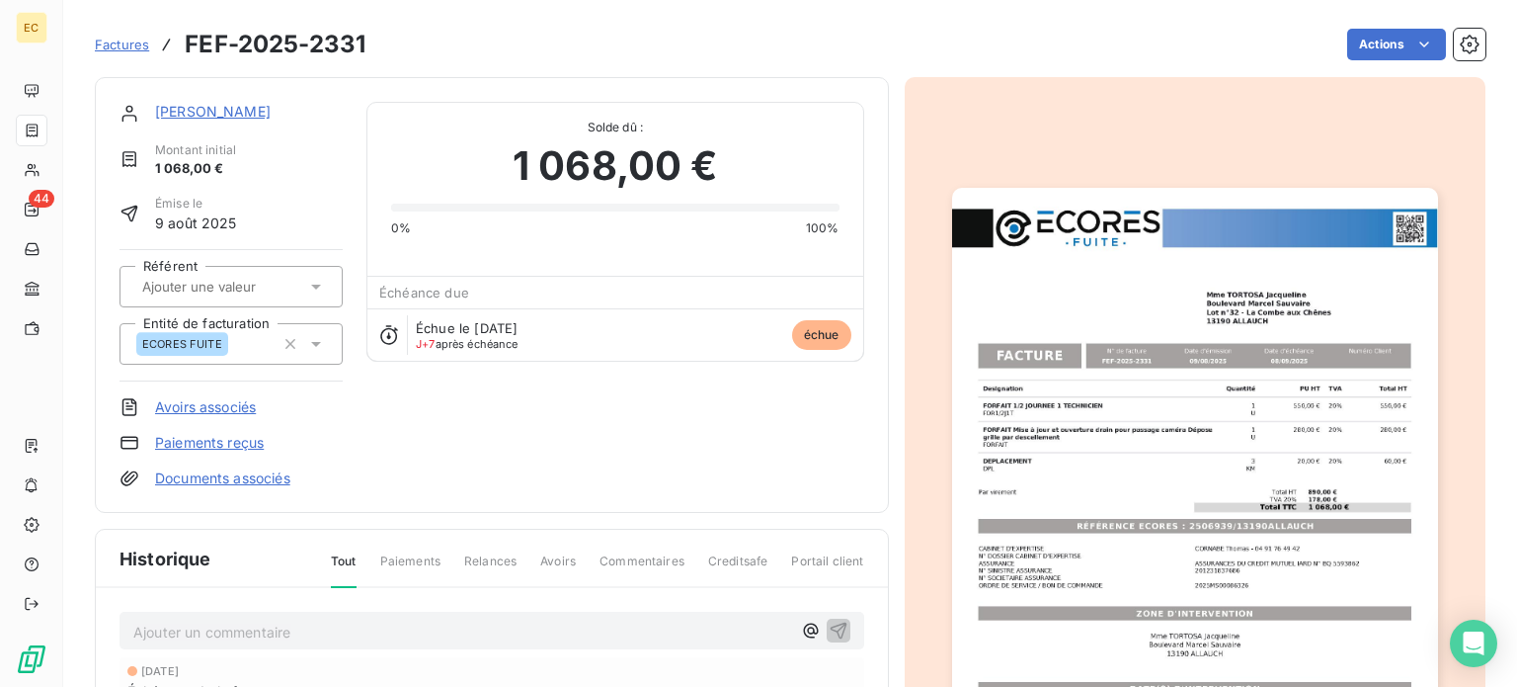
click at [1210, 474] on img "button" at bounding box center [1195, 531] width 486 height 687
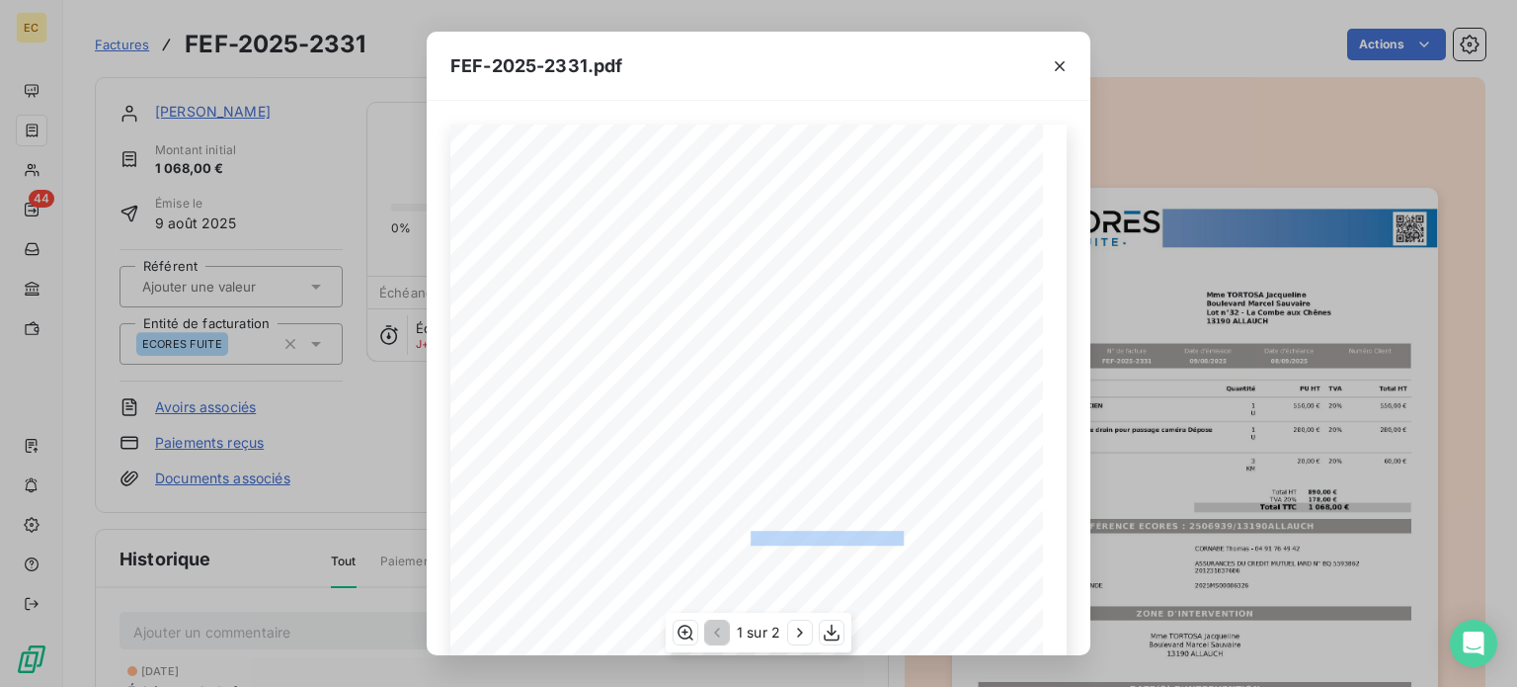
drag, startPoint x: 893, startPoint y: 535, endPoint x: 740, endPoint y: 536, distance: 153.1
click at [740, 536] on span "RÉFÉRENCE ECORES : 2506939/13190ALLAUCH" at bounding box center [758, 536] width 289 height 10
copy span "2506939/13190ALLAUCH"
click at [1059, 66] on icon "button" at bounding box center [1060, 66] width 10 height 10
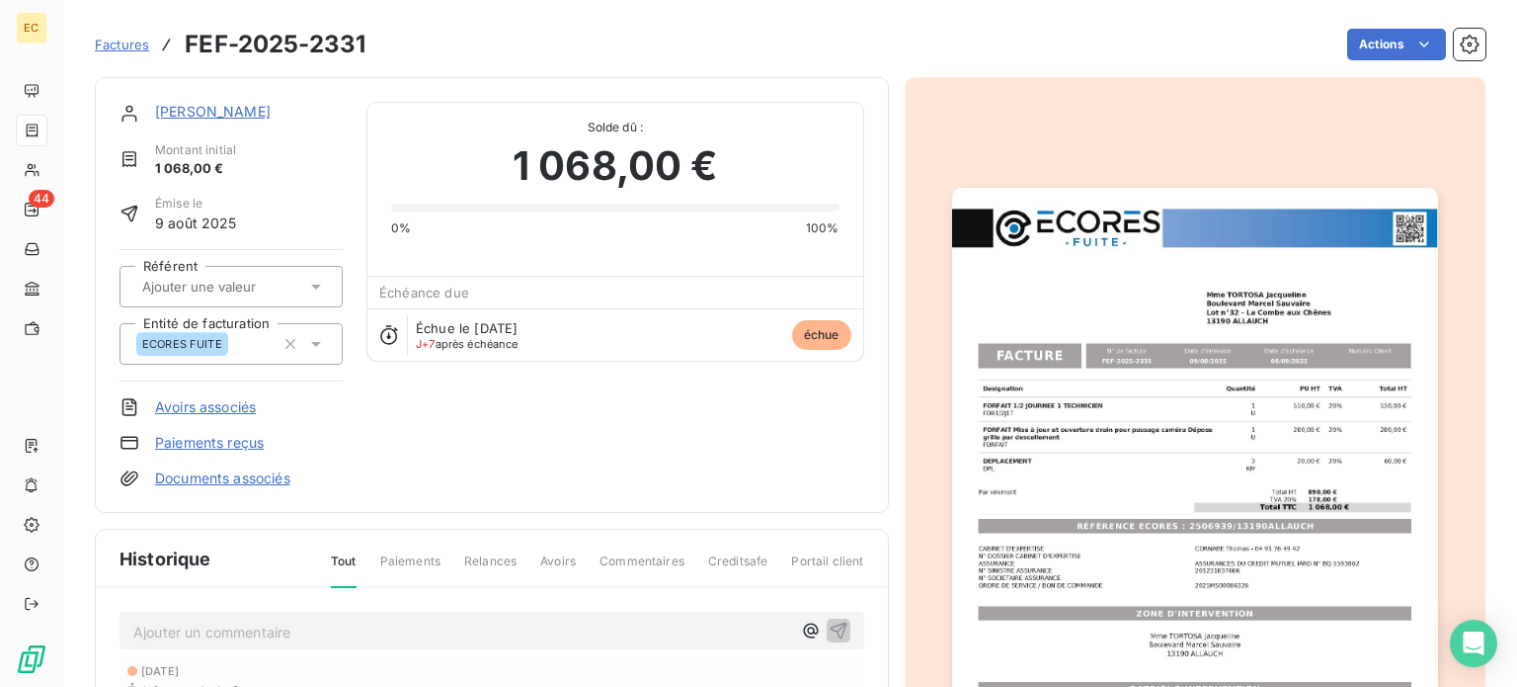
click at [268, 116] on link "[PERSON_NAME]" at bounding box center [213, 111] width 116 height 17
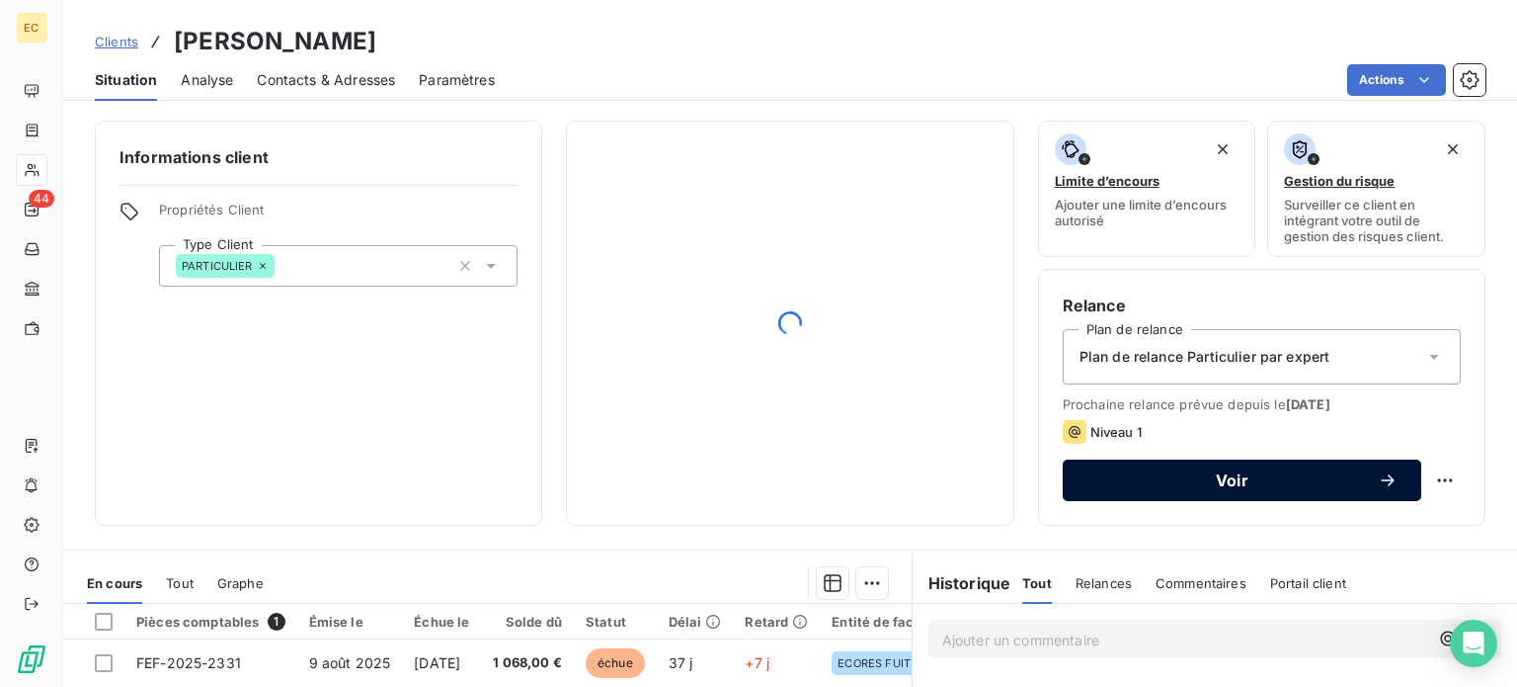
click at [1169, 487] on div "Voir" at bounding box center [1242, 480] width 311 height 20
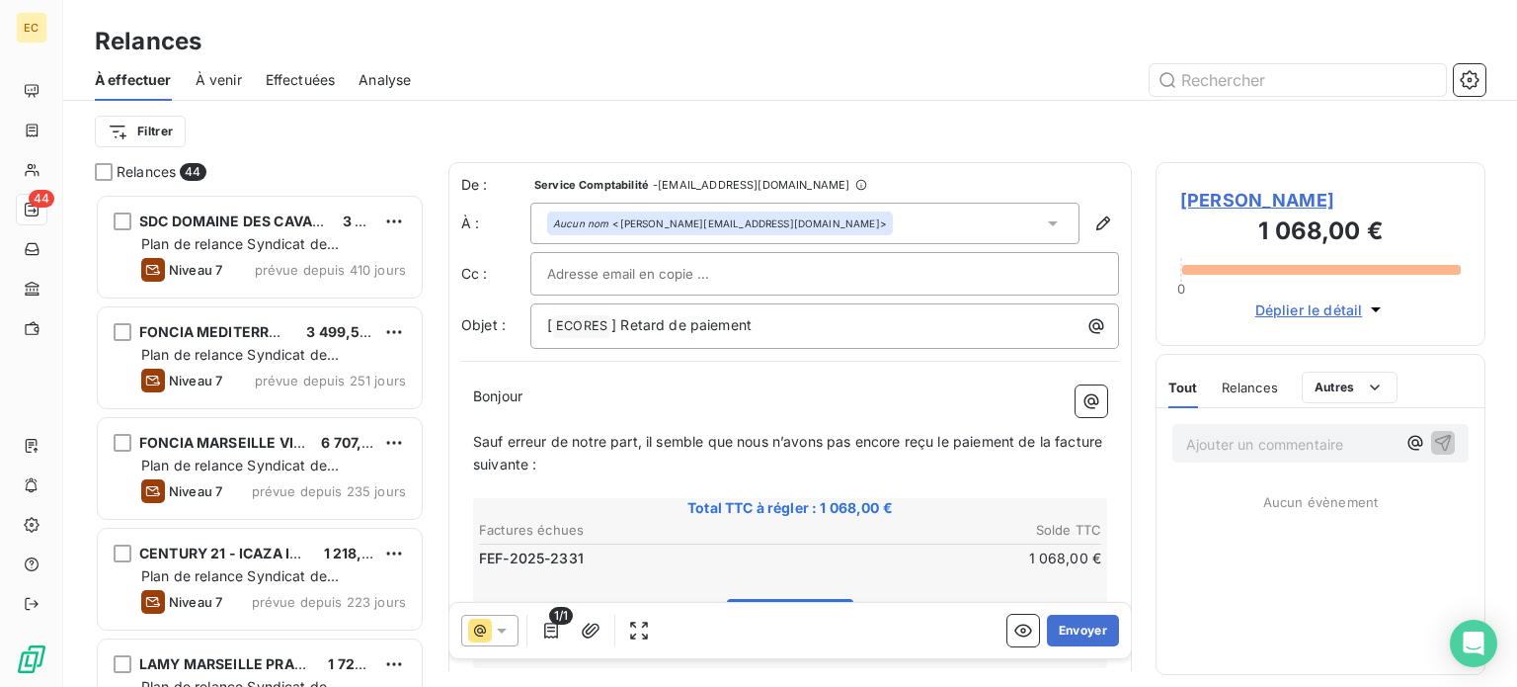
scroll to position [478, 314]
click at [550, 323] on span "[" at bounding box center [549, 324] width 5 height 17
click at [744, 323] on span "ECORES ﻿" at bounding box center [772, 326] width 57 height 23
click at [738, 325] on span "[N° SINISTRE 201231837686" at bounding box center [645, 324] width 196 height 17
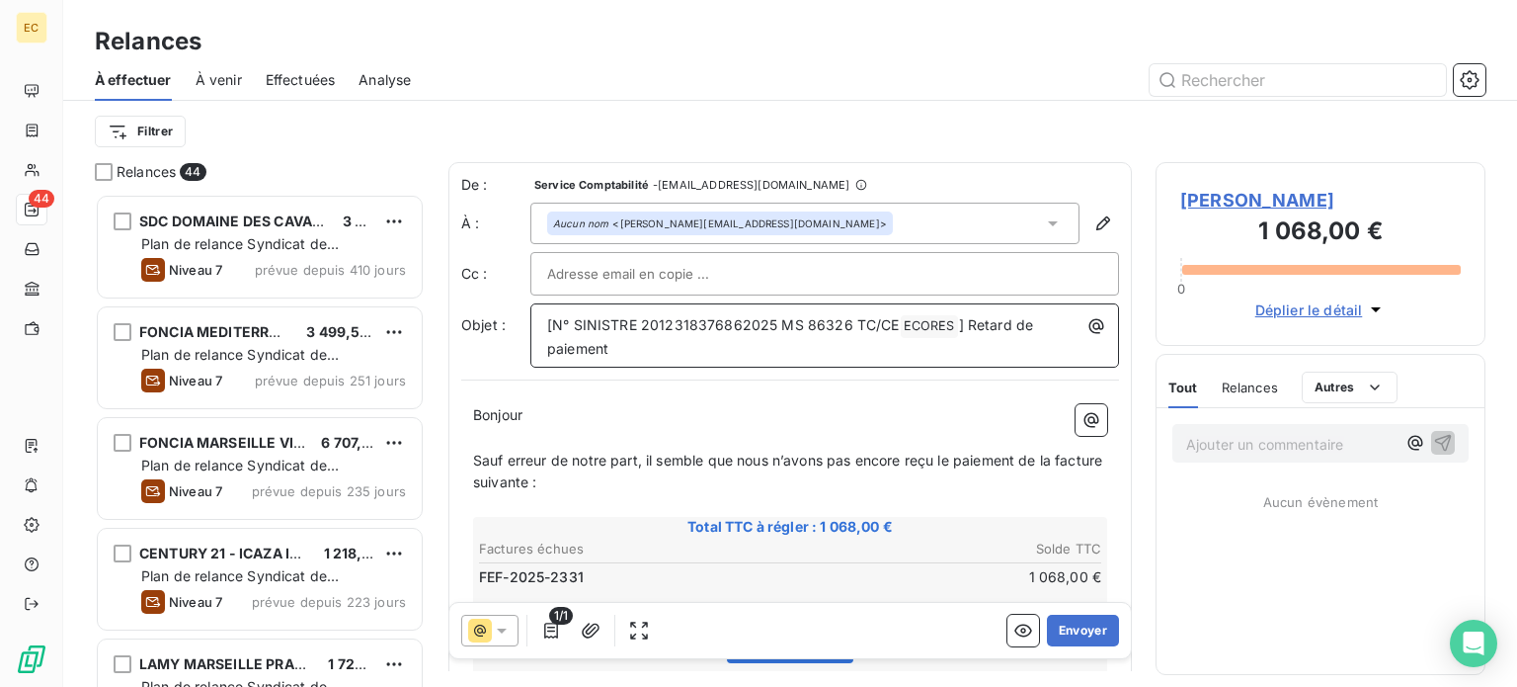
click at [738, 323] on span "[N° SINISTRE 2012318376862025 MS 86326 TC/CE" at bounding box center [723, 324] width 353 height 17
click at [1079, 635] on button "Envoyer" at bounding box center [1083, 630] width 72 height 32
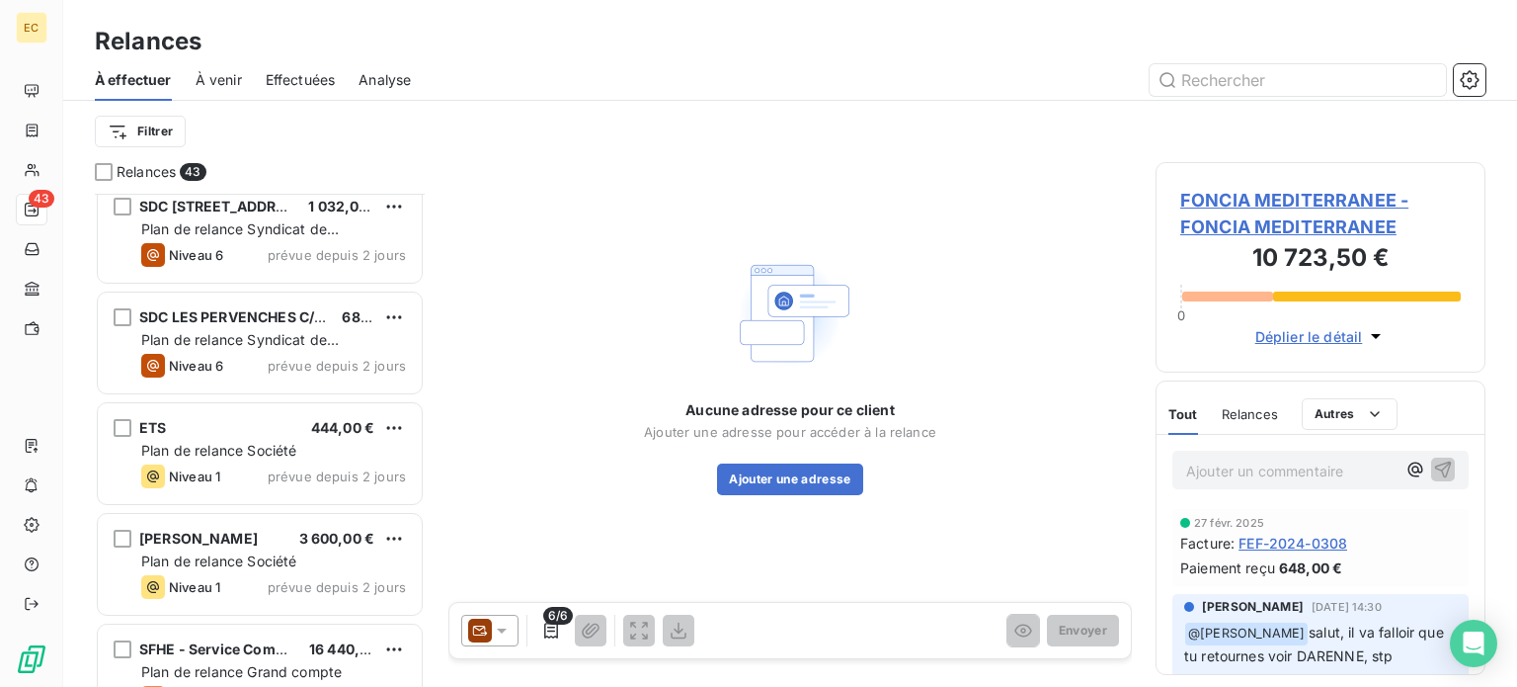
scroll to position [4067, 0]
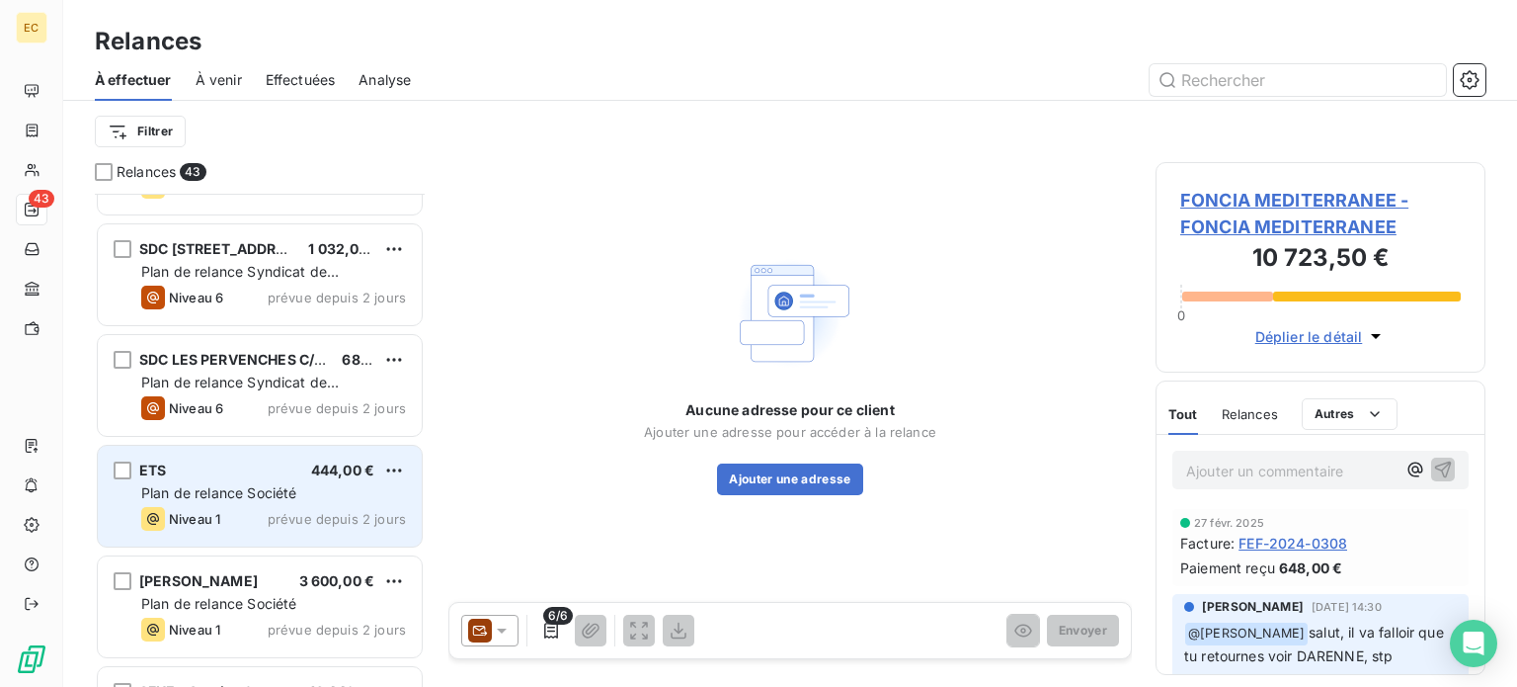
click at [261, 485] on span "Plan de relance Société" at bounding box center [218, 492] width 155 height 17
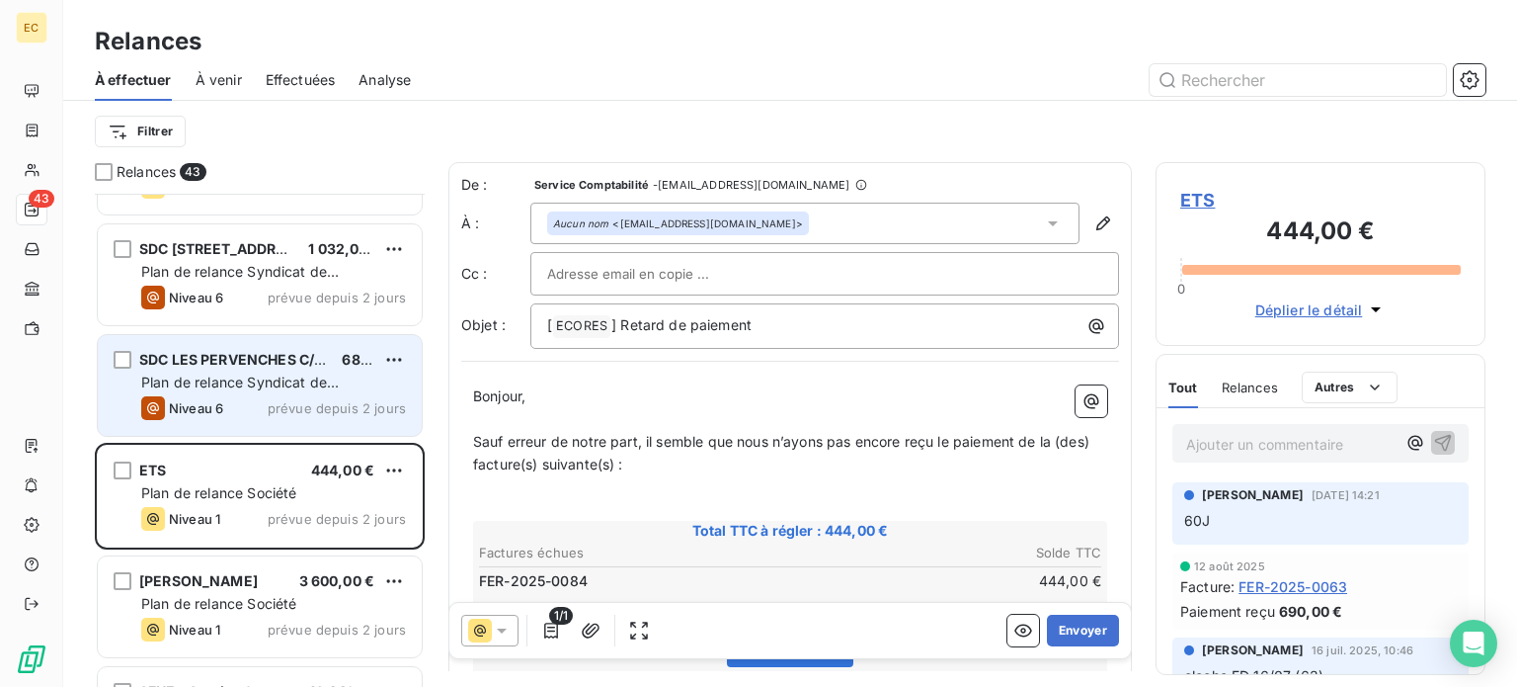
click at [222, 384] on span "Plan de relance Syndicat de copropriété" at bounding box center [240, 391] width 198 height 37
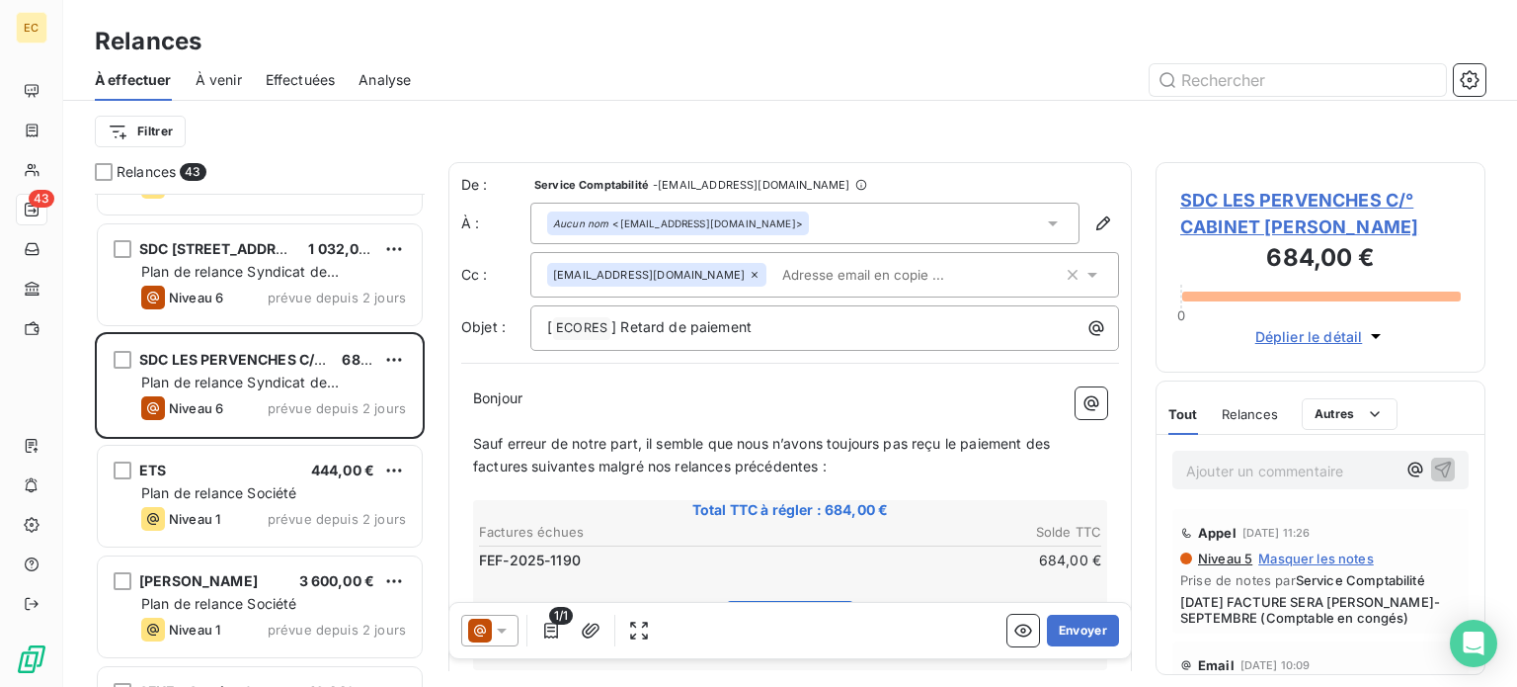
click at [1280, 222] on span "SDC LES PERVENCHES C/° CABINET [PERSON_NAME]" at bounding box center [1320, 213] width 281 height 53
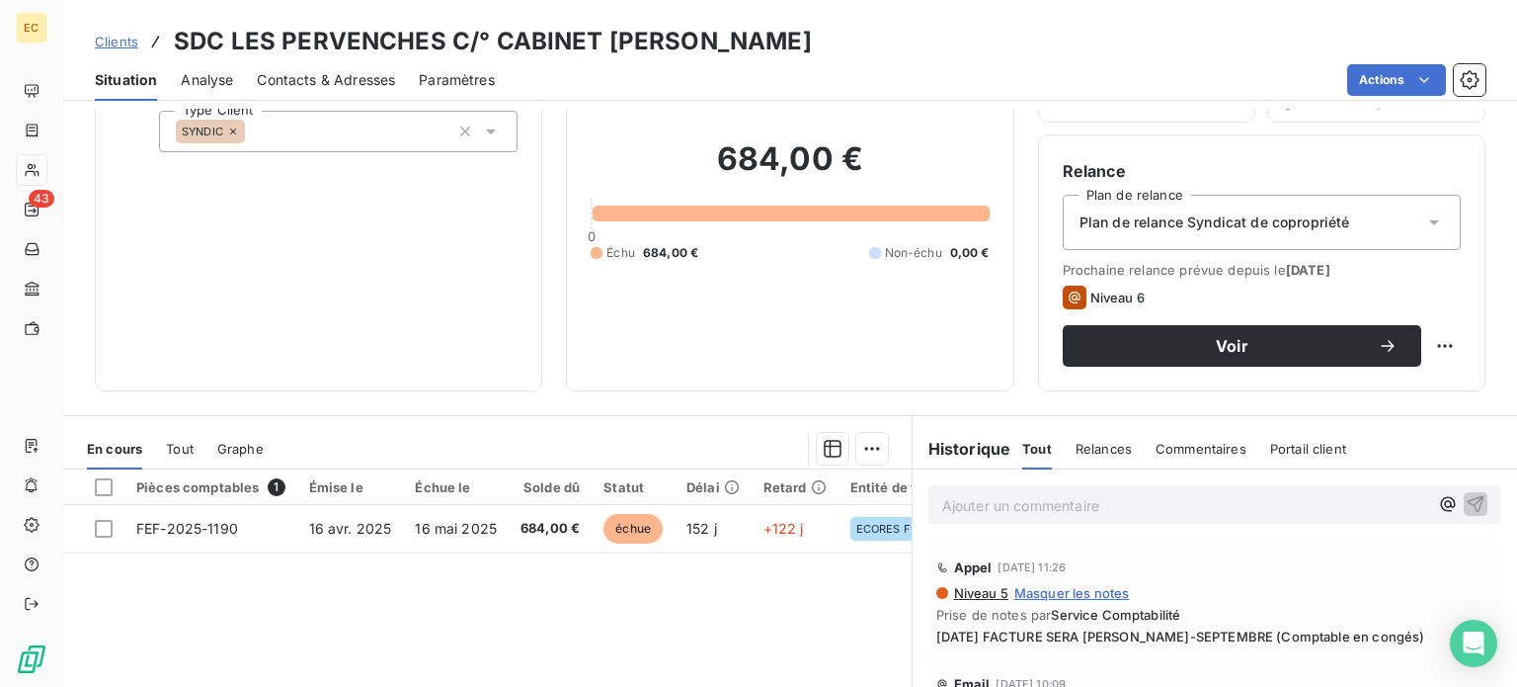
scroll to position [356, 0]
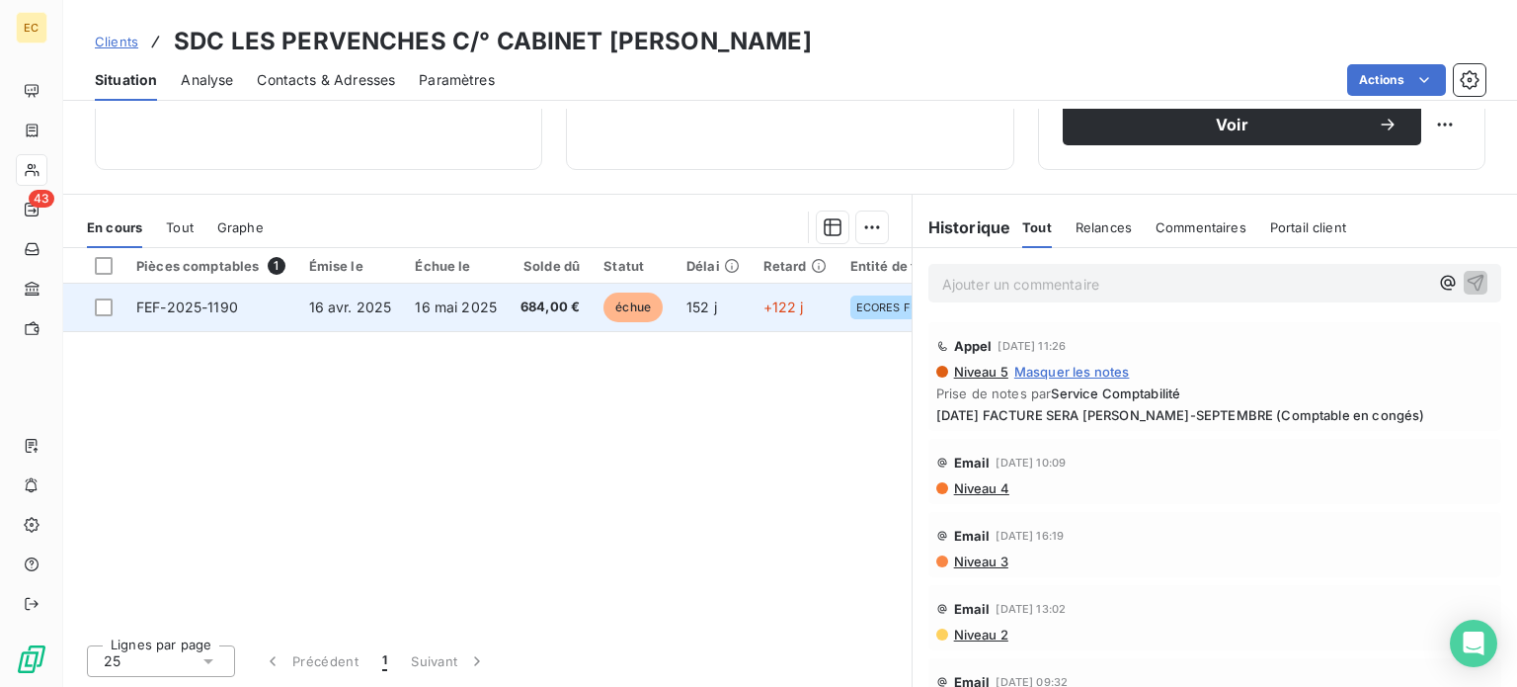
click at [394, 310] on td "16 avr. 2025" at bounding box center [350, 307] width 107 height 47
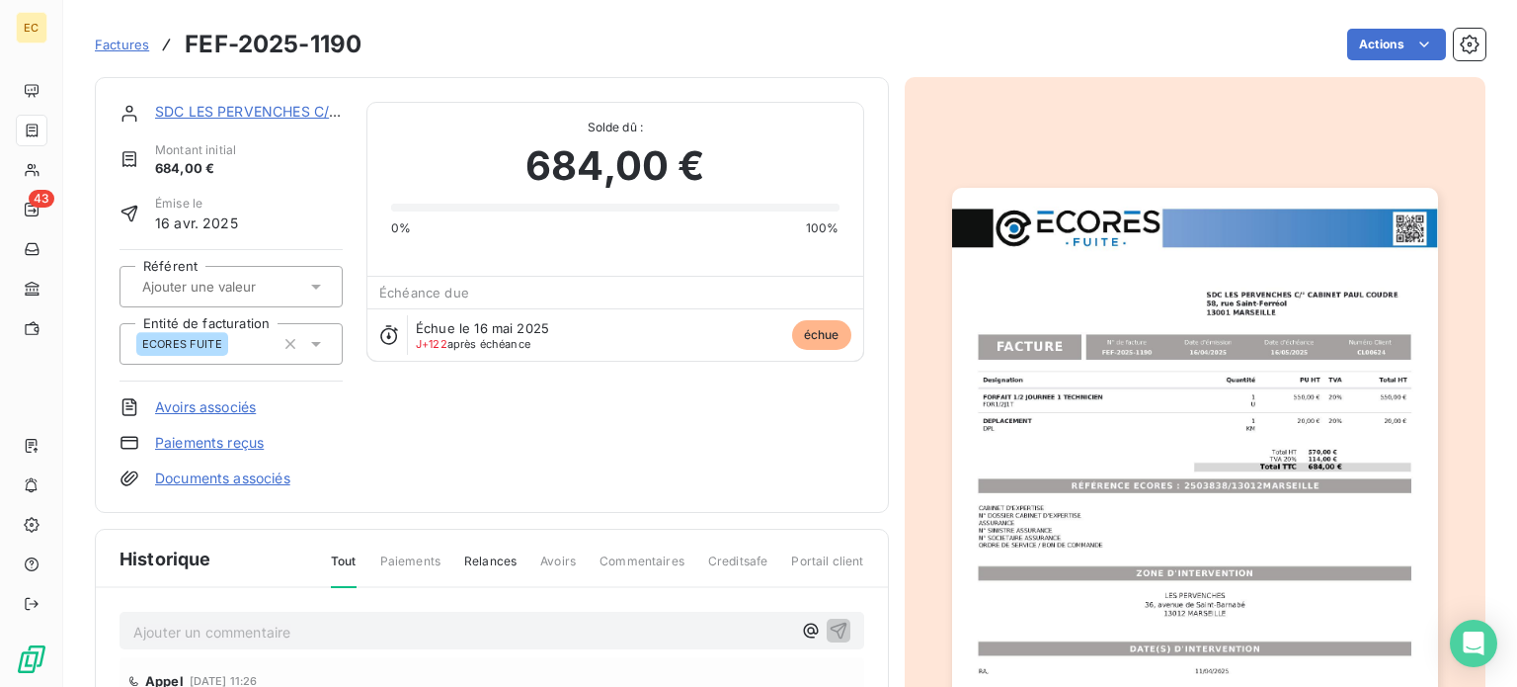
click at [1146, 491] on img "button" at bounding box center [1195, 531] width 486 height 687
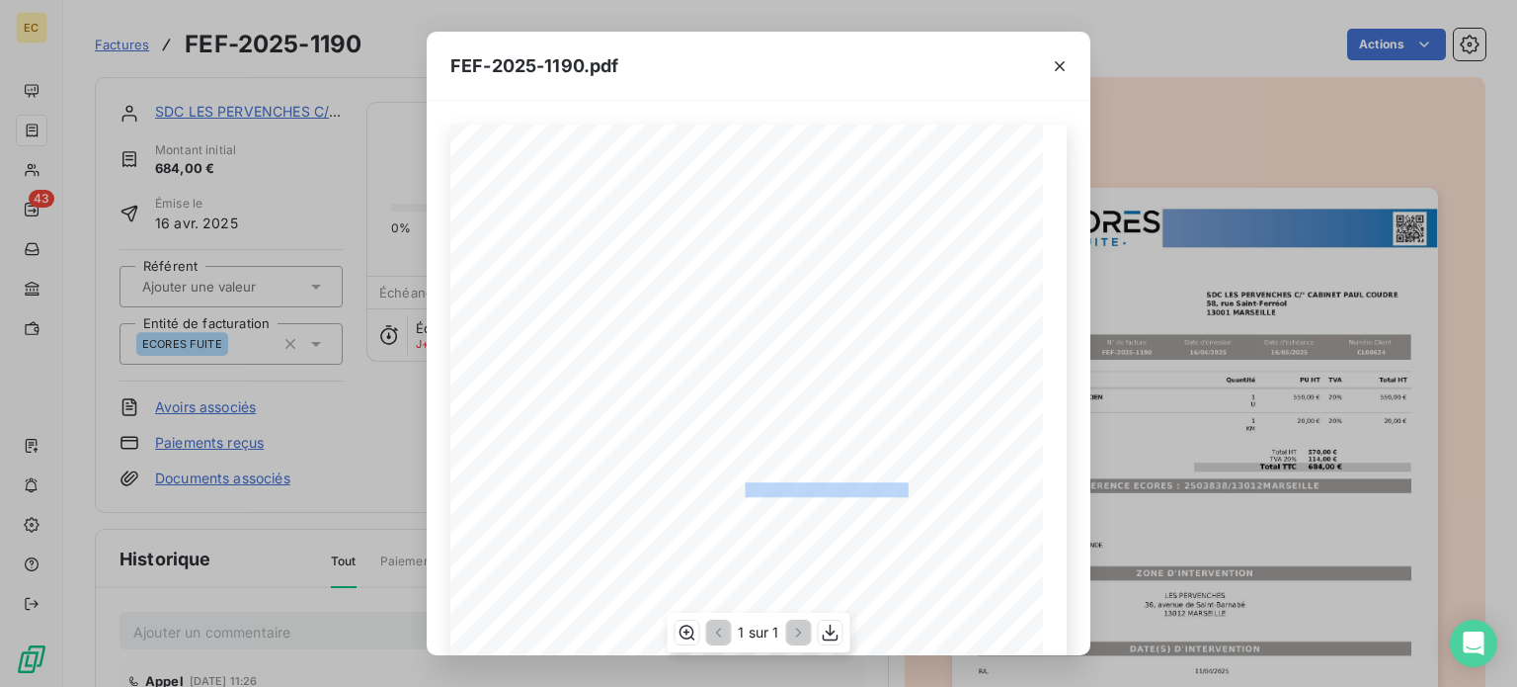
drag, startPoint x: 901, startPoint y: 484, endPoint x: 735, endPoint y: 493, distance: 166.2
click at [735, 492] on span "RÉFÉRENCE ECORES : 2503838/13012MARSEILLE" at bounding box center [758, 487] width 301 height 10
copy span "2503838/13012MARSEILLE"
click at [1063, 59] on icon "button" at bounding box center [1060, 66] width 20 height 20
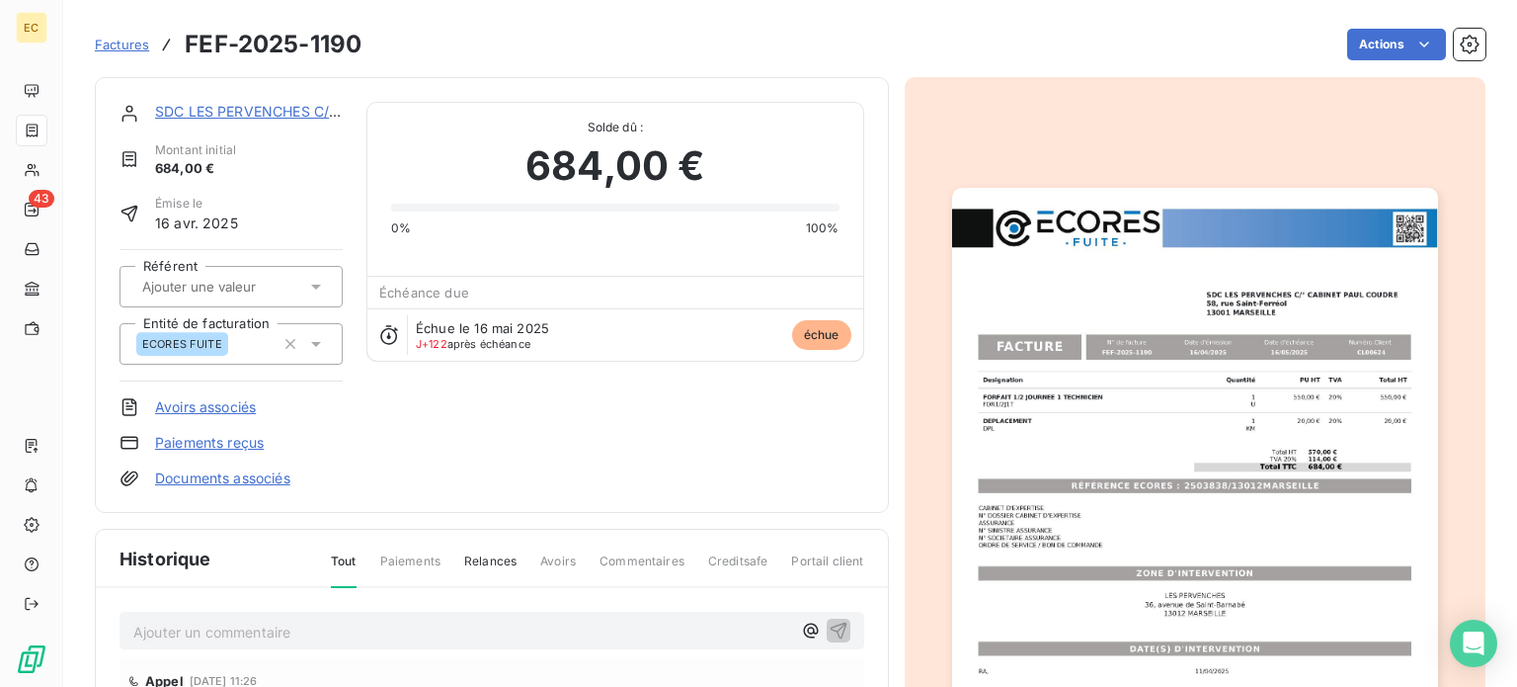
click at [285, 118] on link "SDC LES PERVENCHES C/° CABINET [PERSON_NAME]" at bounding box center [338, 111] width 366 height 17
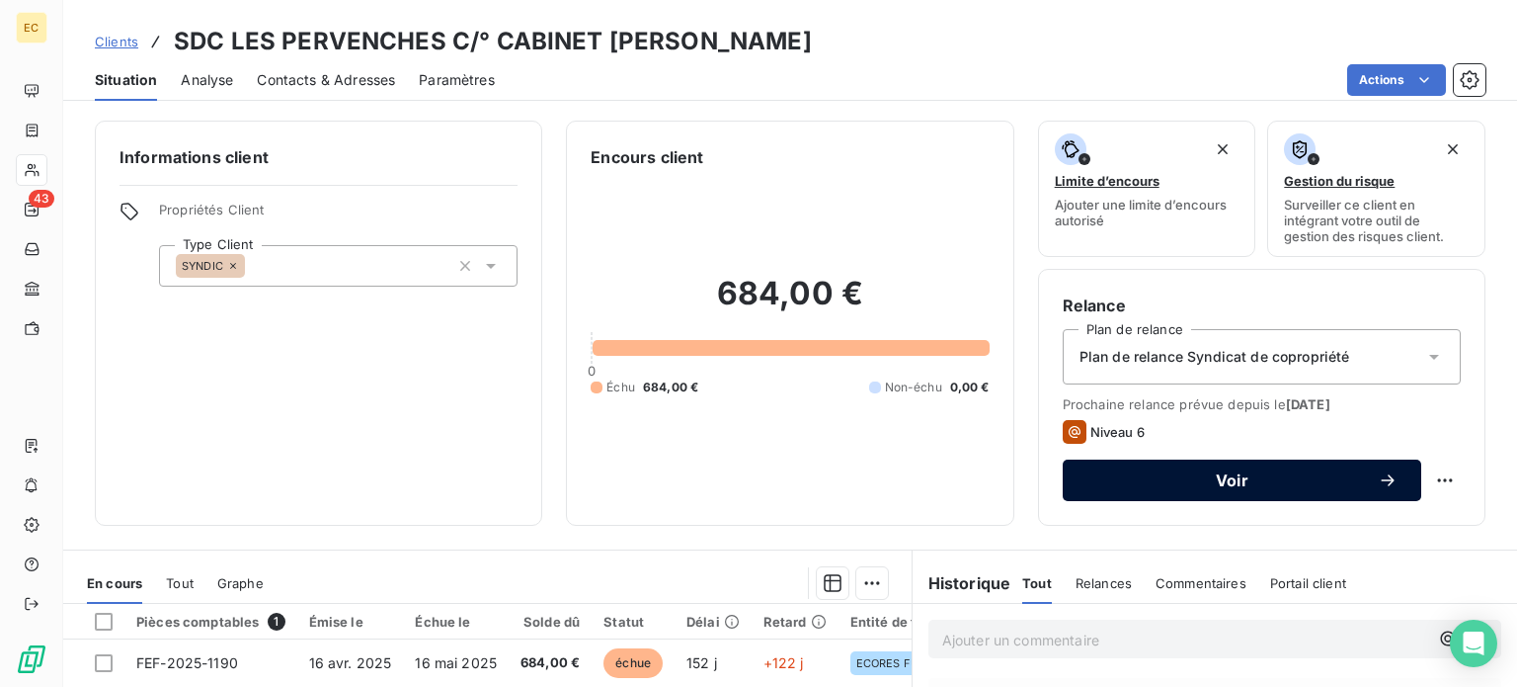
click at [1091, 491] on button "Voir" at bounding box center [1242, 479] width 359 height 41
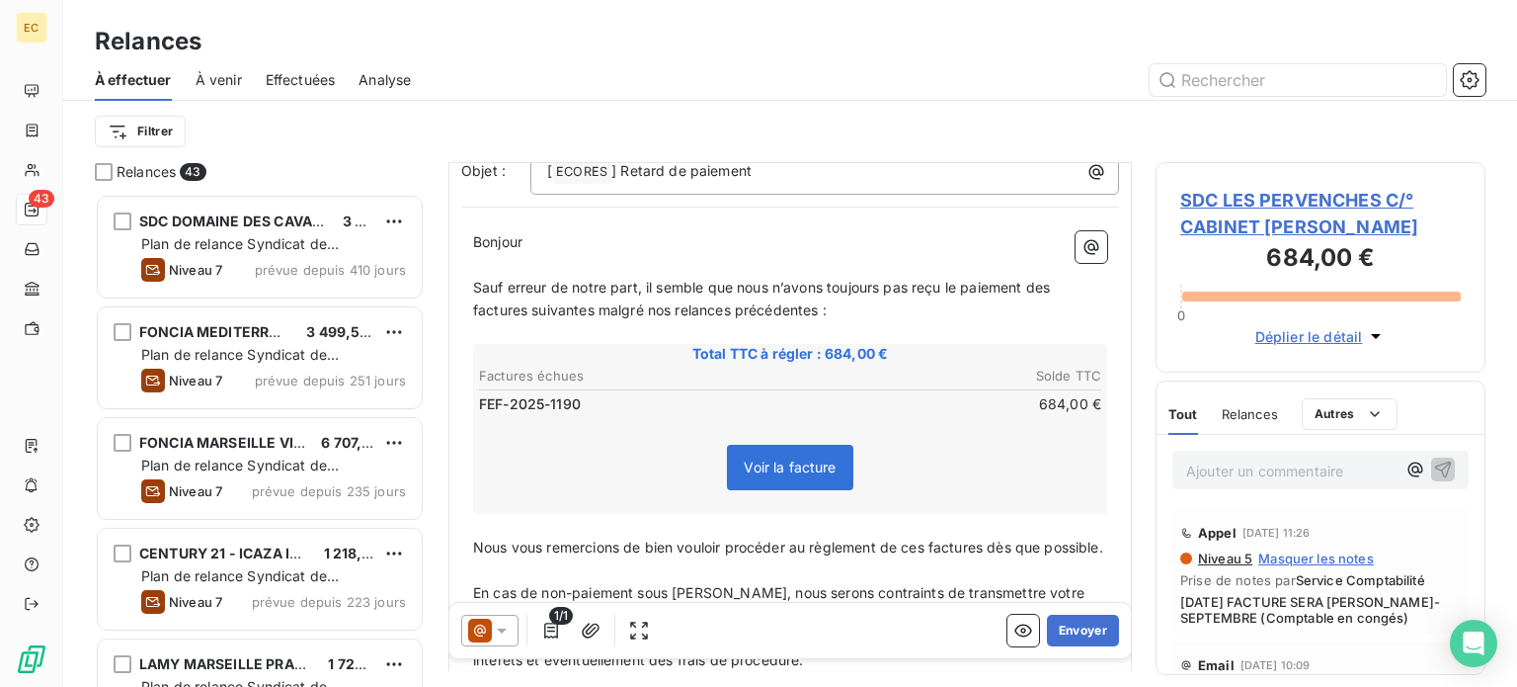
scroll to position [198, 0]
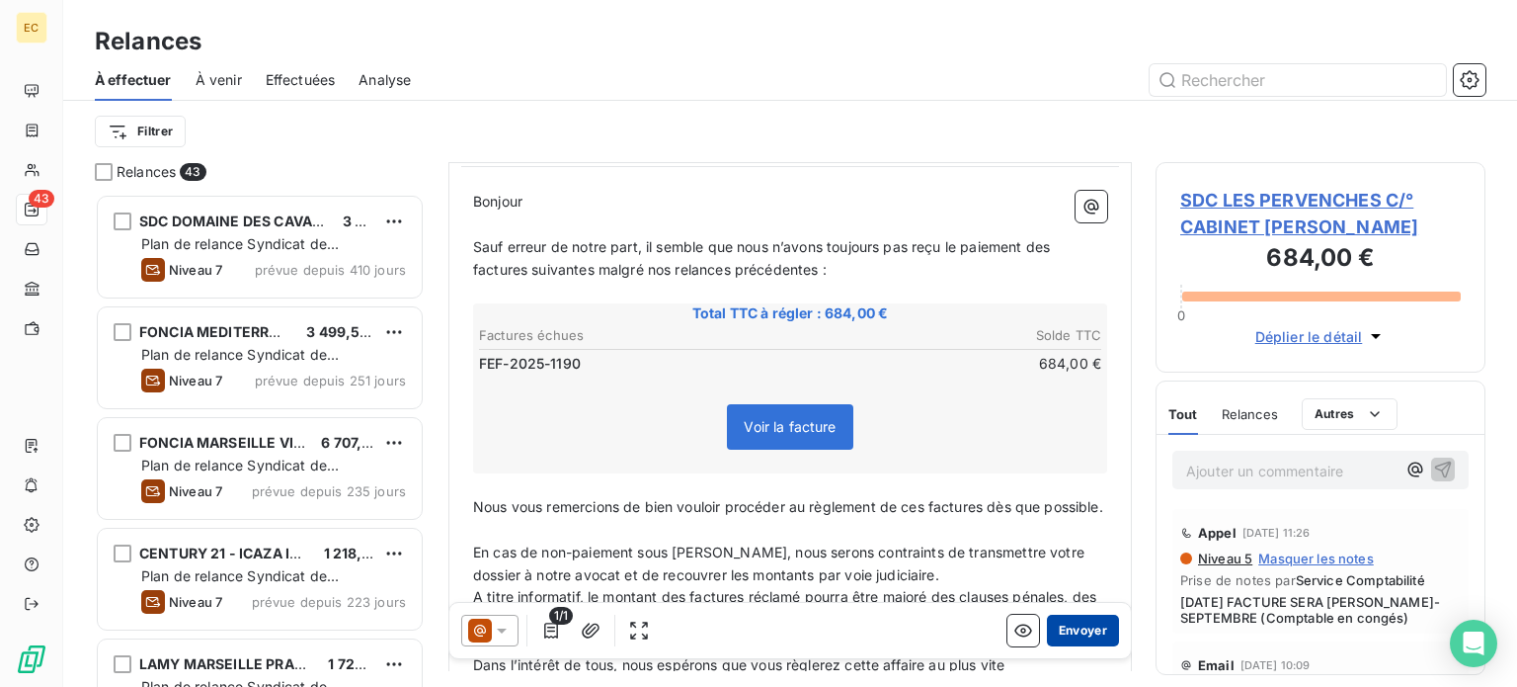
click at [1071, 631] on button "Envoyer" at bounding box center [1083, 630] width 72 height 32
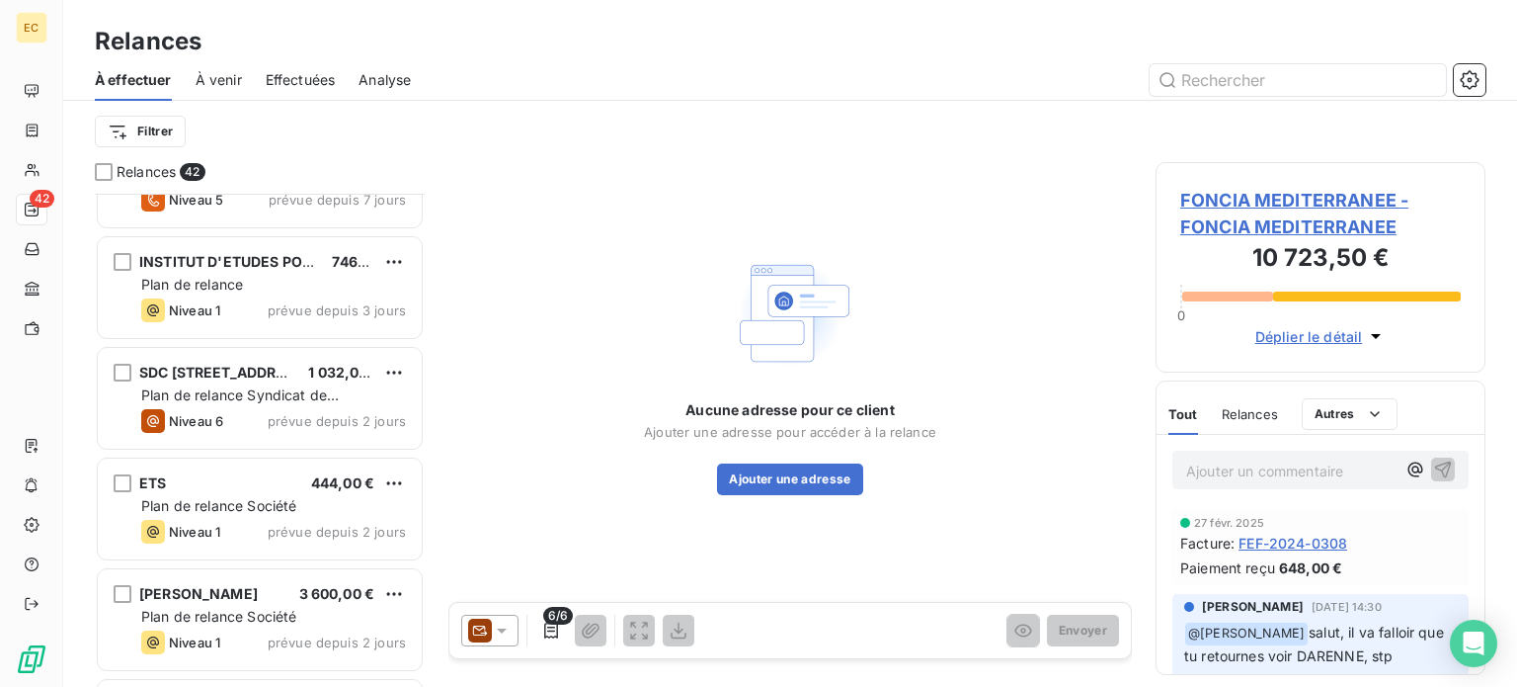
scroll to position [3858, 0]
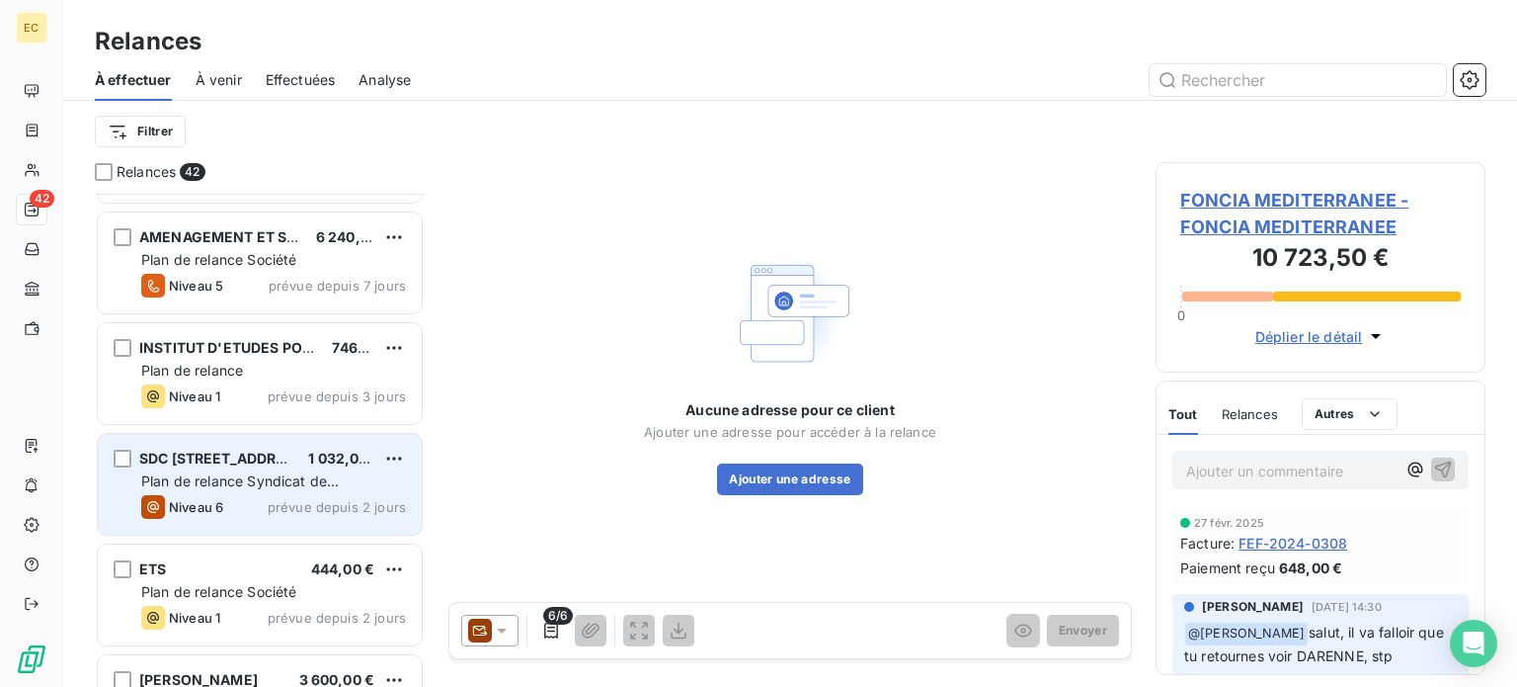
click at [292, 465] on div "SDC [STREET_ADDRESS]" at bounding box center [215, 458] width 153 height 20
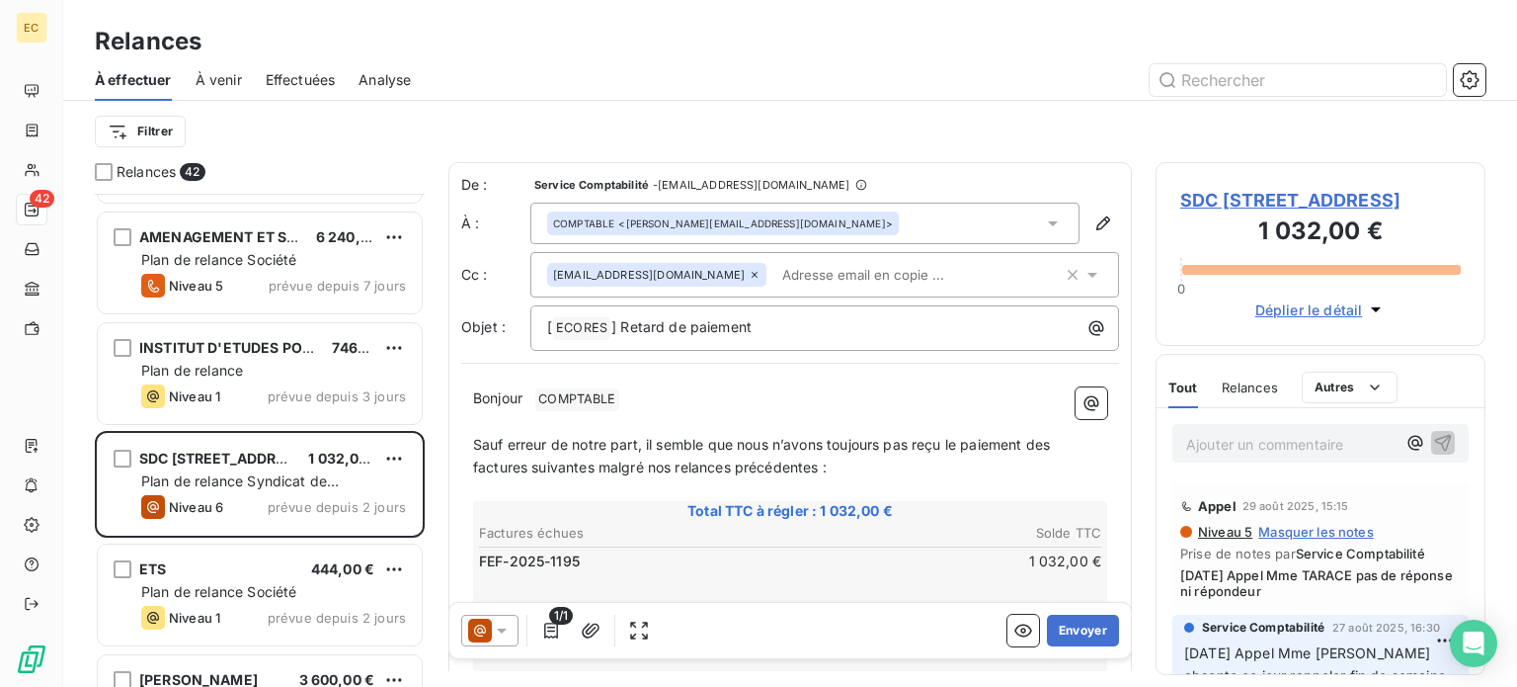
click at [1502, 248] on div "Relances 42 SDC LE STADE C/° SOMATRIM 396,00 € Plan de relance Syndicat de copr…" at bounding box center [790, 424] width 1454 height 525
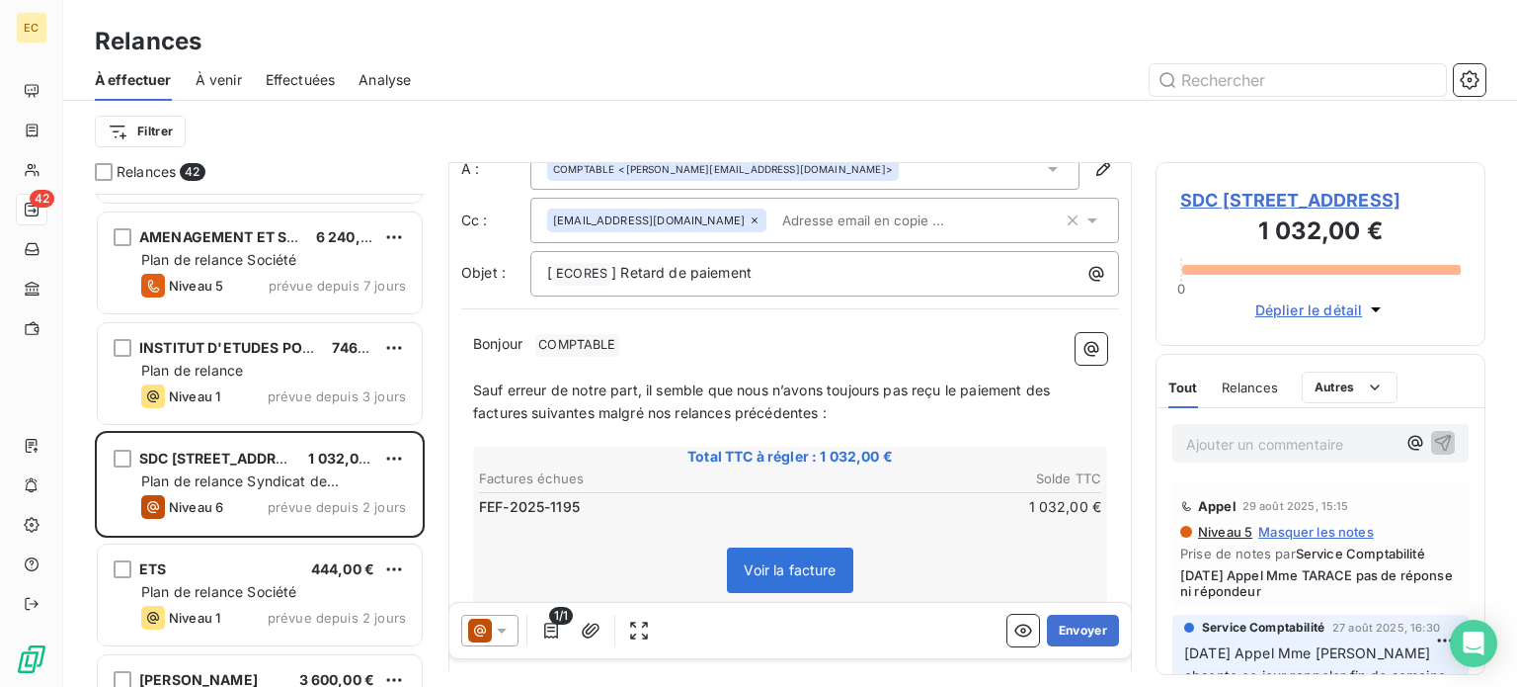
scroll to position [44, 0]
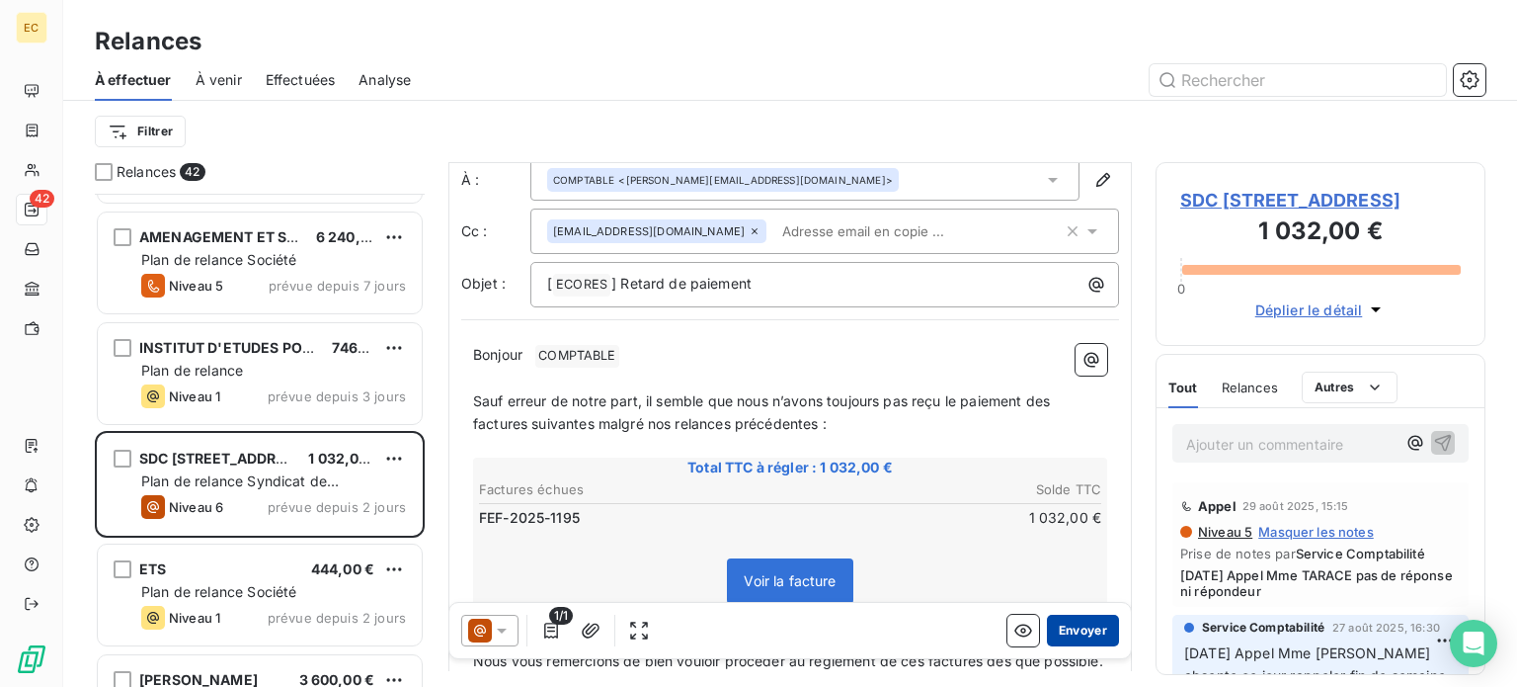
click at [1068, 639] on button "Envoyer" at bounding box center [1083, 630] width 72 height 32
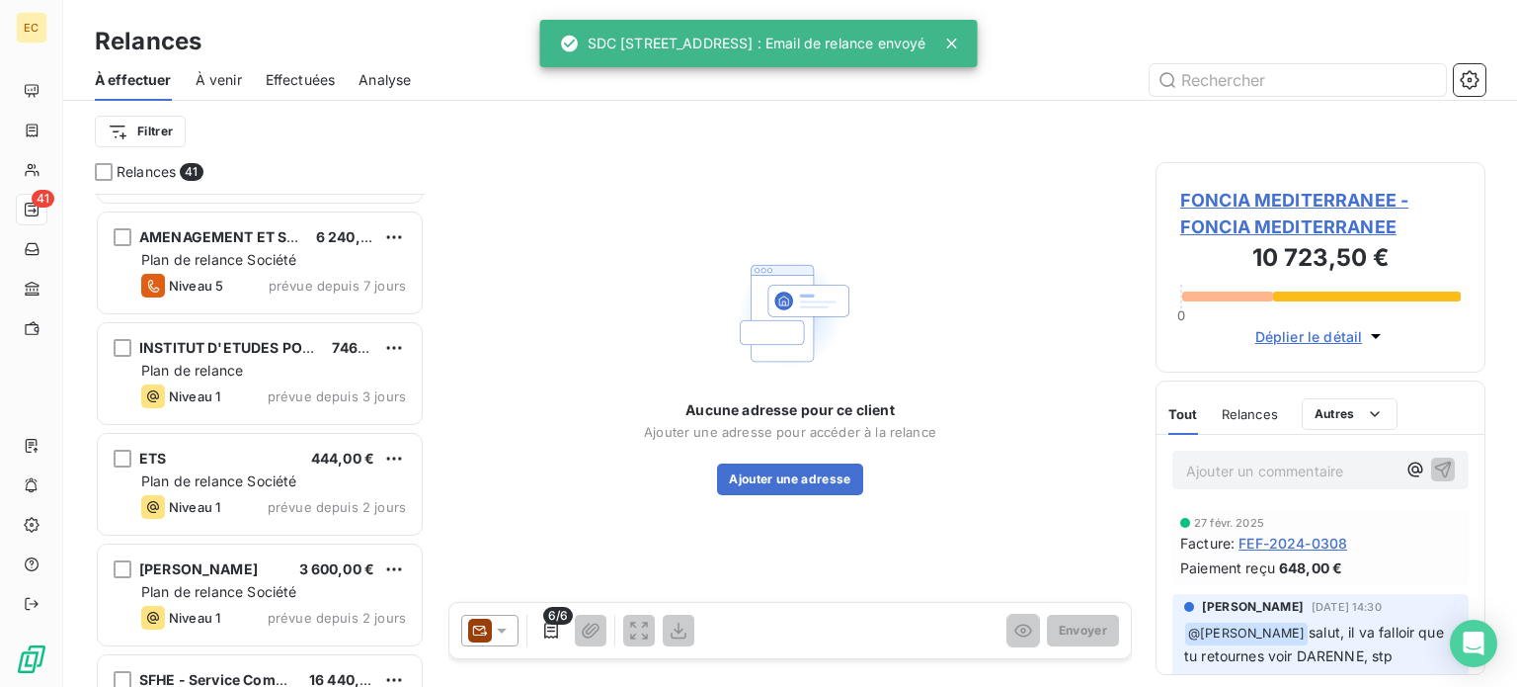
click at [304, 72] on span "Effectuées" at bounding box center [301, 80] width 70 height 20
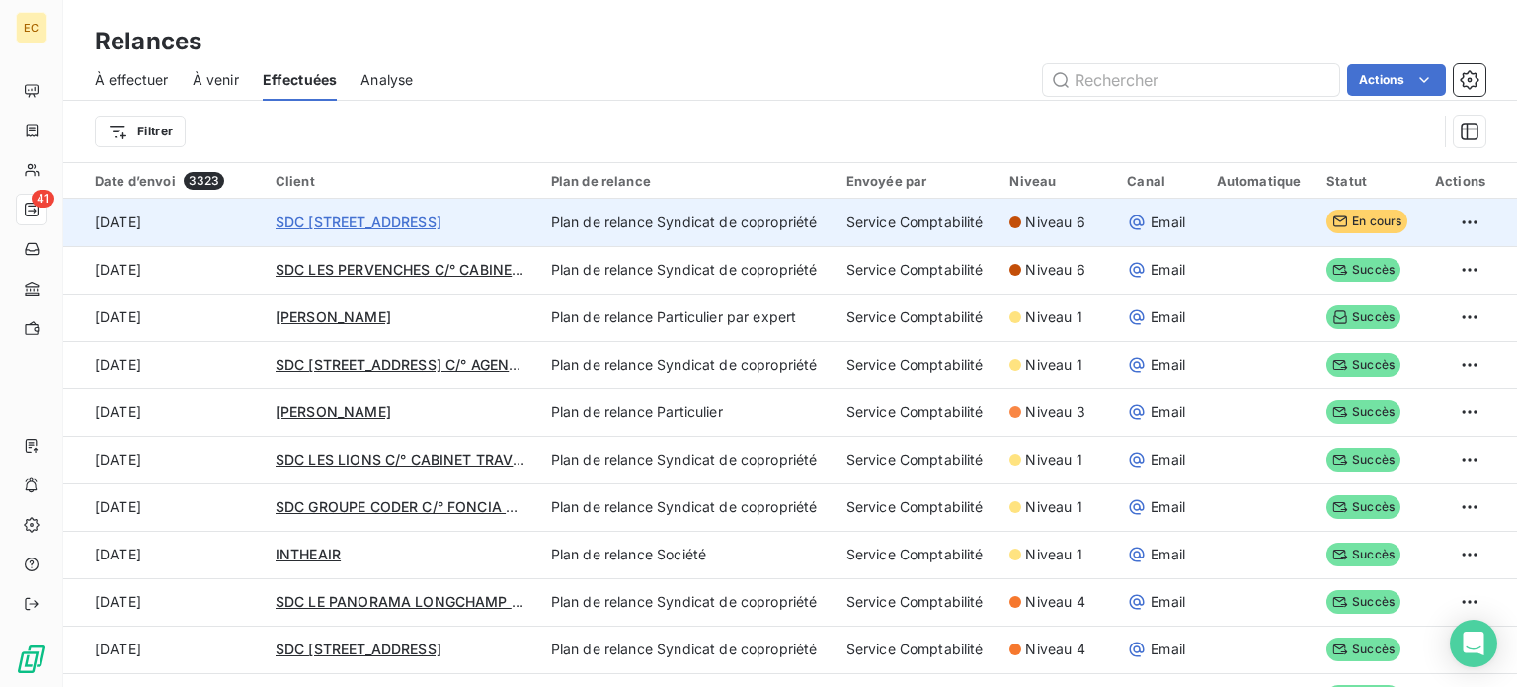
click at [381, 224] on span "SDC [STREET_ADDRESS]" at bounding box center [359, 221] width 166 height 17
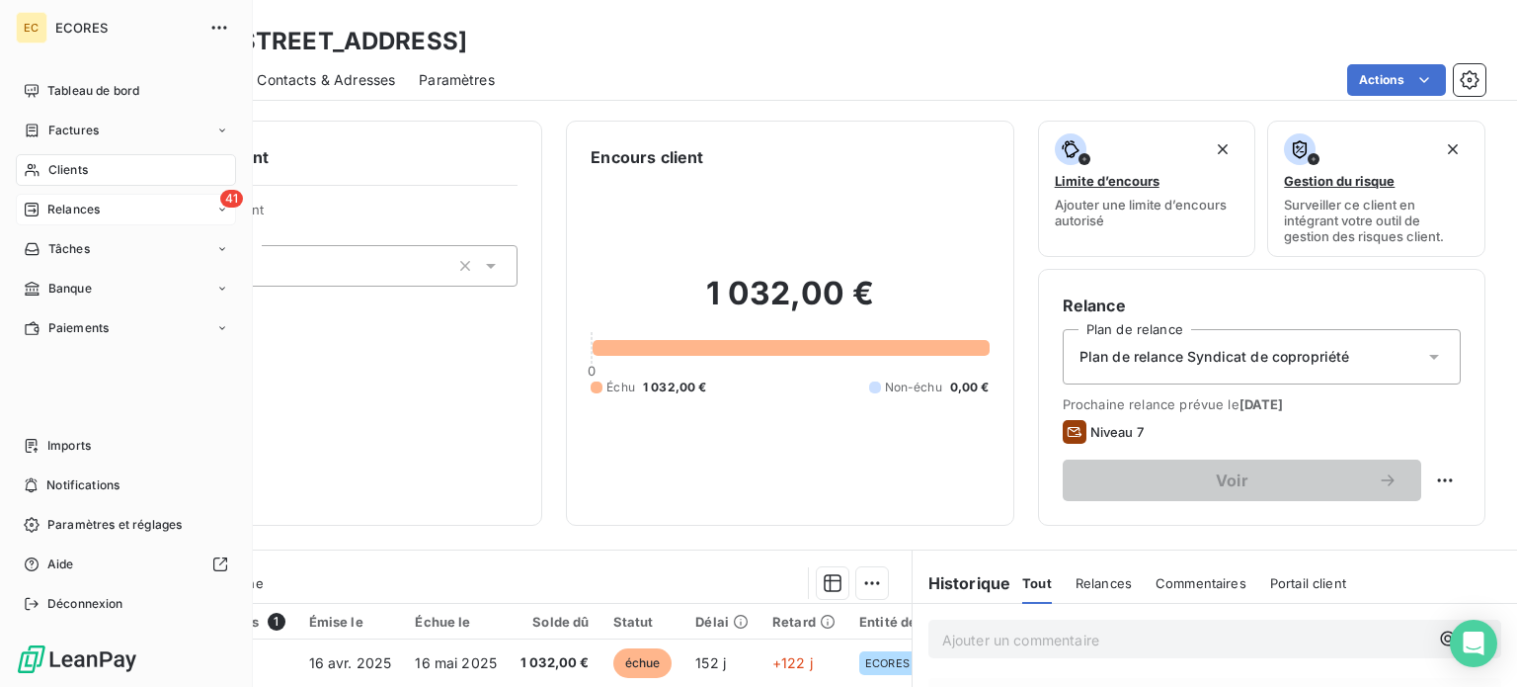
click at [62, 207] on span "Relances" at bounding box center [73, 210] width 52 height 18
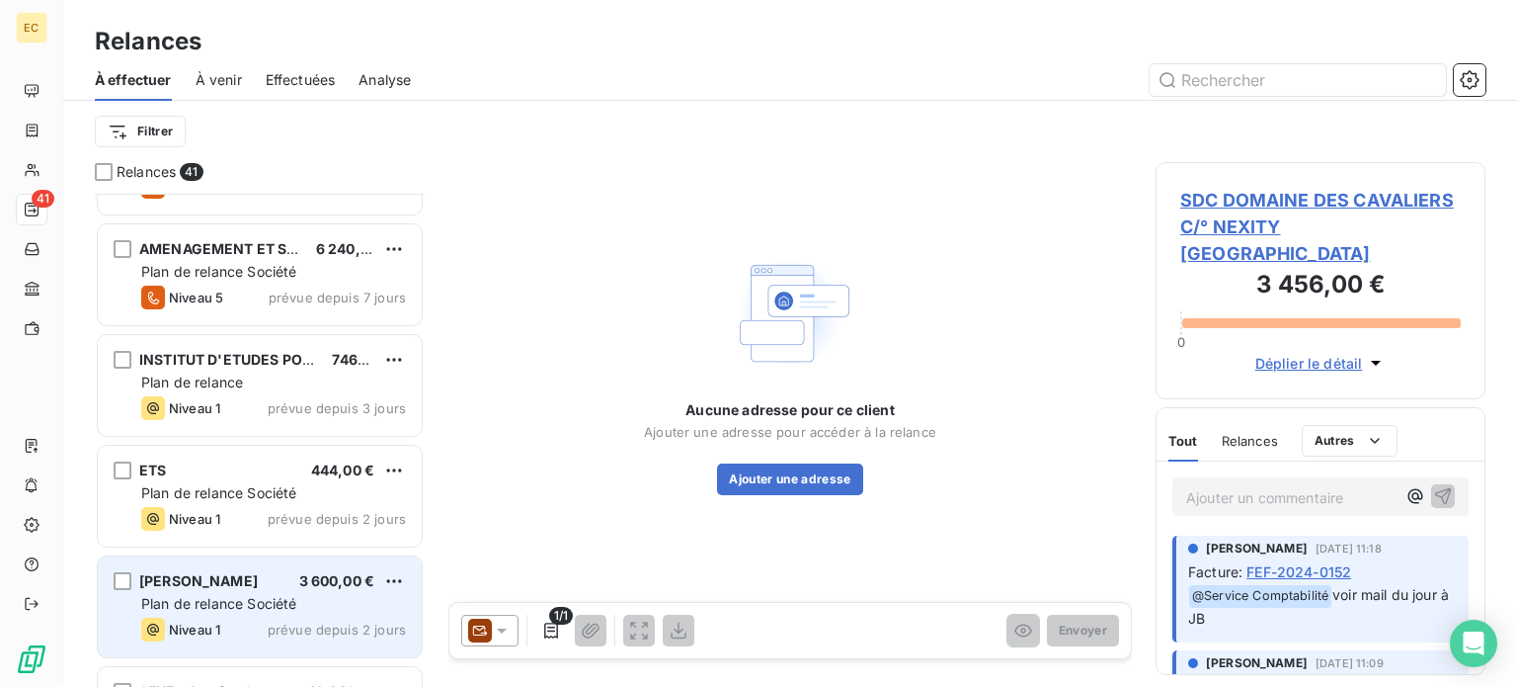
scroll to position [3747, 0]
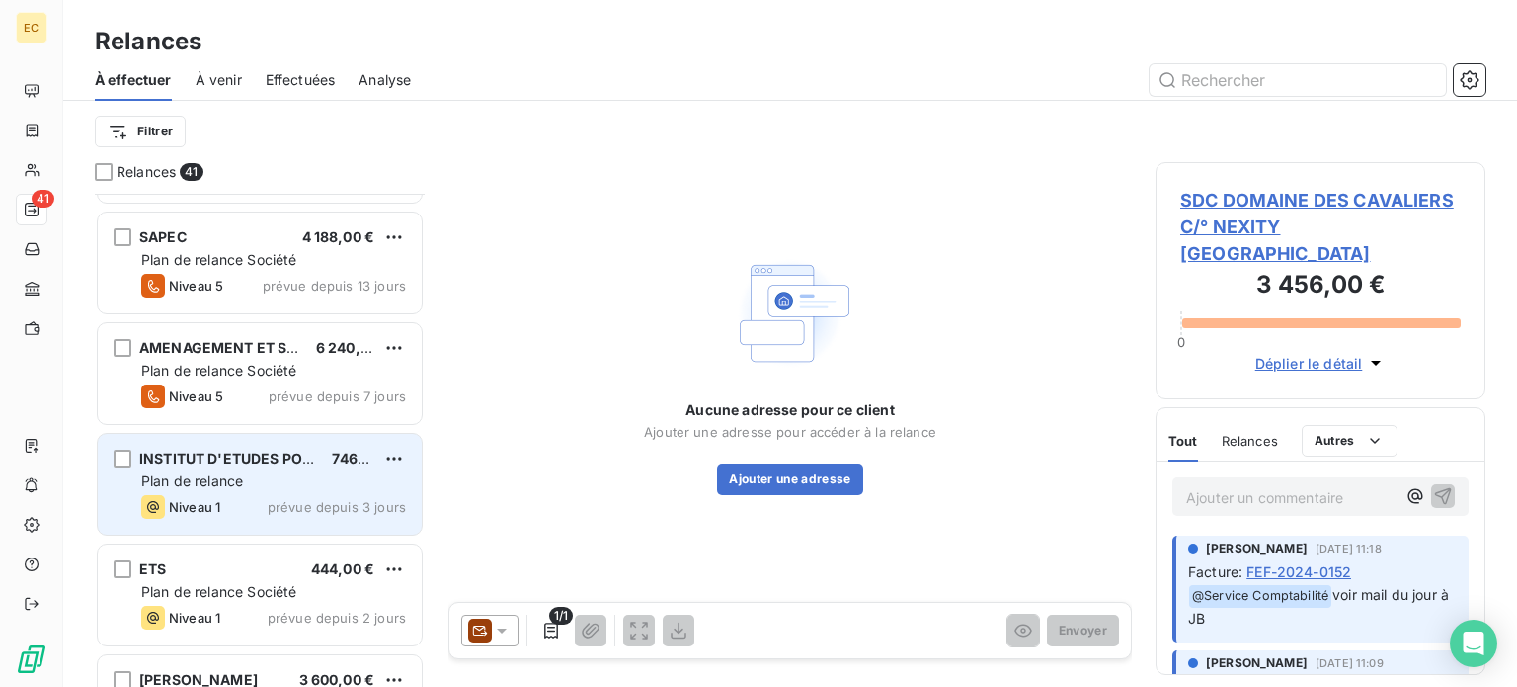
click at [288, 468] on div "INSTITUT D'ETUDES POLITIQUES AIX 746,78 € Plan de relance Niveau 1 prévue depui…" at bounding box center [260, 484] width 324 height 101
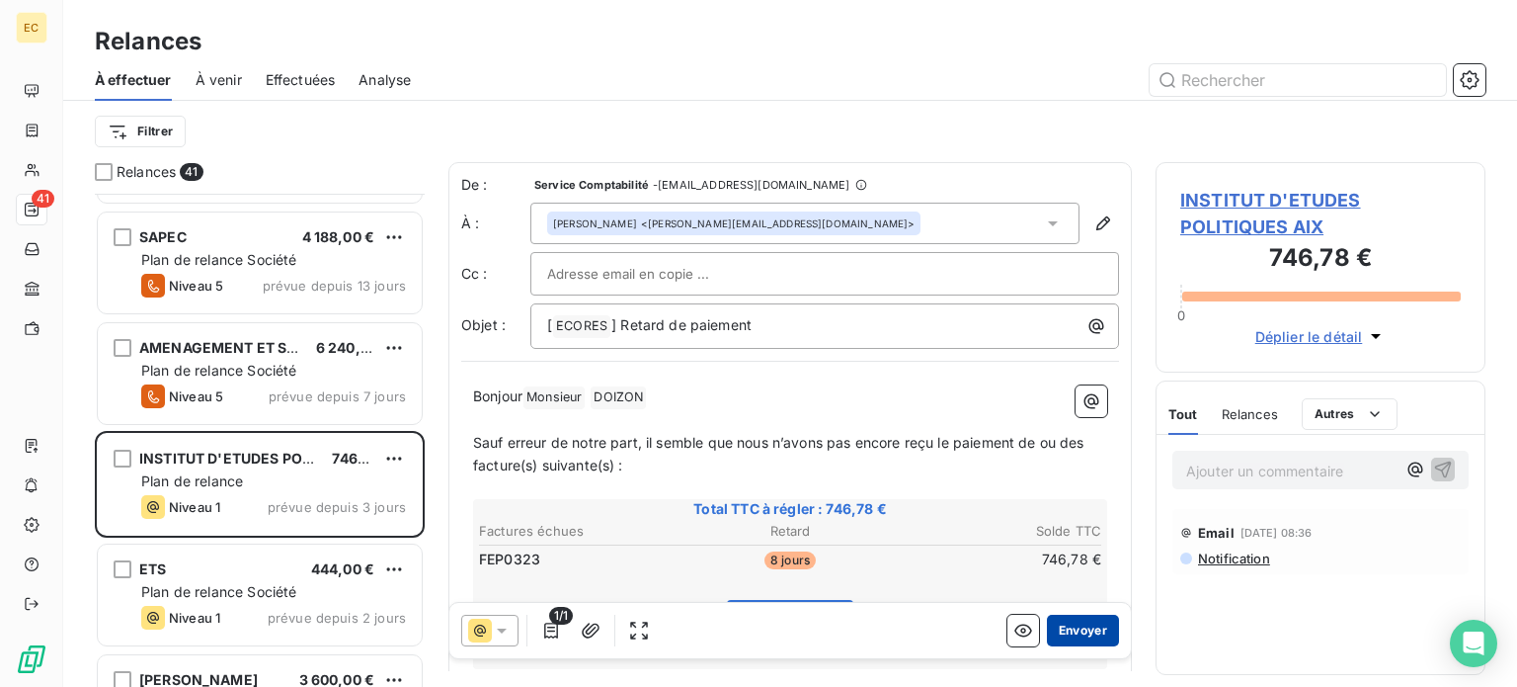
click at [1063, 627] on button "Envoyer" at bounding box center [1083, 630] width 72 height 32
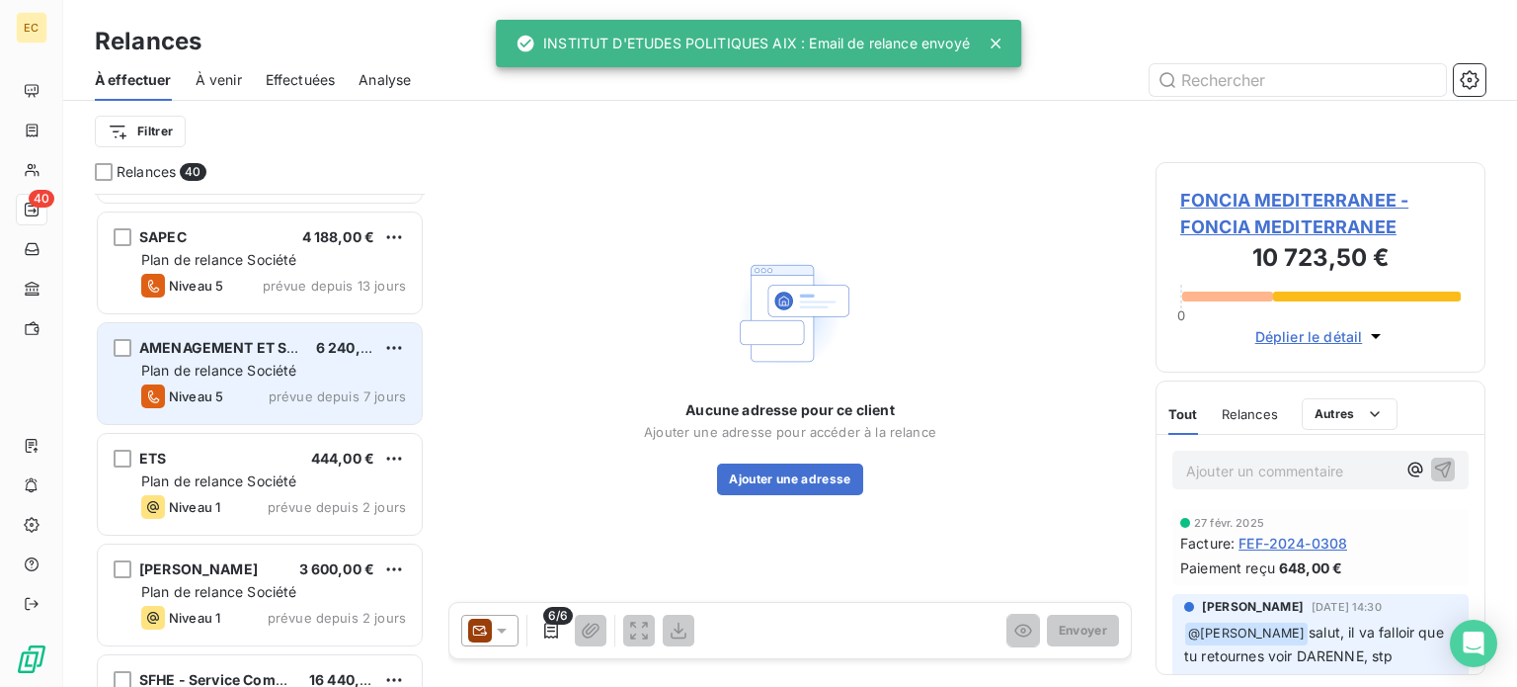
click at [277, 378] on div "Plan de relance Société" at bounding box center [273, 371] width 265 height 20
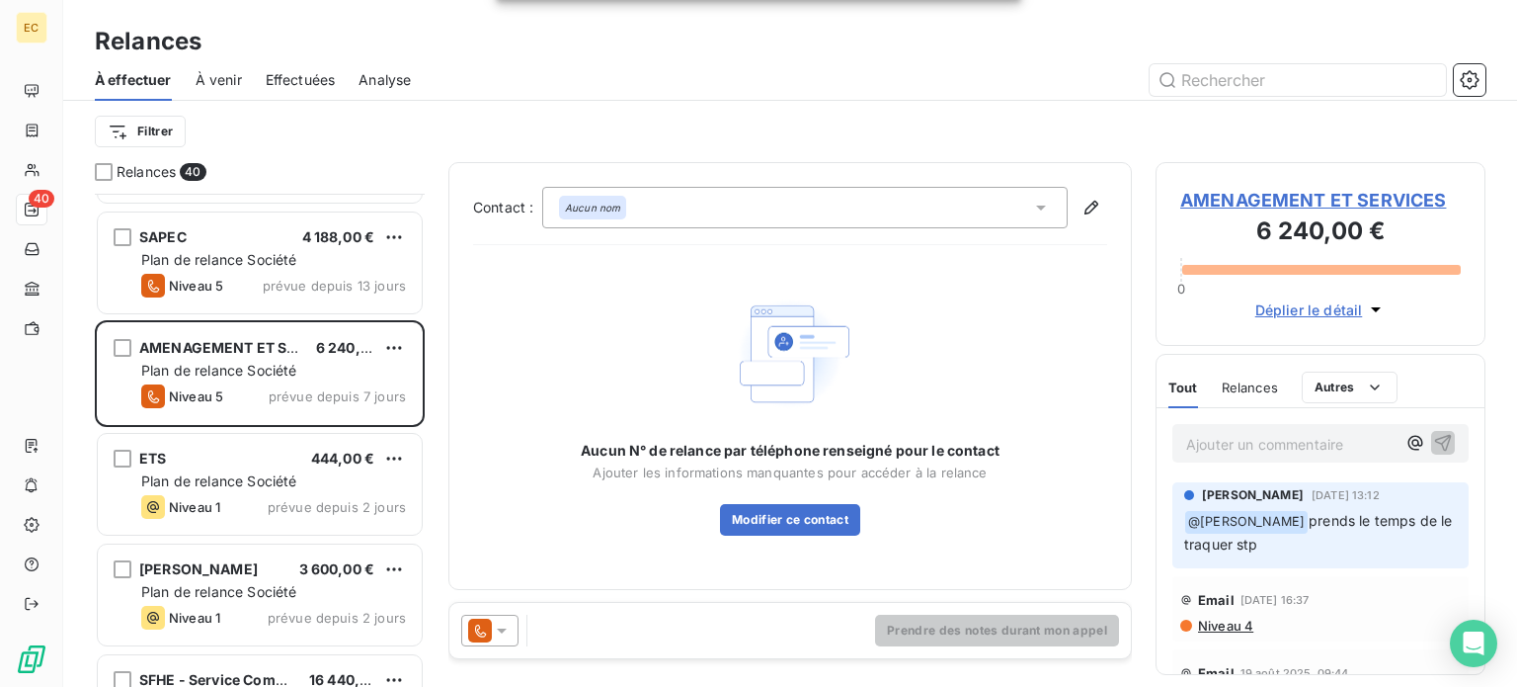
click at [1255, 203] on span "AMENAGEMENT ET SERVICES" at bounding box center [1320, 200] width 281 height 27
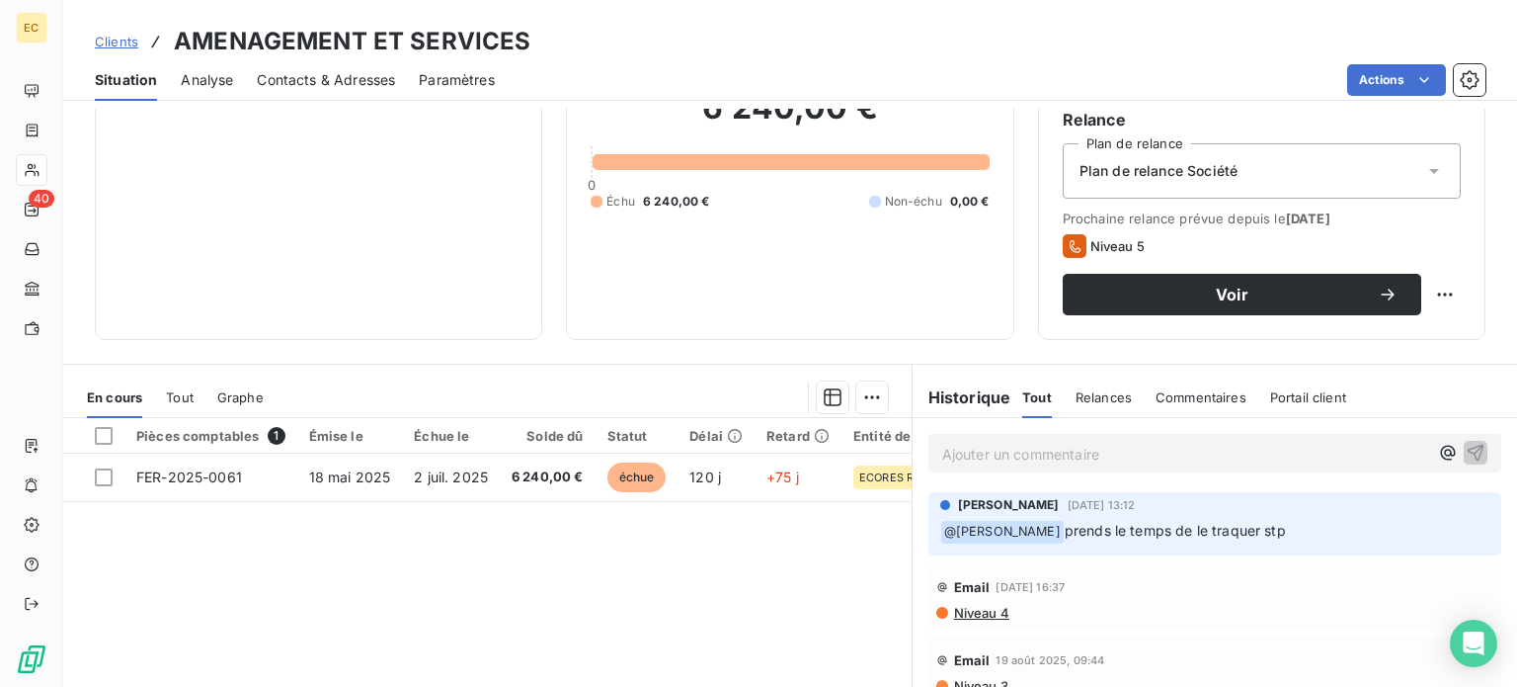
scroll to position [198, 0]
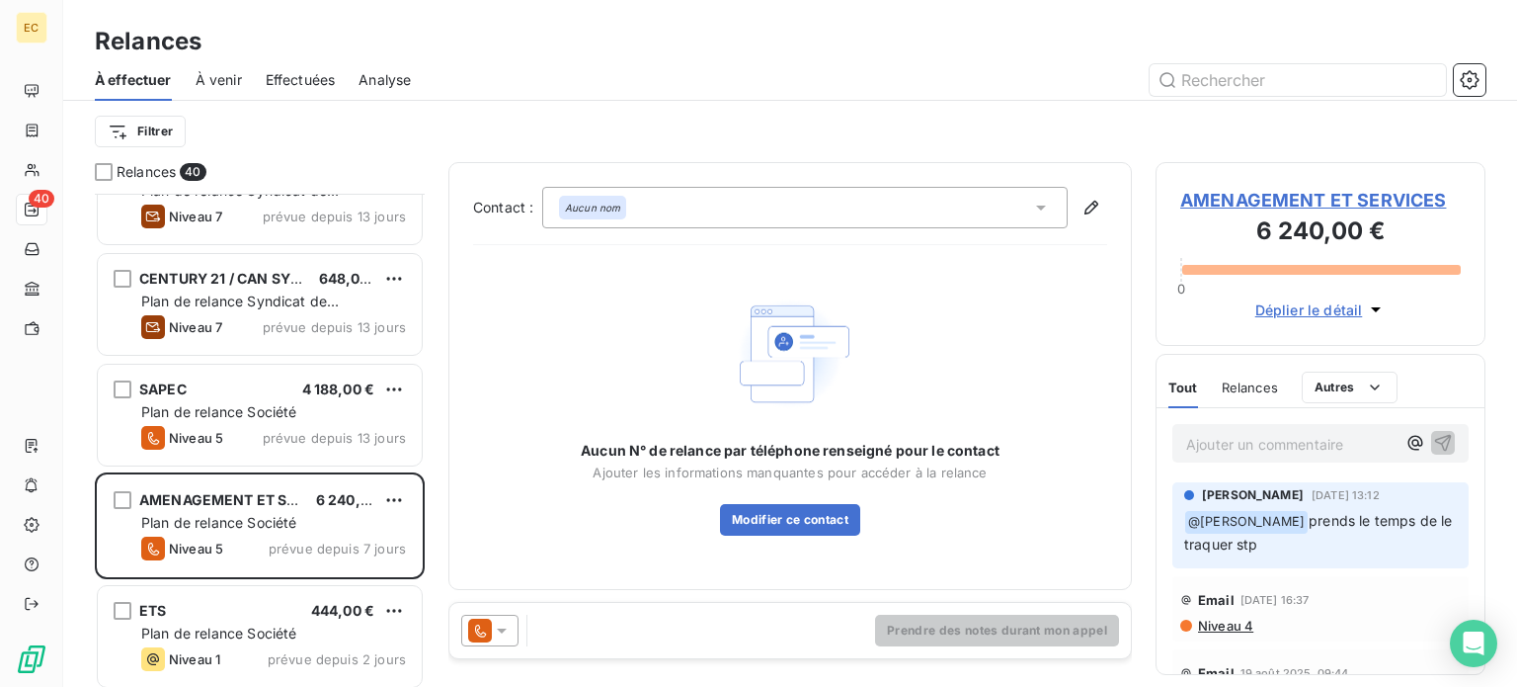
scroll to position [3556, 0]
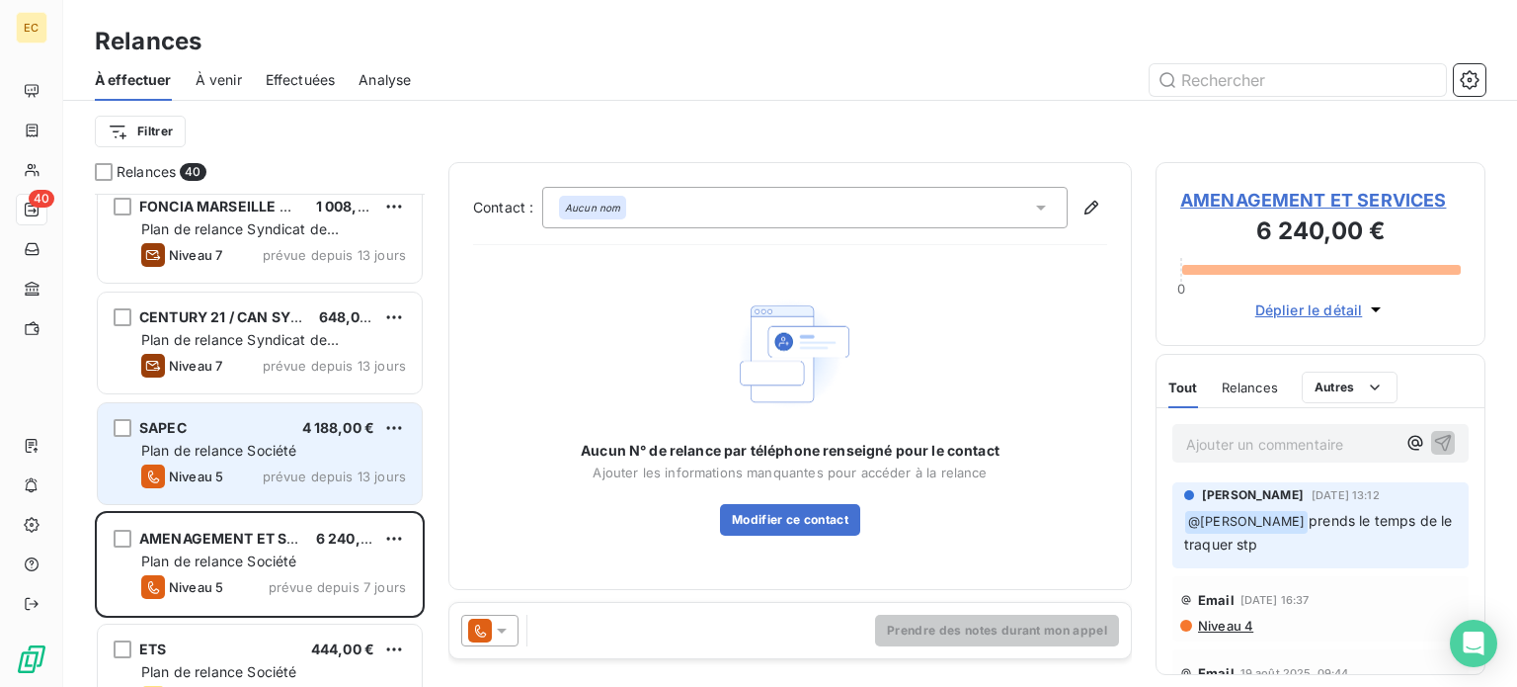
click at [240, 434] on div "SAPEC 4 188,00 €" at bounding box center [273, 428] width 265 height 18
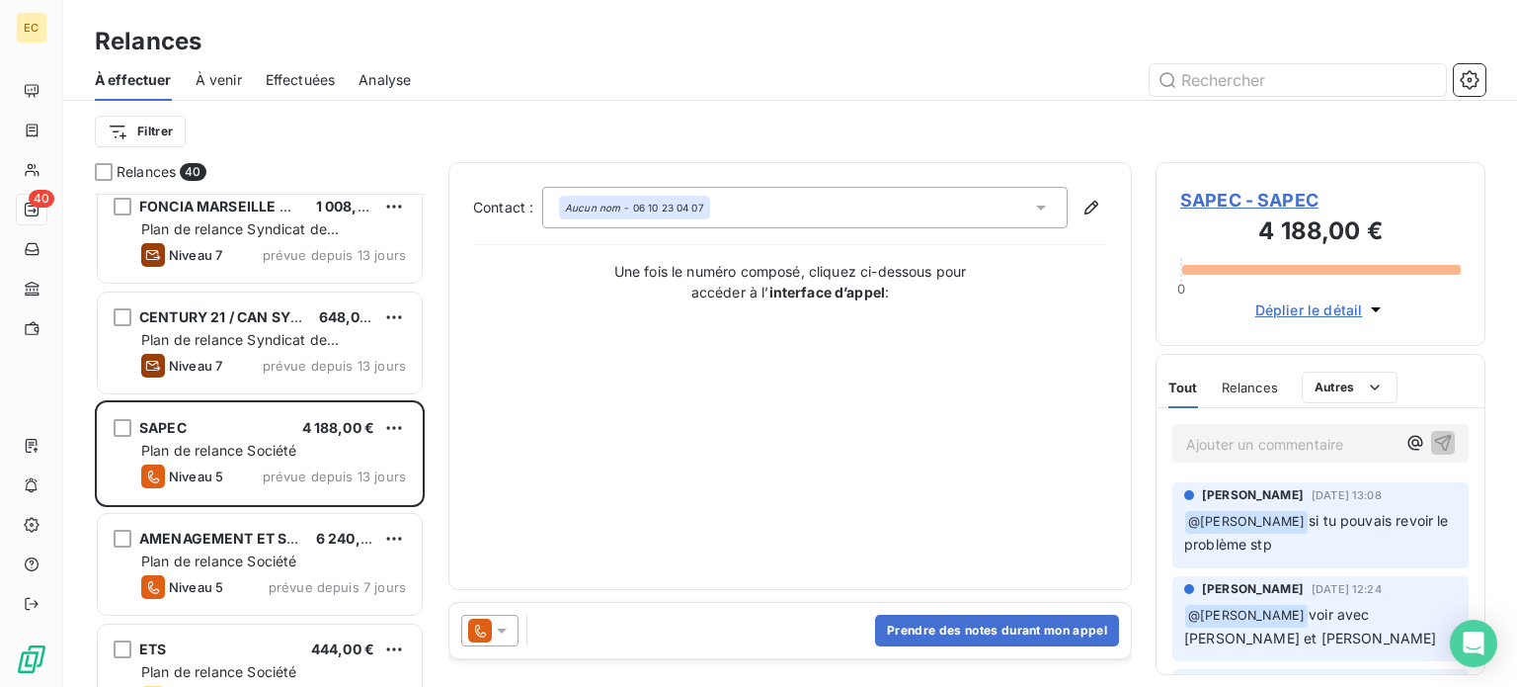
click at [1216, 201] on span "SAPEC - SAPEC" at bounding box center [1320, 200] width 281 height 27
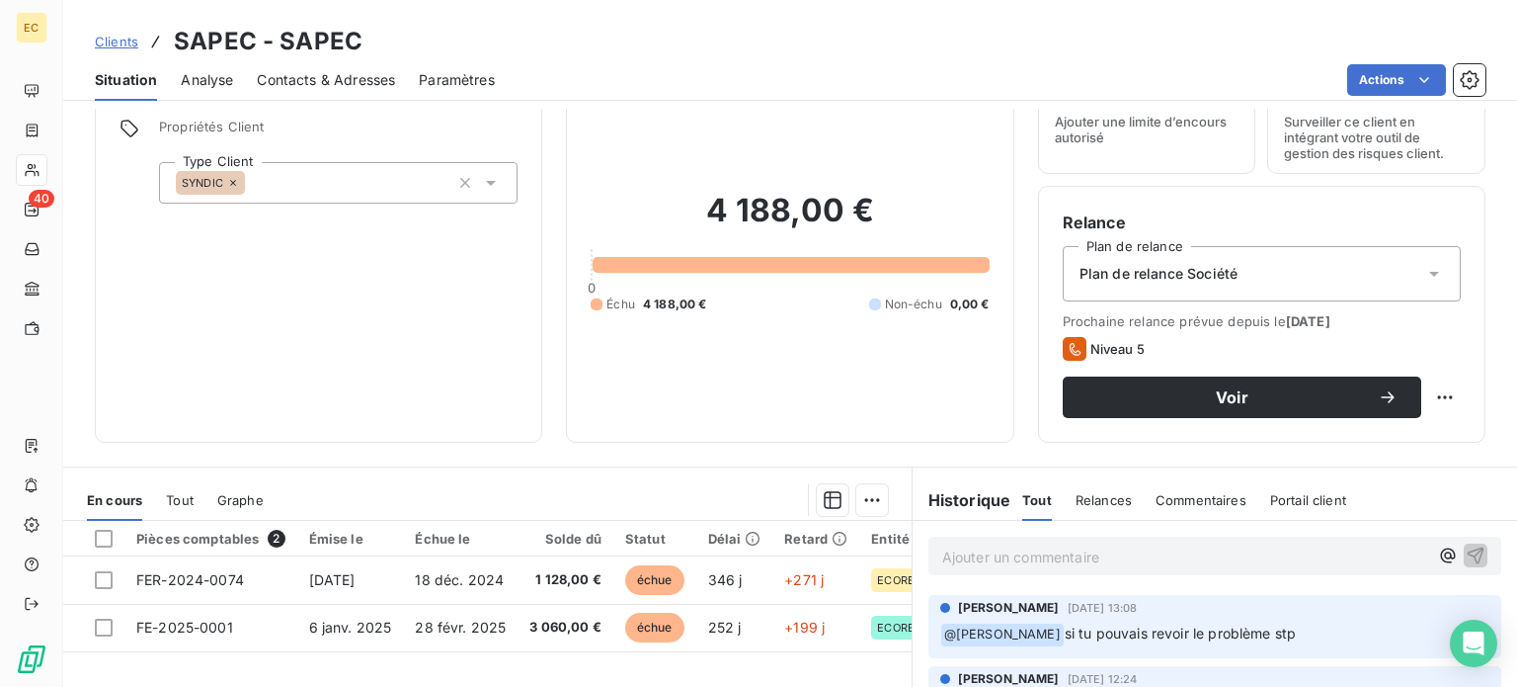
scroll to position [198, 0]
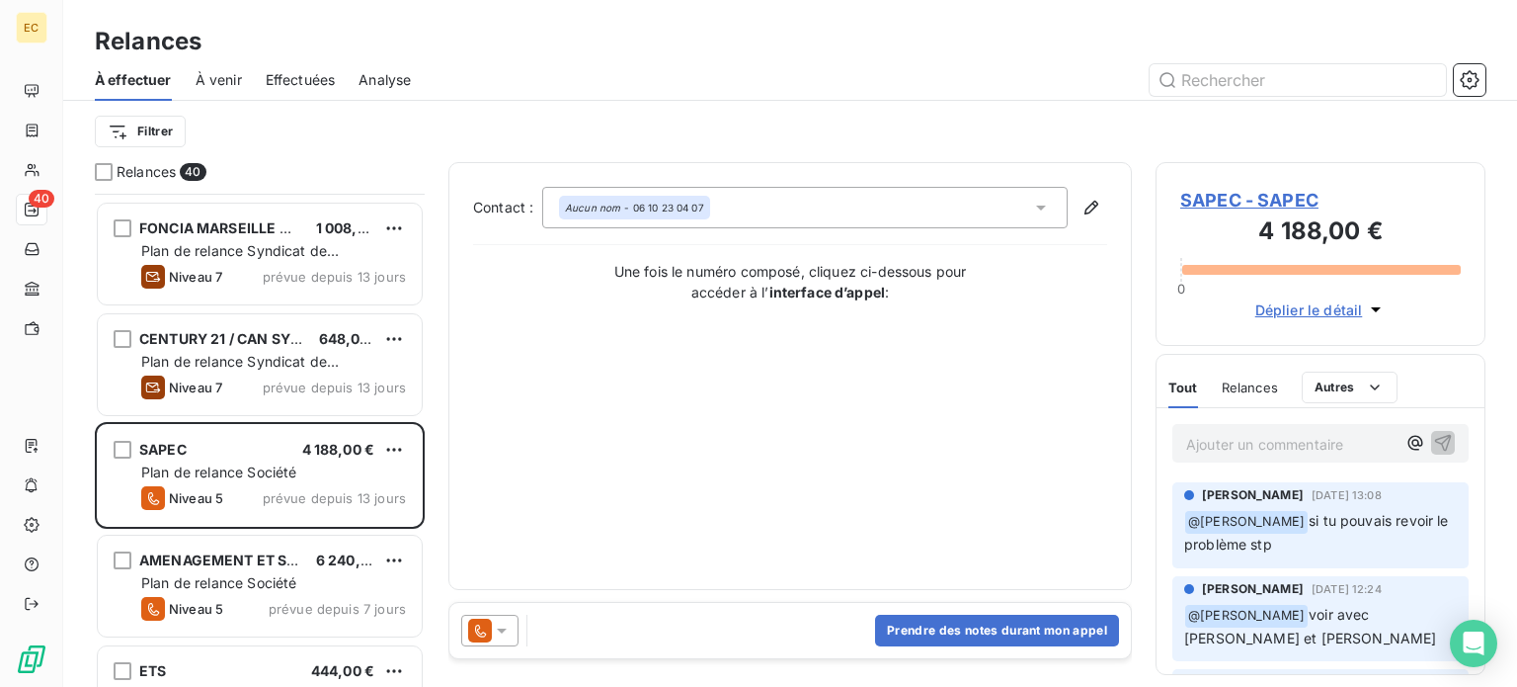
scroll to position [3556, 0]
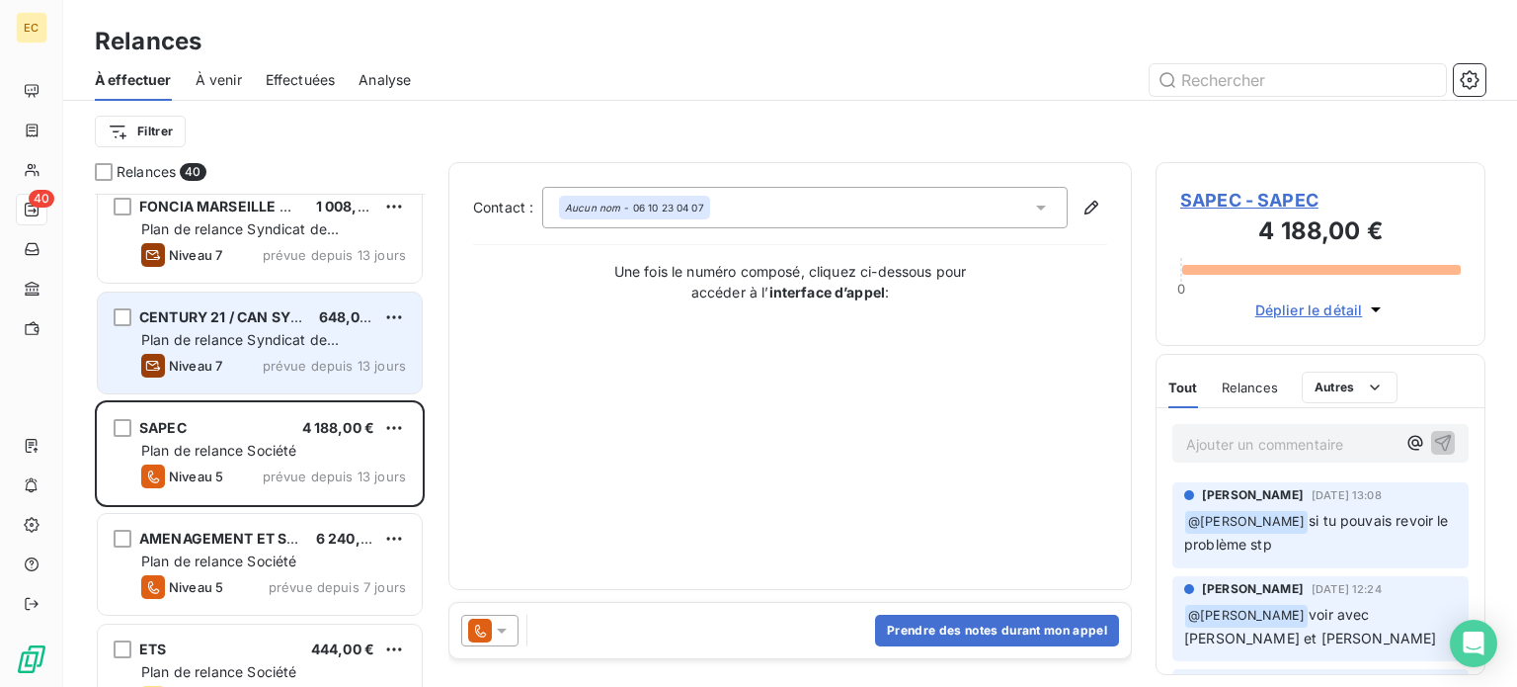
click at [230, 343] on span "Plan de relance Syndicat de copropriété" at bounding box center [240, 349] width 198 height 37
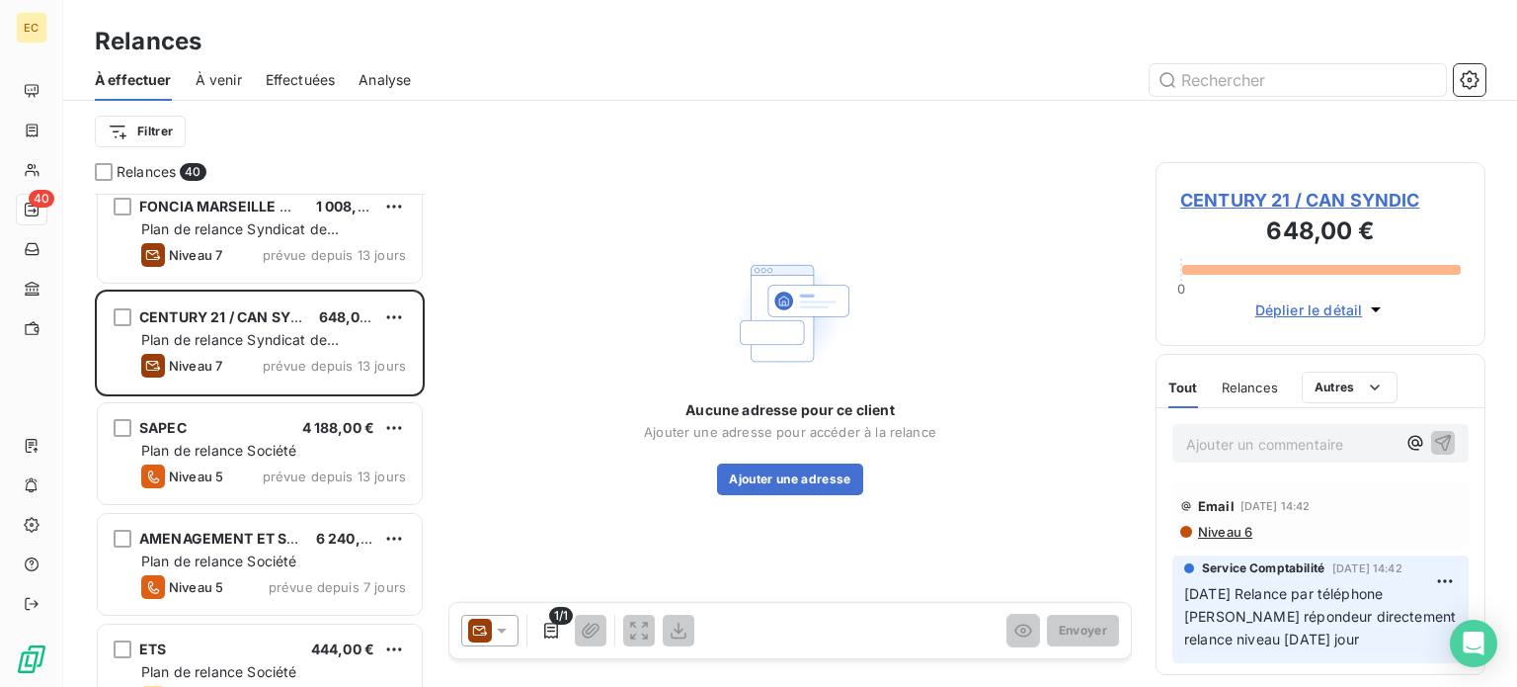
click at [1240, 195] on span "CENTURY 21 / CAN SYNDIC" at bounding box center [1320, 200] width 281 height 27
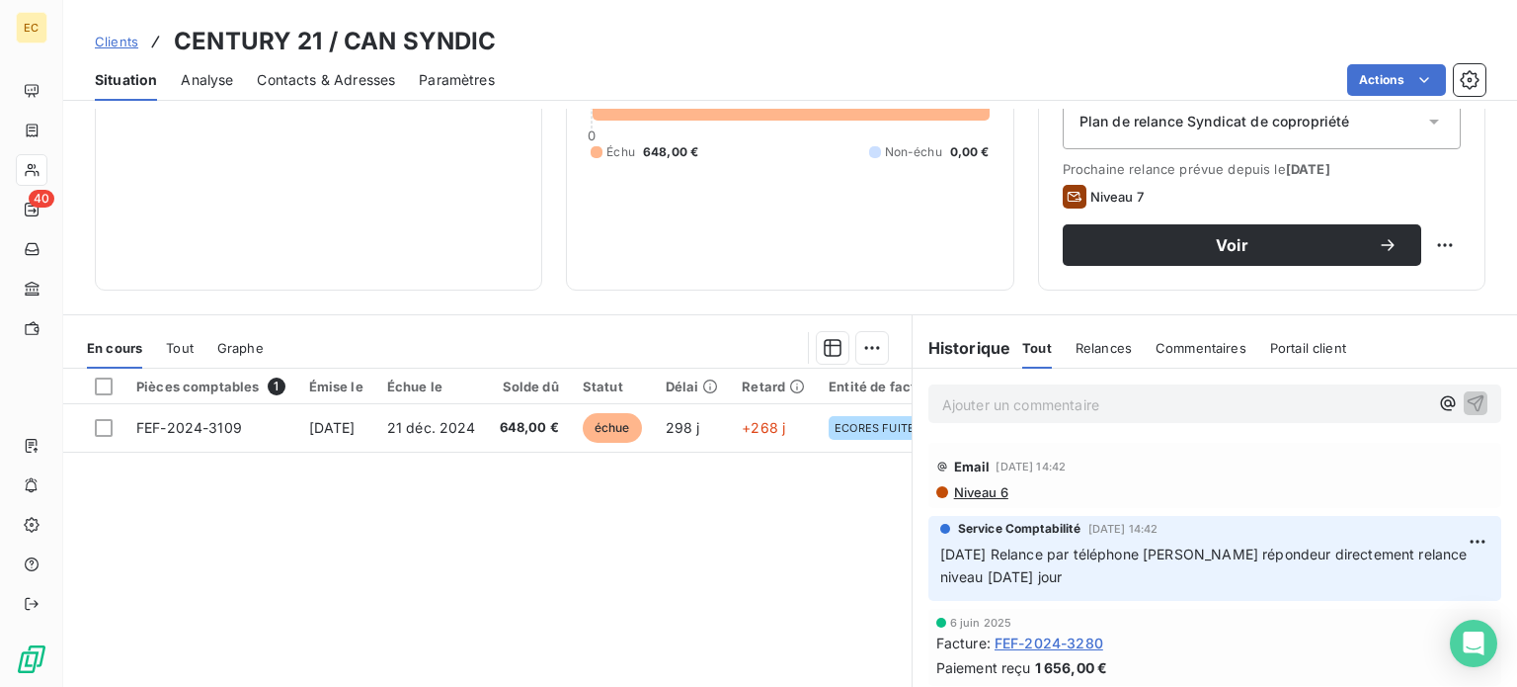
scroll to position [296, 0]
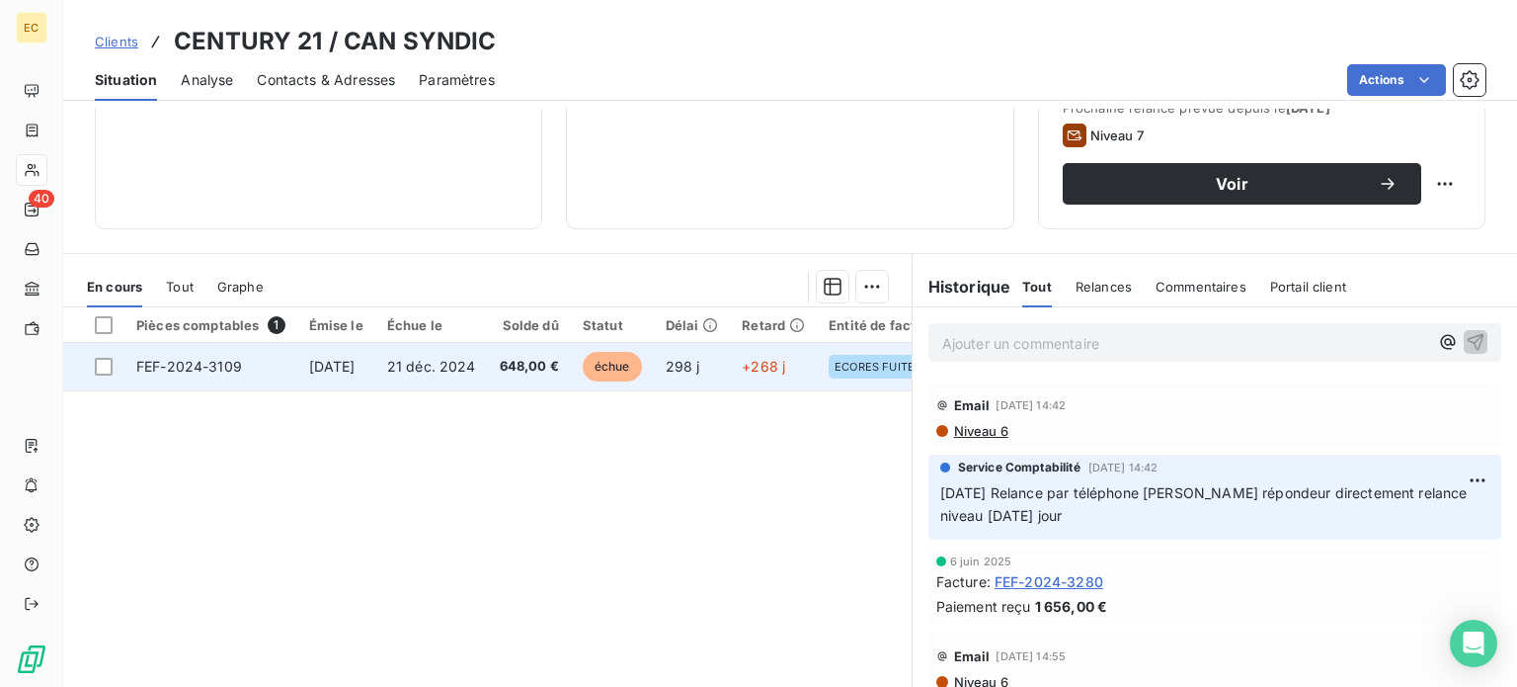
click at [354, 370] on span "21 nov. 2024" at bounding box center [332, 366] width 46 height 17
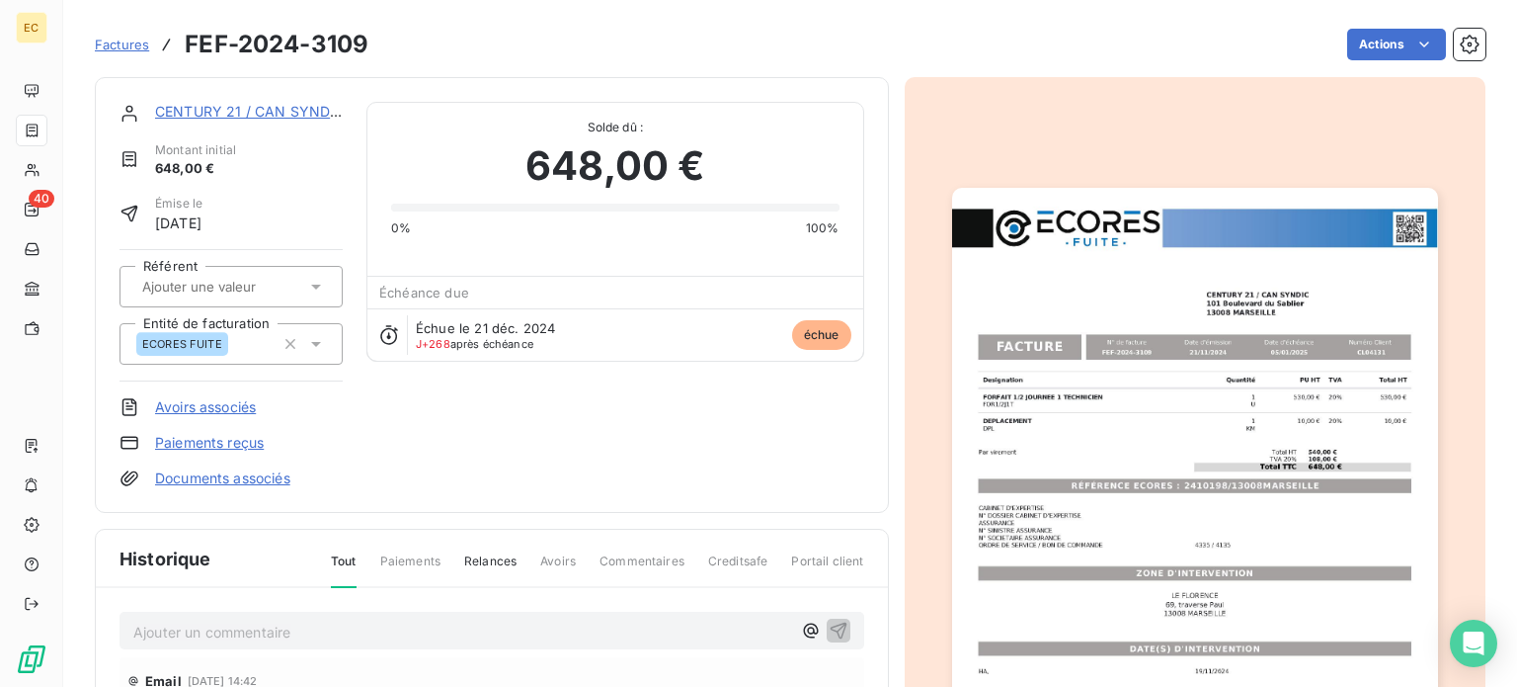
click at [1105, 489] on img "button" at bounding box center [1195, 531] width 486 height 687
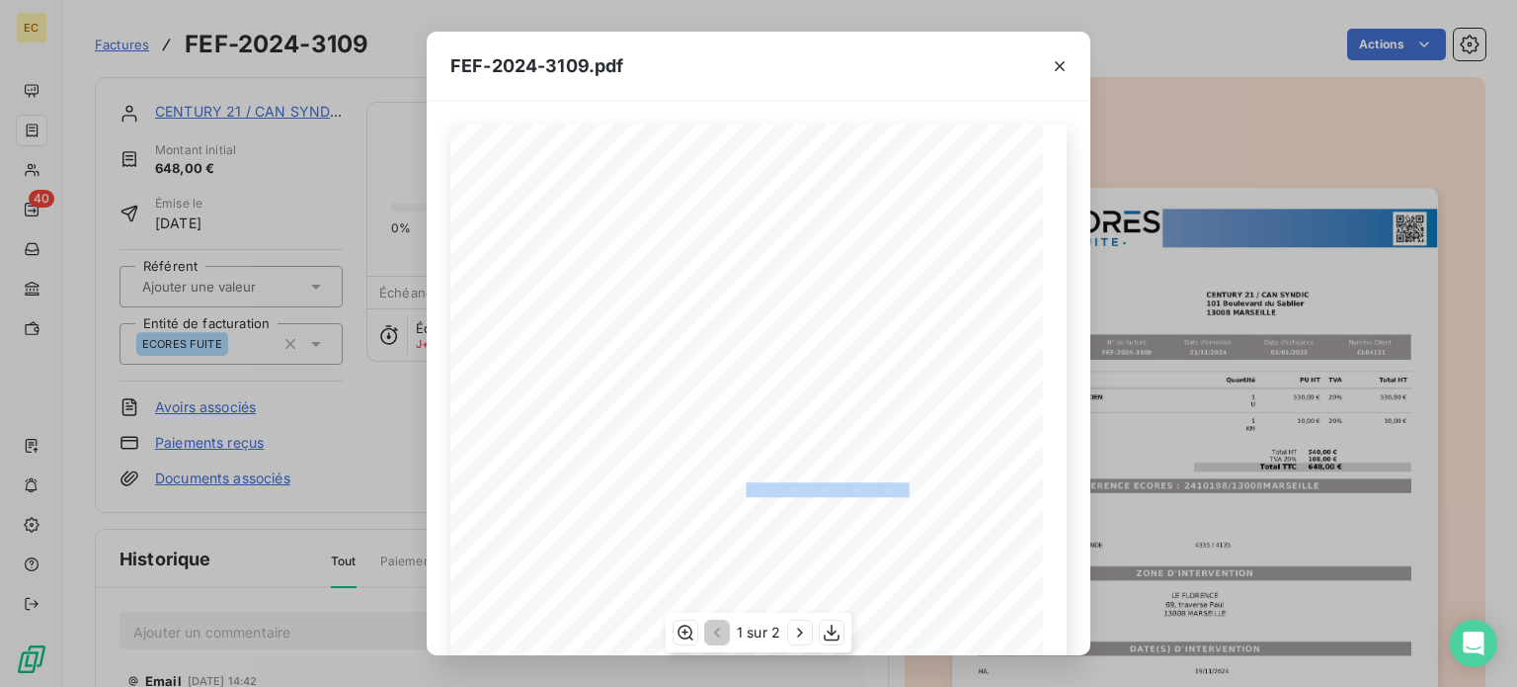
drag, startPoint x: 902, startPoint y: 484, endPoint x: 735, endPoint y: 484, distance: 166.9
click at [735, 484] on span "RÉFÉRENCE ECORES : 2410198/13008MARSEILLE" at bounding box center [759, 487] width 302 height 10
click at [757, 485] on span "RÉFÉRENCE ECORES : 2410198/13008MARSEILLE" at bounding box center [759, 487] width 302 height 10
copy span "2410198/13008MARSEILLE"
click at [1055, 67] on icon "button" at bounding box center [1060, 66] width 20 height 20
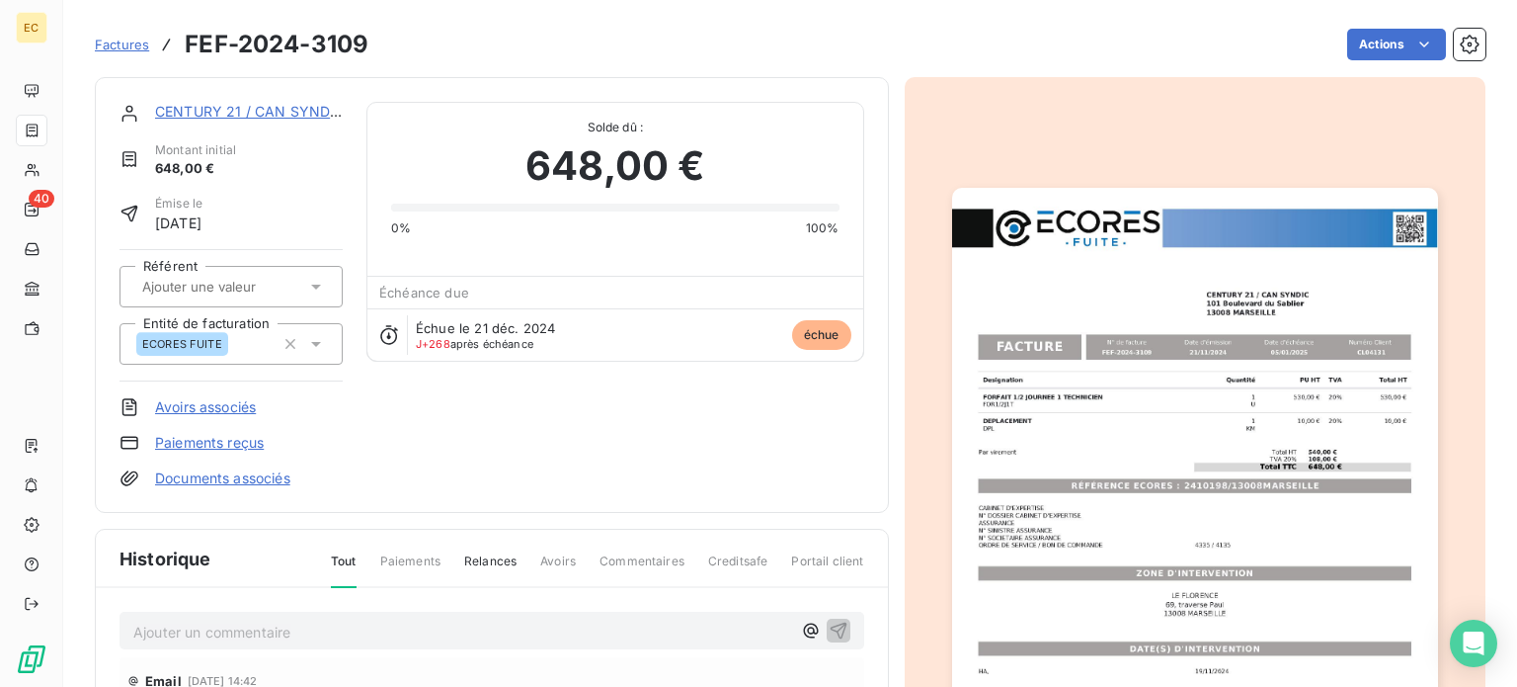
click at [288, 116] on link "CENTURY 21 / CAN SYNDIC" at bounding box center [249, 111] width 189 height 17
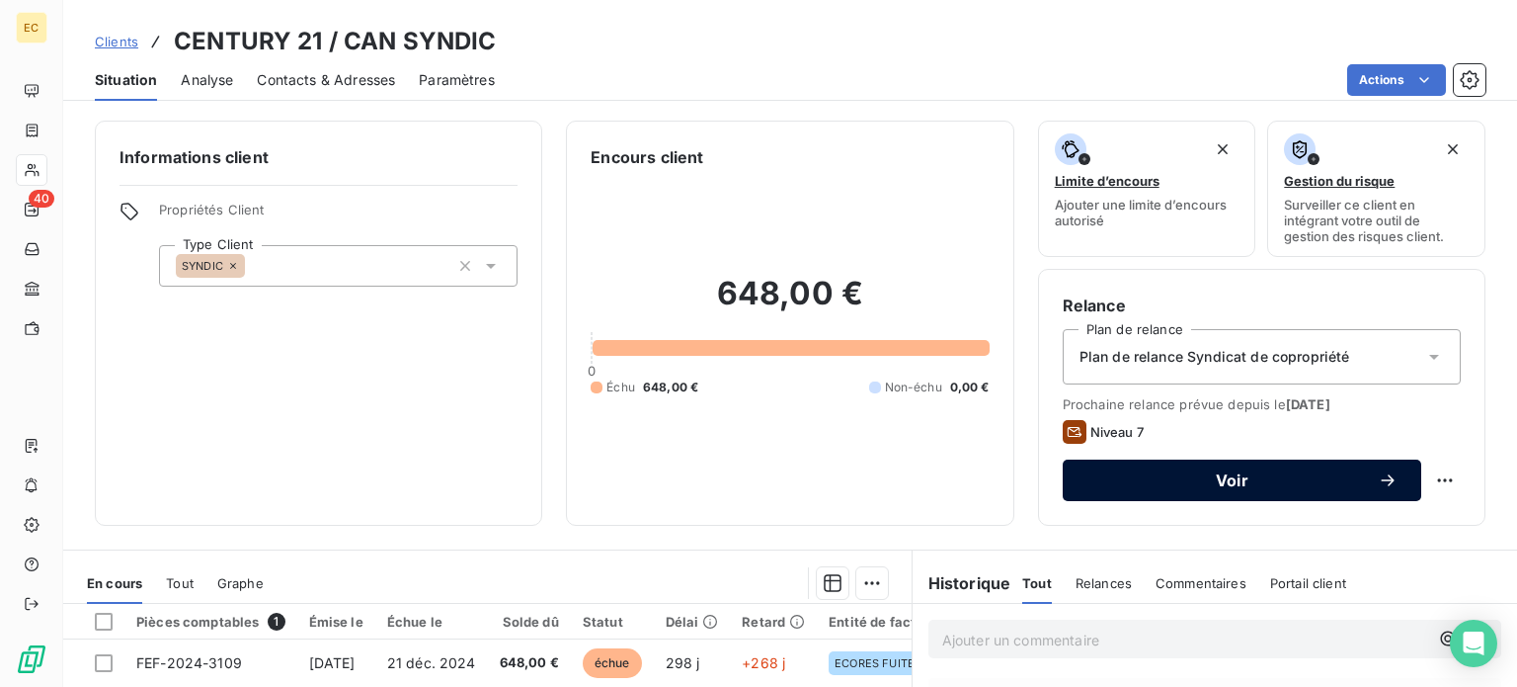
click at [1184, 490] on button "Voir" at bounding box center [1242, 479] width 359 height 41
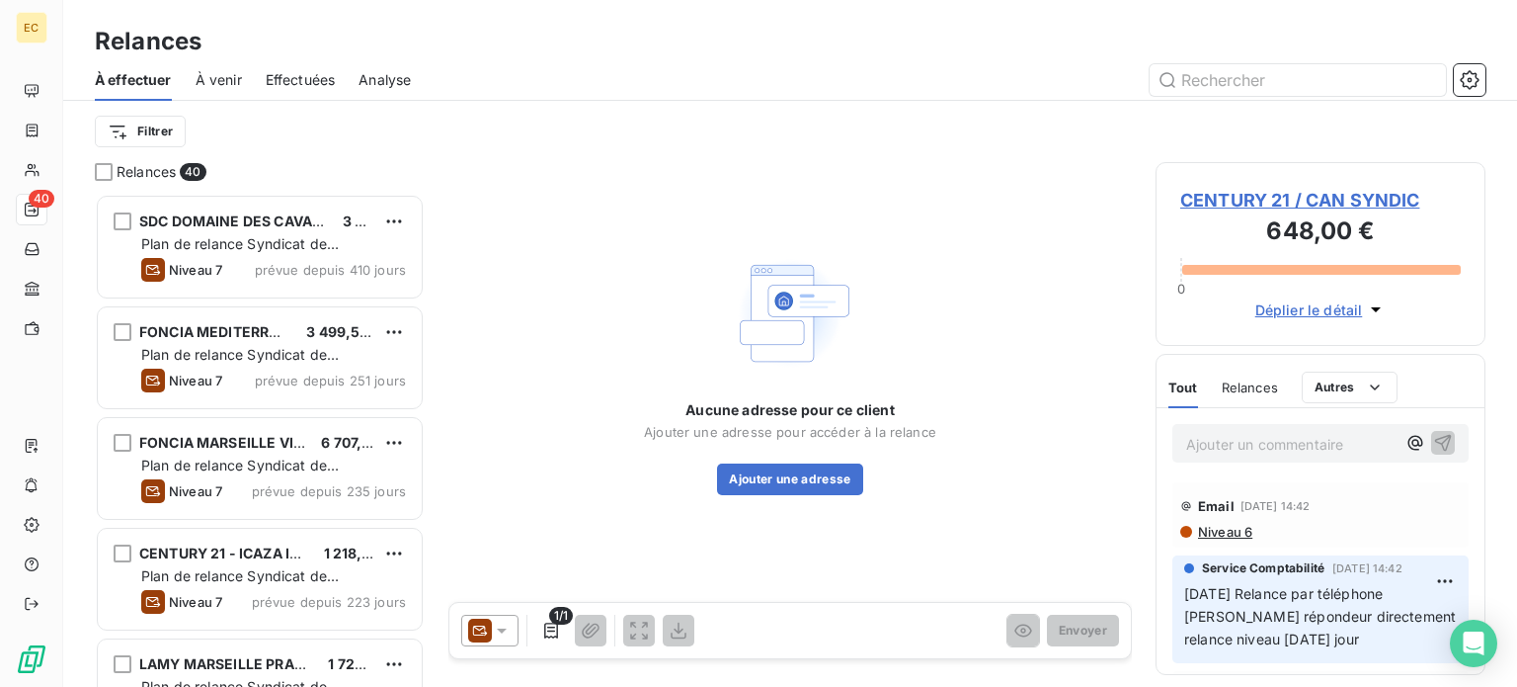
scroll to position [478, 314]
click at [502, 631] on icon at bounding box center [502, 630] width 10 height 5
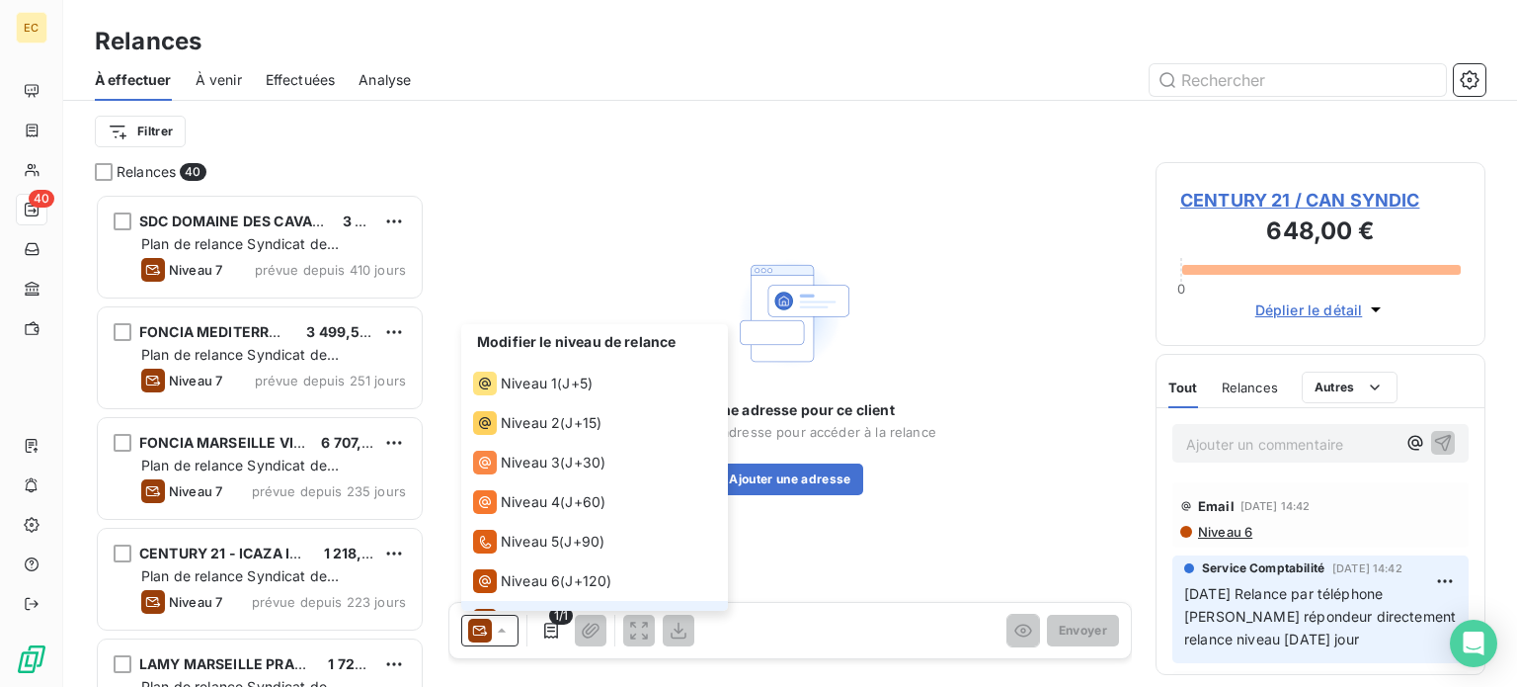
scroll to position [29, 0]
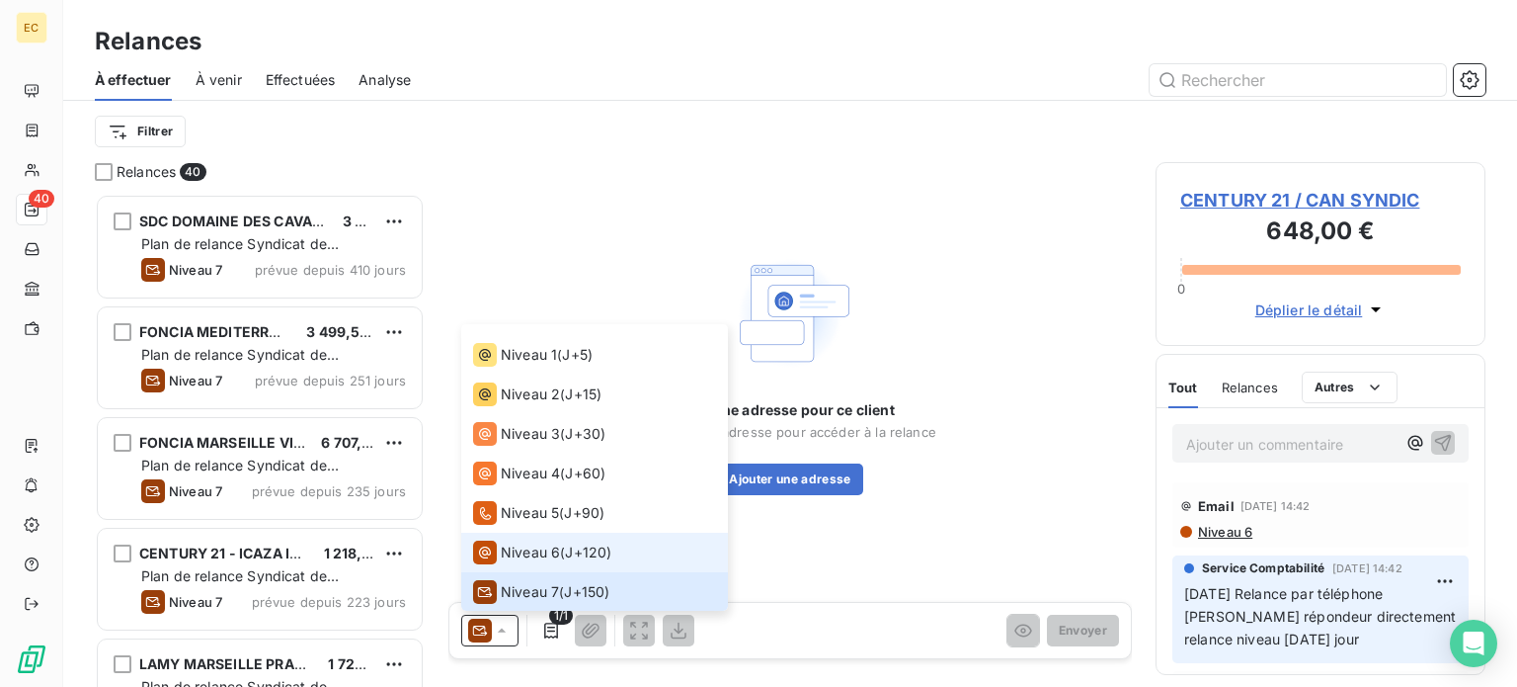
click at [523, 547] on span "Niveau 6" at bounding box center [530, 552] width 59 height 20
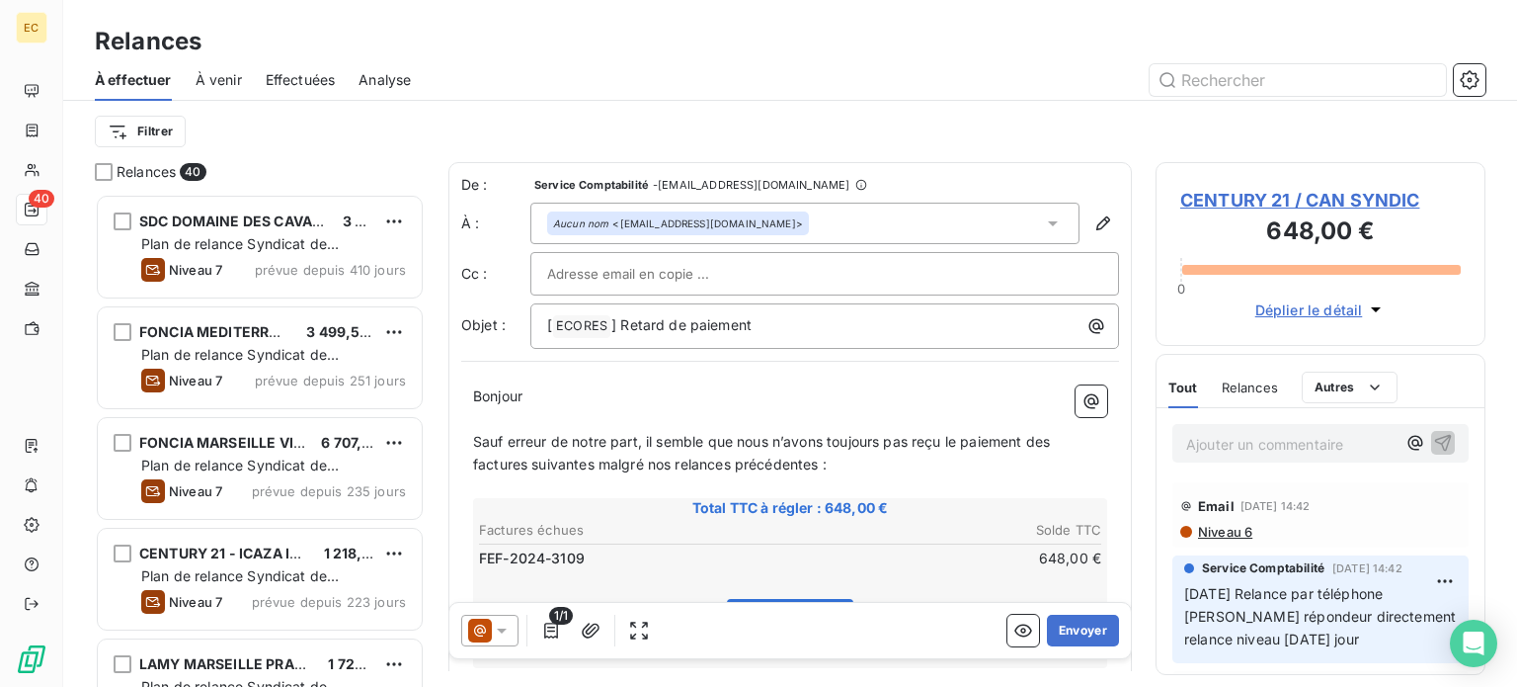
click at [560, 277] on input "text" at bounding box center [653, 274] width 212 height 30
paste input "can.compta@century21.fr"
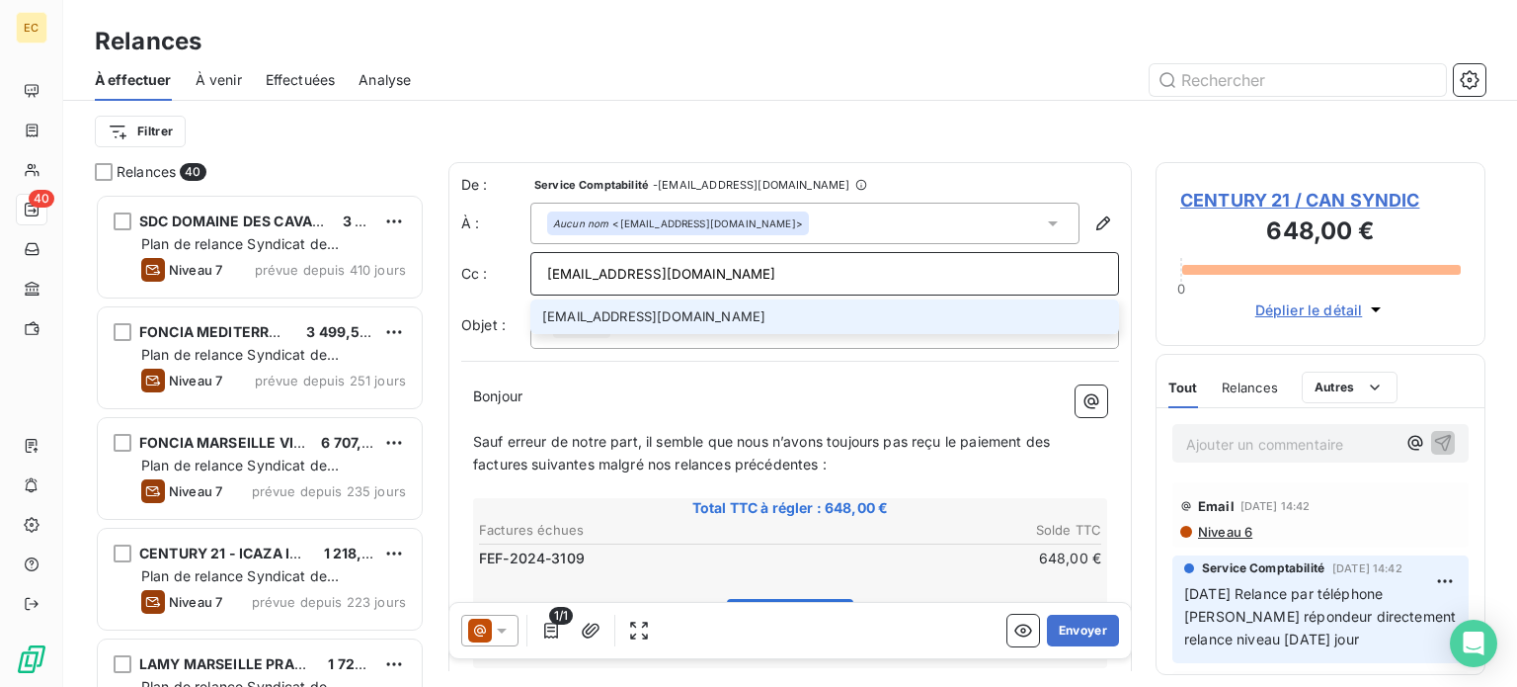
type input "can.compta@century21.fr"
click at [654, 319] on li "can.compta@century21.fr" at bounding box center [824, 316] width 589 height 35
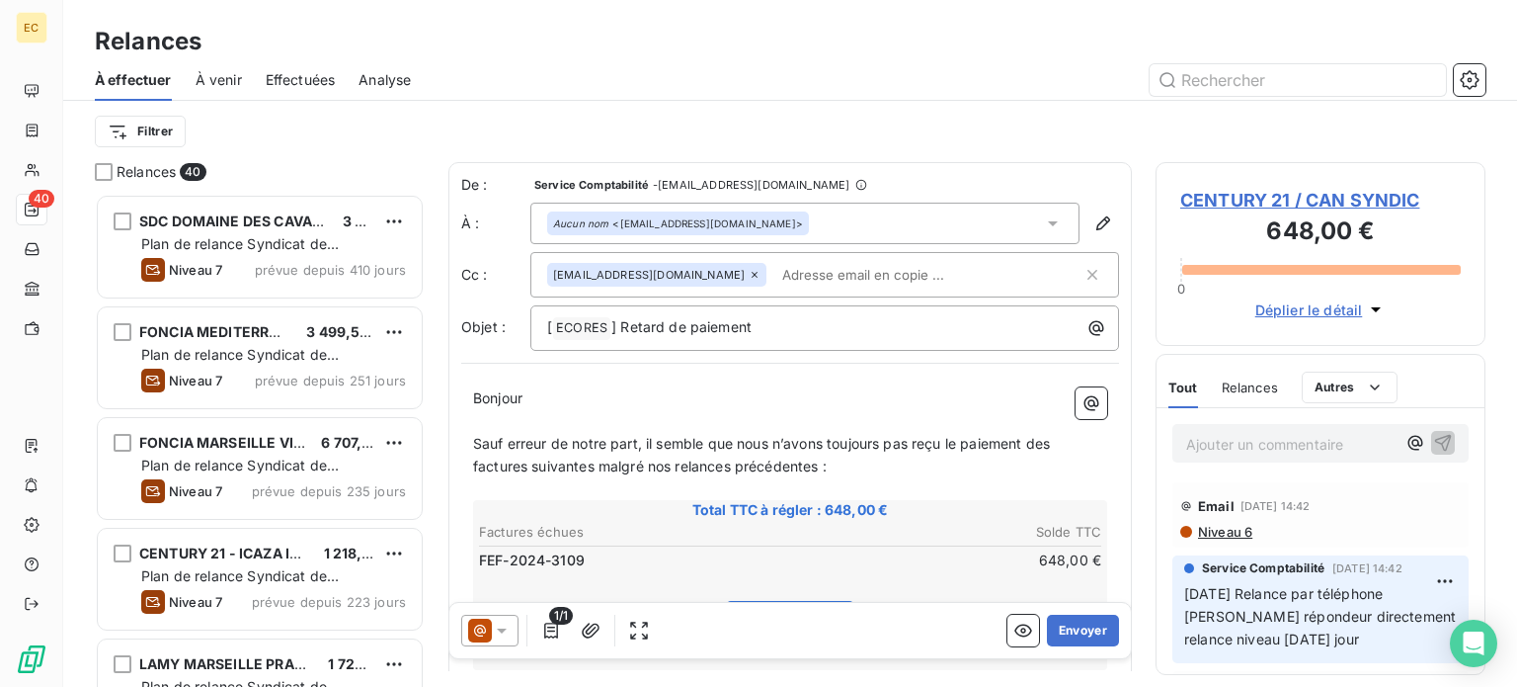
click at [1230, 199] on span "CENTURY 21 / CAN SYNDIC" at bounding box center [1320, 200] width 281 height 27
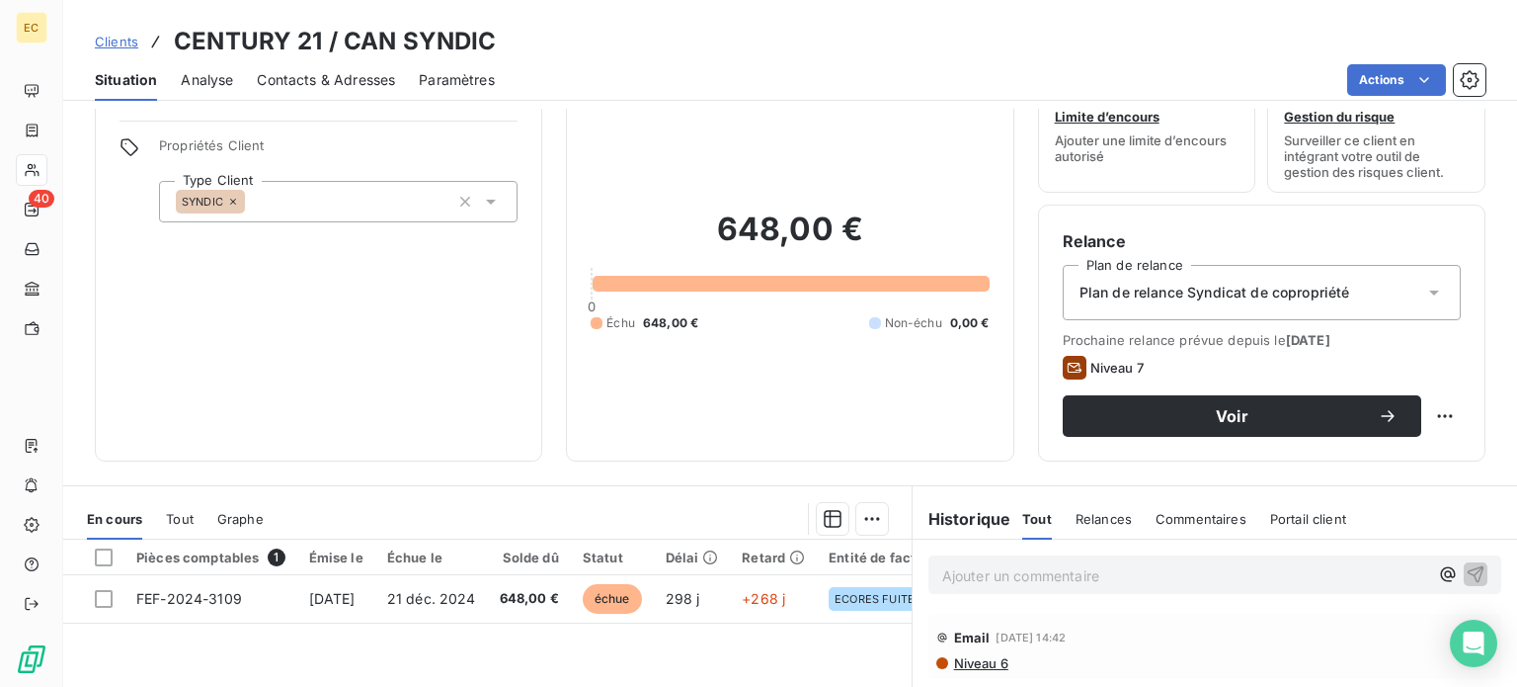
scroll to position [99, 0]
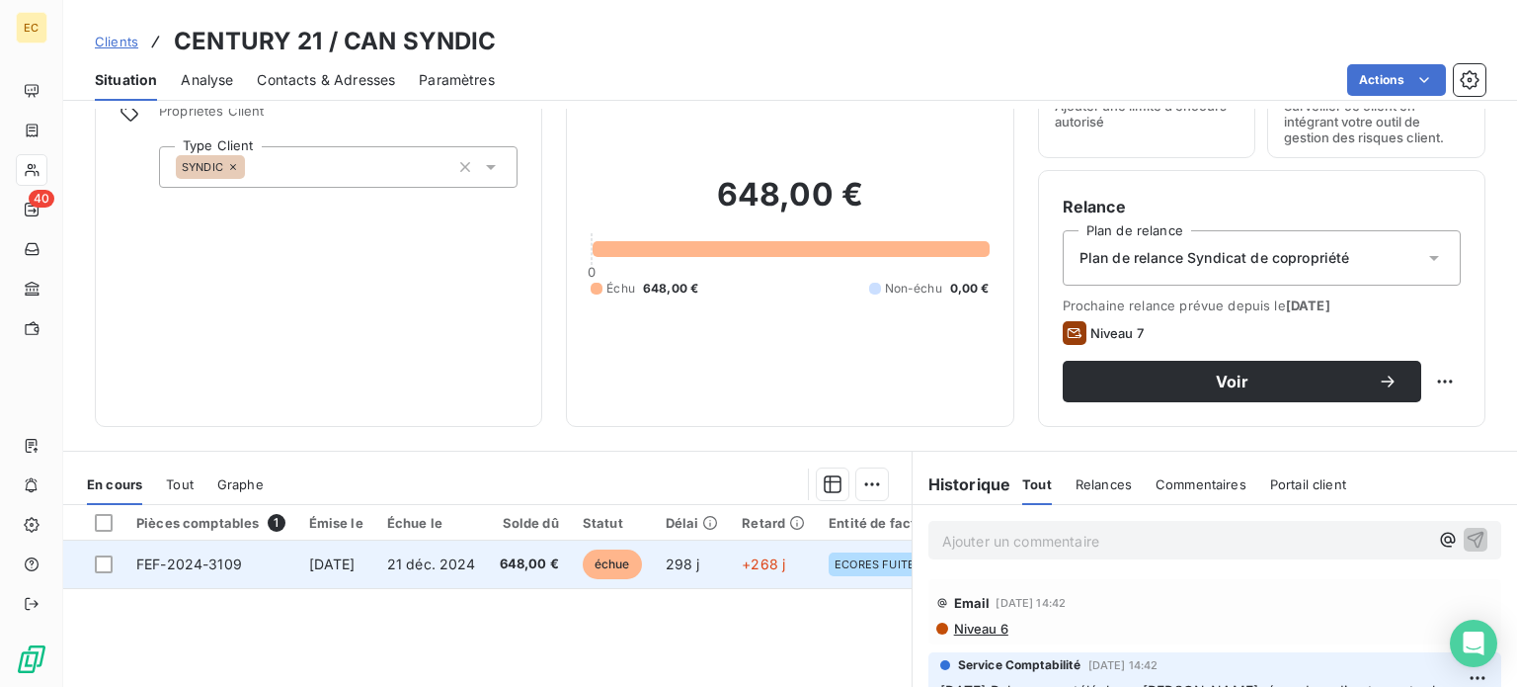
click at [448, 565] on span "21 déc. 2024" at bounding box center [431, 563] width 89 height 17
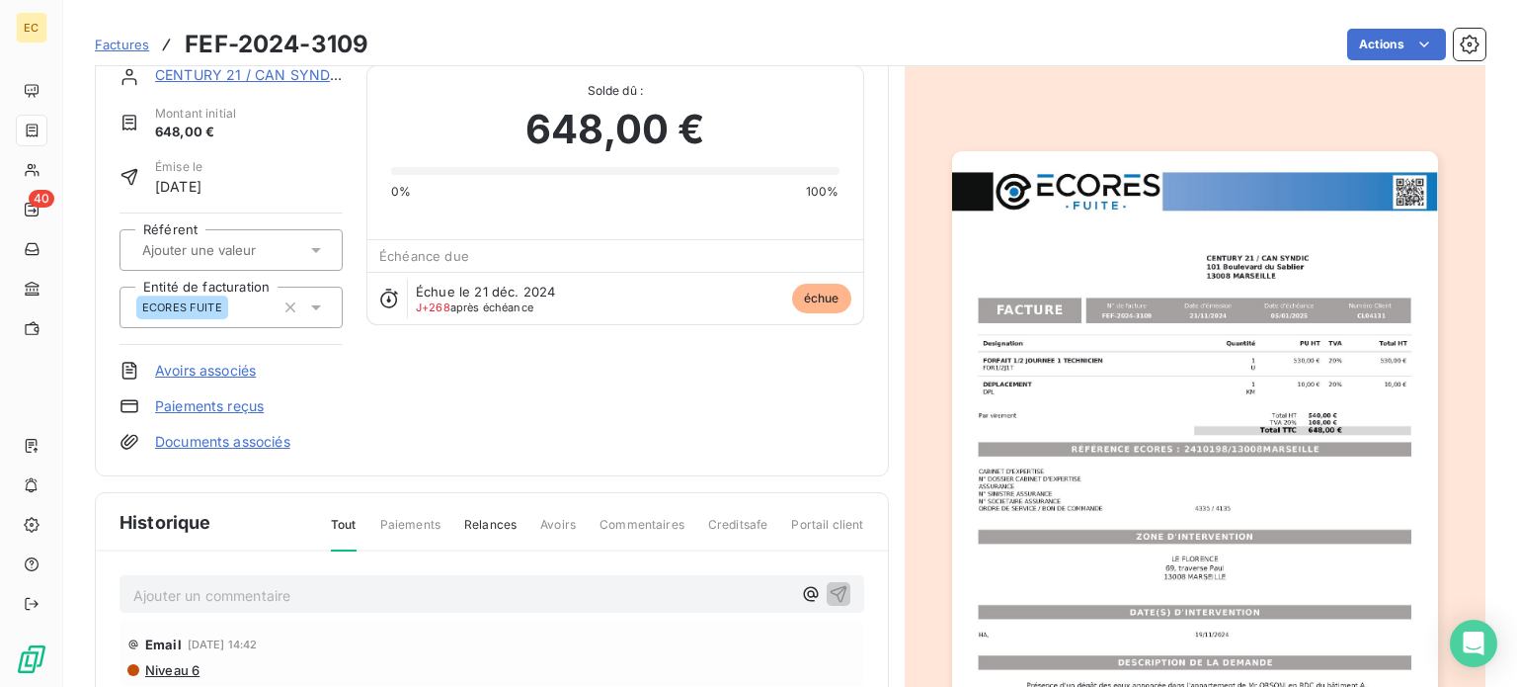
scroll to position [36, 0]
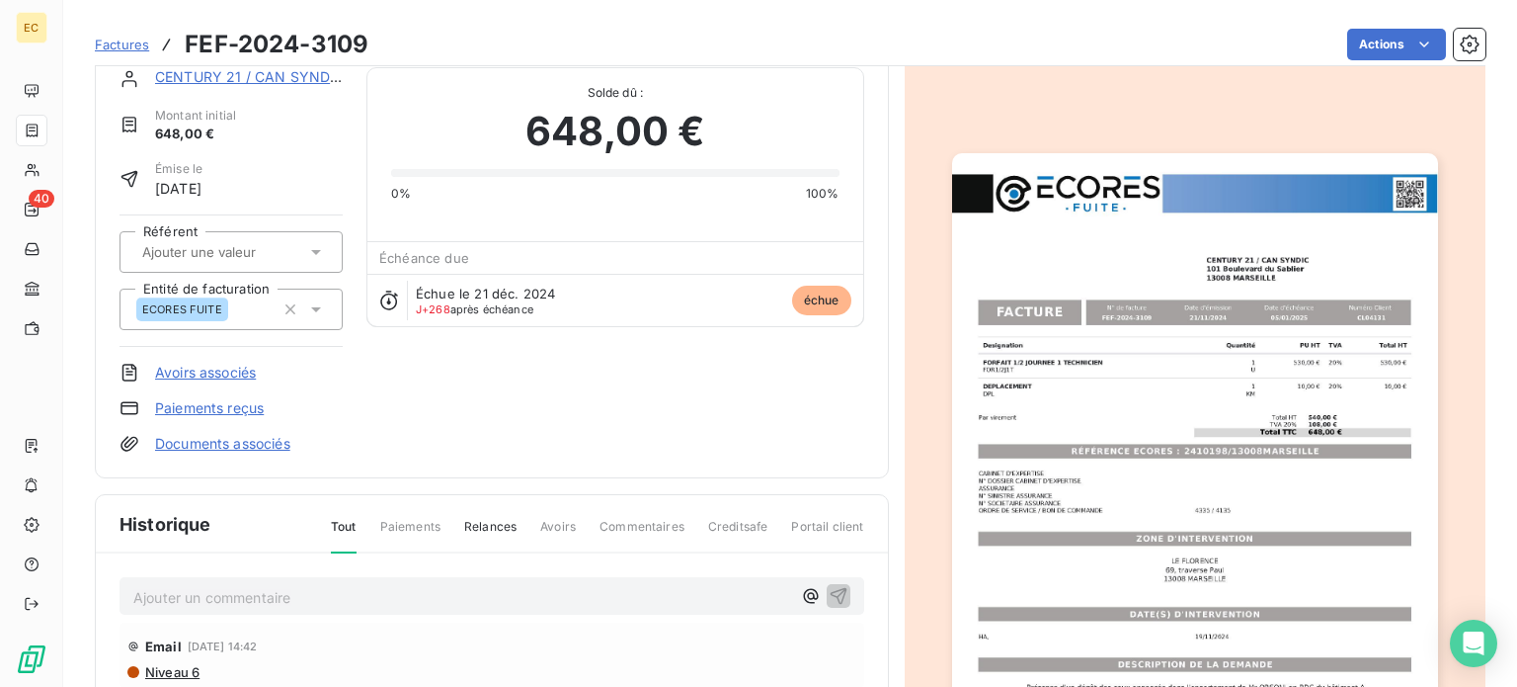
click at [1115, 454] on img "button" at bounding box center [1195, 496] width 486 height 687
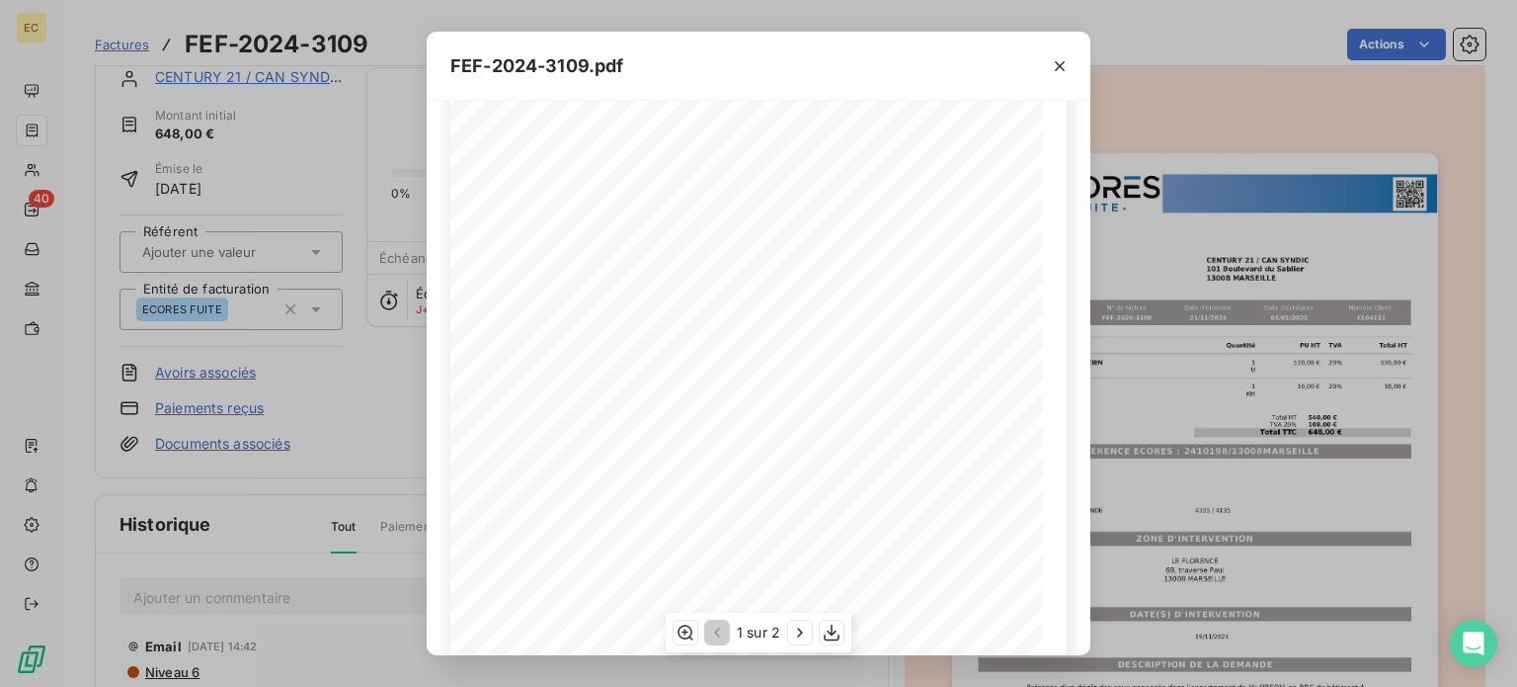
scroll to position [296, 0]
click at [1061, 66] on icon "button" at bounding box center [1060, 66] width 10 height 10
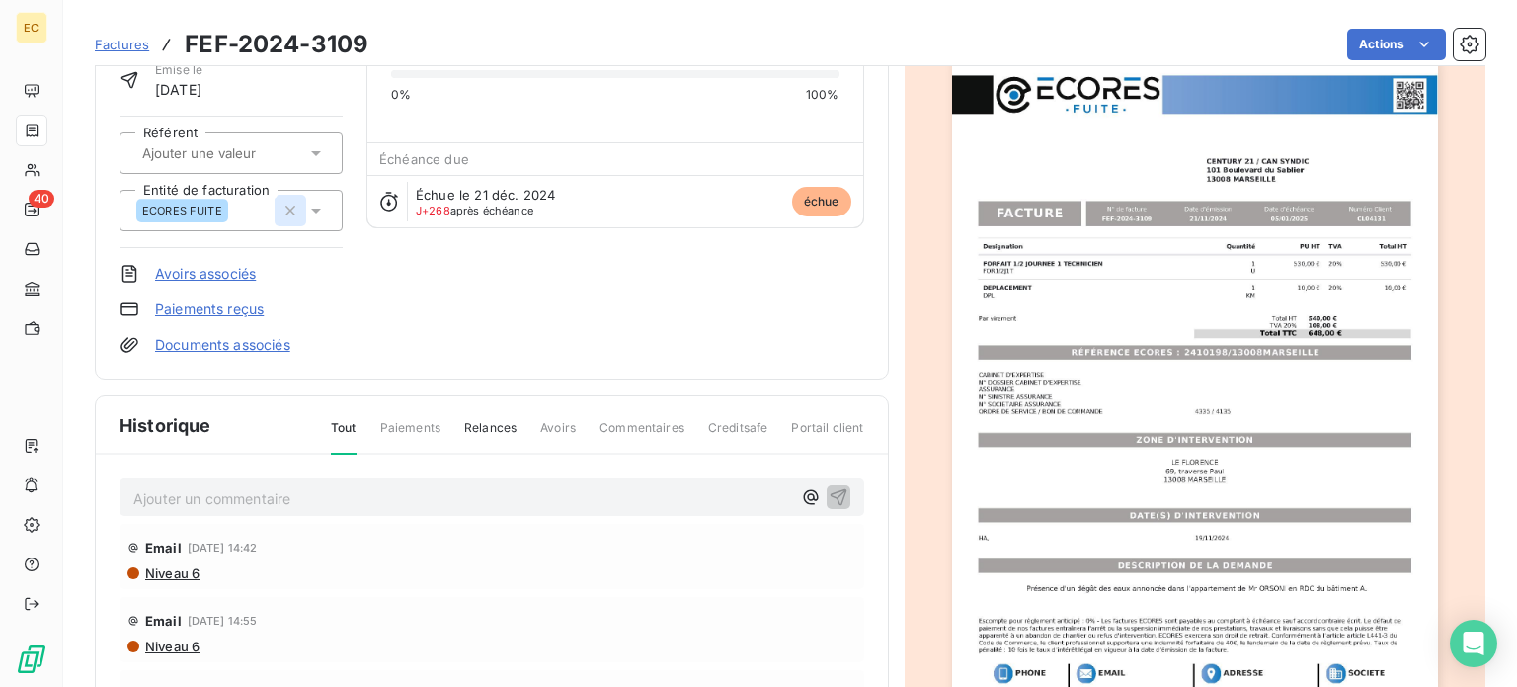
scroll to position [0, 0]
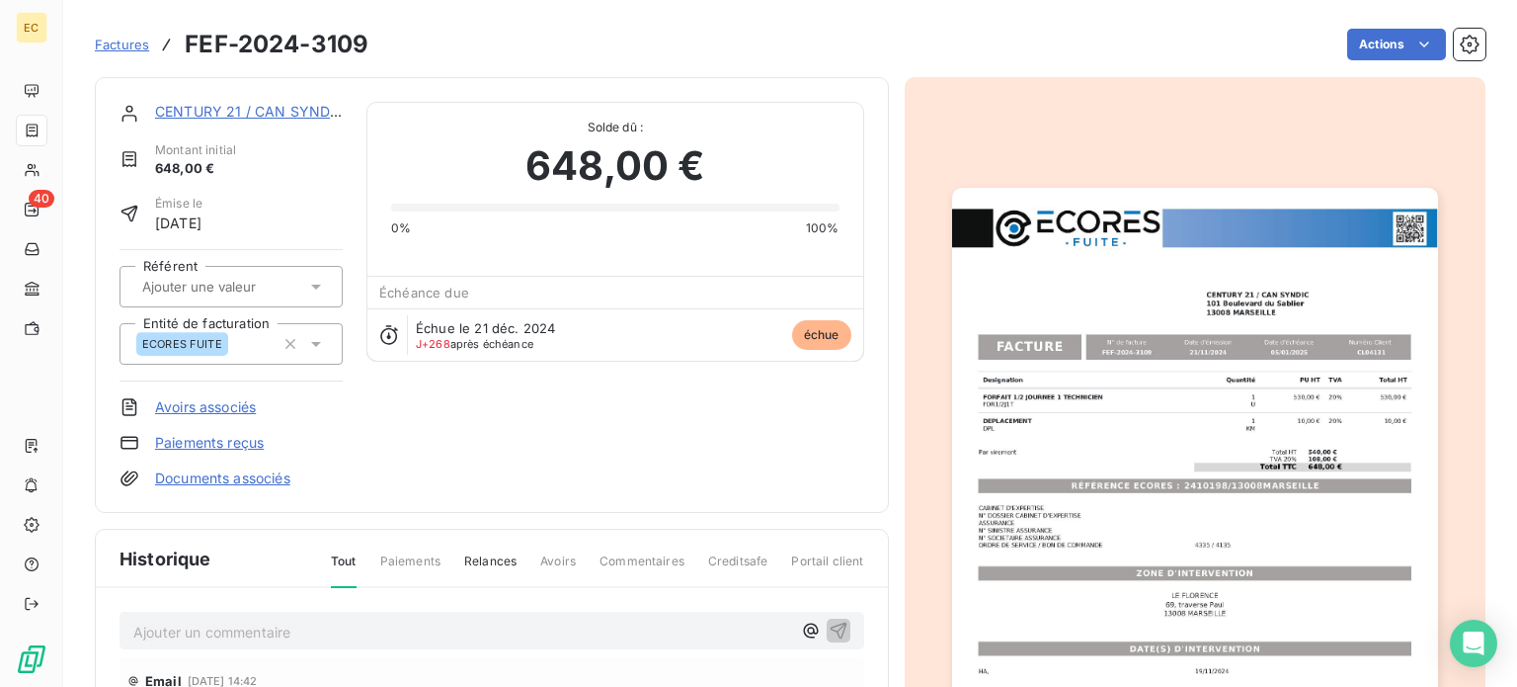
click at [246, 113] on link "CENTURY 21 / CAN SYNDIC" at bounding box center [249, 111] width 189 height 17
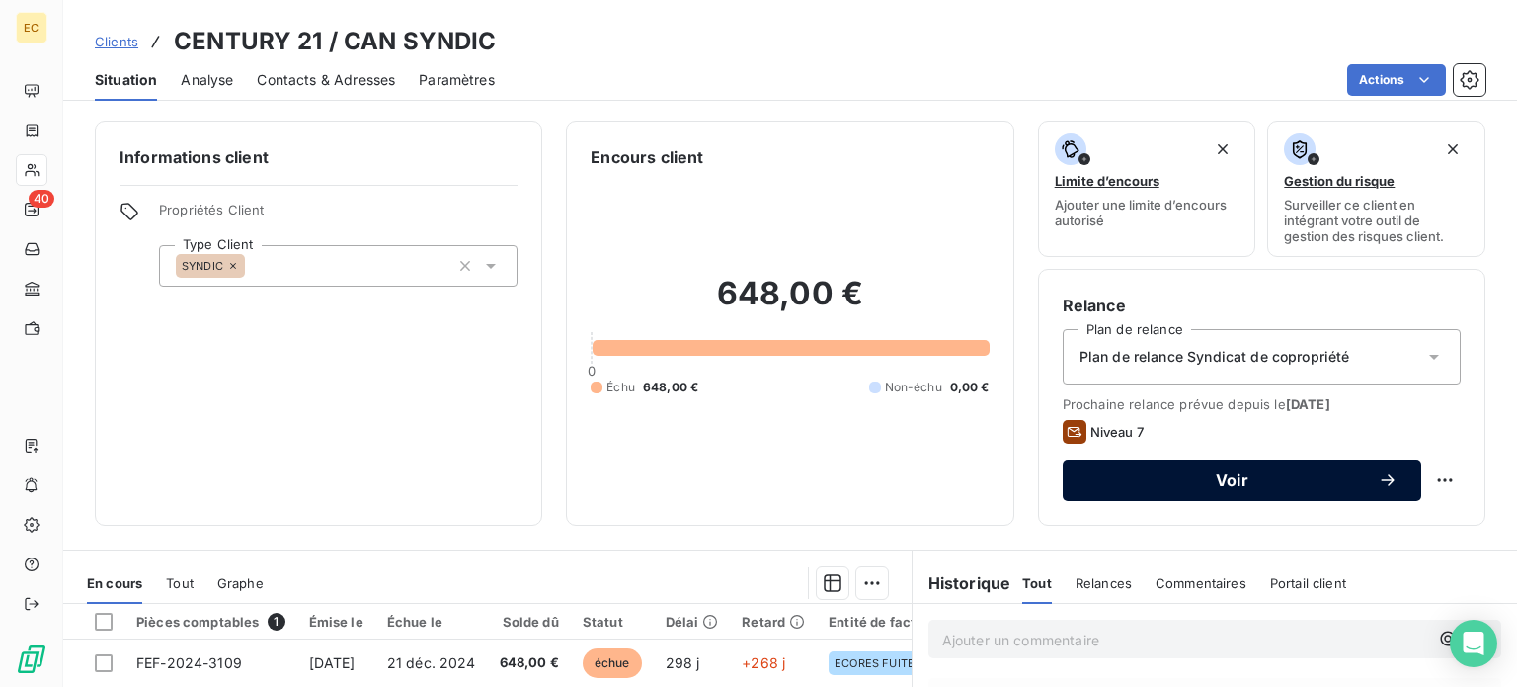
click at [1251, 483] on span "Voir" at bounding box center [1232, 480] width 291 height 16
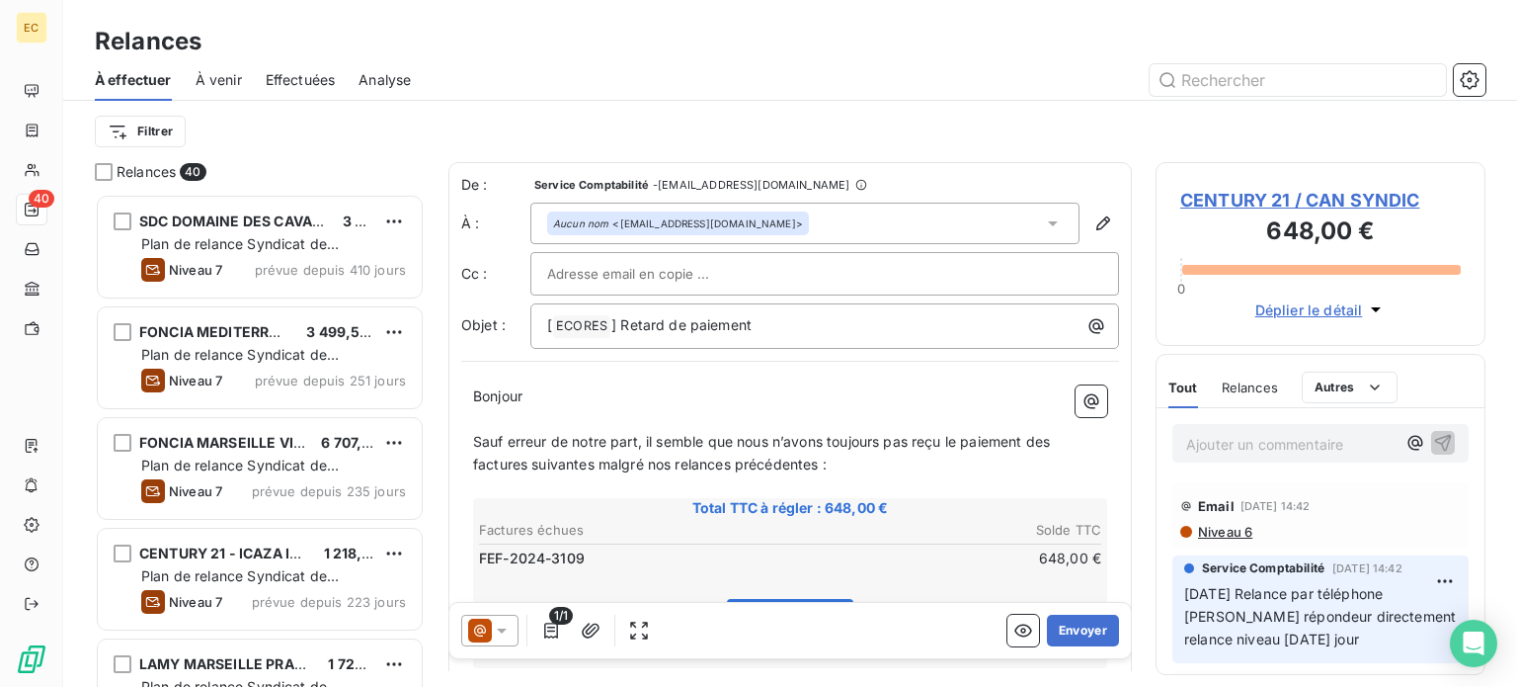
scroll to position [478, 314]
click at [502, 631] on icon at bounding box center [502, 630] width 10 height 5
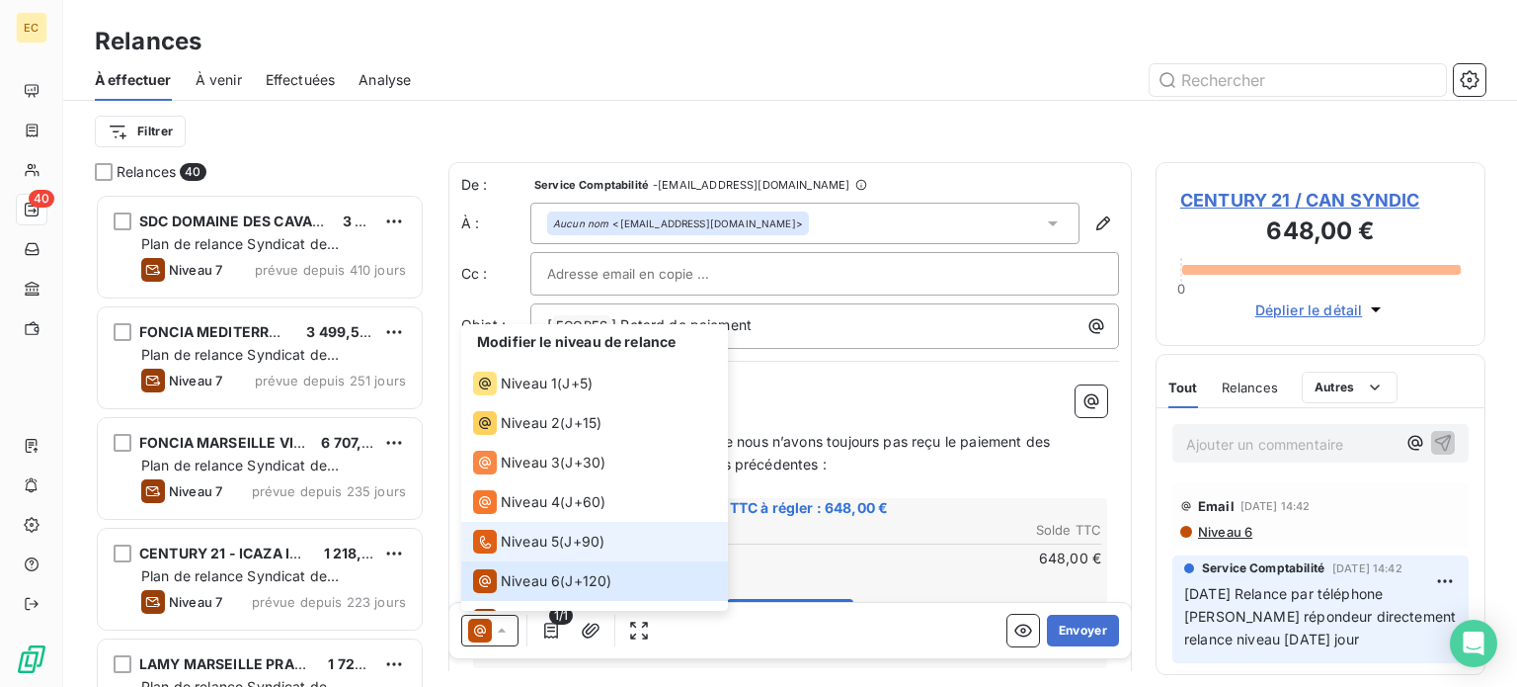
click at [531, 533] on span "Niveau 5" at bounding box center [530, 541] width 58 height 20
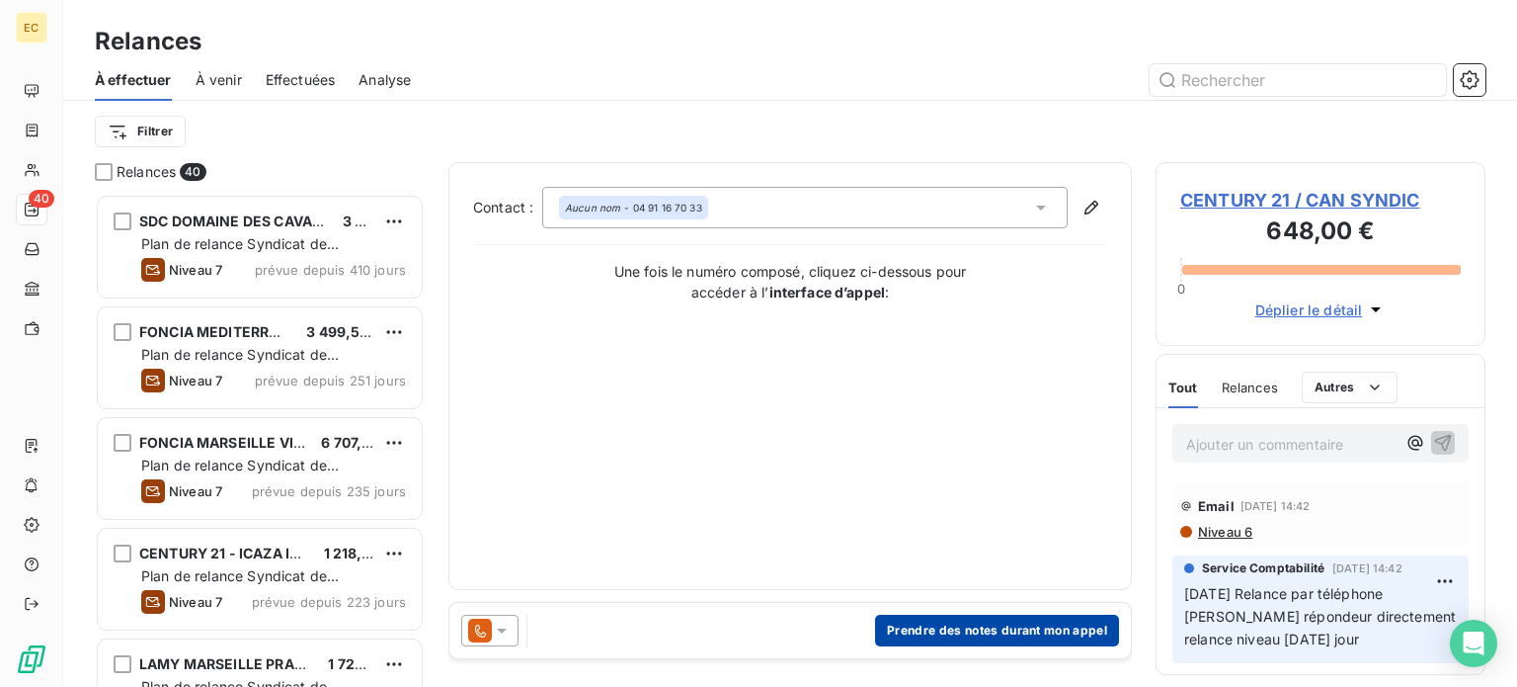
click at [944, 631] on button "Prendre des notes durant mon appel" at bounding box center [997, 630] width 244 height 32
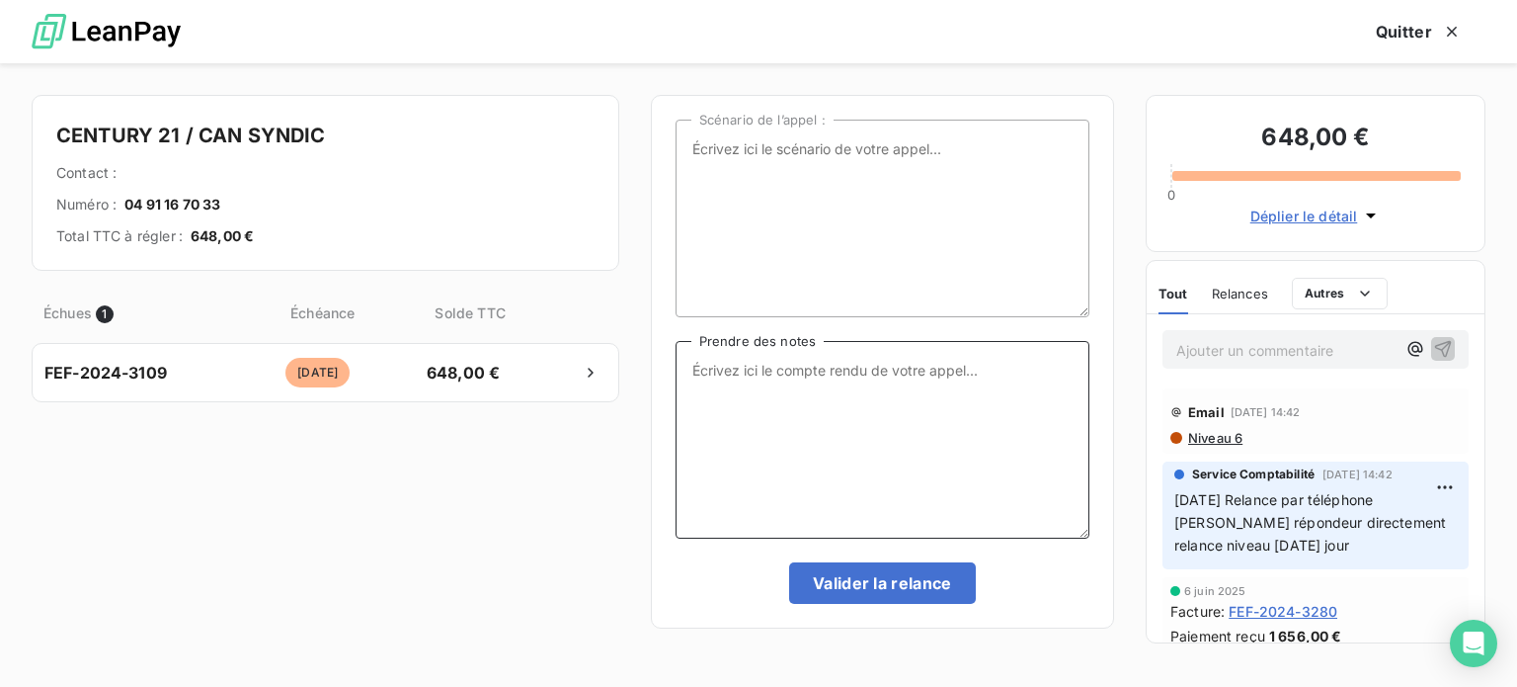
click at [767, 359] on textarea "Prendre des notes" at bounding box center [883, 440] width 414 height 198
click at [946, 370] on textarea "Appel eu Mr ROSSELLO regarde pour règler aujourd'hui et nous faire un retour" at bounding box center [883, 440] width 414 height 198
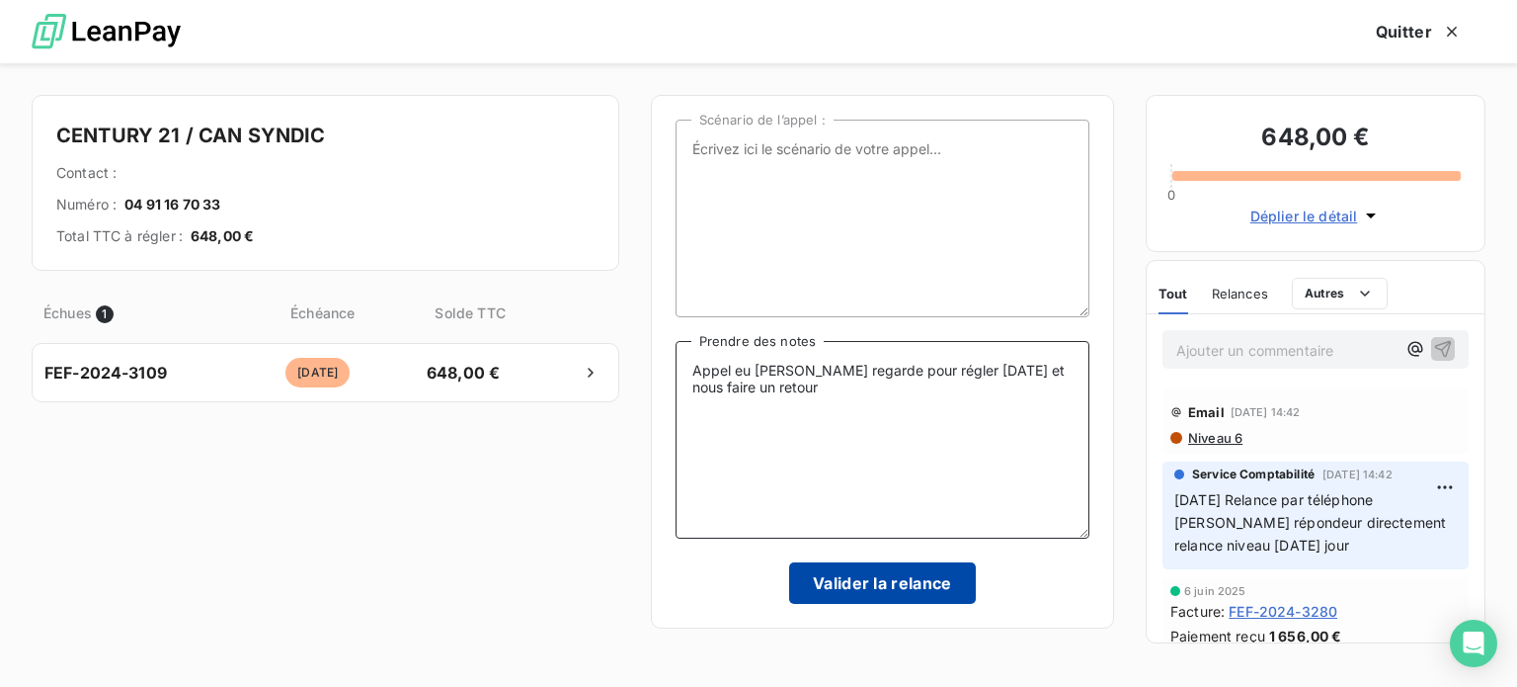
type textarea "Appel eu Mr ROSSELLO regarde pour régler aujourd'hui et nous faire un retour"
click at [889, 590] on button "Valider la relance" at bounding box center [882, 582] width 187 height 41
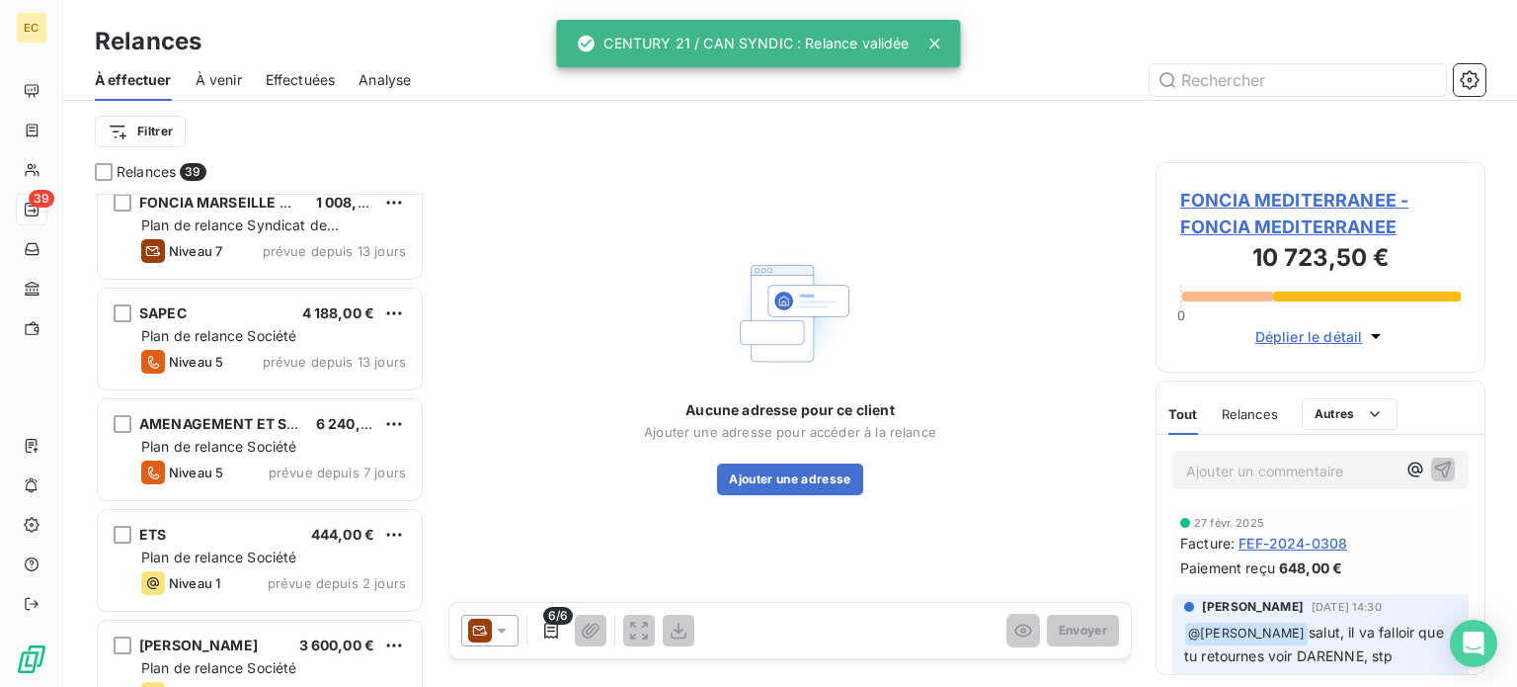
scroll to position [3526, 0]
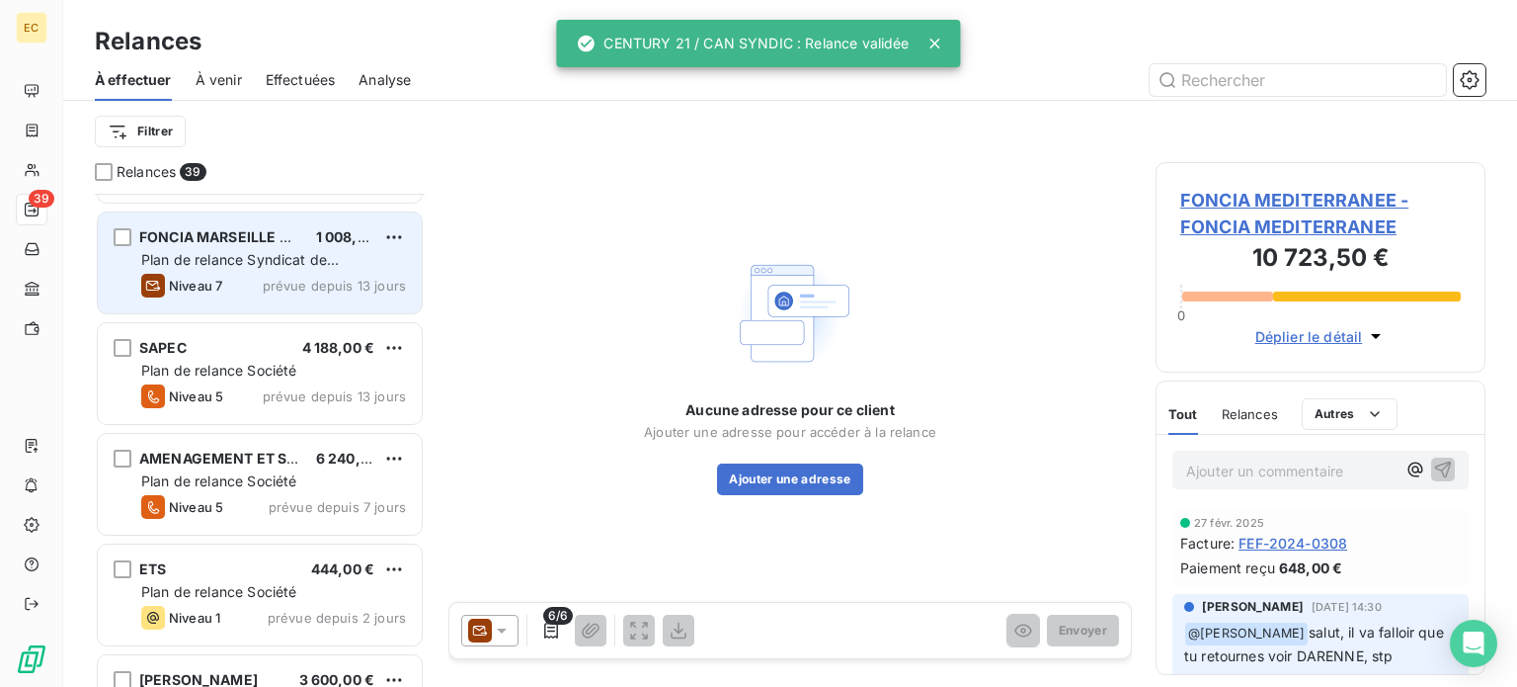
click at [245, 258] on span "Plan de relance Syndicat de copropriété" at bounding box center [240, 269] width 198 height 37
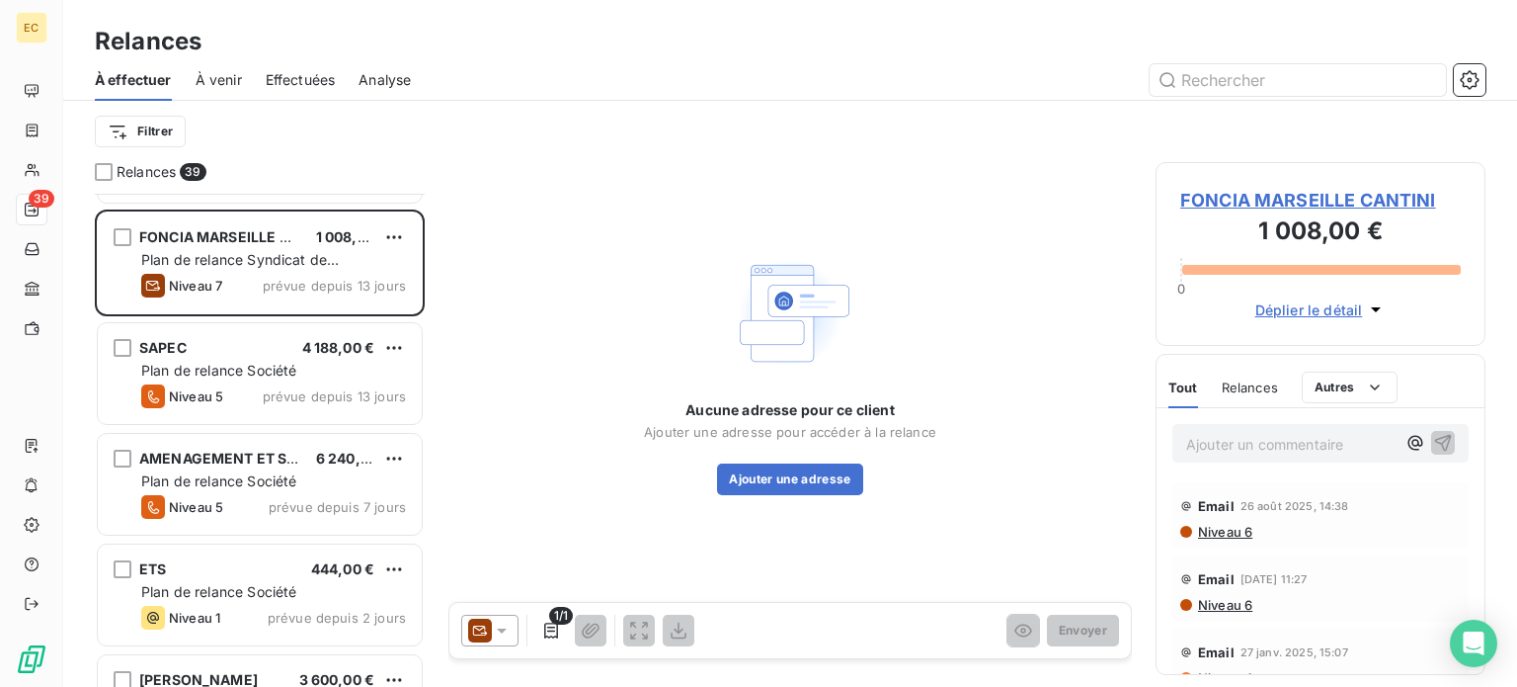
click at [1272, 200] on span "FONCIA MARSEILLE CANTINI" at bounding box center [1320, 200] width 281 height 27
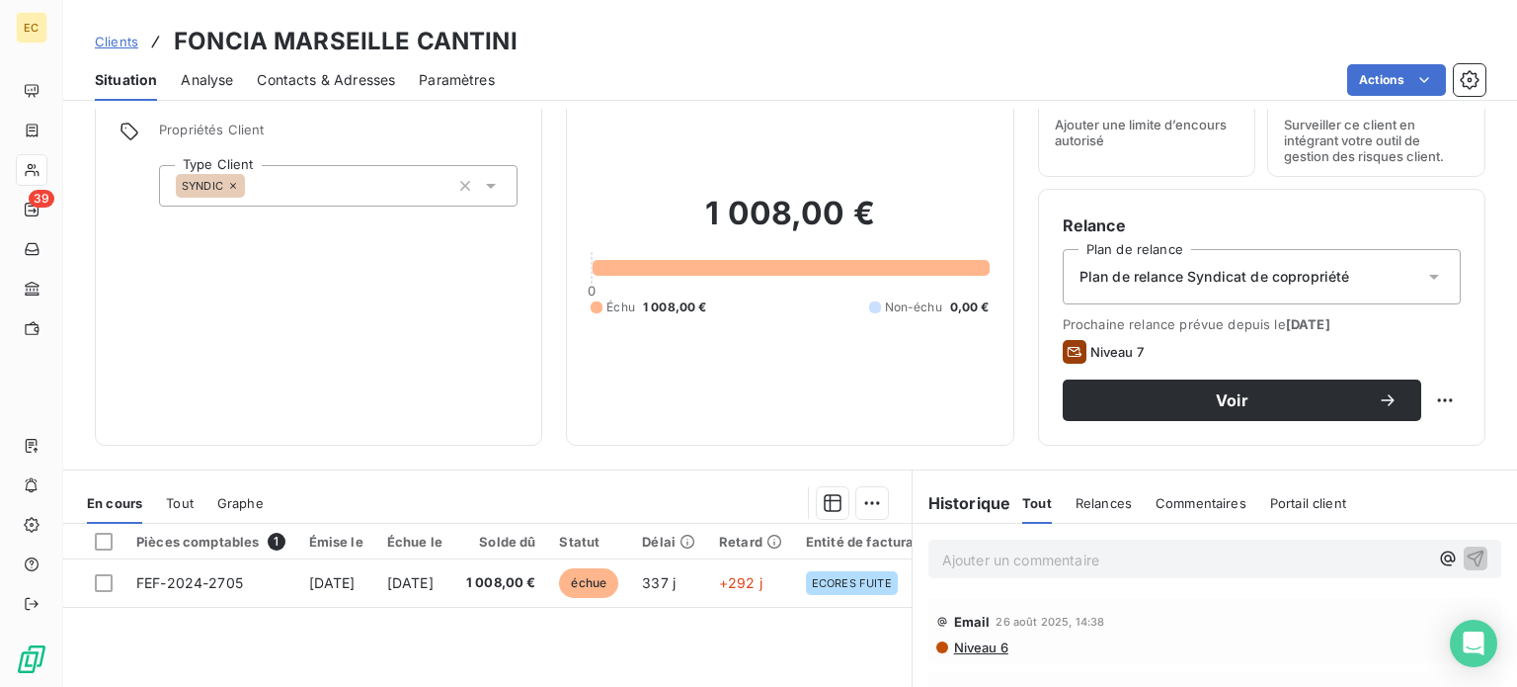
scroll to position [198, 0]
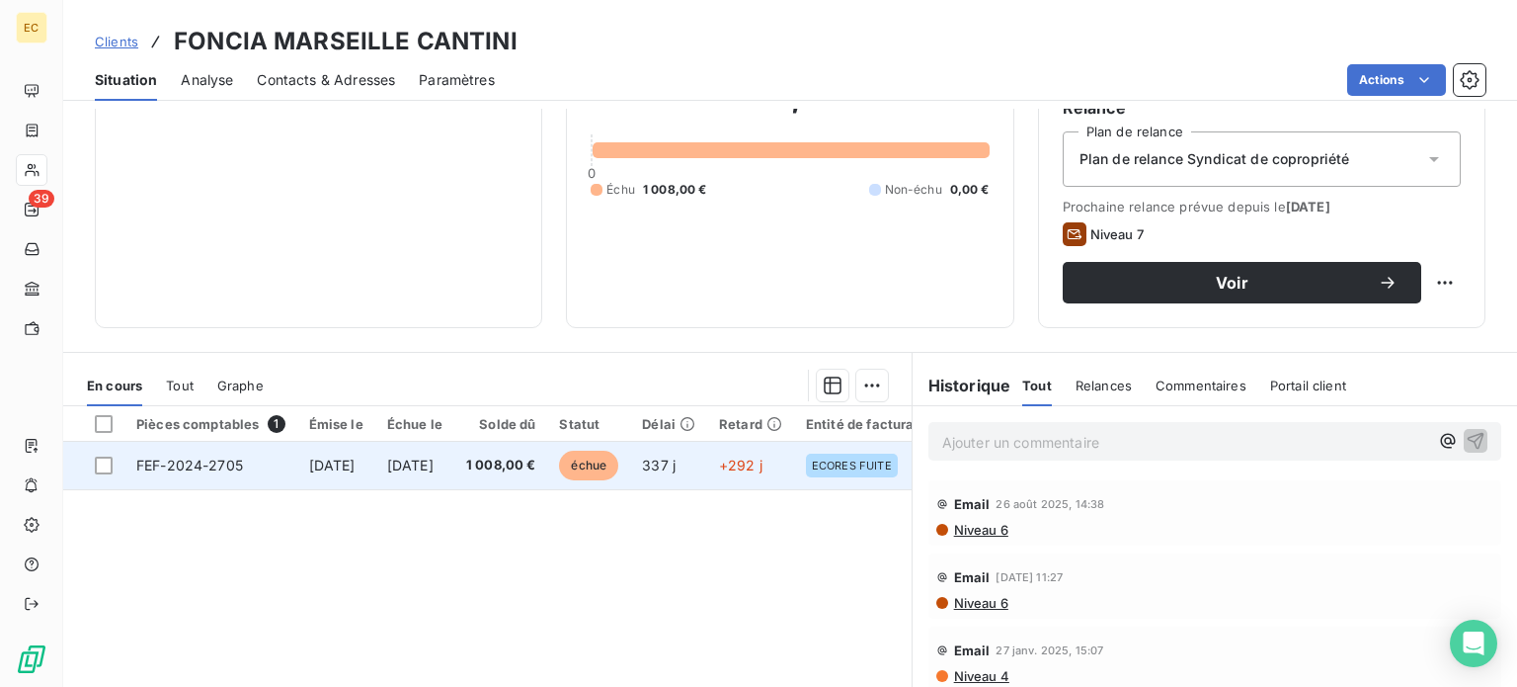
click at [356, 465] on span "13 oct. 2024" at bounding box center [332, 464] width 46 height 17
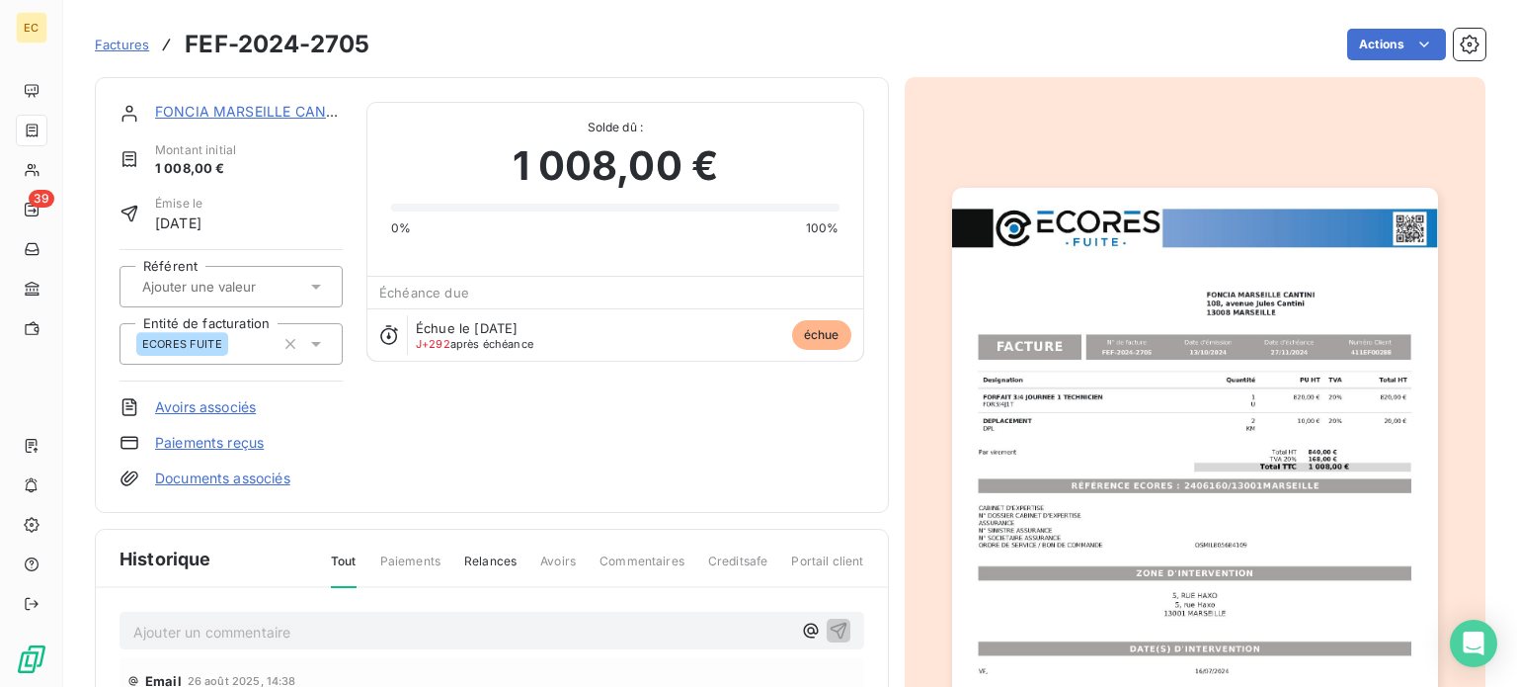
click at [1074, 454] on img "button" at bounding box center [1195, 531] width 486 height 687
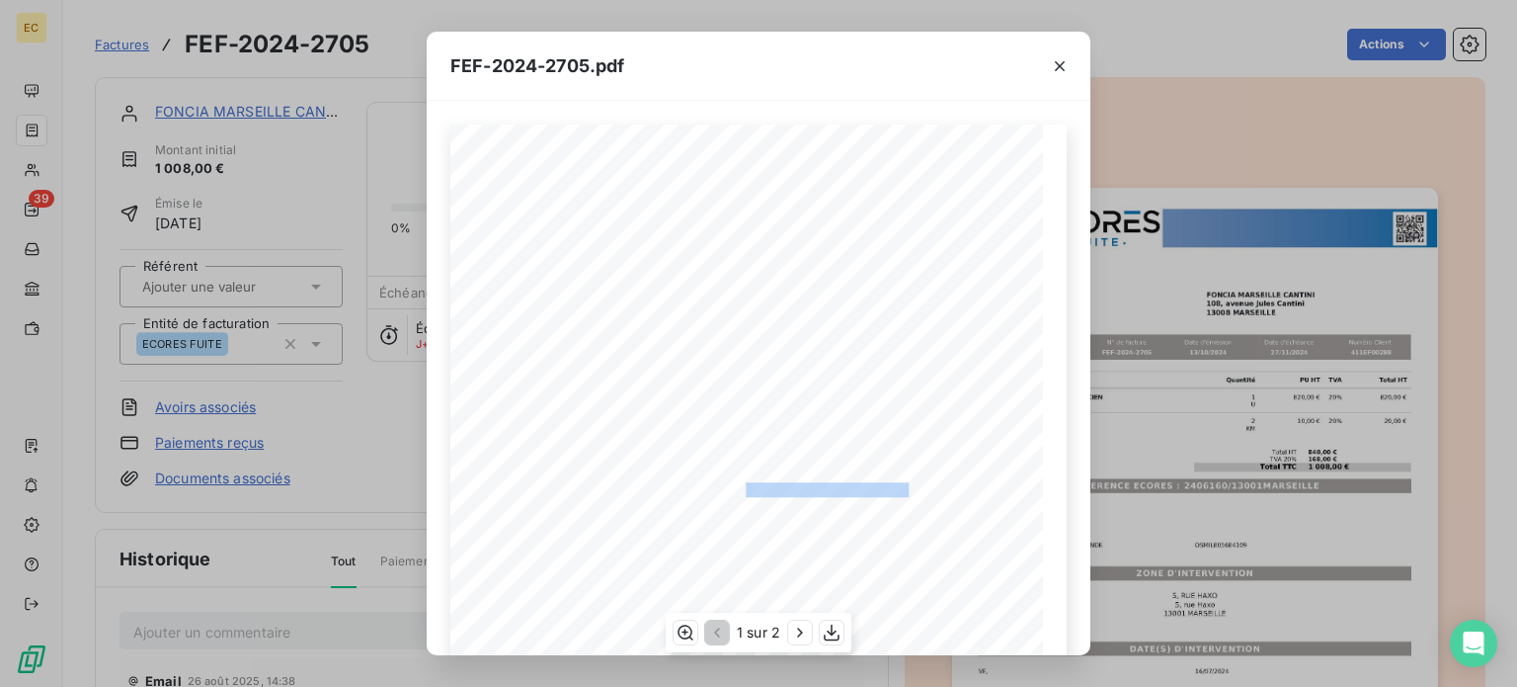
drag, startPoint x: 900, startPoint y: 488, endPoint x: 736, endPoint y: 486, distance: 164.0
click at [736, 486] on span "RÉFÉRENCE ECORES : 2406160/13001MARSEILLE" at bounding box center [758, 487] width 301 height 10
copy span "2406160/13001MARSEILLE"
click at [217, 111] on div "FEF-2024-2705.pdf Designation Quantité PU HT TVA Total HT FORFAIT 3/4 JOURNEE 1…" at bounding box center [758, 343] width 1517 height 687
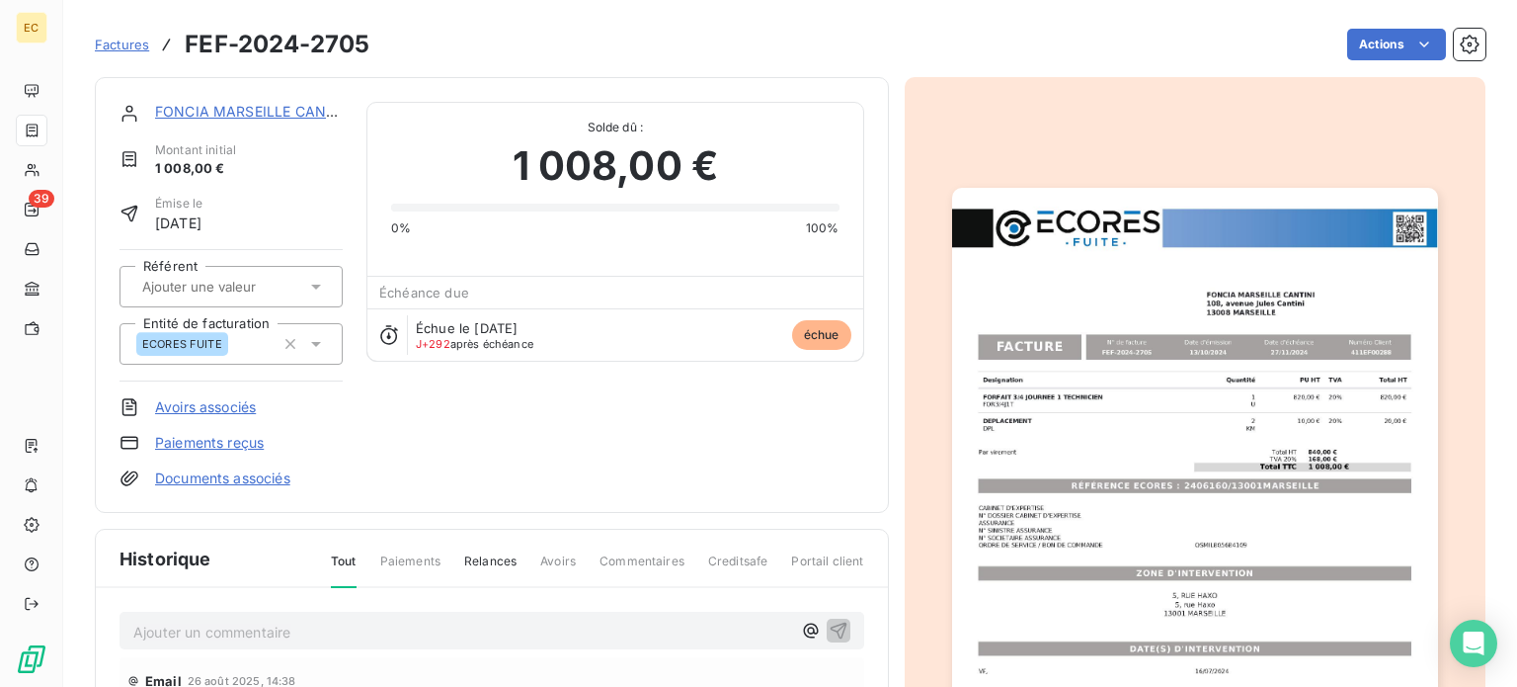
click at [217, 111] on link "FONCIA MARSEILLE CANTINI" at bounding box center [255, 111] width 200 height 17
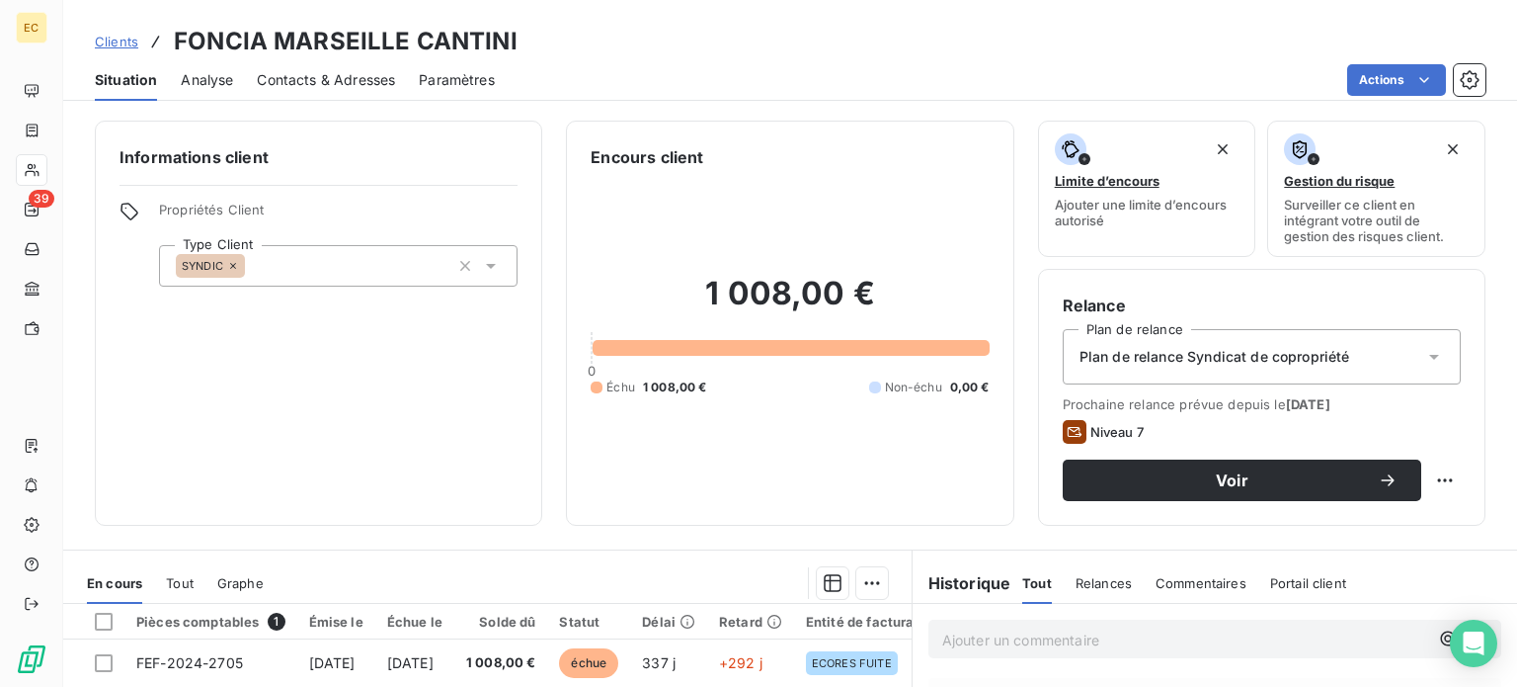
click at [339, 86] on span "Contacts & Adresses" at bounding box center [326, 80] width 138 height 20
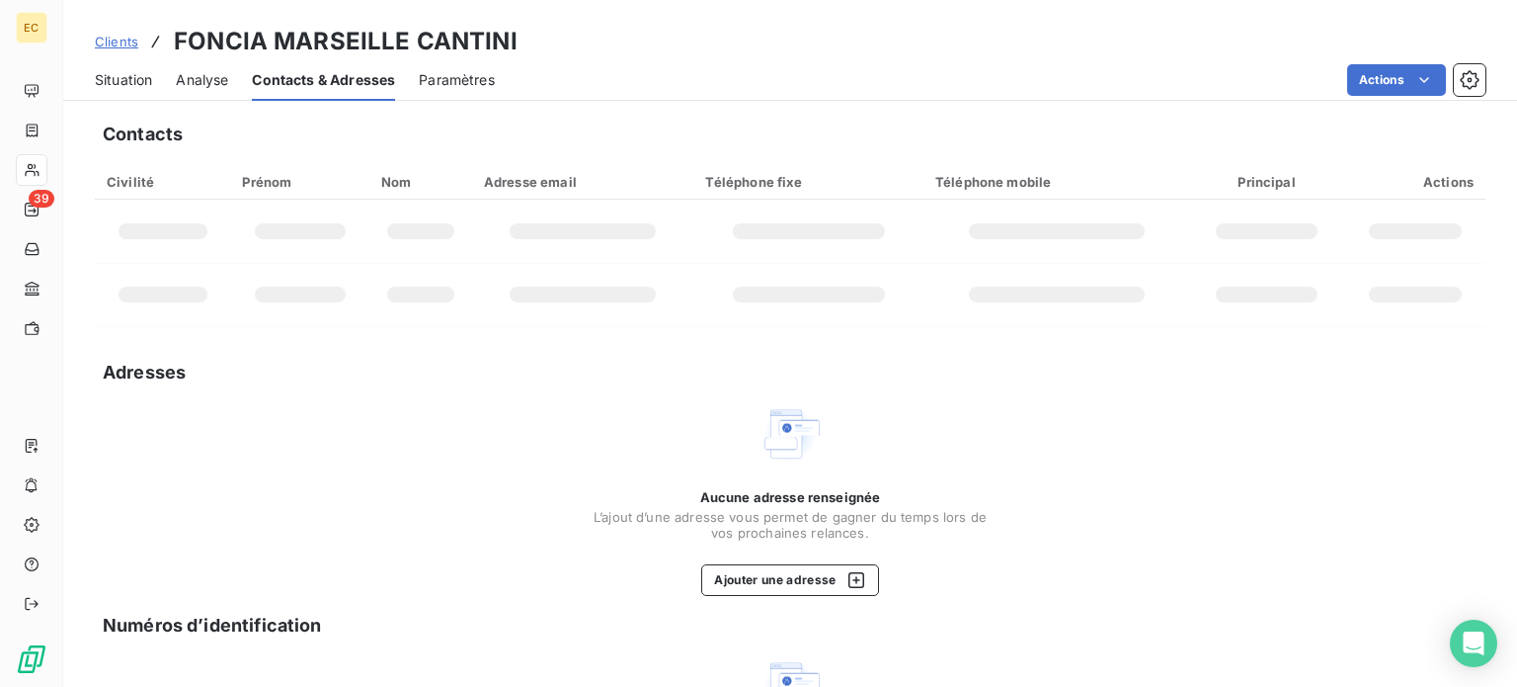
click at [116, 79] on span "Situation" at bounding box center [123, 80] width 57 height 20
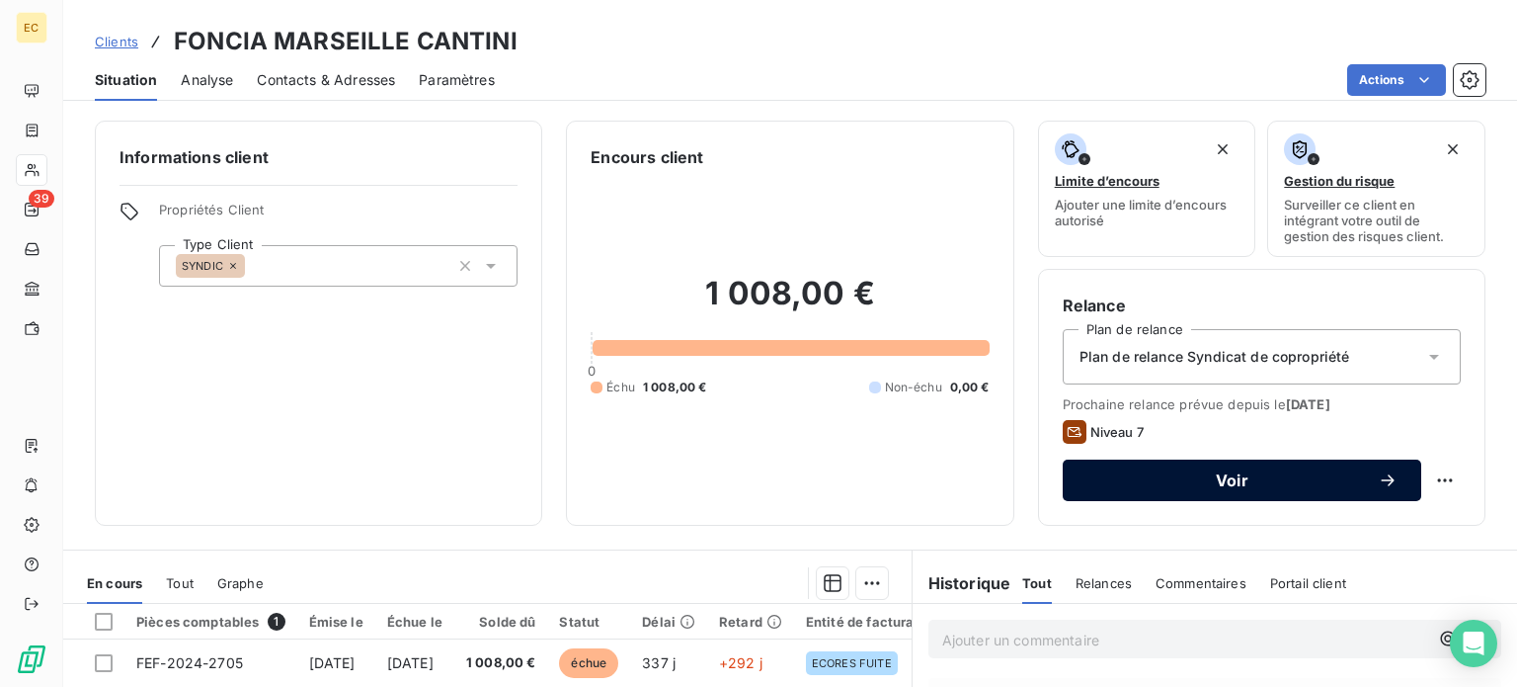
click at [1220, 473] on span "Voir" at bounding box center [1232, 480] width 291 height 16
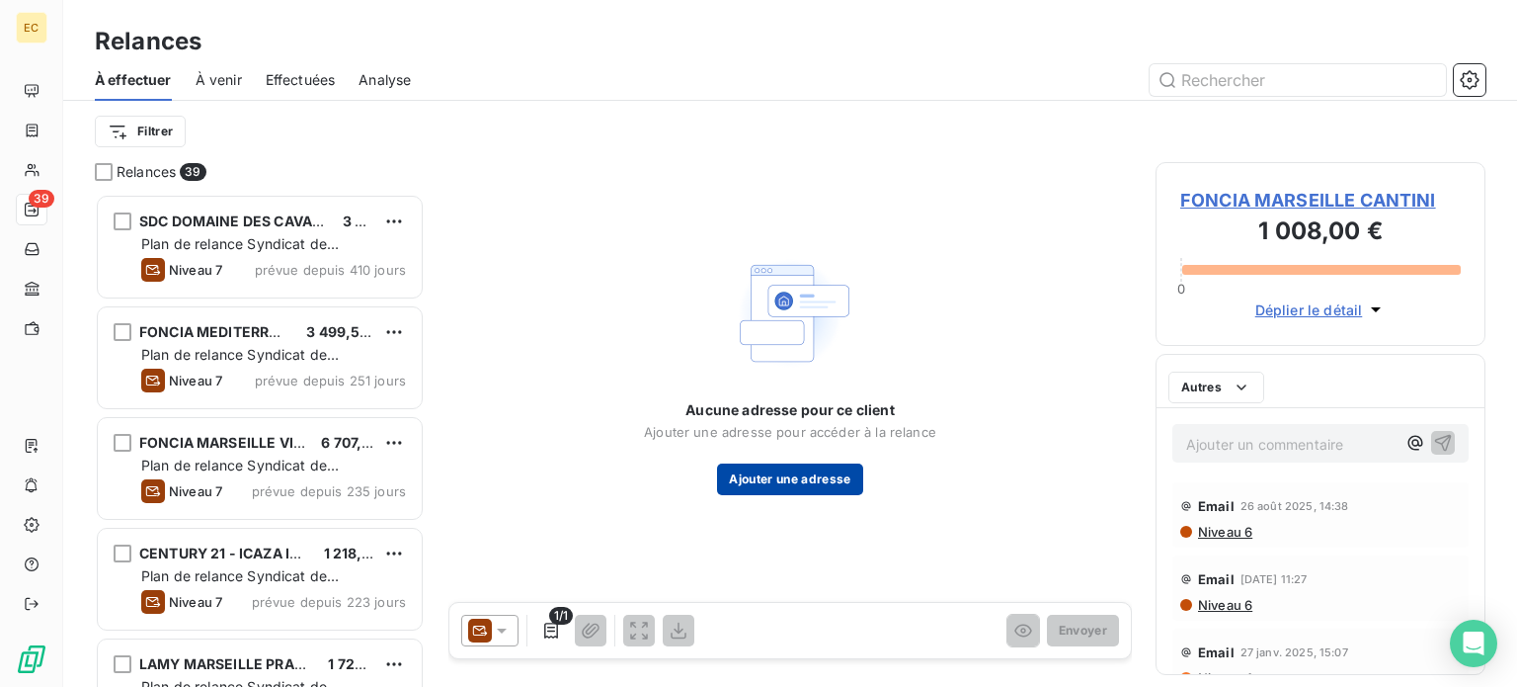
scroll to position [478, 314]
click at [500, 633] on icon at bounding box center [502, 630] width 20 height 20
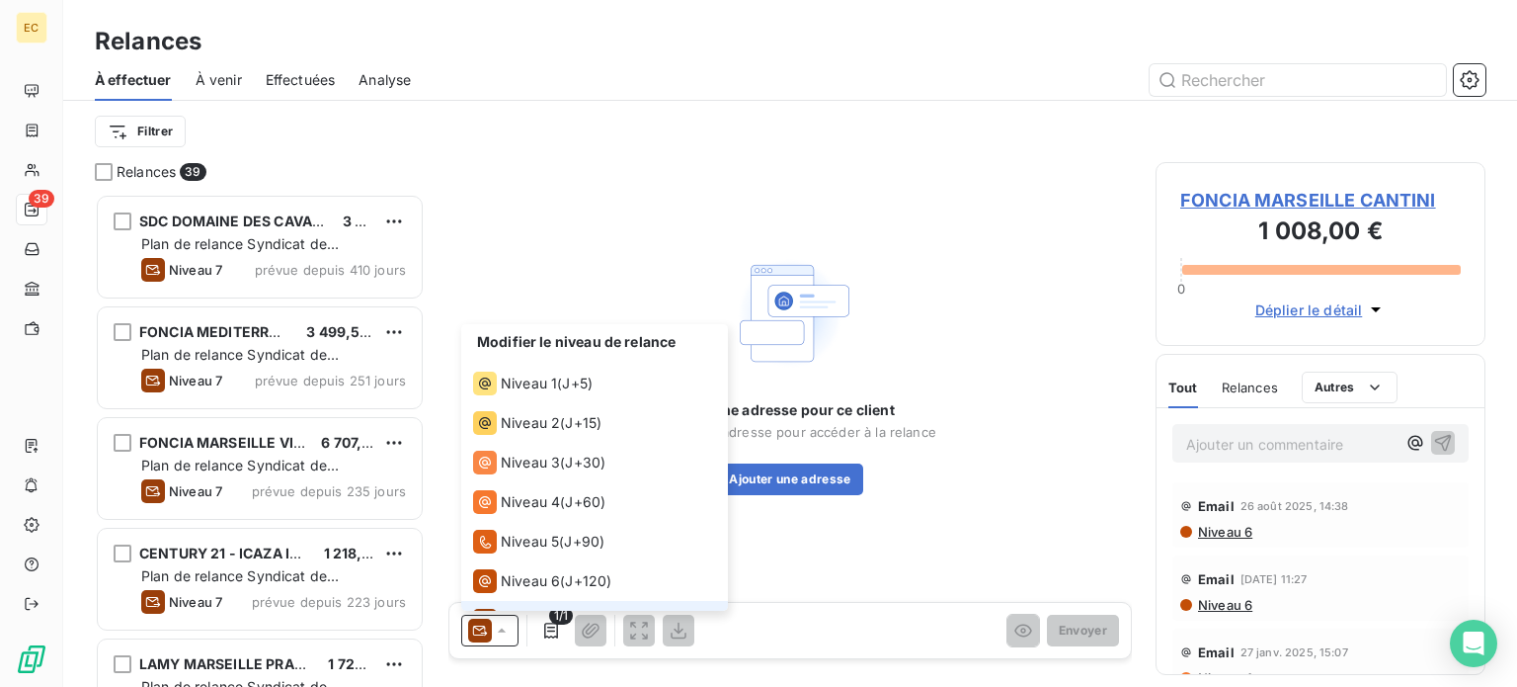
scroll to position [29, 0]
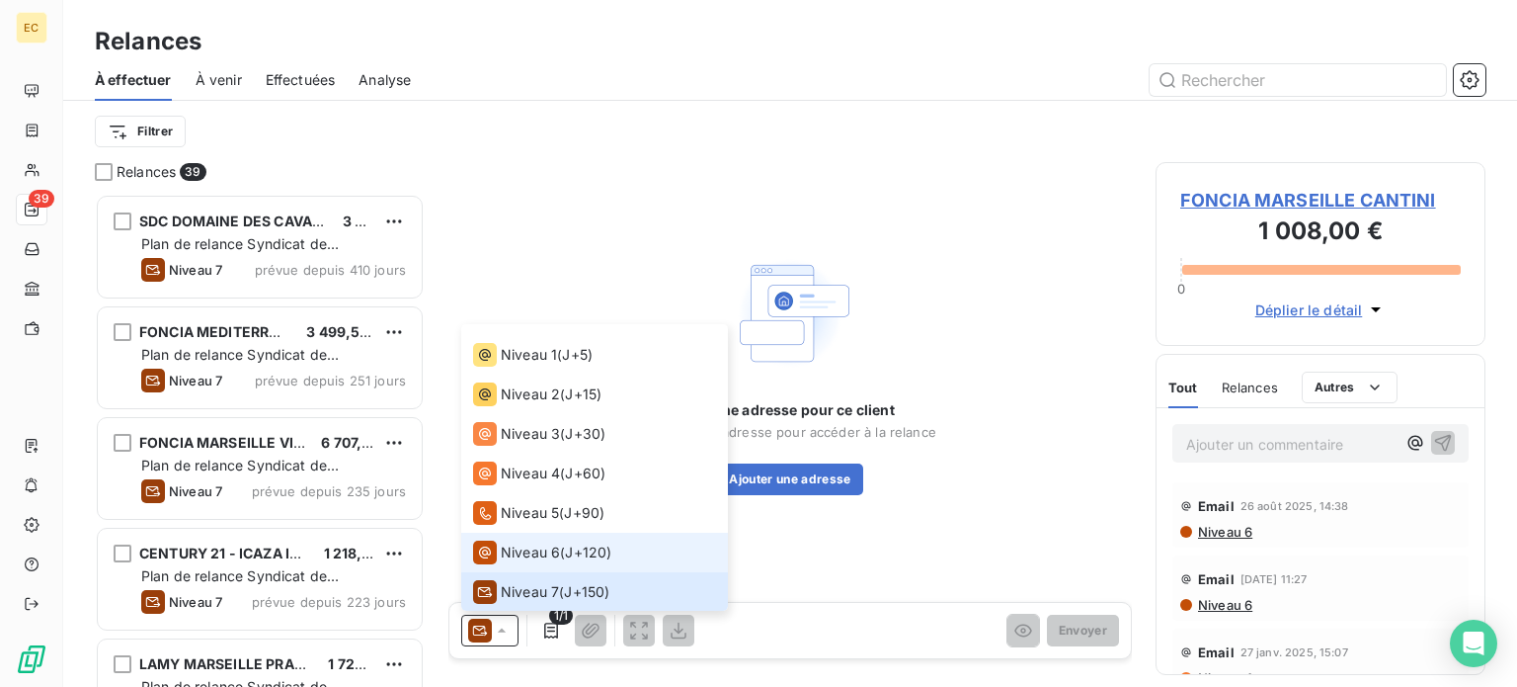
click at [508, 548] on span "Niveau 6" at bounding box center [530, 552] width 59 height 20
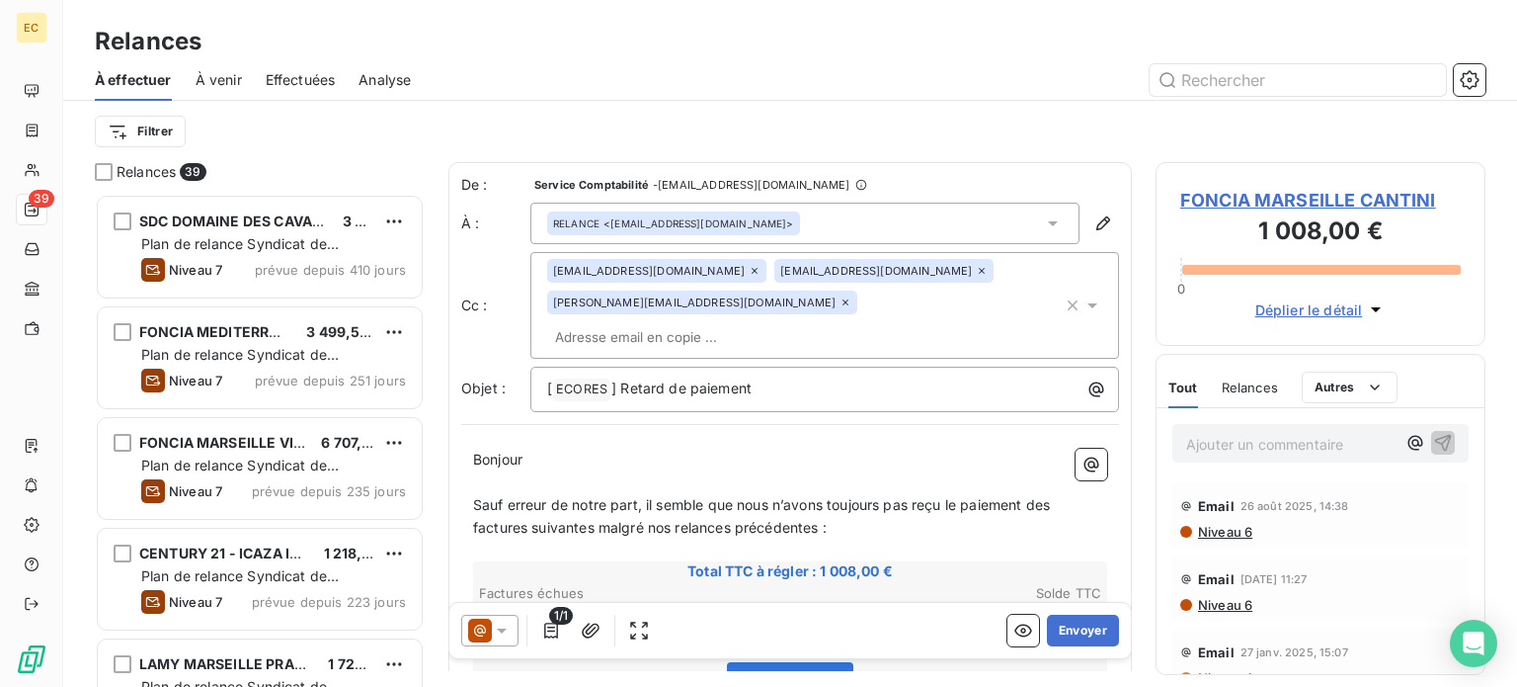
click at [499, 633] on icon at bounding box center [502, 630] width 20 height 20
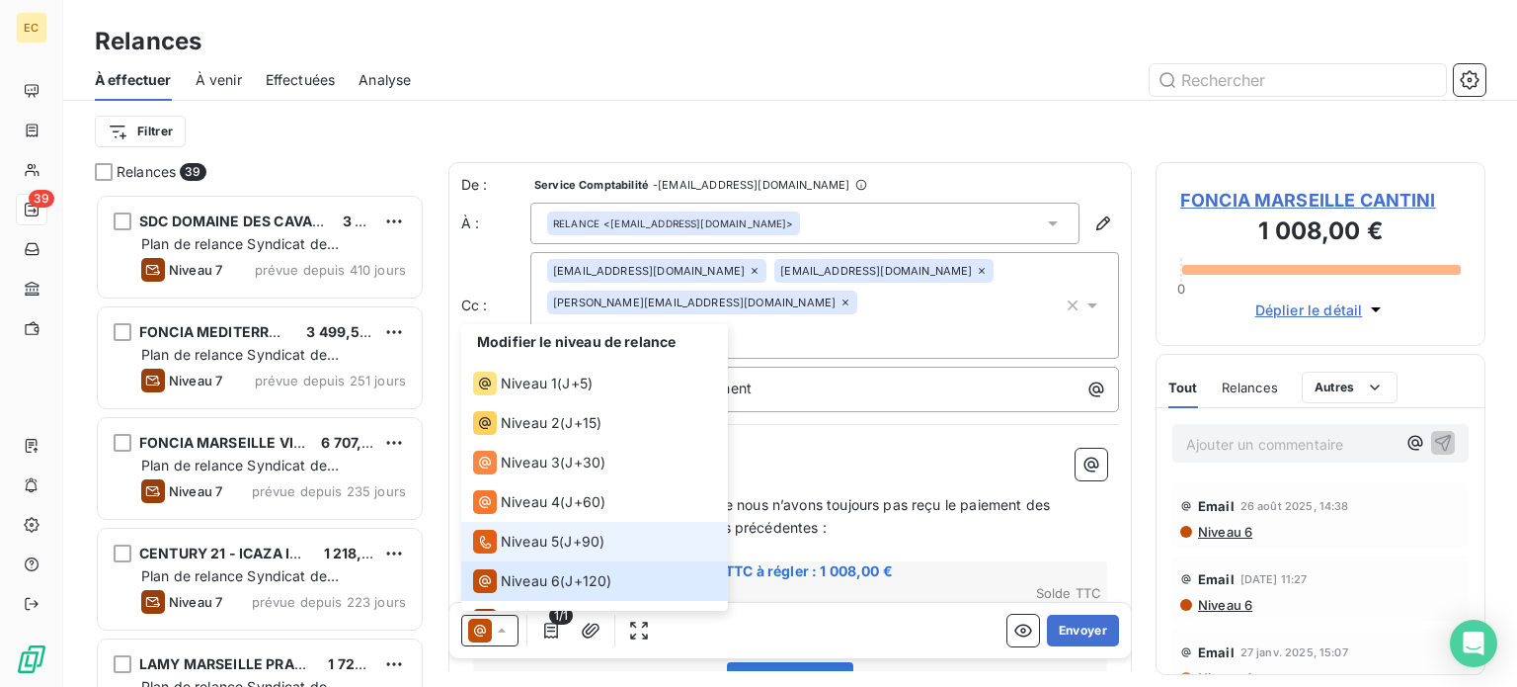
click at [528, 541] on span "Niveau 5" at bounding box center [530, 541] width 58 height 20
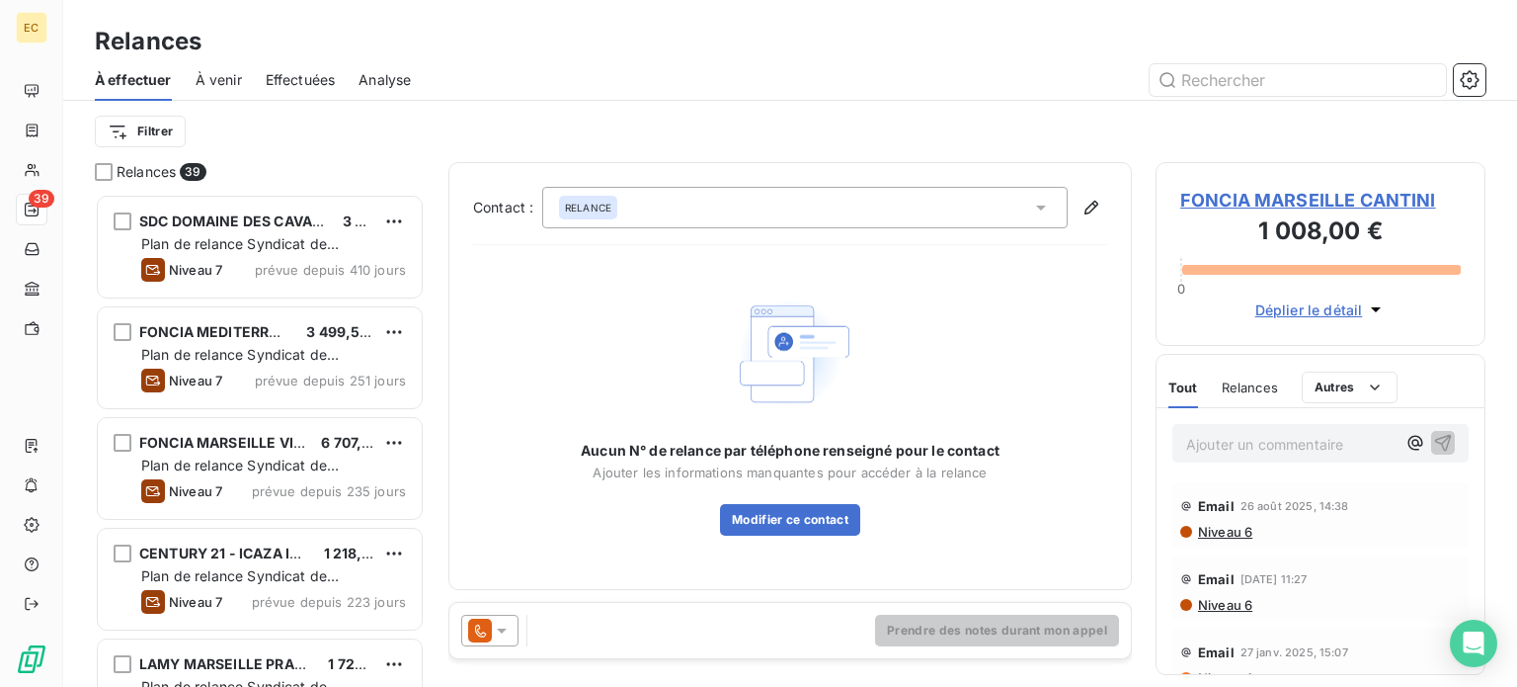
click at [1041, 208] on icon at bounding box center [1041, 207] width 10 height 5
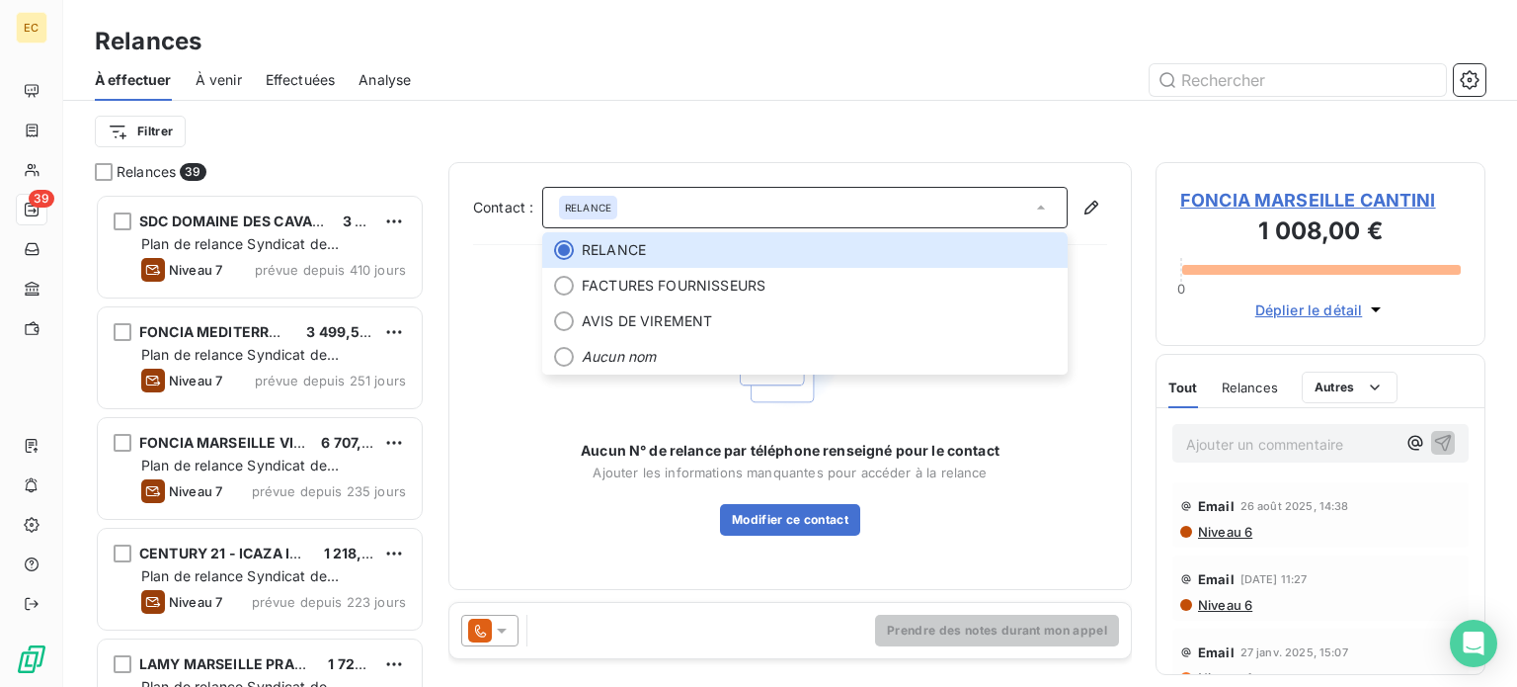
click at [1220, 207] on span "FONCIA MARSEILLE CANTINI" at bounding box center [1320, 200] width 281 height 27
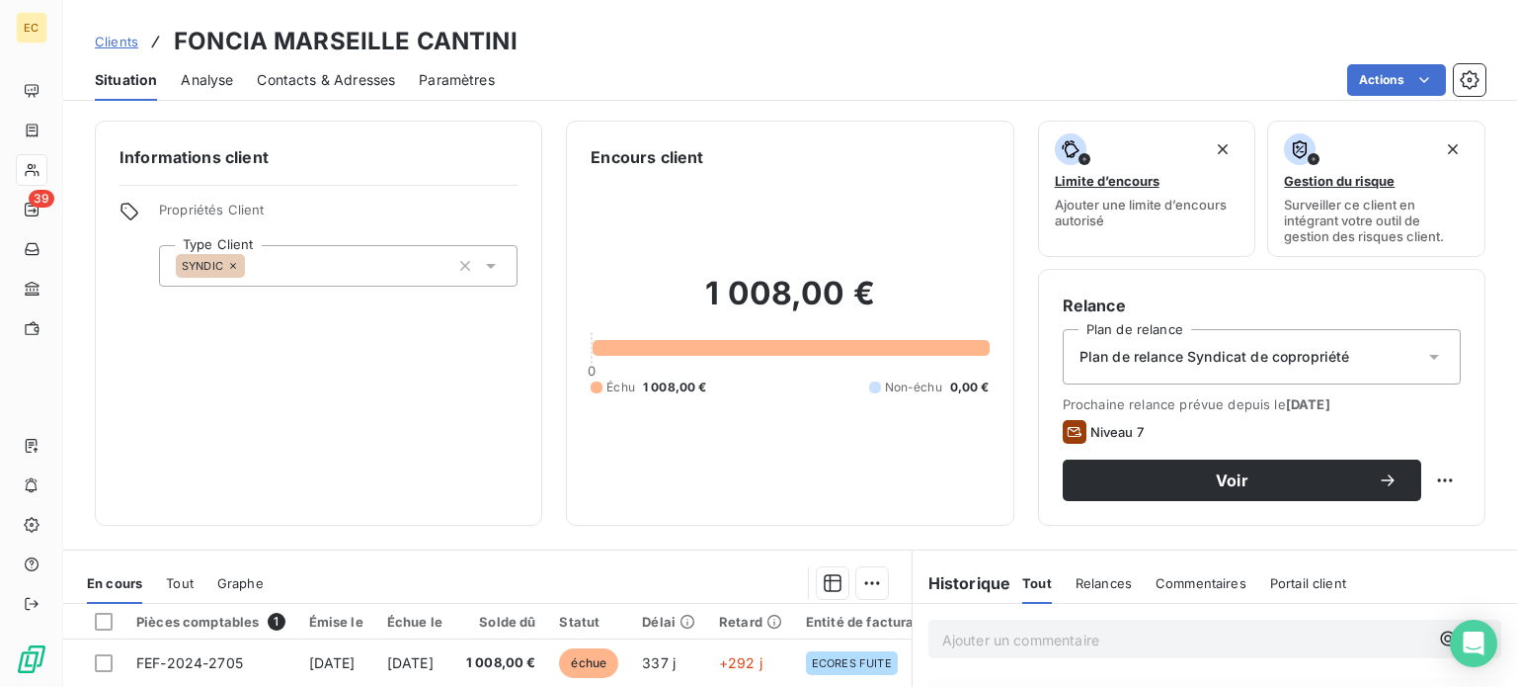
click at [328, 74] on span "Contacts & Adresses" at bounding box center [326, 80] width 138 height 20
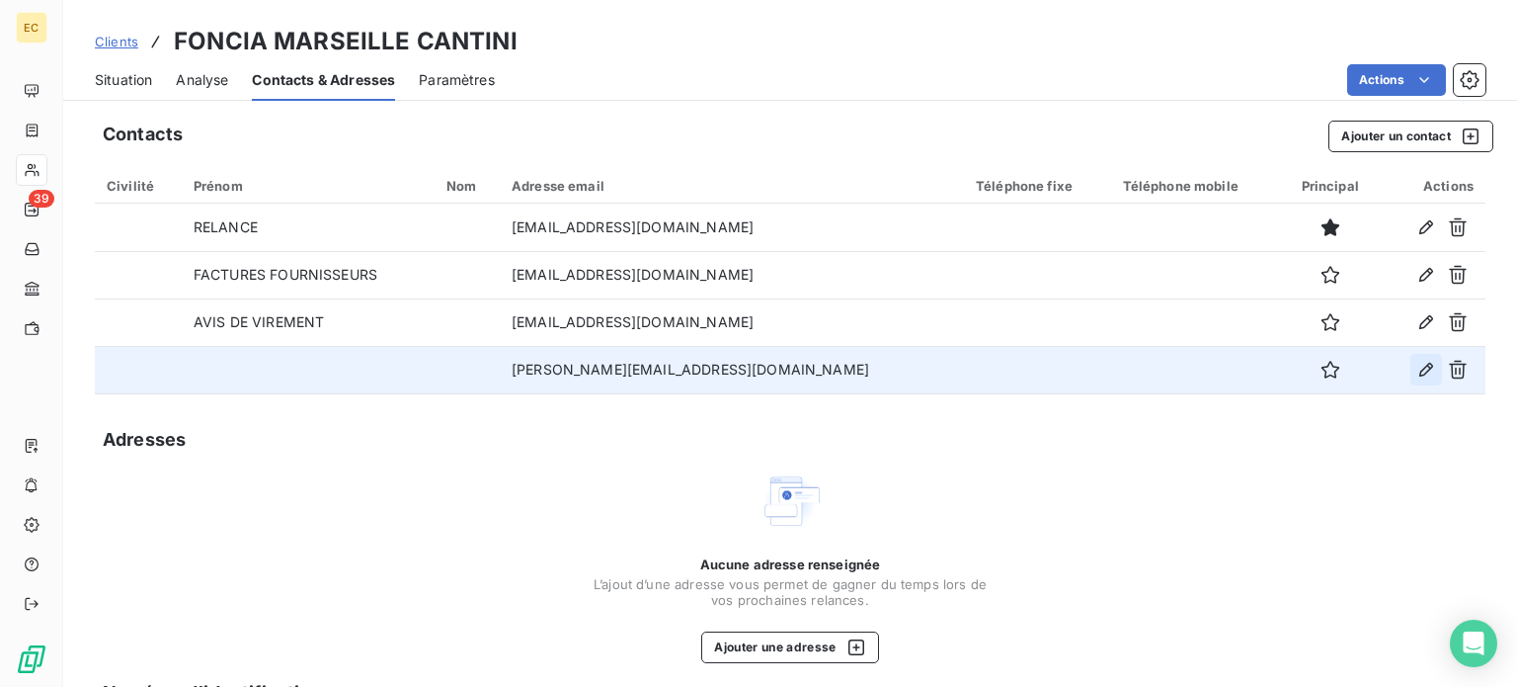
click at [1417, 372] on icon "button" at bounding box center [1427, 370] width 20 height 20
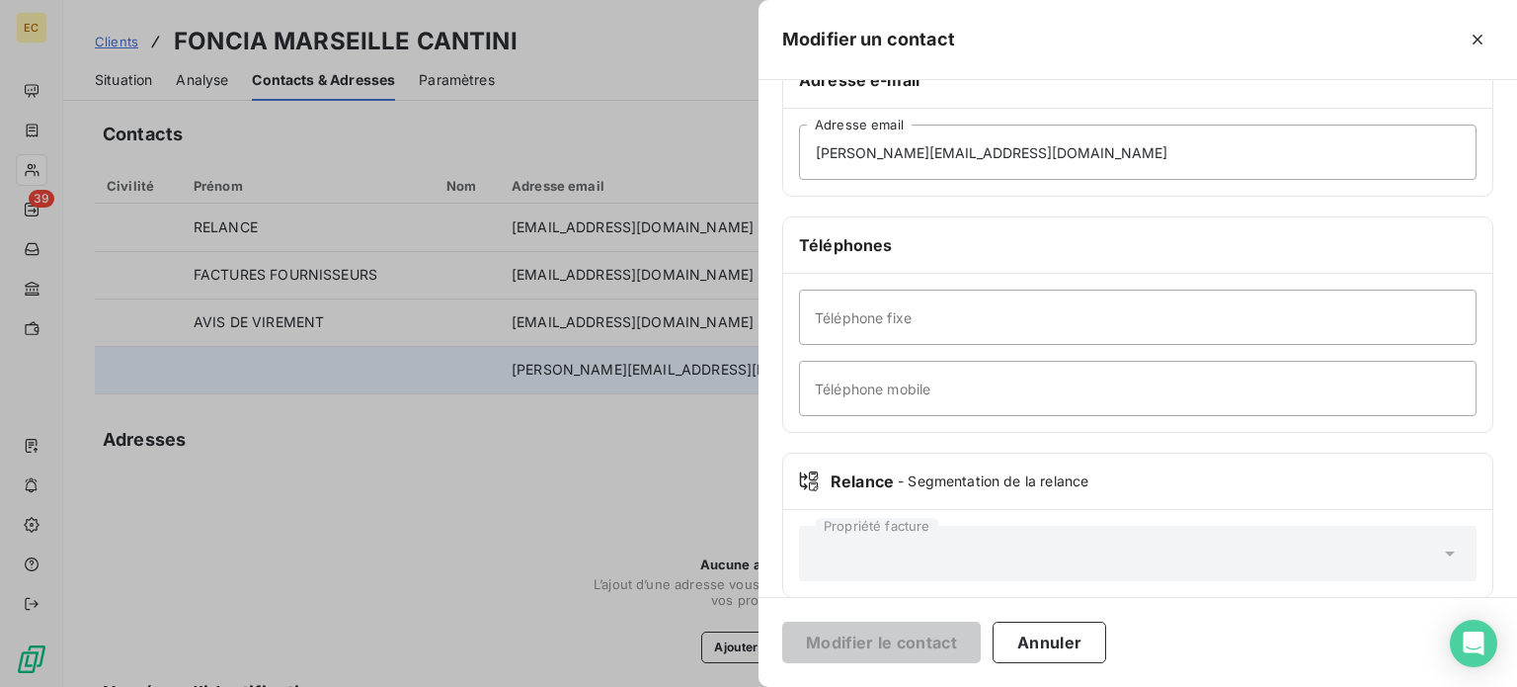
scroll to position [380, 0]
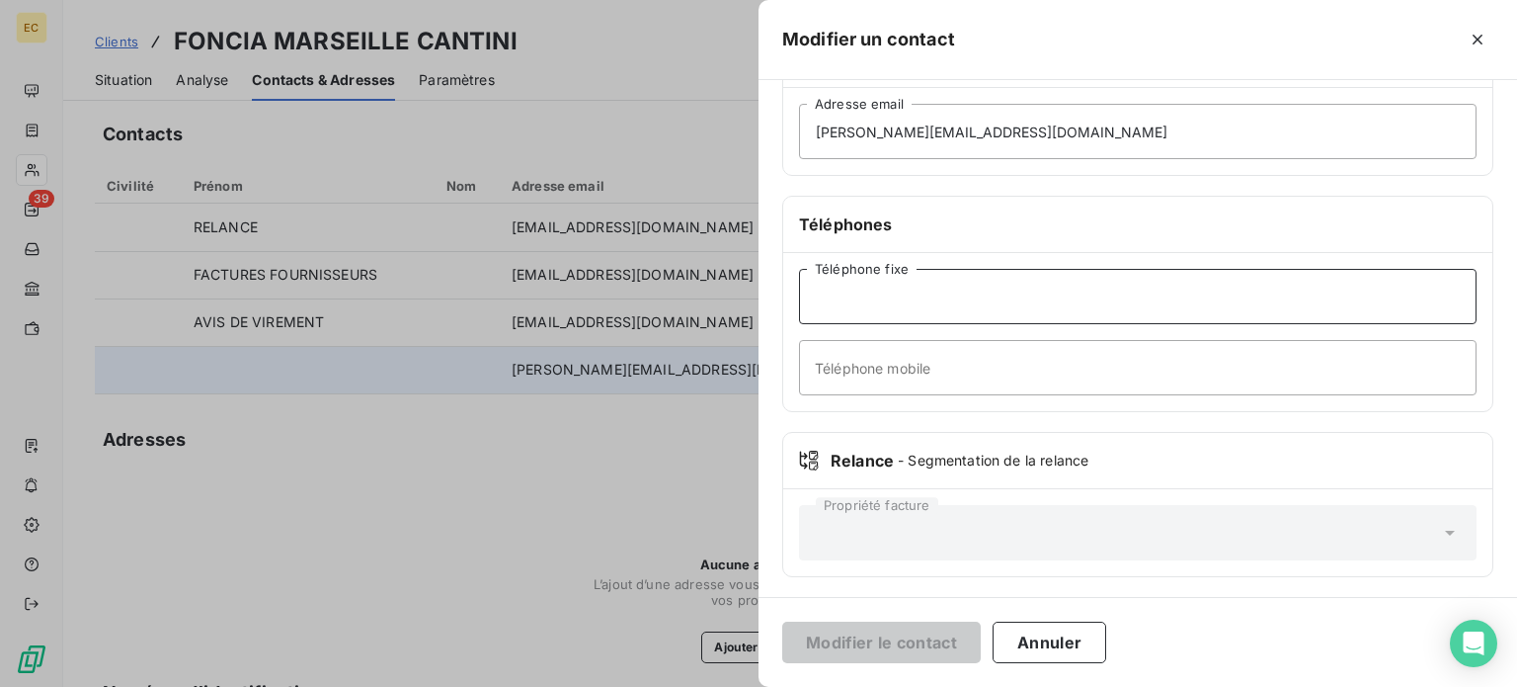
click at [838, 304] on input "Téléphone fixe" at bounding box center [1138, 296] width 678 height 55
type input "0491151515"
click at [843, 642] on button "Modifier le contact" at bounding box center [881, 641] width 199 height 41
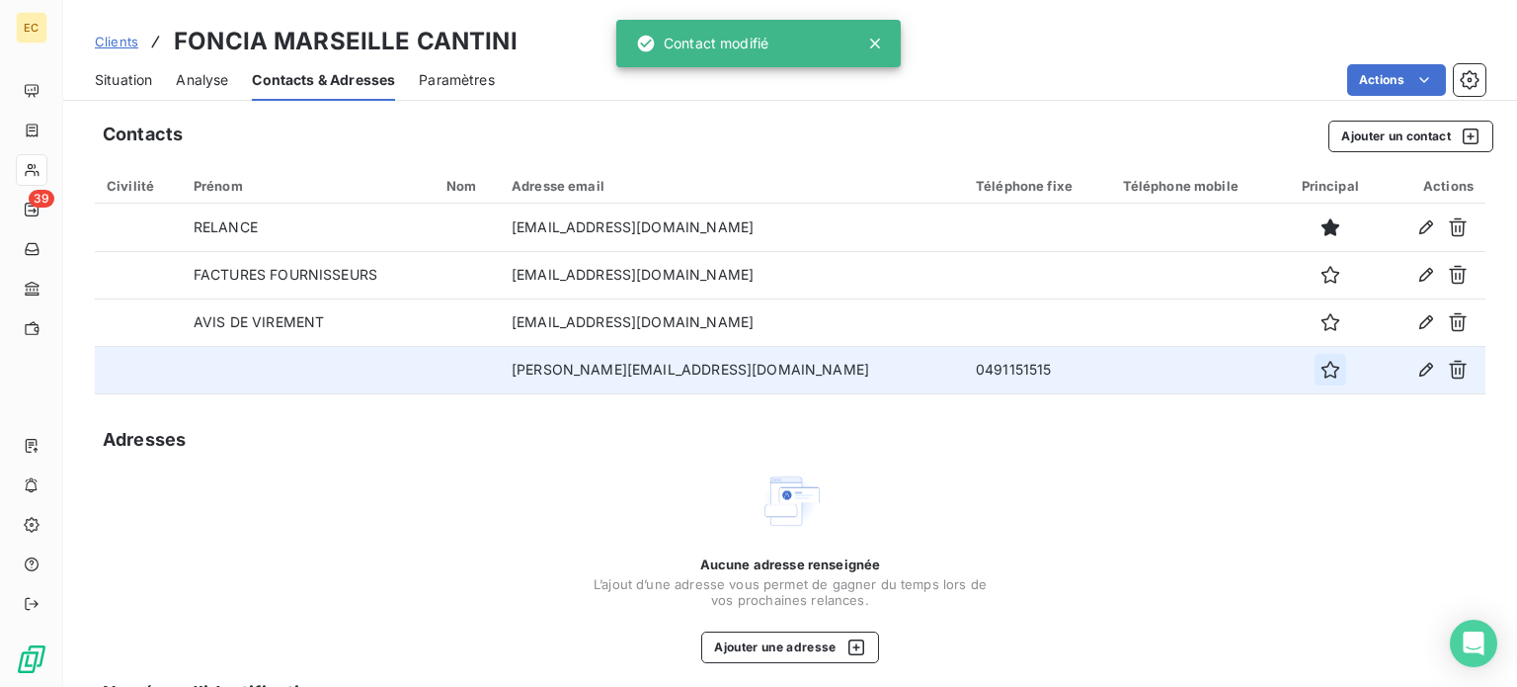
click at [1321, 374] on icon "button" at bounding box center [1331, 370] width 20 height 20
click at [130, 86] on span "Situation" at bounding box center [123, 80] width 57 height 20
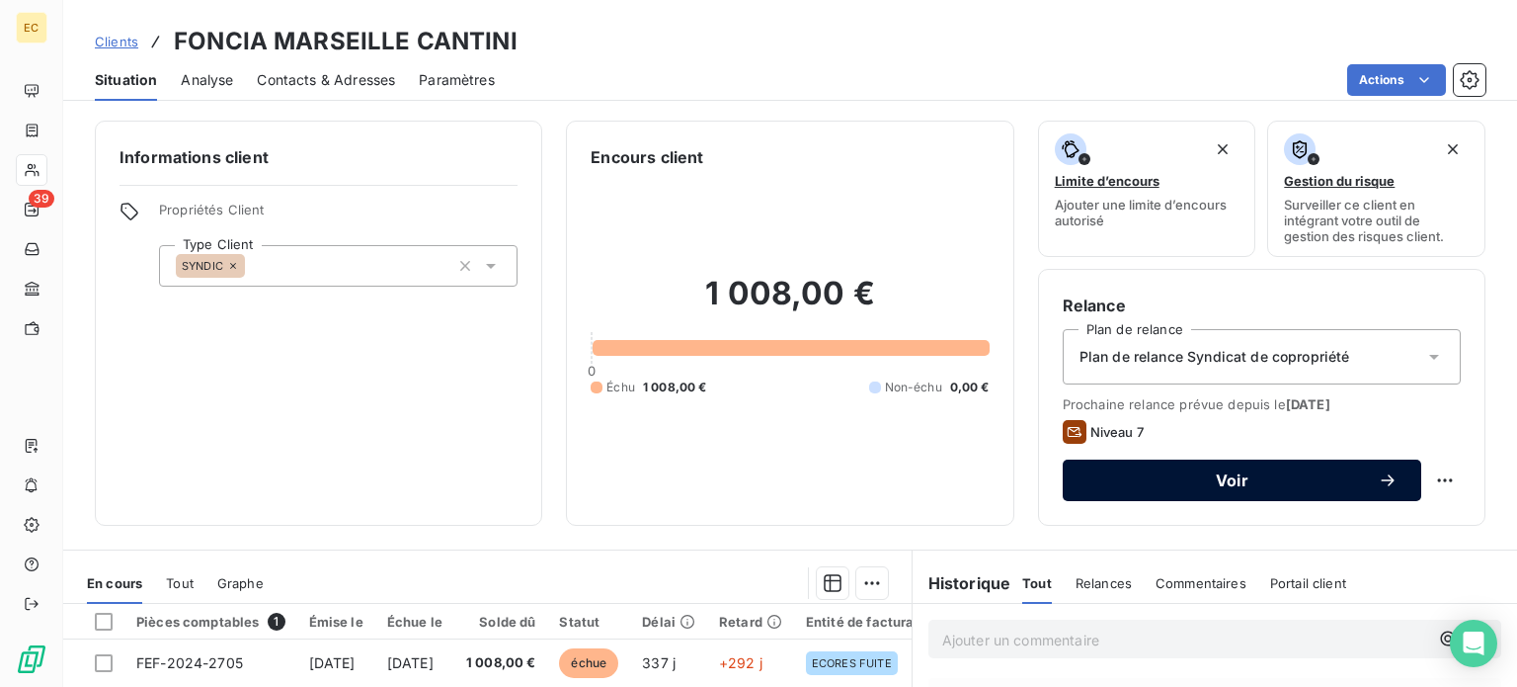
click at [1189, 480] on span "Voir" at bounding box center [1232, 480] width 291 height 16
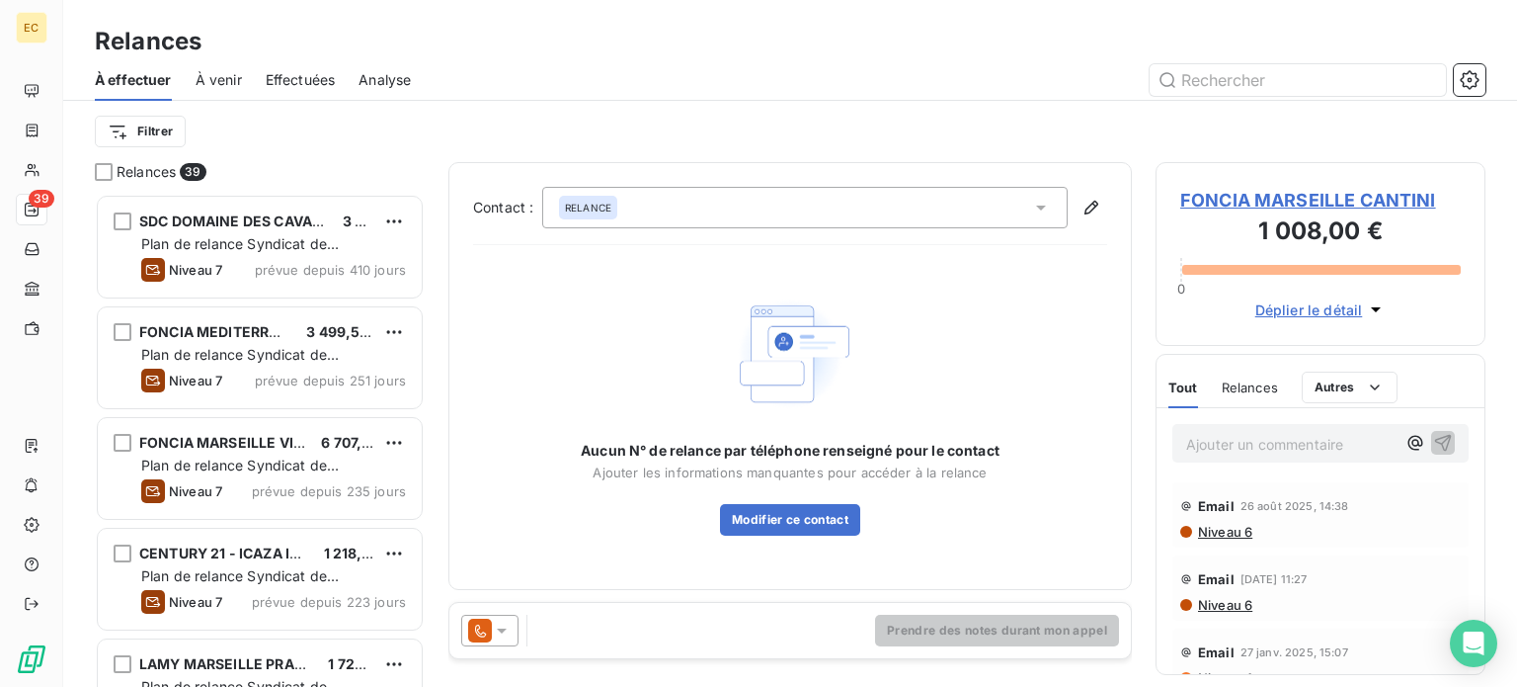
scroll to position [478, 314]
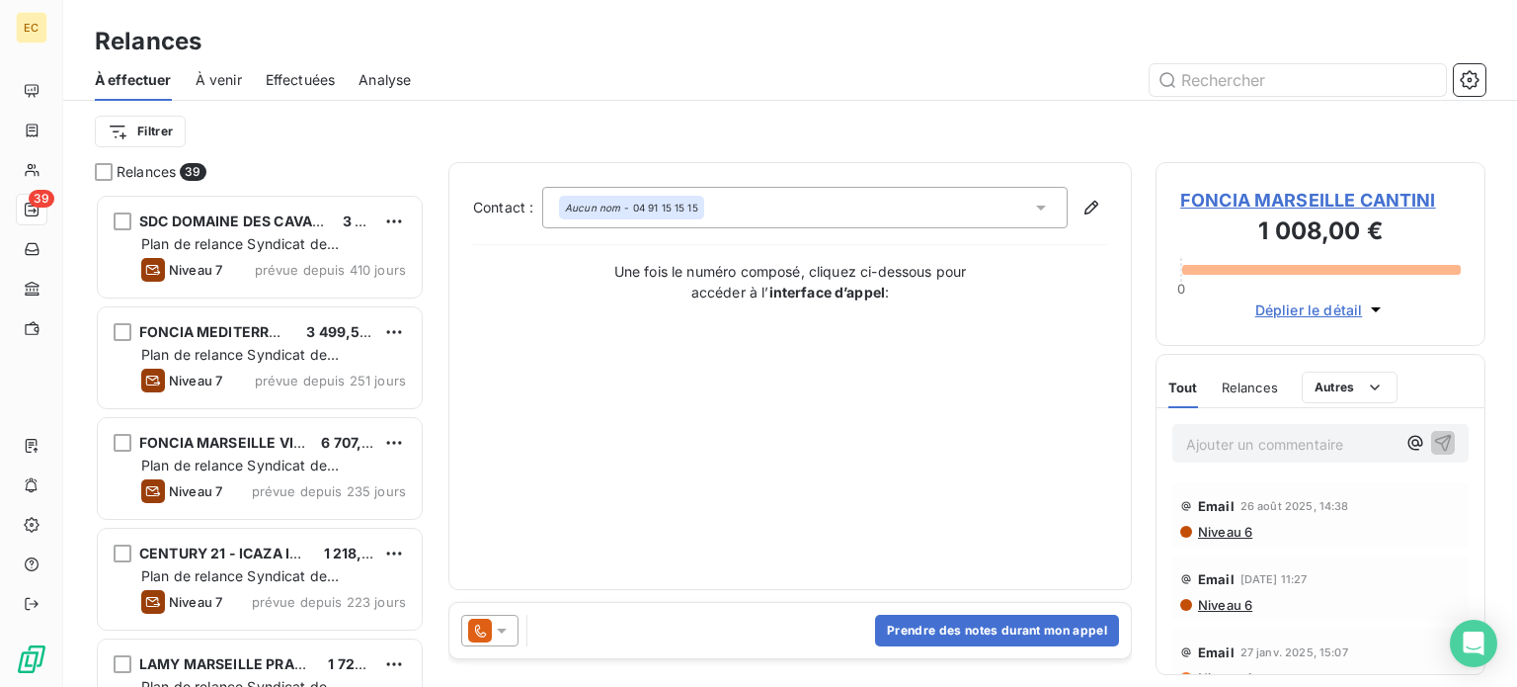
click at [502, 630] on icon at bounding box center [502, 630] width 10 height 5
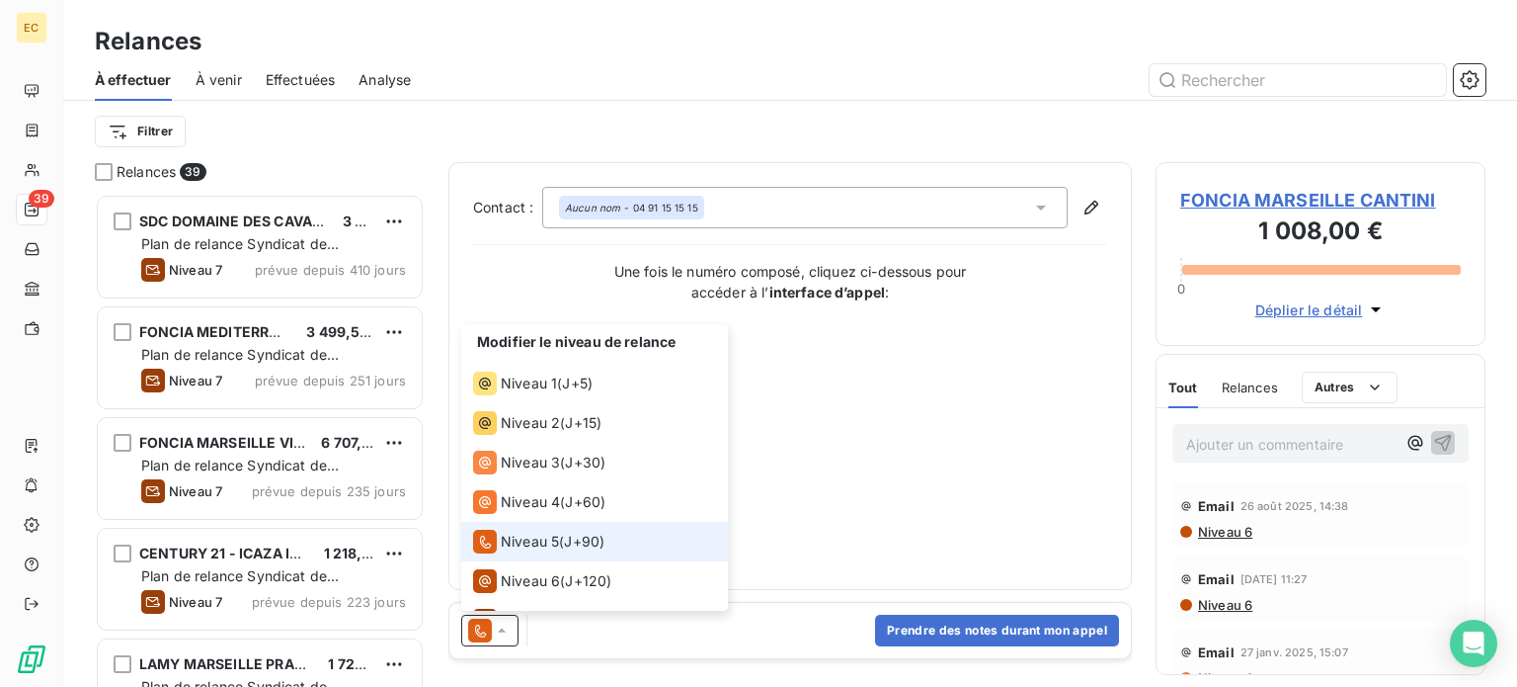
click at [537, 540] on span "Niveau 5" at bounding box center [530, 541] width 58 height 20
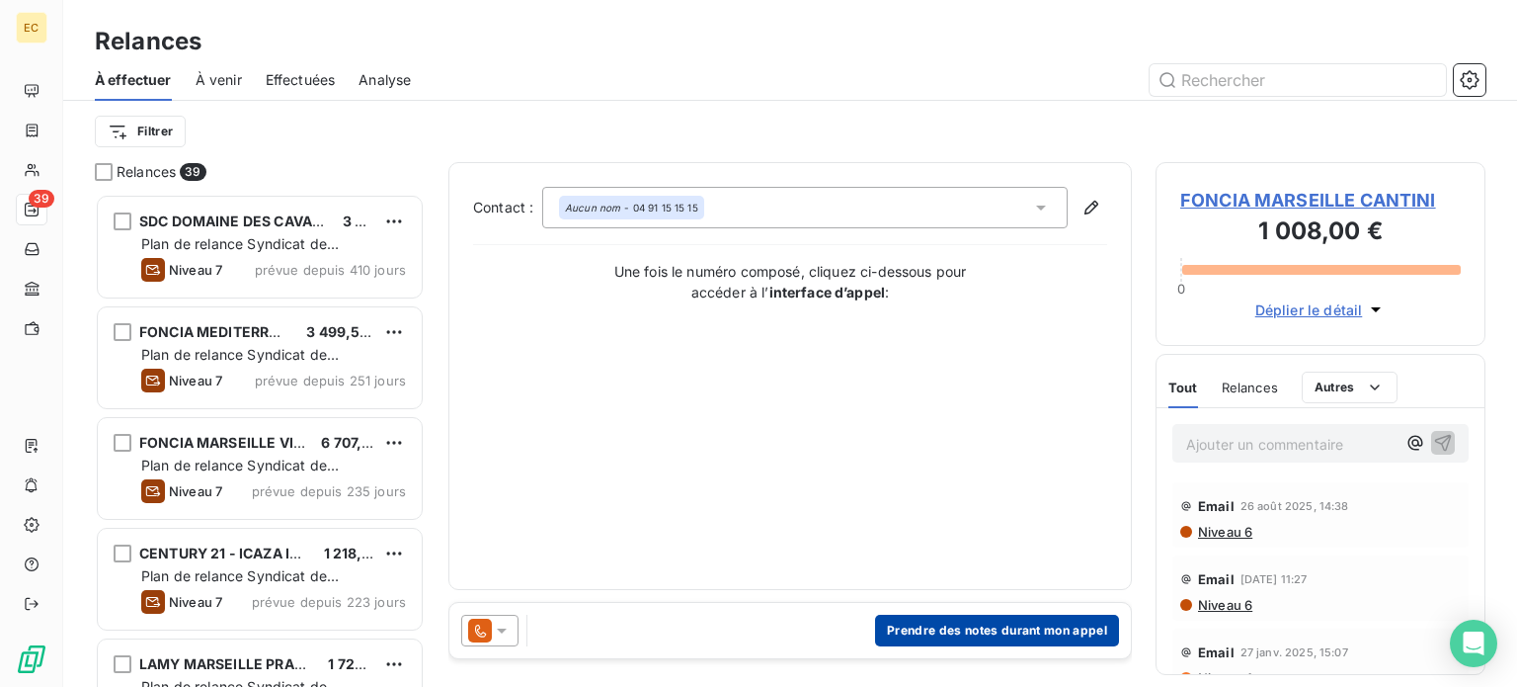
click at [985, 631] on button "Prendre des notes durant mon appel" at bounding box center [997, 630] width 244 height 32
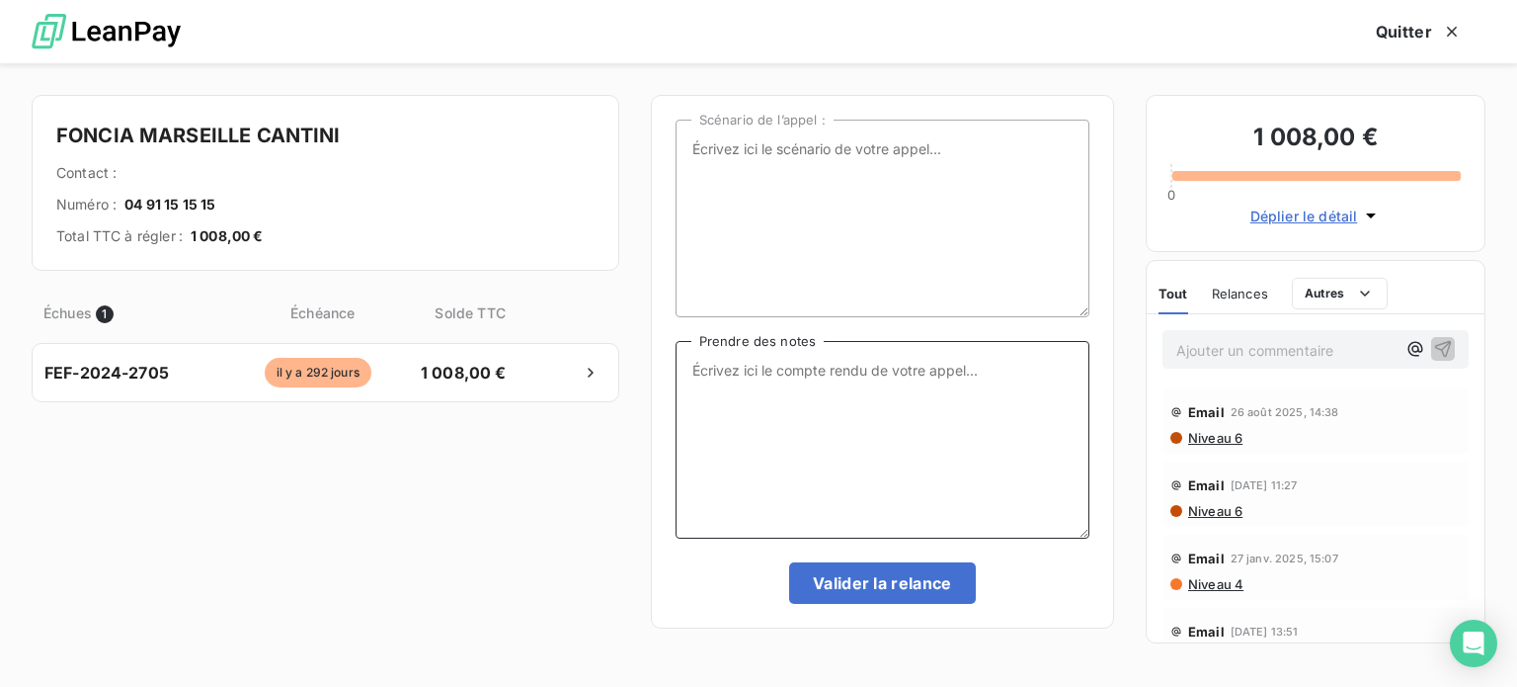
click at [718, 368] on textarea "Prendre des notes" at bounding box center [883, 440] width 414 height 198
click at [1211, 438] on span "Niveau 6" at bounding box center [1214, 438] width 56 height 16
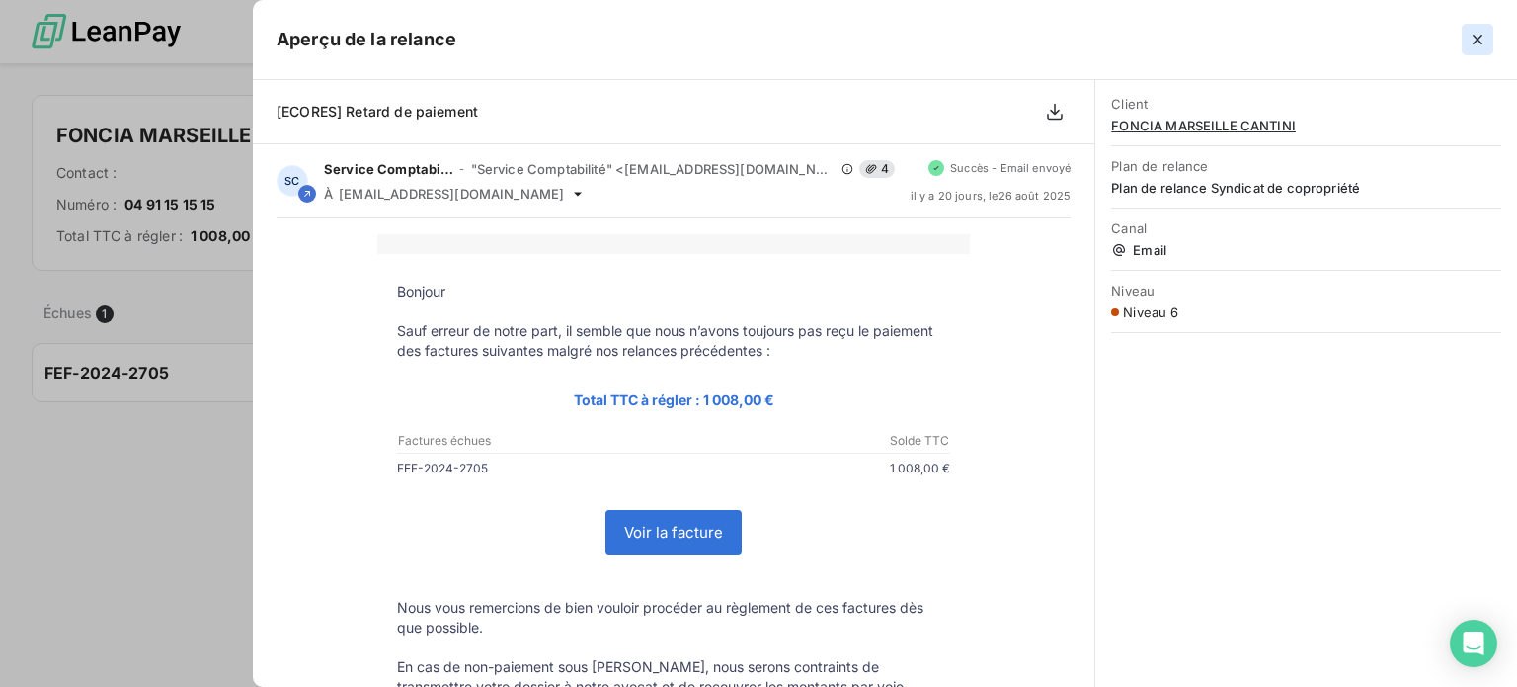
click at [1481, 41] on icon "button" at bounding box center [1478, 40] width 20 height 20
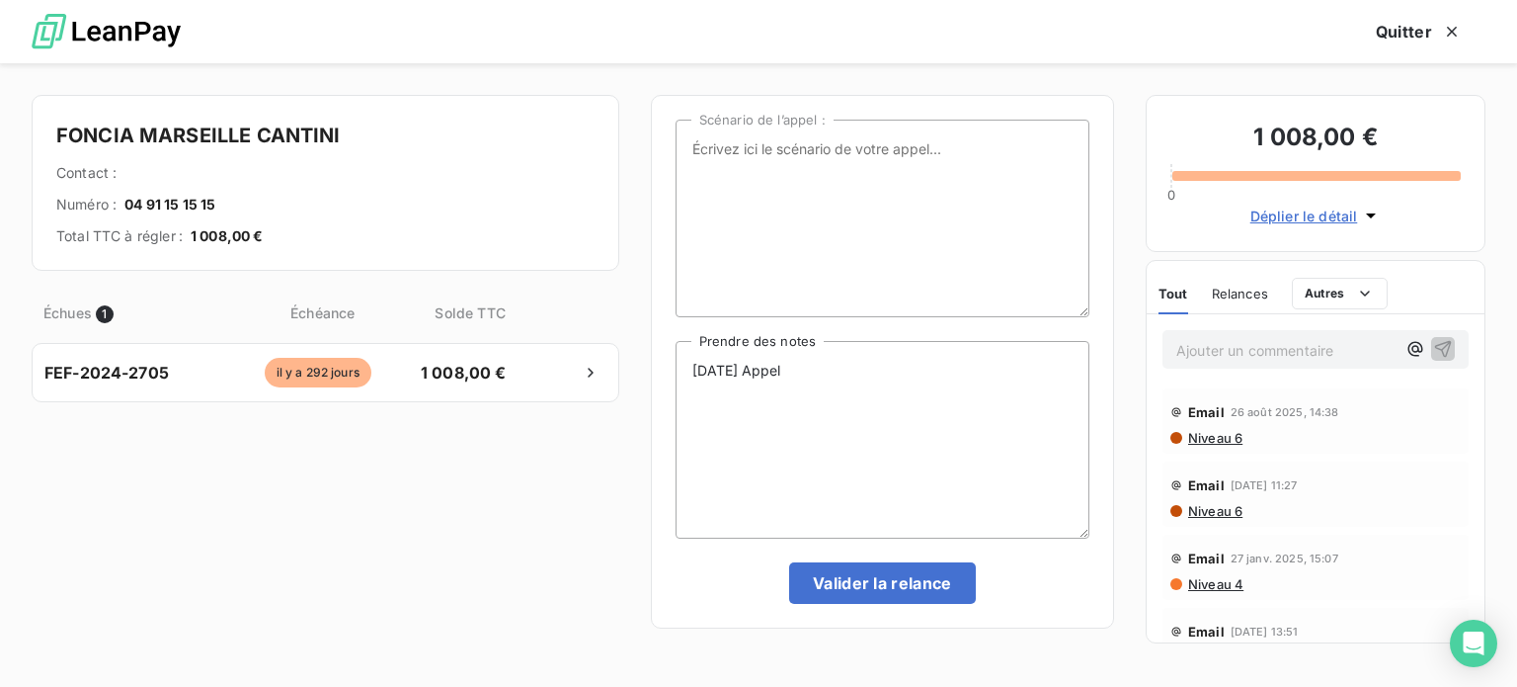
click at [1212, 581] on span "Niveau 4" at bounding box center [1214, 584] width 57 height 16
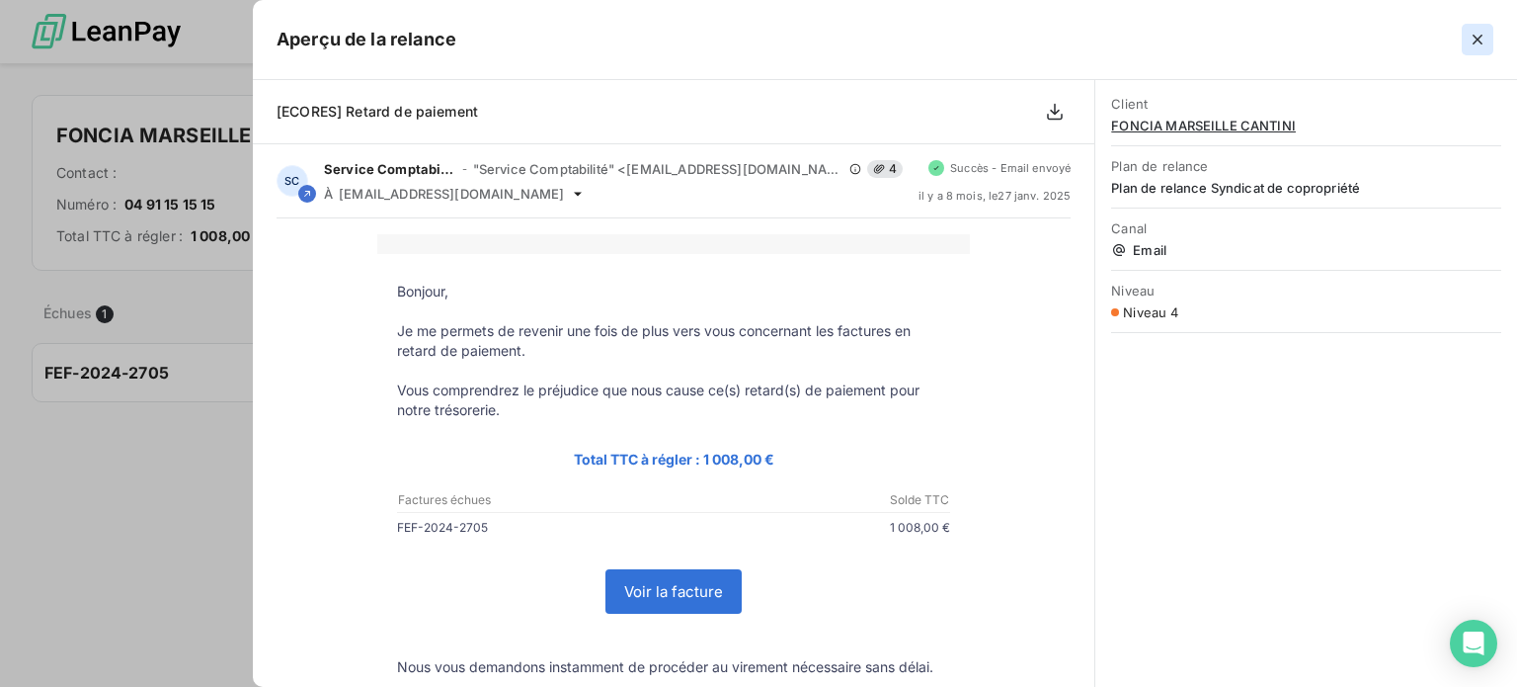
click at [1474, 41] on icon "button" at bounding box center [1478, 40] width 20 height 20
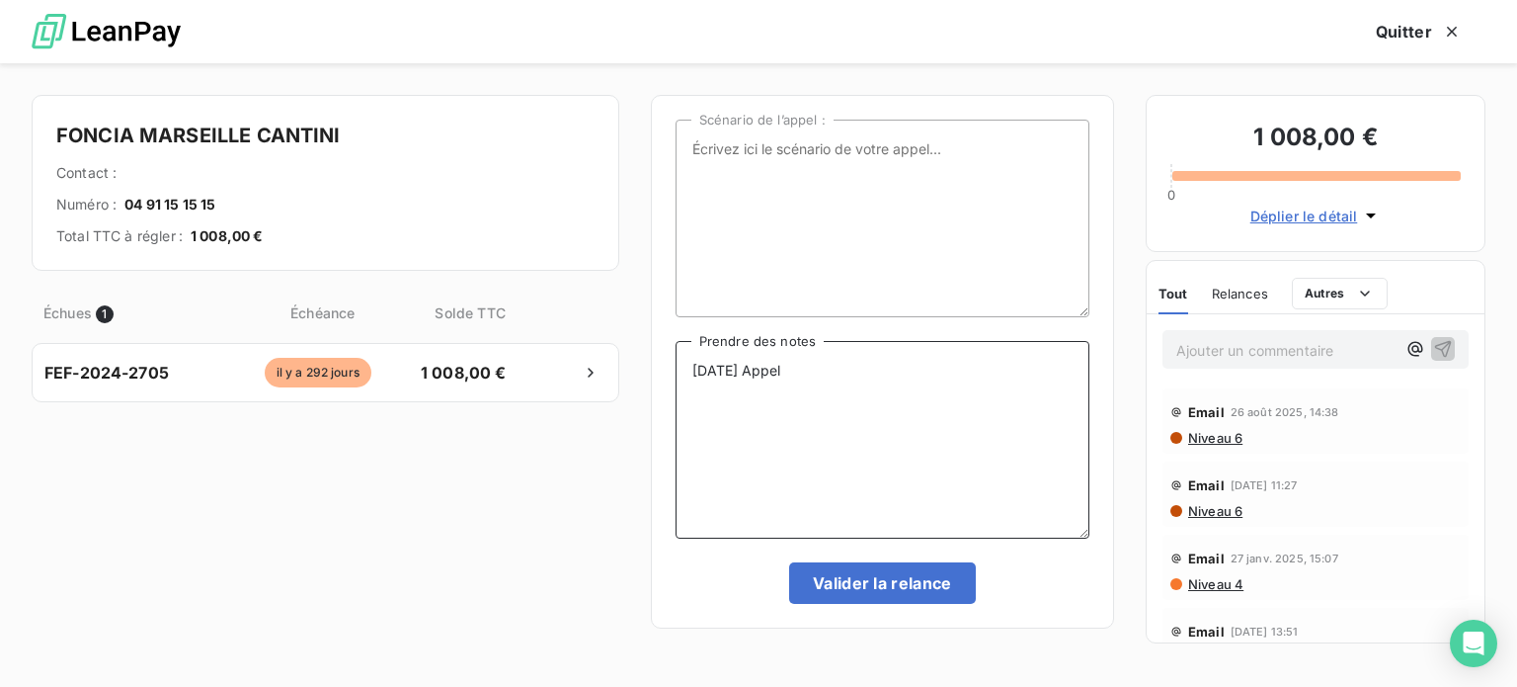
click at [853, 381] on textarea "15/09/25 Appel" at bounding box center [883, 440] width 414 height 198
click at [1019, 369] on textarea "15/09/25 Appel Sce compta pas dispo rappeler" at bounding box center [883, 440] width 414 height 198
click at [1222, 505] on span "Niveau 6" at bounding box center [1214, 511] width 56 height 16
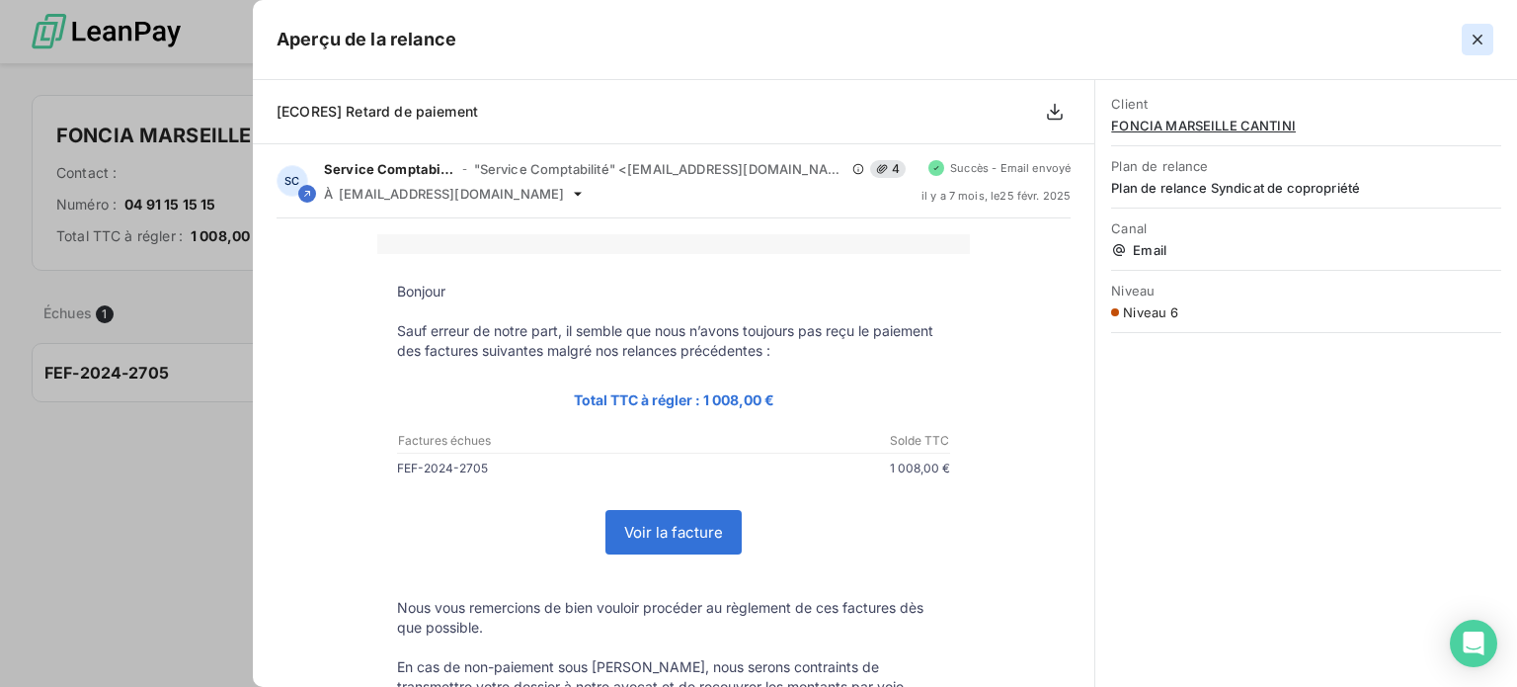
click at [1475, 43] on icon "button" at bounding box center [1478, 40] width 20 height 20
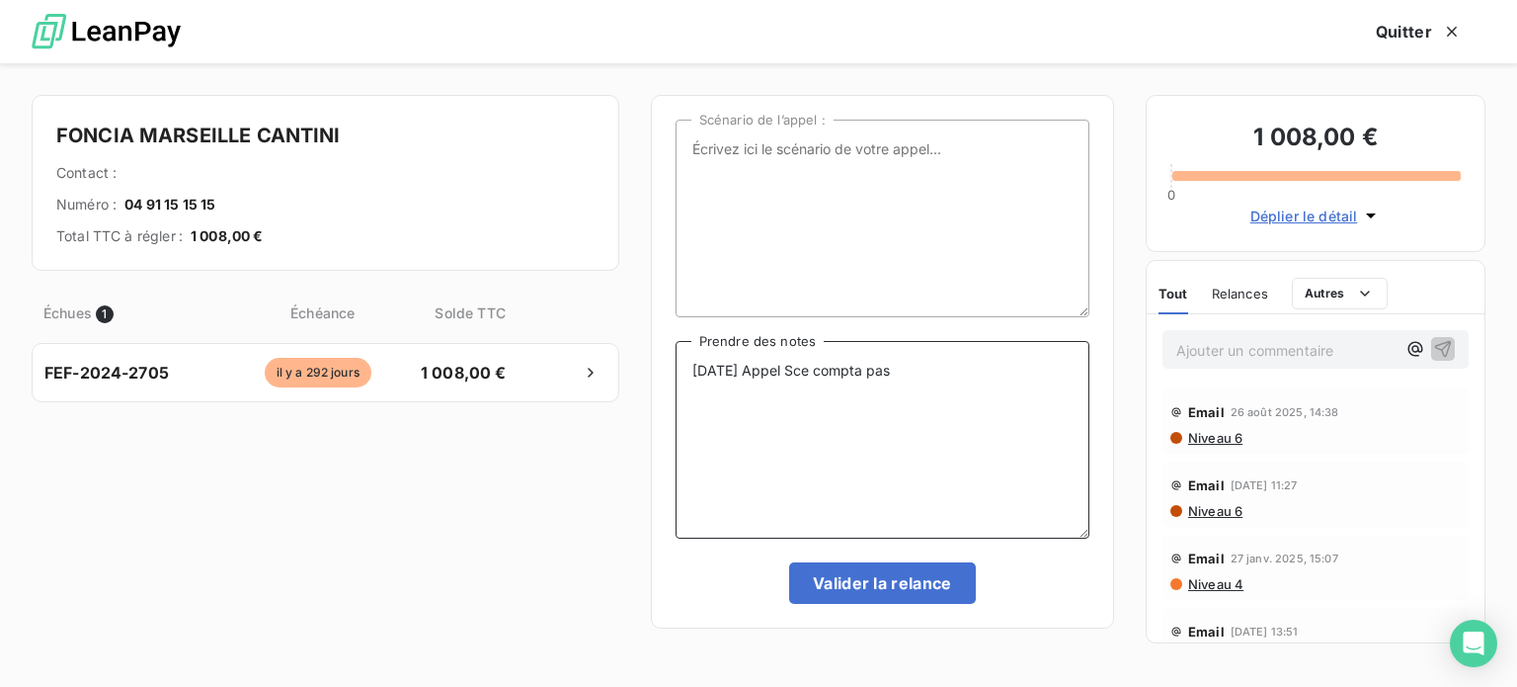
click at [972, 373] on textarea "15/09/25 Appel Sce compta pas" at bounding box center [883, 440] width 414 height 198
drag, startPoint x: 919, startPoint y: 372, endPoint x: 899, endPoint y: 380, distance: 21.3
click at [899, 380] on textarea "15/09/25 Appel Sce compta Réglemtn find e semaine" at bounding box center [883, 440] width 414 height 198
click at [924, 367] on textarea "15/09/25 Appel Sce compta Réglemtn find e semaine" at bounding box center [883, 440] width 414 height 198
click at [933, 367] on textarea "15/09/25 Appel Sce compta Réglemet find e semaine" at bounding box center [883, 440] width 414 height 198
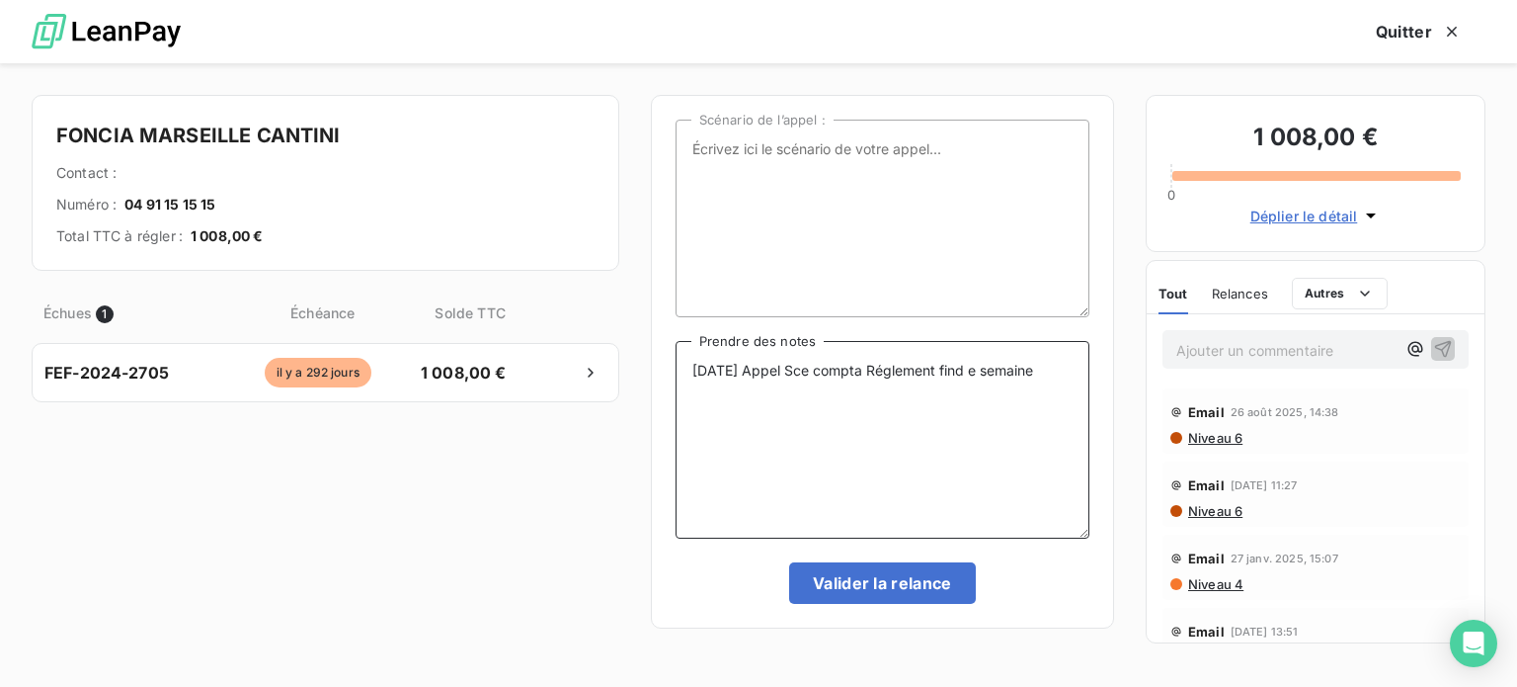
click at [965, 368] on textarea "15/09/25 Appel Sce compta Réglement find e semaine" at bounding box center [883, 440] width 414 height 198
click at [985, 366] on textarea "15/09/25 Appel Sce compta Réglement fin d e semaine" at bounding box center [883, 440] width 414 height 198
type textarea "15/09/25 Appel Sce compta Règlement fin de semaine"
click at [893, 586] on button "Valider la relance" at bounding box center [882, 582] width 187 height 41
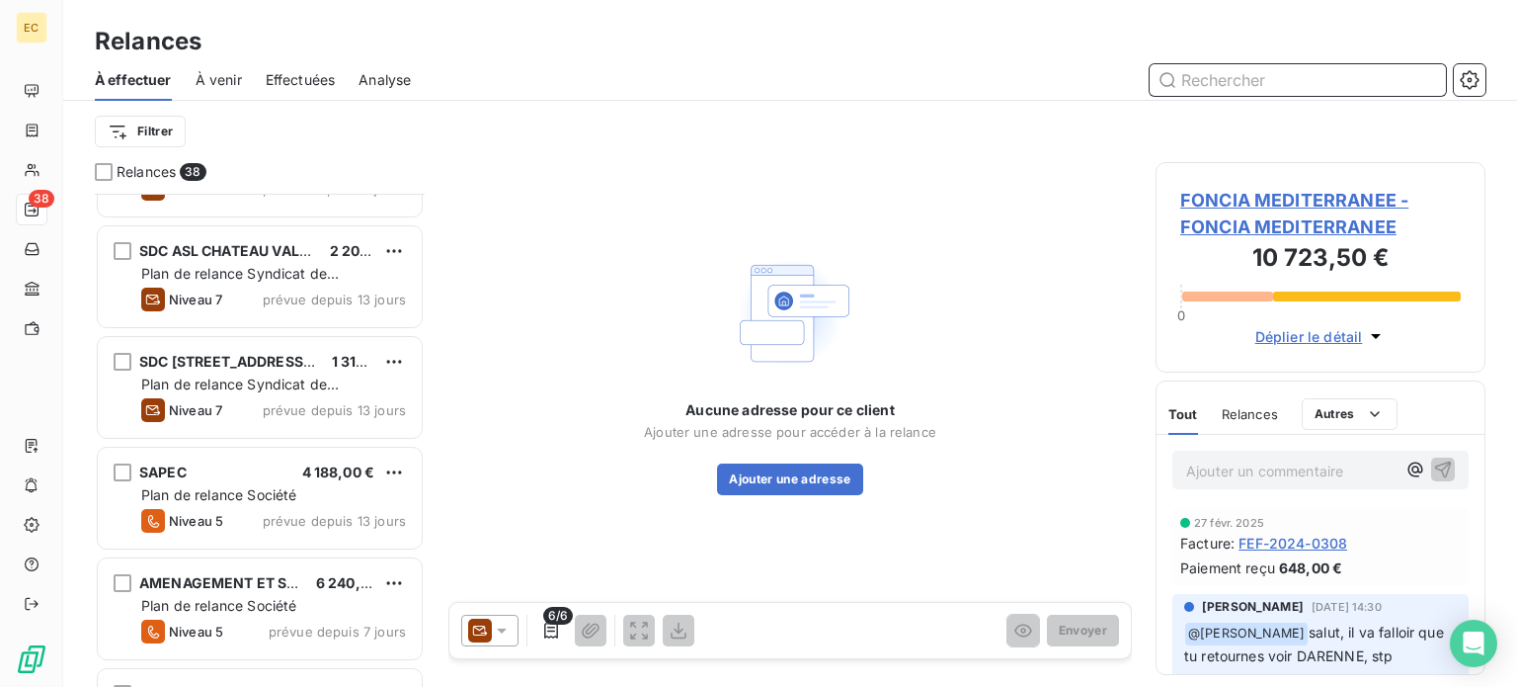
scroll to position [3260, 0]
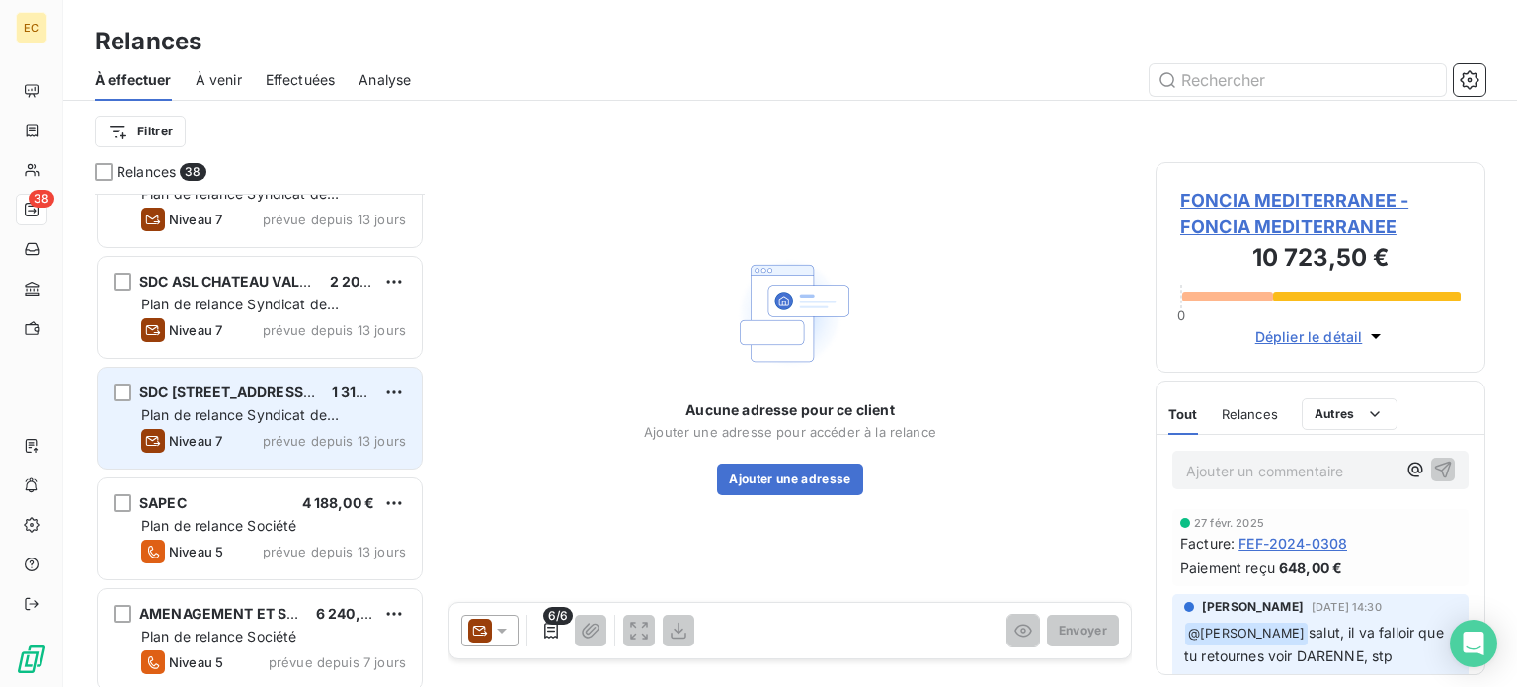
click at [272, 398] on span "SDC [STREET_ADDRESS][PERSON_NAME]" at bounding box center [282, 391] width 287 height 17
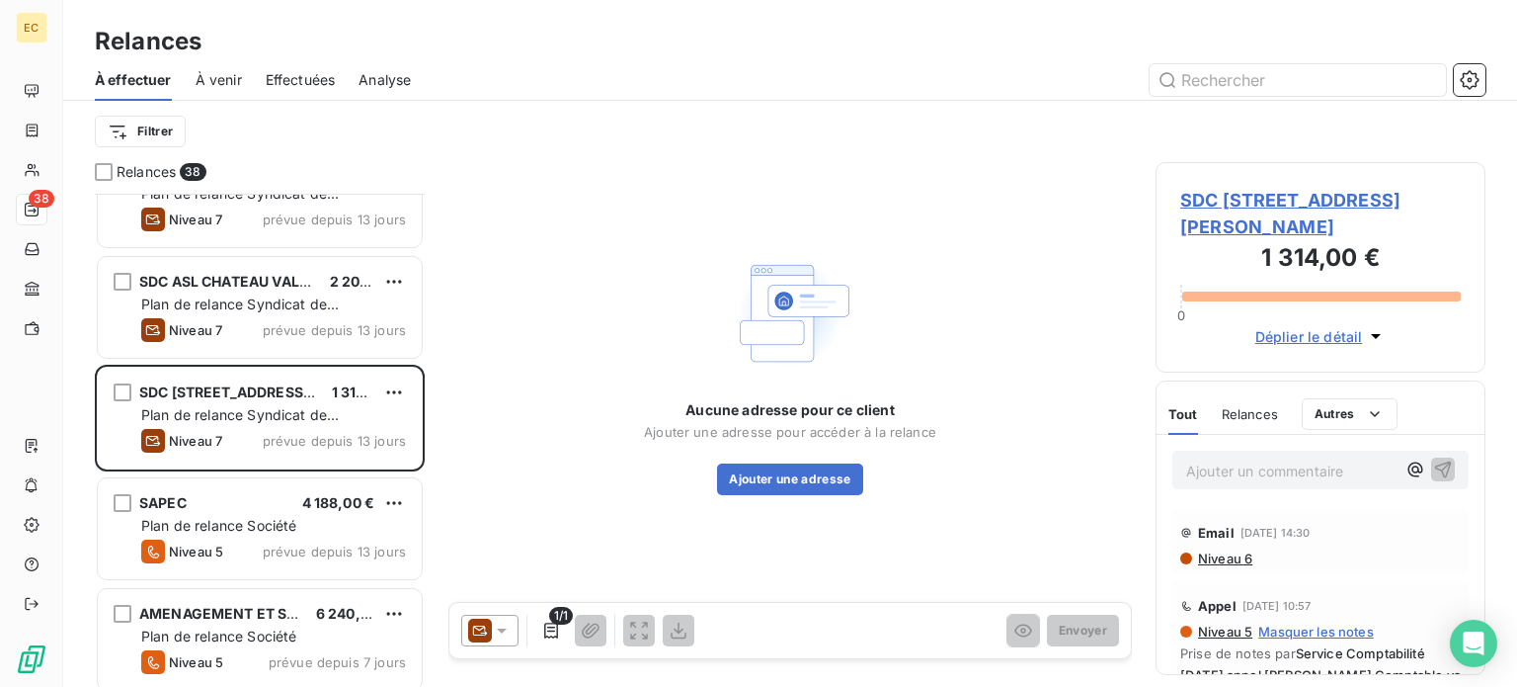
click at [1213, 233] on span "SDC [STREET_ADDRESS][PERSON_NAME]" at bounding box center [1320, 213] width 281 height 53
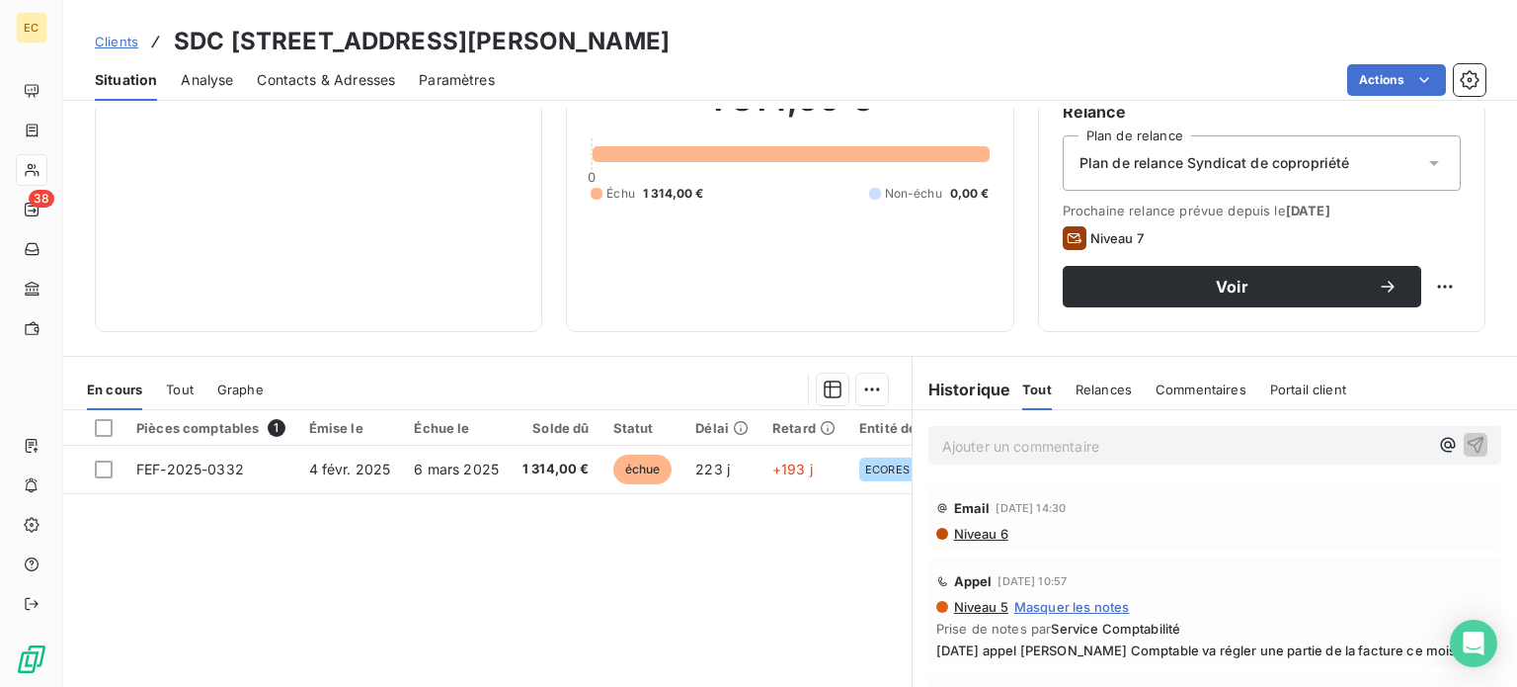
scroll to position [198, 0]
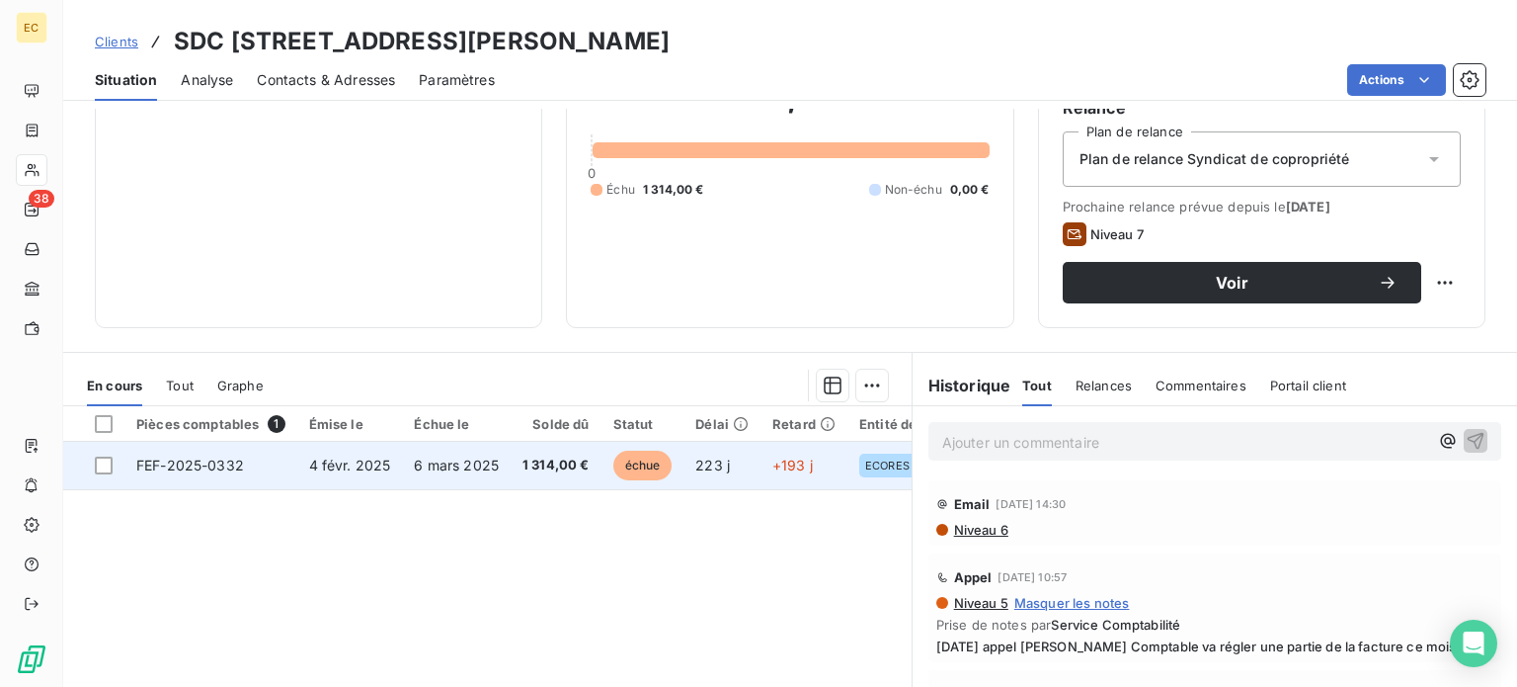
click at [457, 472] on span "6 mars 2025" at bounding box center [456, 464] width 85 height 17
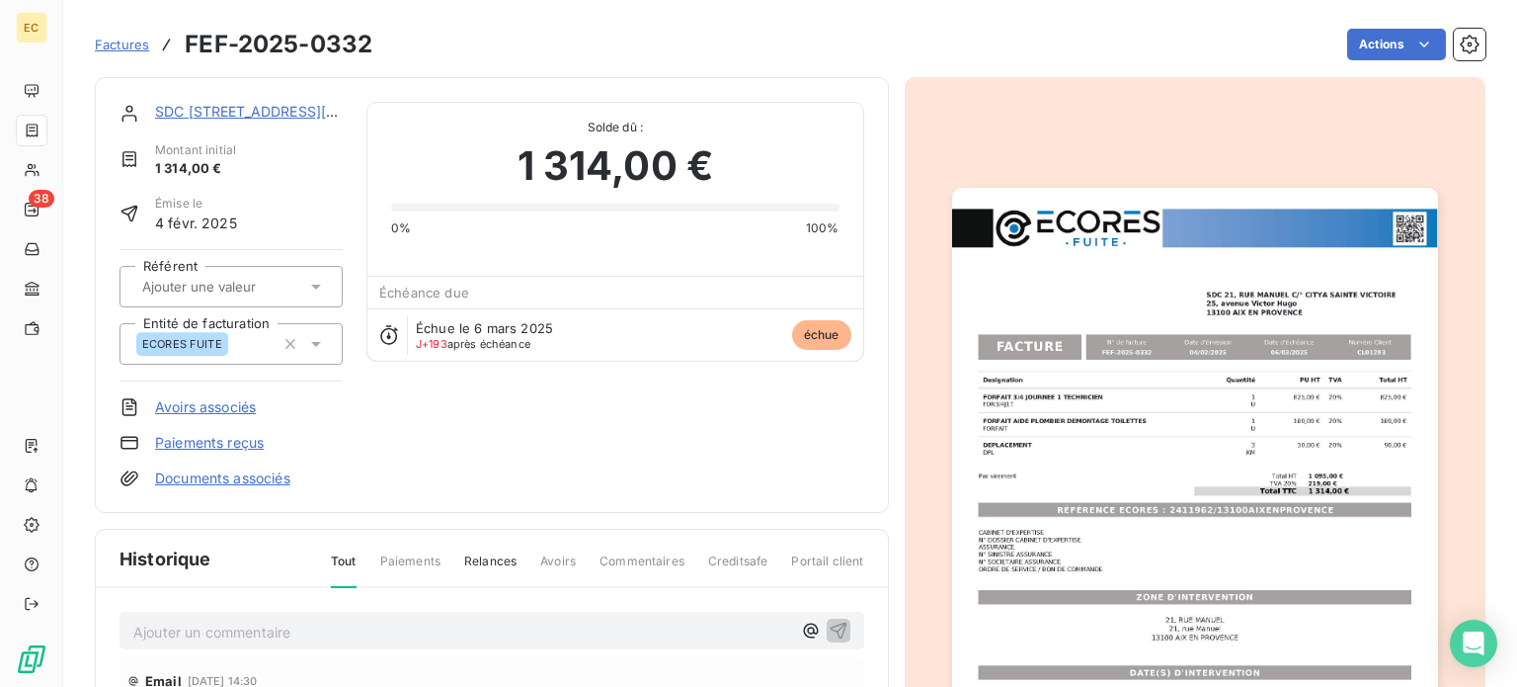
click at [1070, 485] on img "button" at bounding box center [1195, 531] width 486 height 687
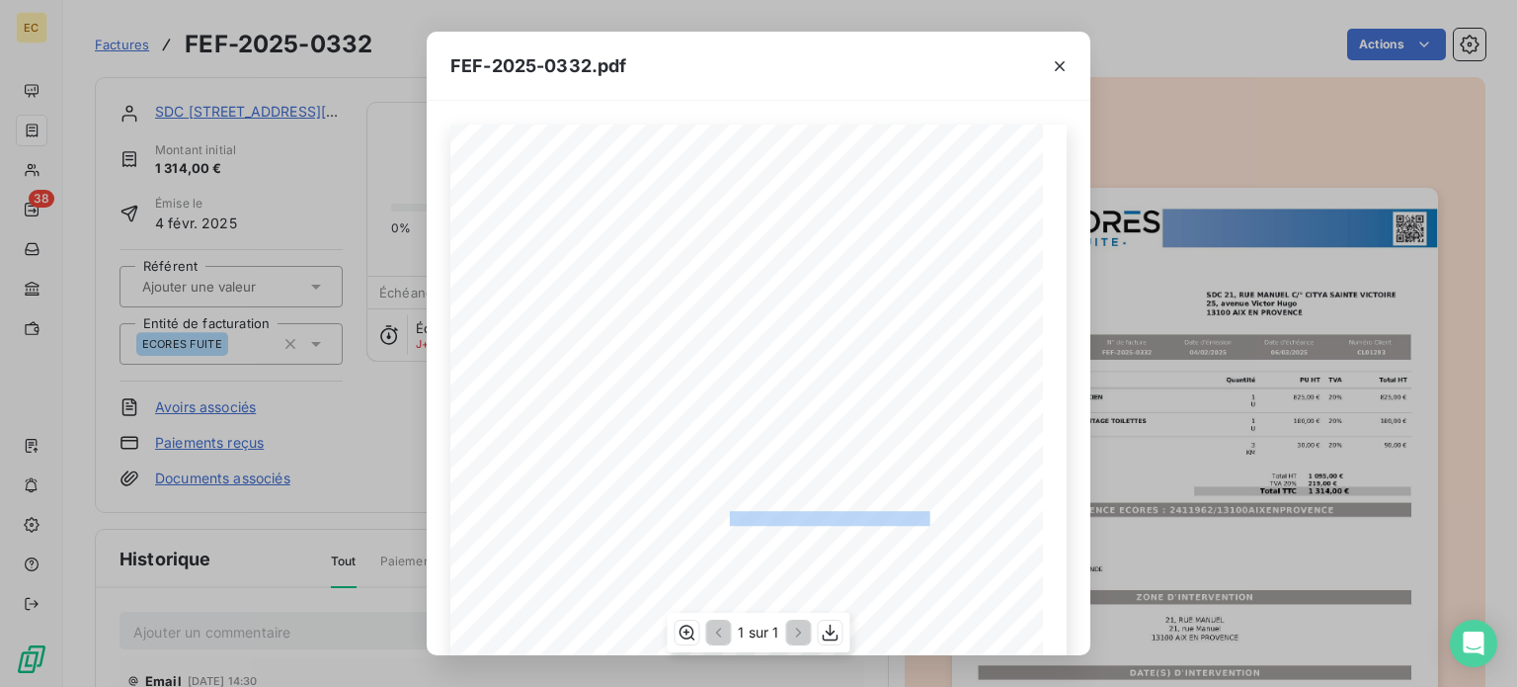
drag, startPoint x: 917, startPoint y: 516, endPoint x: 719, endPoint y: 524, distance: 197.7
click at [719, 522] on span "RÉFÉRENCE ECORES : 2411962/13100AIXENPROVENCE" at bounding box center [760, 517] width 339 height 10
copy span "2411962/13100AIXENPROVENCE"
click at [1054, 67] on icon "button" at bounding box center [1060, 66] width 20 height 20
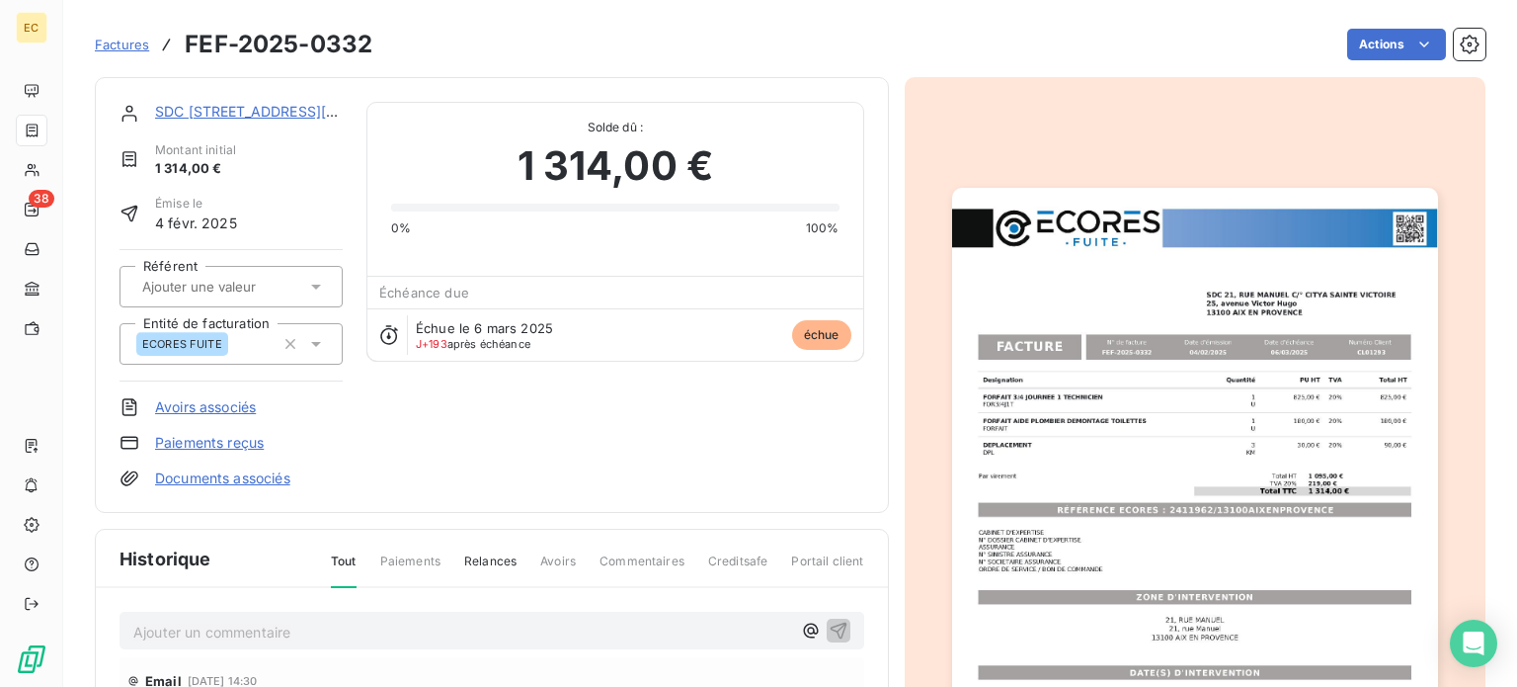
click at [246, 117] on link "SDC [STREET_ADDRESS][PERSON_NAME]" at bounding box center [296, 111] width 282 height 17
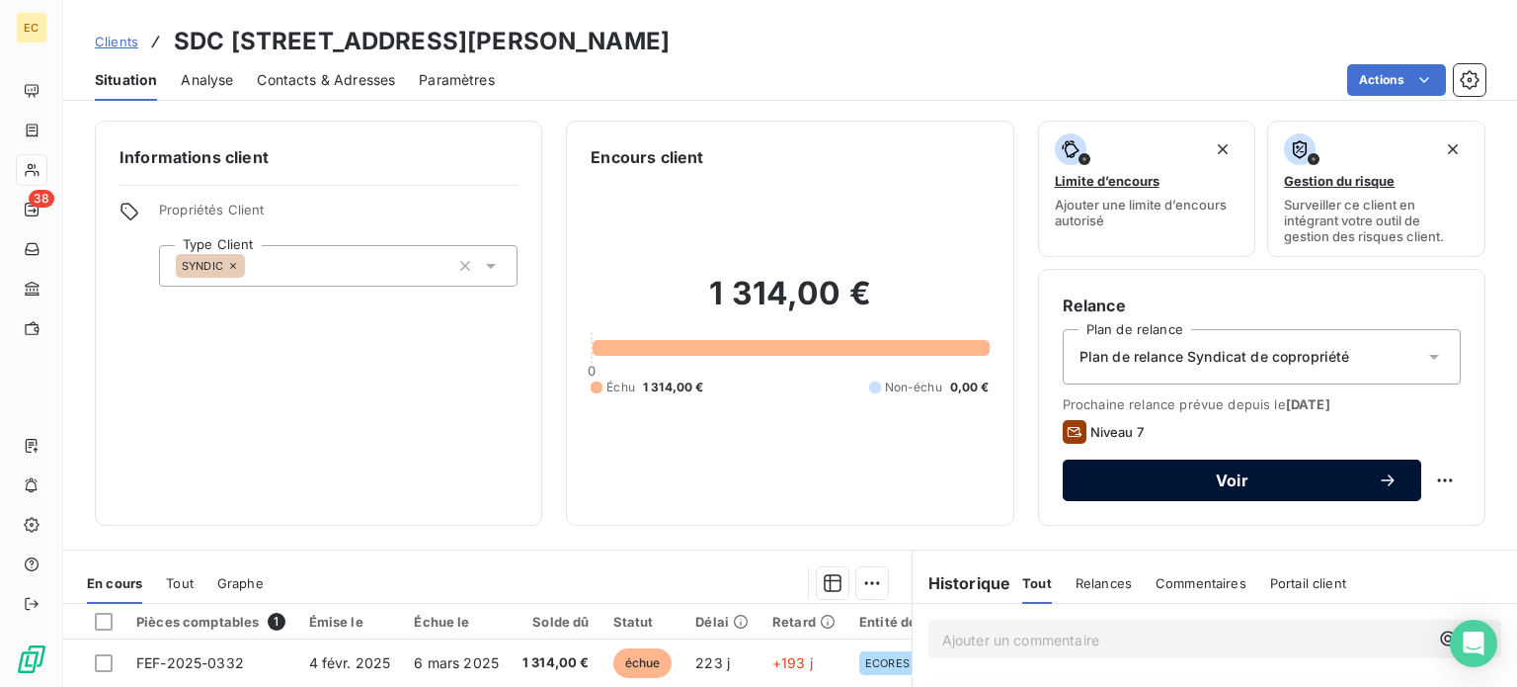
click at [1172, 487] on div "Voir" at bounding box center [1242, 480] width 311 height 20
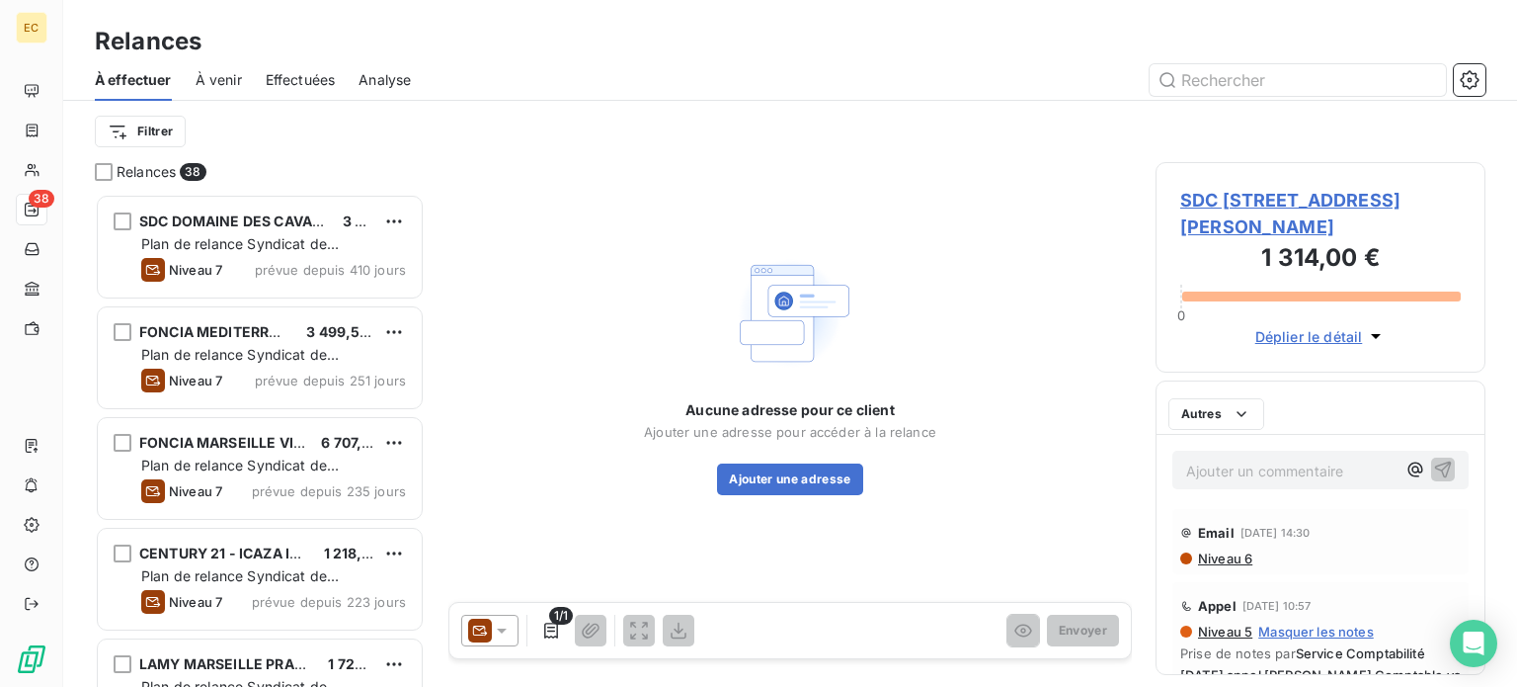
scroll to position [478, 314]
click at [498, 628] on icon at bounding box center [502, 630] width 10 height 5
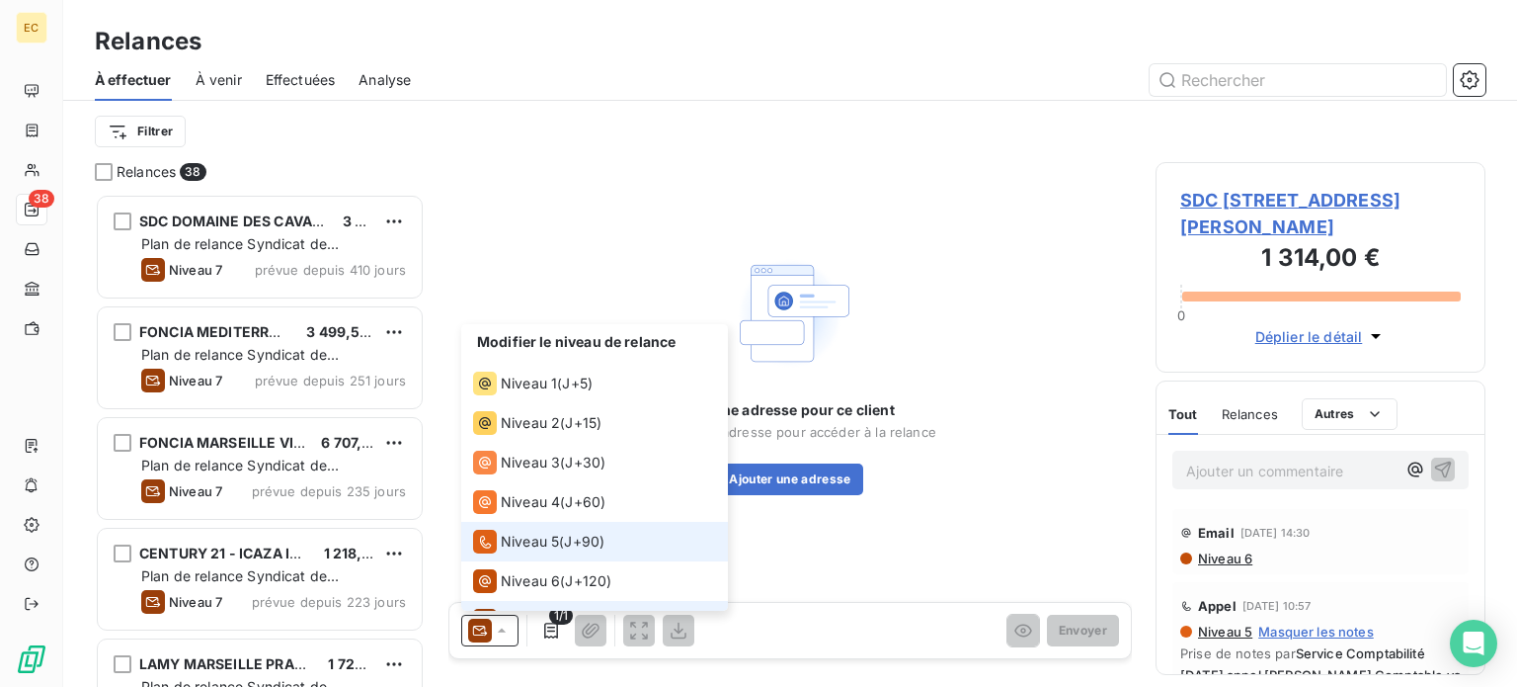
scroll to position [29, 0]
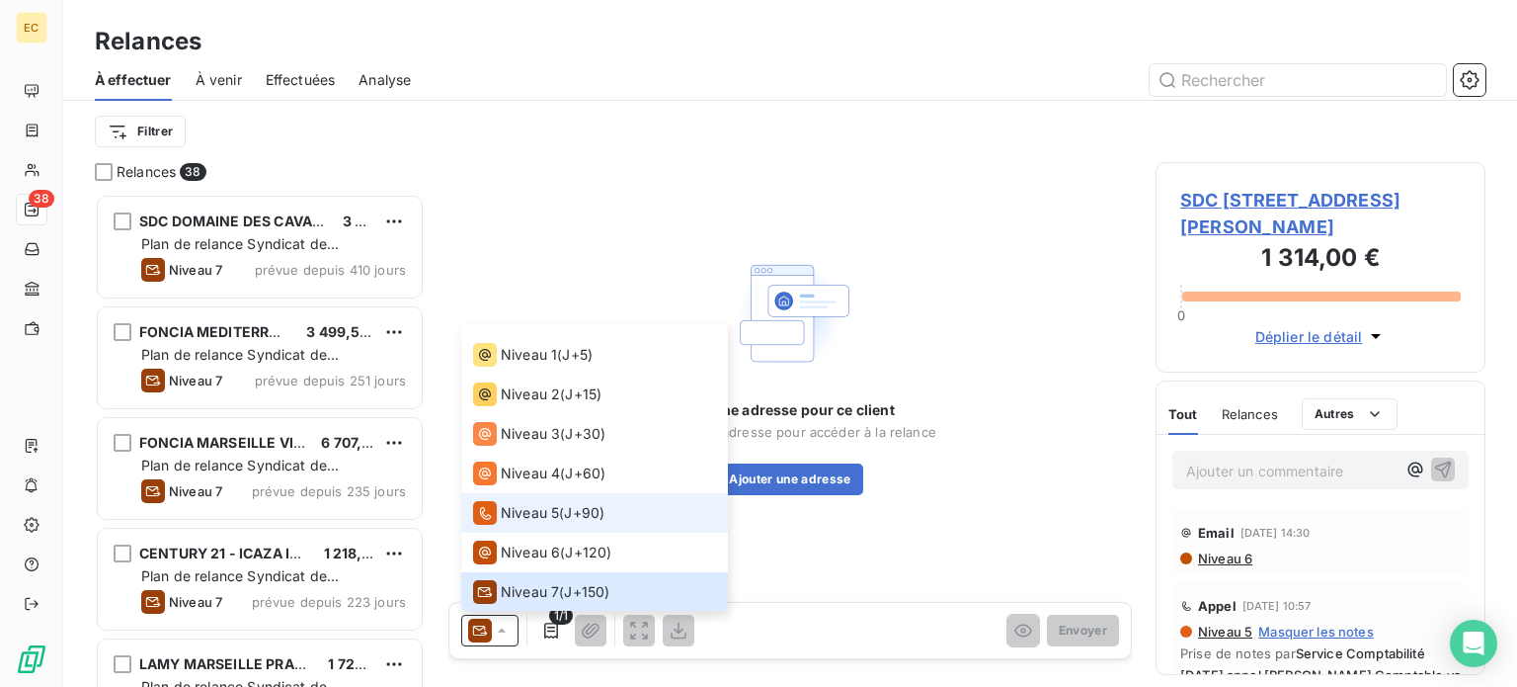
click at [525, 521] on span "Niveau 5" at bounding box center [530, 513] width 58 height 20
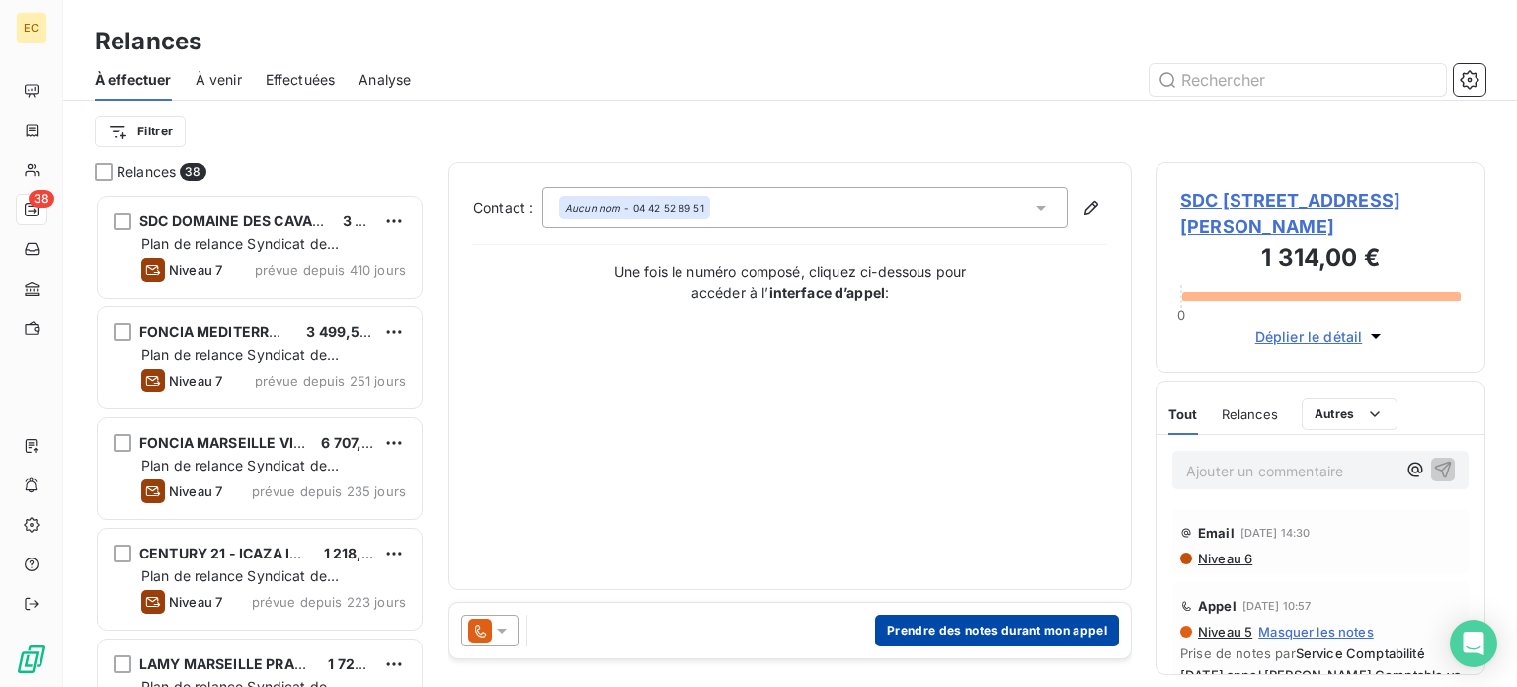
click at [1003, 635] on button "Prendre des notes durant mon appel" at bounding box center [997, 630] width 244 height 32
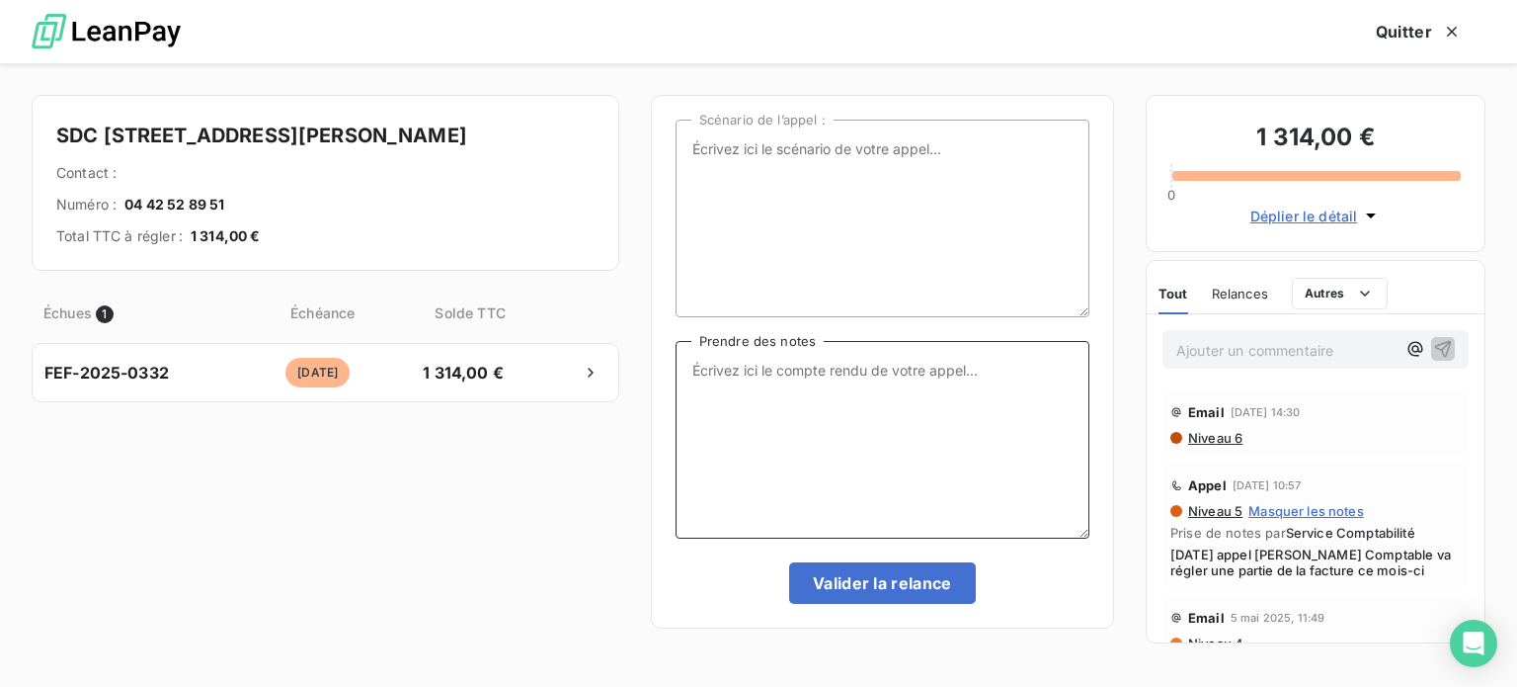
click at [699, 366] on textarea "Prendre des notes" at bounding box center [883, 440] width 414 height 198
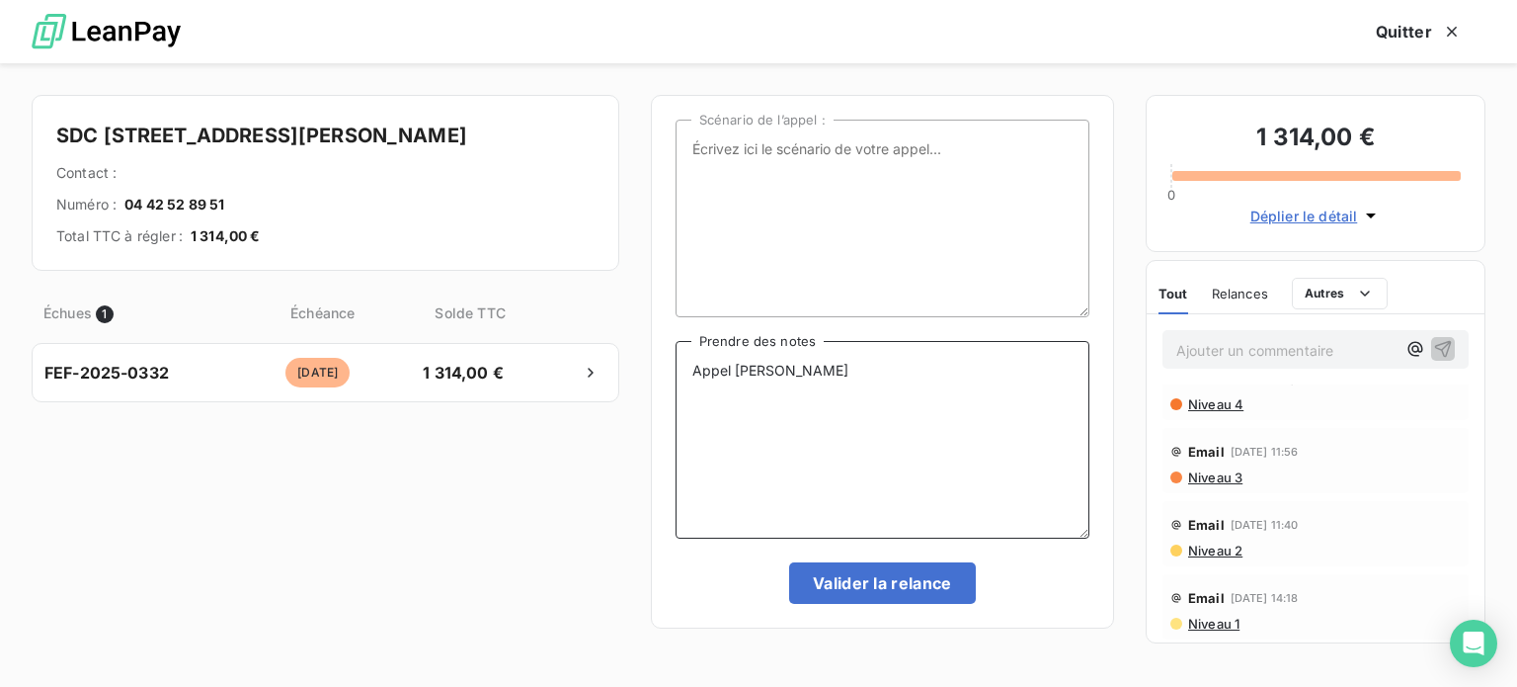
scroll to position [0, 0]
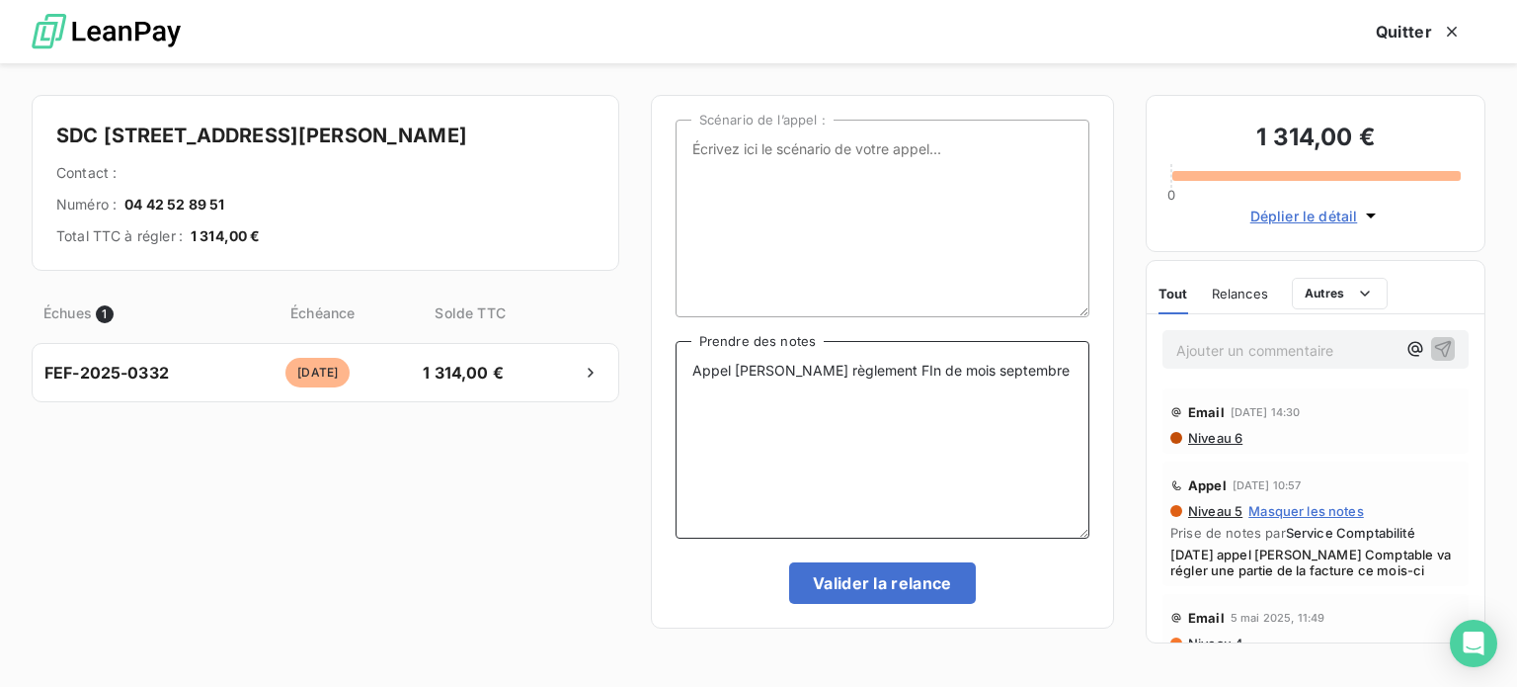
click at [910, 363] on textarea "Appel Mme GARCIA règlement FIn de mois septembre" at bounding box center [883, 440] width 414 height 198
drag, startPoint x: 970, startPoint y: 365, endPoint x: 929, endPoint y: 367, distance: 41.6
click at [929, 367] on textarea "Appel Mme GARCIA règlement Fin de mois septembre" at bounding box center [883, 440] width 414 height 198
type textarea "Appel Mme GARCIA règlement Fin septembre"
click at [901, 583] on button "Valider la relance" at bounding box center [882, 582] width 187 height 41
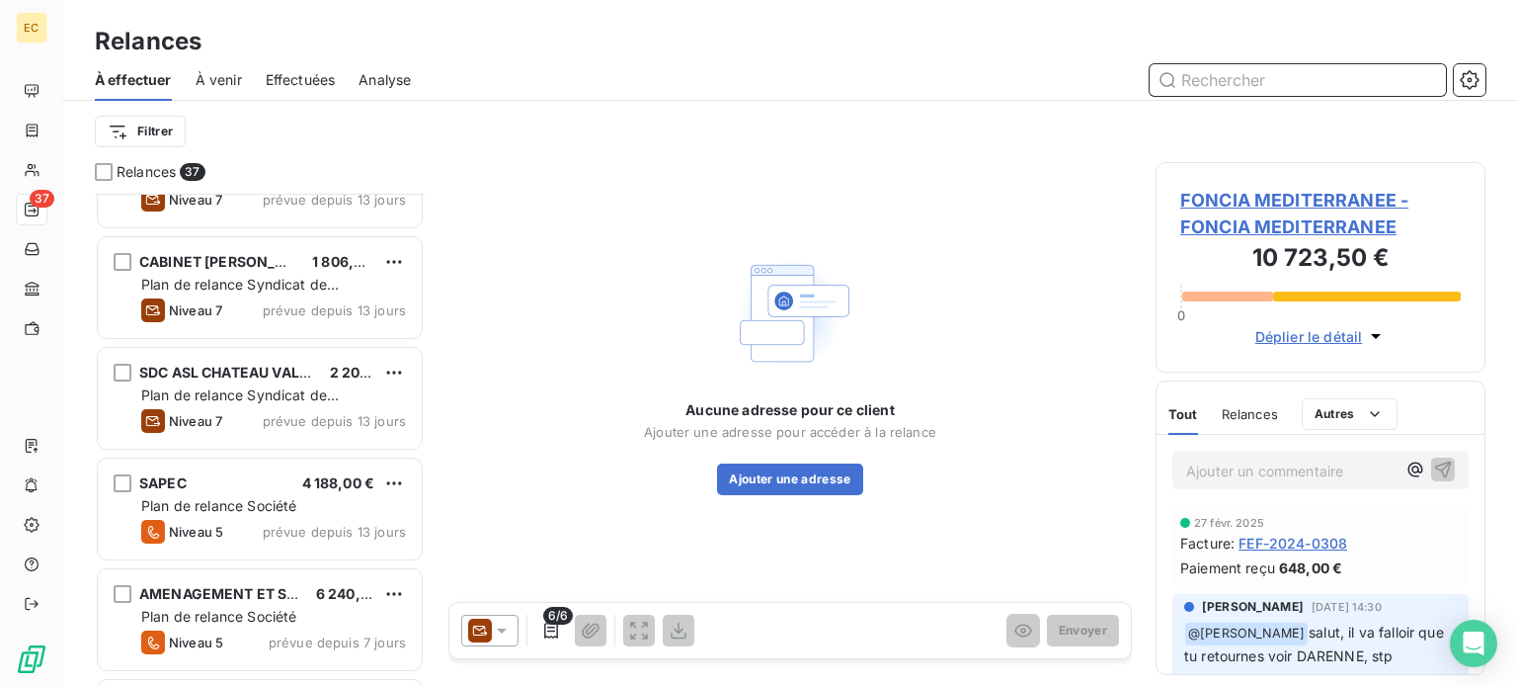
scroll to position [3161, 0]
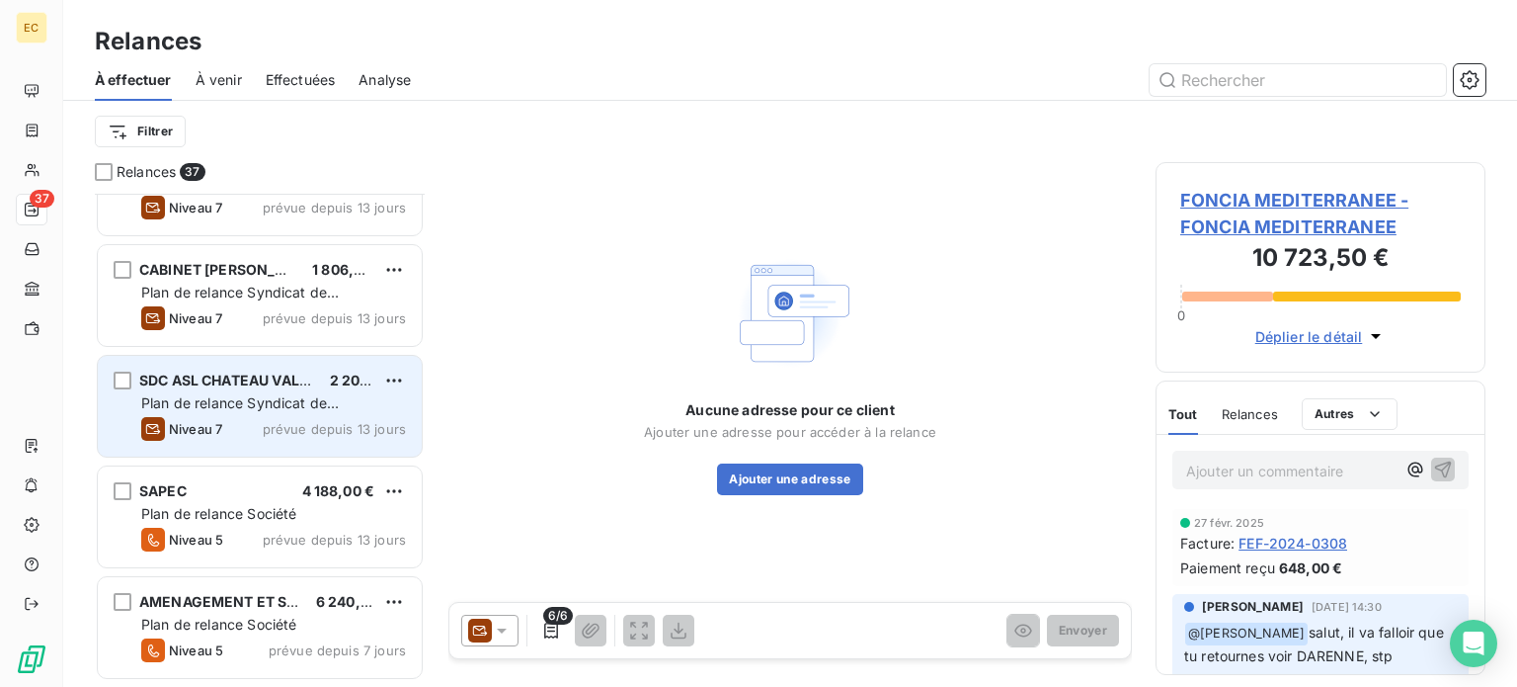
click at [221, 380] on span "SDC ASL CHATEAU VALMANTE C/° FONCIA" at bounding box center [285, 379] width 293 height 17
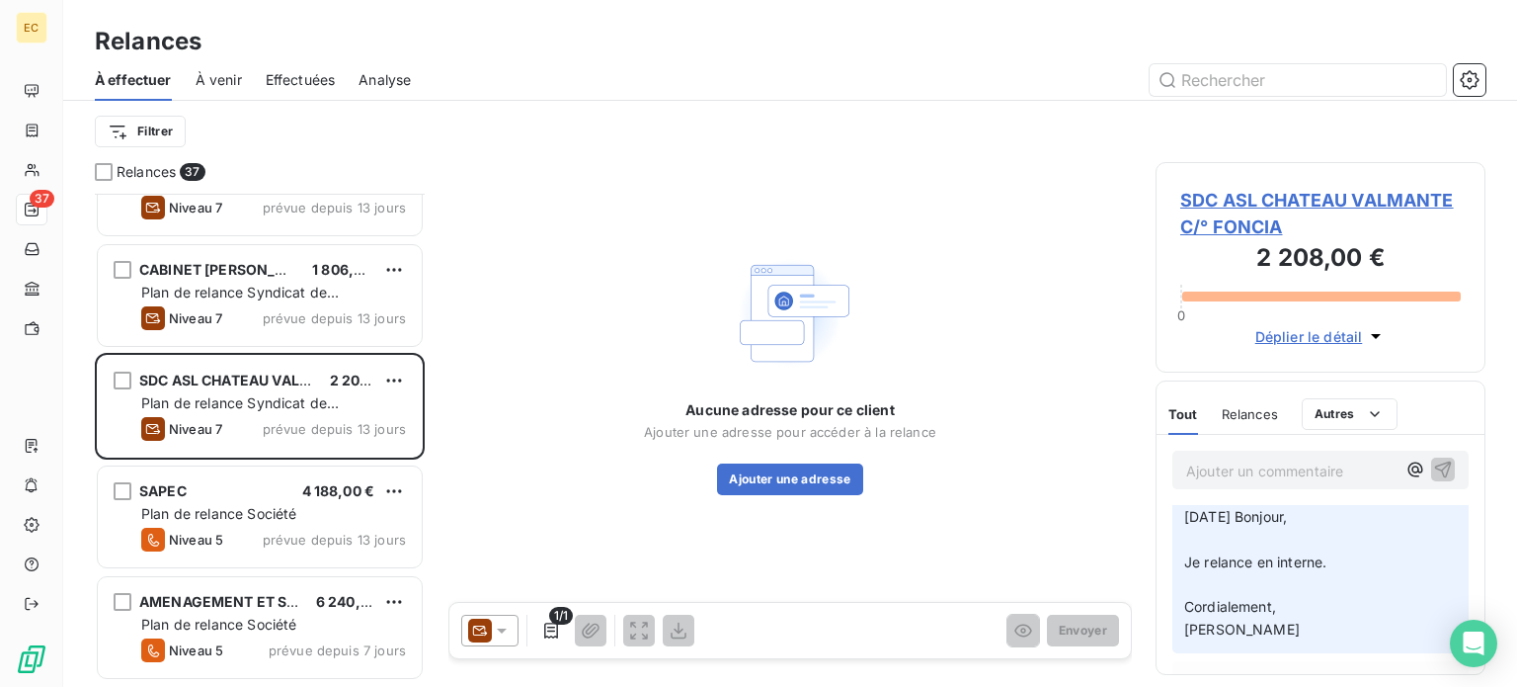
scroll to position [99, 0]
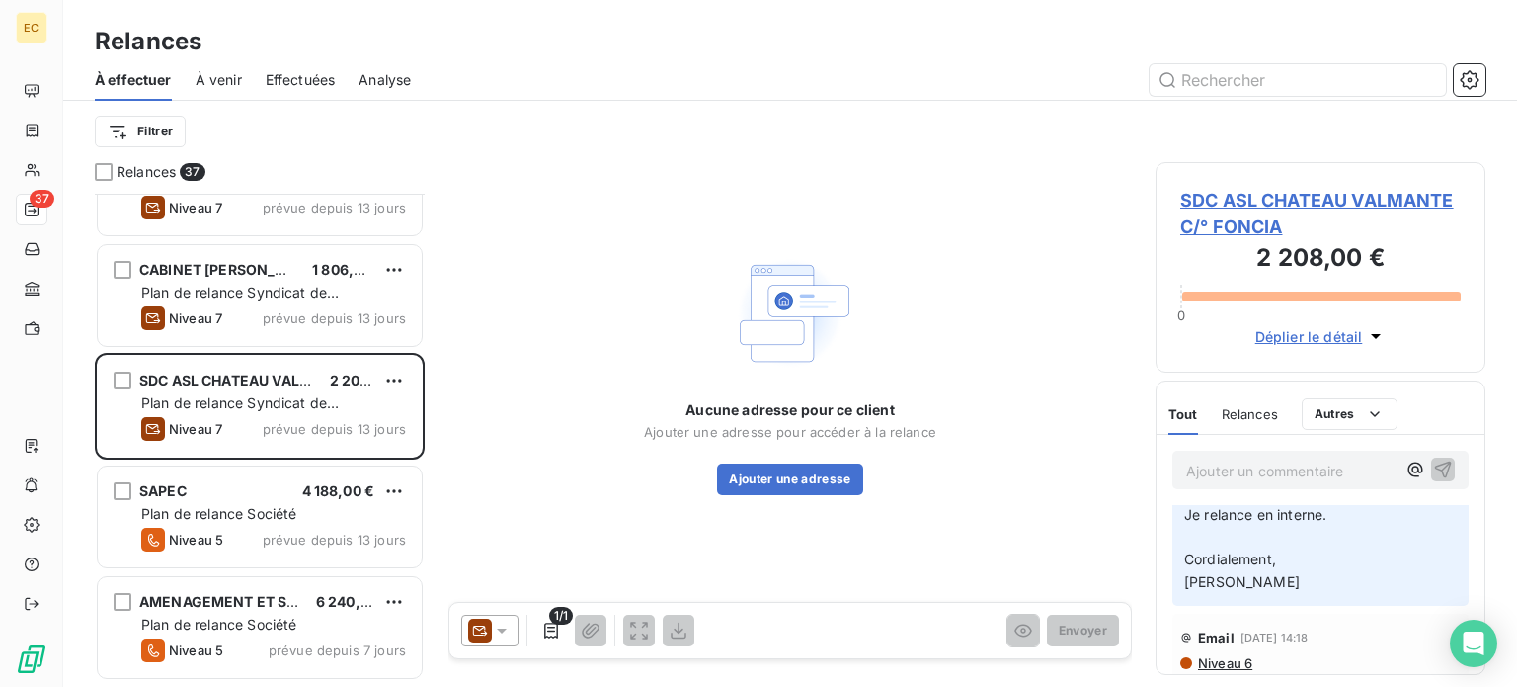
click at [1227, 212] on span "SDC ASL CHATEAU VALMANTE C/° FONCIA" at bounding box center [1320, 213] width 281 height 53
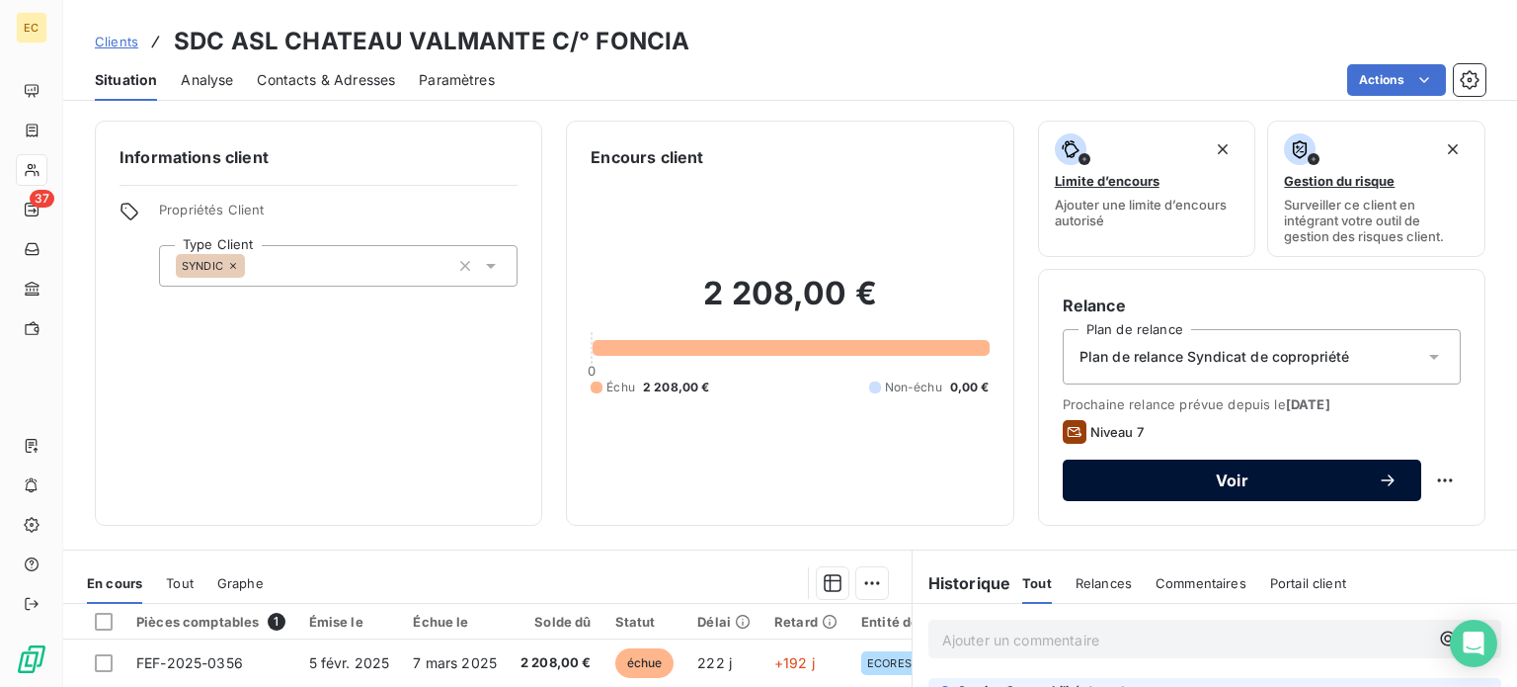
click at [1209, 481] on span "Voir" at bounding box center [1232, 480] width 291 height 16
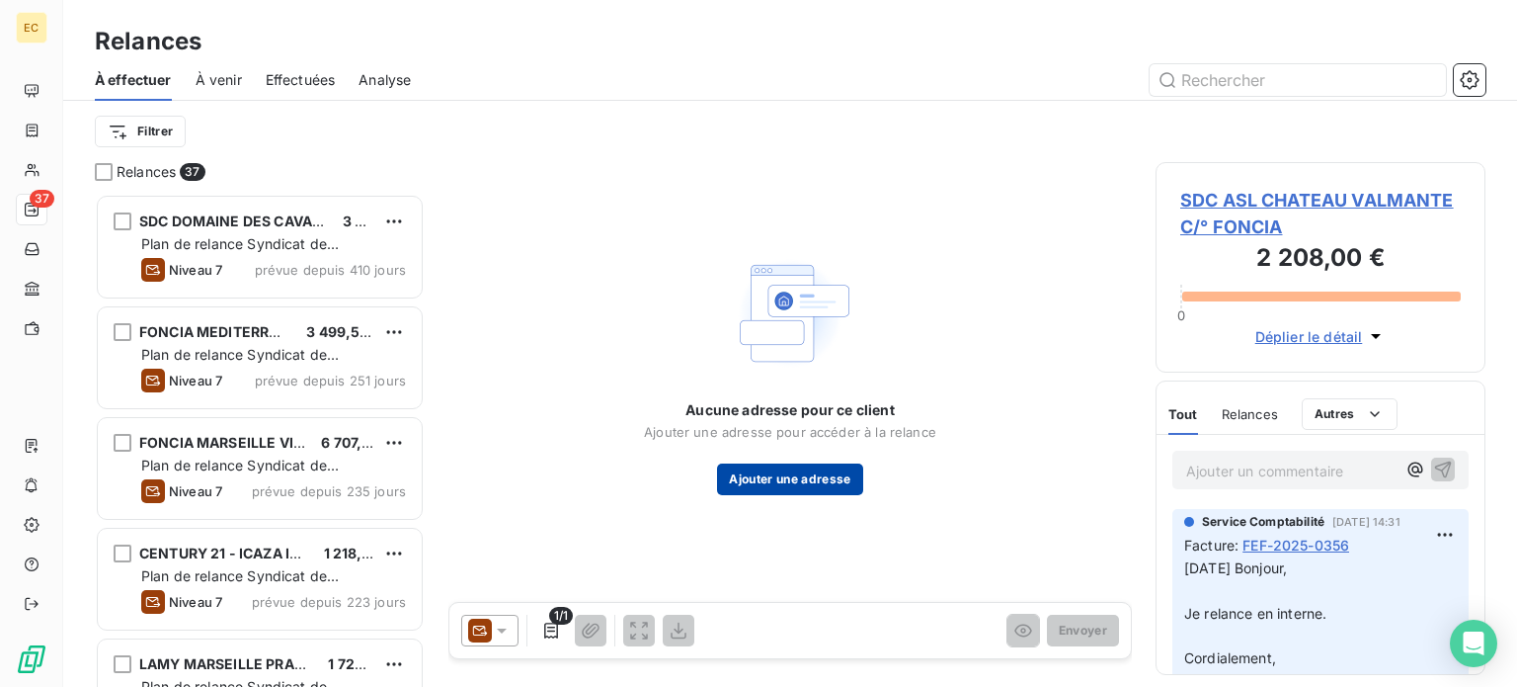
scroll to position [478, 314]
click at [501, 629] on icon at bounding box center [502, 630] width 10 height 5
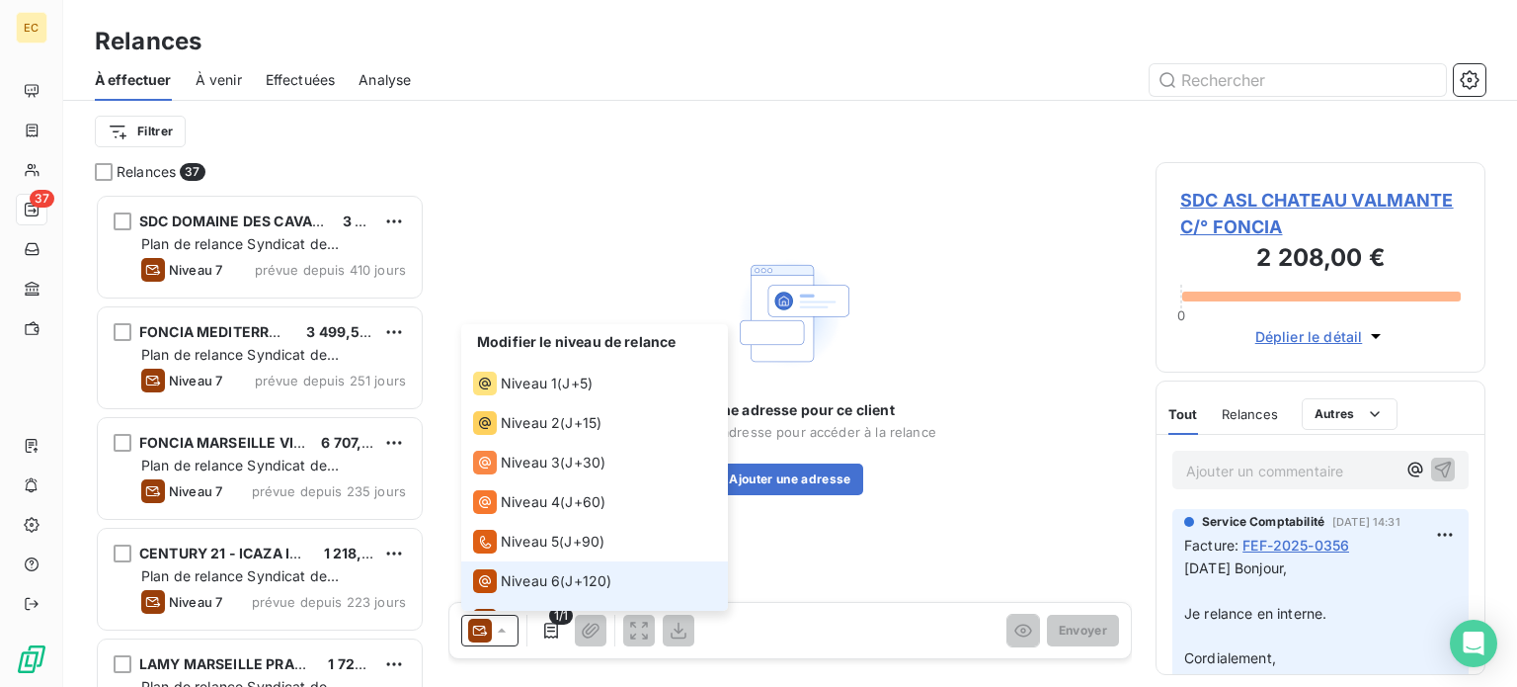
scroll to position [29, 0]
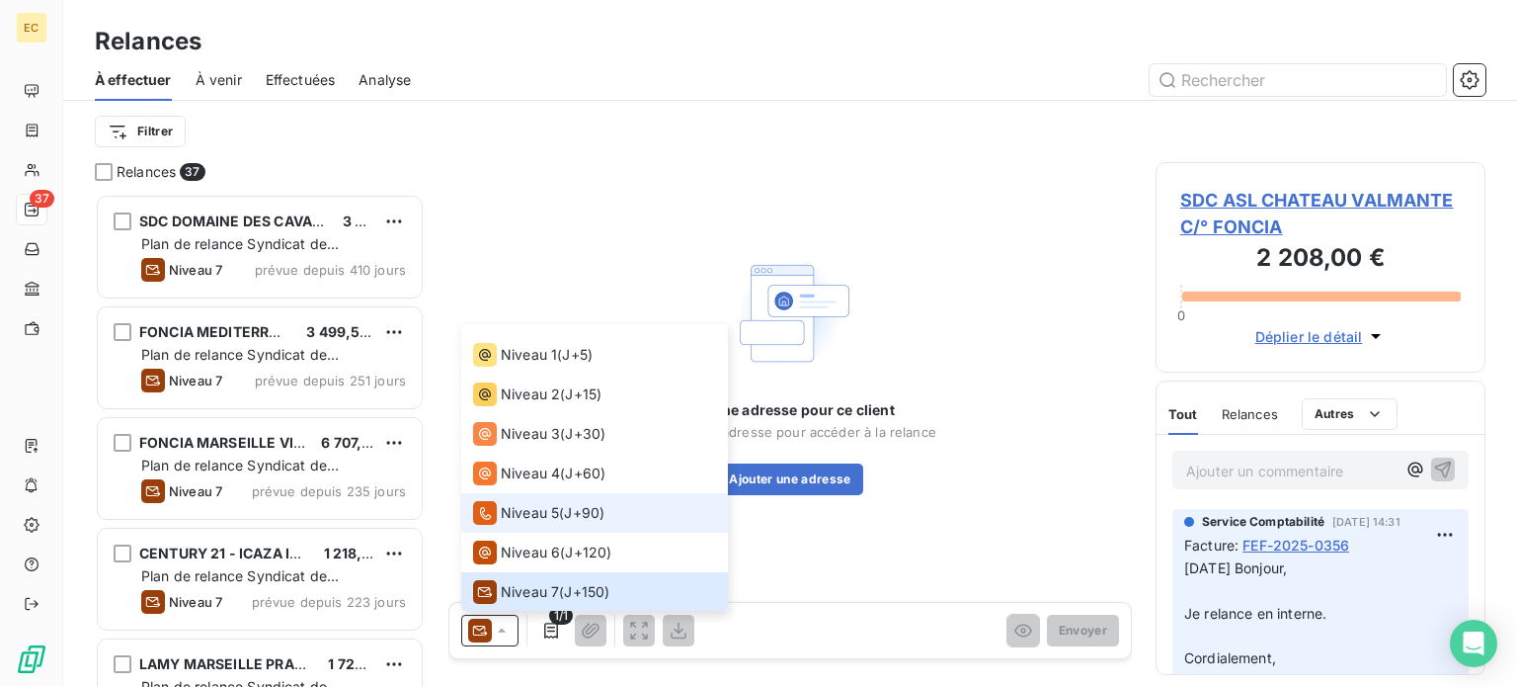
click at [526, 515] on span "Niveau 5" at bounding box center [530, 513] width 58 height 20
